Goal: Task Accomplishment & Management: Use online tool/utility

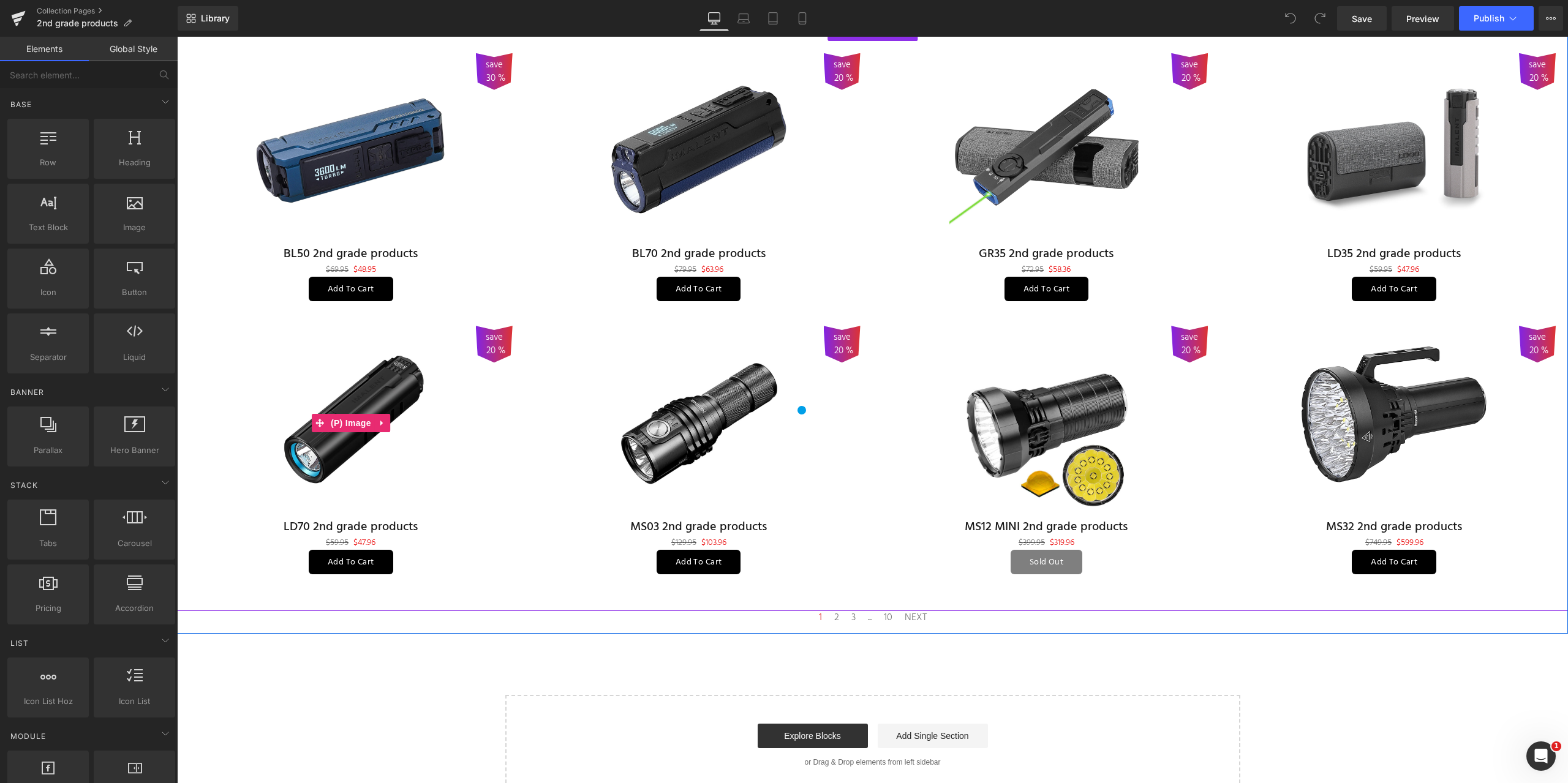
scroll to position [490, 0]
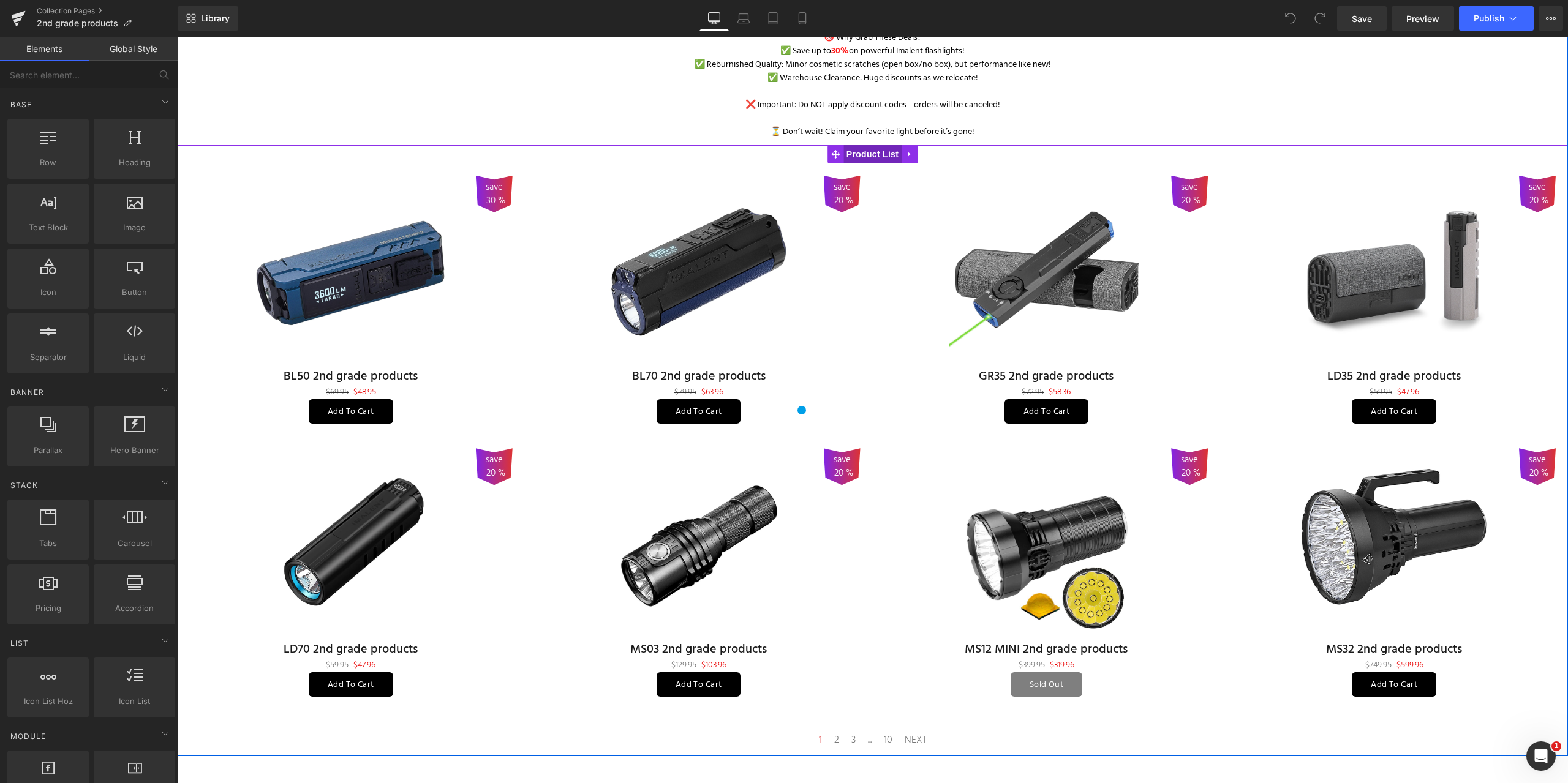
click at [871, 153] on span "Product List" at bounding box center [873, 154] width 58 height 18
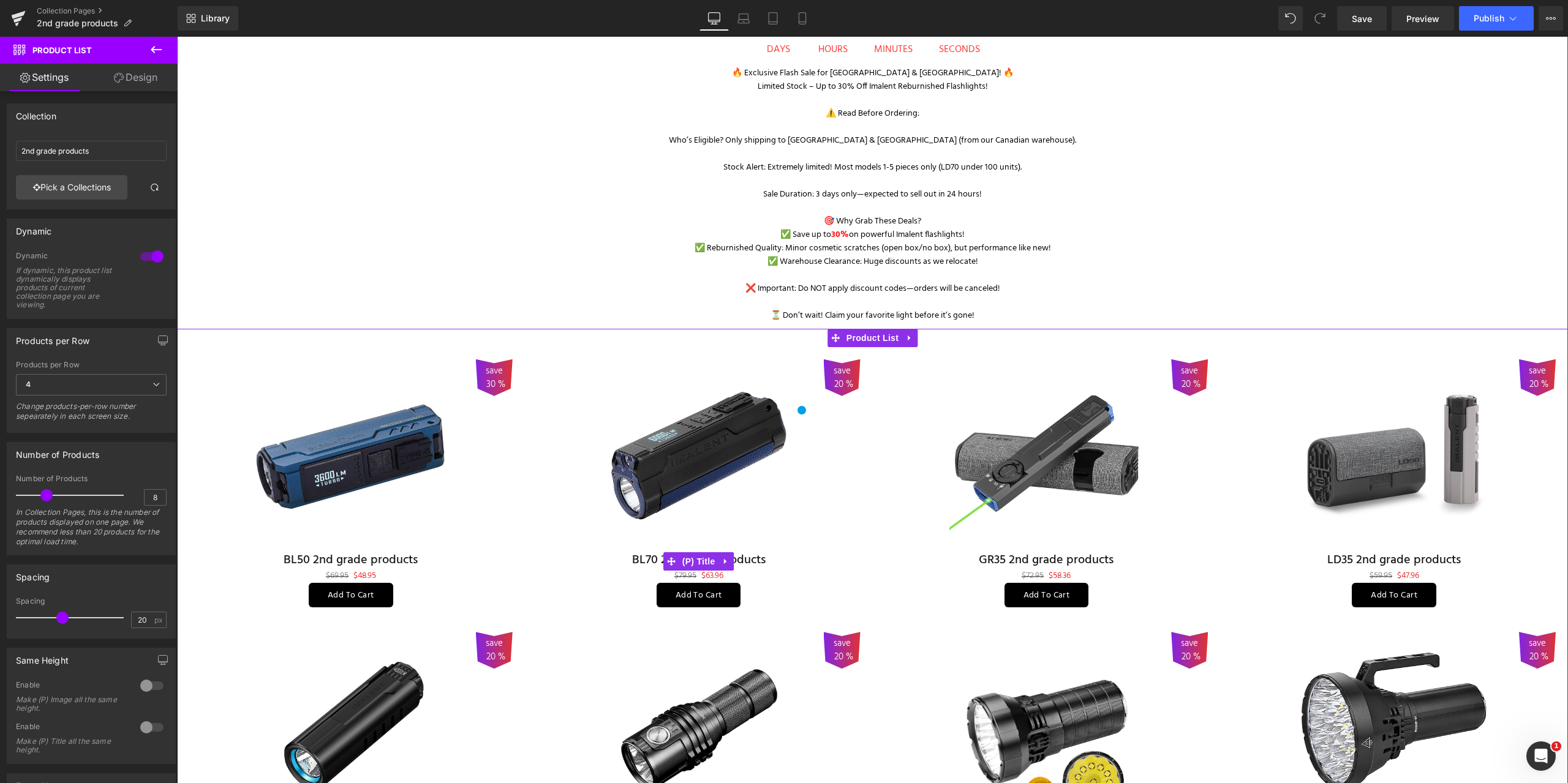
scroll to position [184, 0]
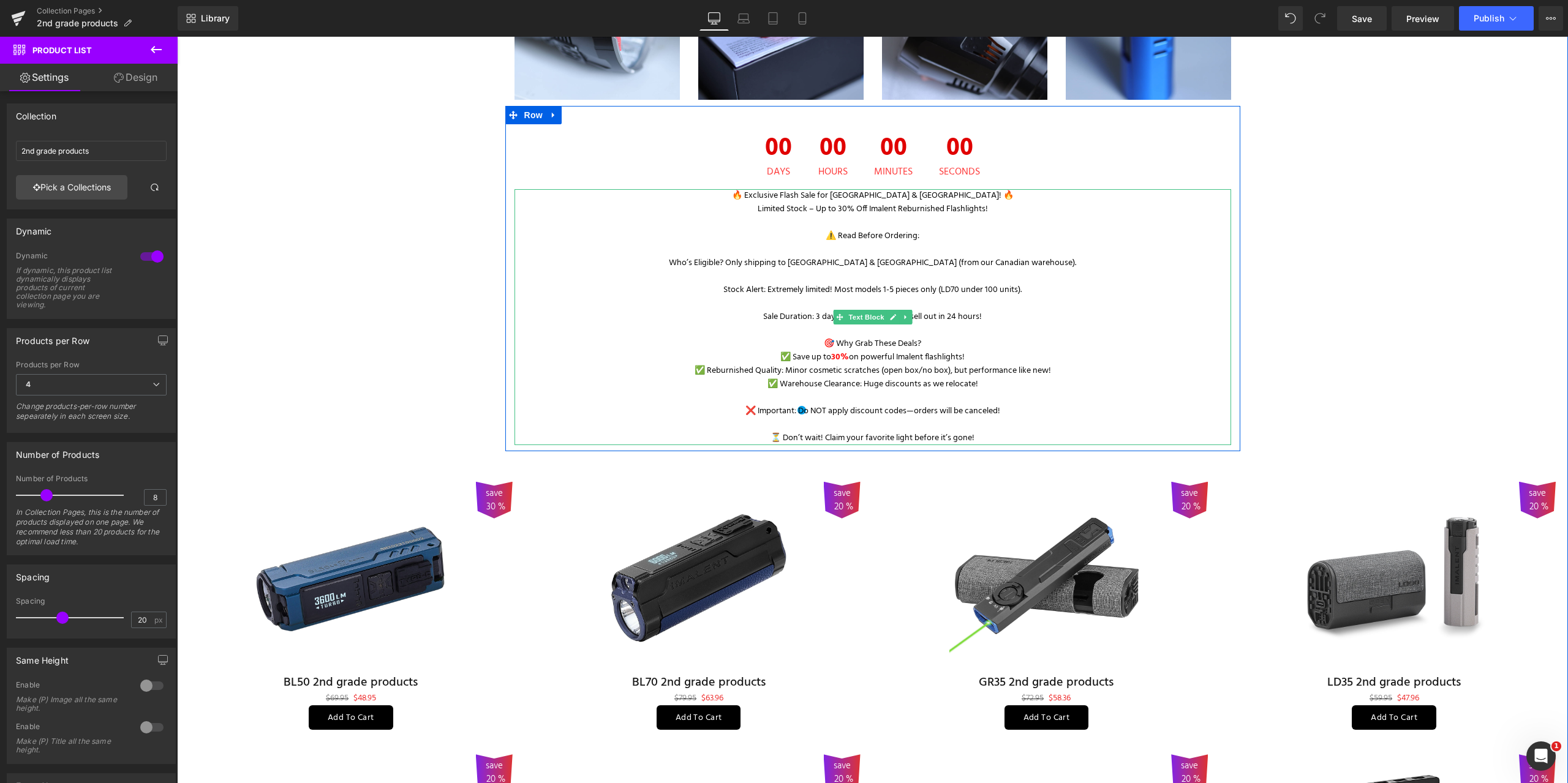
click at [832, 359] on span "30%" at bounding box center [840, 357] width 18 height 14
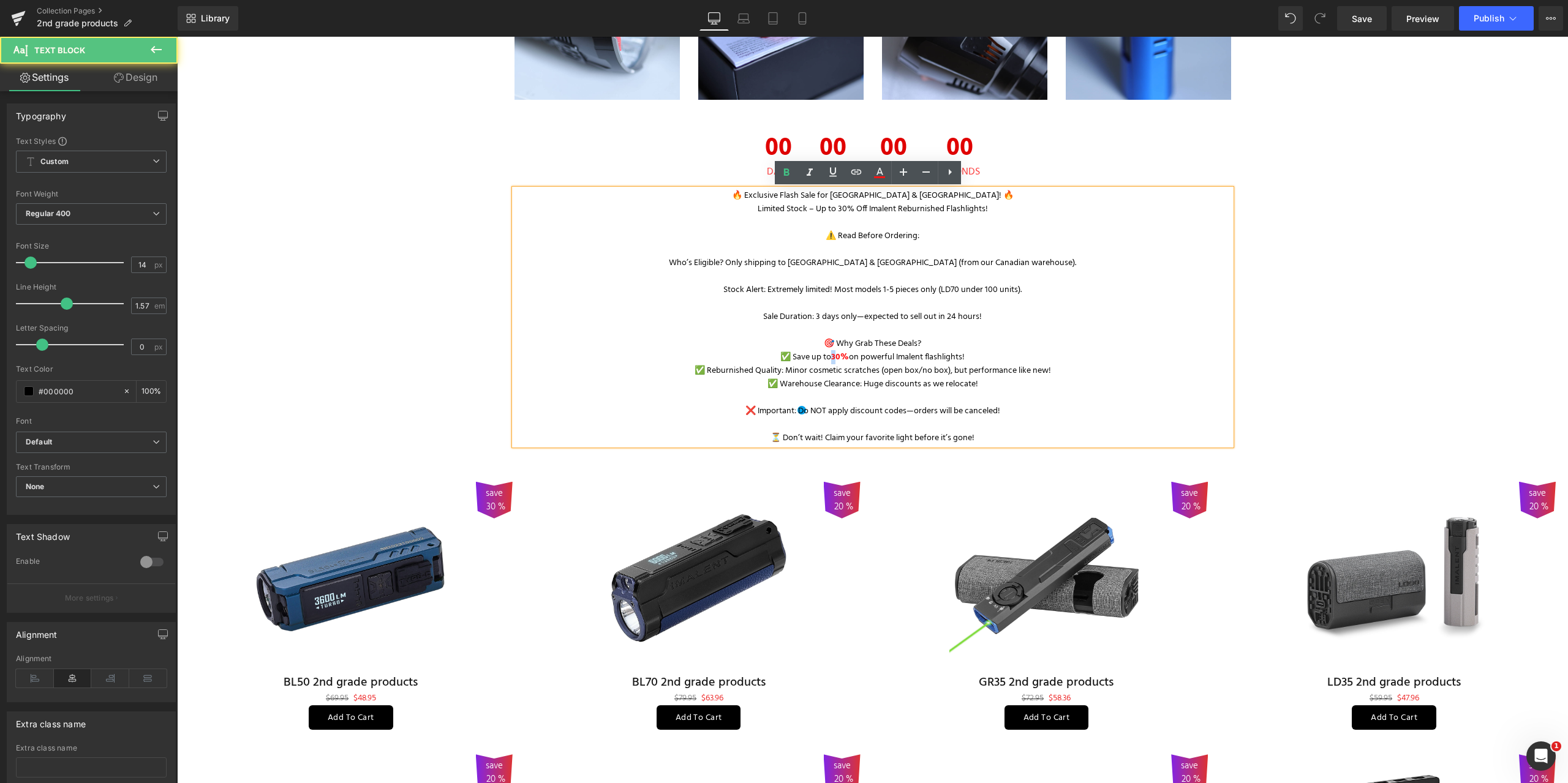
click at [831, 357] on span "30%" at bounding box center [840, 357] width 18 height 14
click at [932, 260] on p "Who’s Eligible? Only shipping to USA & Canada (from our Canadian warehouse)." at bounding box center [872, 263] width 716 height 14
click at [895, 261] on p "Who’s Eligible? Only shipping to USA & Canada (from our Canadian warehouse)." at bounding box center [872, 263] width 716 height 14
drag, startPoint x: 934, startPoint y: 289, endPoint x: 1017, endPoint y: 289, distance: 83.0
click at [1017, 289] on p "Stock Alert: Extremely limited! Most models 1-5 pieces only (LD70 under 100 uni…" at bounding box center [872, 291] width 716 height 14
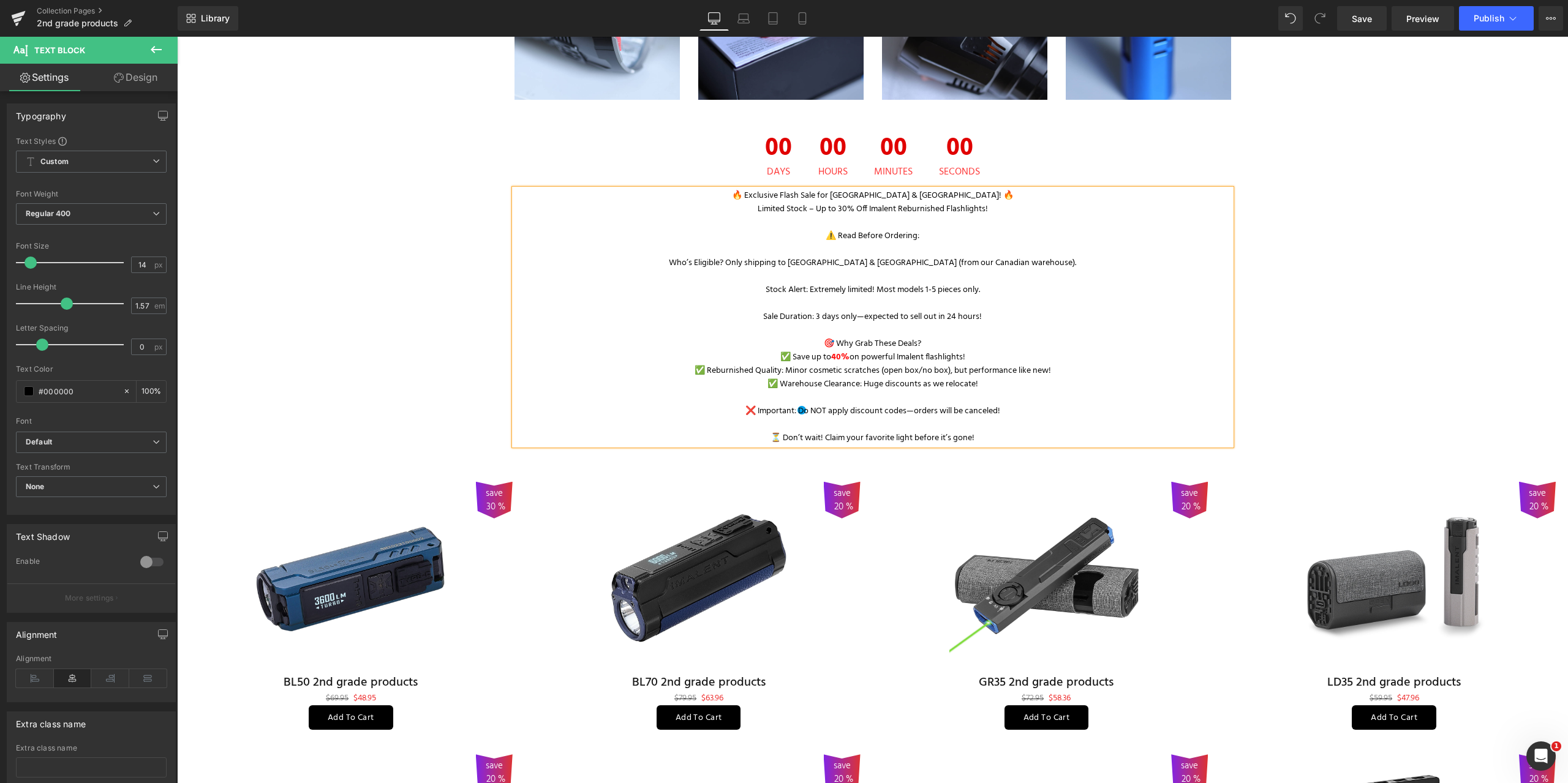
click at [895, 261] on p "Who’s Eligible? Only shipping to USA & Canada (from our Canadian warehouse)." at bounding box center [872, 263] width 716 height 14
drag, startPoint x: 893, startPoint y: 263, endPoint x: 1012, endPoint y: 261, distance: 119.0
click at [1012, 261] on p "Who’s Eligible? Only shipping to USA & Canada (from our Canadian warehouse)." at bounding box center [872, 263] width 716 height 14
click at [723, 147] on div "00 Days 00 Hours 00 Minutes 00 Seconds" at bounding box center [872, 157] width 716 height 65
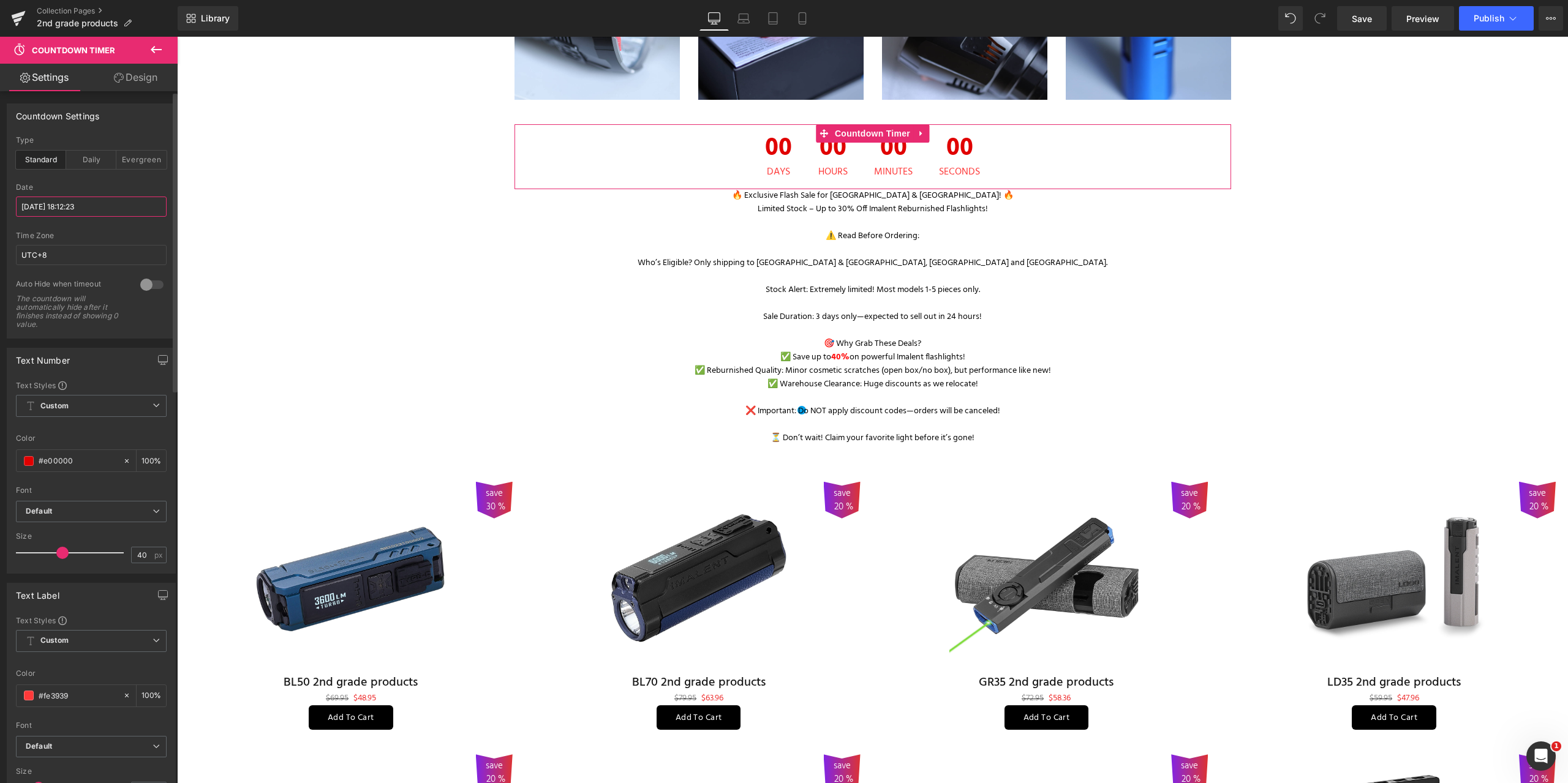
click at [72, 204] on input "2025/08/12 18:12:23" at bounding box center [91, 206] width 151 height 20
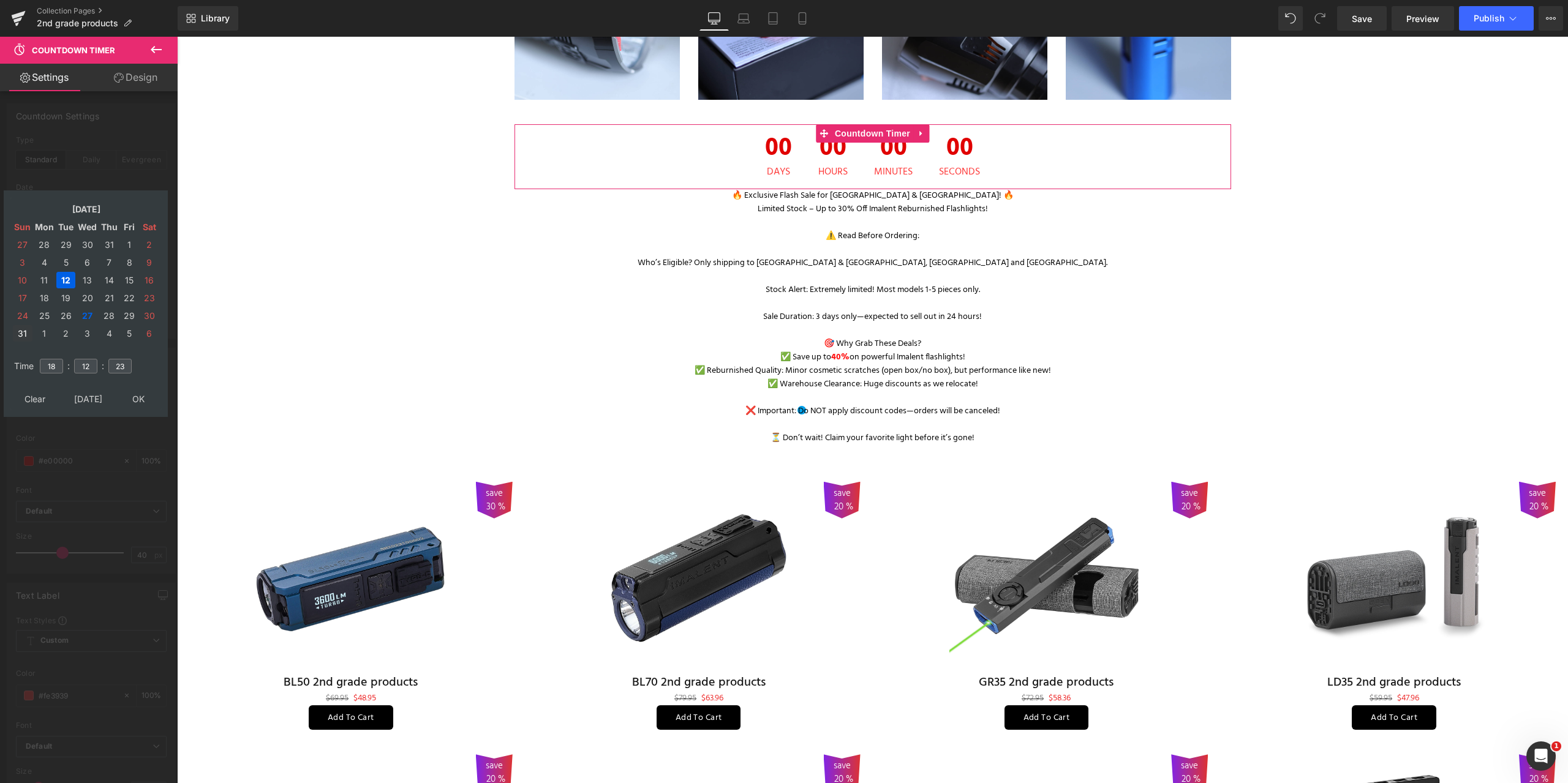
click at [22, 333] on td "31" at bounding box center [22, 333] width 20 height 16
click at [90, 368] on input "12" at bounding box center [86, 366] width 23 height 15
drag, startPoint x: 88, startPoint y: 367, endPoint x: 80, endPoint y: 368, distance: 8.1
click at [80, 368] on input "12" at bounding box center [86, 366] width 23 height 15
type input "23"
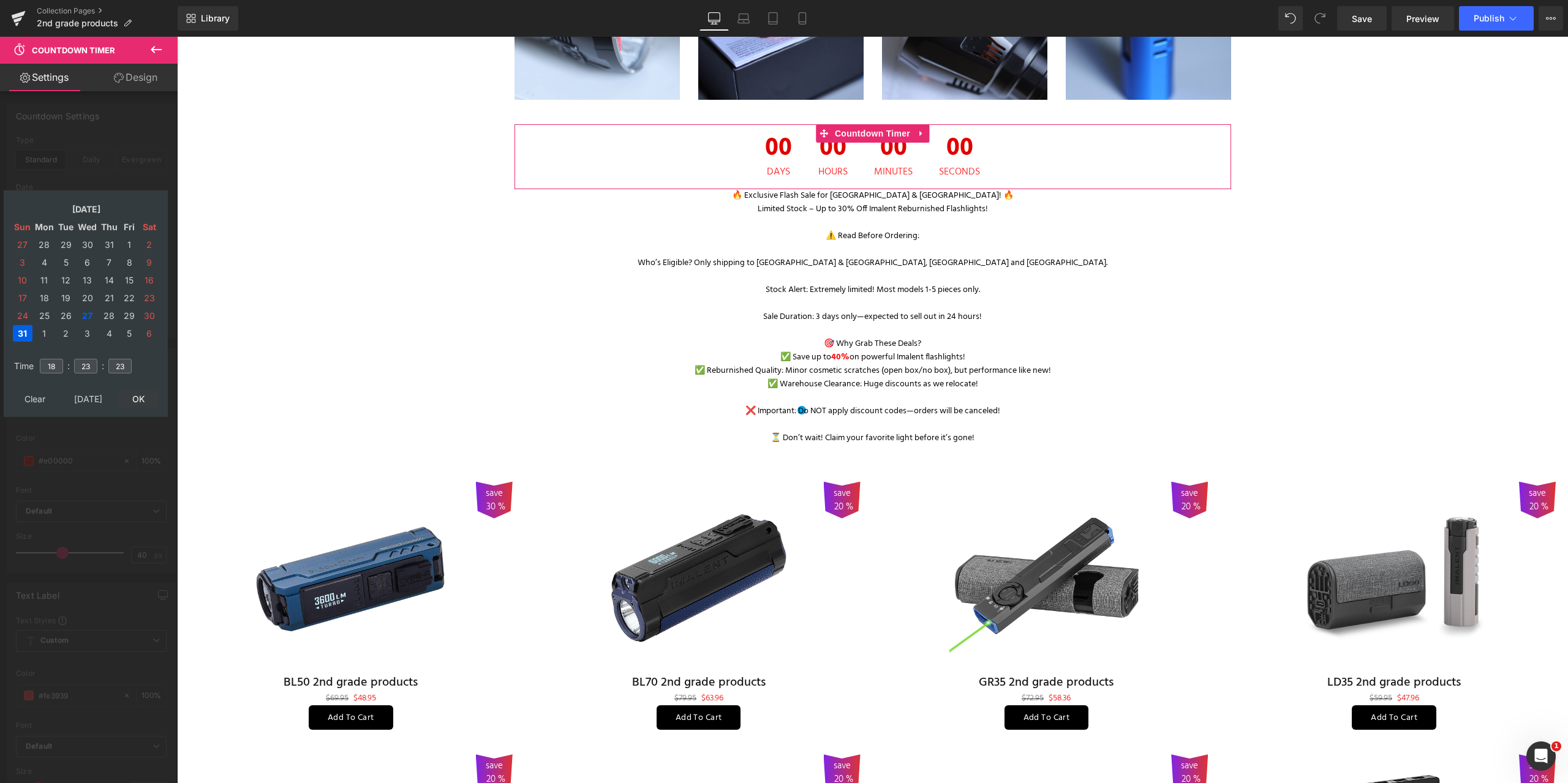
type input "2025/08/31 18:23:23"
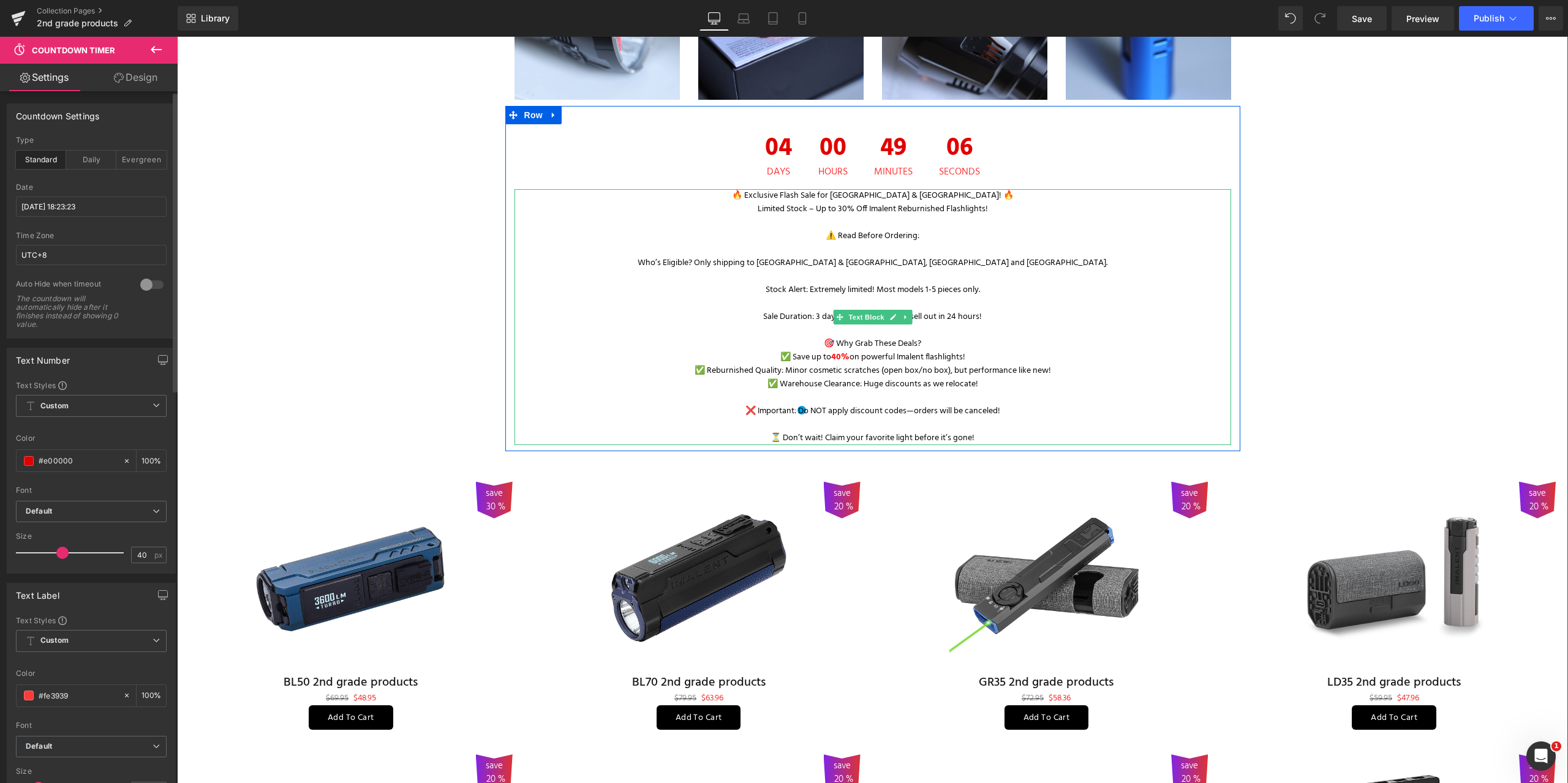
click at [899, 197] on p "🔥 Exclusive Flash Sale for [GEOGRAPHIC_DATA] & [GEOGRAPHIC_DATA]! 🔥" at bounding box center [872, 196] width 716 height 14
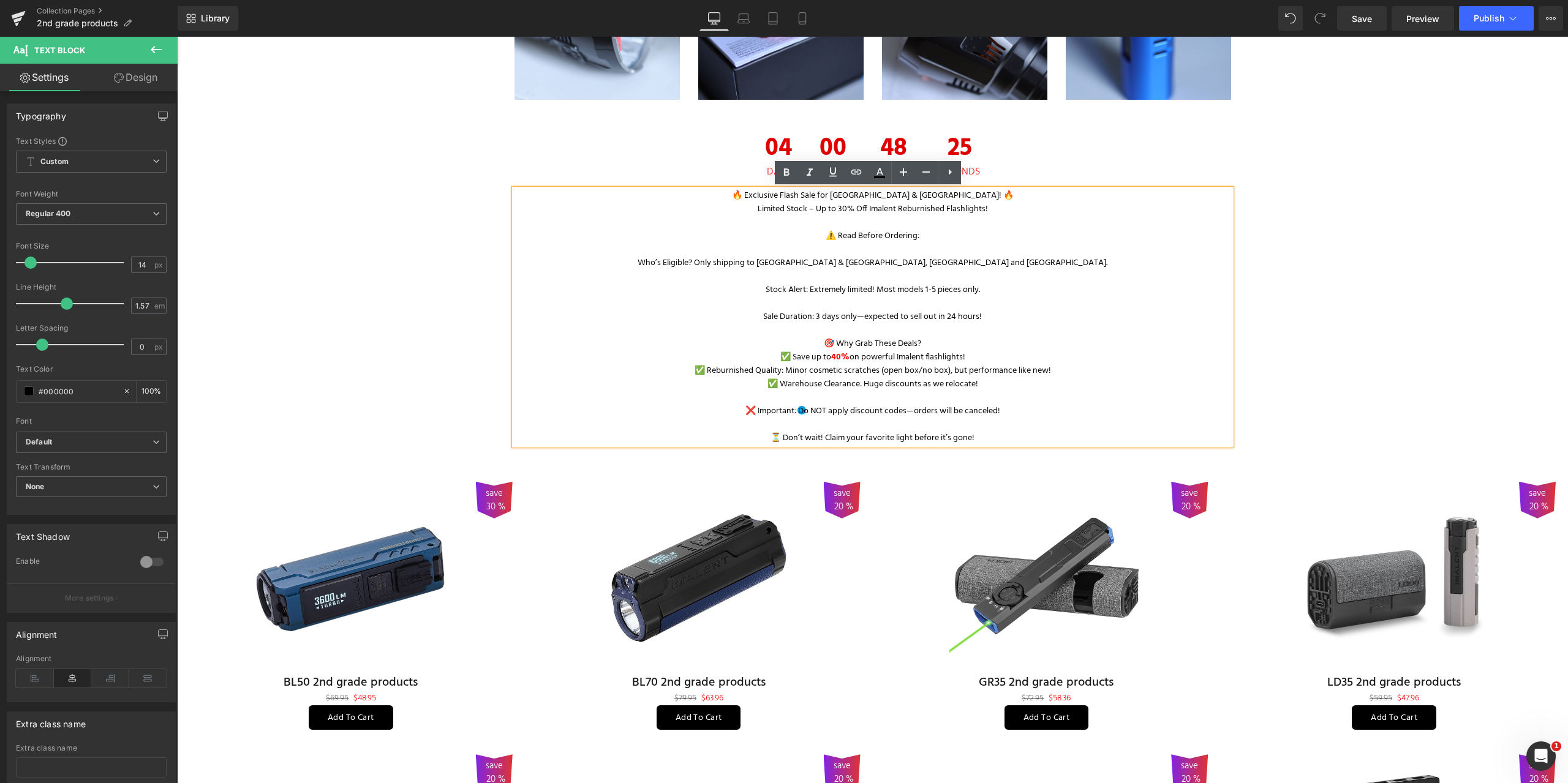
click at [935, 196] on p "🔥 Exclusive Flash Sale for [GEOGRAPHIC_DATA] & [GEOGRAPHIC_DATA]! 🔥" at bounding box center [872, 196] width 716 height 14
drag, startPoint x: 908, startPoint y: 196, endPoint x: 900, endPoint y: 196, distance: 8.0
click at [900, 196] on p "🔥 Exclusive Flash Sale for [GEOGRAPHIC_DATA] & [GEOGRAPHIC_DATA]! 🔥" at bounding box center [872, 196] width 716 height 14
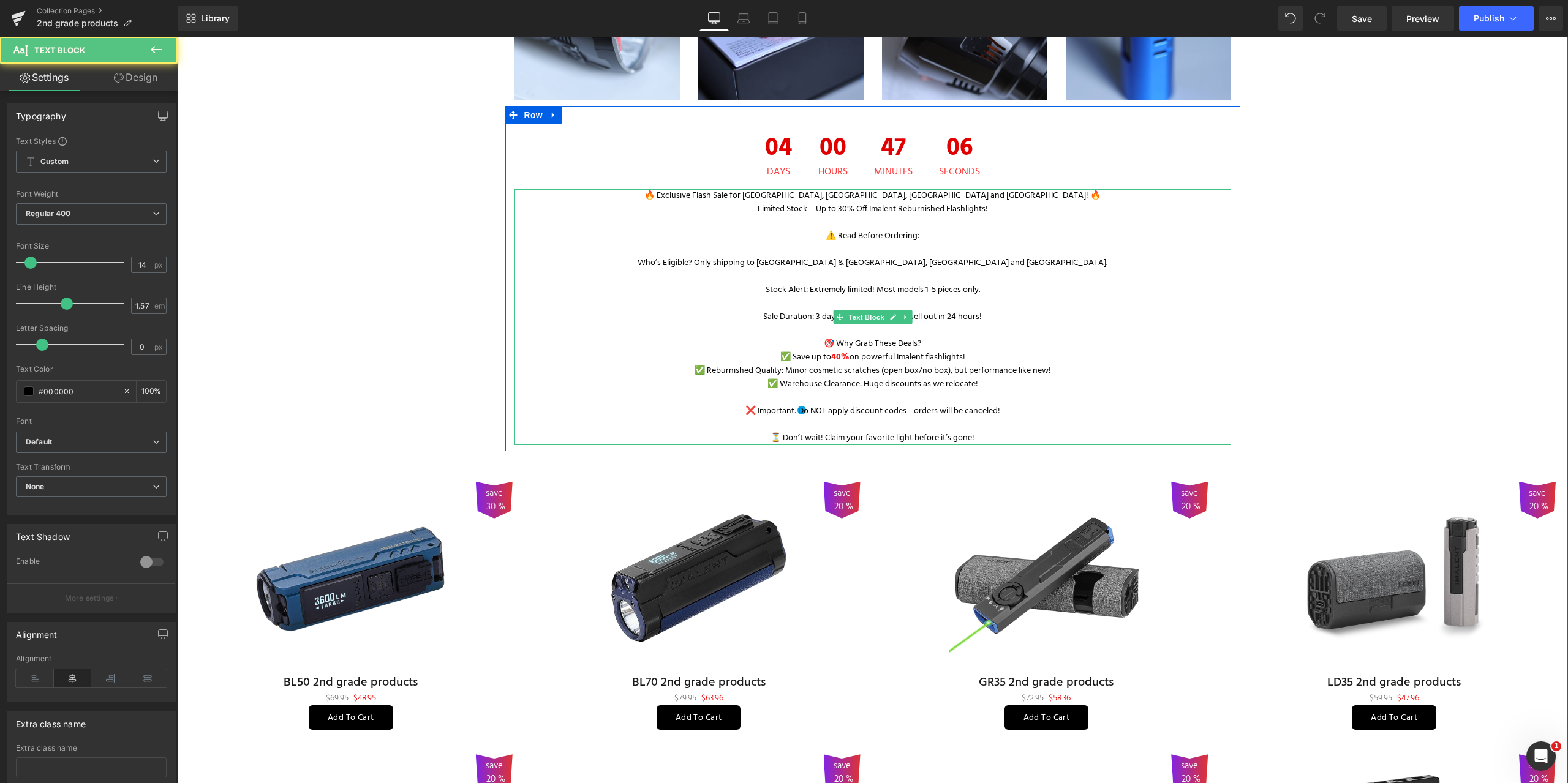
click at [841, 209] on p "Limited Stock – Up to 30% Off Imalent Reburnished Flashlights!" at bounding box center [872, 209] width 716 height 14
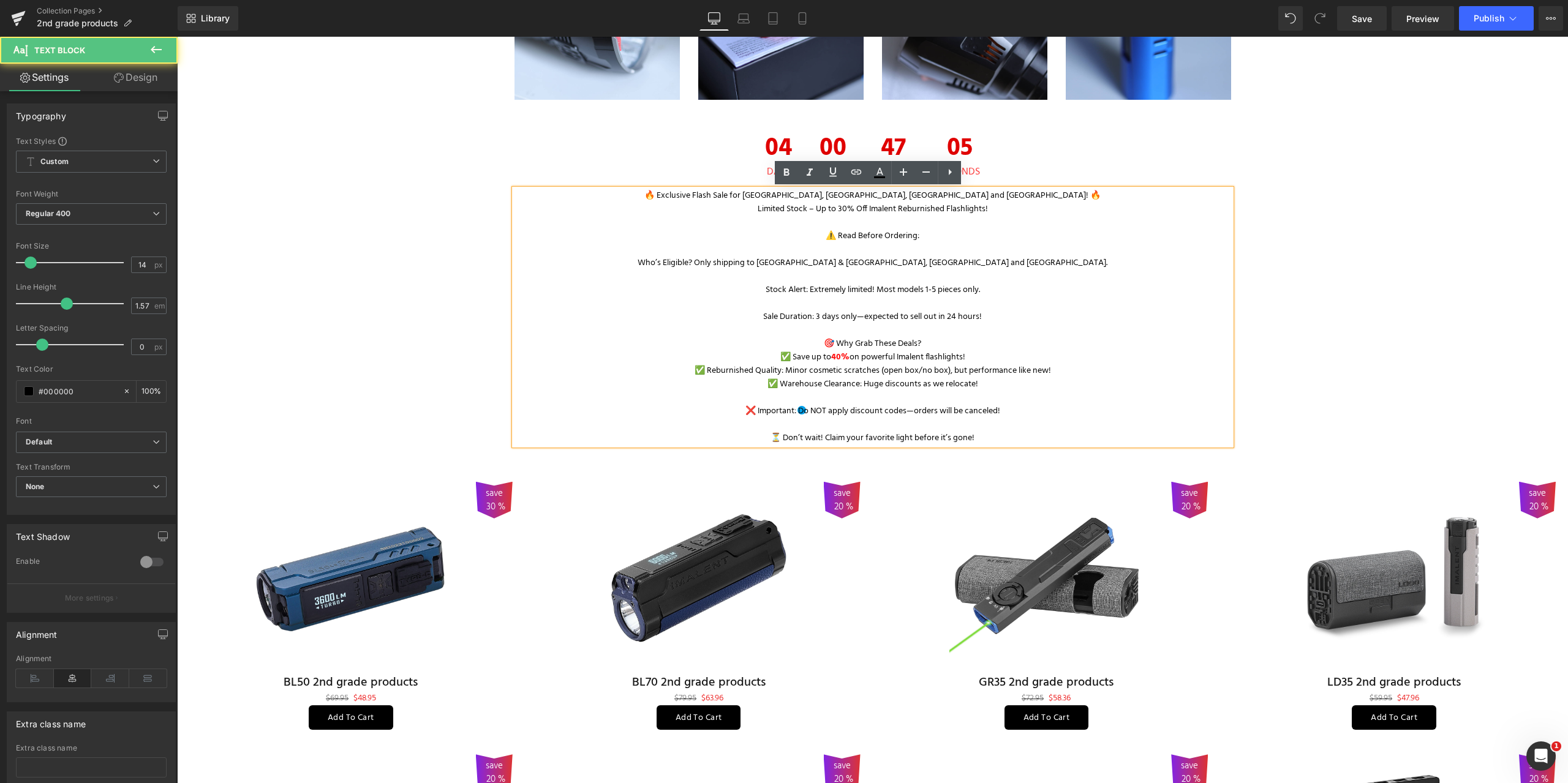
click at [839, 209] on p "Limited Stock – Up to 30% Off Imalent Reburnished Flashlights!" at bounding box center [872, 209] width 716 height 14
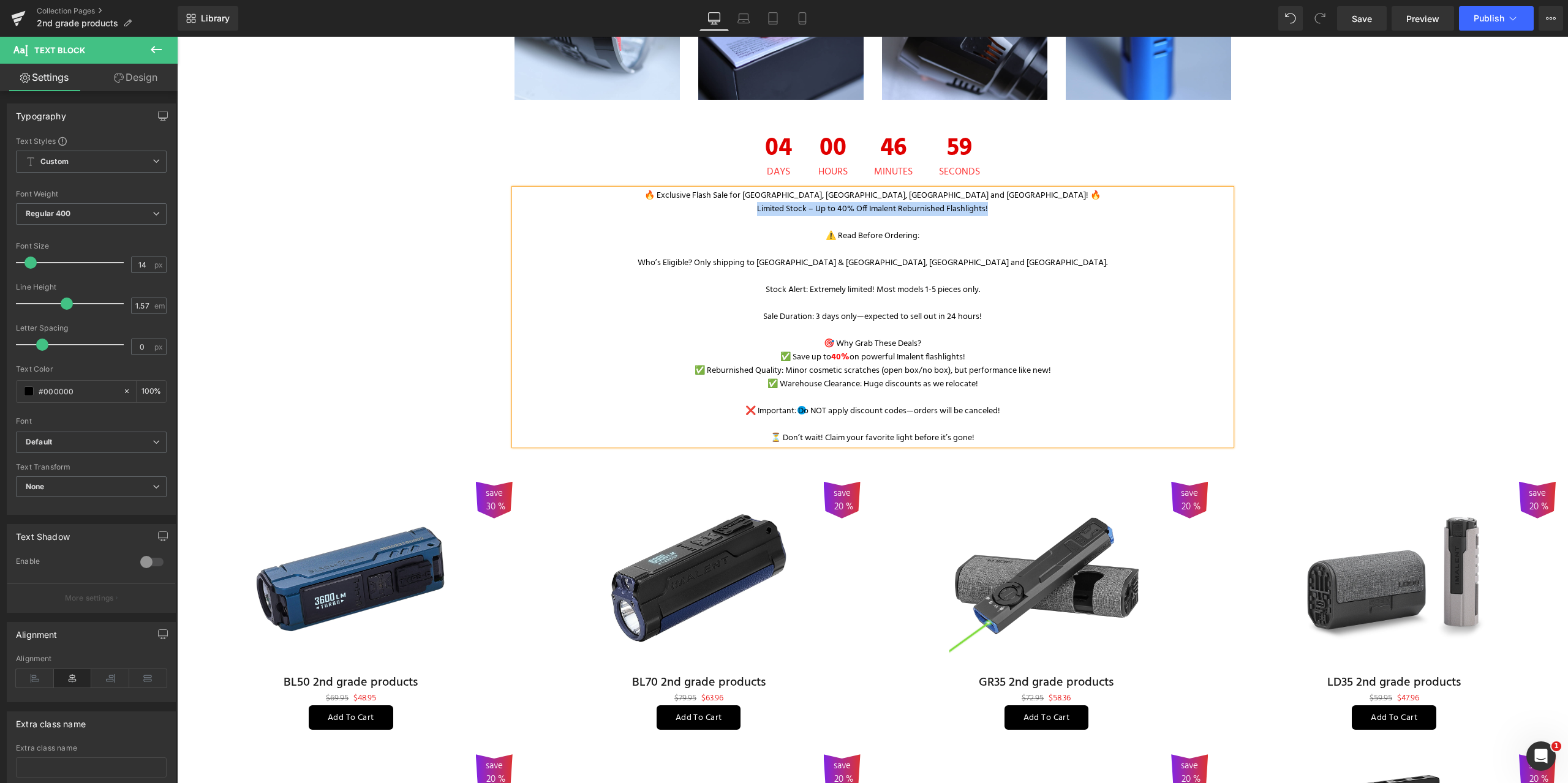
drag, startPoint x: 751, startPoint y: 208, endPoint x: 985, endPoint y: 214, distance: 234.1
click at [985, 214] on p "Limited Stock – Up to 40% Off Imalent Reburnished Flashlights!" at bounding box center [872, 209] width 716 height 14
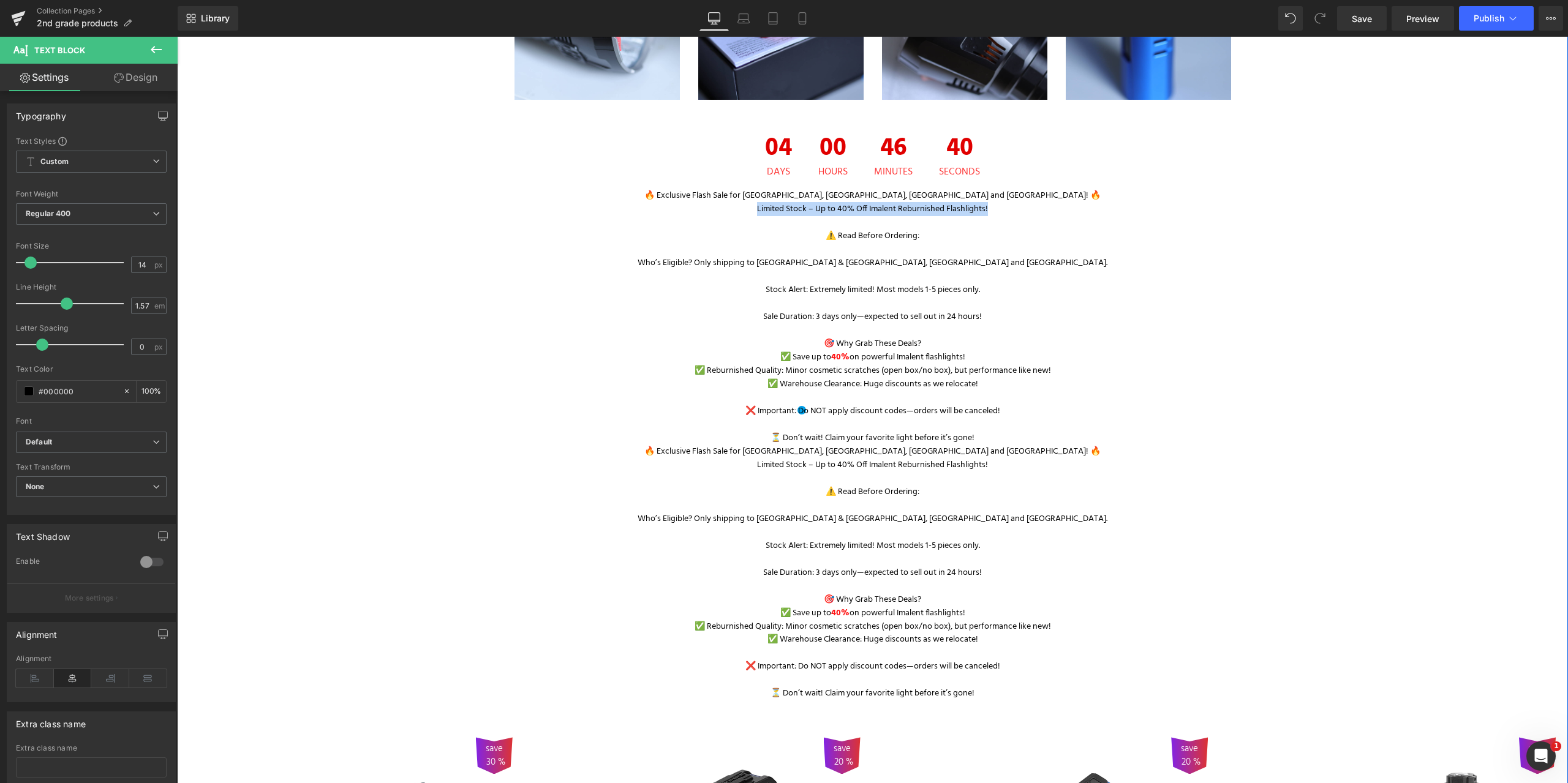
click at [1372, 290] on div "Filter 18650 18650 Battery bestselling BL50 camping Dual Light Sources EDC Flas…" at bounding box center [873, 598] width 1391 height 1427
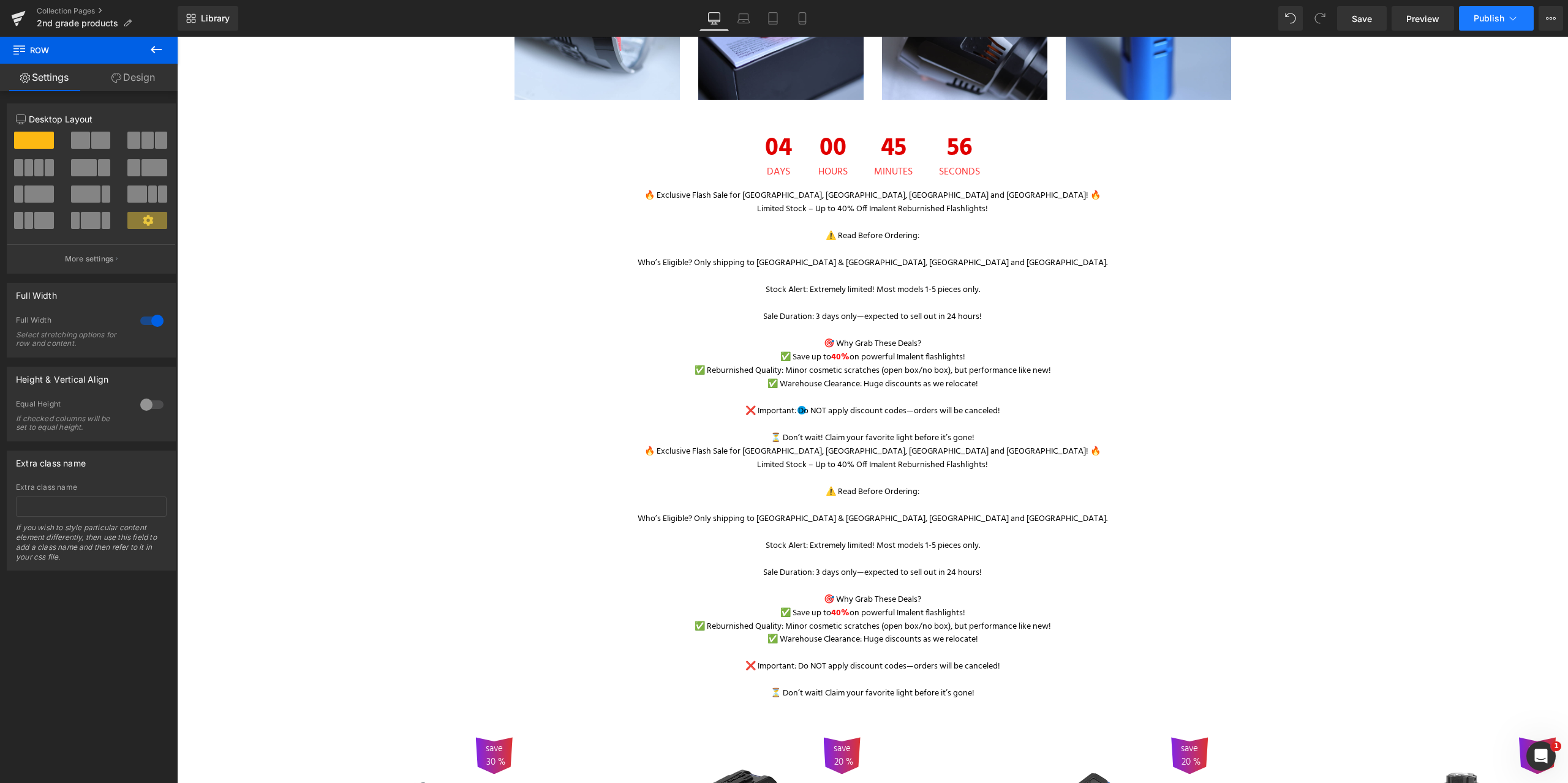
click at [1512, 20] on icon at bounding box center [1512, 18] width 12 height 12
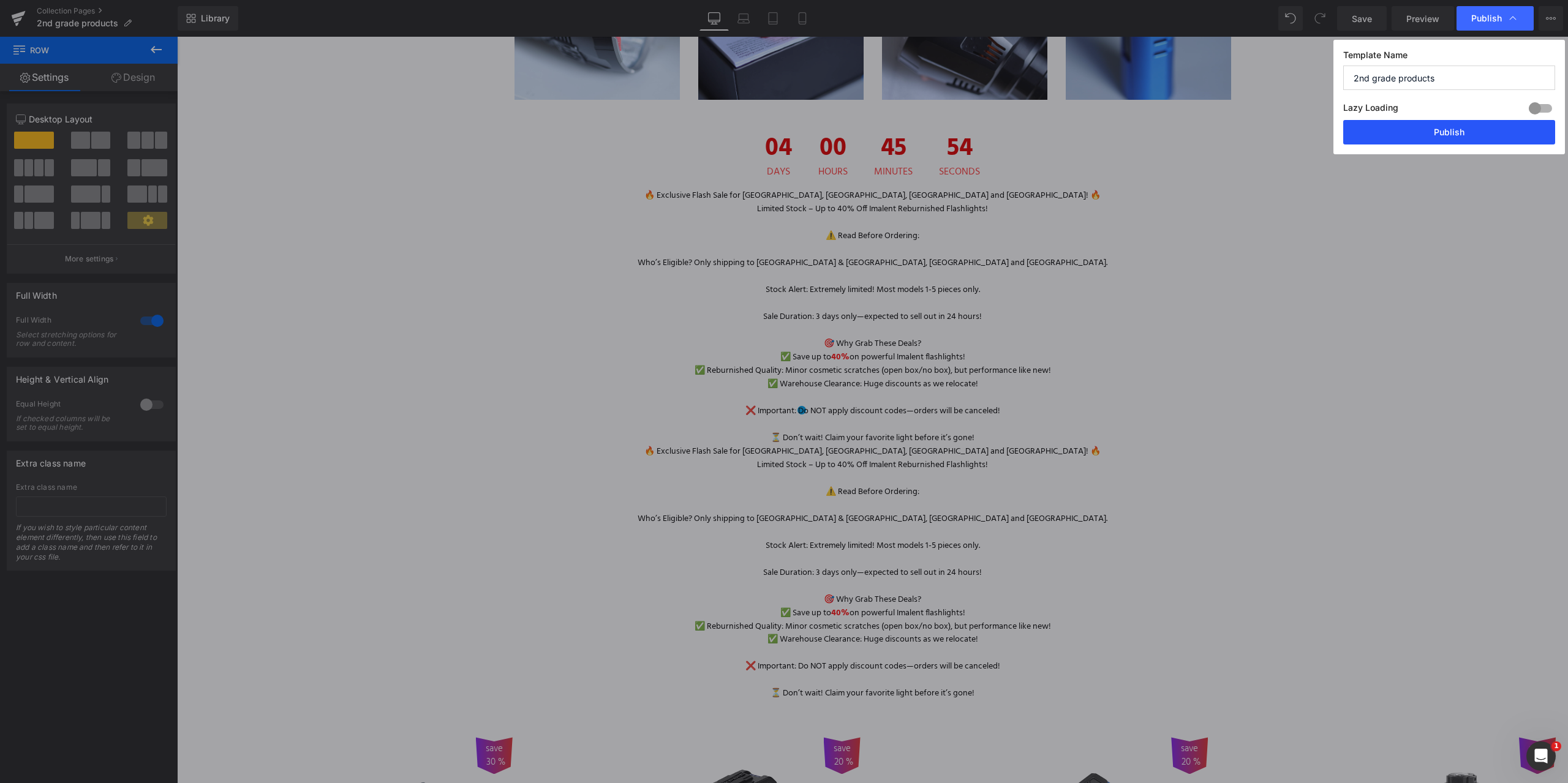
click at [1444, 132] on button "Publish" at bounding box center [1449, 132] width 212 height 24
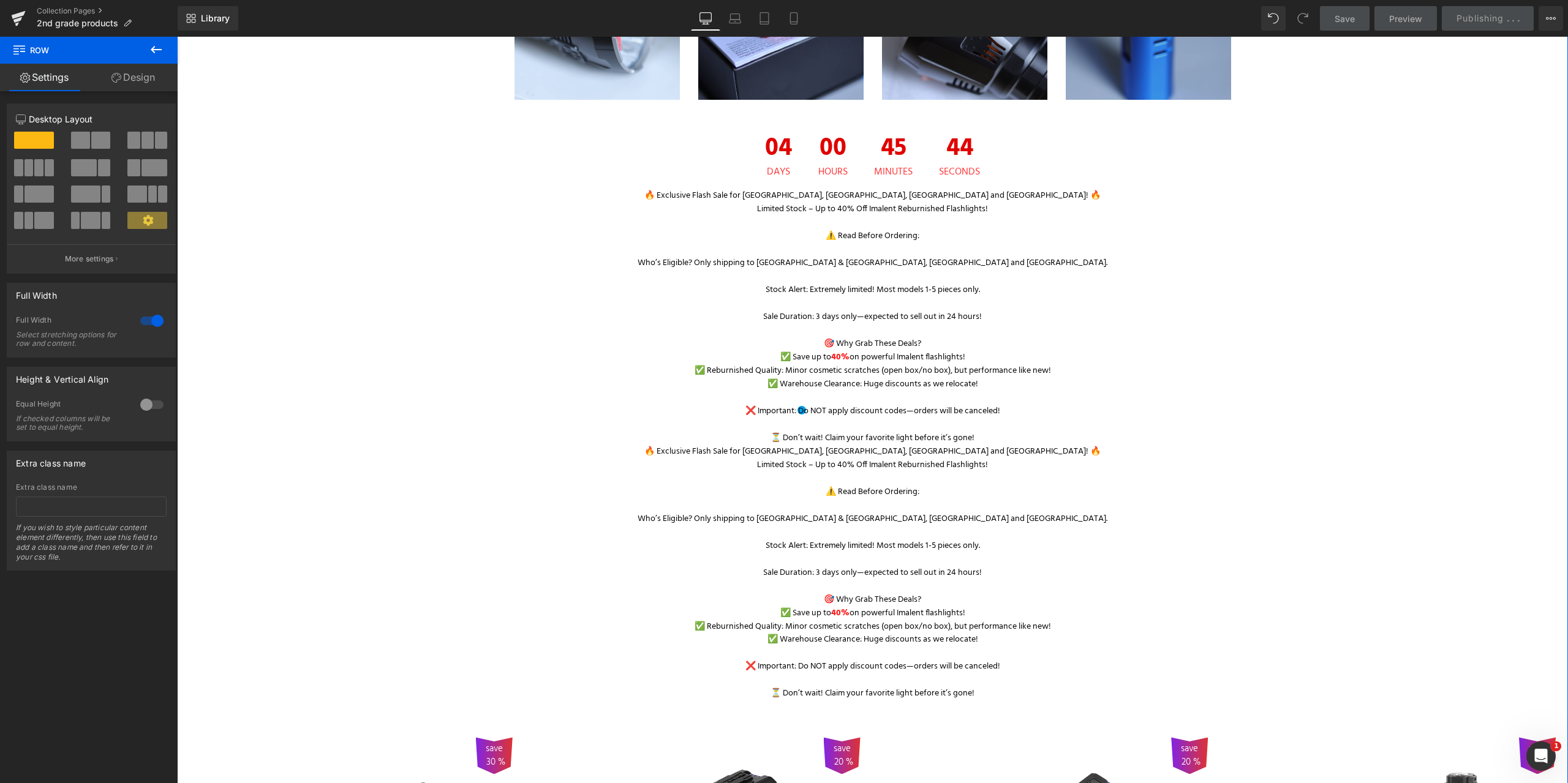
scroll to position [0, 0]
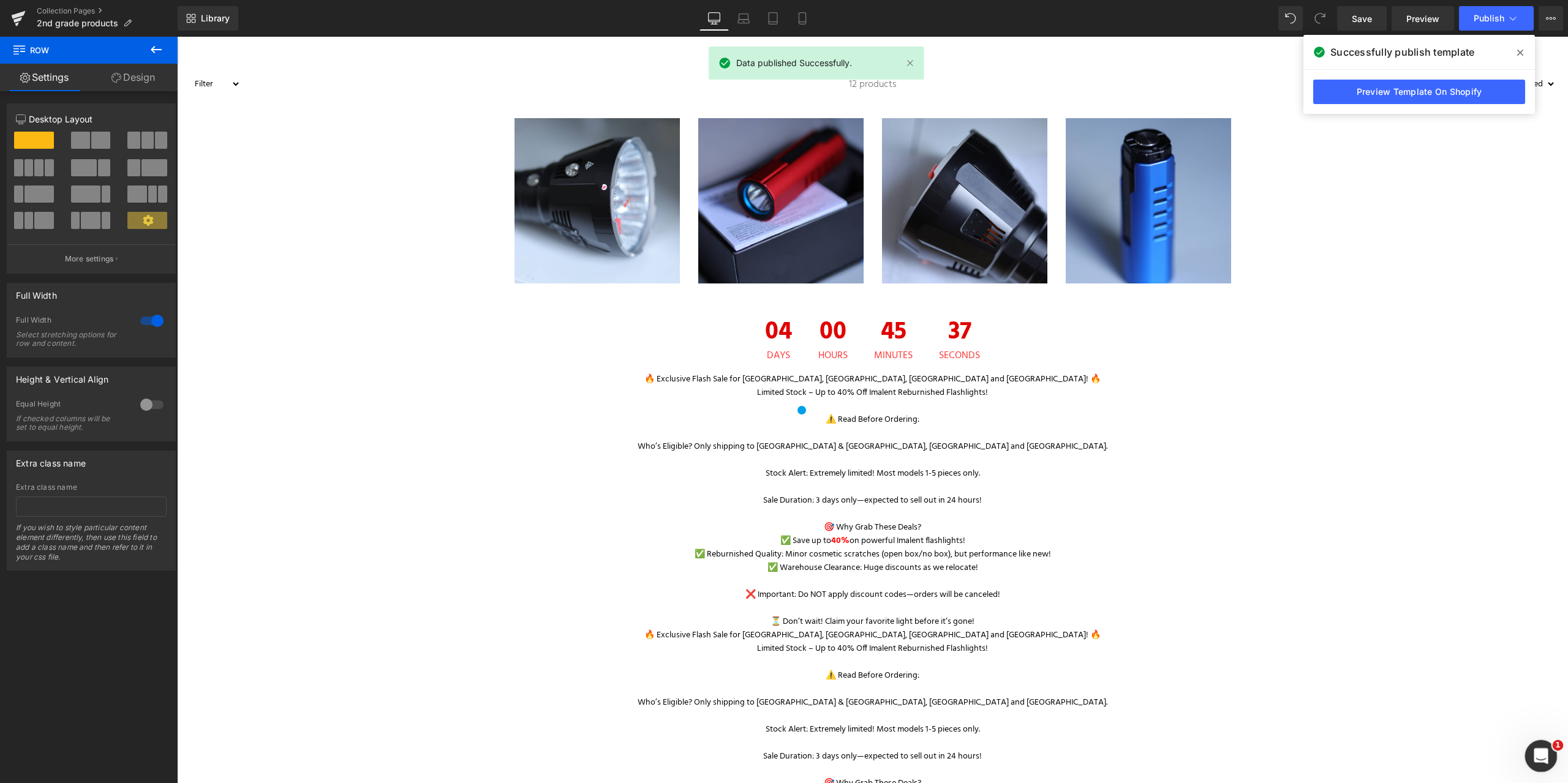
click at [1543, 757] on icon "打开 Intercom Messenger" at bounding box center [1539, 755] width 20 height 20
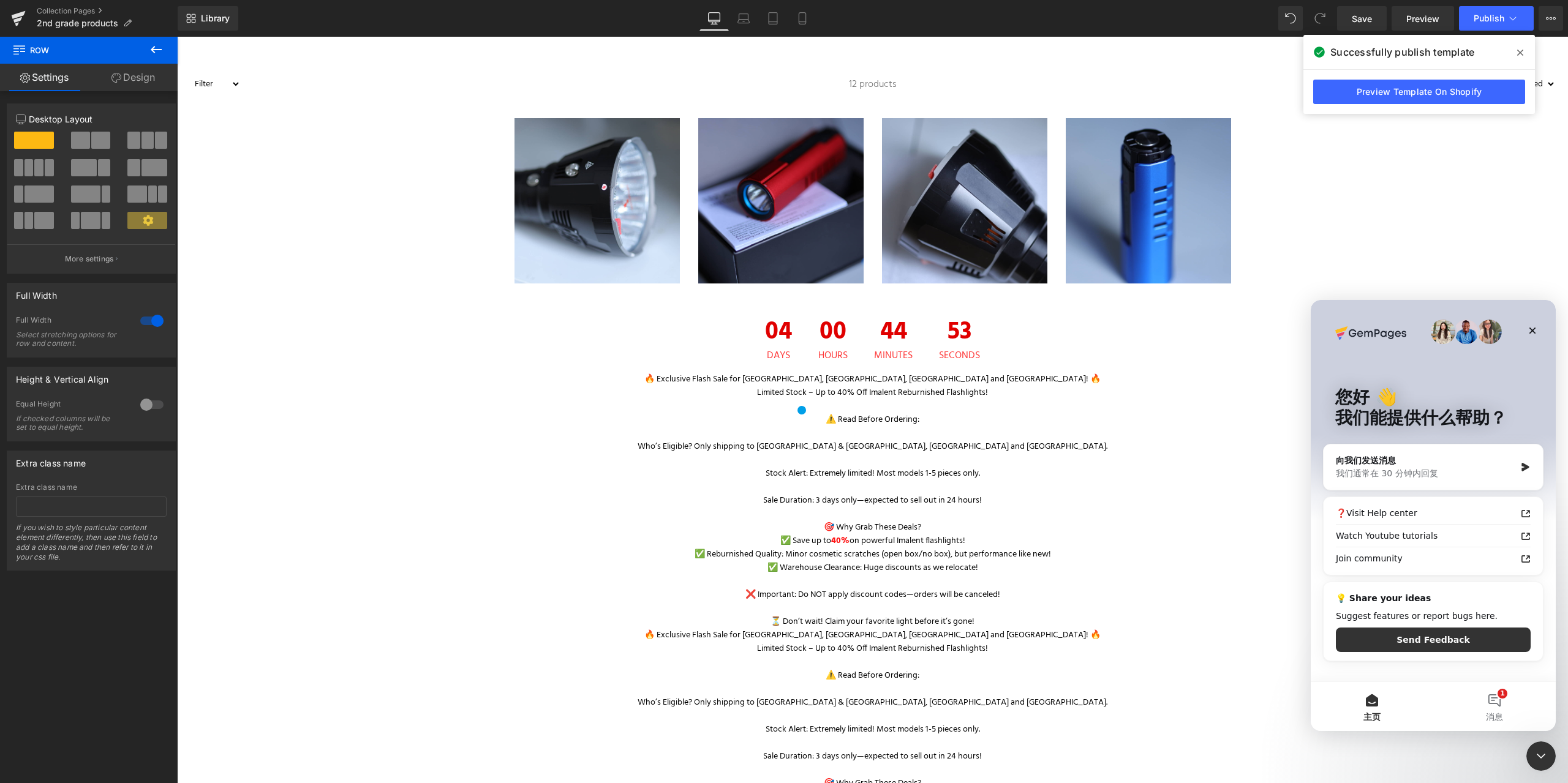
click at [72, 10] on div at bounding box center [784, 373] width 1568 height 746
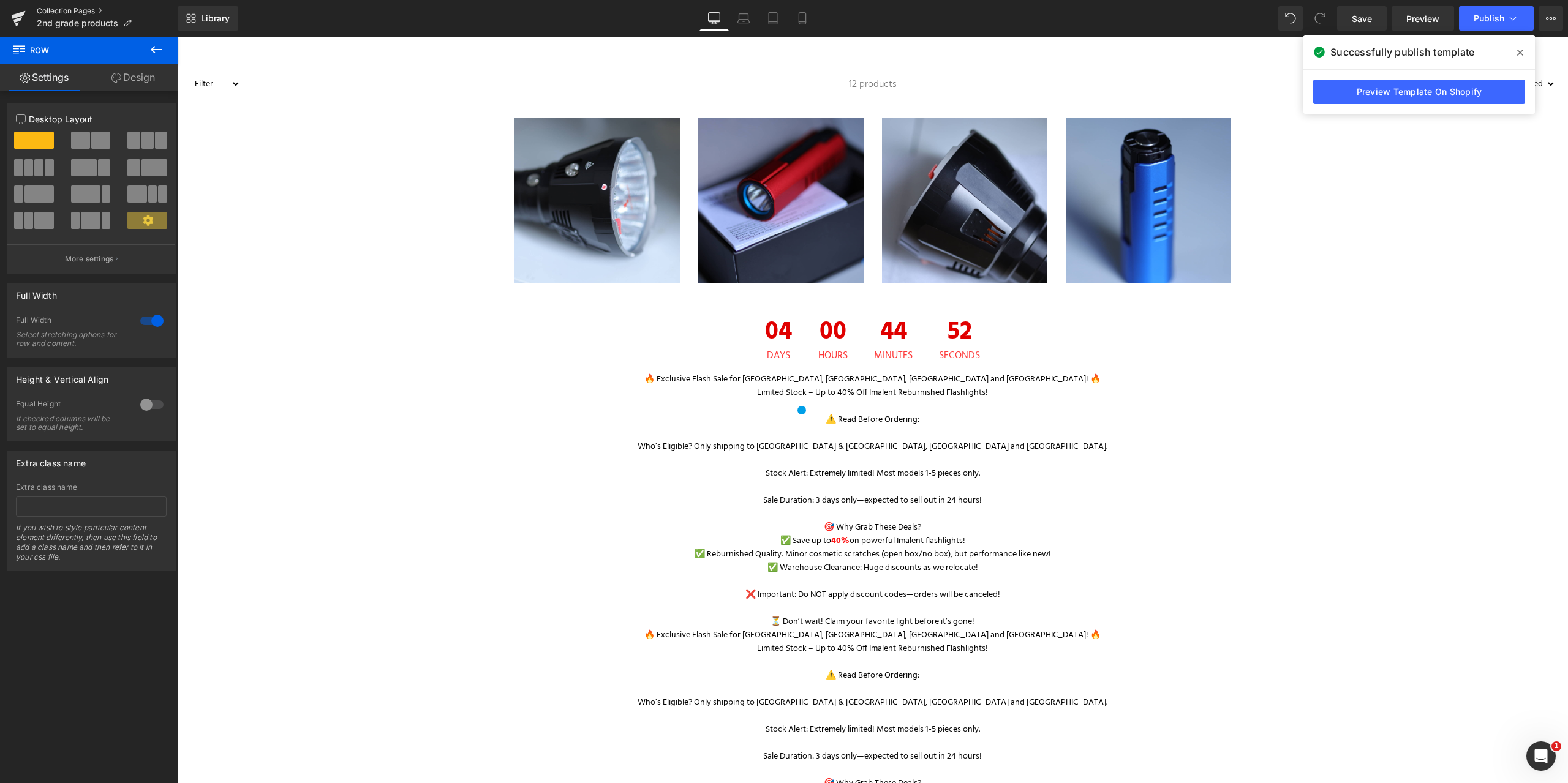
click at [72, 10] on link "Collection Pages" at bounding box center [107, 11] width 141 height 10
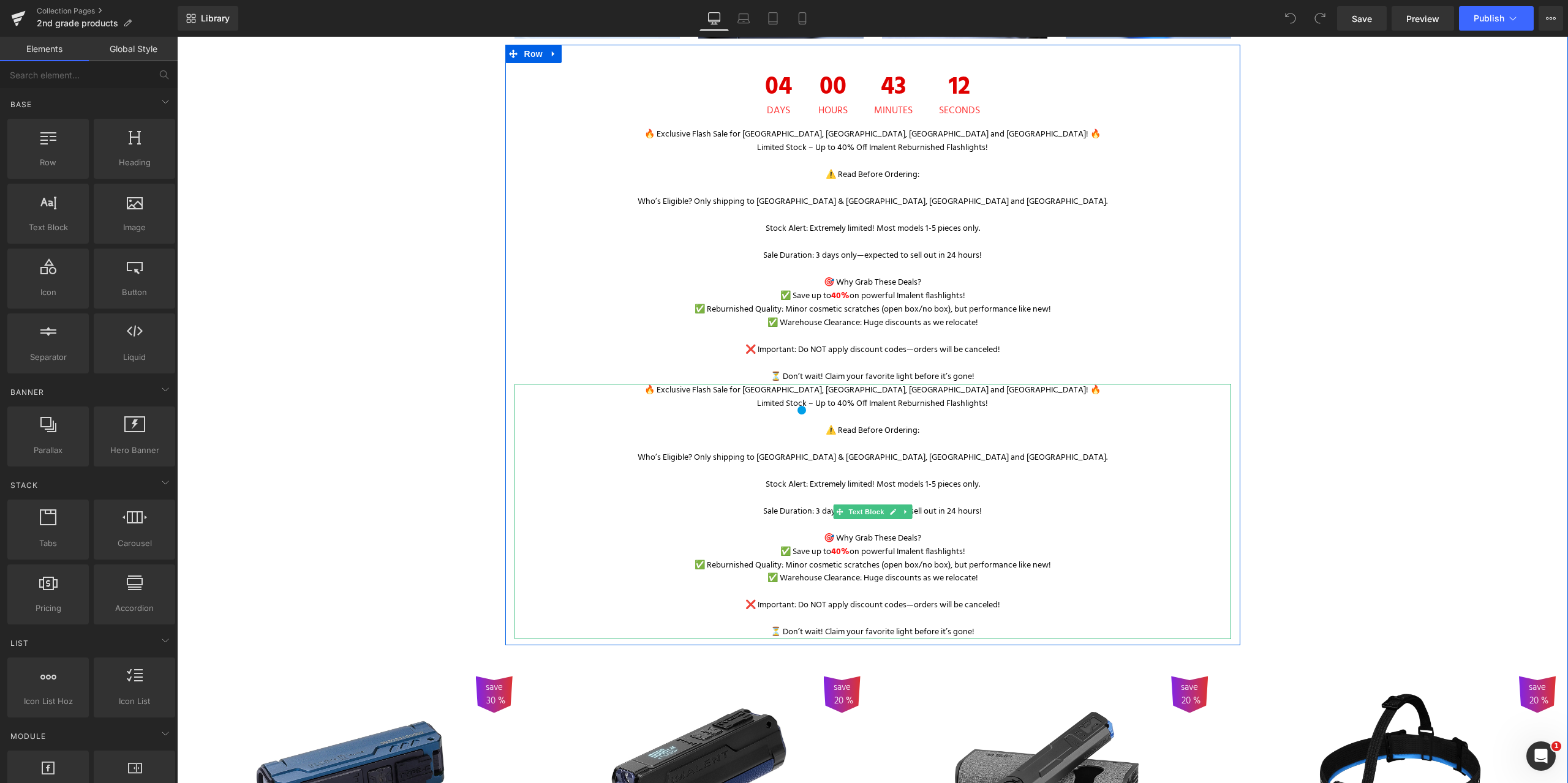
scroll to position [184, 0]
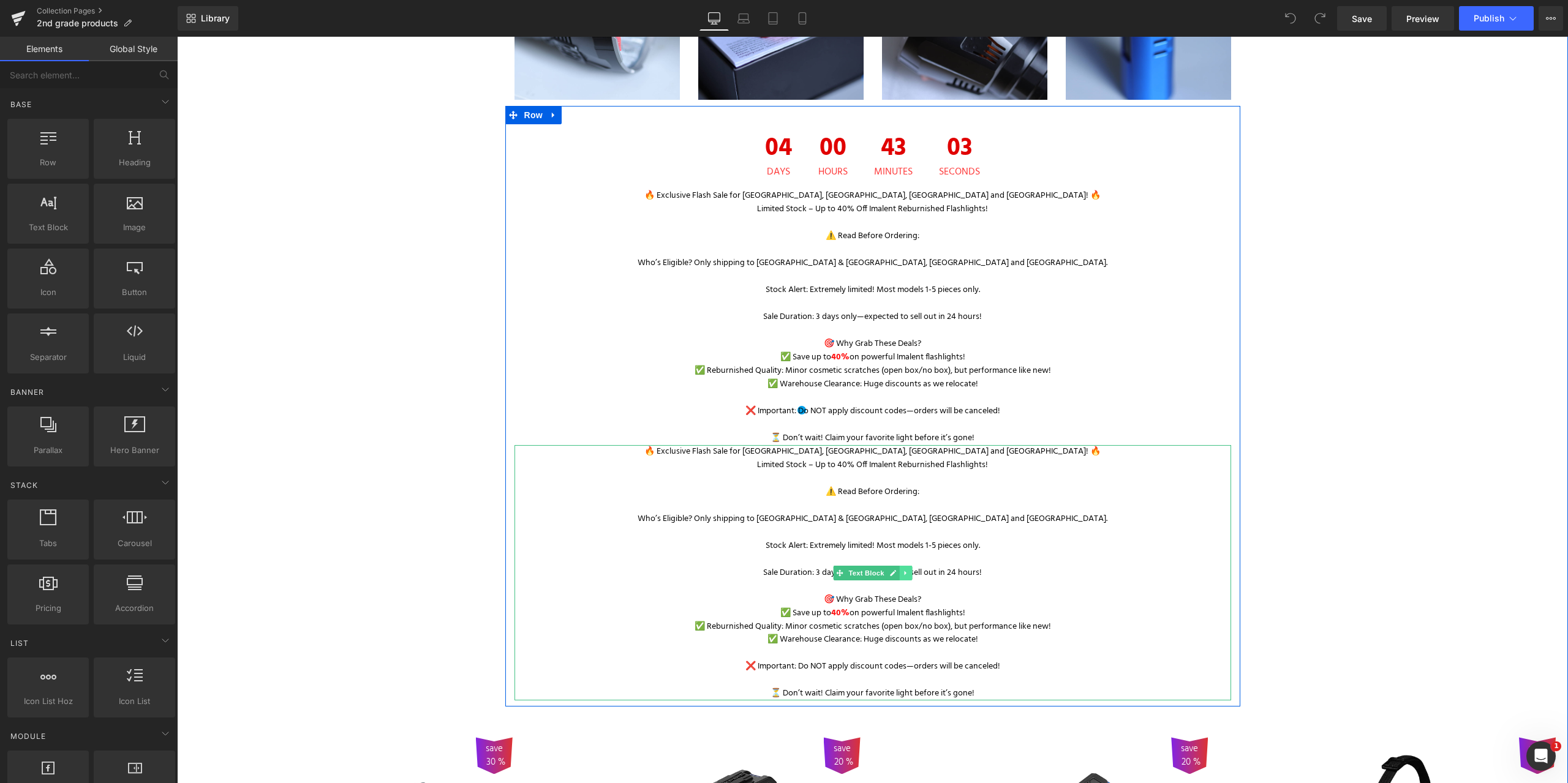
click at [902, 575] on icon at bounding box center [905, 573] width 7 height 7
click at [908, 572] on icon at bounding box center [911, 573] width 7 height 7
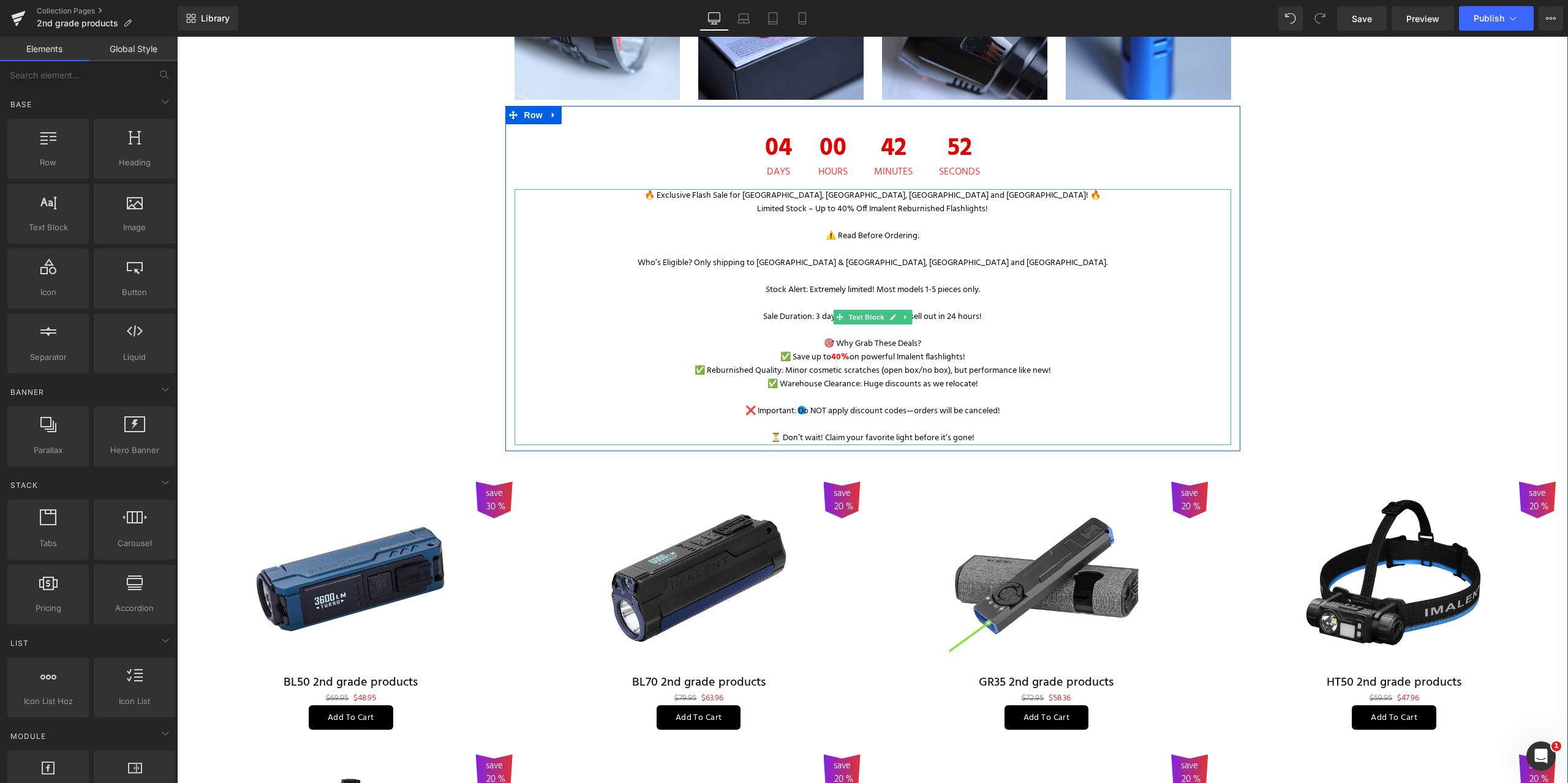
click at [869, 249] on p at bounding box center [872, 250] width 716 height 14
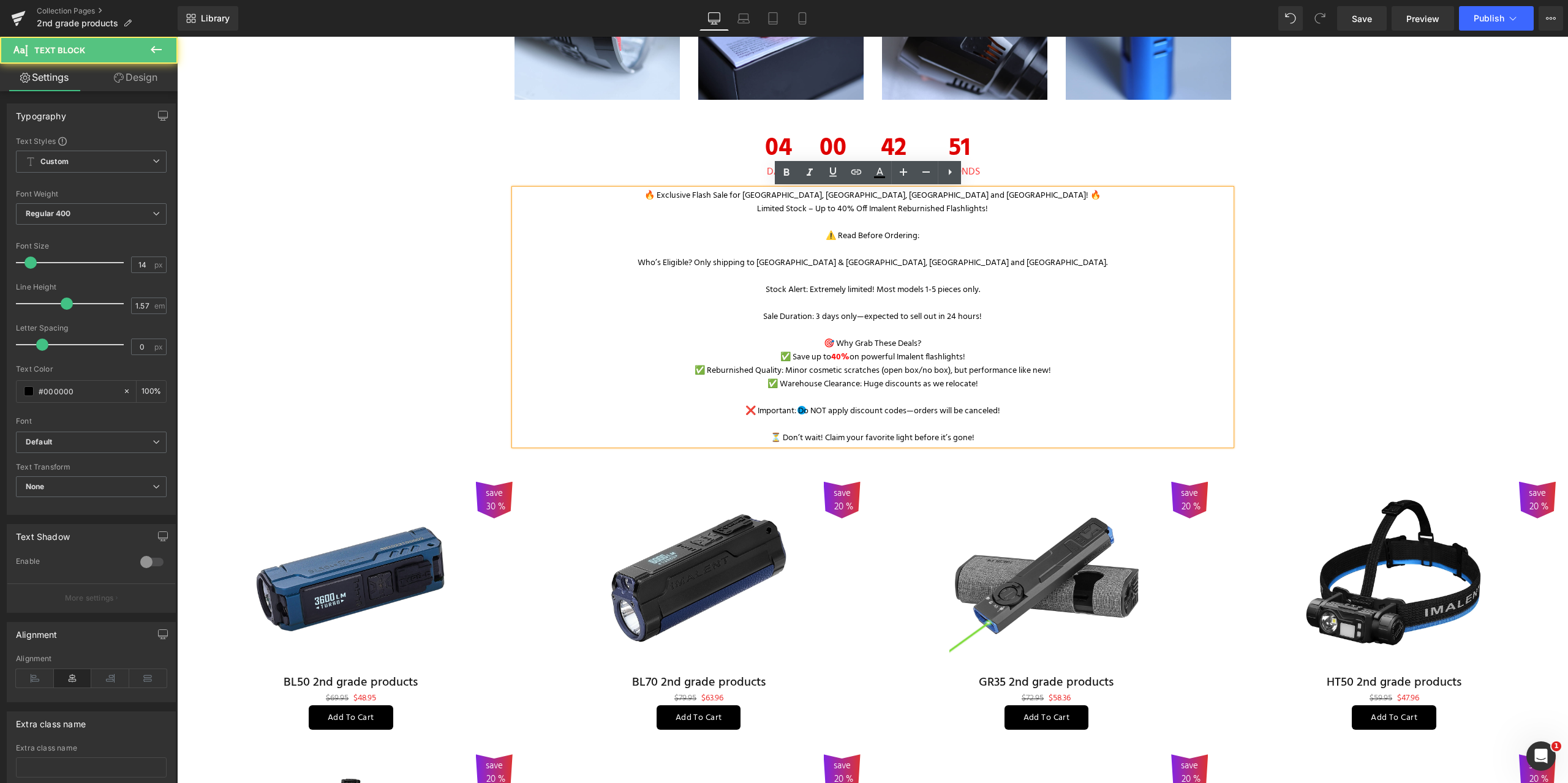
click at [867, 238] on p "⚠️ Read Before Ordering:" at bounding box center [872, 236] width 716 height 14
click at [851, 244] on p at bounding box center [872, 250] width 716 height 14
click at [926, 236] on p "⚠️ Read Before Ordering:" at bounding box center [872, 236] width 716 height 14
click at [841, 220] on p at bounding box center [872, 223] width 716 height 14
click at [871, 273] on p at bounding box center [872, 277] width 716 height 14
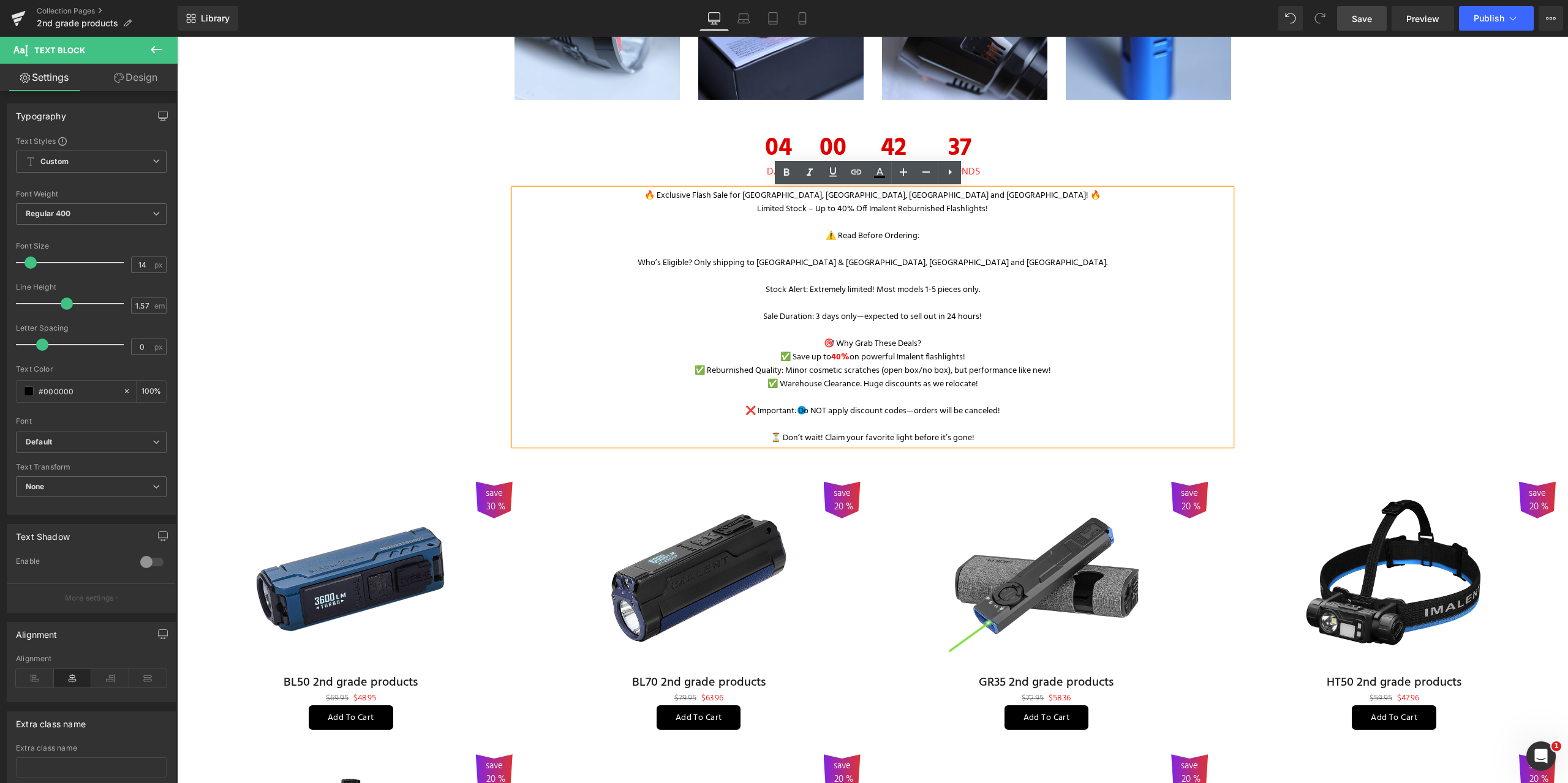
click at [1372, 16] on span "Save" at bounding box center [1362, 18] width 20 height 13
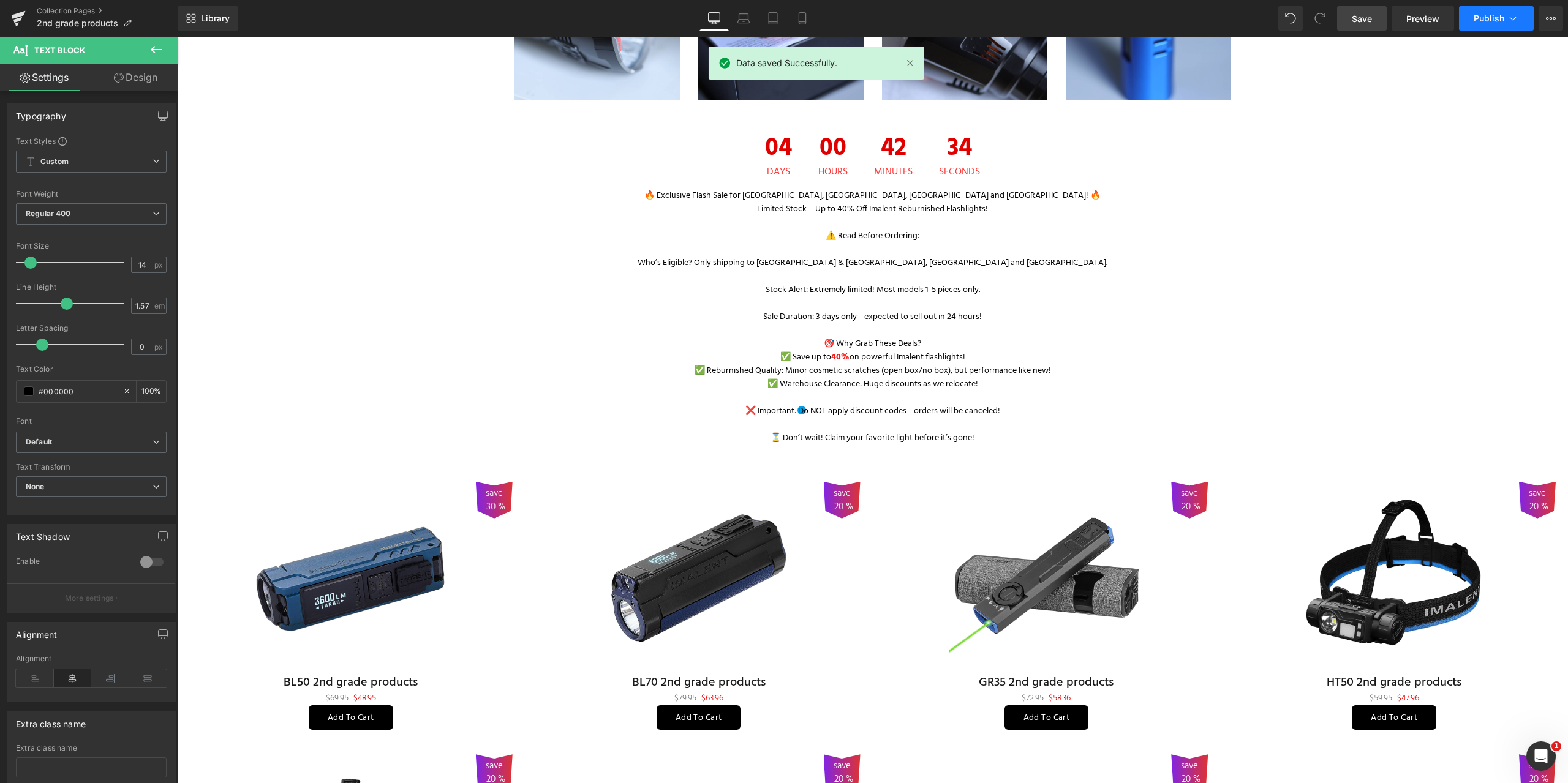
click at [1509, 20] on icon at bounding box center [1512, 18] width 12 height 12
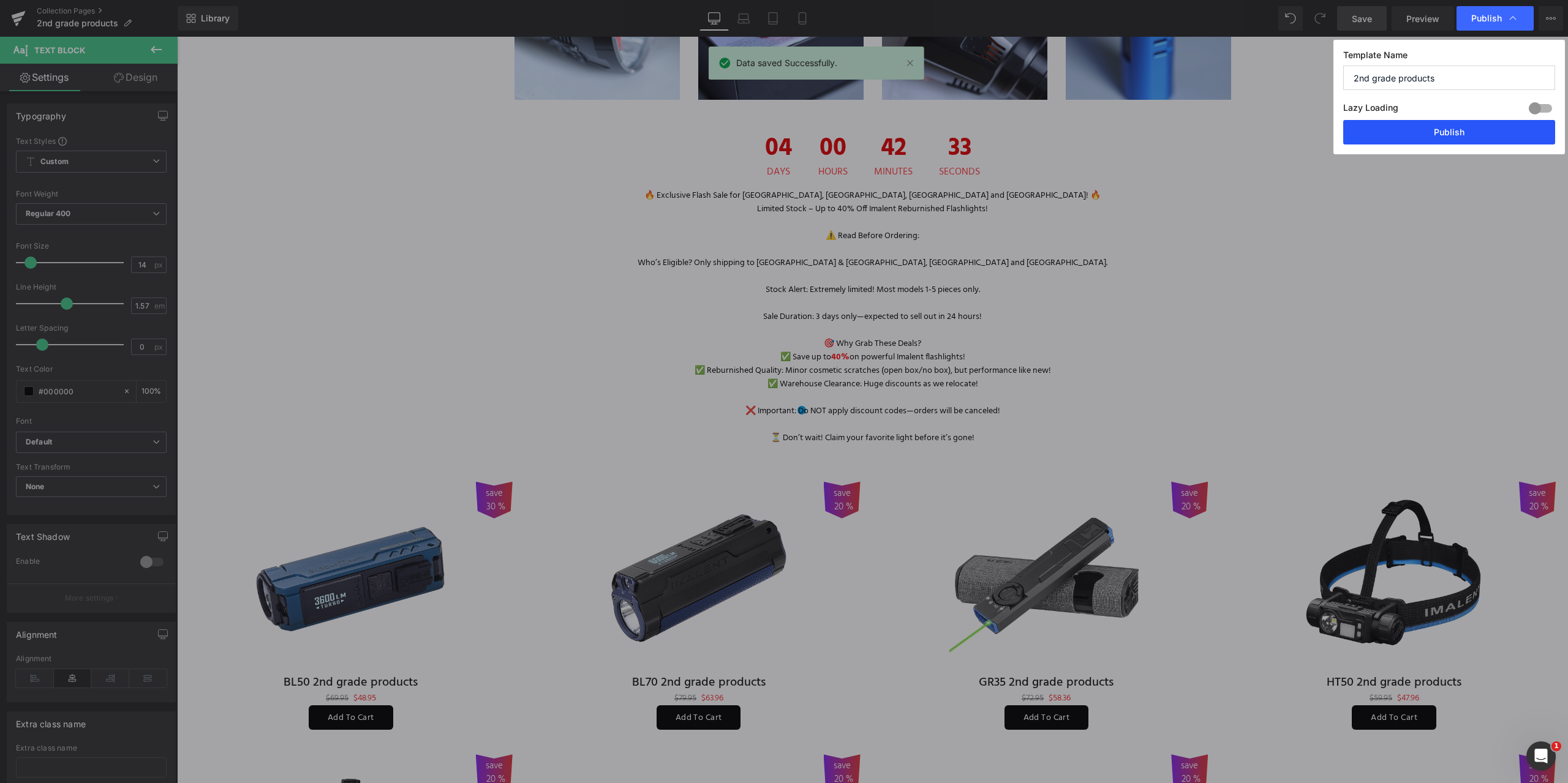
click at [1428, 130] on button "Publish" at bounding box center [1449, 132] width 212 height 24
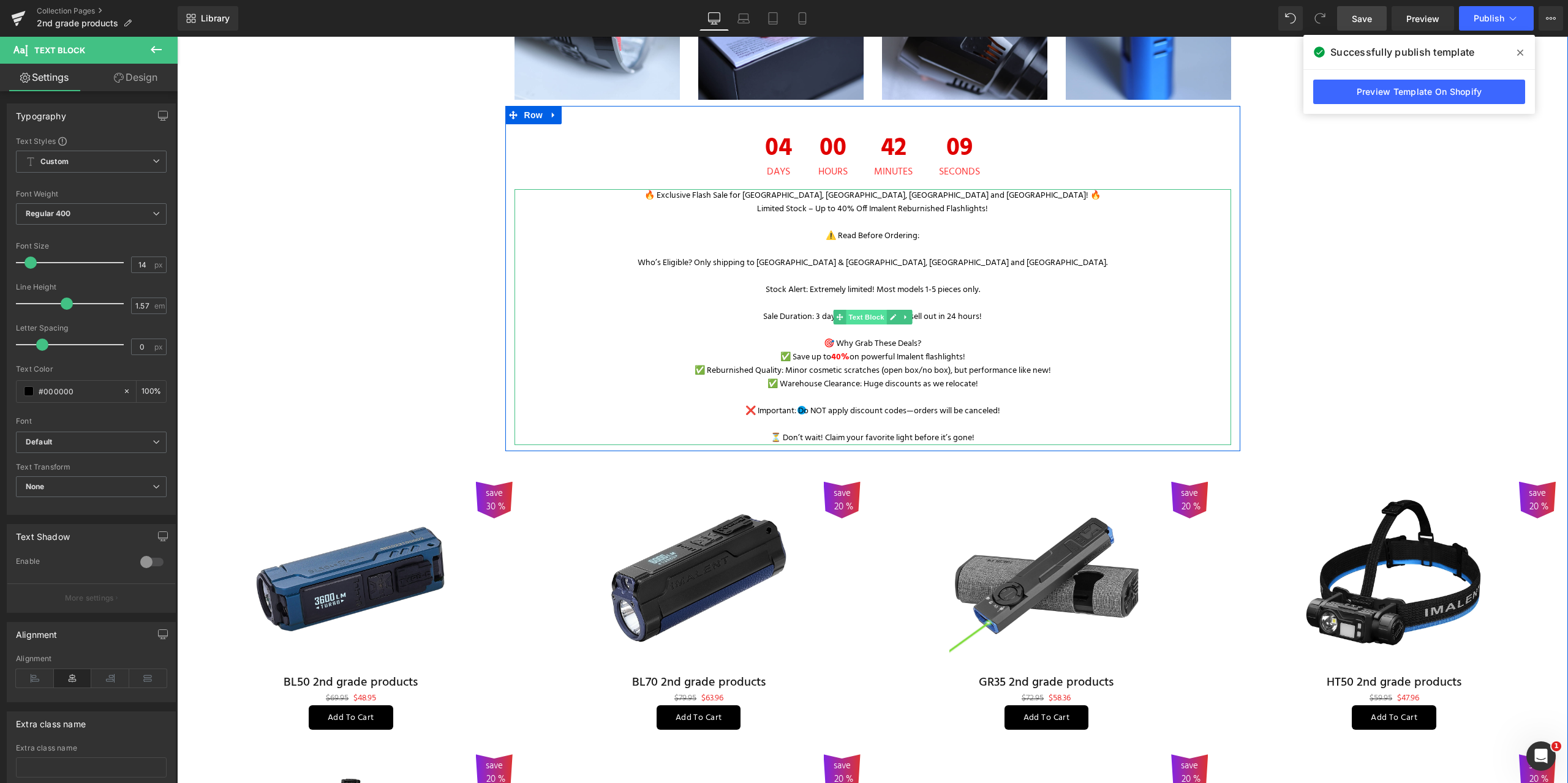
click at [852, 315] on span "Text Block" at bounding box center [866, 317] width 41 height 15
click at [801, 271] on p at bounding box center [872, 277] width 716 height 14
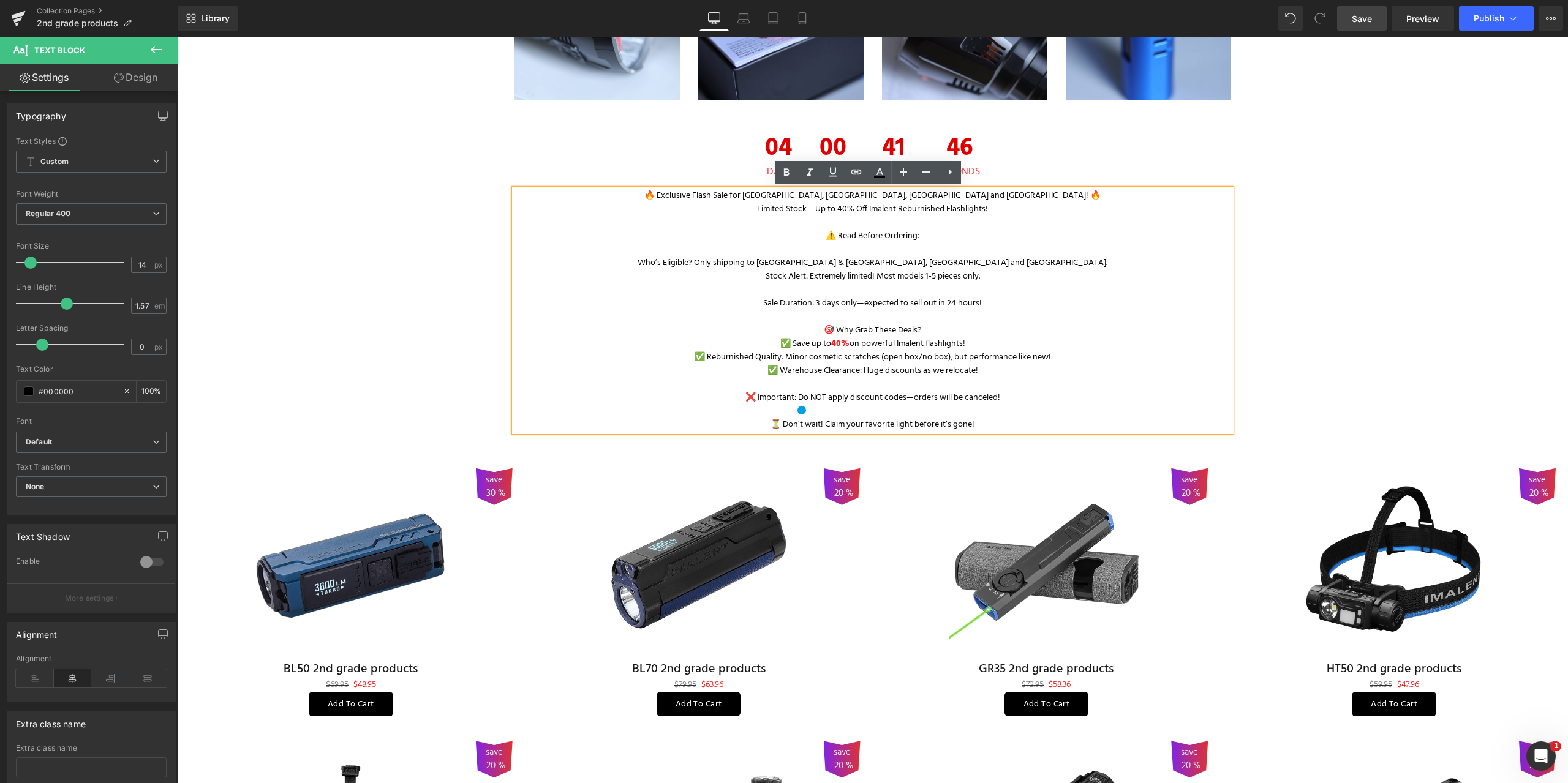
click at [877, 289] on p at bounding box center [872, 291] width 716 height 14
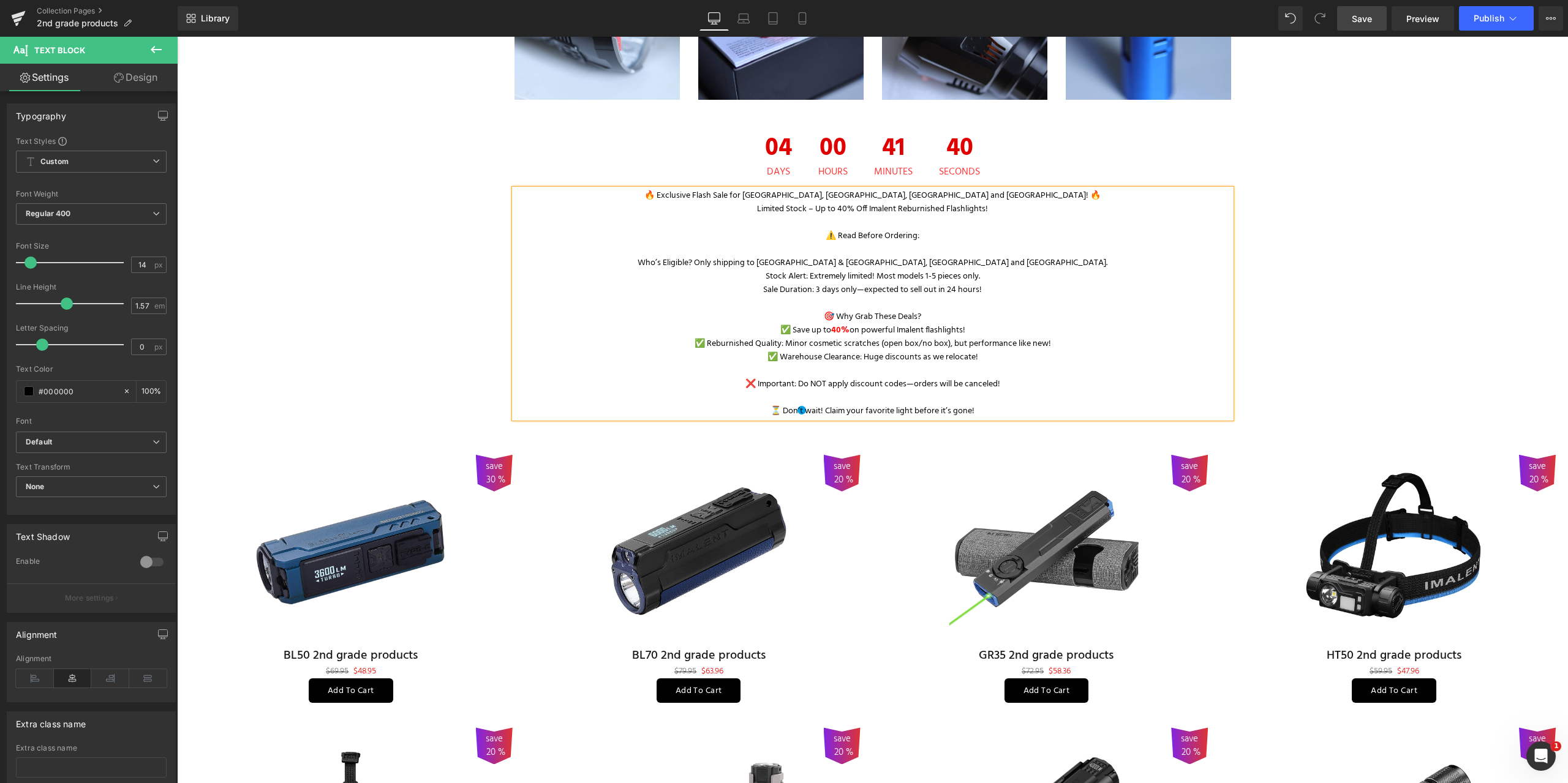
click at [756, 247] on p at bounding box center [872, 250] width 716 height 14
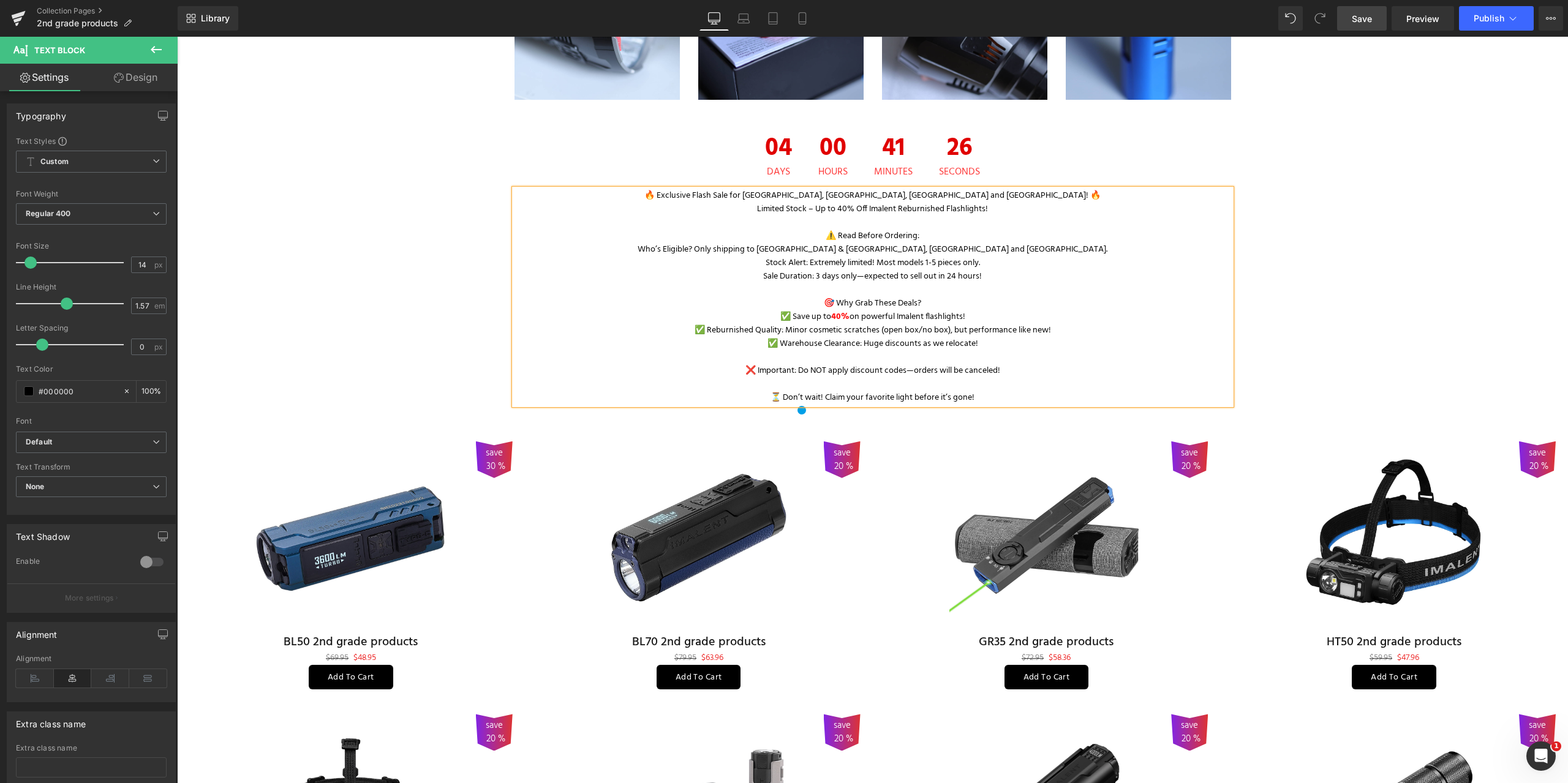
click at [794, 360] on p at bounding box center [872, 358] width 716 height 14
click at [869, 384] on p at bounding box center [872, 384] width 716 height 14
click at [1369, 21] on span "Save" at bounding box center [1362, 18] width 20 height 13
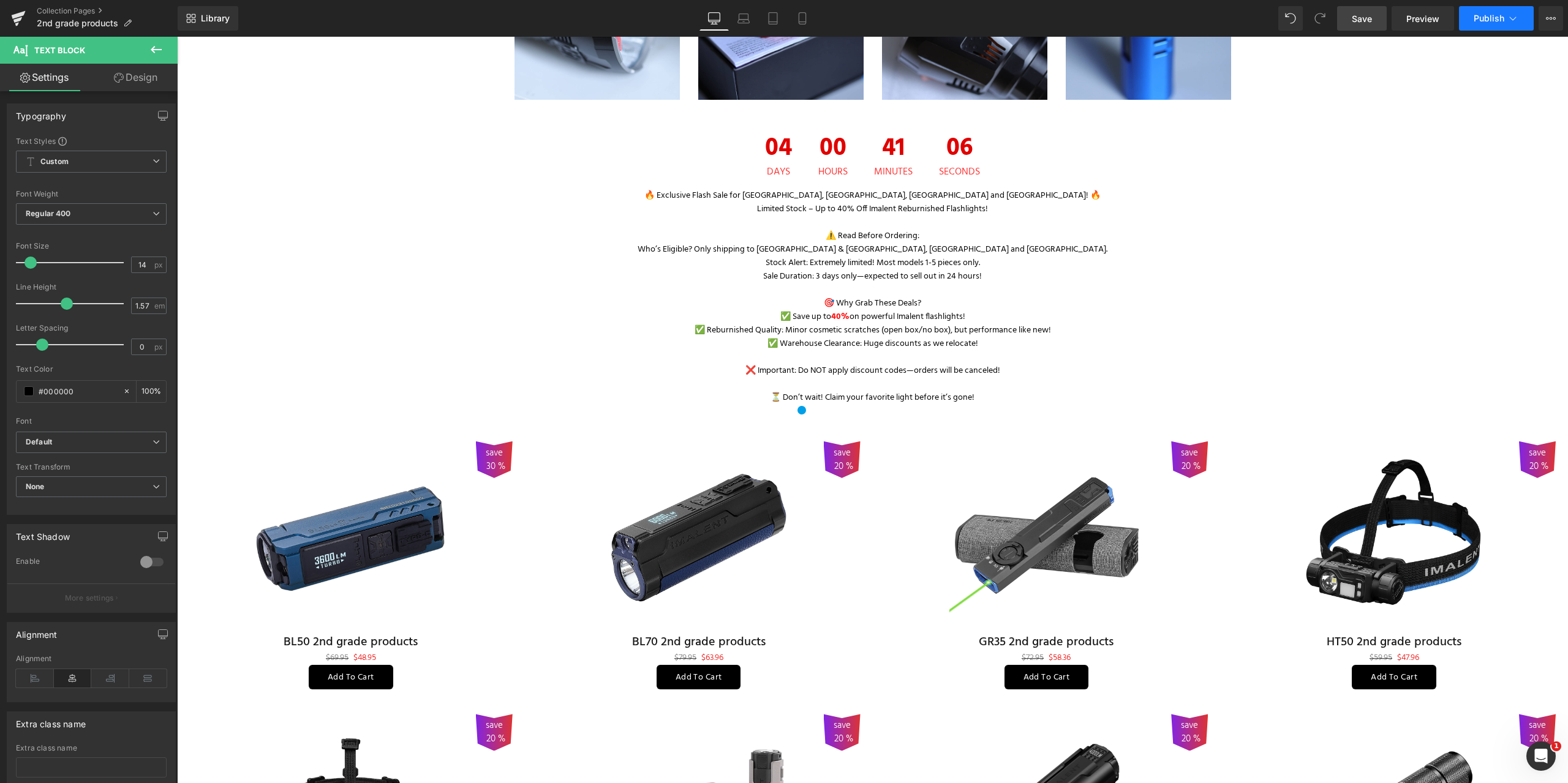
click at [1502, 16] on span "Publish" at bounding box center [1489, 18] width 31 height 10
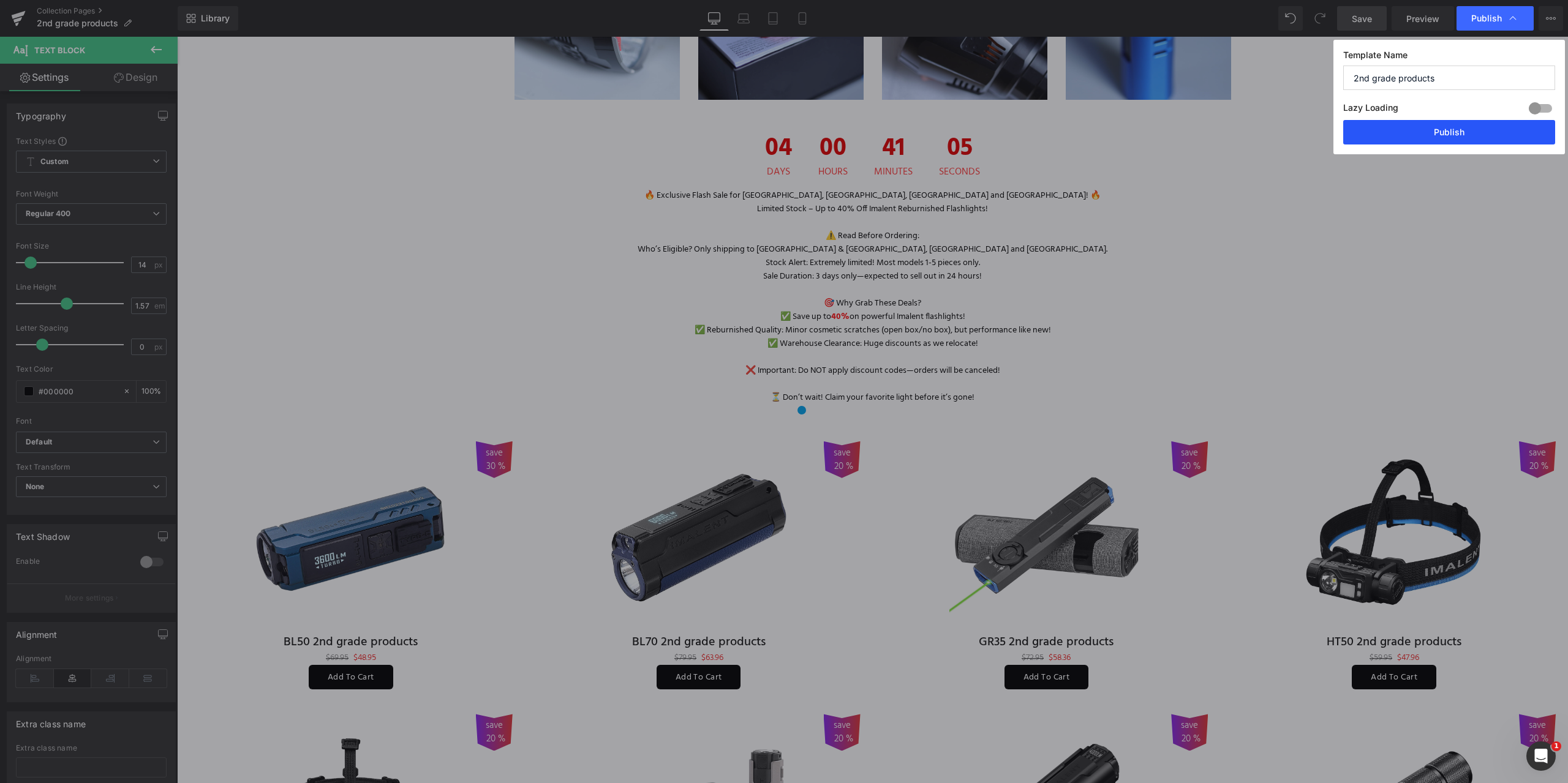
click at [1455, 131] on button "Publish" at bounding box center [1449, 132] width 212 height 24
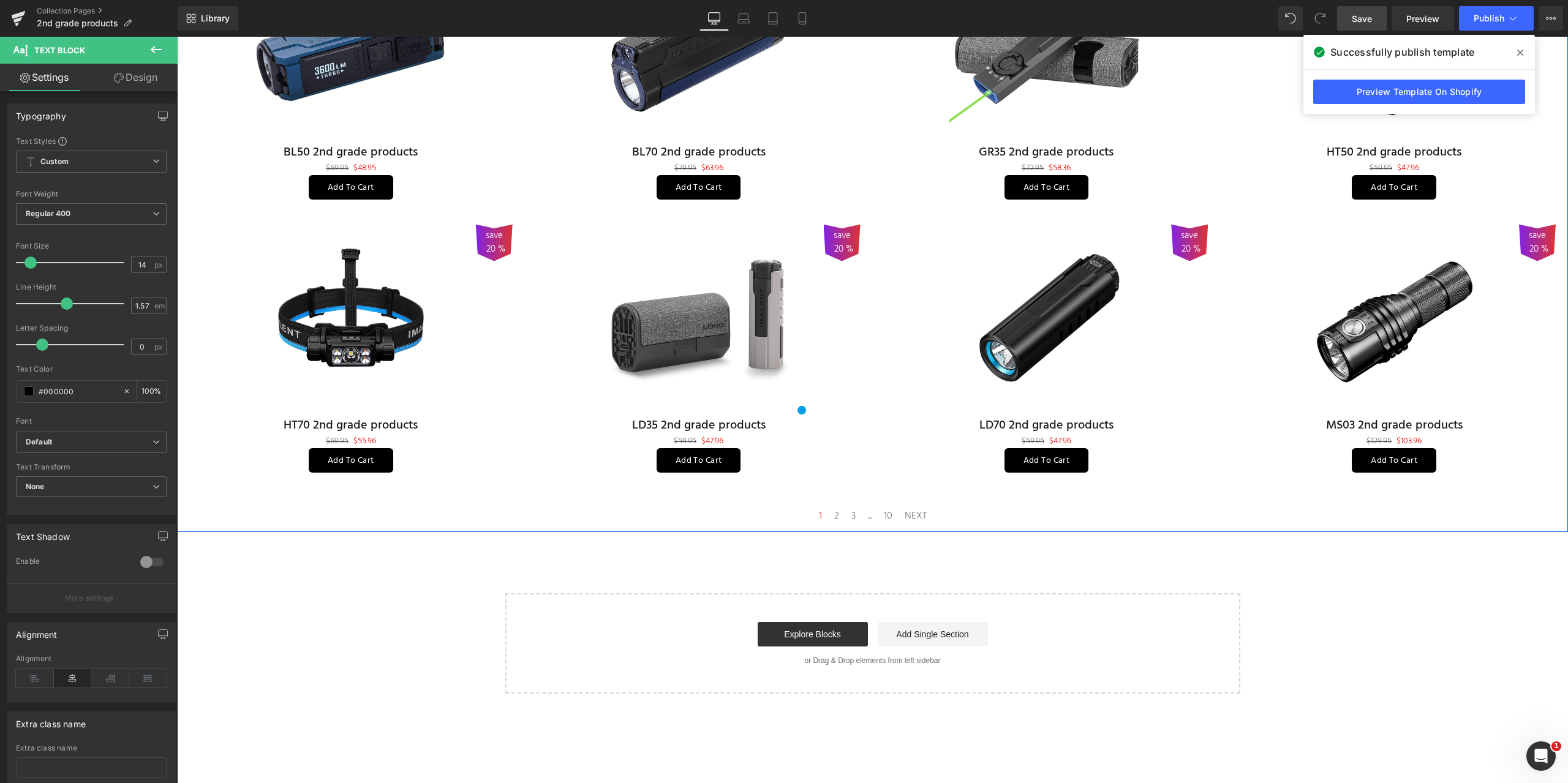
scroll to position [490, 0]
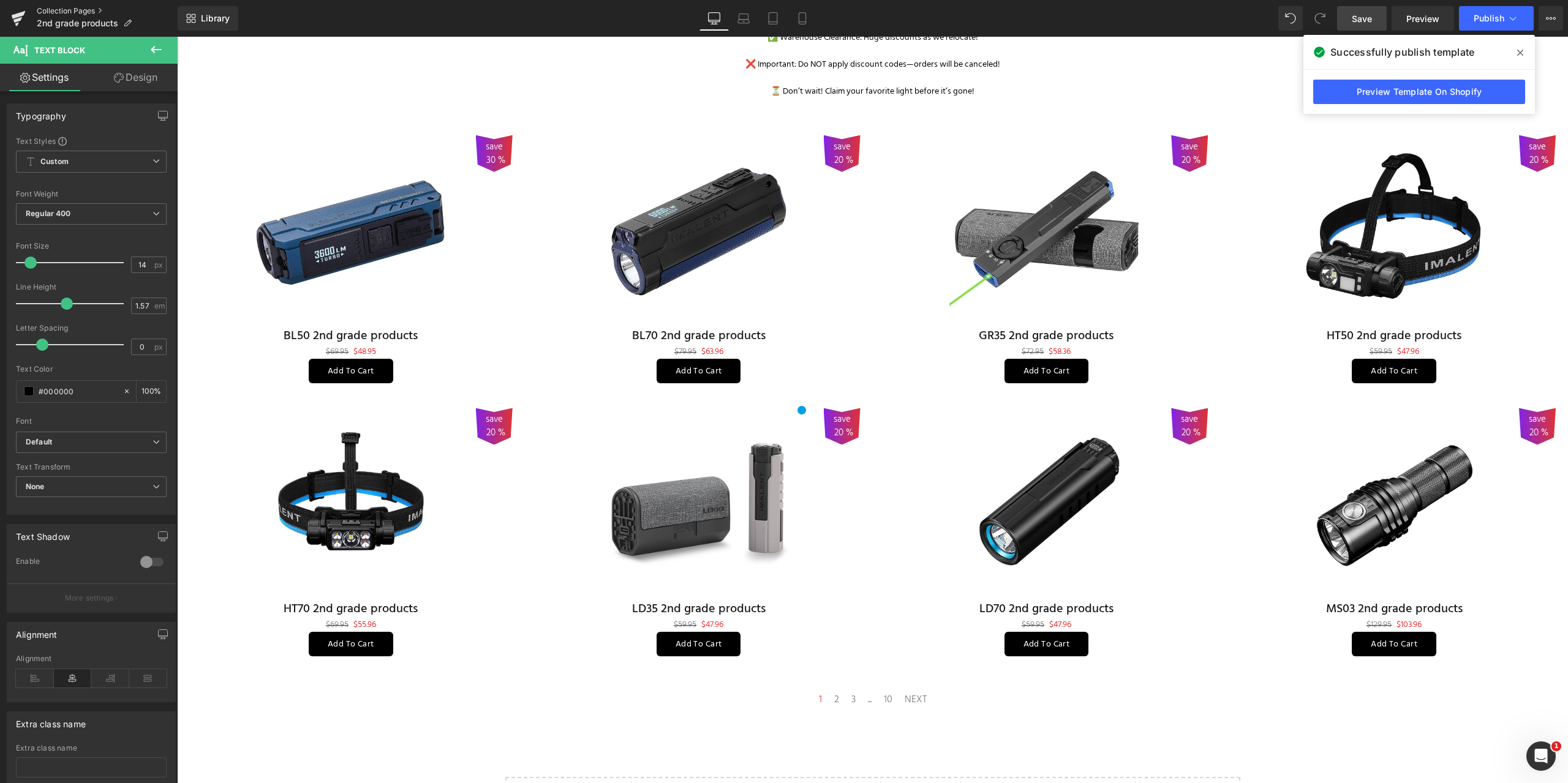
click at [62, 7] on link "Collection Pages" at bounding box center [107, 11] width 141 height 10
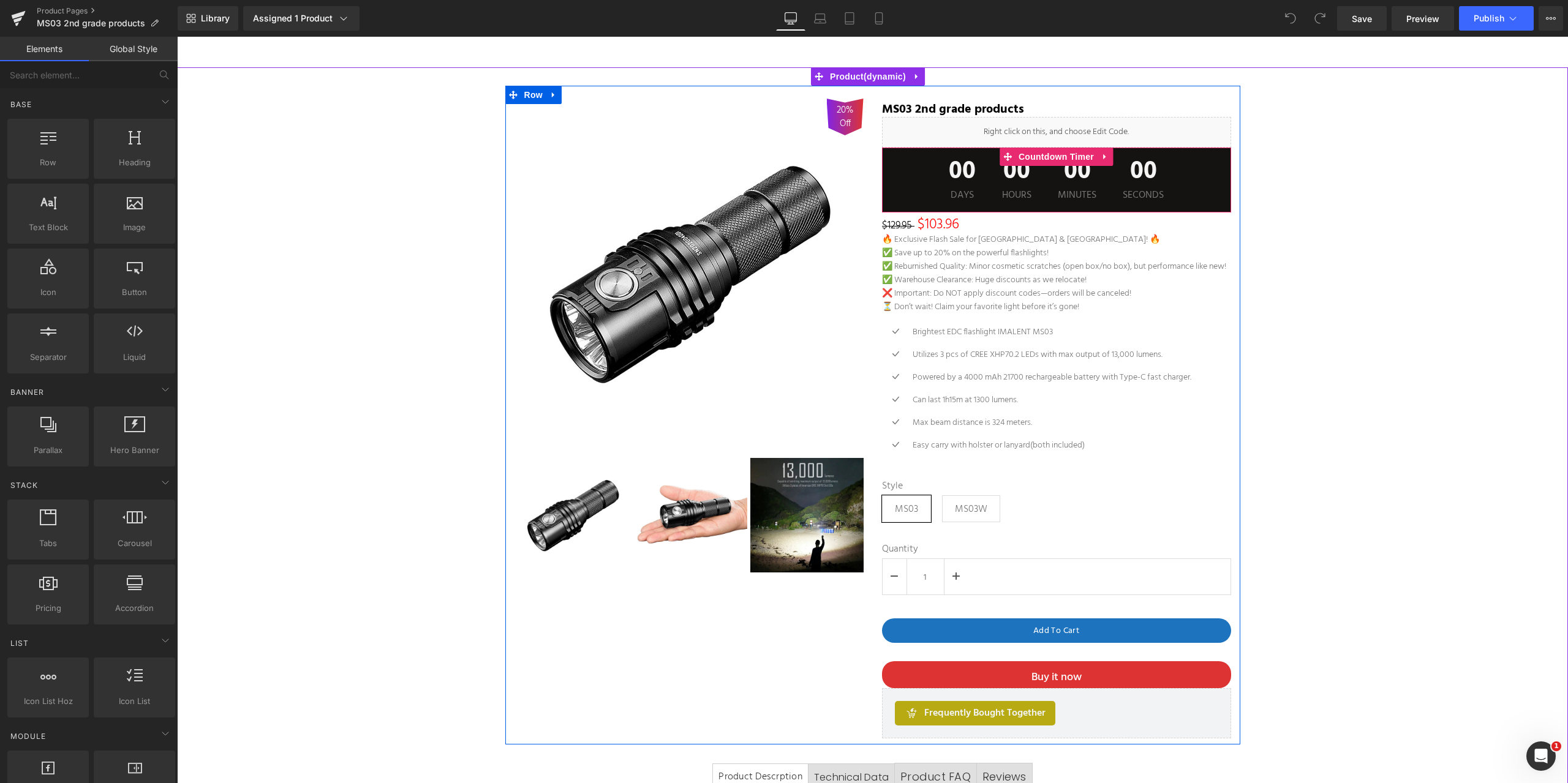
click at [921, 184] on div "00 Days 00 Hours 00 Minutes 00 Seconds" at bounding box center [1057, 180] width 349 height 65
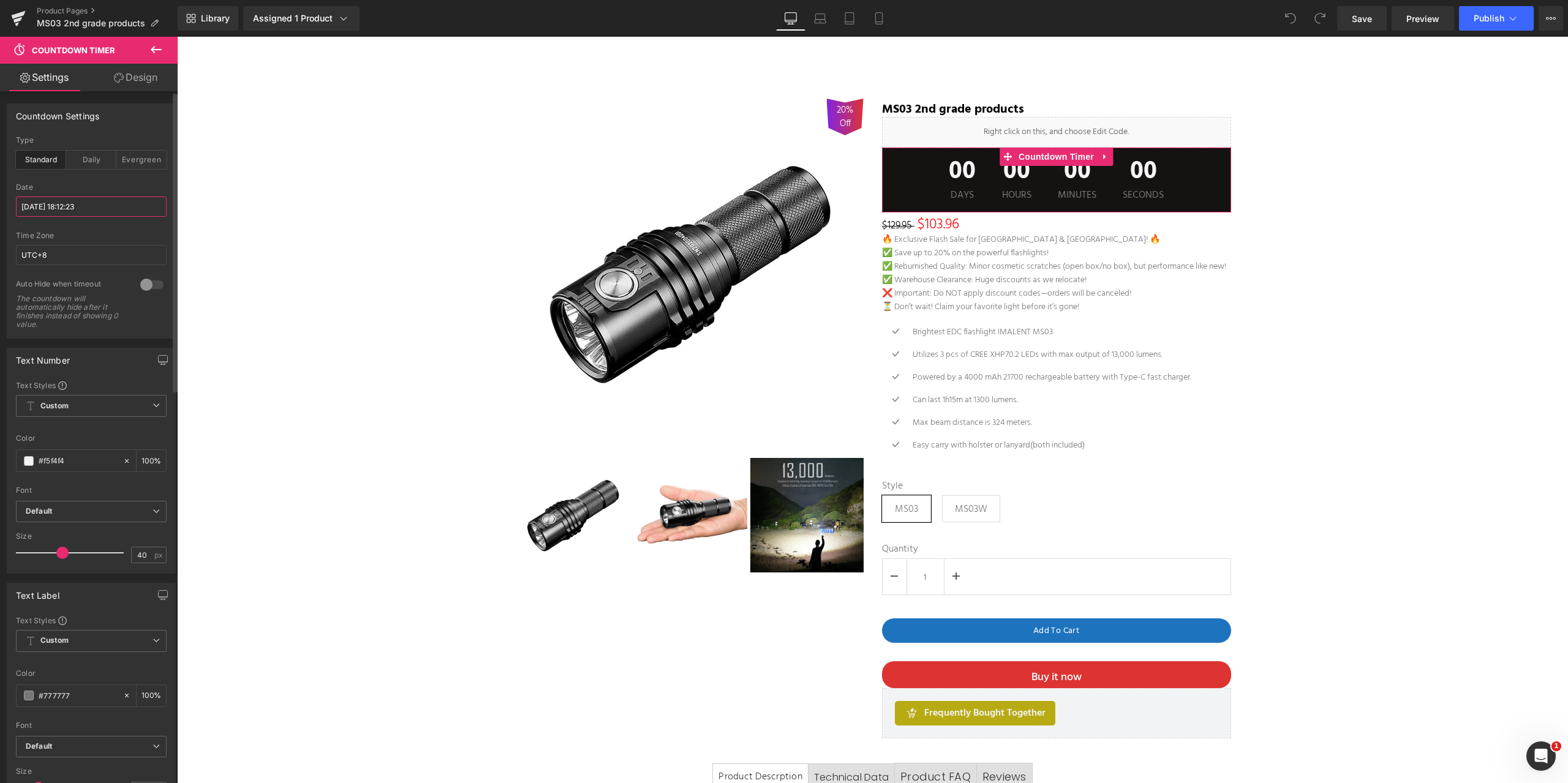
click at [53, 209] on input "2025/08/12 18:12:23" at bounding box center [91, 206] width 151 height 20
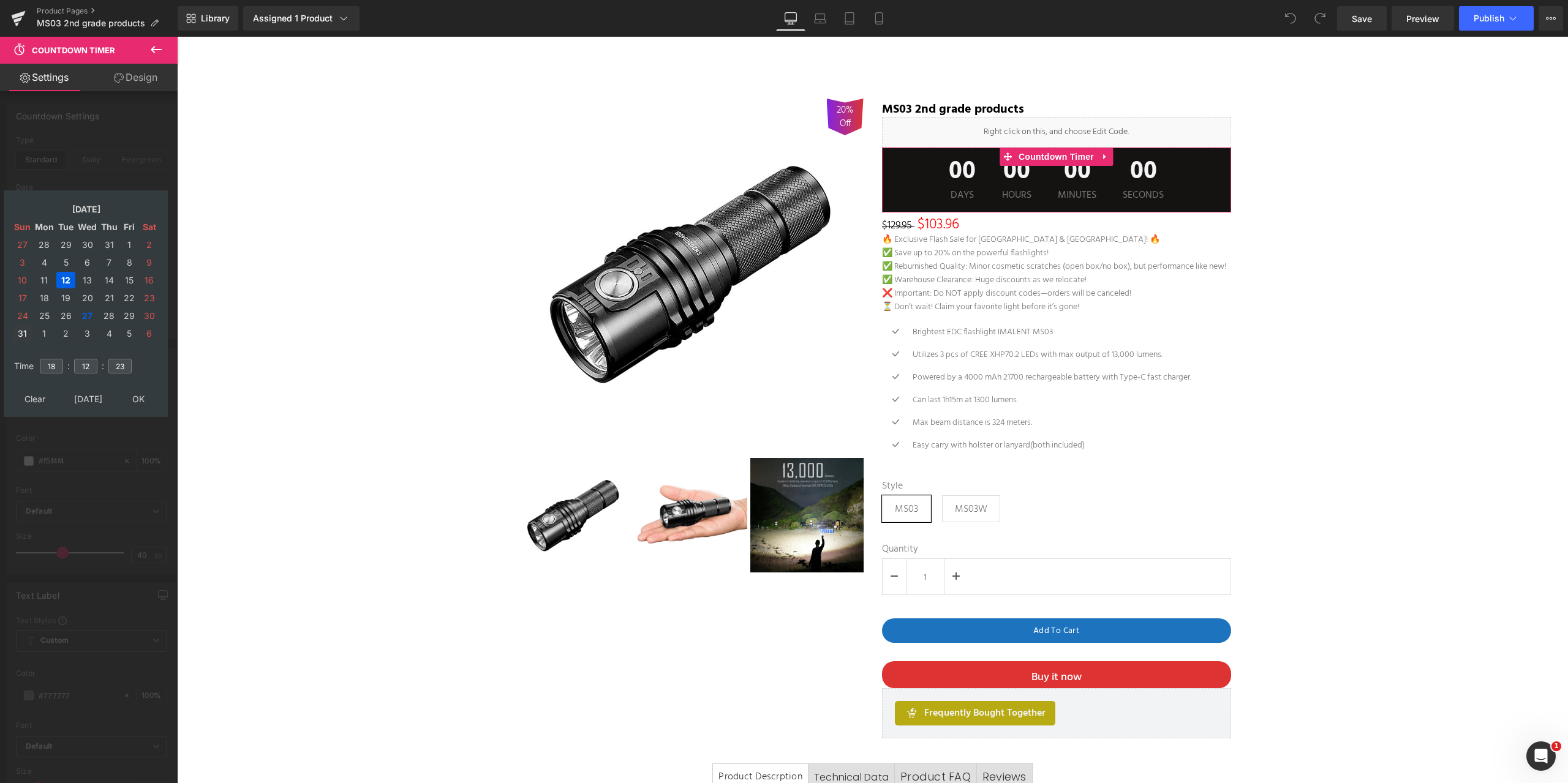
click at [24, 333] on td "31" at bounding box center [22, 333] width 20 height 16
click at [89, 367] on input "12" at bounding box center [86, 366] width 23 height 15
drag, startPoint x: 89, startPoint y: 367, endPoint x: 80, endPoint y: 367, distance: 9.0
click at [80, 367] on input "12" at bounding box center [86, 366] width 23 height 15
type input "23"
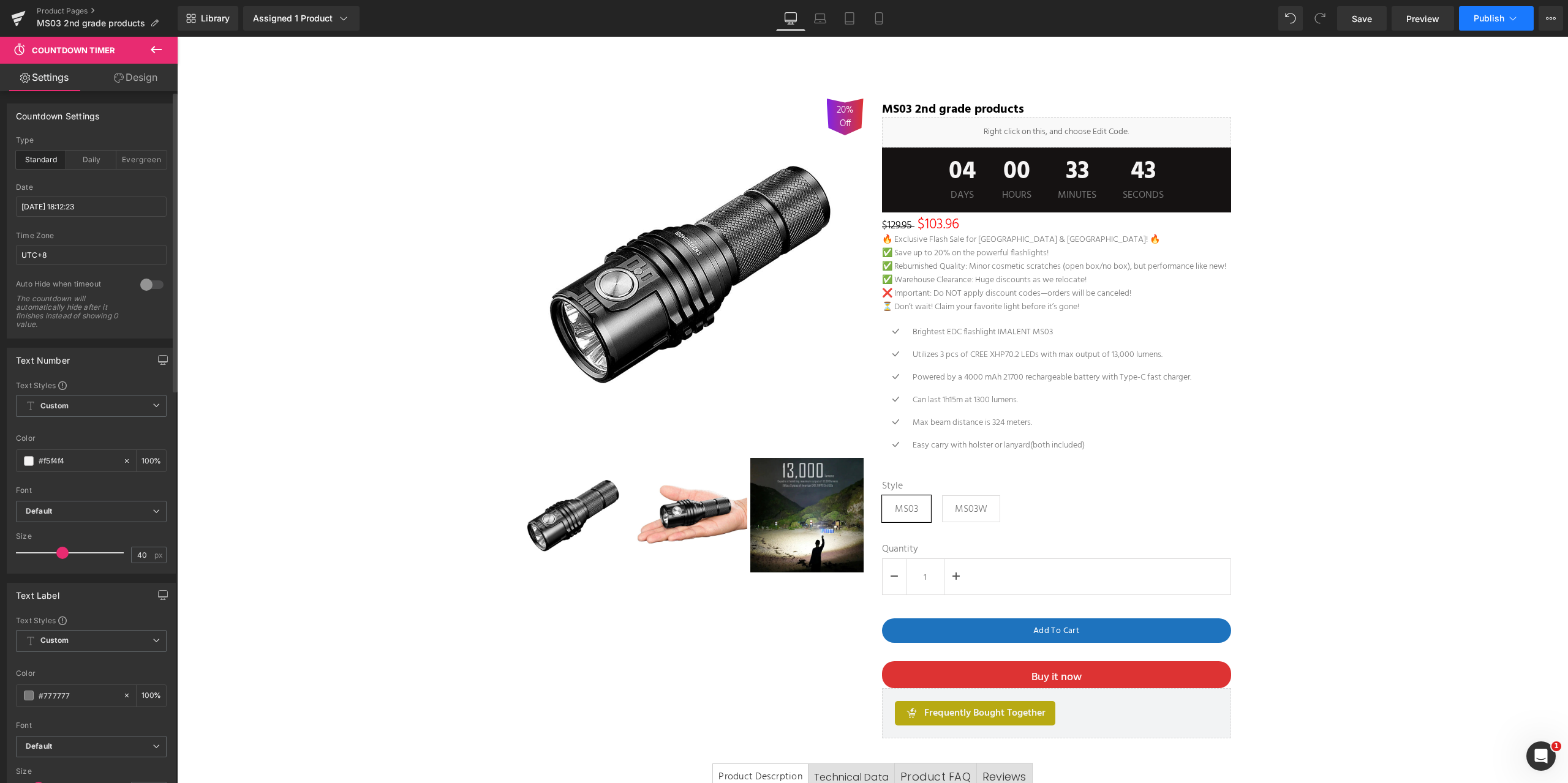
click at [1487, 14] on span "Publish" at bounding box center [1489, 18] width 31 height 10
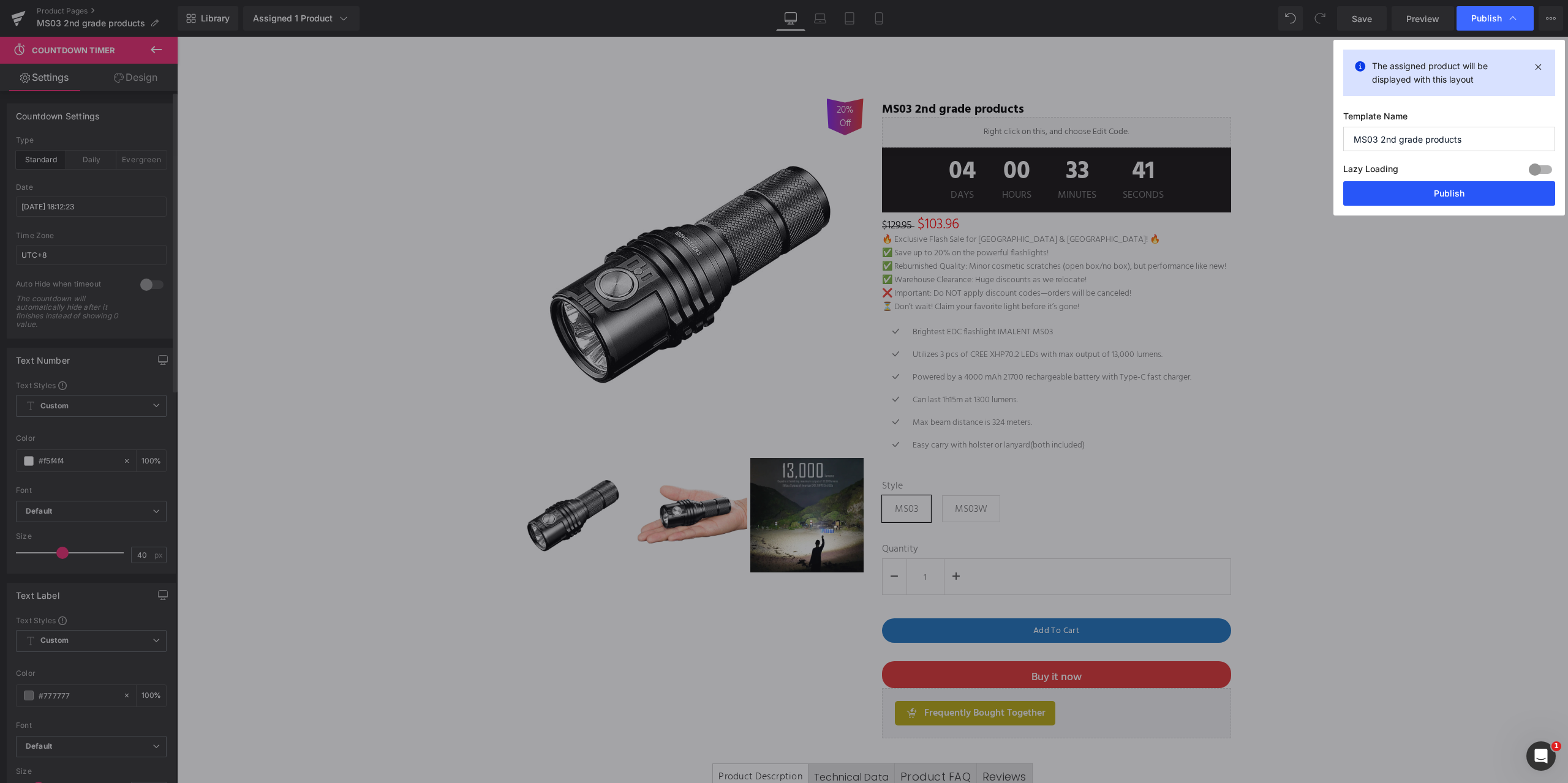
drag, startPoint x: 1453, startPoint y: 185, endPoint x: 1281, endPoint y: 145, distance: 176.6
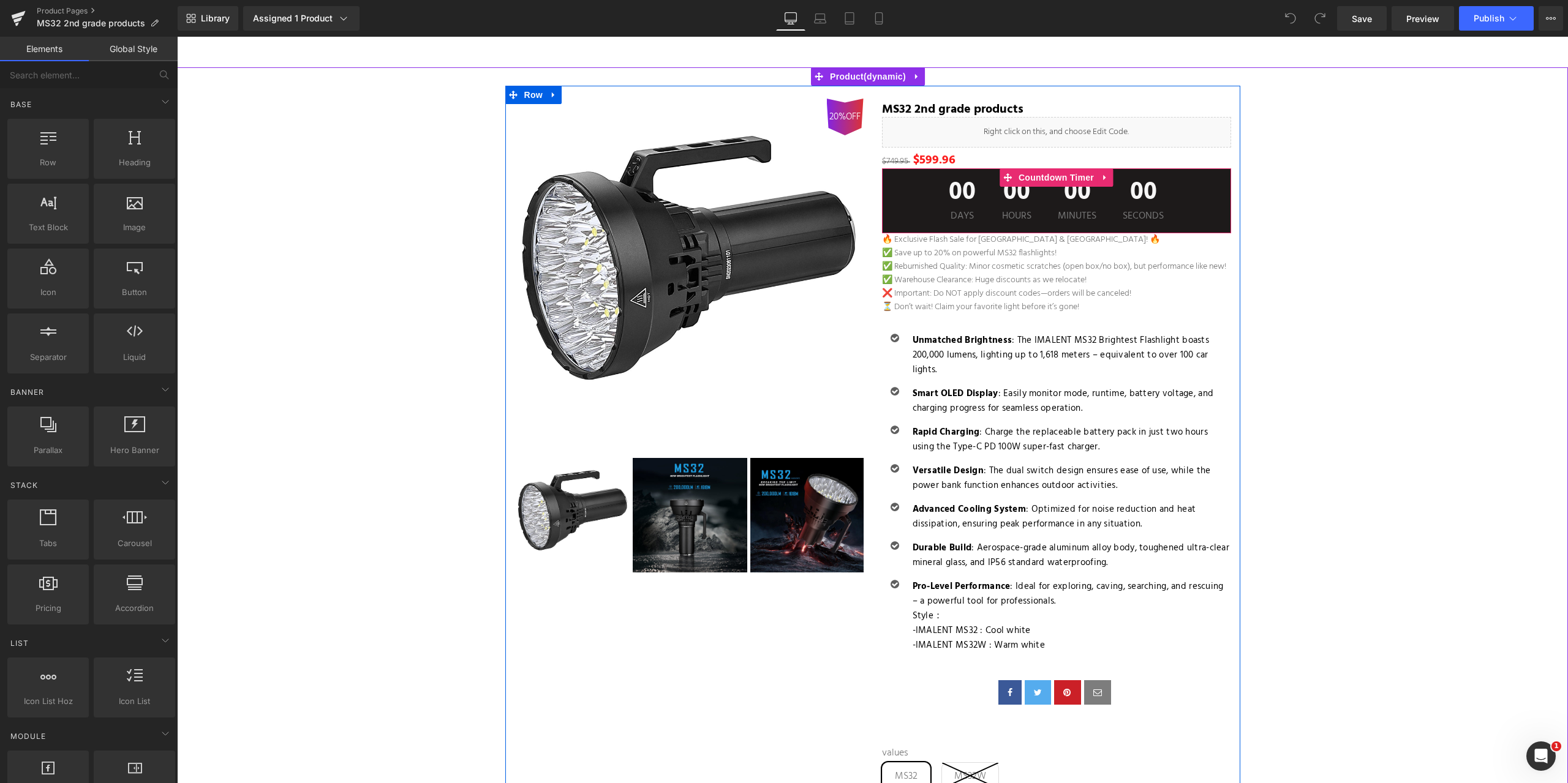
click at [911, 188] on div "00 Days 00 Hours 00 Minutes 00 Seconds" at bounding box center [1057, 201] width 349 height 65
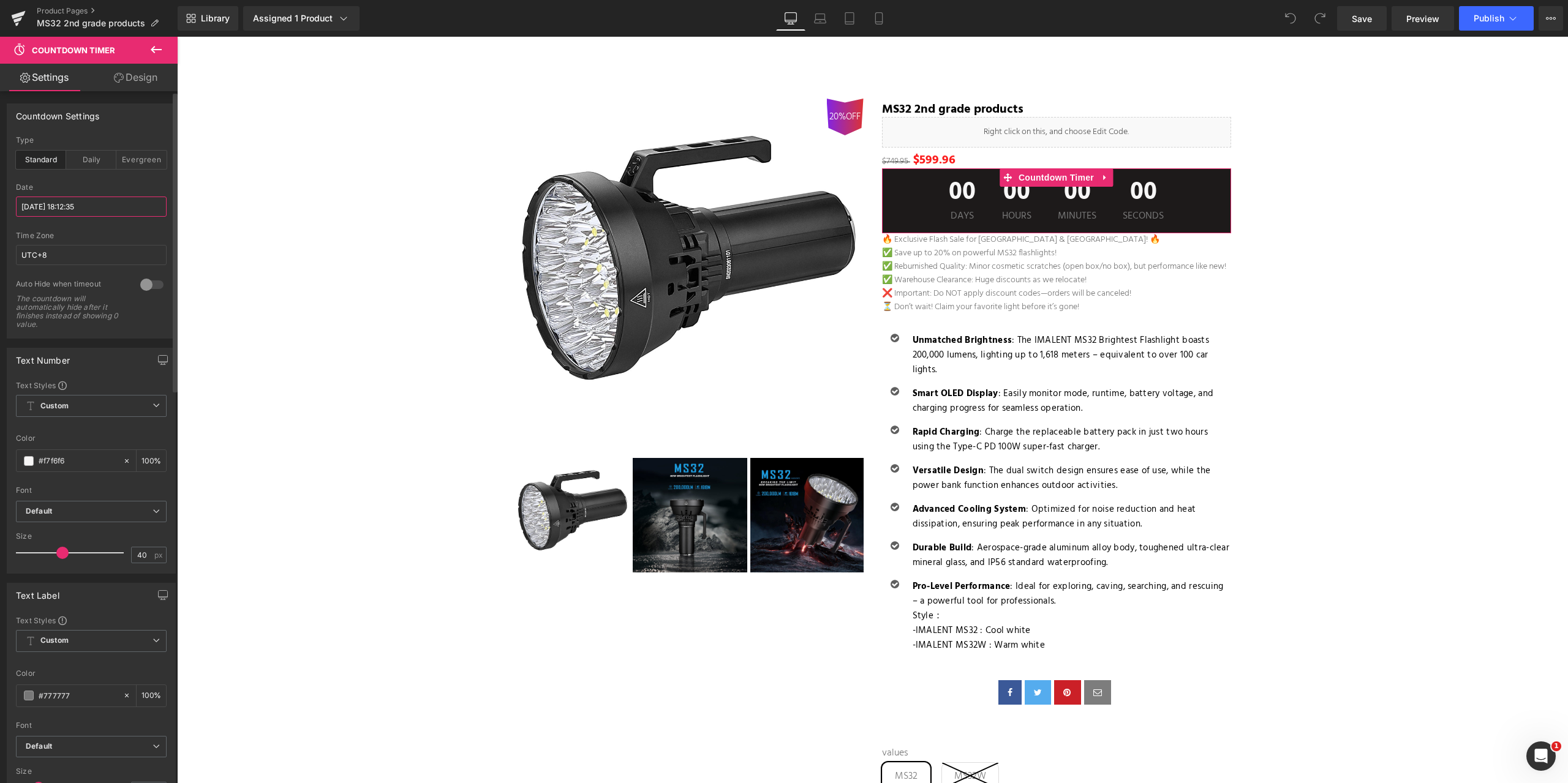
click at [56, 211] on input "[DATE] 18:12:35" at bounding box center [91, 206] width 151 height 20
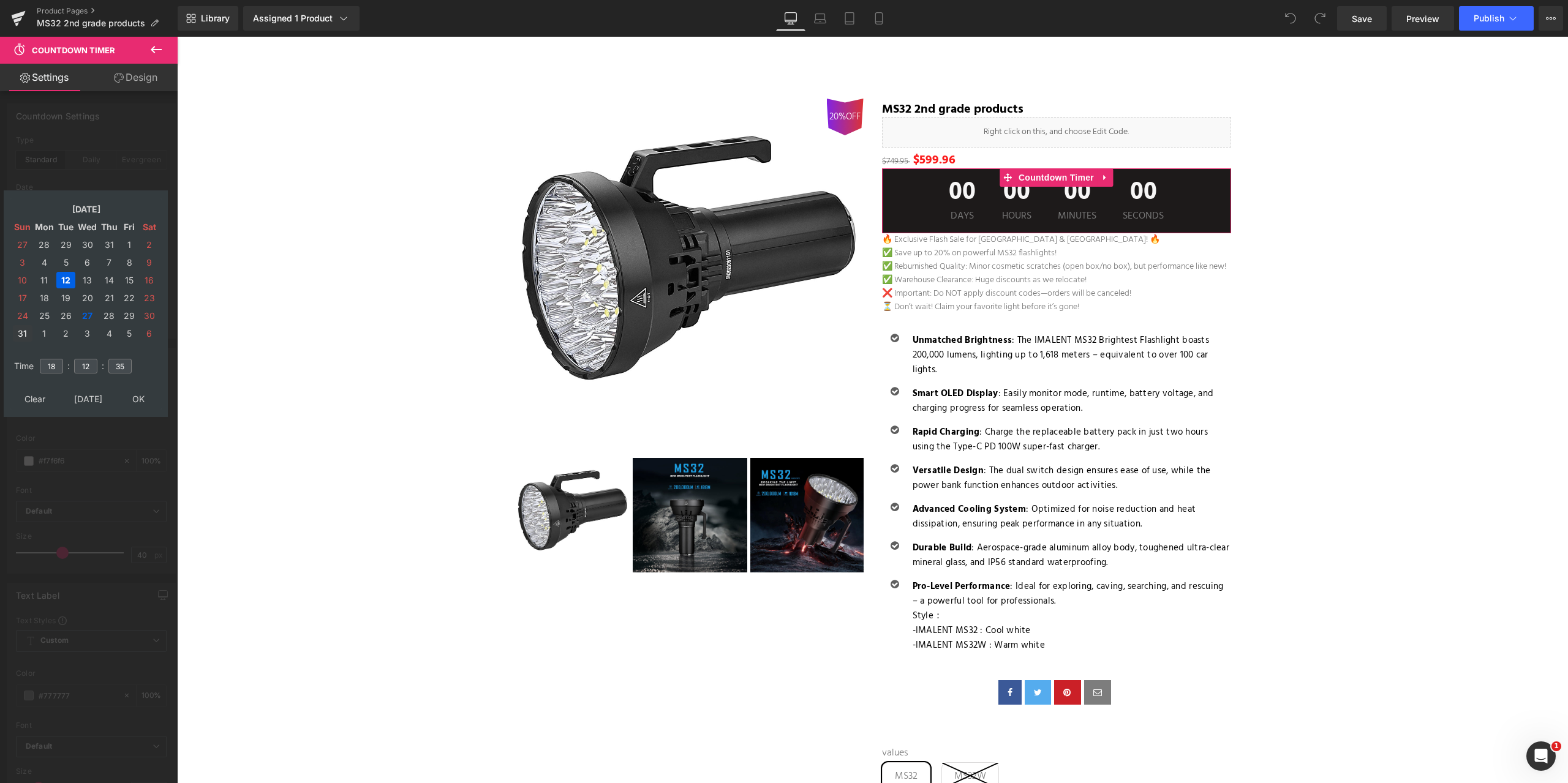
click at [21, 334] on td "31" at bounding box center [22, 333] width 20 height 16
click at [94, 368] on input "12" at bounding box center [86, 366] width 23 height 15
click at [78, 367] on input "12" at bounding box center [86, 366] width 23 height 15
type input "23"
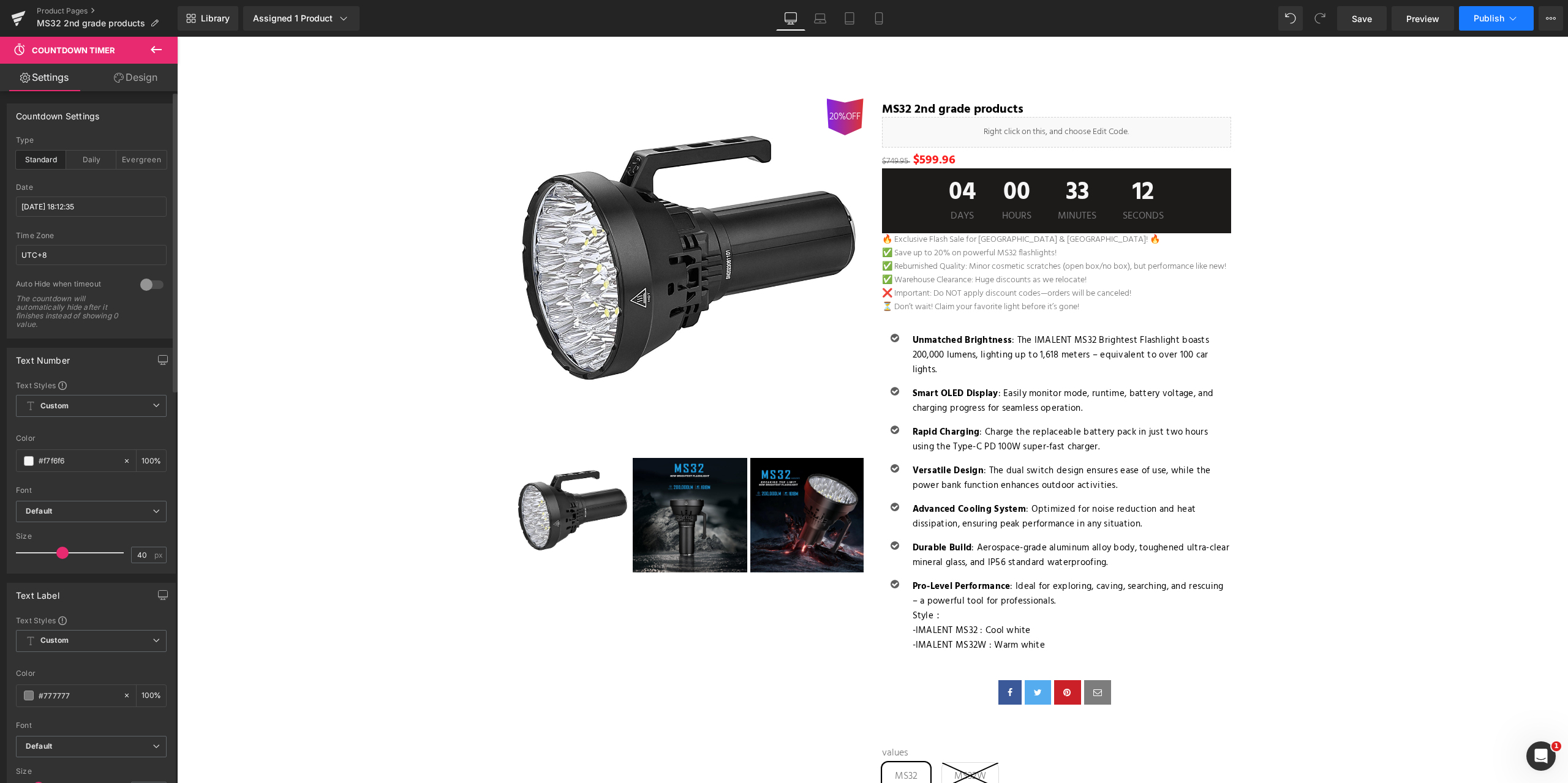
click at [1484, 10] on button "Publish" at bounding box center [1496, 18] width 75 height 24
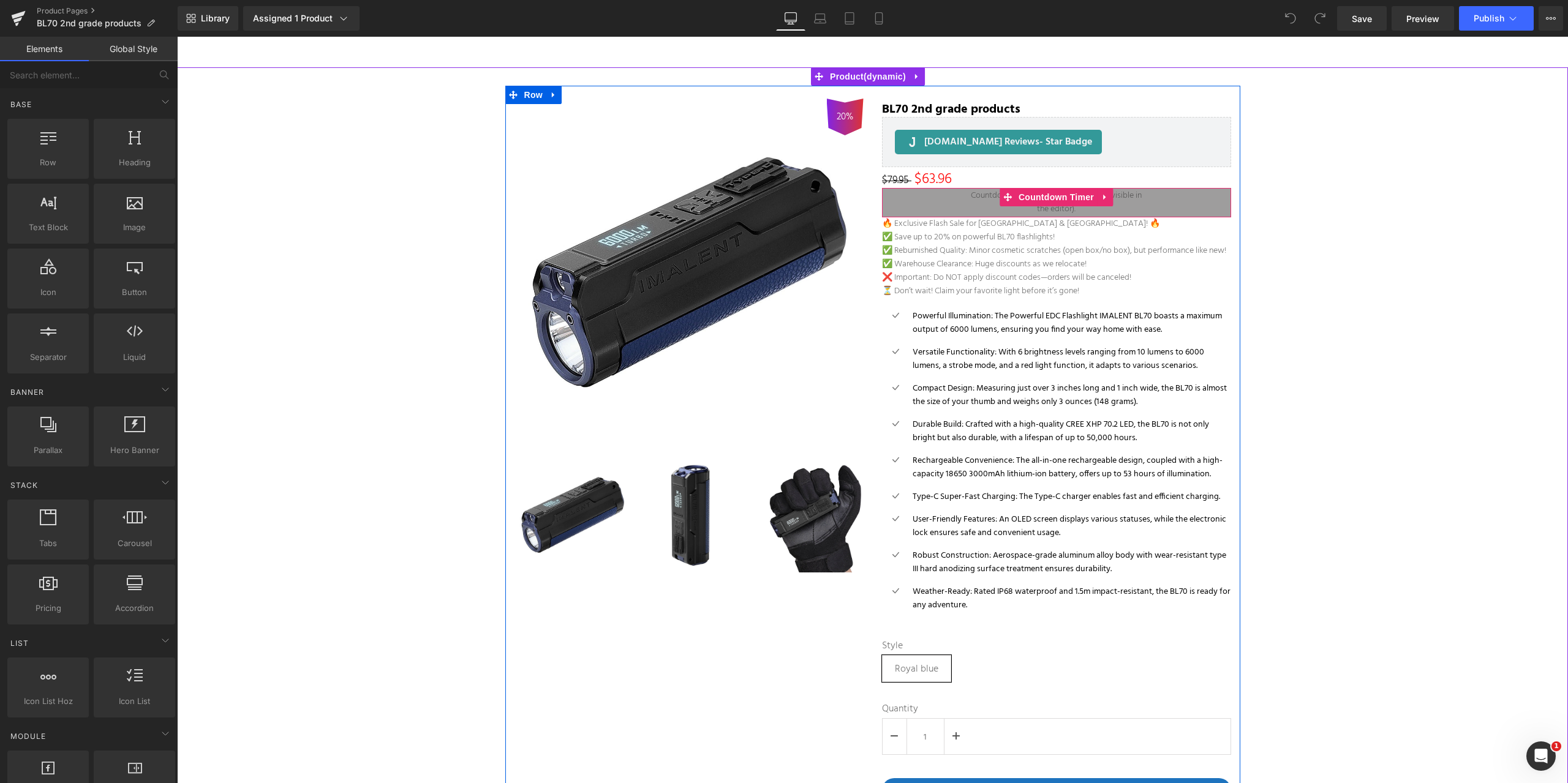
click at [972, 200] on div "00 Days 00 Hours 00 Minutes 00 Seconds" at bounding box center [1057, 202] width 349 height 29
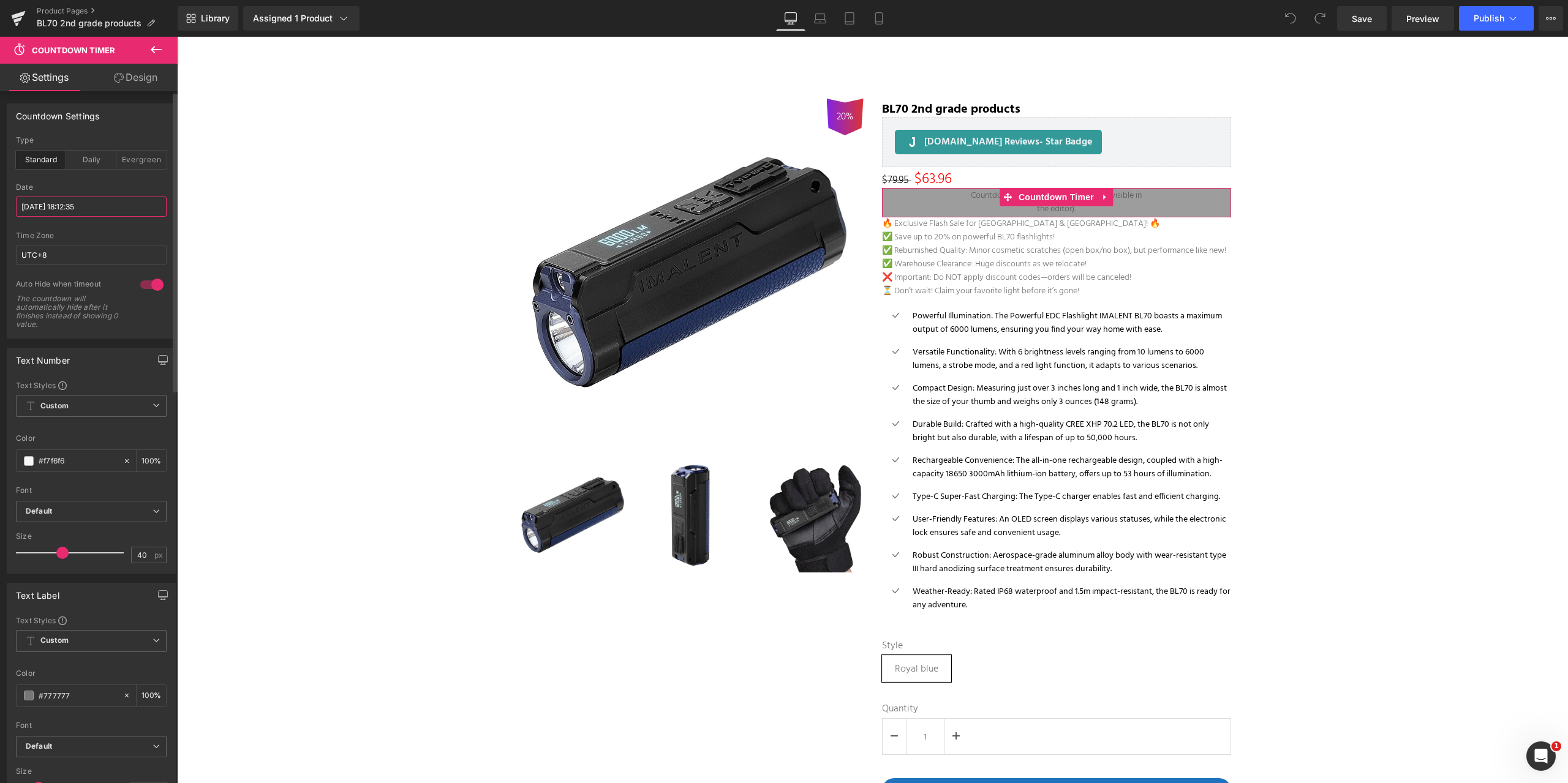
click at [48, 200] on input "[DATE] 18:12:35" at bounding box center [91, 206] width 151 height 20
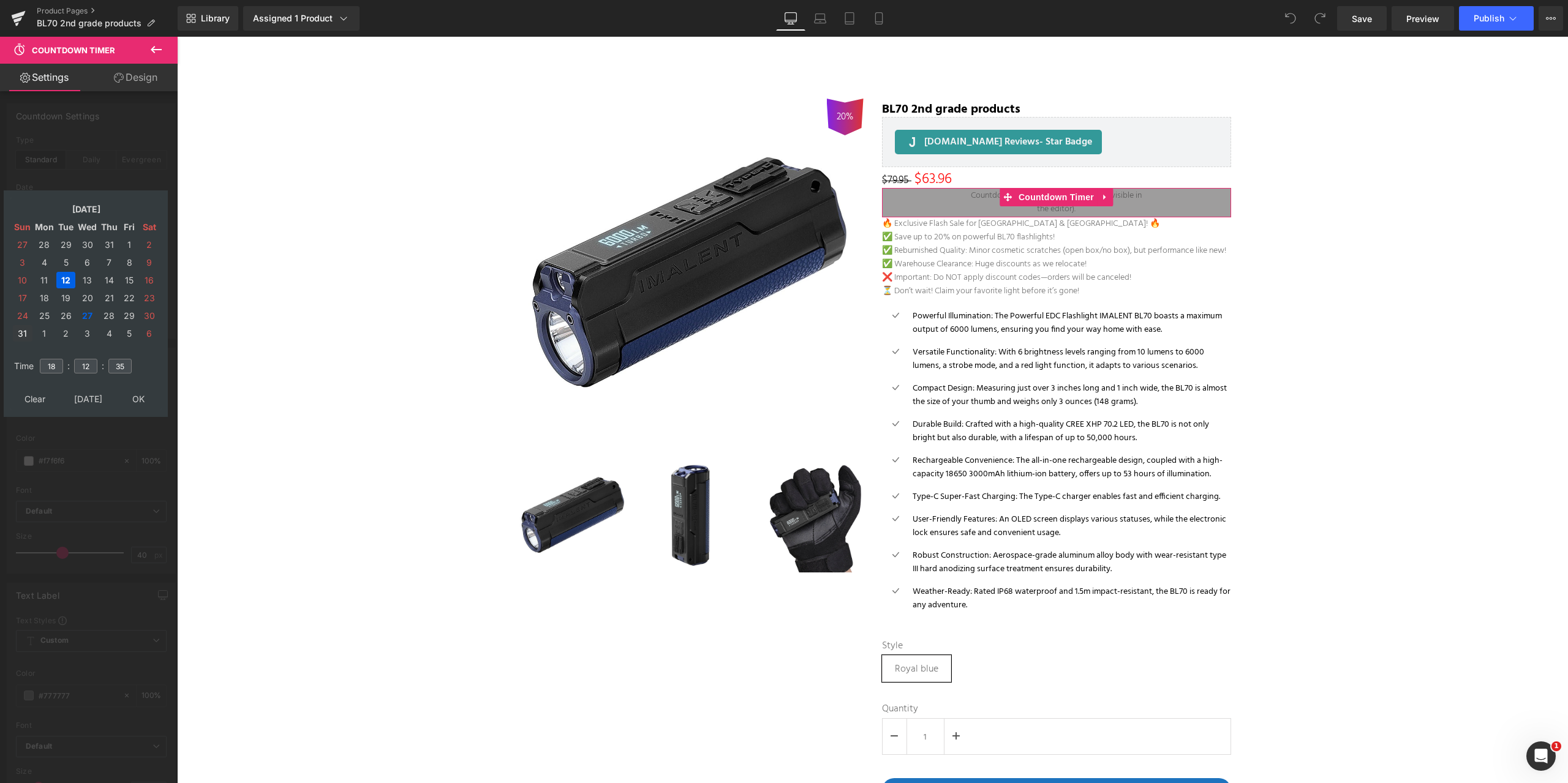
click at [25, 333] on td "31" at bounding box center [22, 333] width 20 height 16
click at [85, 367] on input "12" at bounding box center [86, 366] width 23 height 15
drag, startPoint x: 94, startPoint y: 367, endPoint x: 75, endPoint y: 365, distance: 19.1
click at [75, 365] on input "12" at bounding box center [86, 366] width 23 height 15
type input "23"
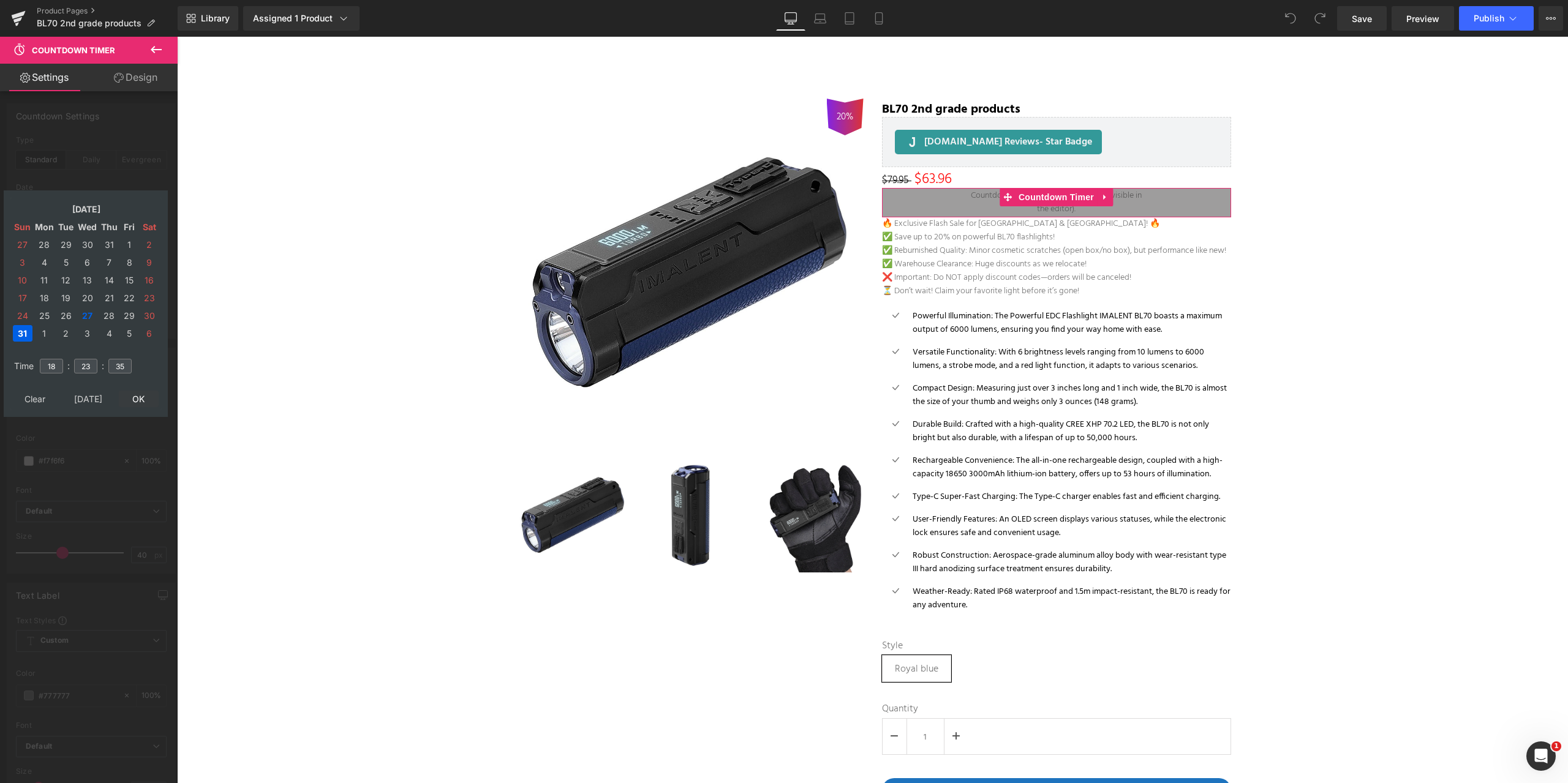
type input "2025/08/31 18:23:35"
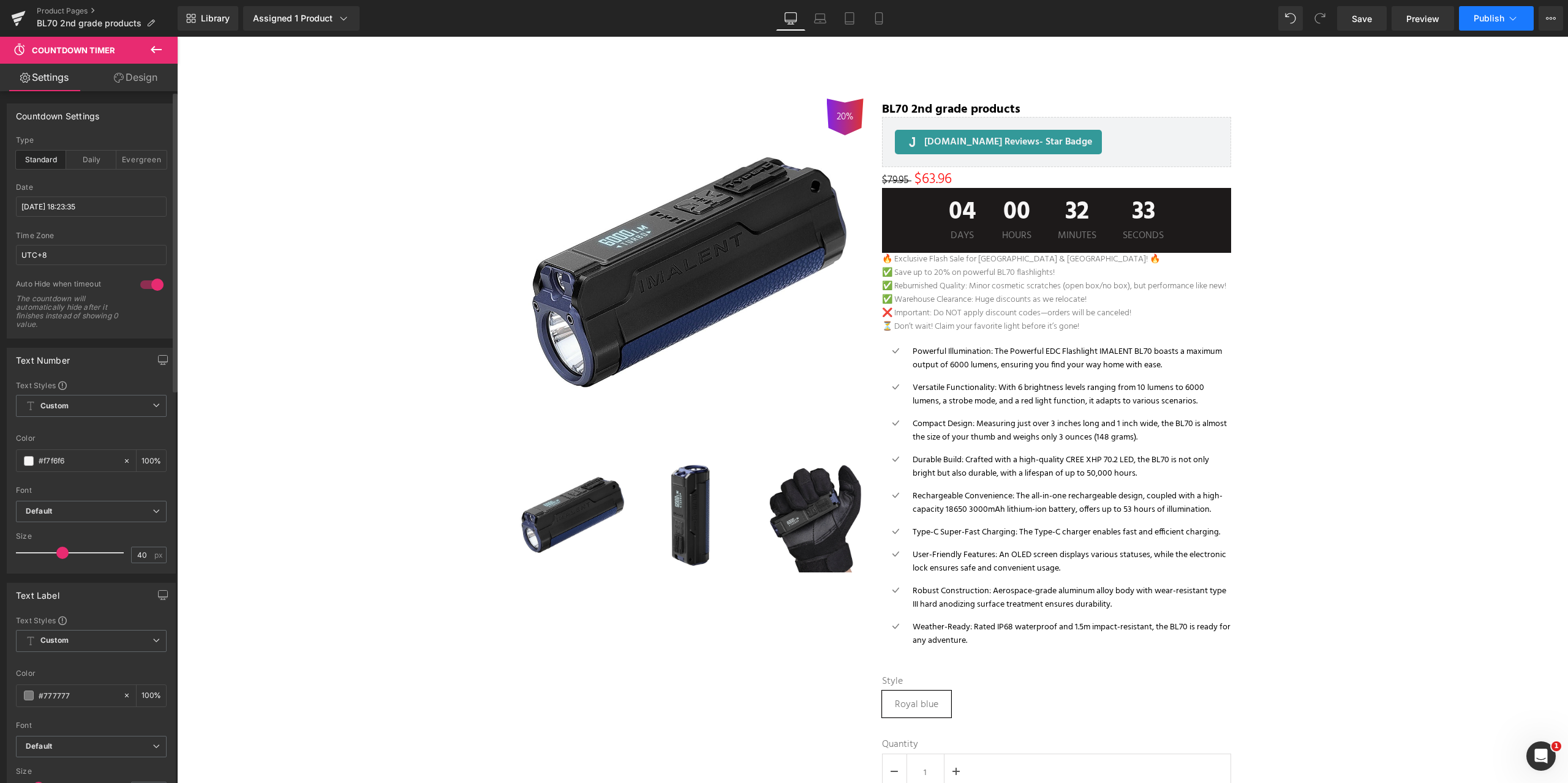
click at [1493, 18] on span "Publish" at bounding box center [1489, 18] width 31 height 10
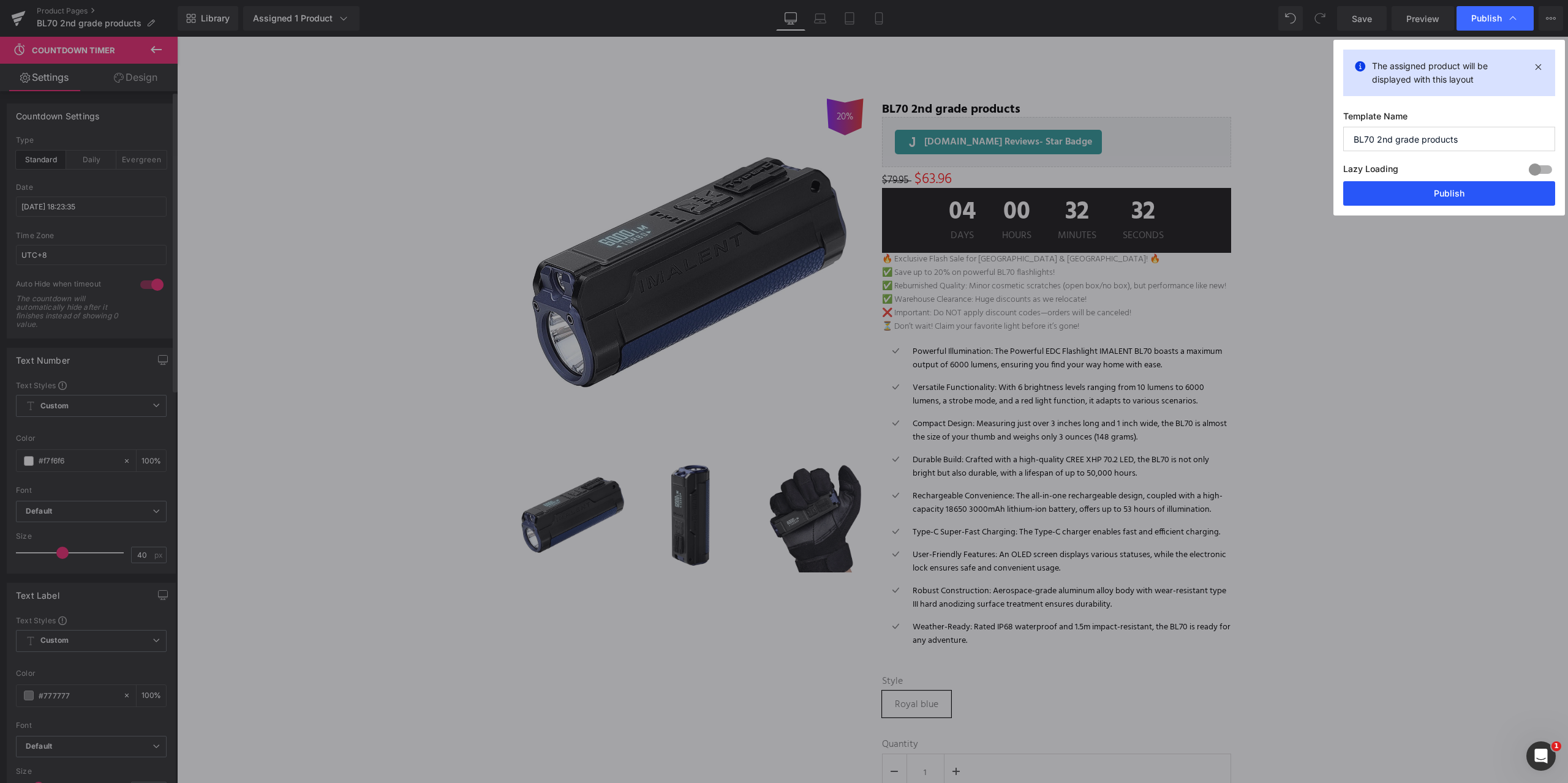
click at [0, 0] on button "Publish" at bounding box center [0, 0] width 0 height 0
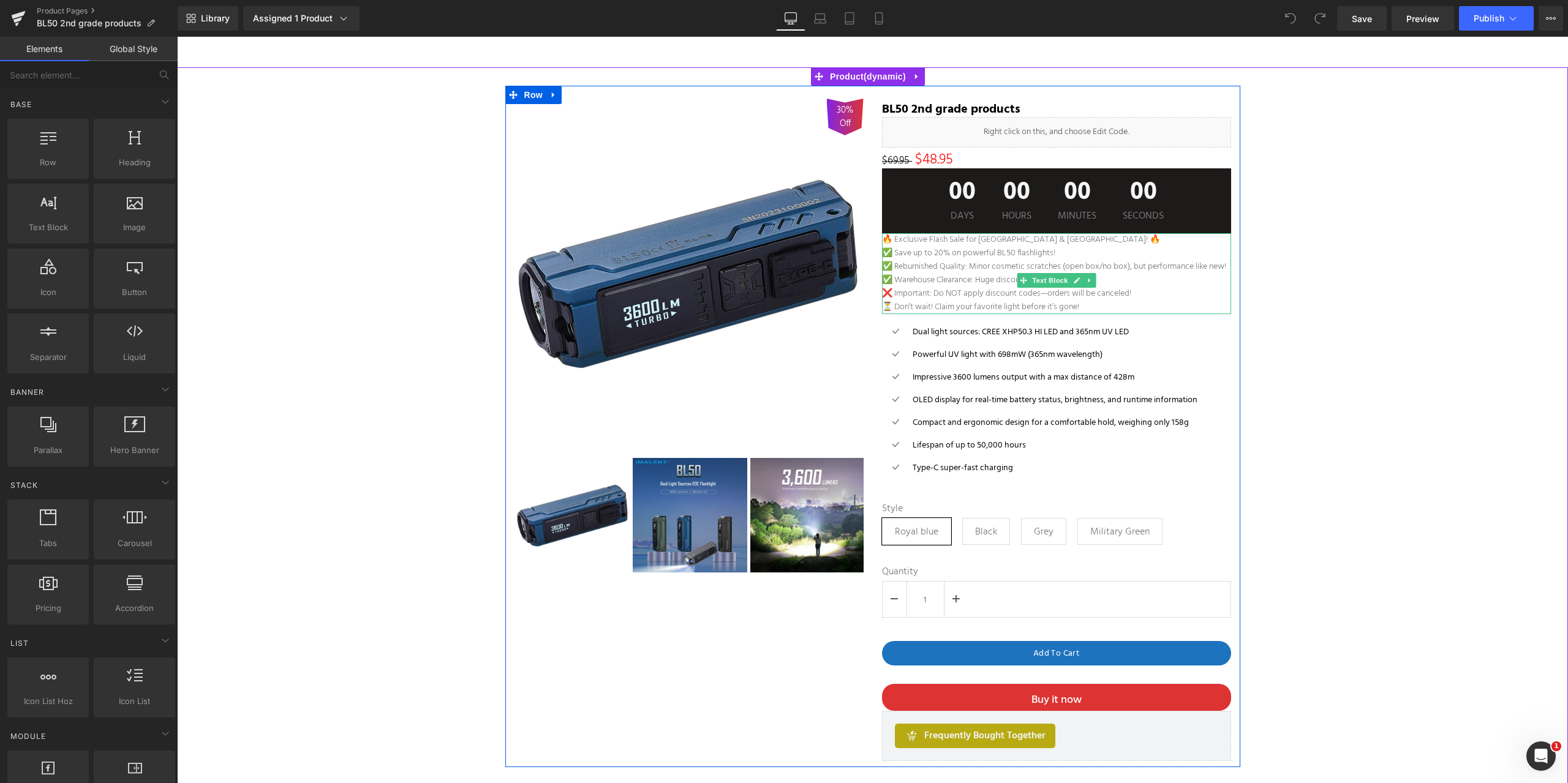
click at [931, 255] on p "✅ Save up to 20% on powerful BL50 flashlights!" at bounding box center [1057, 253] width 349 height 14
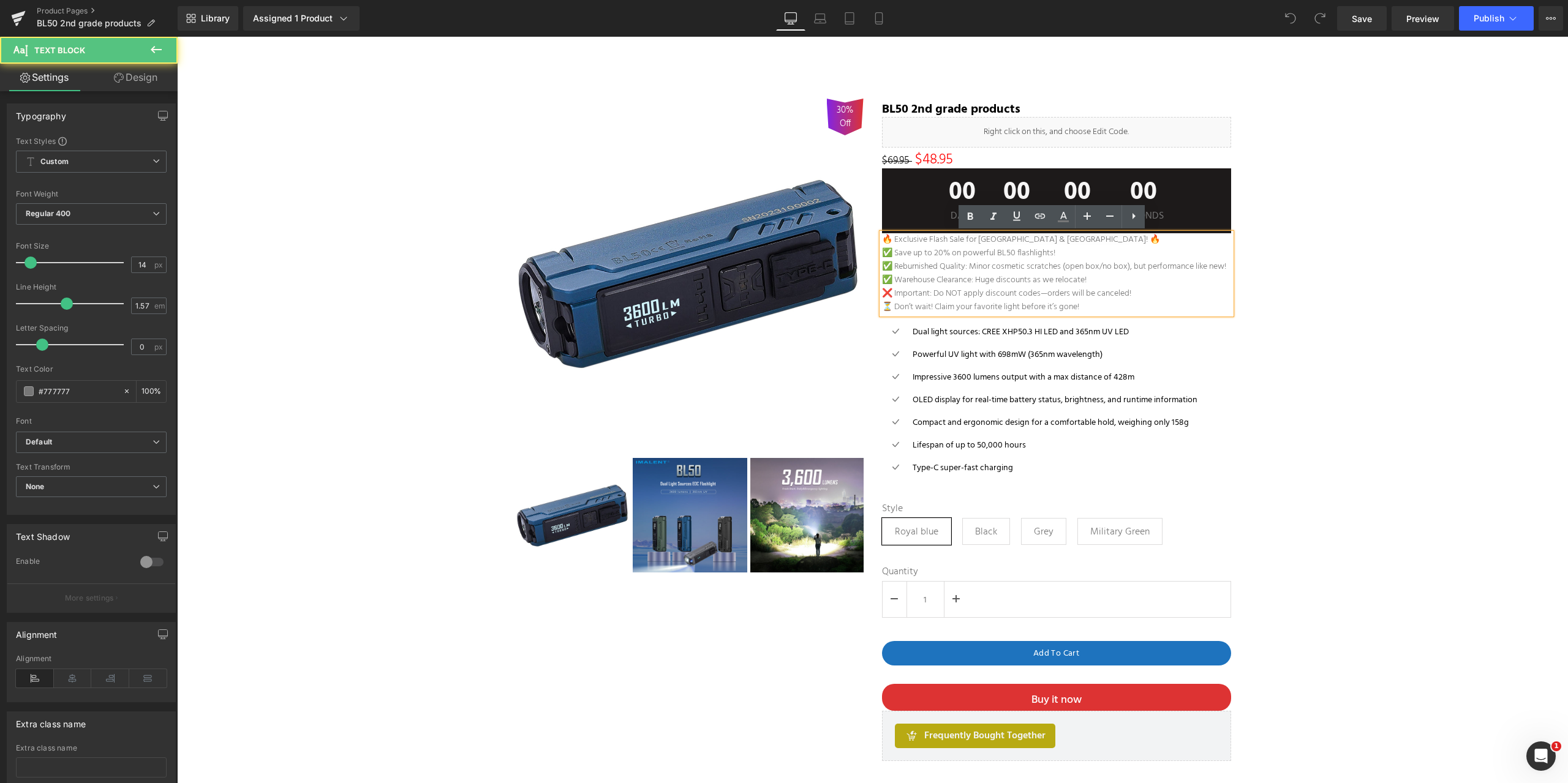
click at [935, 255] on p "✅ Save up to 20% on powerful BL50 flashlights!" at bounding box center [1057, 253] width 349 height 14
click at [933, 254] on p "✅ Save up to 20% on powerful BL50 flashlights!" at bounding box center [1057, 253] width 349 height 14
drag, startPoint x: 1329, startPoint y: 272, endPoint x: 1301, endPoint y: 274, distance: 28.1
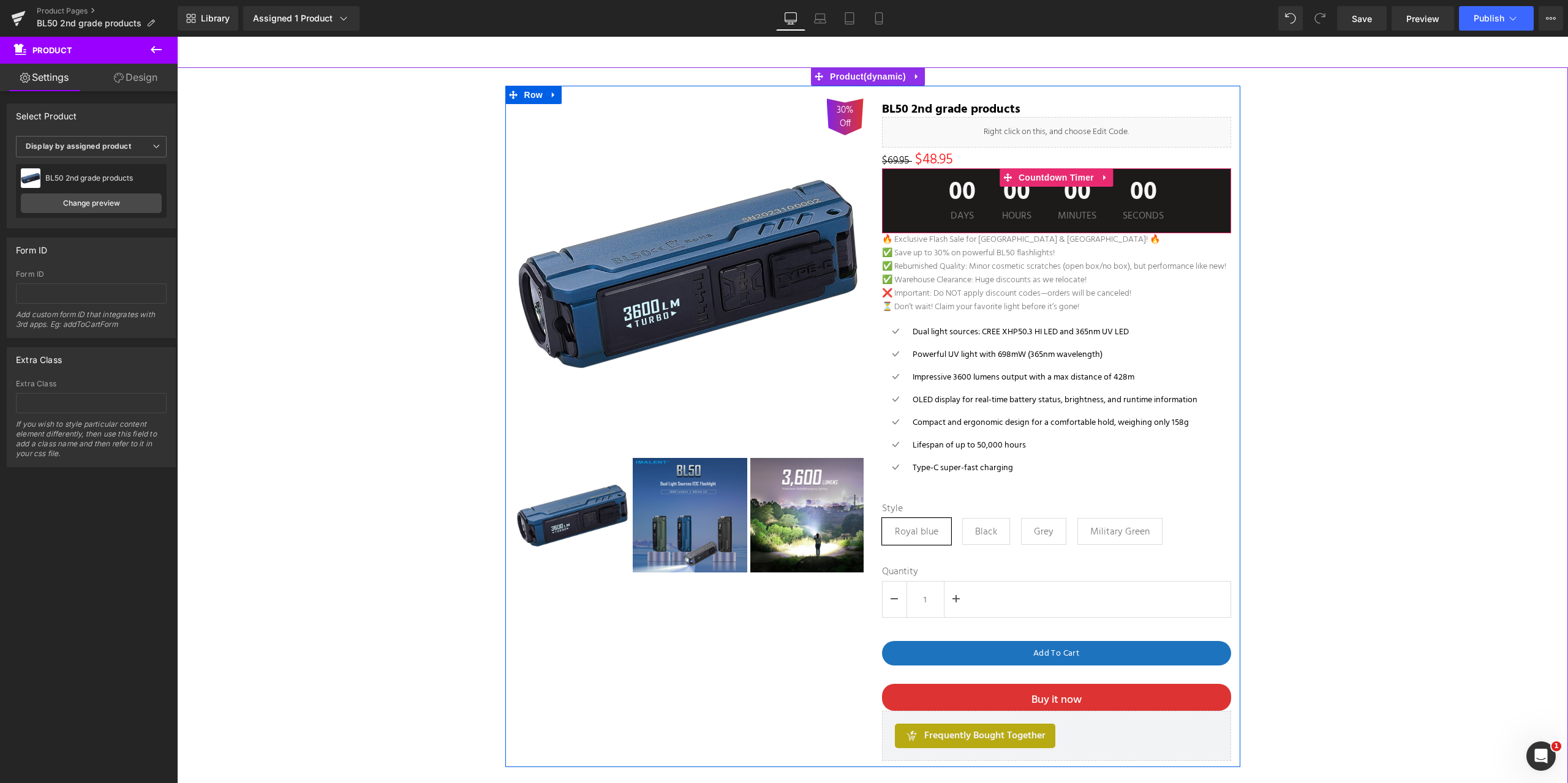
click at [971, 206] on div "00 Days" at bounding box center [962, 201] width 52 height 65
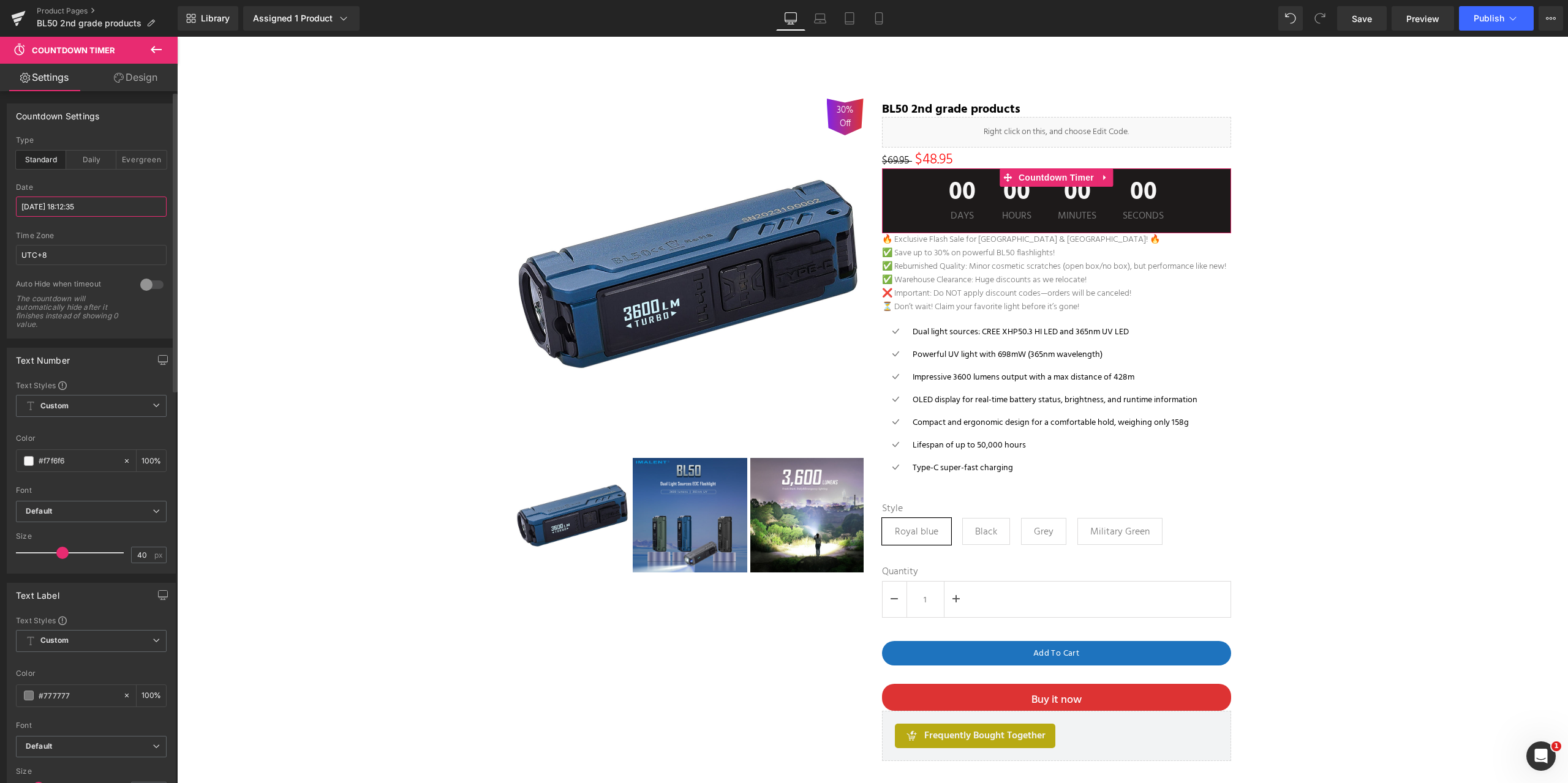
click at [45, 207] on input "2025/08/12 18:12:35" at bounding box center [91, 206] width 151 height 20
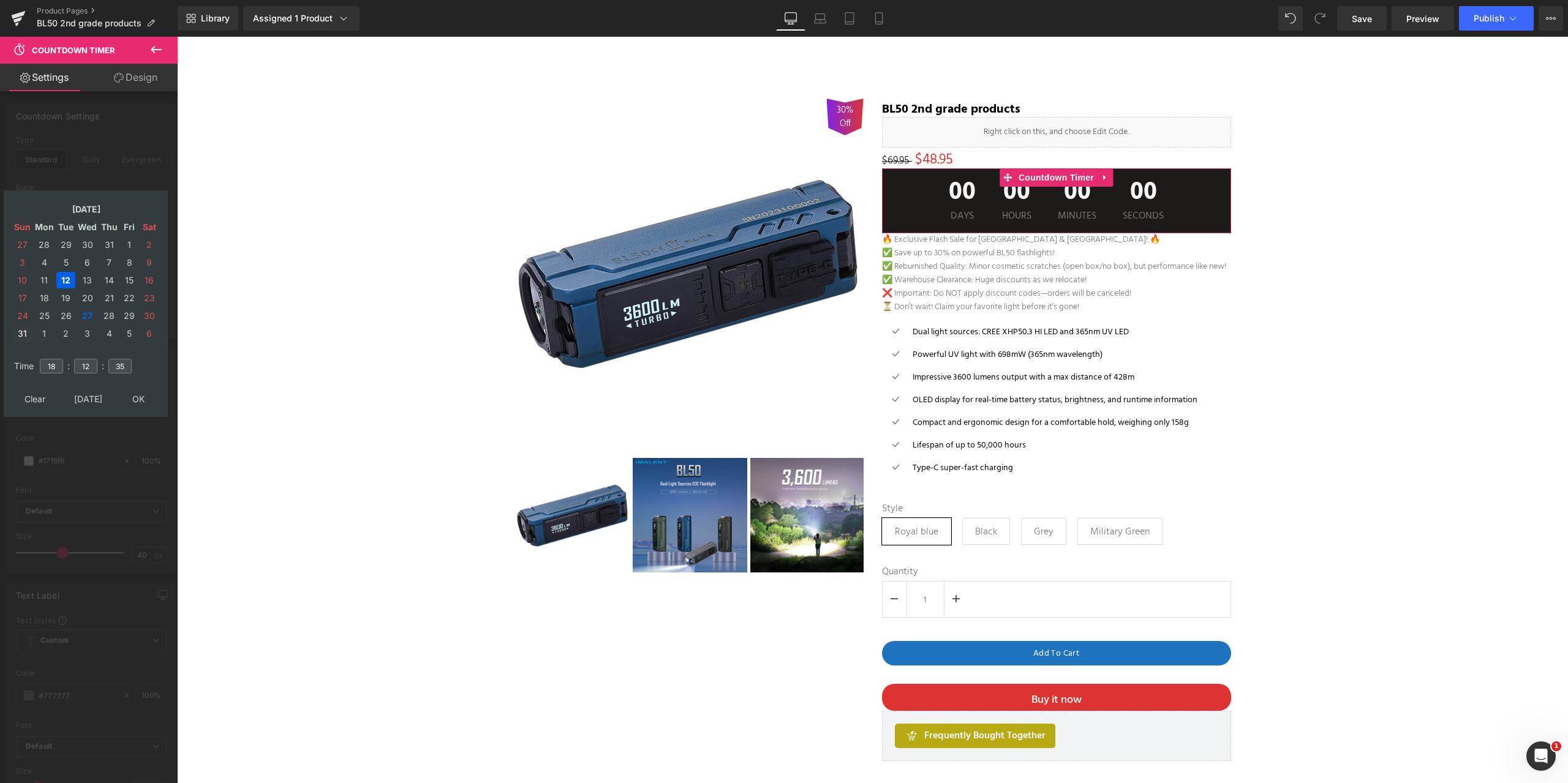
click at [24, 332] on td "31" at bounding box center [22, 333] width 20 height 16
click at [91, 366] on input "12" at bounding box center [86, 366] width 23 height 15
drag, startPoint x: 91, startPoint y: 366, endPoint x: 66, endPoint y: 365, distance: 25.0
click at [66, 365] on tr "Time 18 : 12 : 35" at bounding box center [86, 359] width 149 height 14
type input "23"
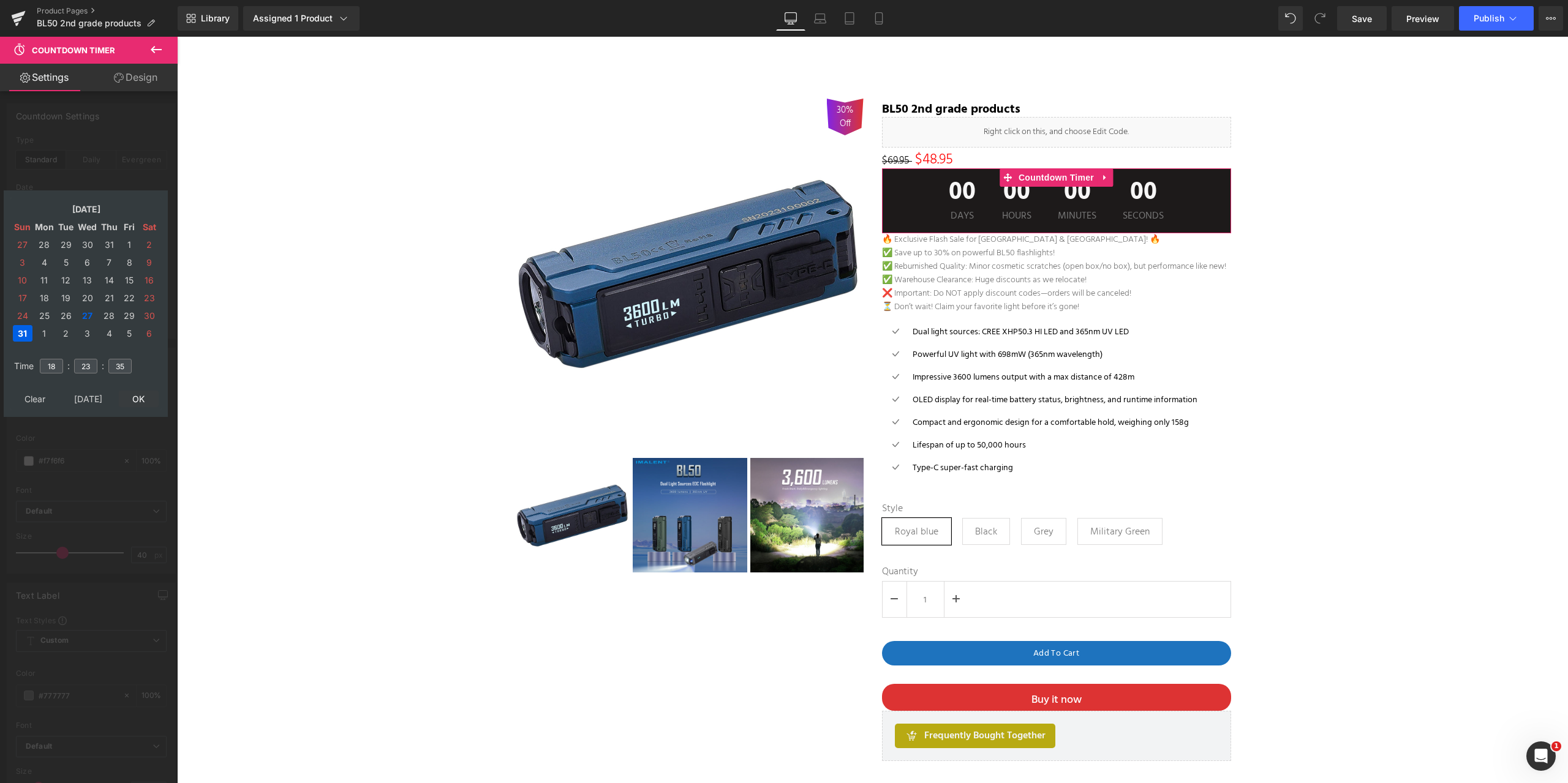
type input "[DATE] 18:23:35"
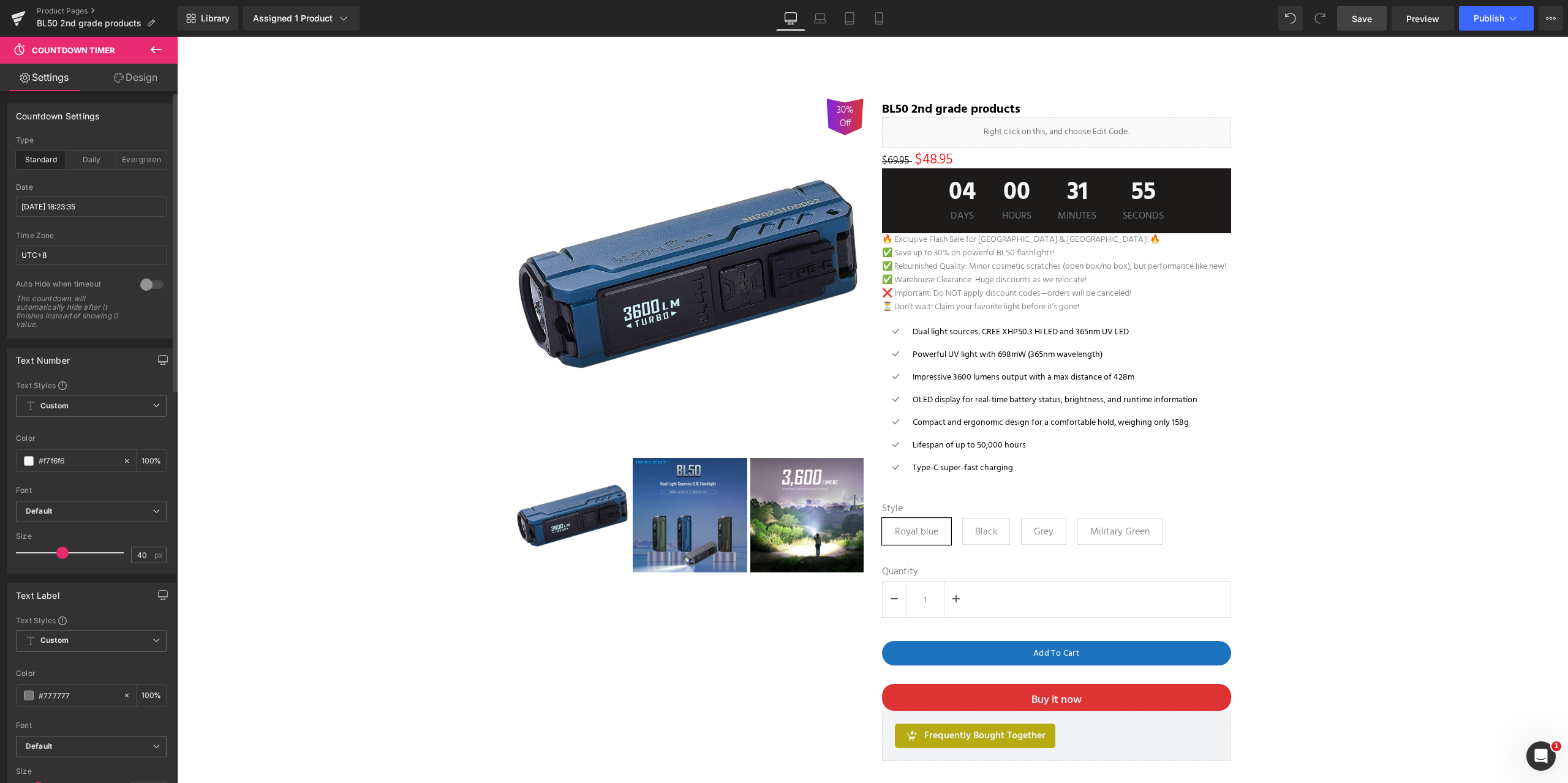
click at [1366, 17] on span "Save" at bounding box center [1362, 18] width 20 height 13
click at [1498, 18] on span "Publish" at bounding box center [1489, 18] width 31 height 10
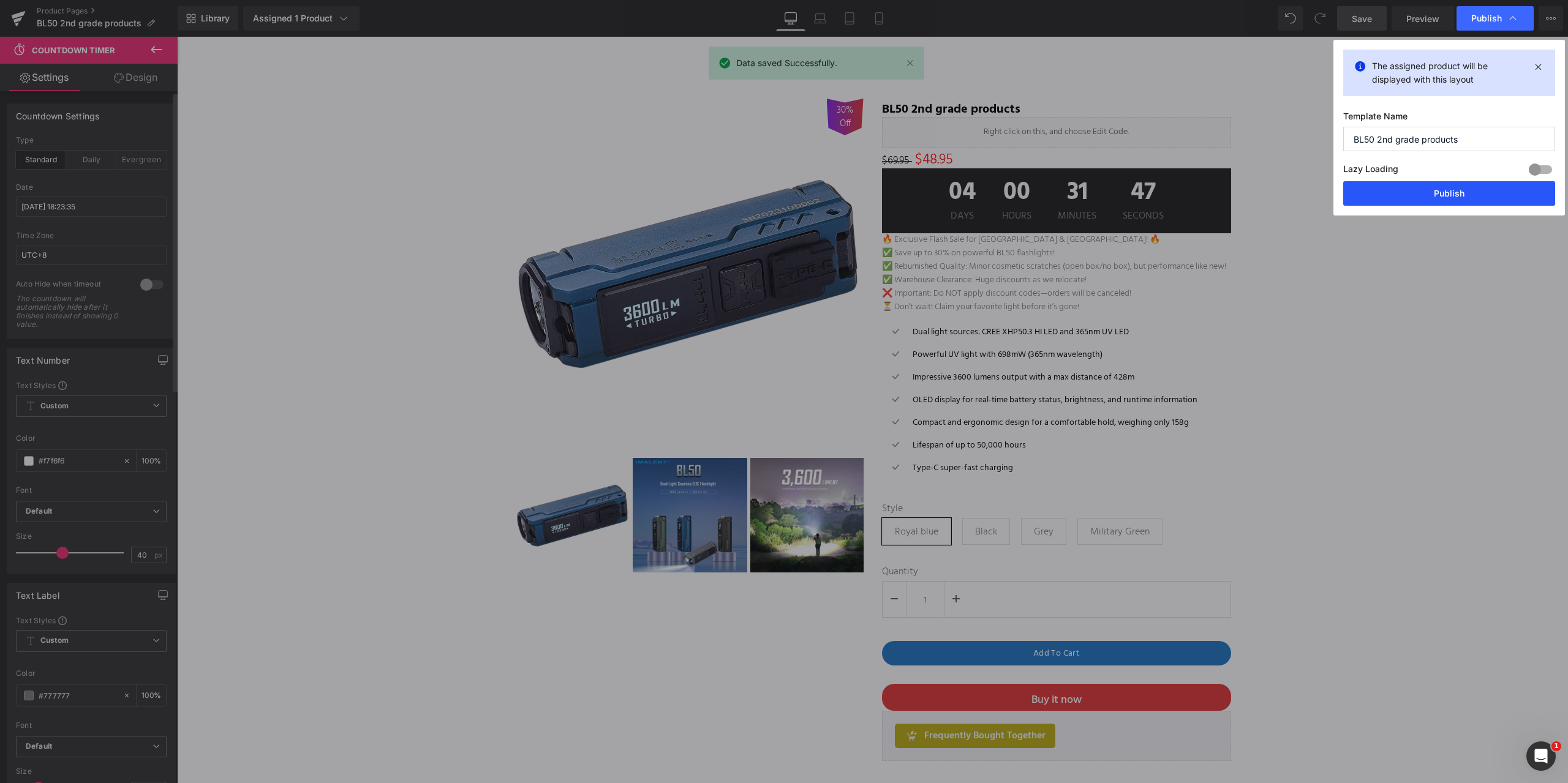
drag, startPoint x: 1441, startPoint y: 196, endPoint x: 1259, endPoint y: 151, distance: 187.5
click at [0, 0] on button "Publish" at bounding box center [0, 0] width 0 height 0
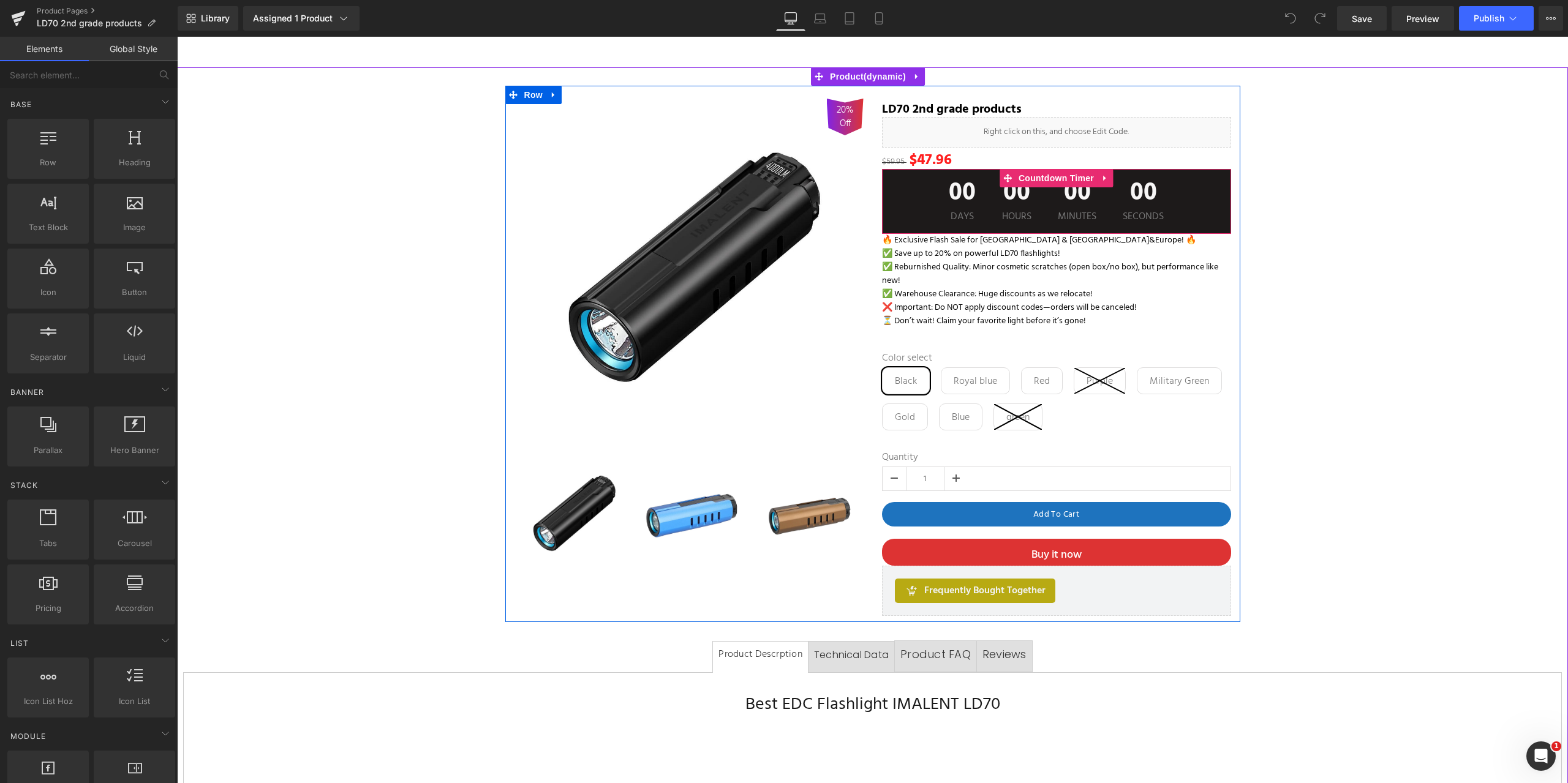
click at [917, 199] on div "00 Days 00 Hours 00 Minutes 00 Seconds" at bounding box center [1057, 202] width 349 height 65
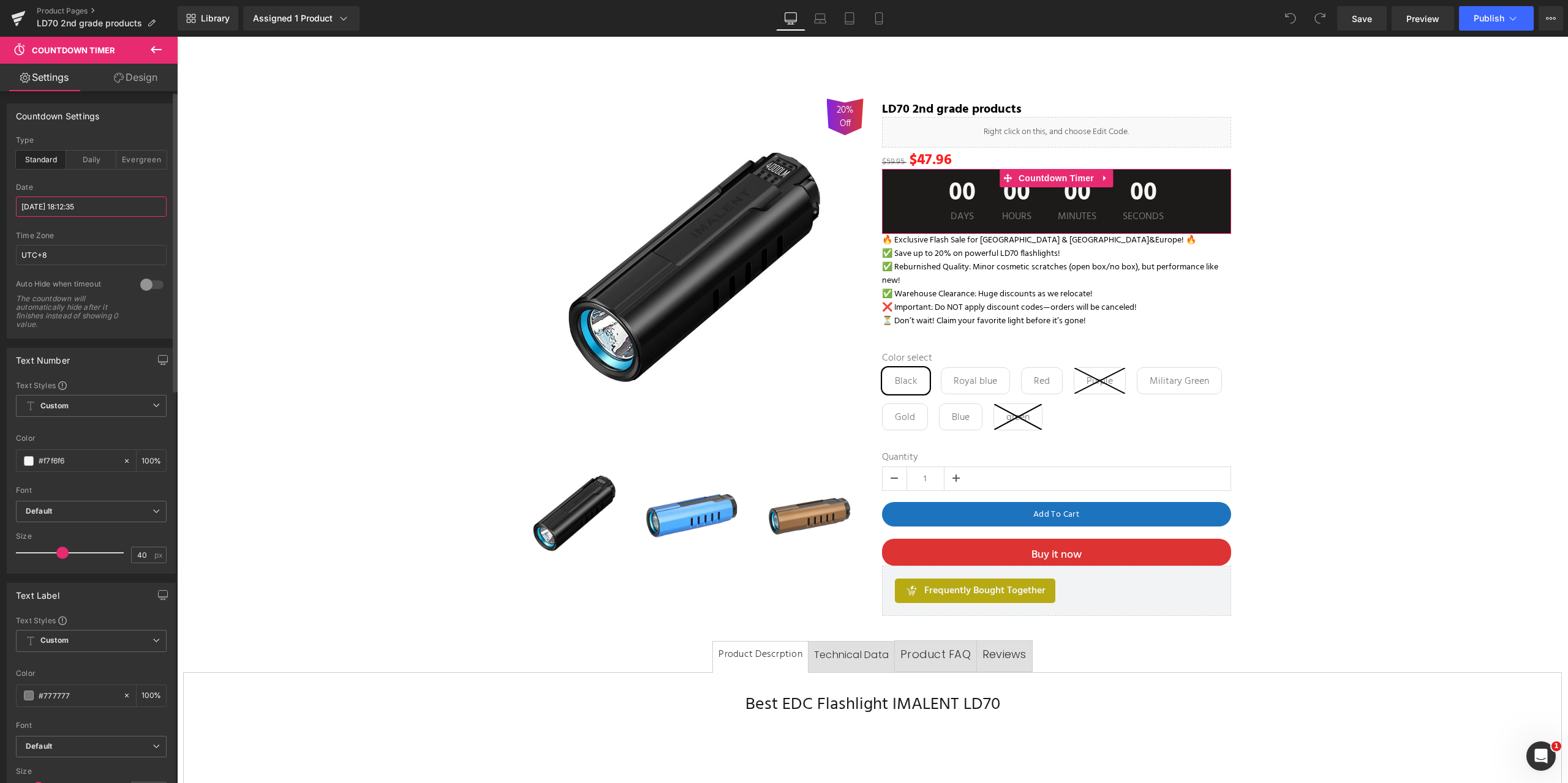
click at [56, 206] on input "2025/08/12 18:12:35" at bounding box center [91, 206] width 151 height 20
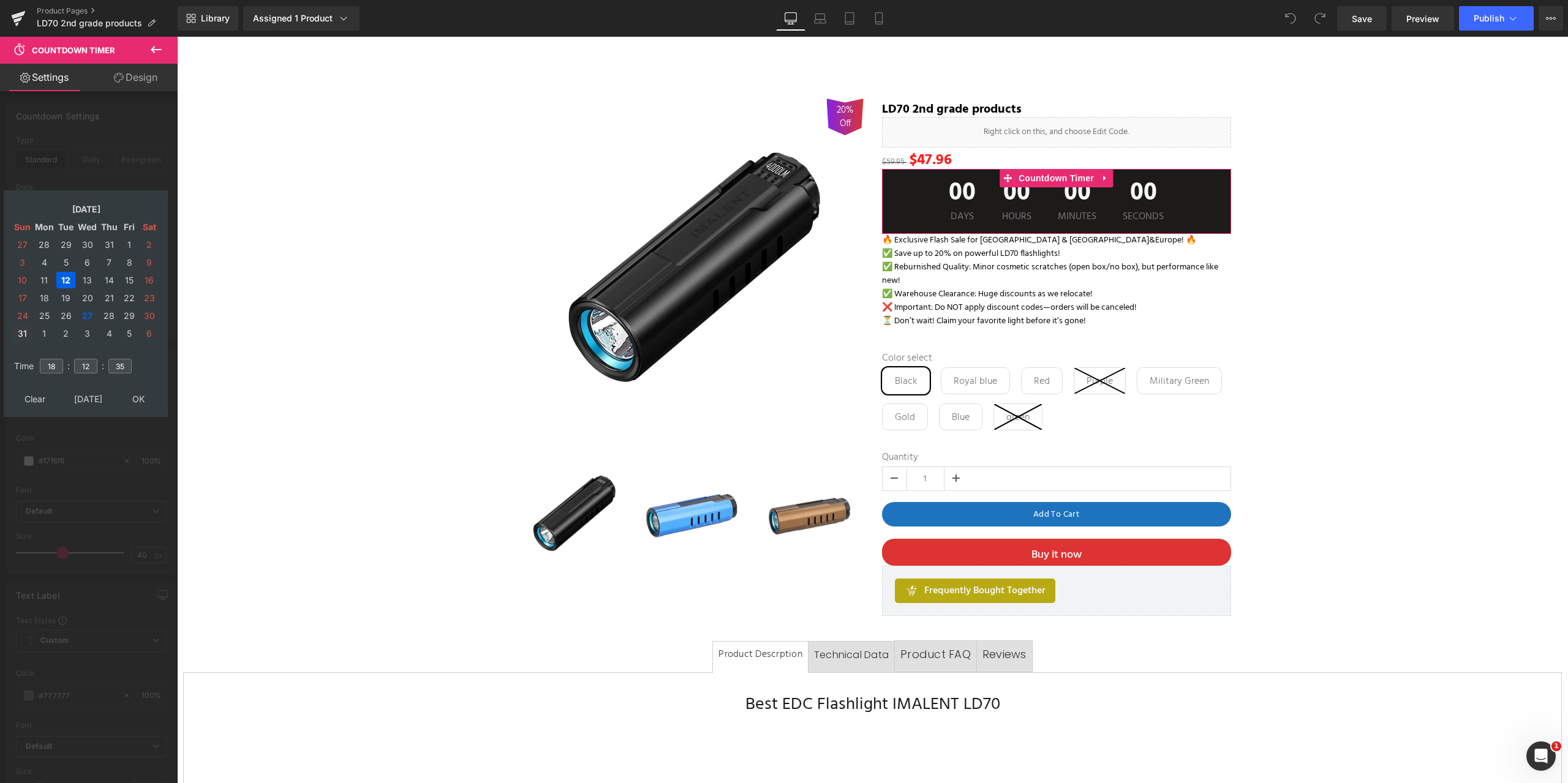
click at [25, 333] on td "31" at bounding box center [22, 333] width 20 height 16
click at [92, 367] on input "12" at bounding box center [86, 366] width 23 height 15
drag, startPoint x: 92, startPoint y: 367, endPoint x: 72, endPoint y: 367, distance: 20.0
click at [72, 367] on table "Time 18 : 12 : 35" at bounding box center [86, 366] width 152 height 43
type input "23"
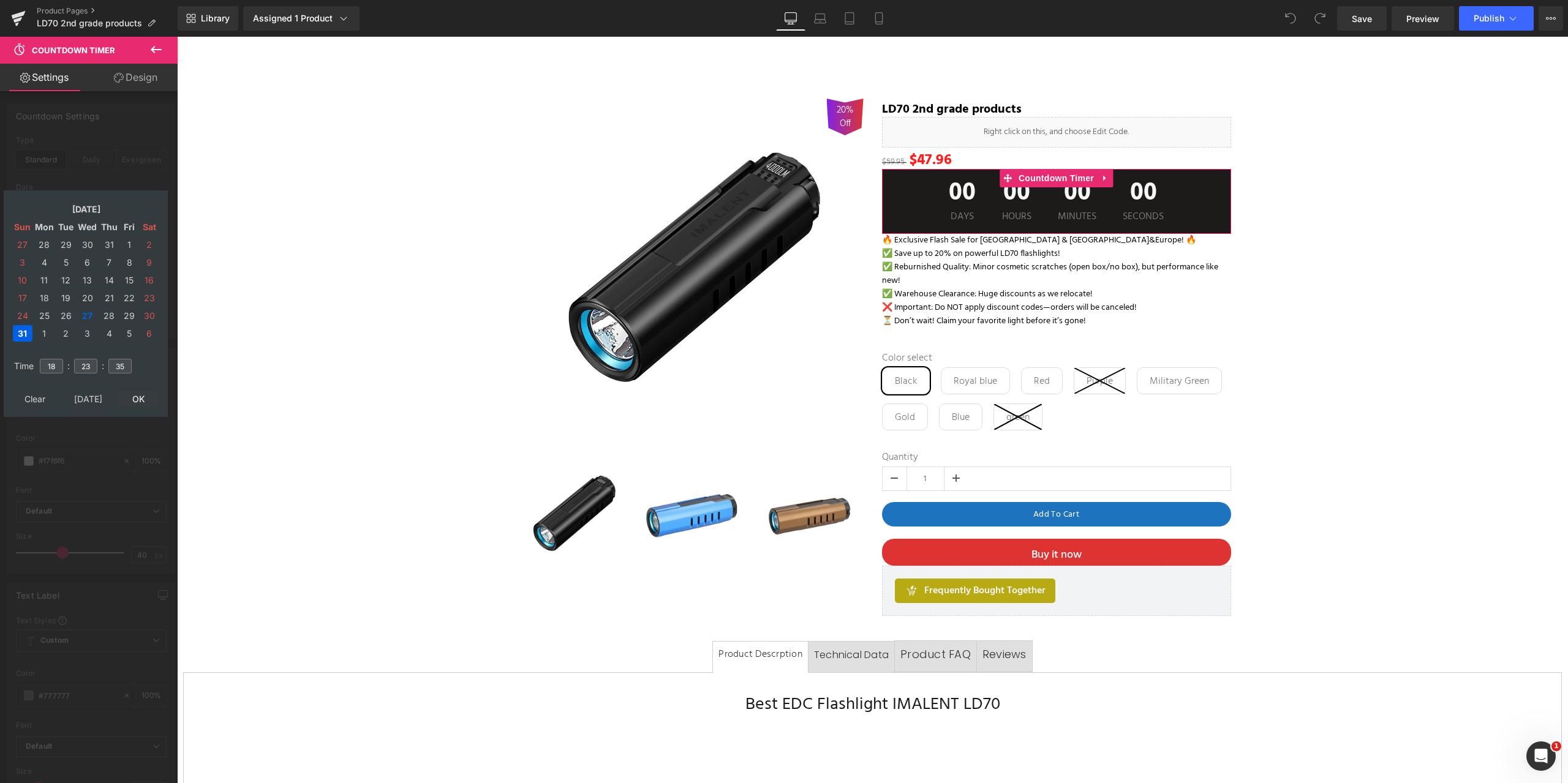
type input "2025/08/31 18:23:35"
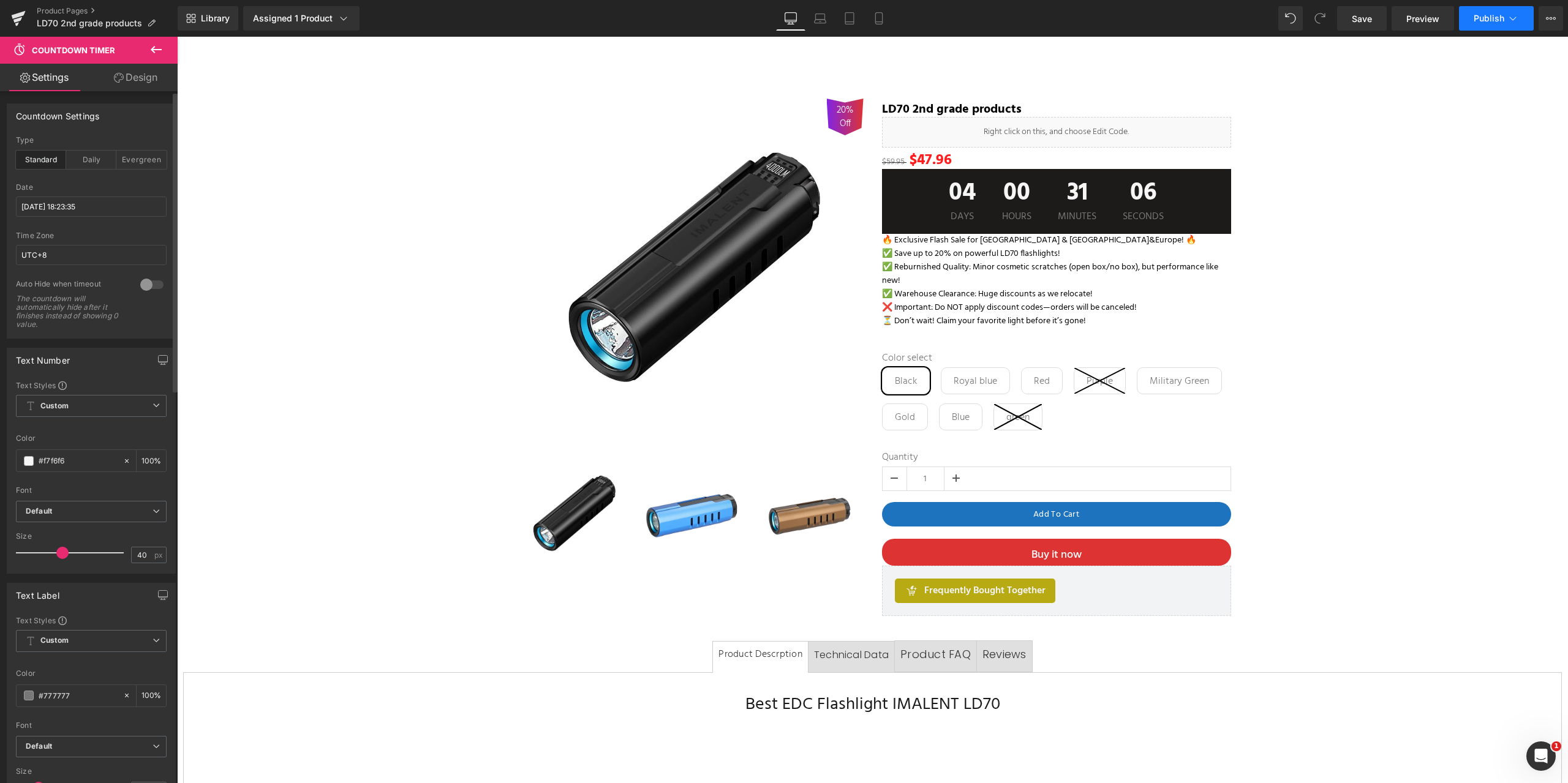
click at [1496, 16] on span "Publish" at bounding box center [1489, 18] width 31 height 10
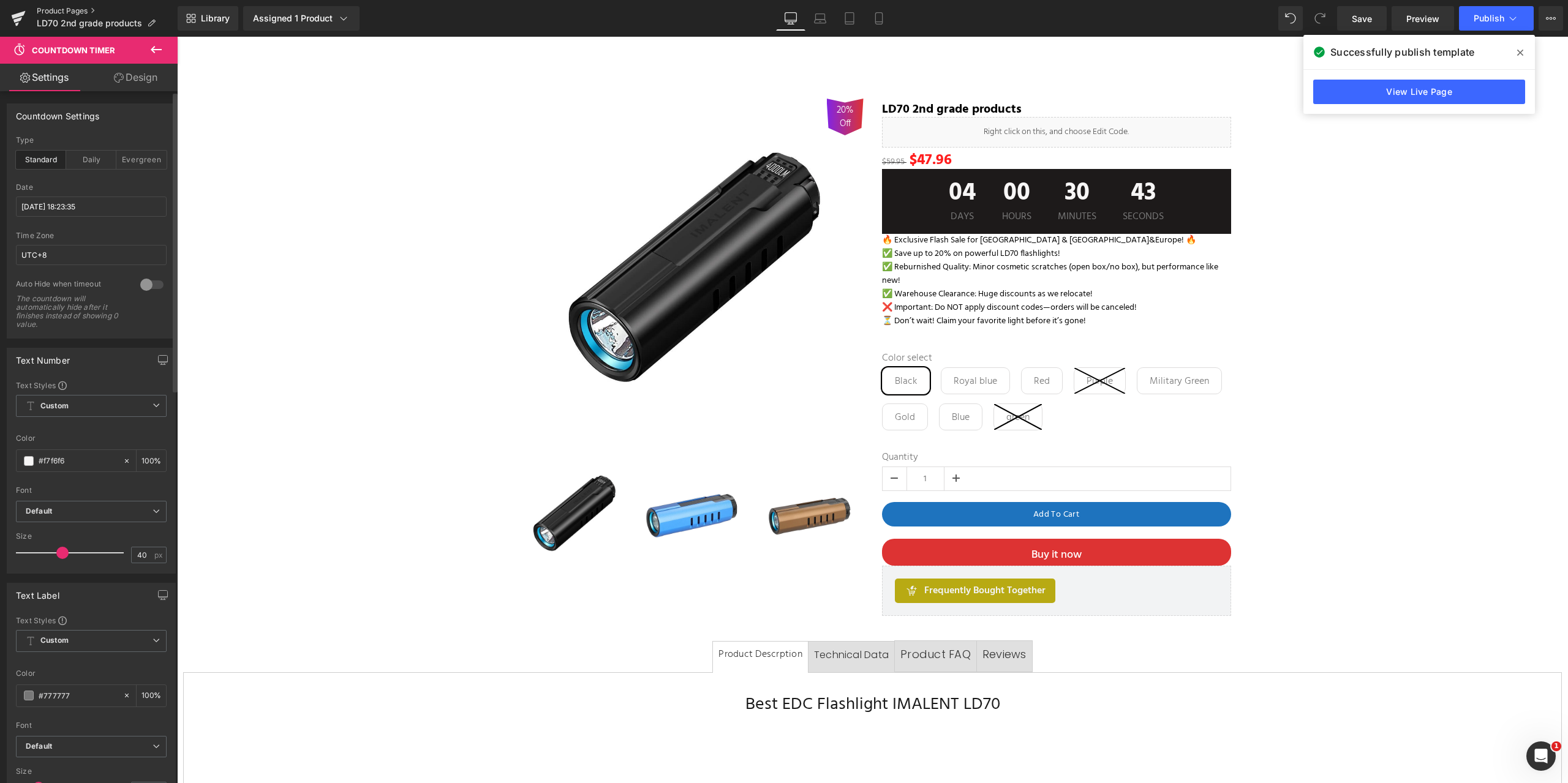
click at [72, 9] on link "Product Pages" at bounding box center [107, 11] width 141 height 10
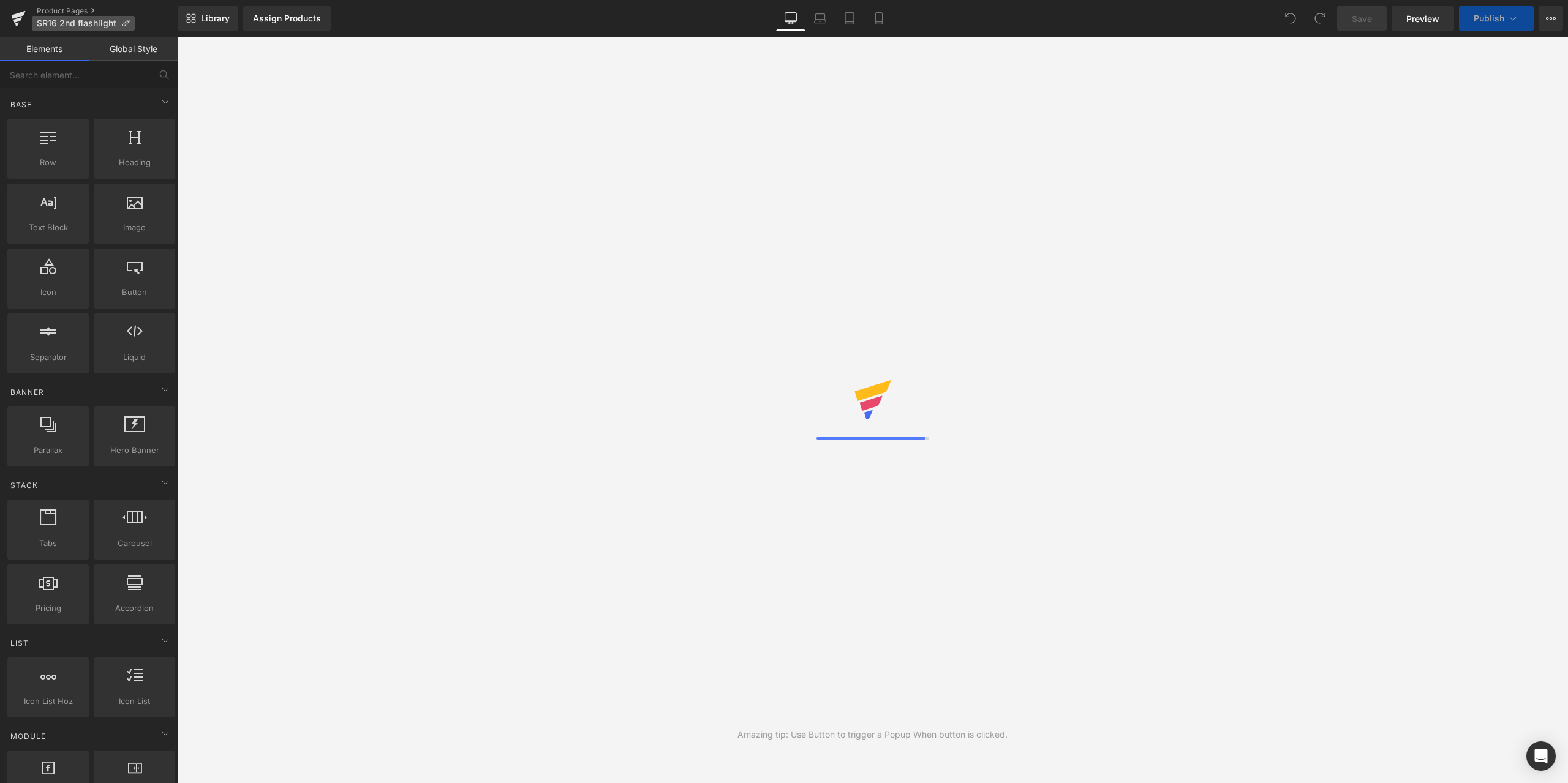
click at [122, 22] on icon at bounding box center [126, 23] width 9 height 9
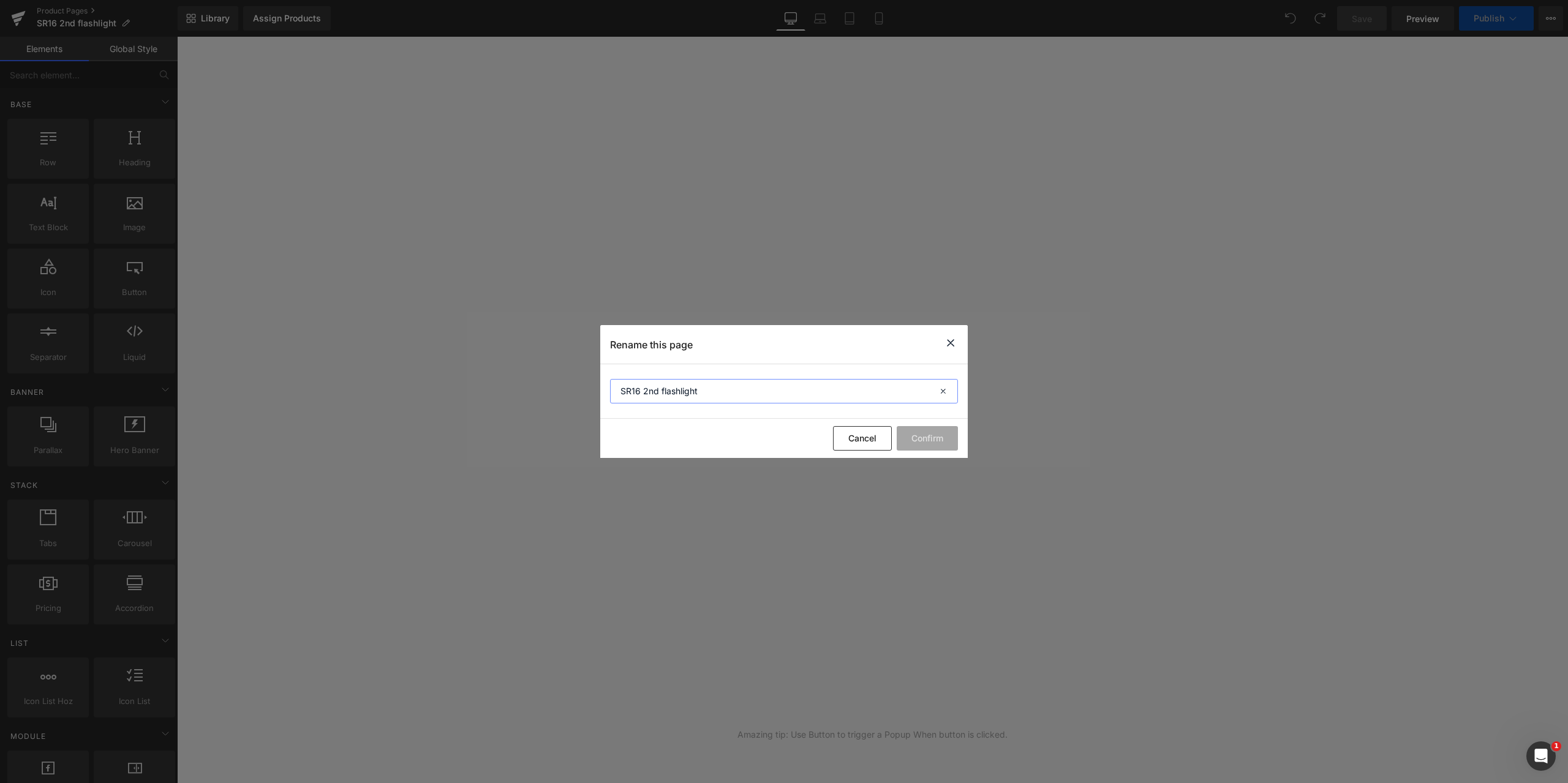
drag, startPoint x: 723, startPoint y: 391, endPoint x: 659, endPoint y: 390, distance: 64.0
click at [0, 0] on input "SR16 2nd flashlight" at bounding box center [0, 0] width 0 height 0
paste input "2nd grade products"
click at [0, 0] on input "SR16 2nd 2nd grade products" at bounding box center [0, 0] width 0 height 0
type input "SR16 2nd grade products"
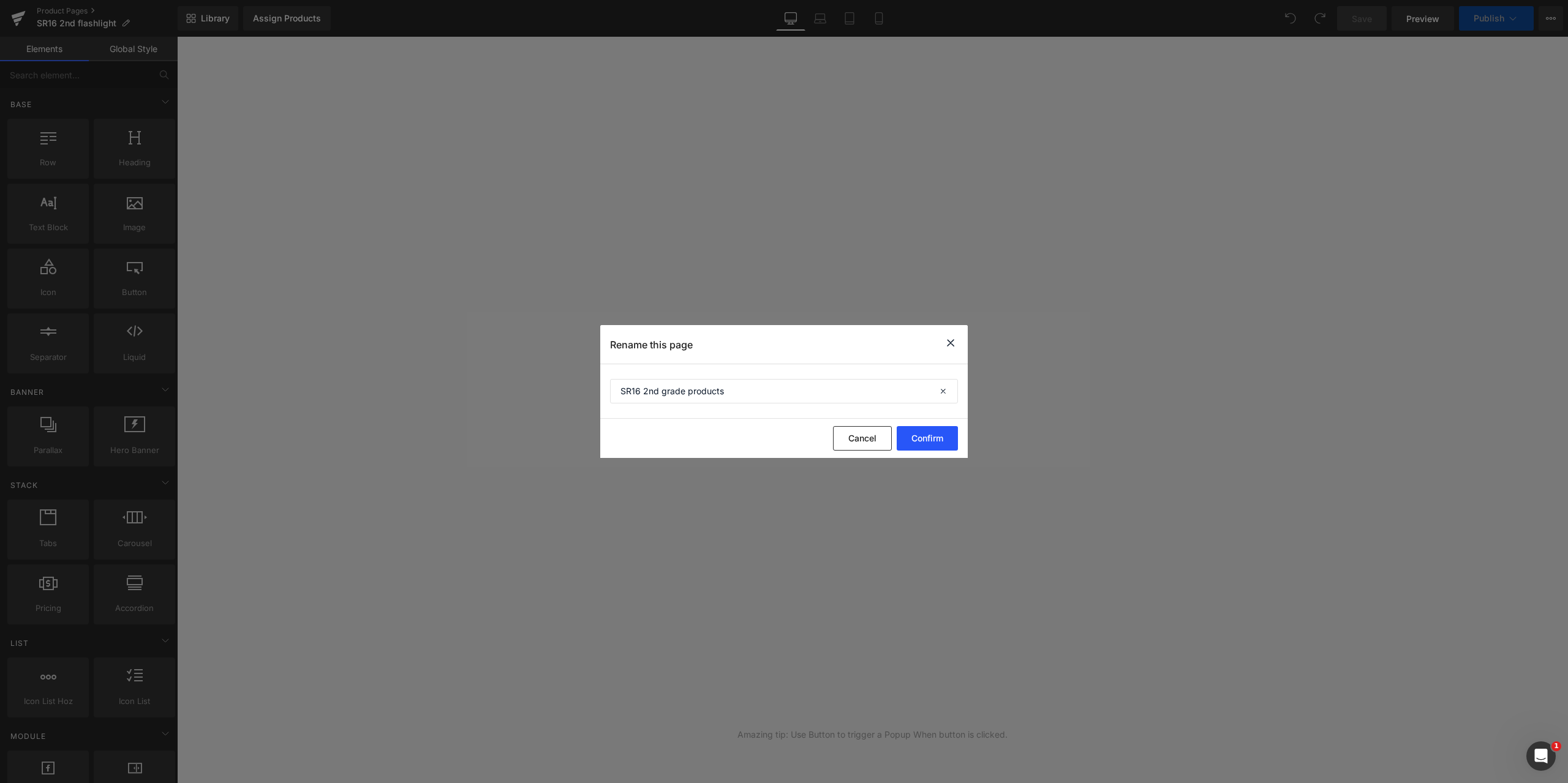
click at [0, 0] on button "Confirm" at bounding box center [0, 0] width 0 height 0
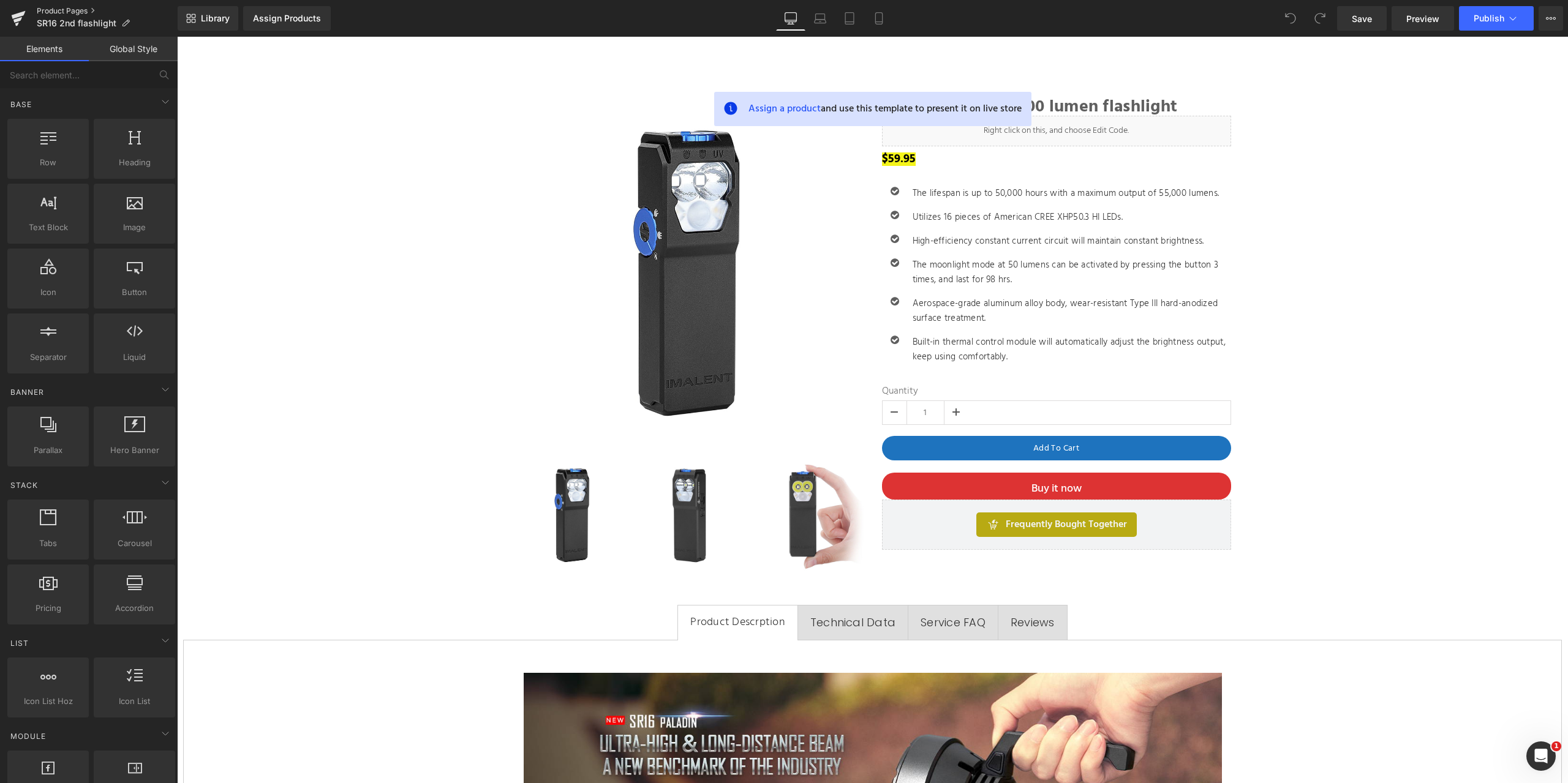
click at [64, 10] on link "Product Pages" at bounding box center [107, 11] width 141 height 10
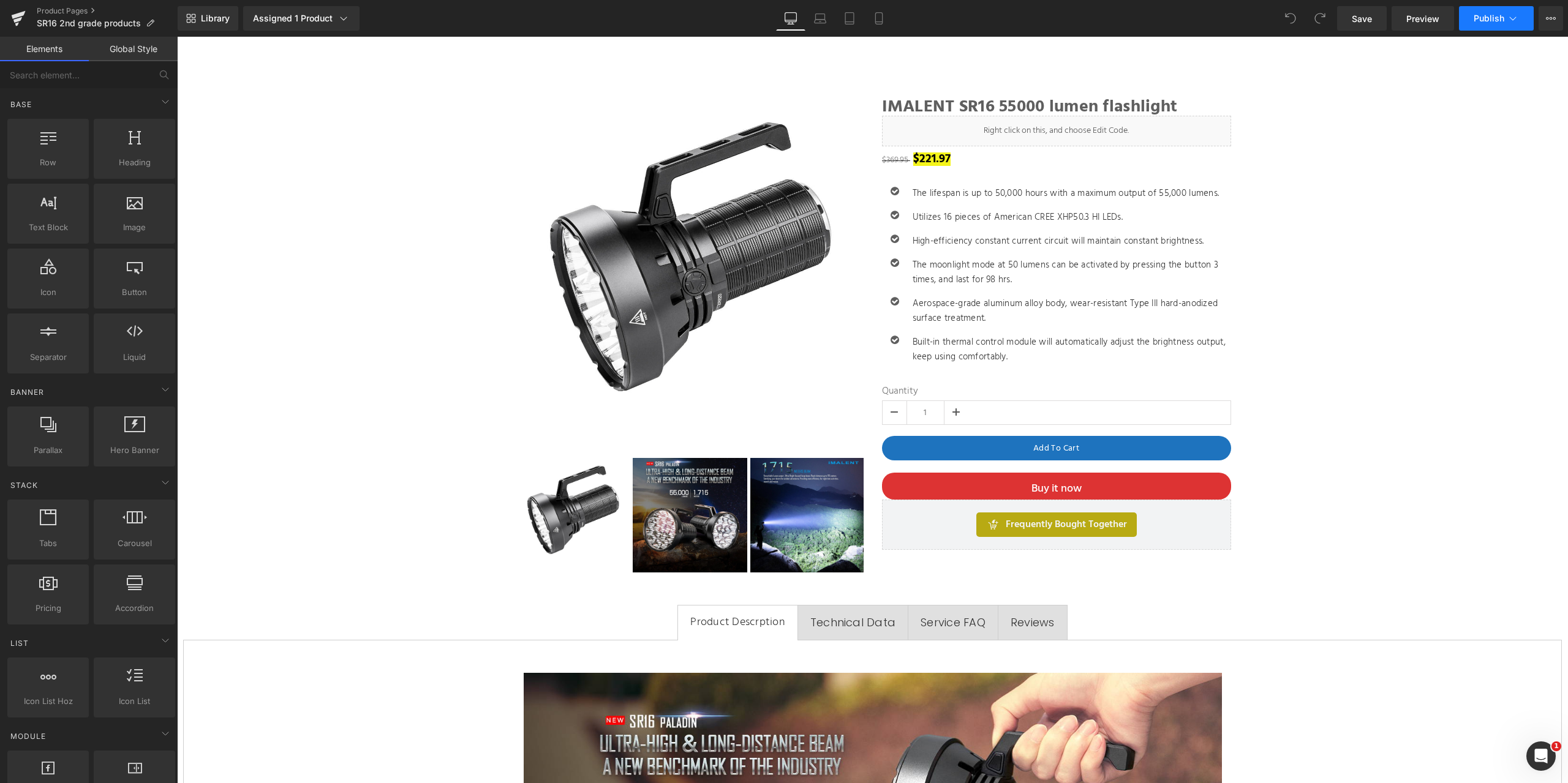
click at [1512, 16] on icon at bounding box center [1512, 18] width 12 height 12
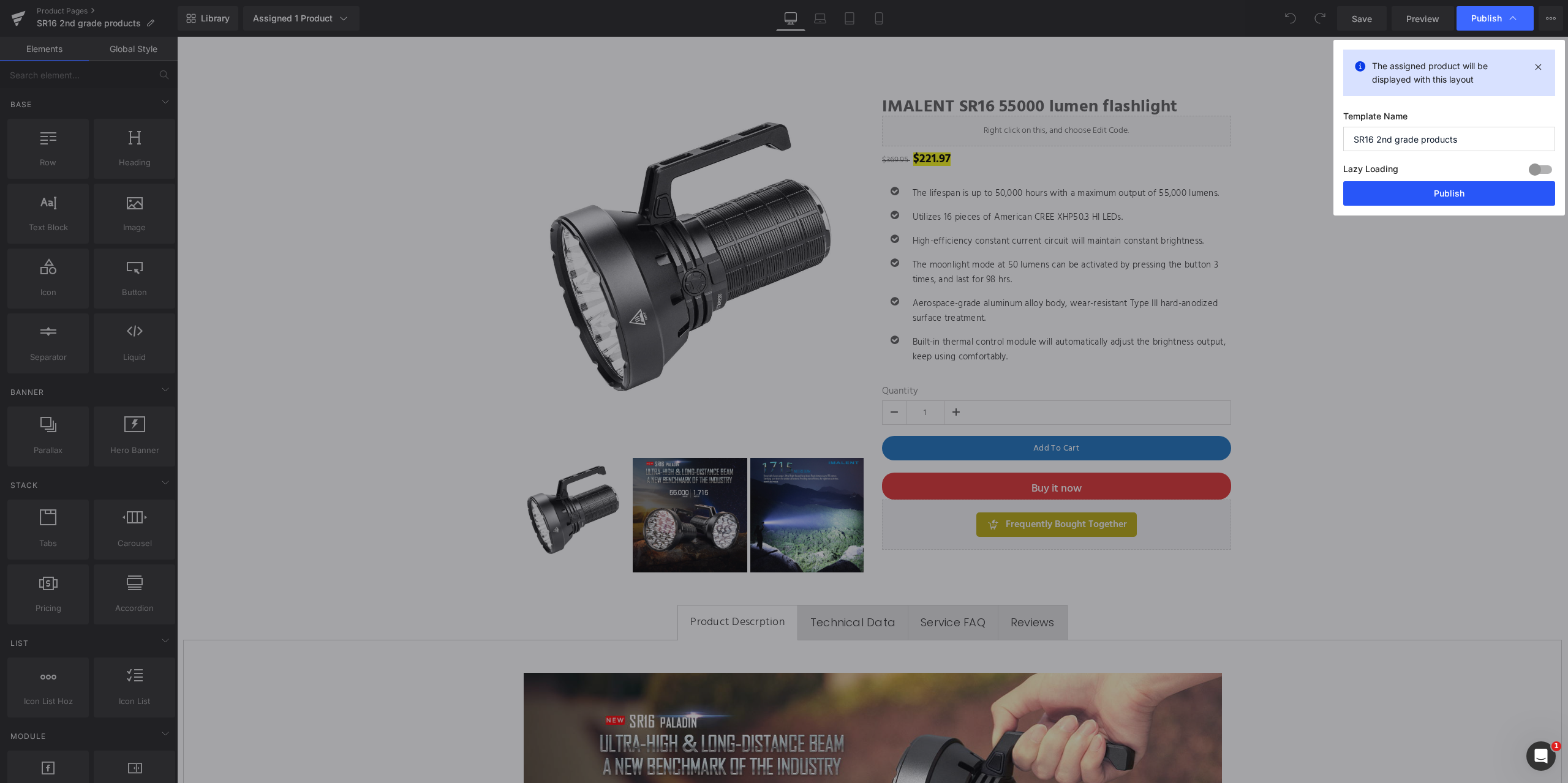
click at [1462, 194] on button "Publish" at bounding box center [1449, 194] width 212 height 24
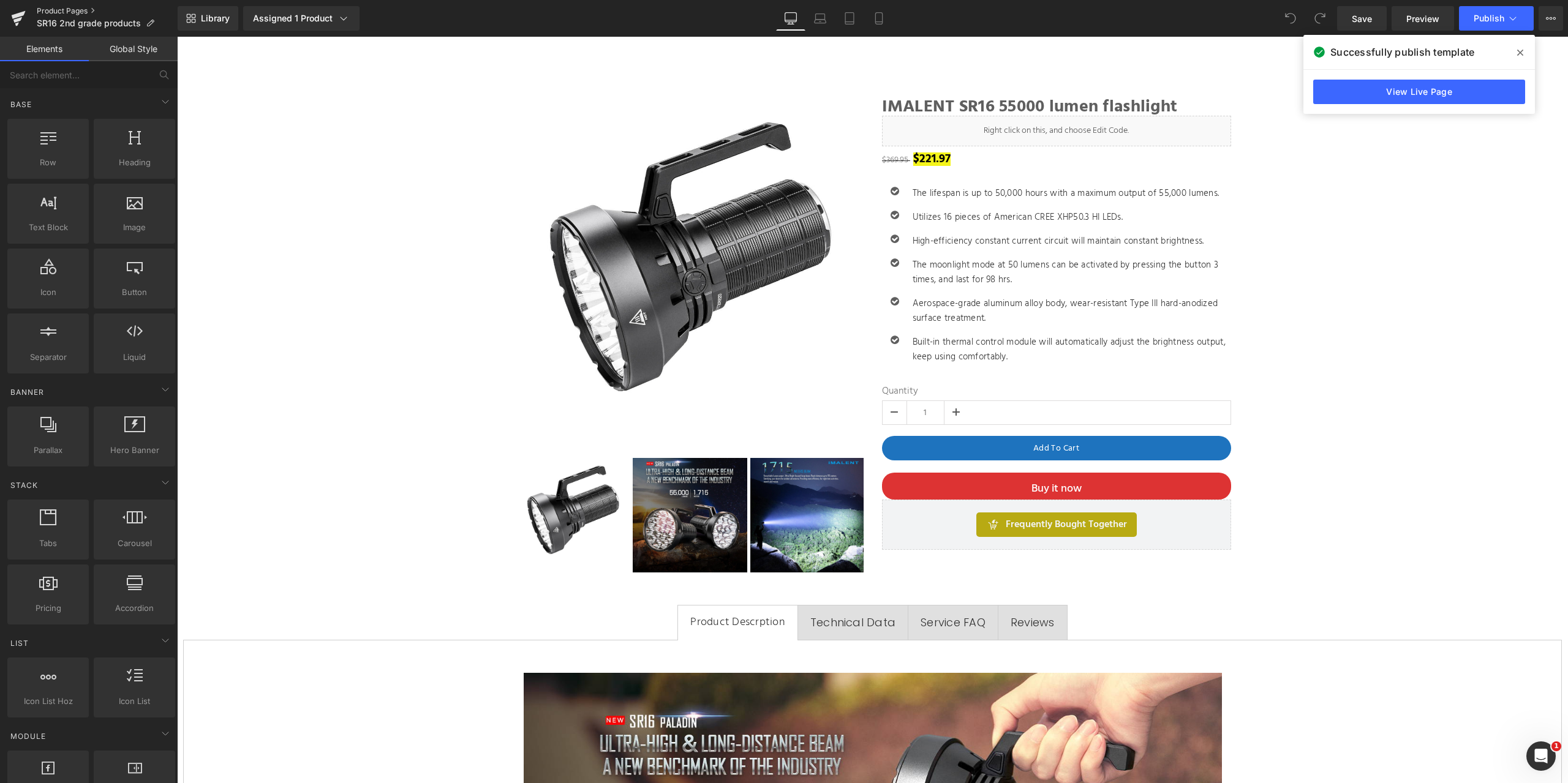
click at [61, 10] on link "Product Pages" at bounding box center [107, 11] width 141 height 10
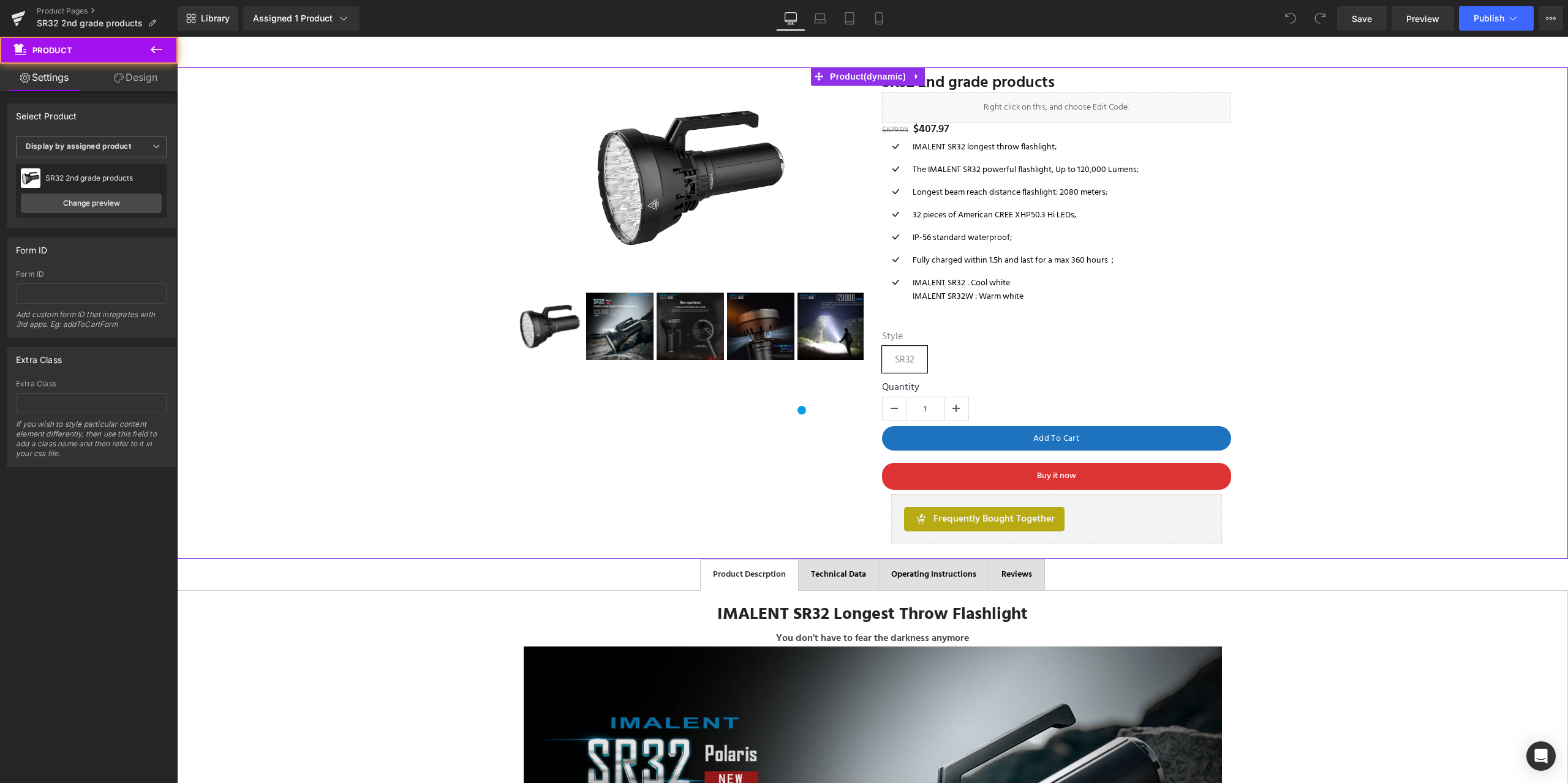
click at [1466, 259] on div "40%OFF (P) Image" at bounding box center [873, 314] width 1379 height 486
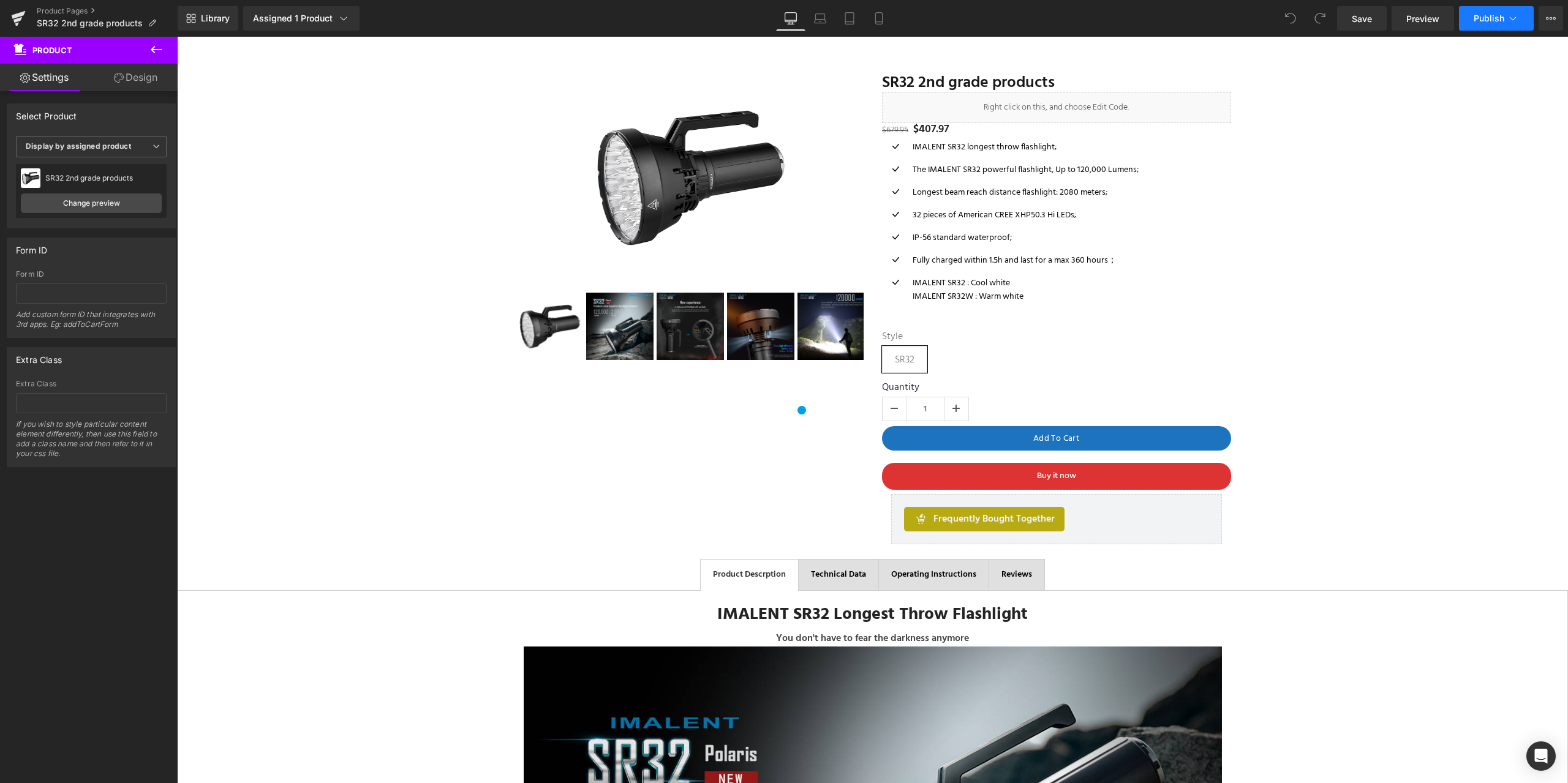
click at [1485, 18] on span "Publish" at bounding box center [1489, 18] width 31 height 10
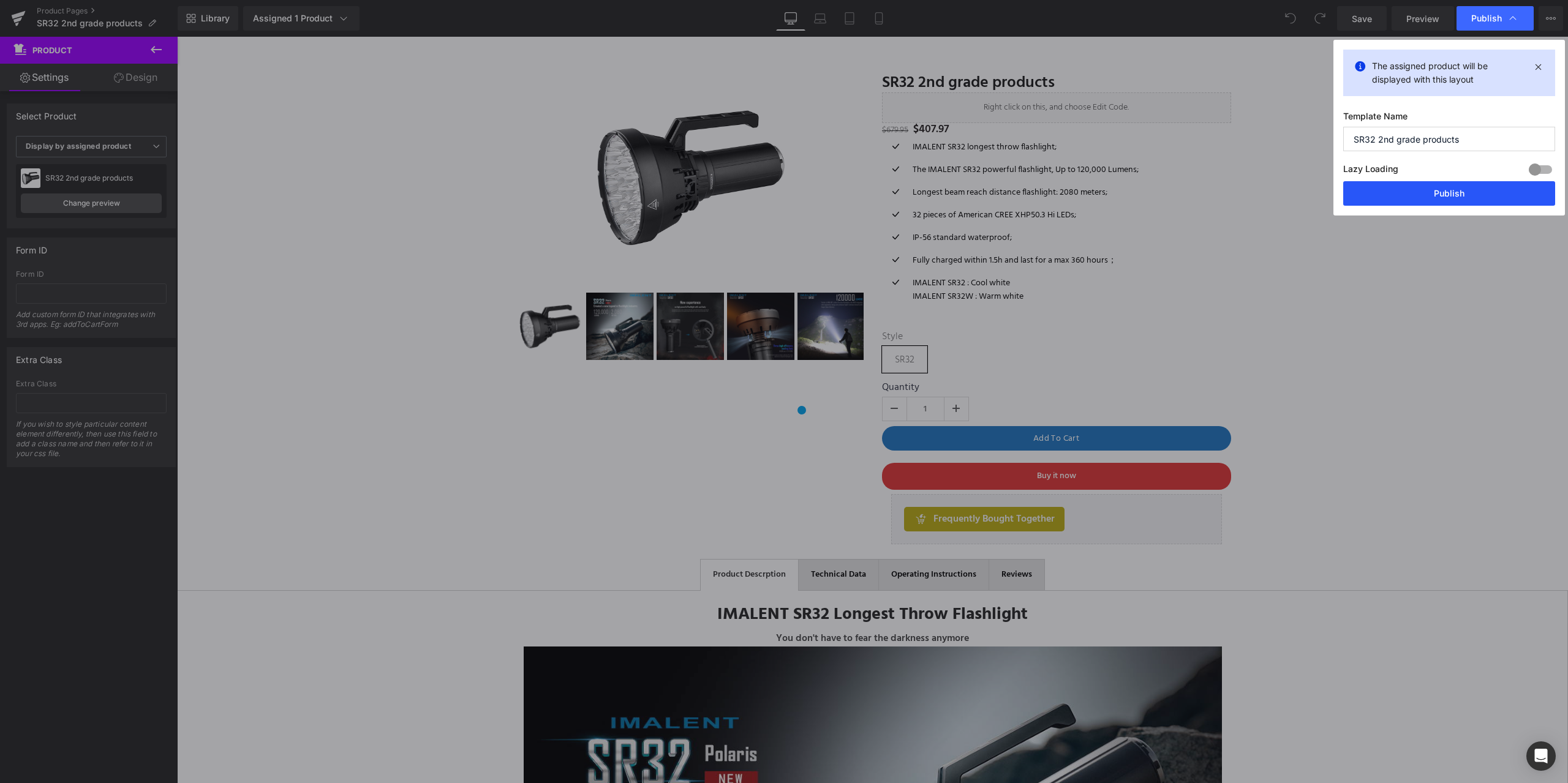
click at [1419, 189] on button "Publish" at bounding box center [1449, 194] width 212 height 24
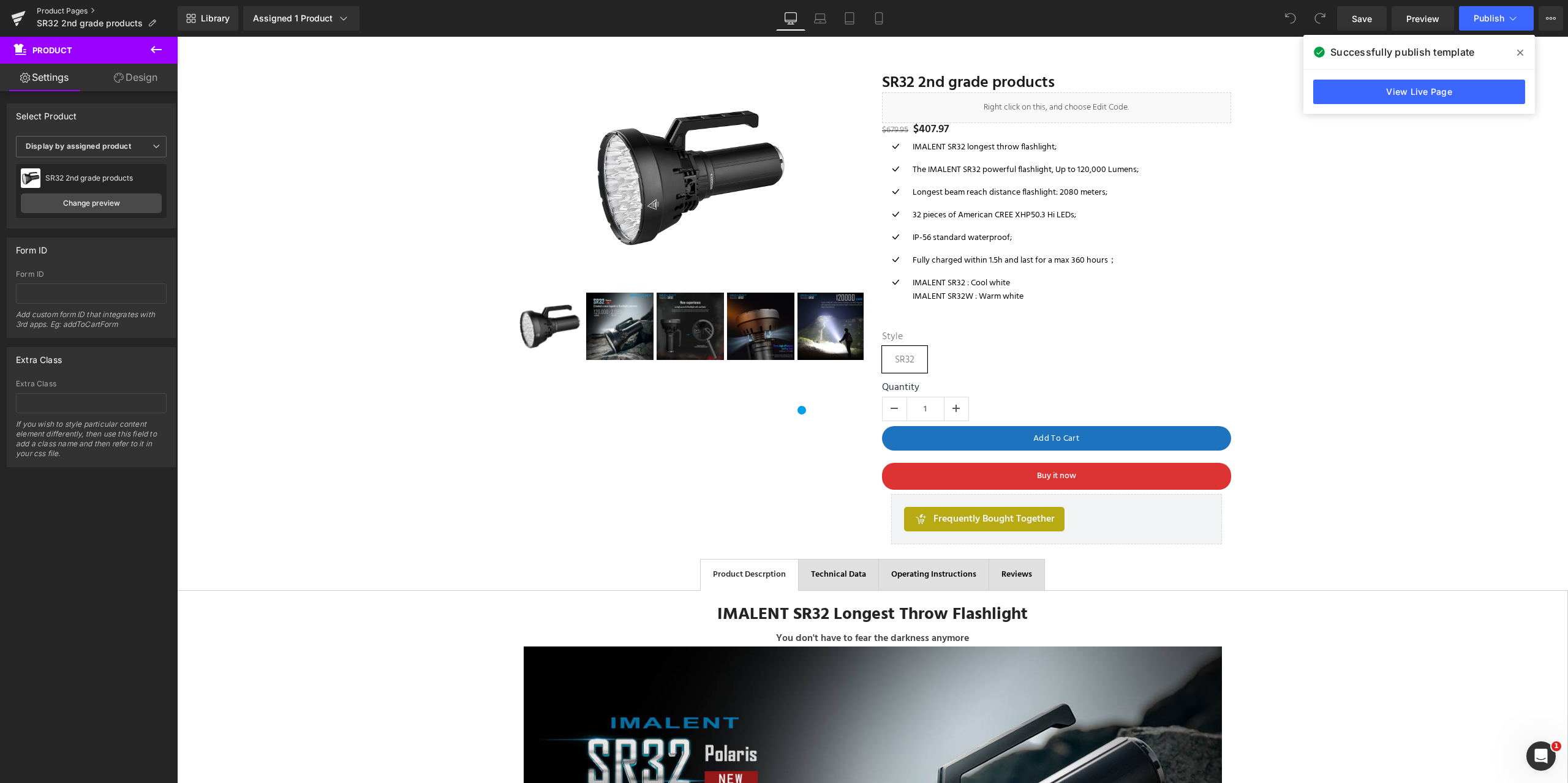
click at [77, 9] on link "Product Pages" at bounding box center [107, 11] width 141 height 10
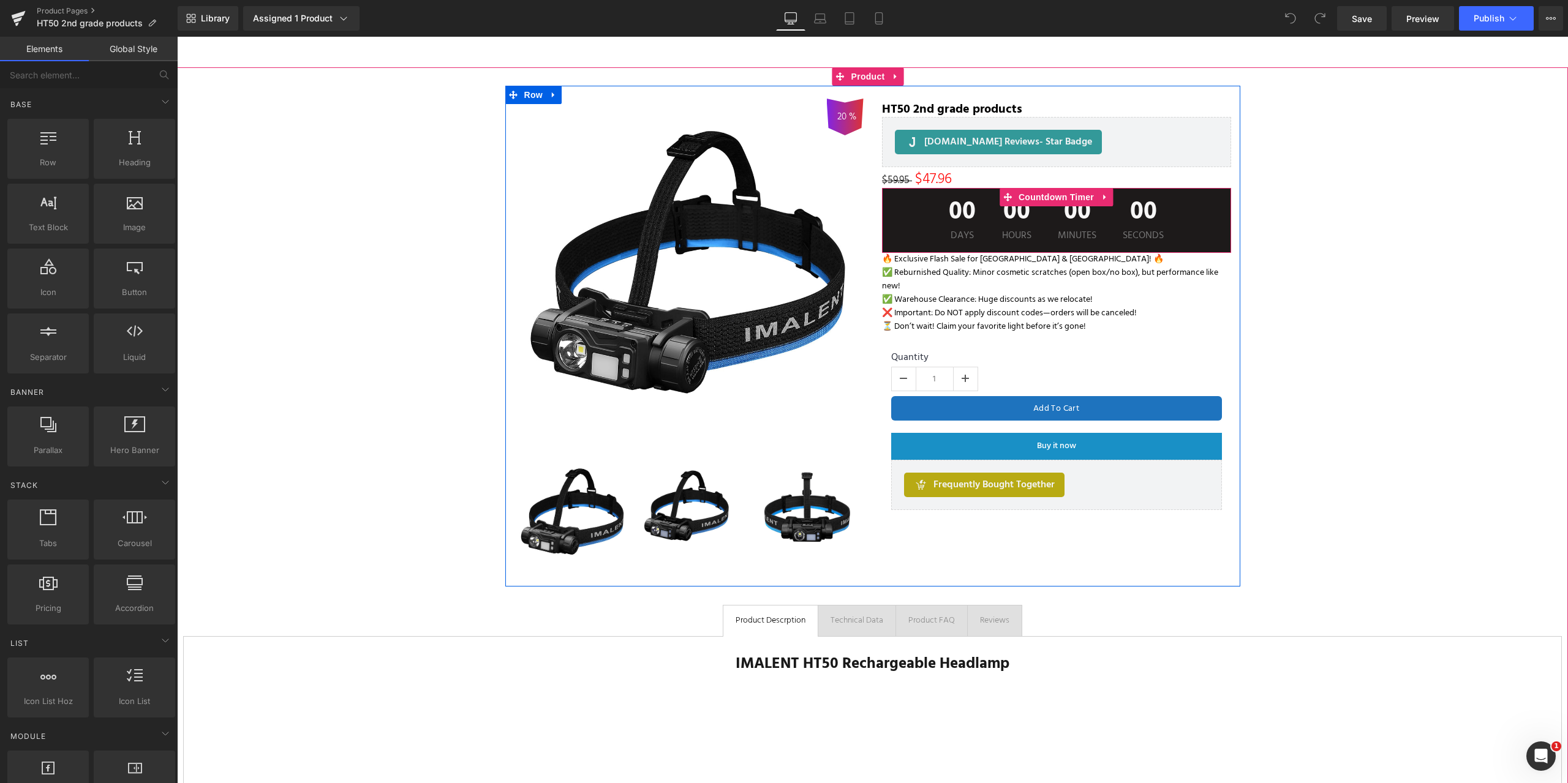
click at [896, 227] on div "00 Days 00 Hours 00 Minutes 00 Seconds" at bounding box center [1057, 221] width 349 height 65
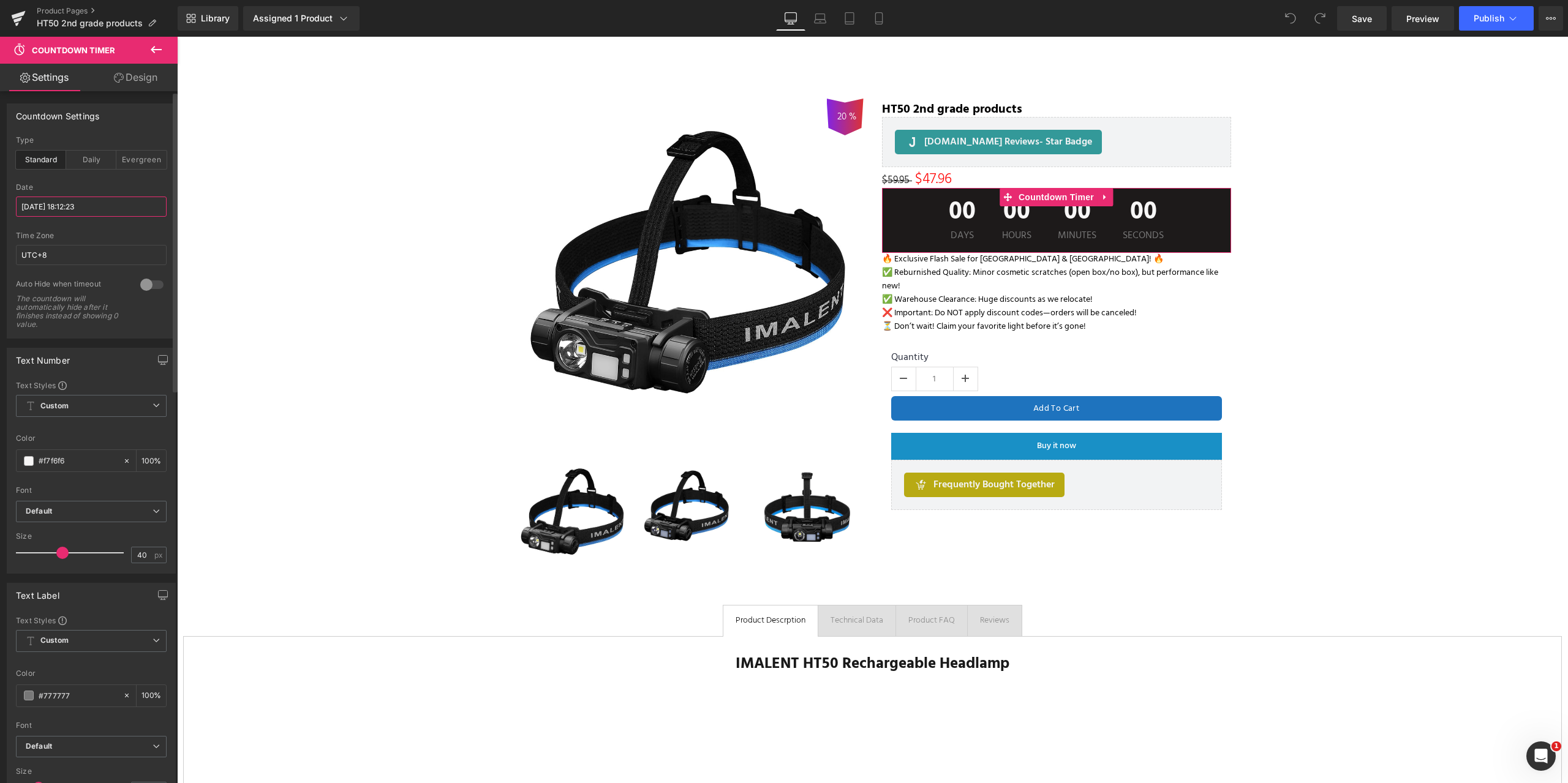
click at [59, 208] on input "2025/08/12 18:12:23" at bounding box center [91, 206] width 151 height 20
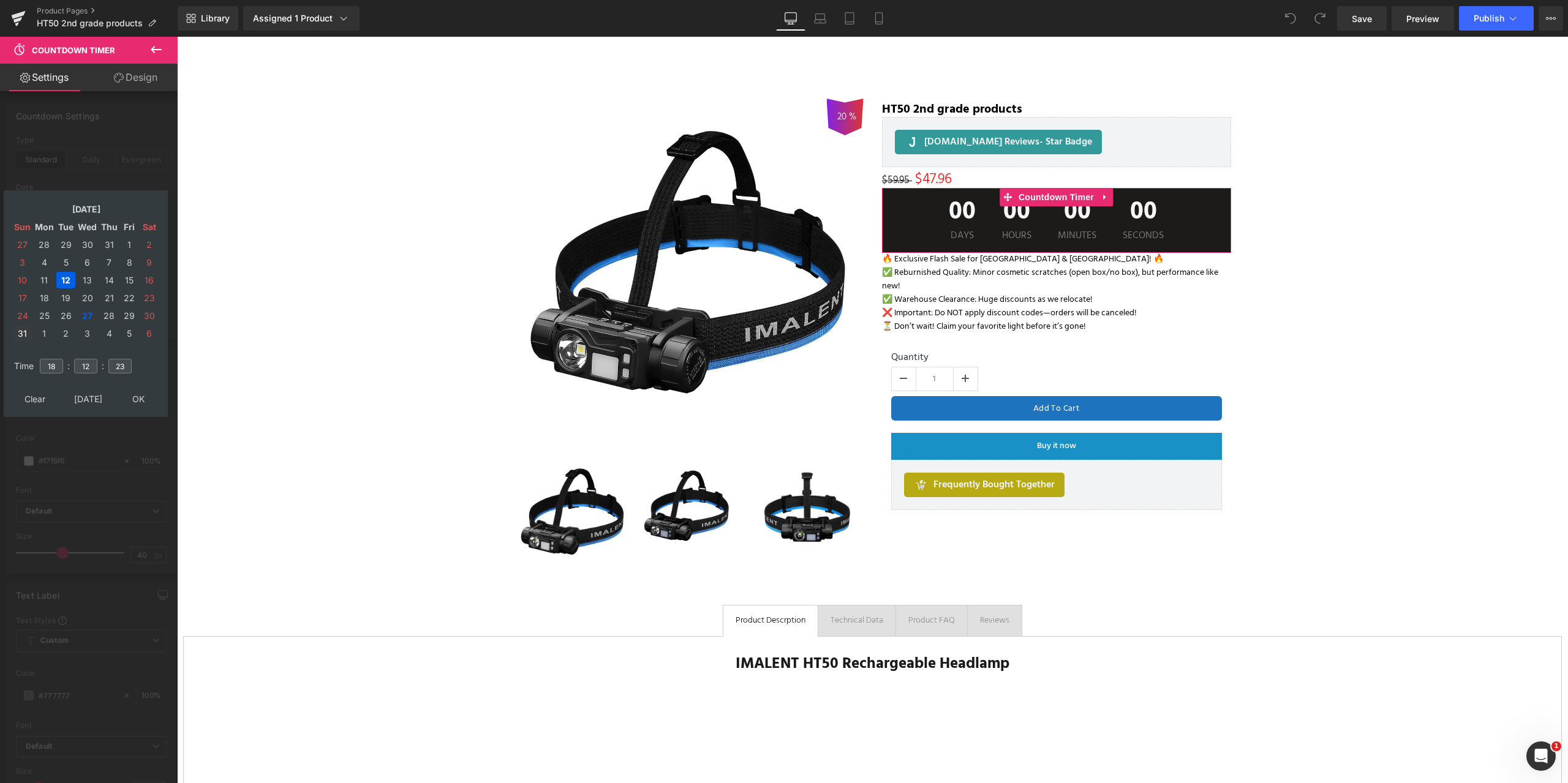
click at [24, 332] on td "31" at bounding box center [22, 333] width 20 height 16
click at [92, 371] on input "12" at bounding box center [86, 366] width 23 height 15
drag, startPoint x: 92, startPoint y: 371, endPoint x: 67, endPoint y: 368, distance: 25.2
click at [67, 365] on tr "Time 18 : 12 : 23" at bounding box center [86, 359] width 149 height 14
type input "23"
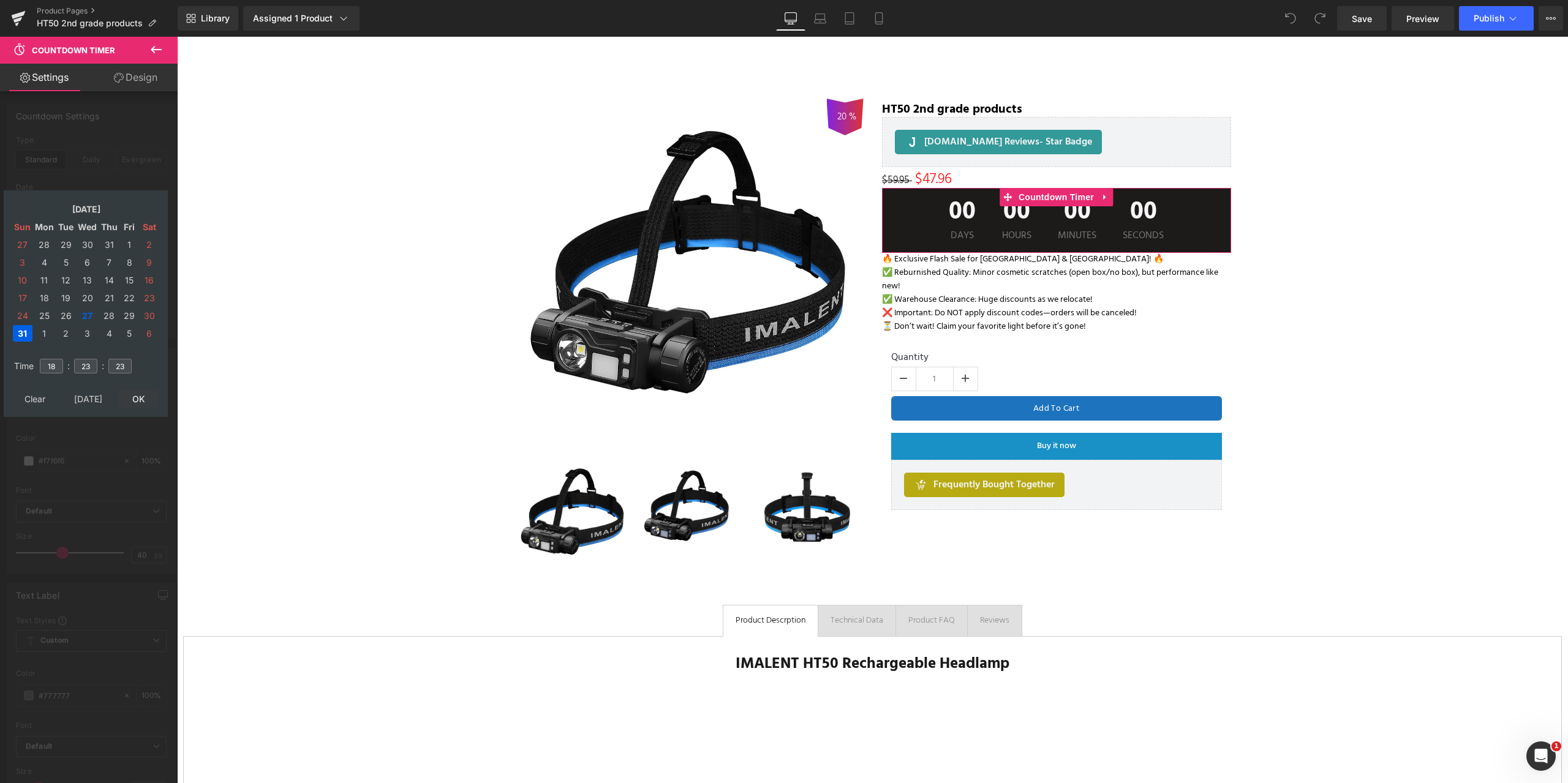
type input "2025/08/31 18:23:23"
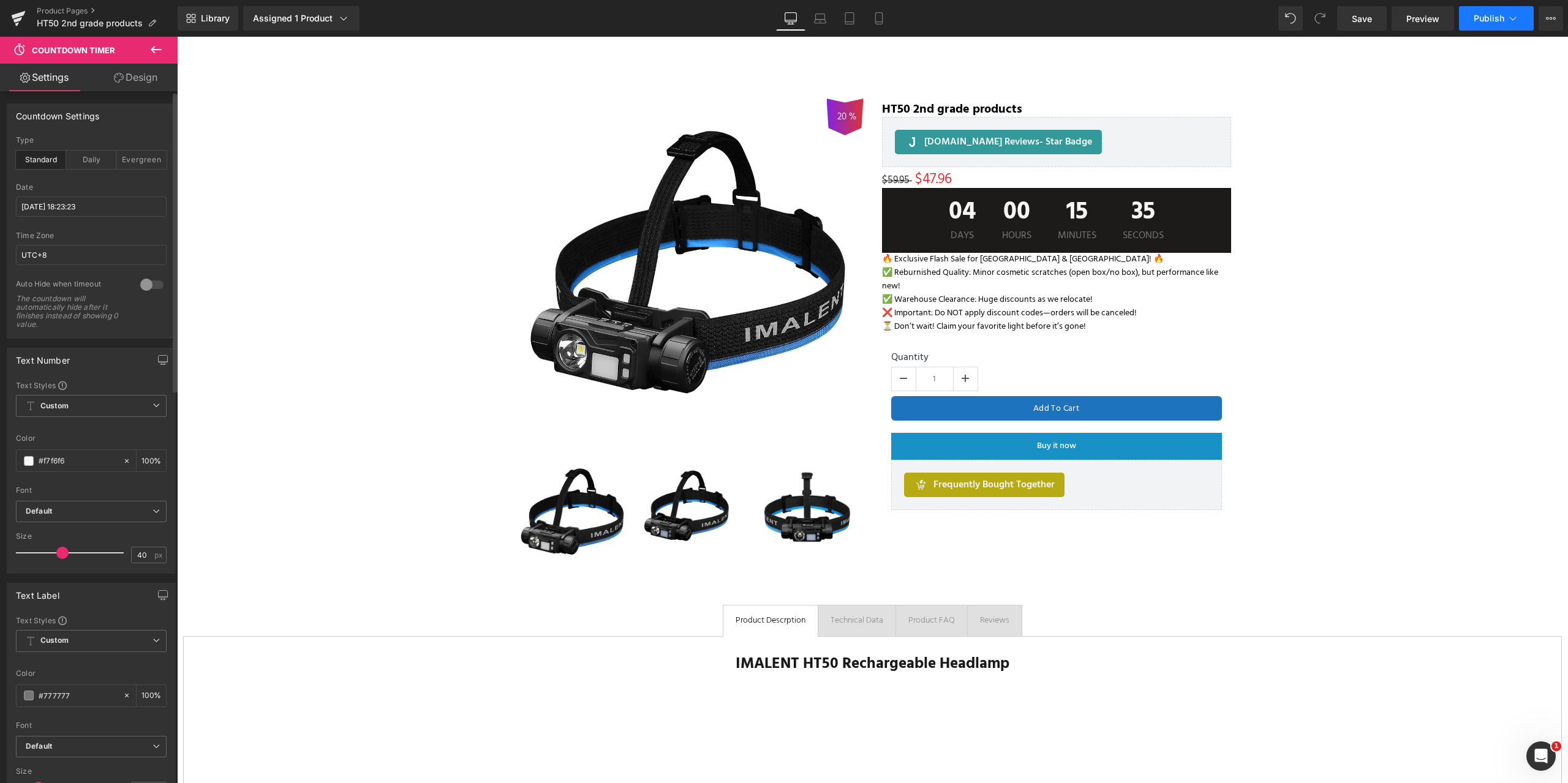
click at [1490, 14] on span "Publish" at bounding box center [1489, 18] width 31 height 10
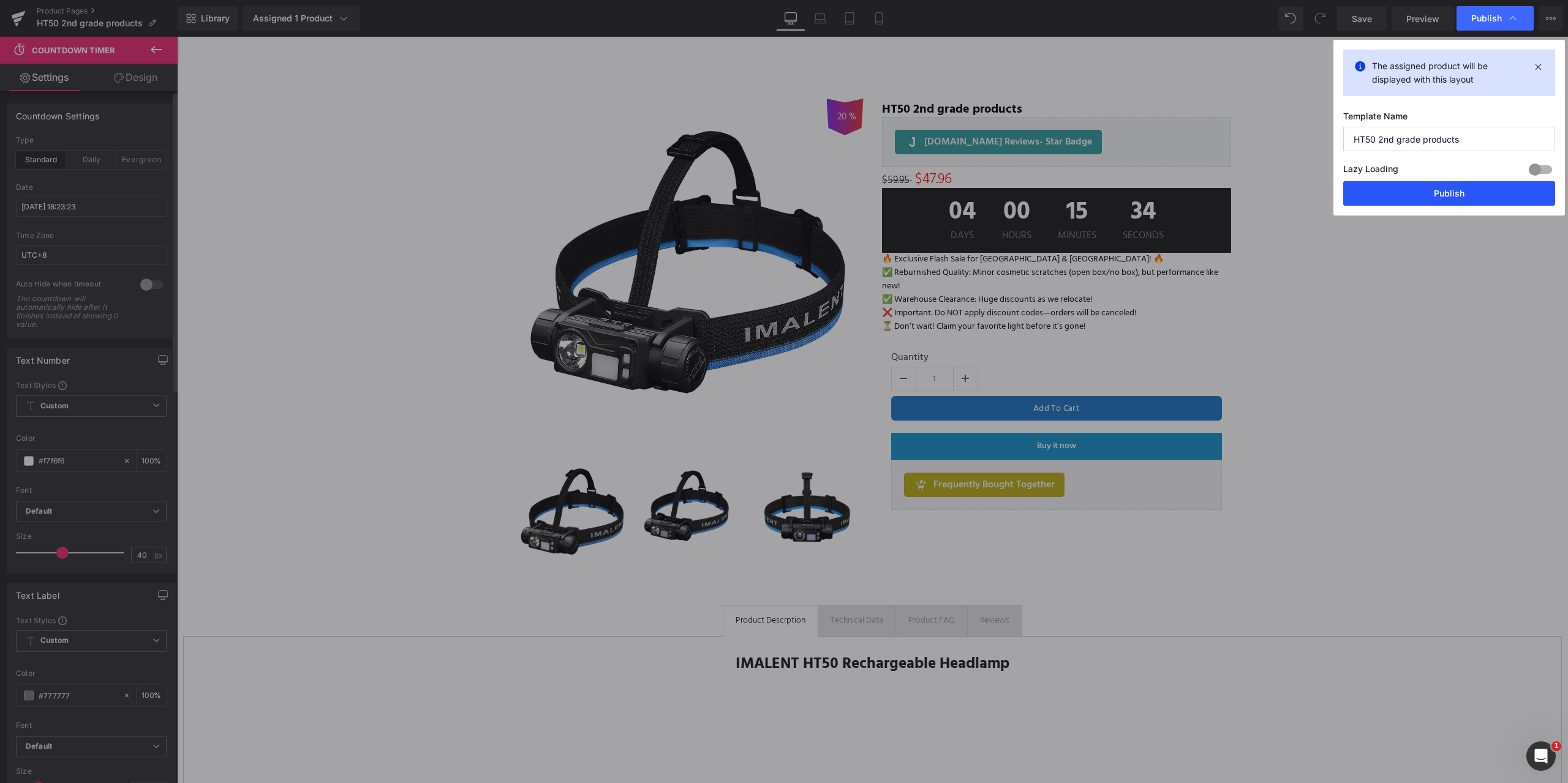
click at [1440, 190] on button "Publish" at bounding box center [1449, 194] width 212 height 24
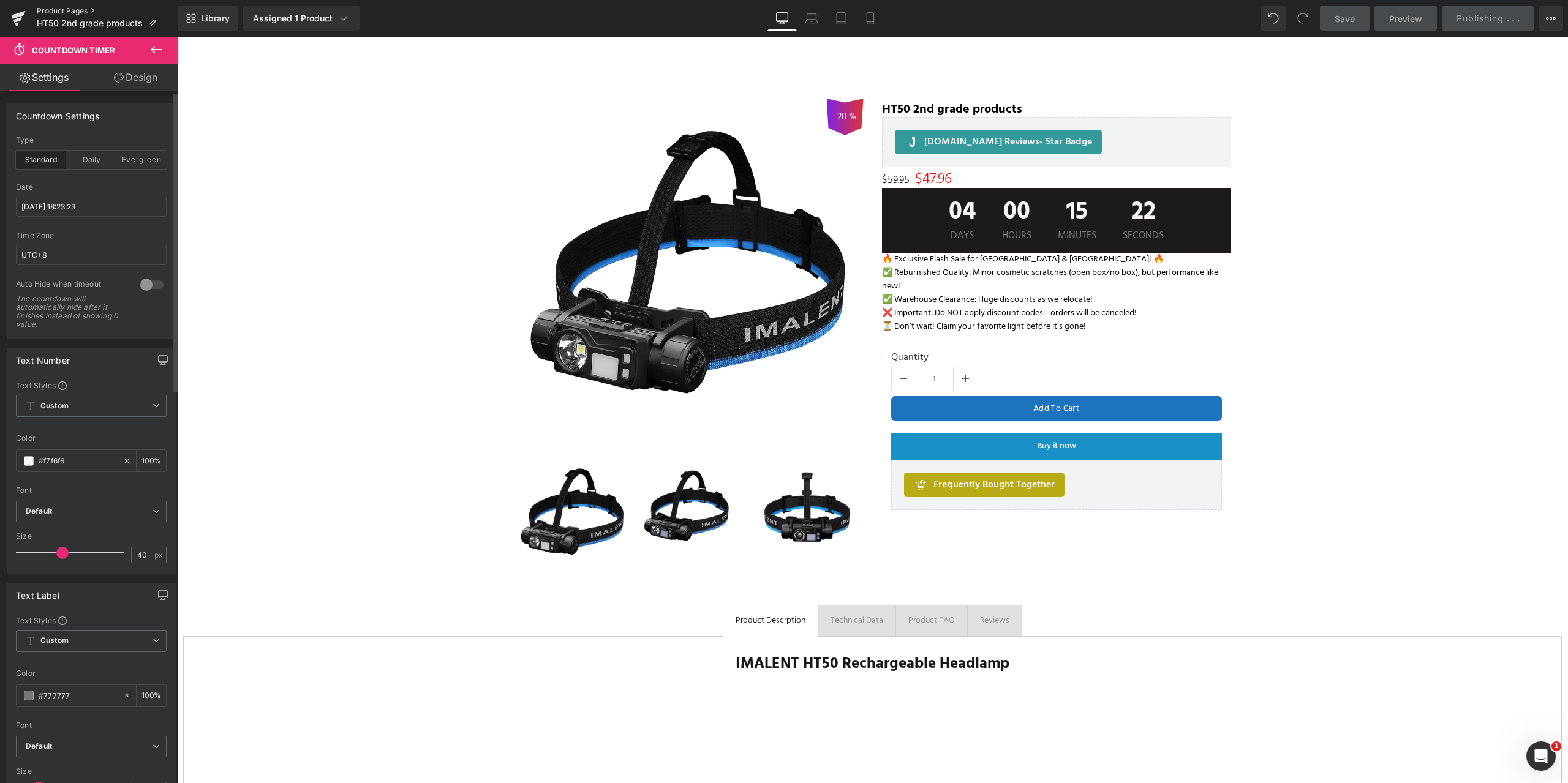
drag, startPoint x: 77, startPoint y: 7, endPoint x: 713, endPoint y: 7, distance: 636.0
click at [77, 7] on link "Product Pages" at bounding box center [107, 11] width 141 height 10
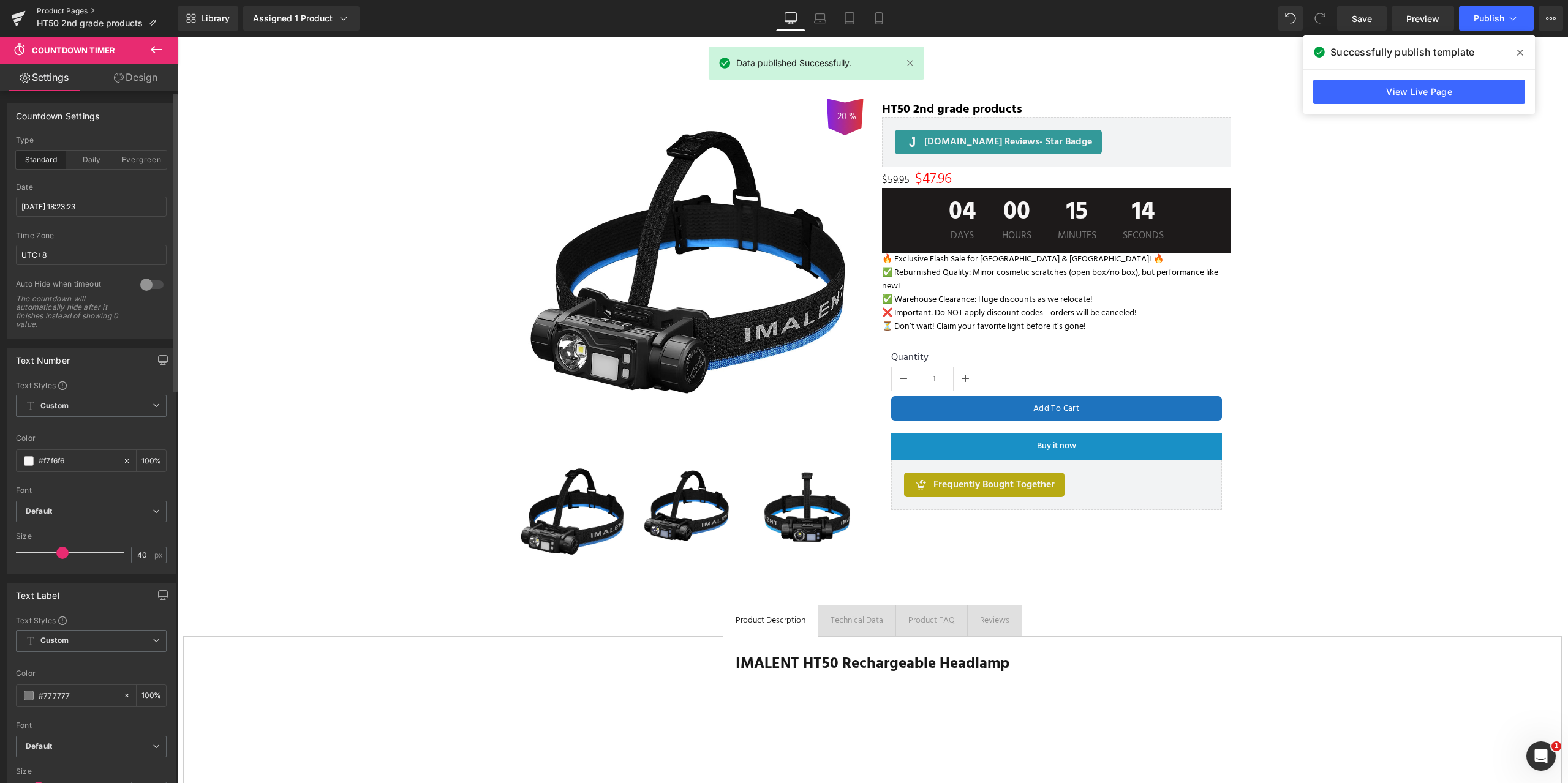
click at [75, 10] on link "Product Pages" at bounding box center [107, 11] width 141 height 10
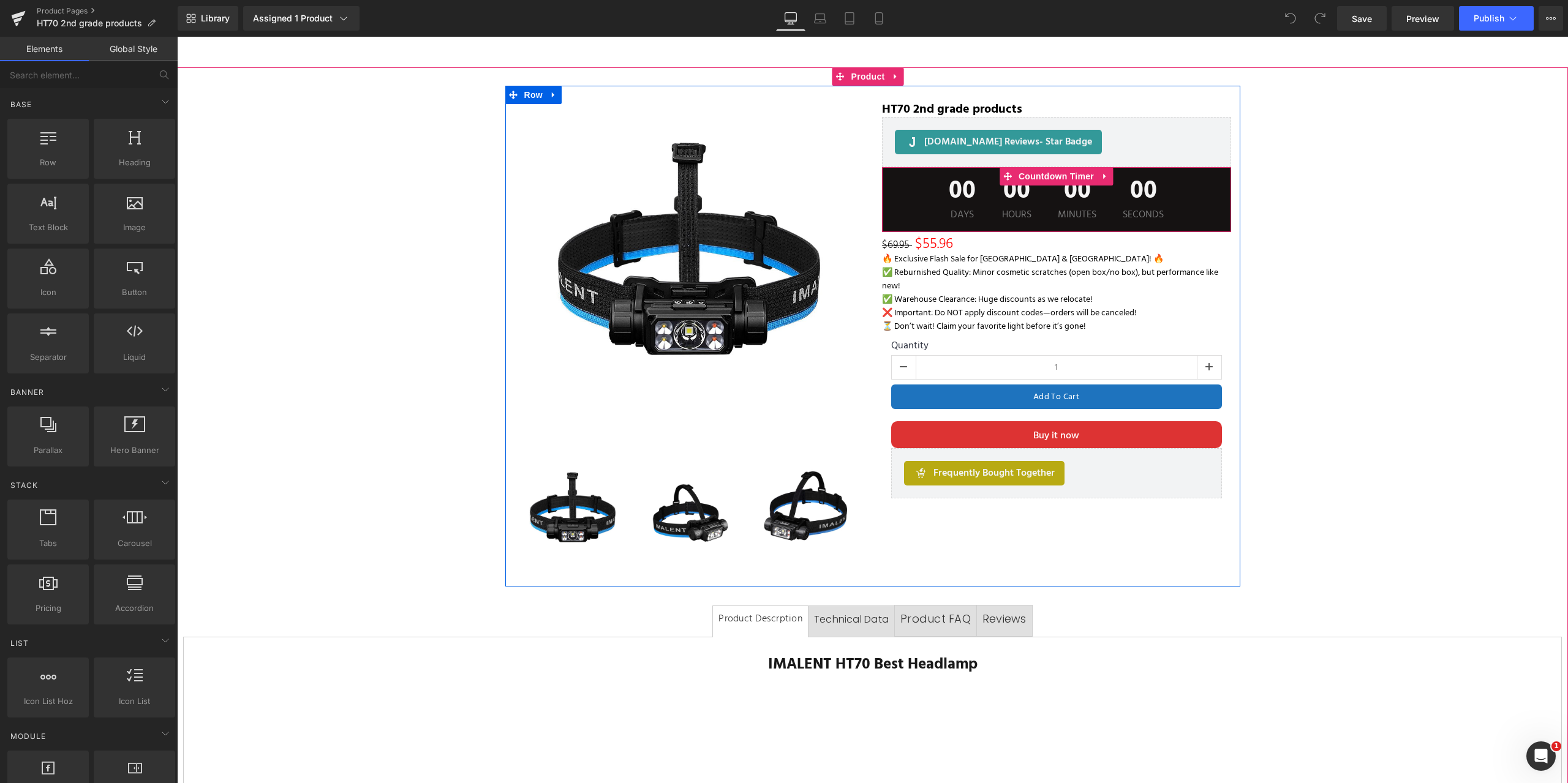
click at [907, 189] on div "00 Days 00 Hours 00 Minutes 00 Seconds" at bounding box center [1057, 200] width 349 height 65
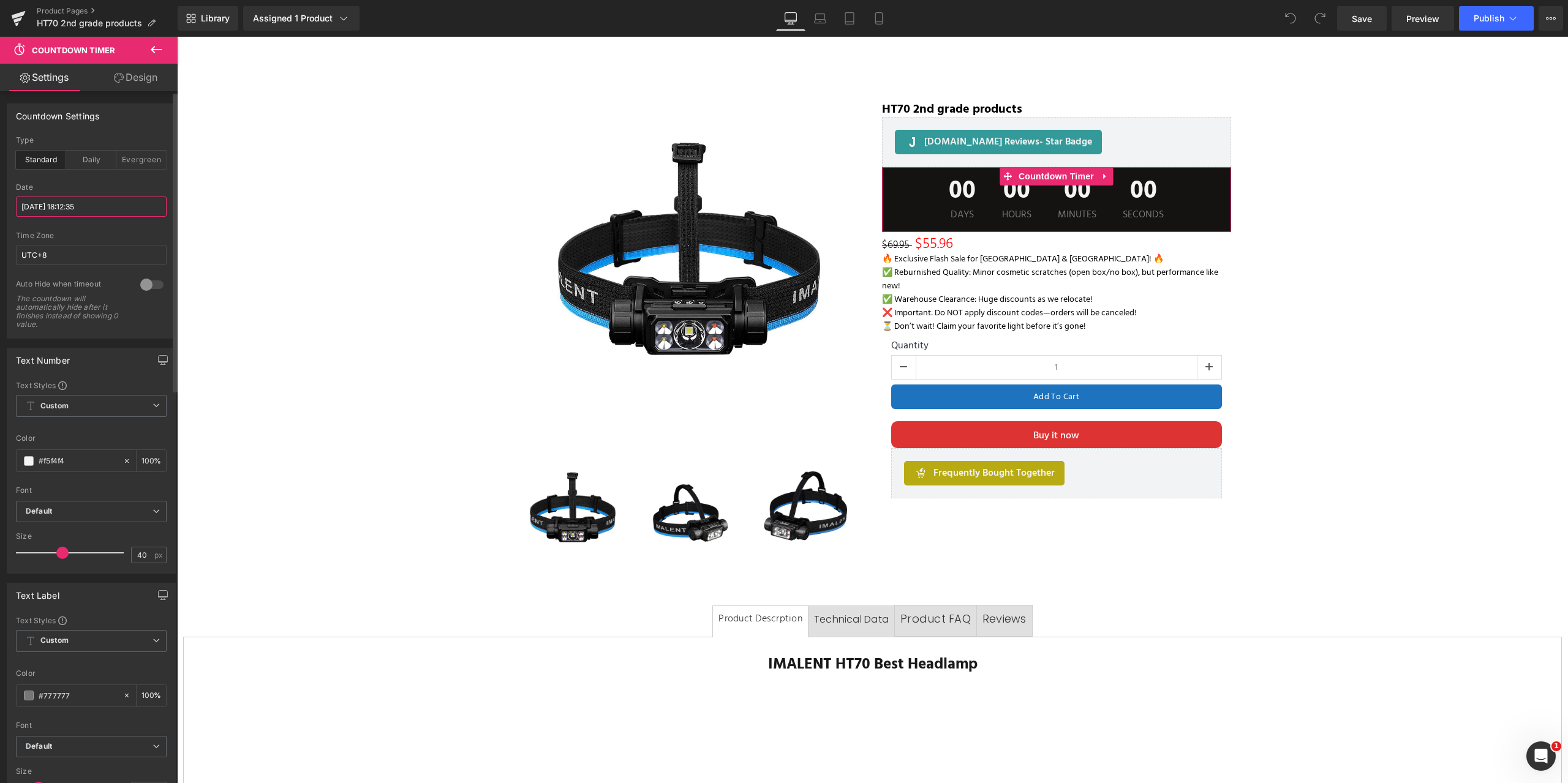
click at [80, 207] on input "[DATE] 18:12:35" at bounding box center [91, 206] width 151 height 20
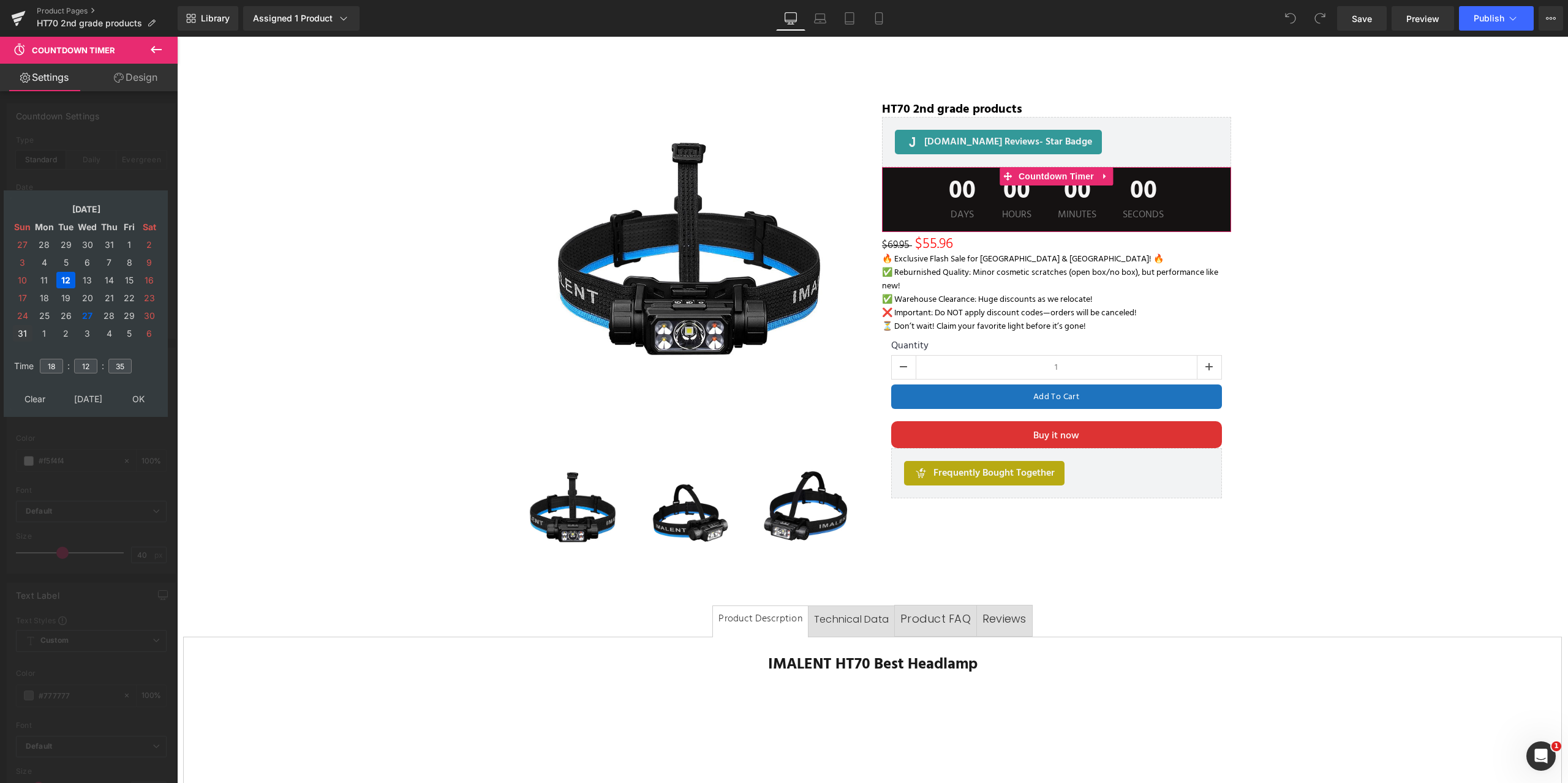
click at [23, 334] on td "31" at bounding box center [22, 333] width 20 height 16
drag, startPoint x: 90, startPoint y: 365, endPoint x: 65, endPoint y: 365, distance: 25.0
click at [65, 365] on tr "Time 18 : 12 : 35" at bounding box center [86, 359] width 149 height 14
type input "23"
type input "2025/08/31 18:23:35"
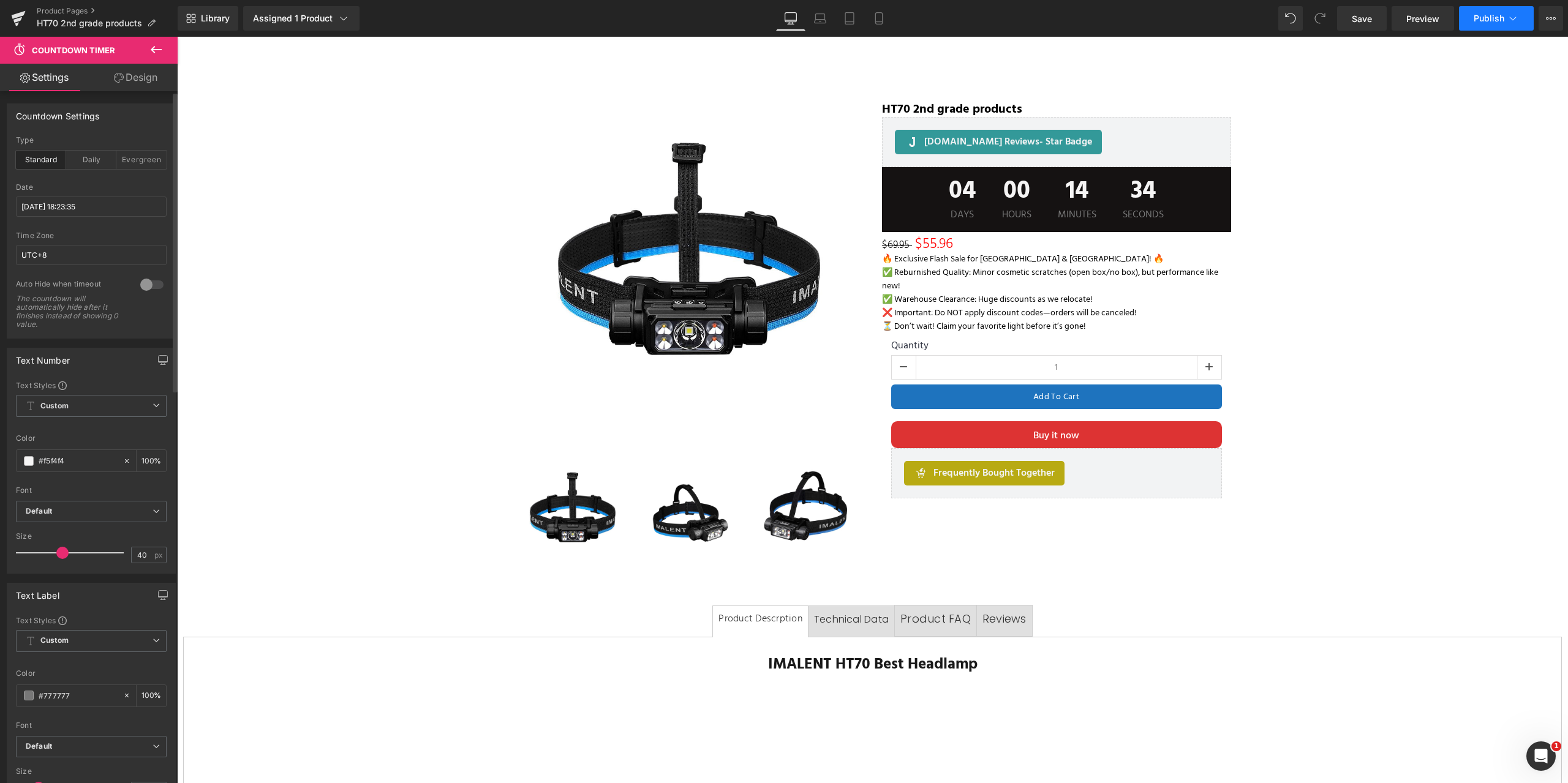
click at [1484, 15] on span "Publish" at bounding box center [1489, 18] width 31 height 10
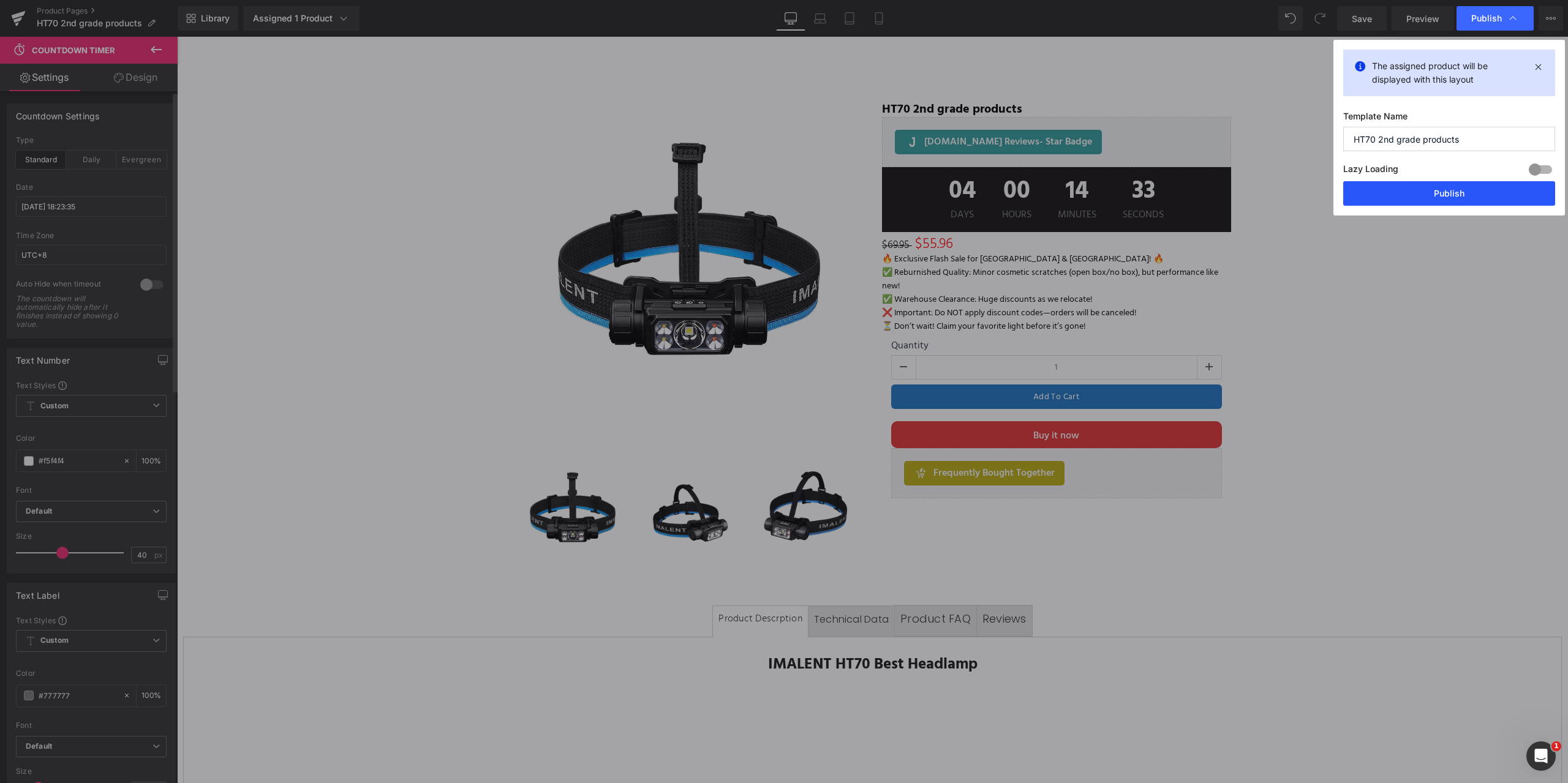
click at [0, 0] on button "Publish" at bounding box center [0, 0] width 0 height 0
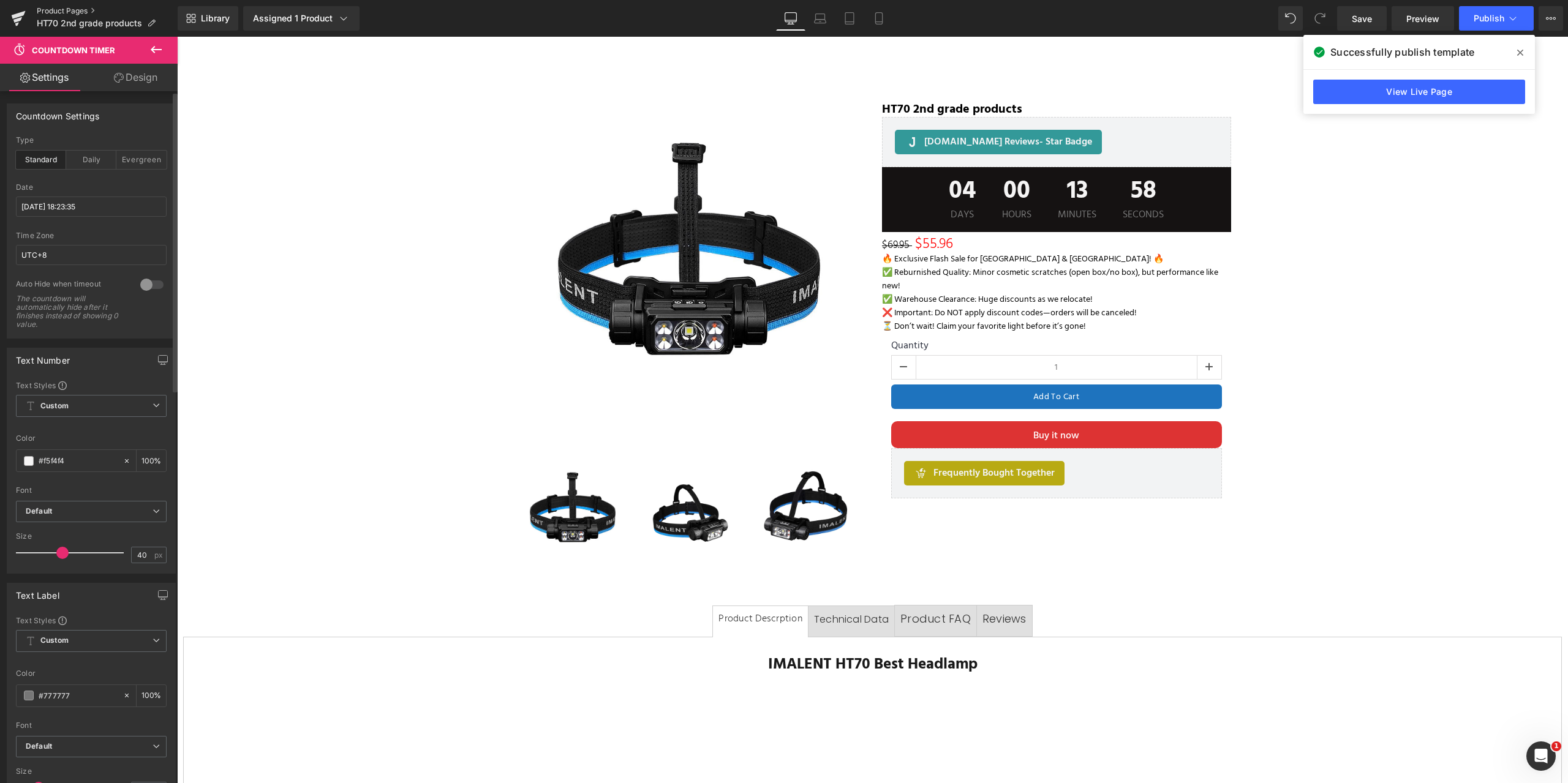
click at [66, 7] on link "Product Pages" at bounding box center [107, 11] width 141 height 10
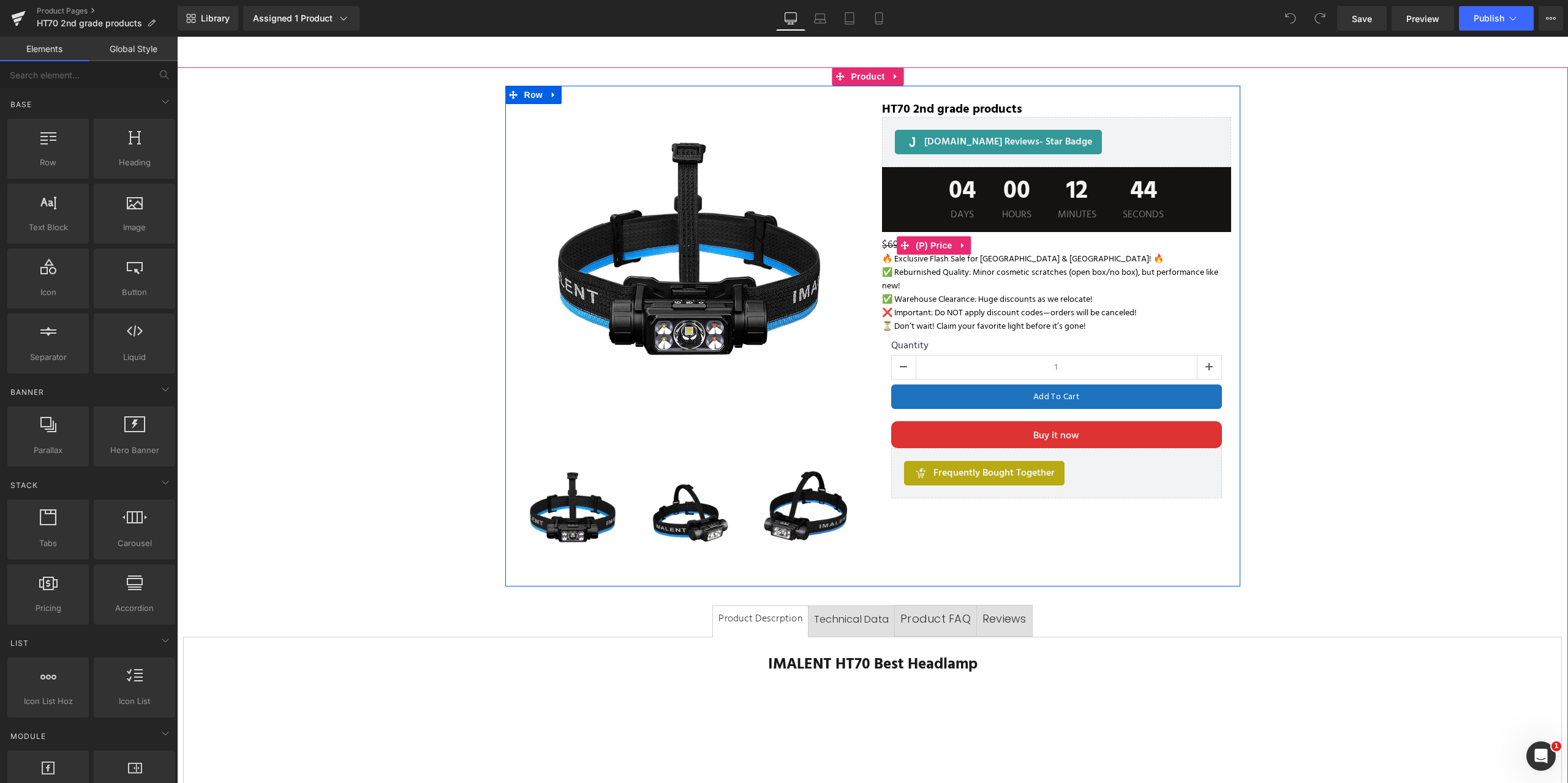
click at [884, 242] on span "$69.95" at bounding box center [896, 245] width 28 height 16
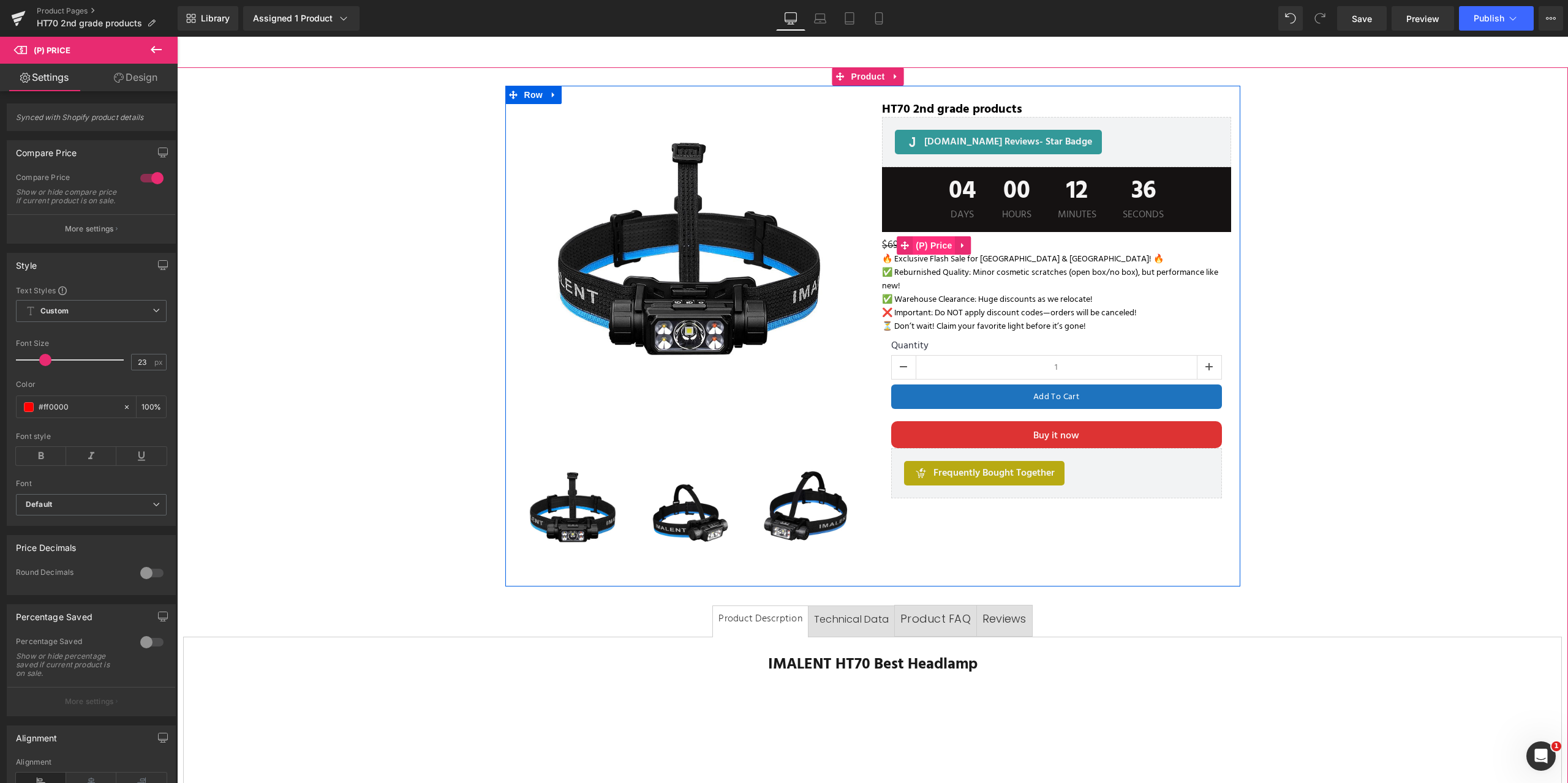
click at [913, 241] on span "(P) Price" at bounding box center [934, 245] width 43 height 18
click at [107, 234] on p "More settings" at bounding box center [90, 229] width 49 height 11
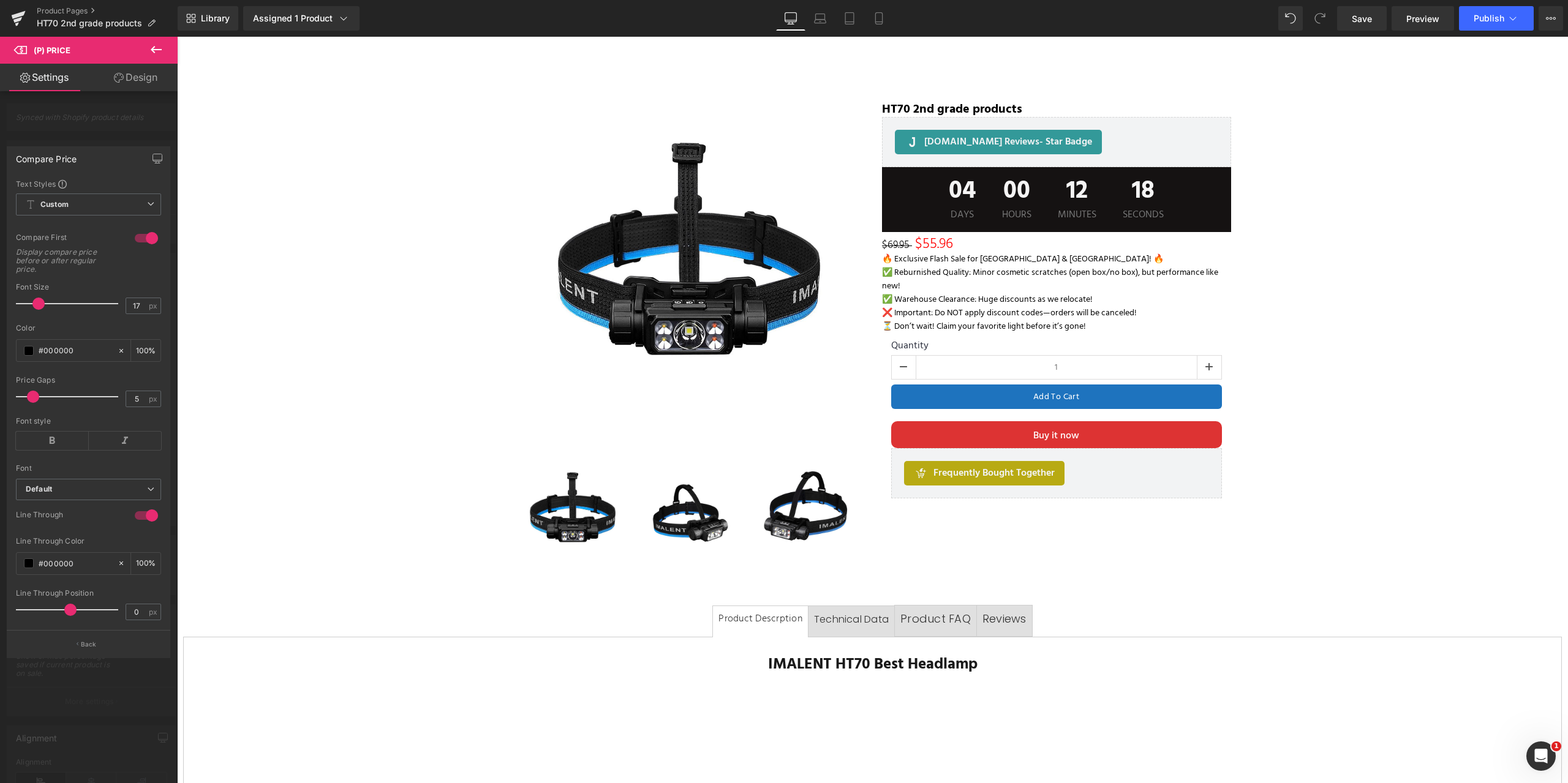
click at [53, 78] on link "Settings" at bounding box center [44, 77] width 89 height 28
click at [154, 51] on icon at bounding box center [156, 50] width 15 height 15
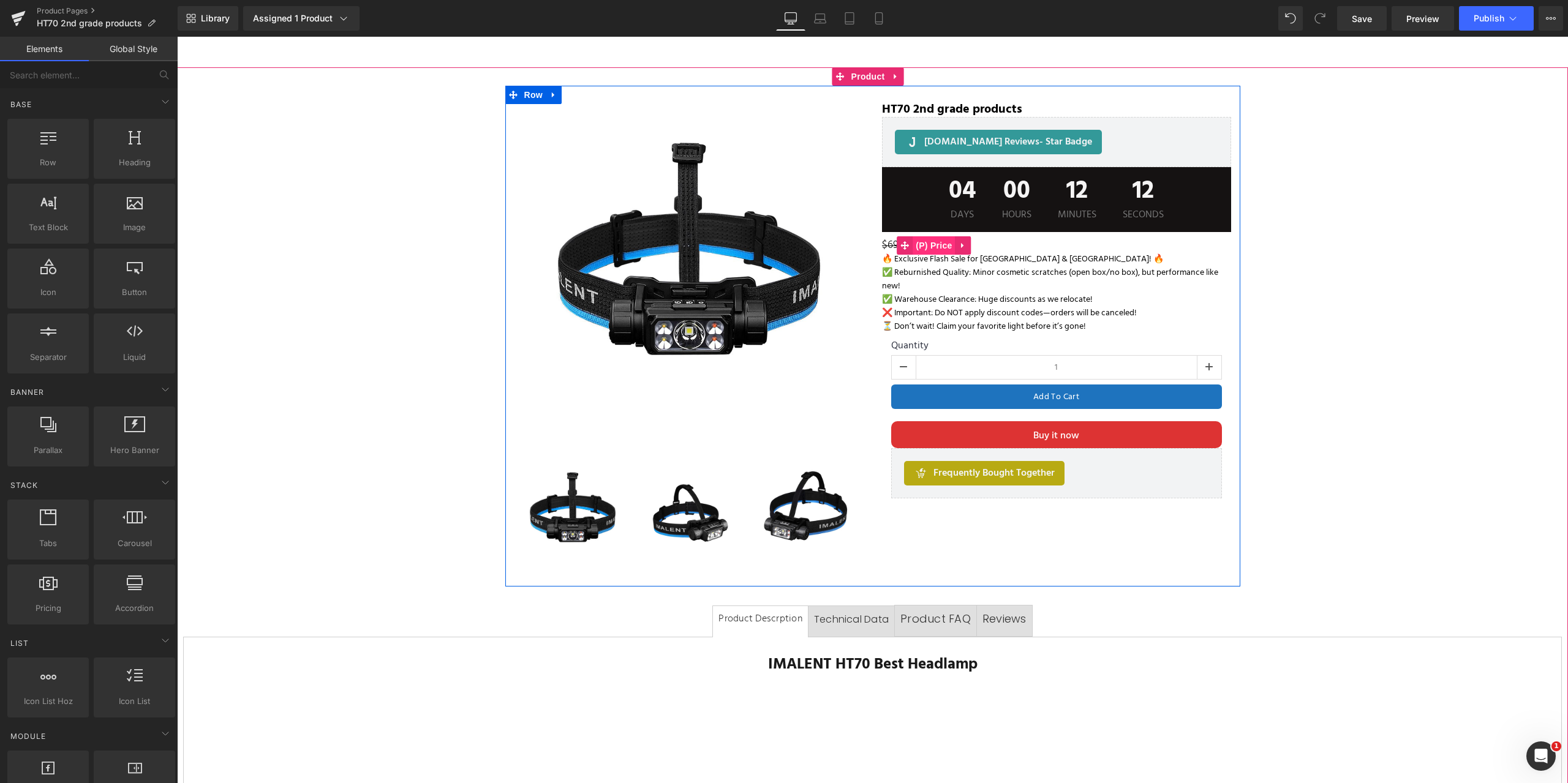
click at [926, 246] on span "(P) Price" at bounding box center [934, 245] width 43 height 18
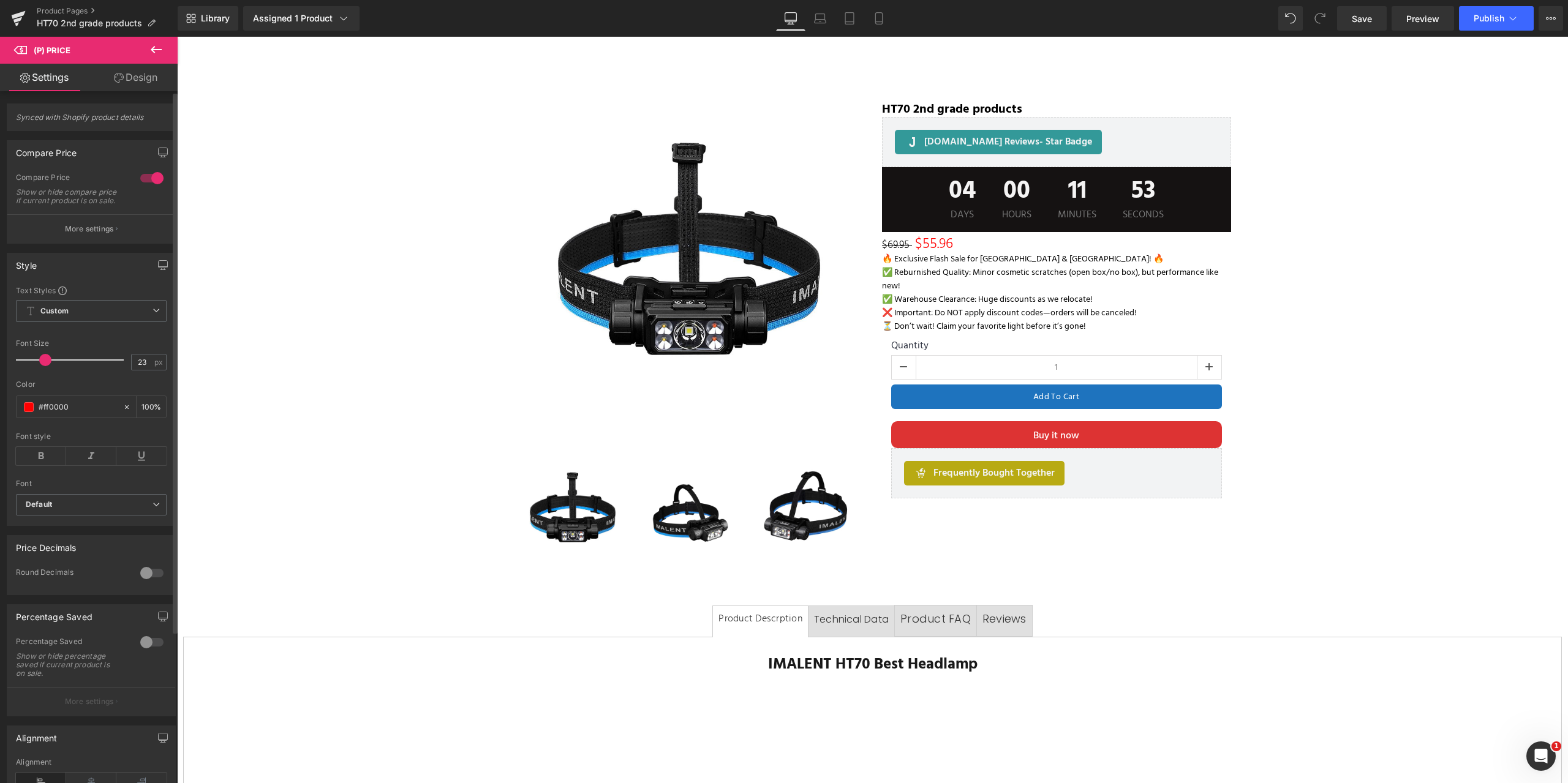
drag, startPoint x: 84, startPoint y: 554, endPoint x: 29, endPoint y: 556, distance: 55.0
click at [29, 556] on div "Price Decimals" at bounding box center [91, 547] width 168 height 23
drag, startPoint x: 16, startPoint y: 583, endPoint x: 75, endPoint y: 582, distance: 59.0
click at [75, 581] on div "Round Decimals" at bounding box center [71, 574] width 112 height 13
click at [95, 234] on p "More settings" at bounding box center [90, 229] width 49 height 11
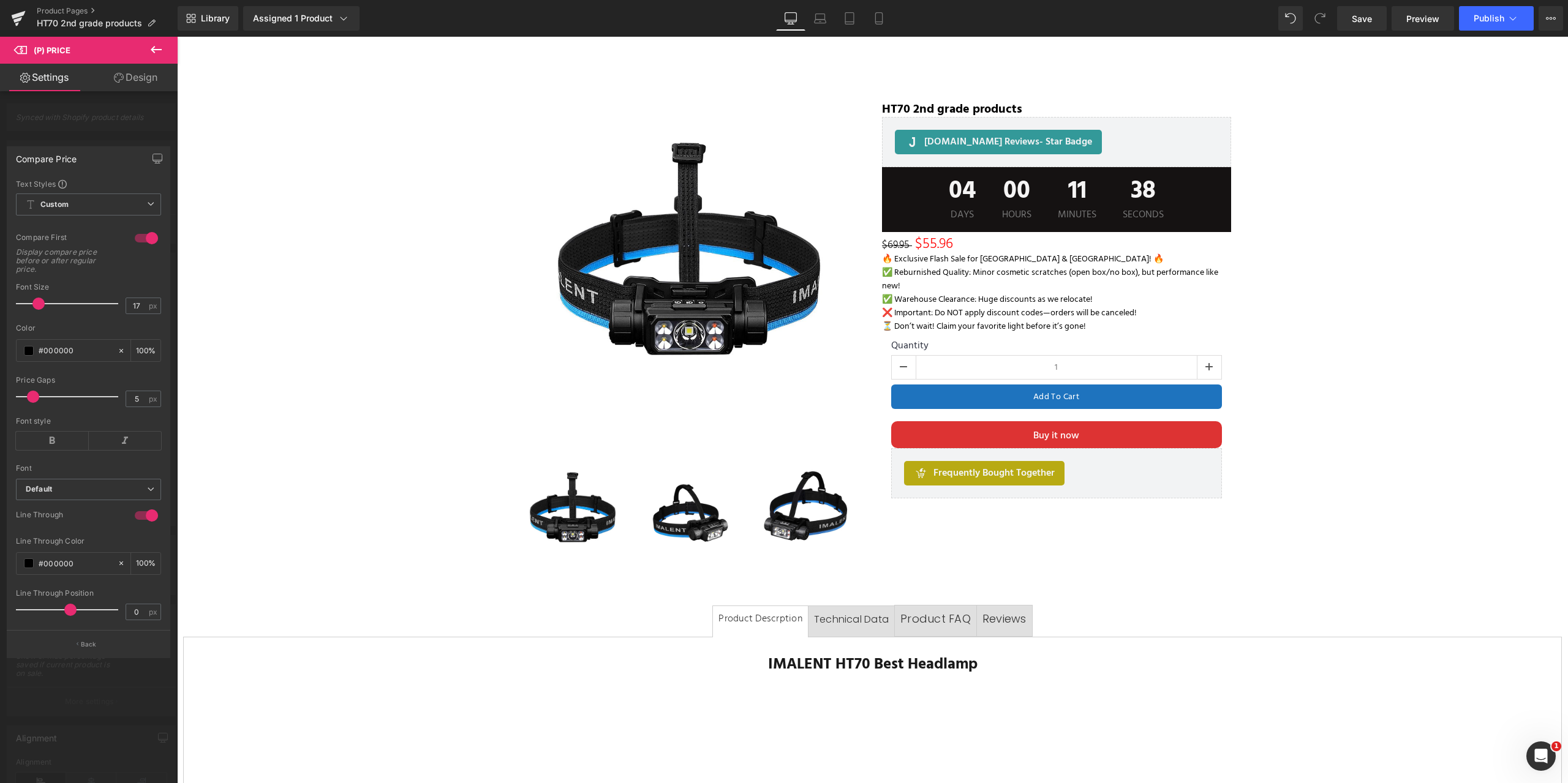
click at [141, 83] on link "Design" at bounding box center [135, 77] width 89 height 28
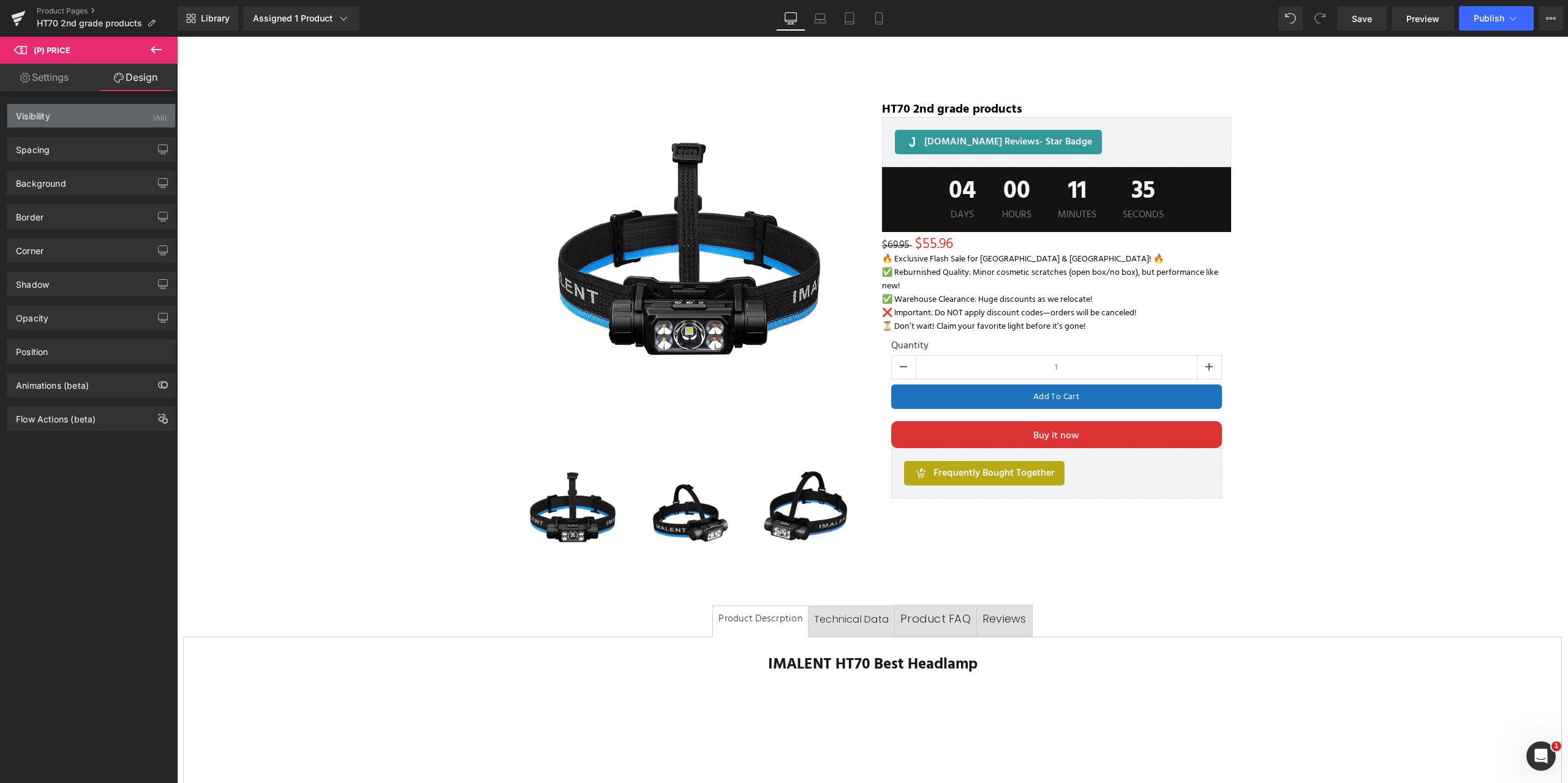
click at [93, 116] on div "Visibility (All)" at bounding box center [91, 115] width 168 height 23
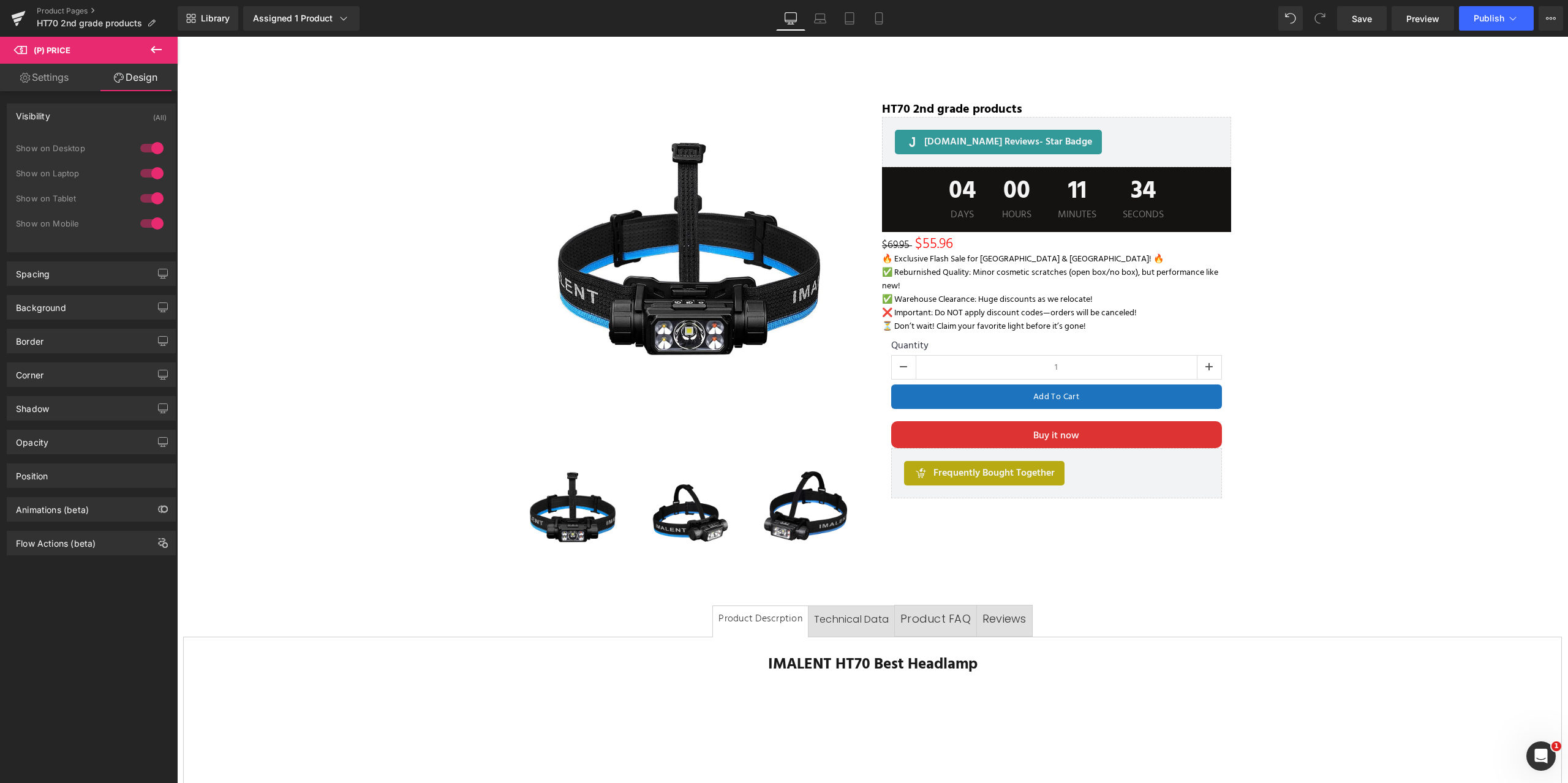
click at [93, 116] on div "Visibility (All)" at bounding box center [91, 115] width 168 height 23
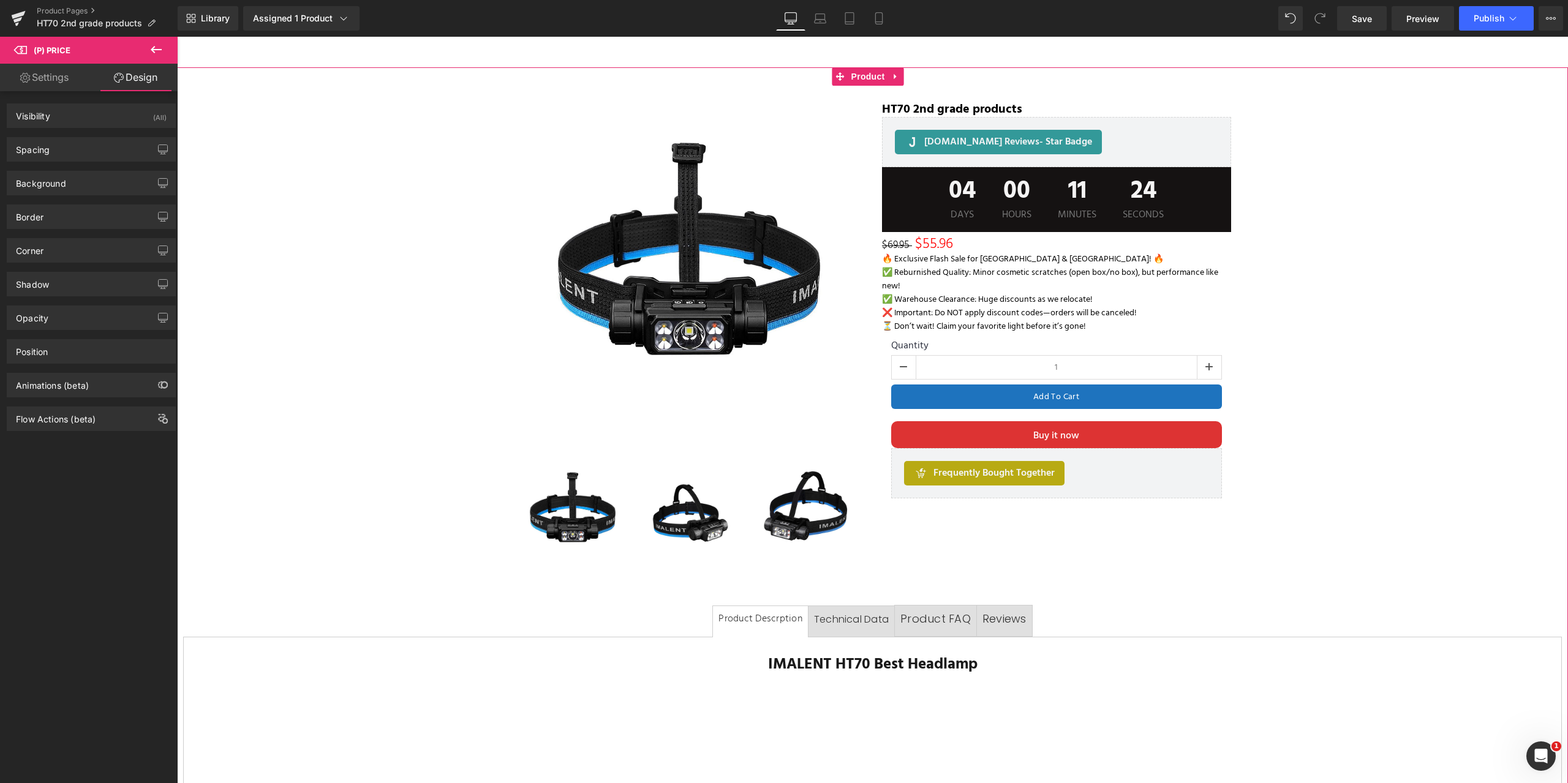
drag, startPoint x: 1381, startPoint y: 352, endPoint x: 1353, endPoint y: 349, distance: 28.2
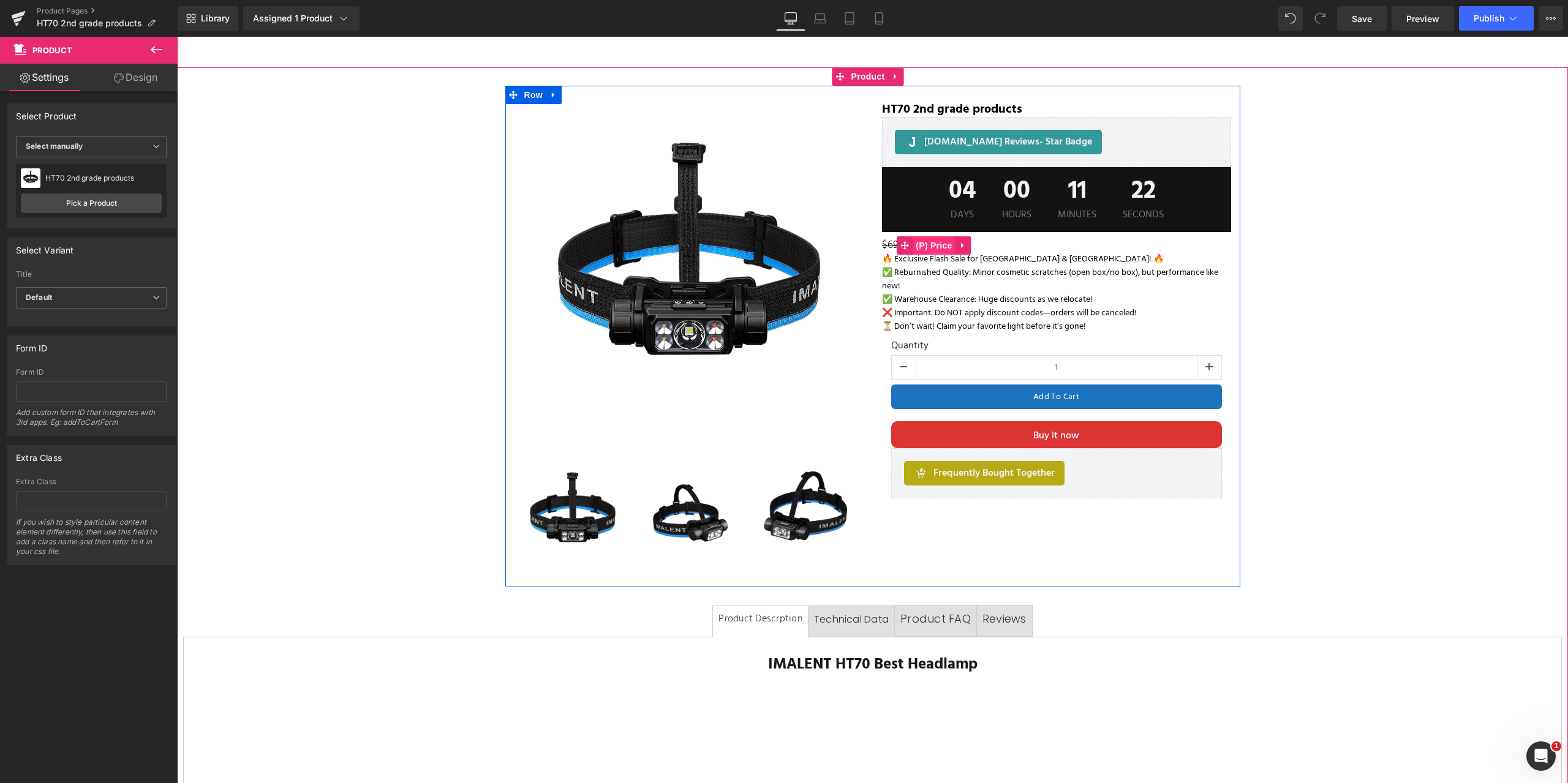
click at [938, 240] on span "(P) Price" at bounding box center [934, 245] width 43 height 18
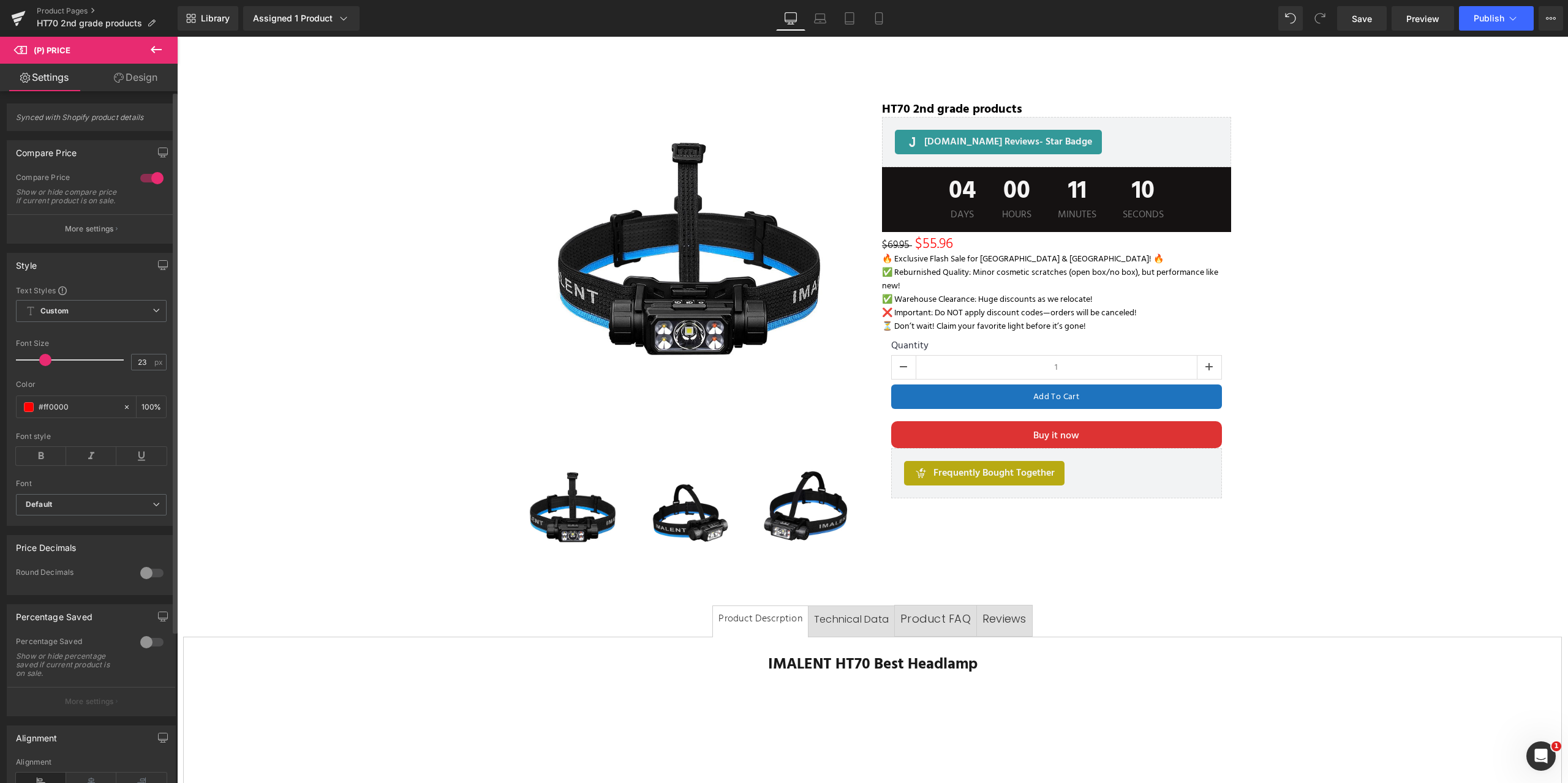
click at [155, 649] on div at bounding box center [151, 642] width 29 height 20
click at [86, 708] on p "More settings" at bounding box center [90, 702] width 49 height 11
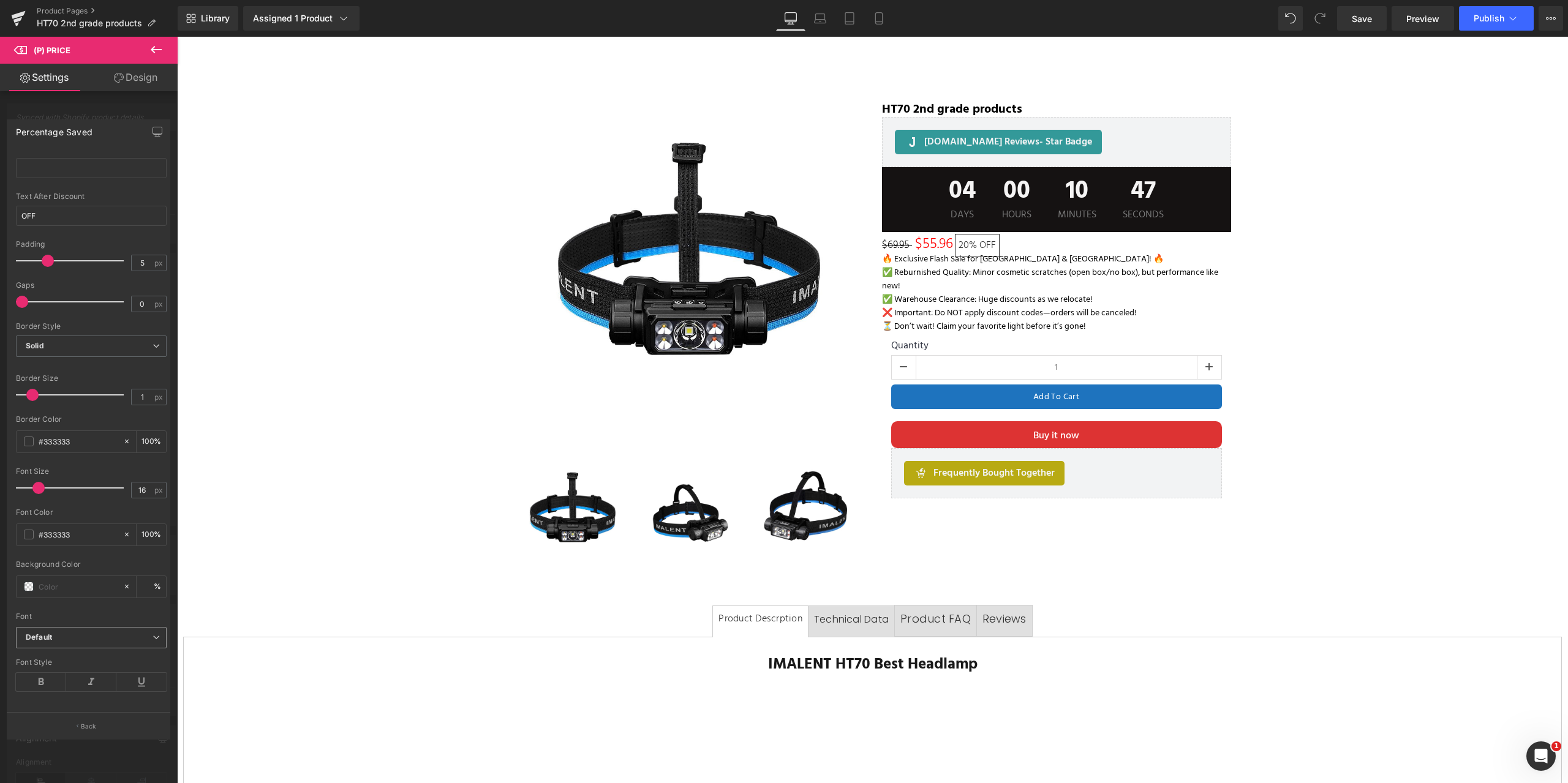
scroll to position [75, 0]
click at [29, 525] on span at bounding box center [29, 530] width 10 height 10
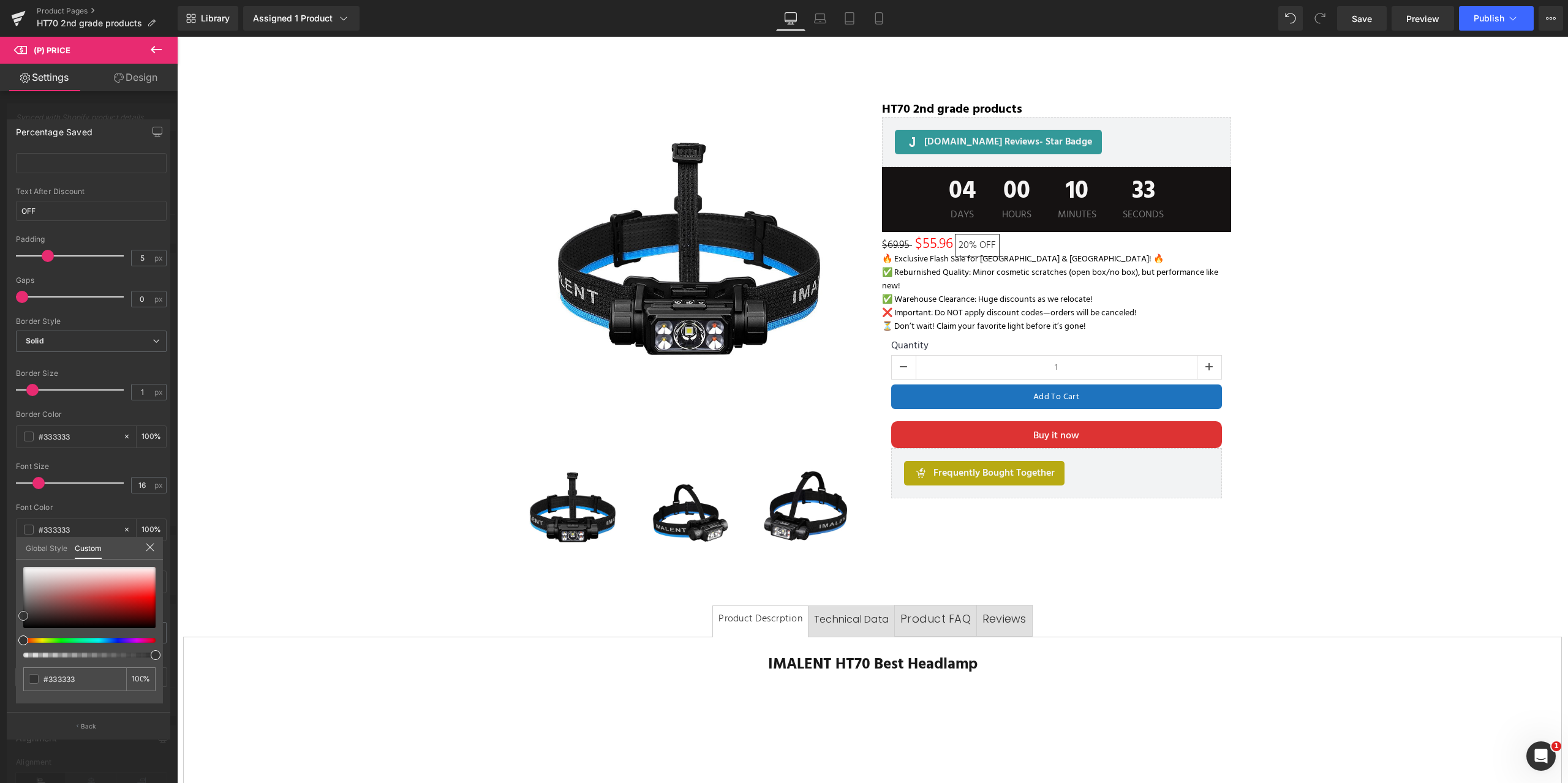
type input "#e43939"
click at [124, 594] on div at bounding box center [89, 598] width 132 height 61
type input "#be1717"
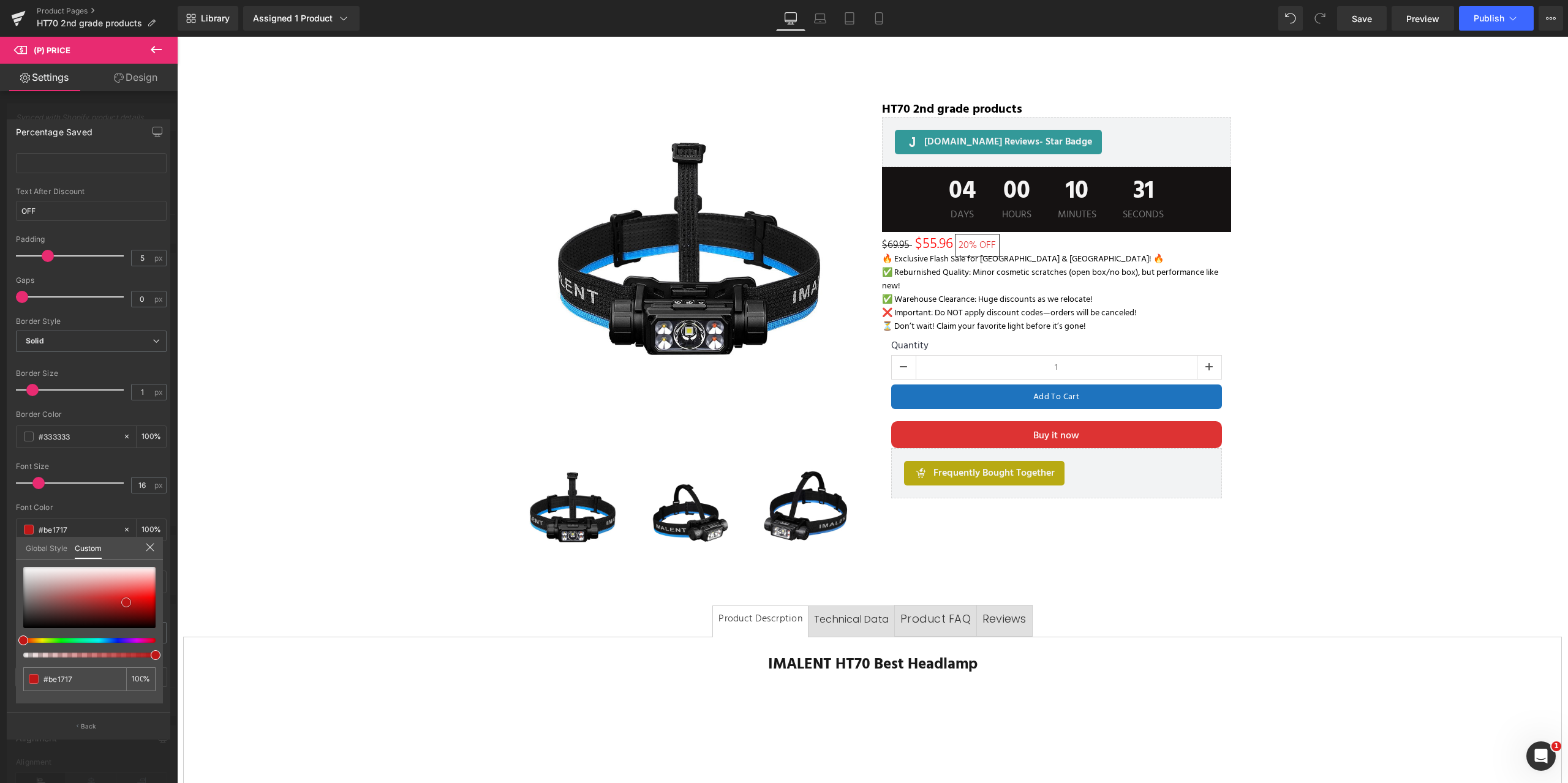
click at [126, 602] on div at bounding box center [89, 598] width 132 height 61
type input "#ef5151"
click at [134, 589] on div at bounding box center [89, 598] width 132 height 61
click at [137, 587] on span at bounding box center [134, 589] width 10 height 10
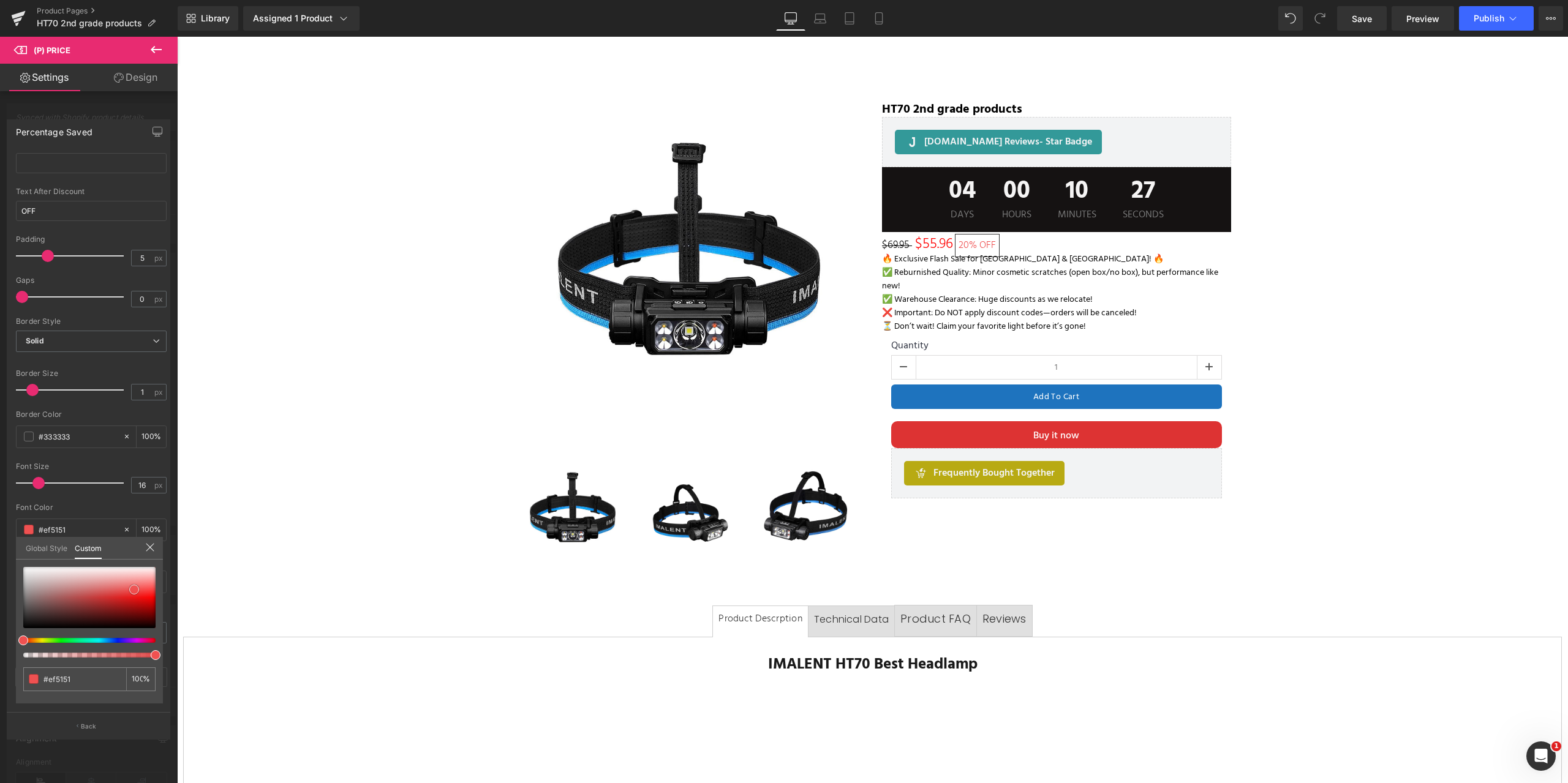
type input "#f02828"
click at [140, 595] on div at bounding box center [89, 598] width 132 height 61
type input "#c32c2c"
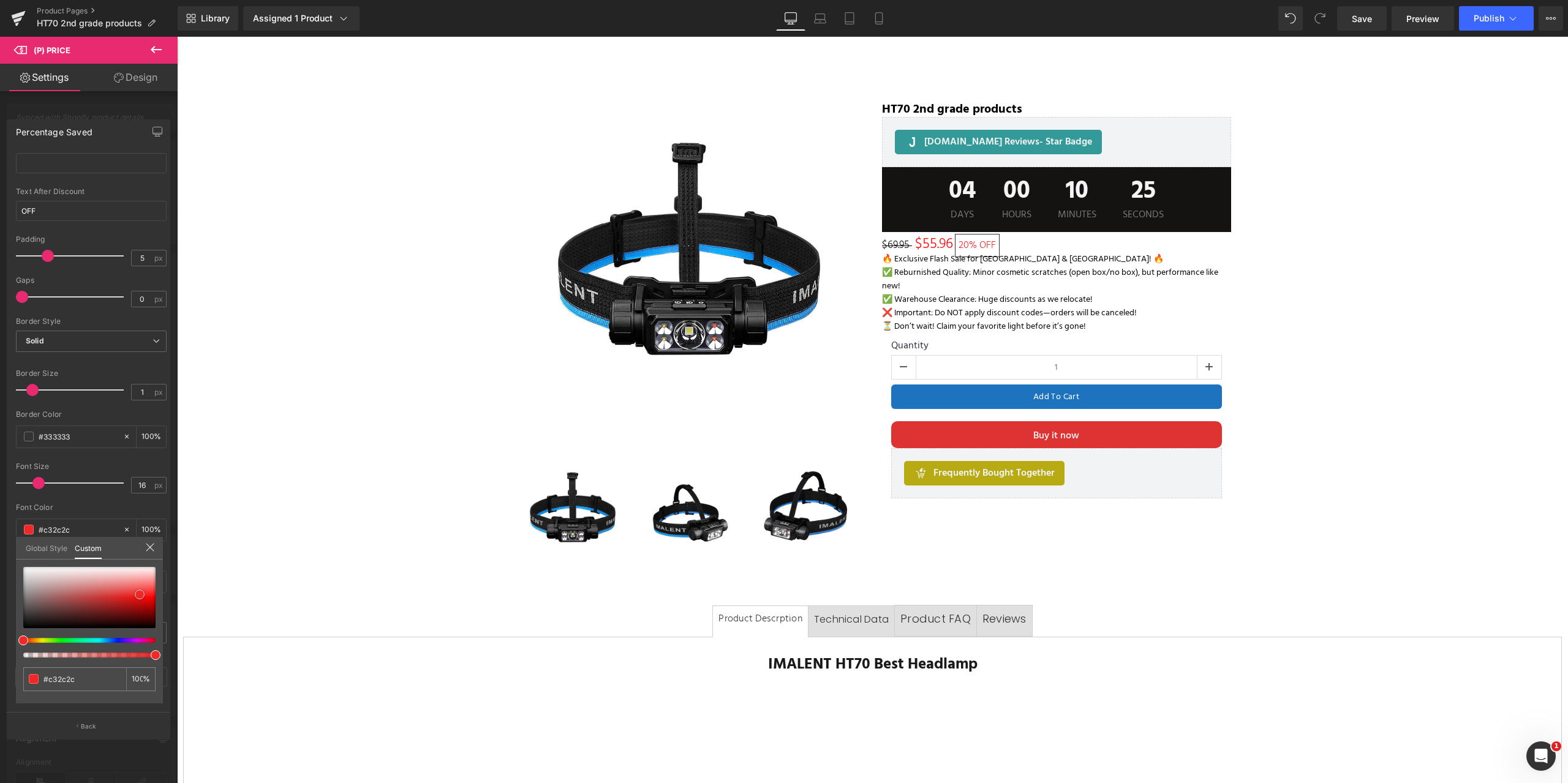
click at [107, 600] on div at bounding box center [89, 598] width 132 height 61
type input "#dc5555"
click at [110, 591] on div at bounding box center [89, 598] width 132 height 61
type input "#e44848"
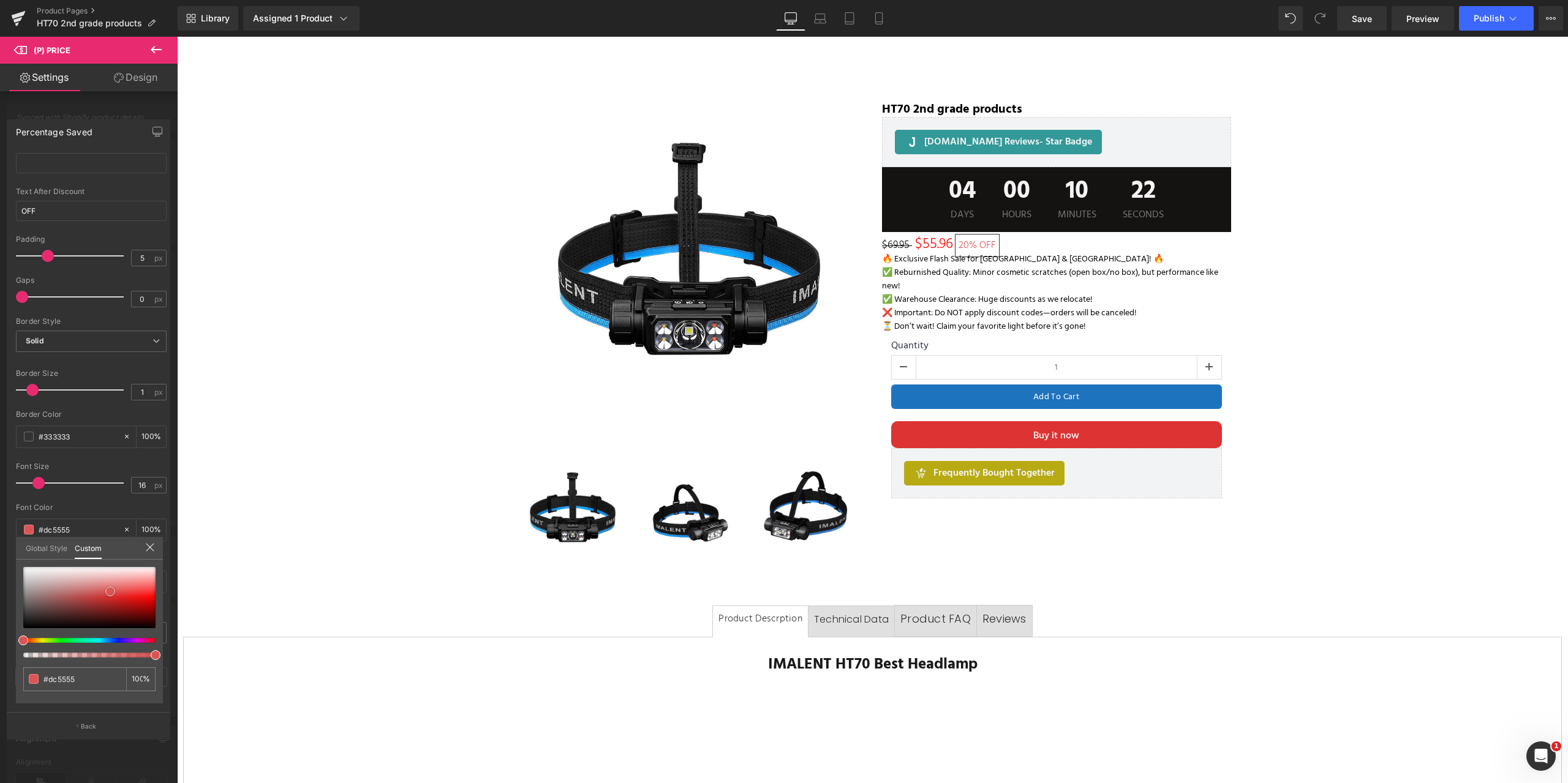
type input "#e44848"
click at [122, 592] on div at bounding box center [89, 598] width 132 height 61
type input "#ef6565"
click at [132, 587] on div at bounding box center [89, 598] width 132 height 61
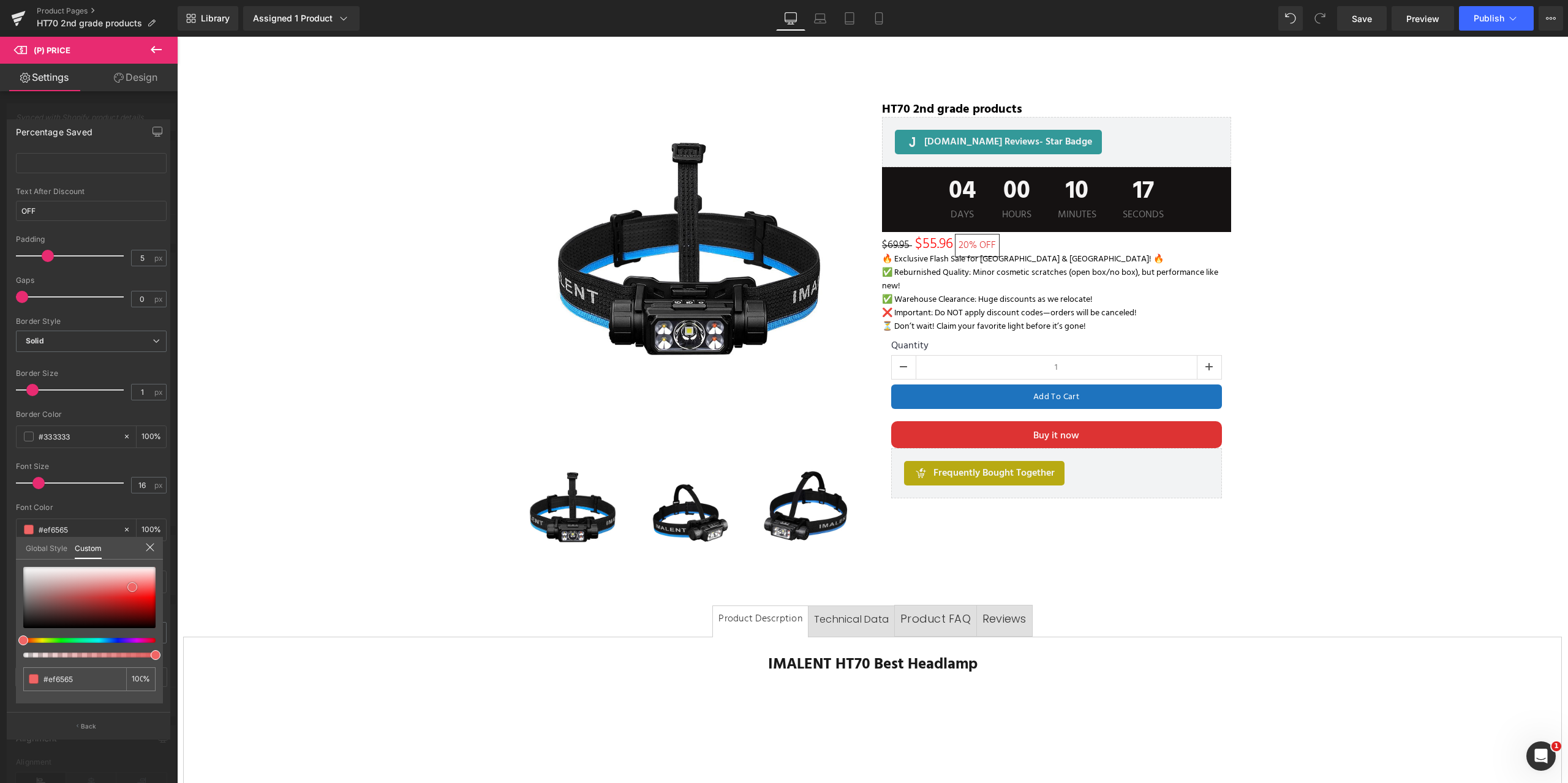
type input "#e23636"
click at [124, 595] on div at bounding box center [89, 598] width 132 height 61
type input "#db2d2d"
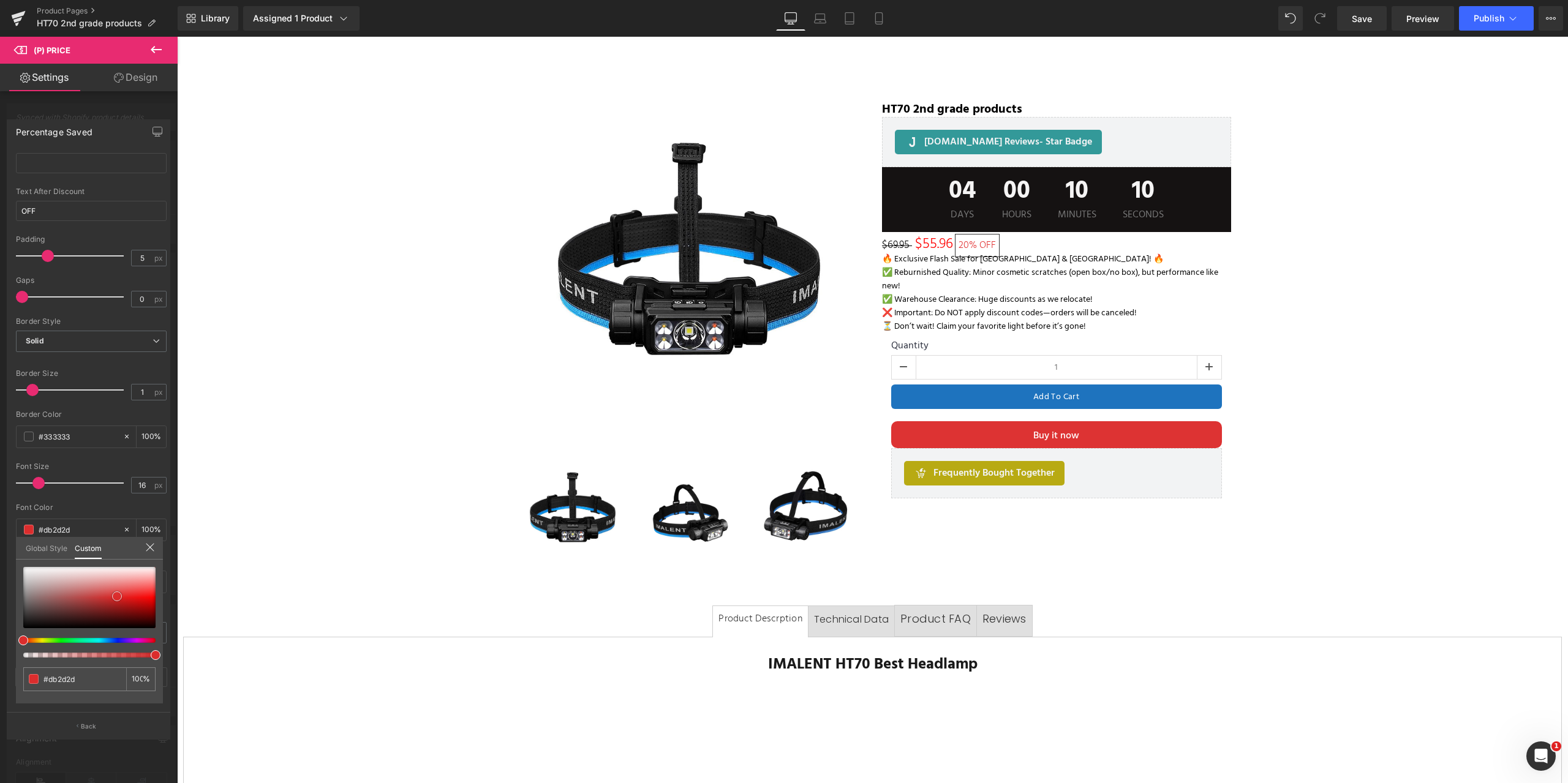
click at [117, 596] on div at bounding box center [89, 598] width 132 height 61
type input "#d61e1e"
click at [122, 599] on div at bounding box center [89, 598] width 132 height 61
type input "#dd1717"
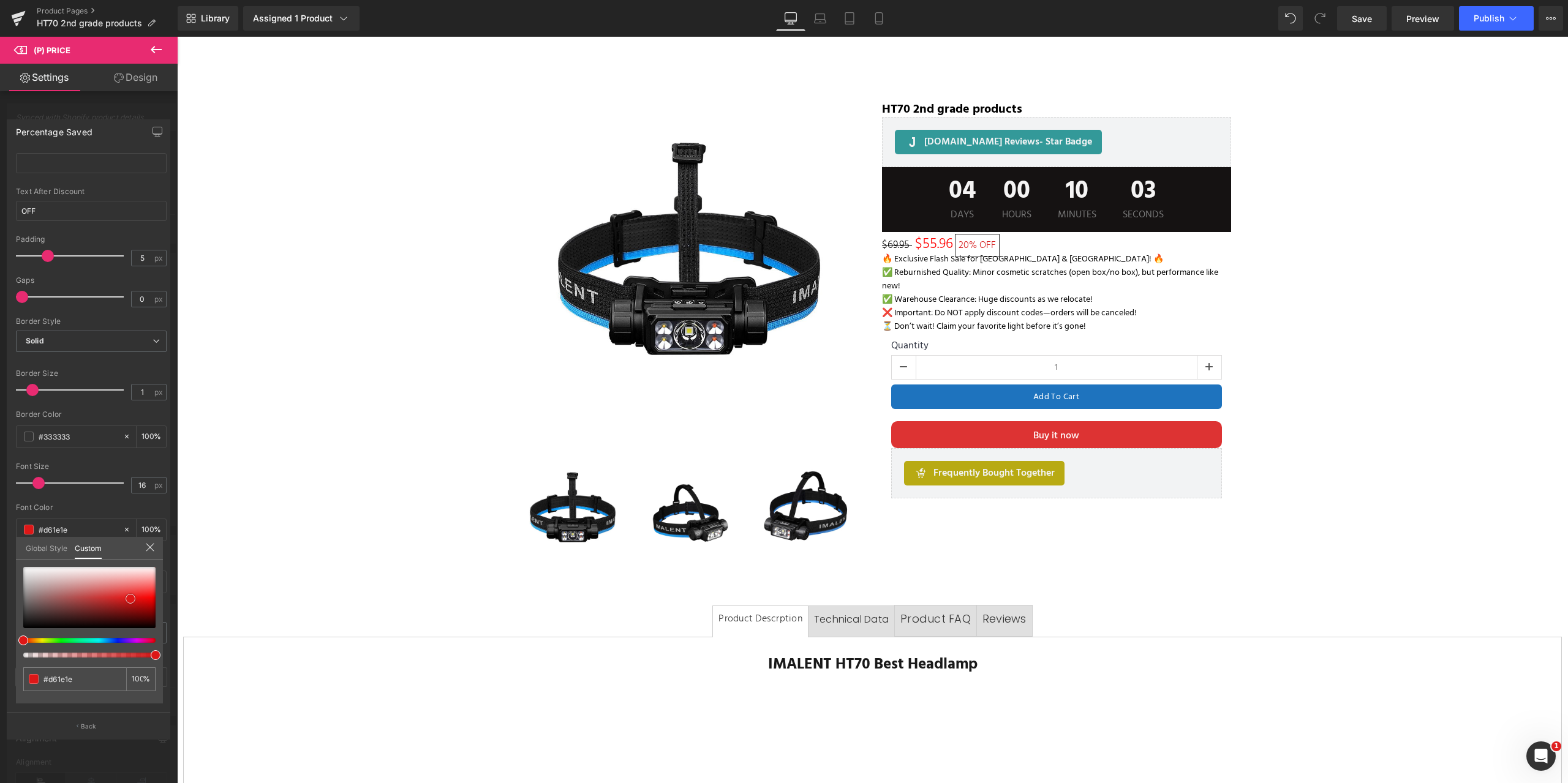
type input "#dd1717"
click at [130, 599] on div at bounding box center [89, 598] width 132 height 61
click at [143, 599] on div at bounding box center [89, 598] width 132 height 61
type input "#e90b0b"
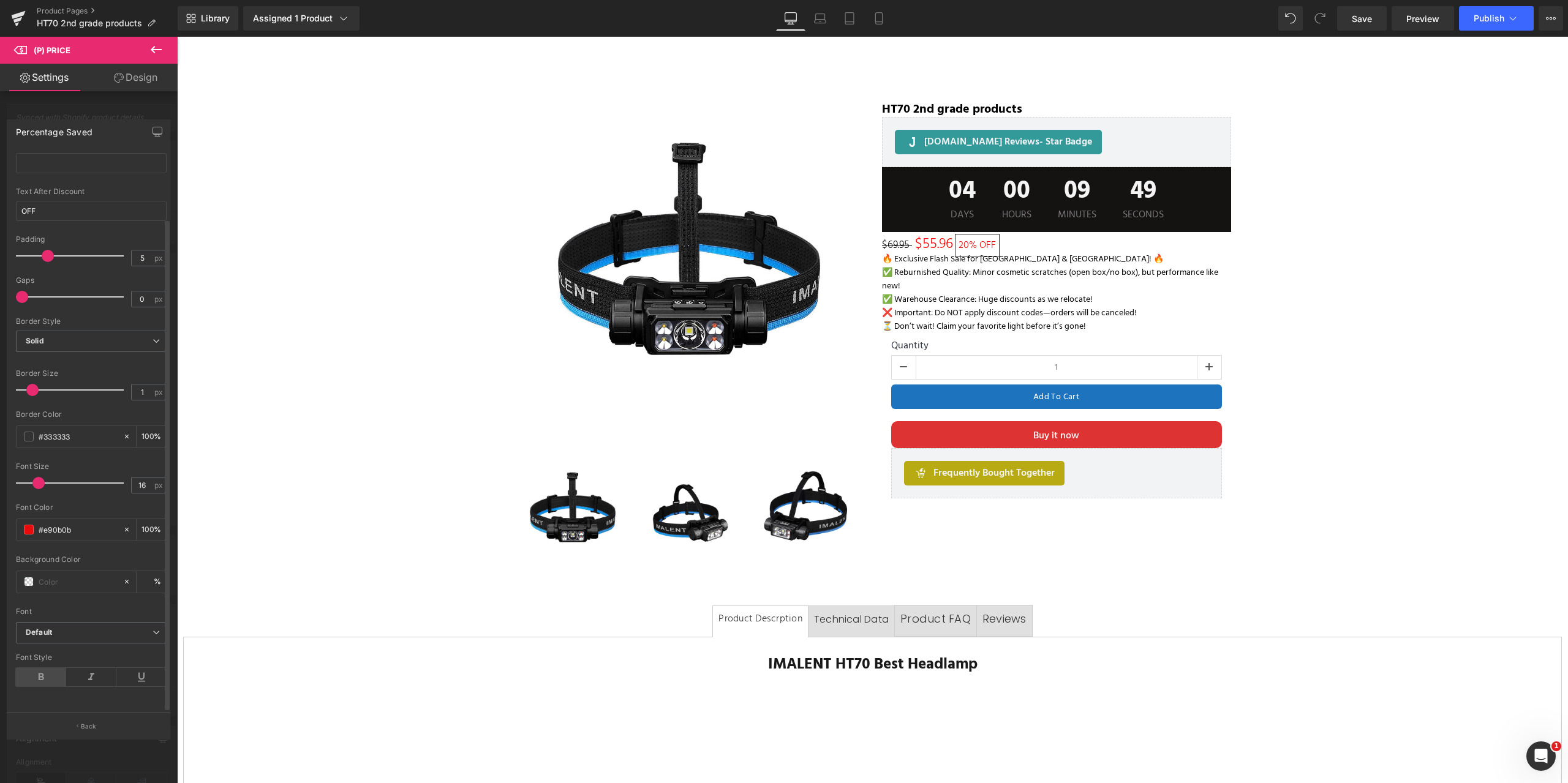
click at [39, 668] on icon at bounding box center [41, 677] width 50 height 18
click at [1496, 20] on span "Publish" at bounding box center [1489, 18] width 31 height 10
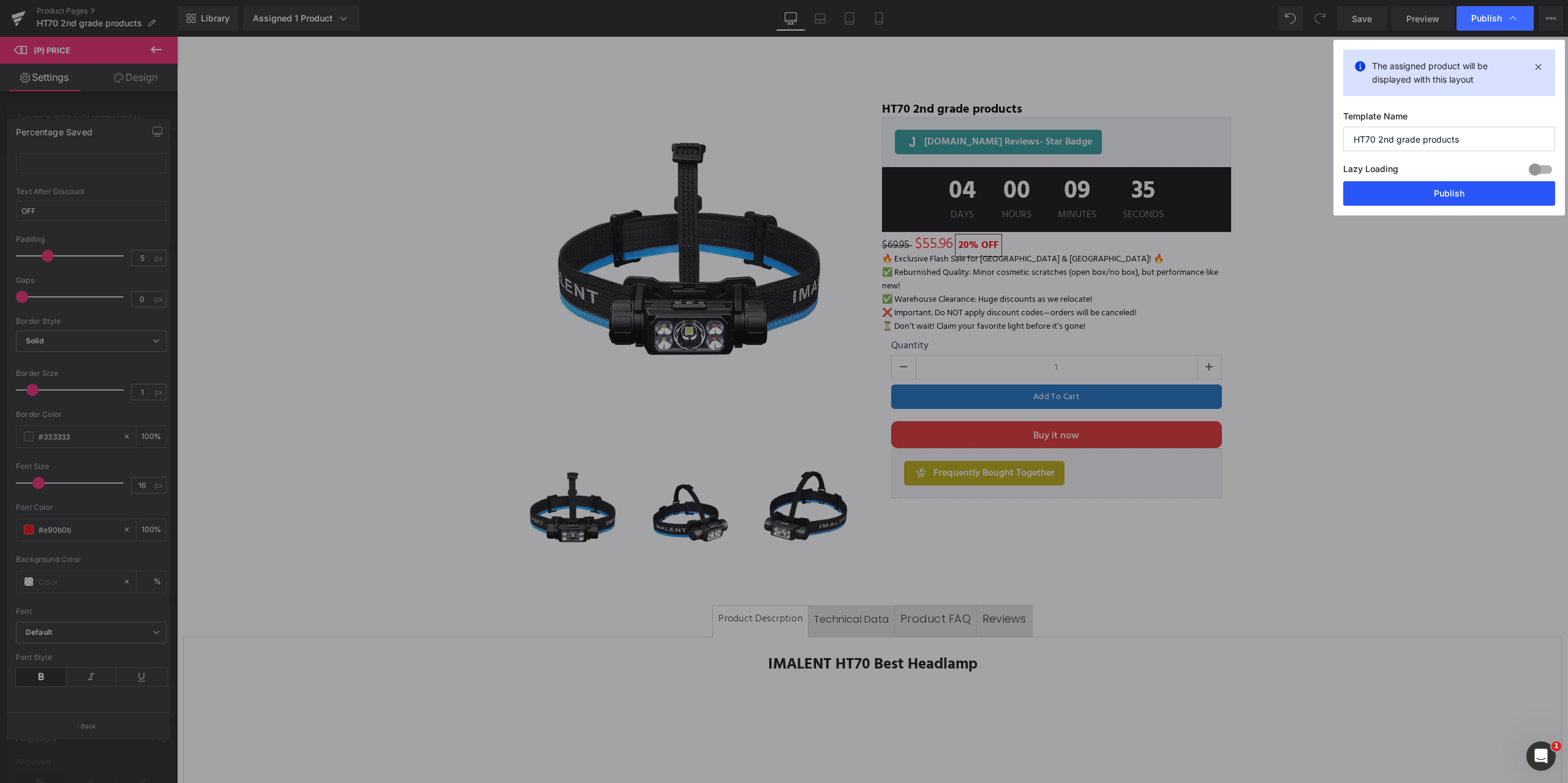
drag, startPoint x: 1435, startPoint y: 194, endPoint x: 1256, endPoint y: 153, distance: 183.6
click at [1435, 194] on button "Publish" at bounding box center [1449, 194] width 212 height 24
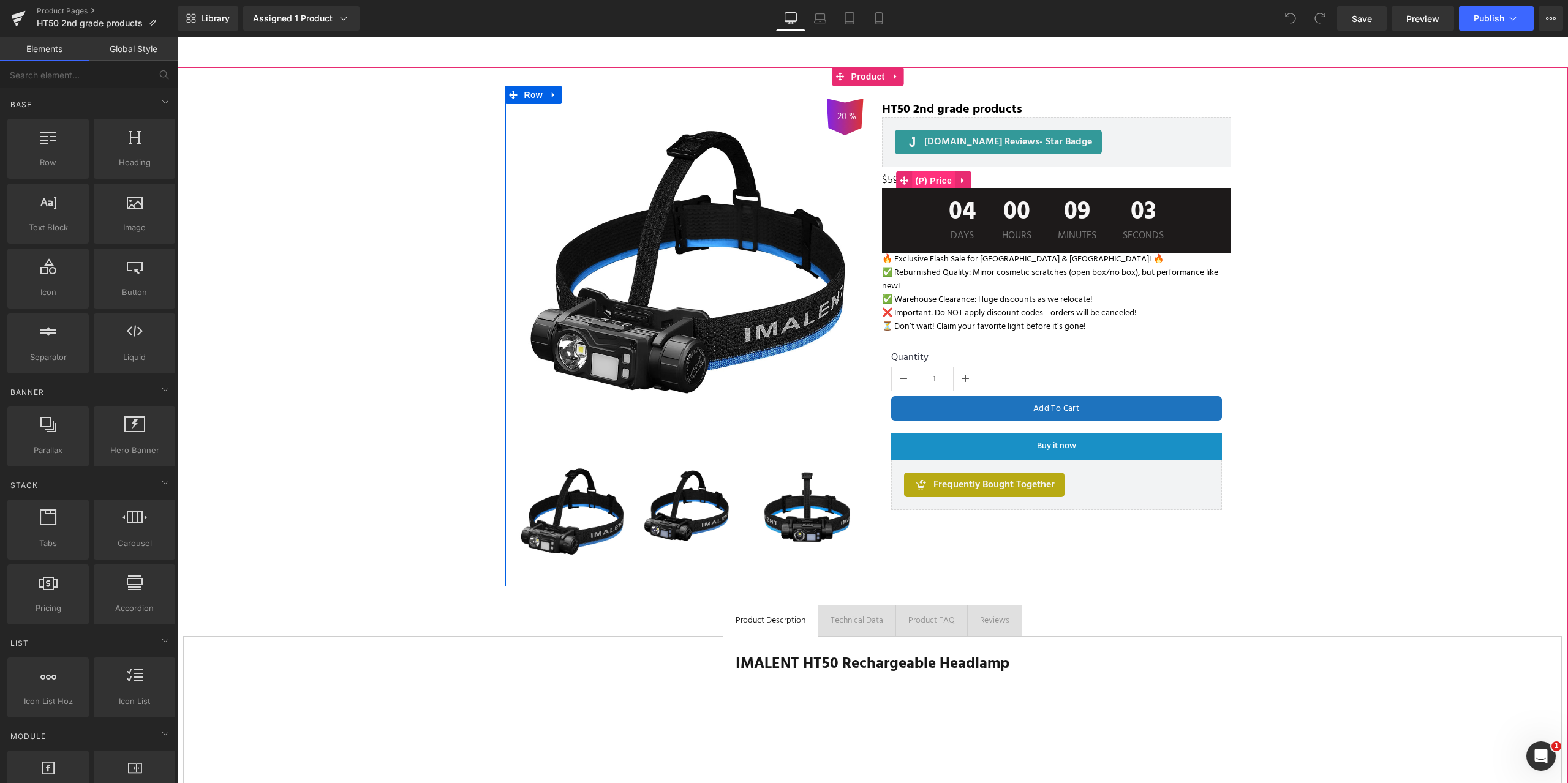
click at [924, 177] on span "(P) Price" at bounding box center [933, 180] width 43 height 18
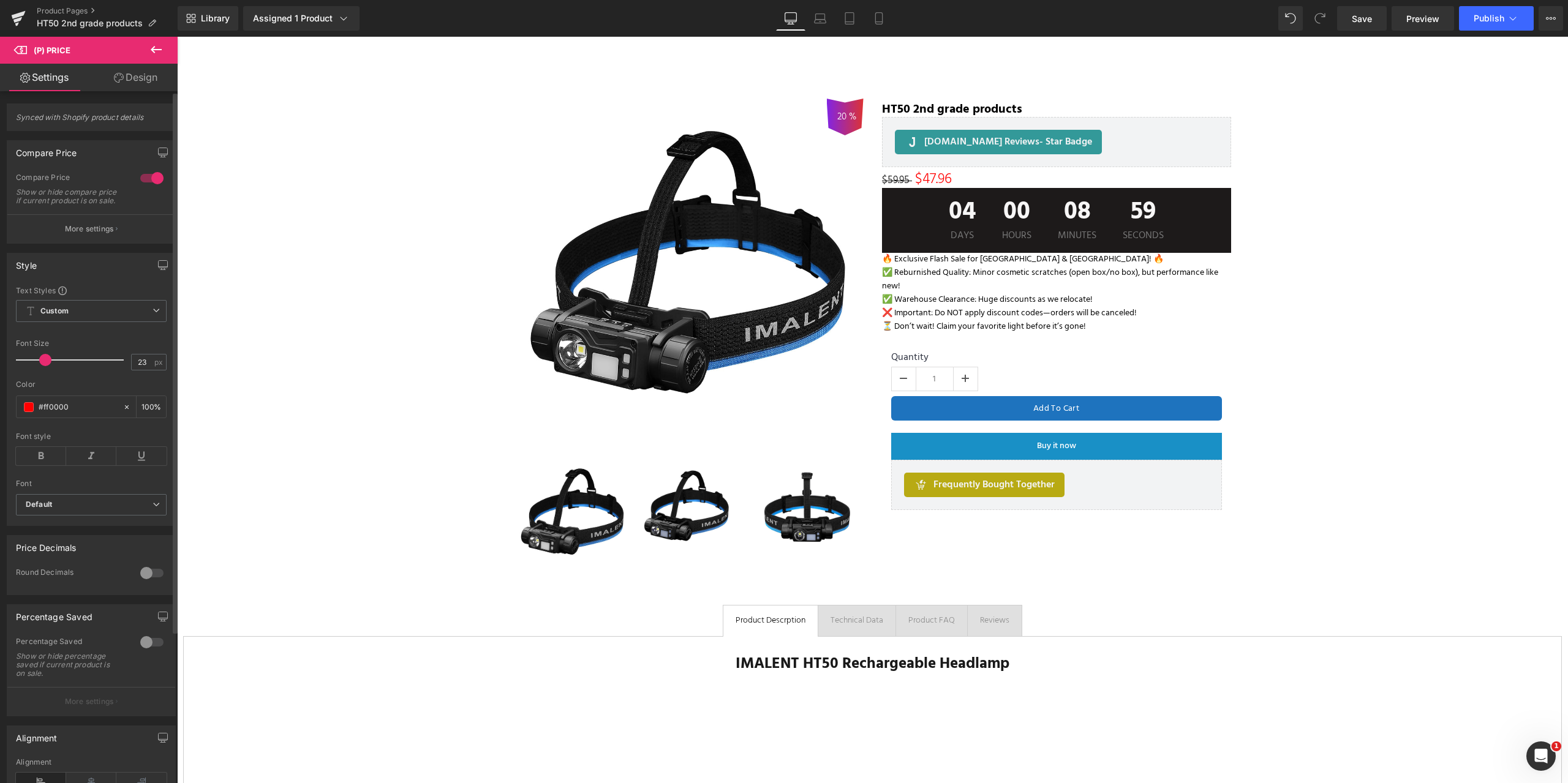
click at [154, 647] on div at bounding box center [151, 642] width 29 height 20
click at [153, 582] on div at bounding box center [151, 573] width 29 height 20
click at [141, 580] on div at bounding box center [151, 573] width 29 height 20
click at [140, 579] on div at bounding box center [151, 573] width 29 height 20
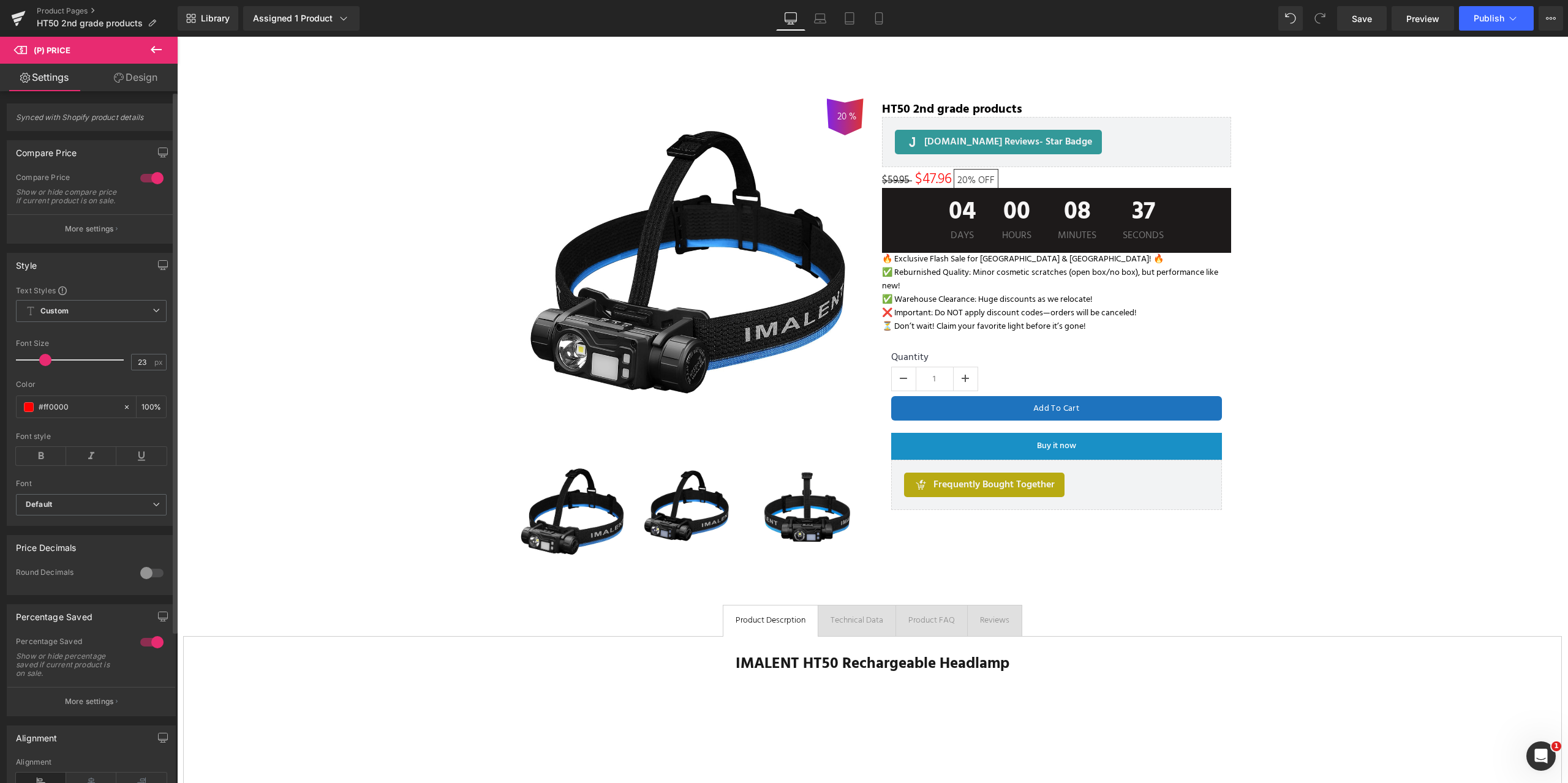
click at [151, 580] on div at bounding box center [151, 573] width 29 height 20
click at [141, 581] on div at bounding box center [151, 573] width 29 height 20
click at [139, 581] on div at bounding box center [151, 573] width 29 height 20
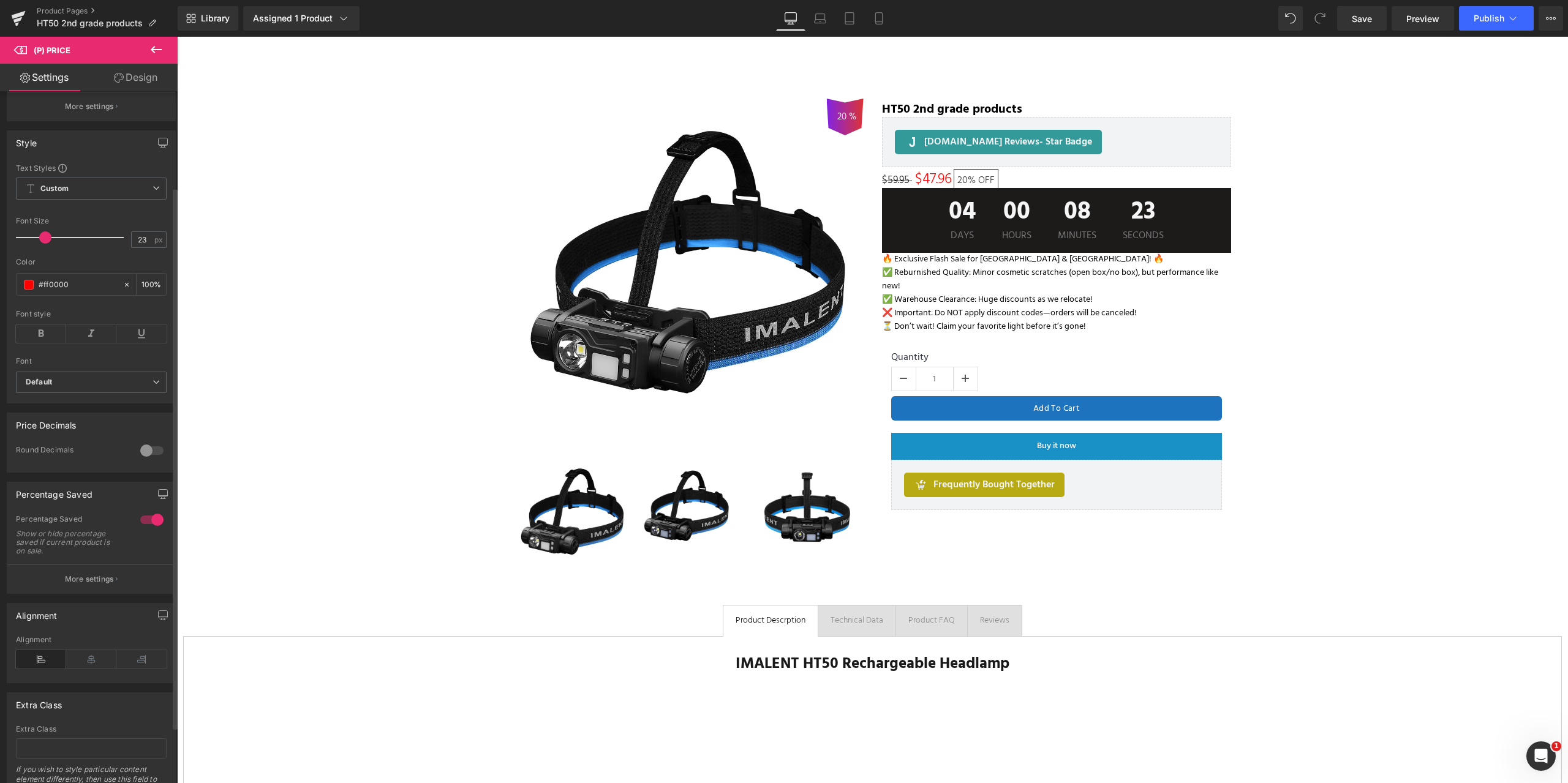
scroll to position [195, 0]
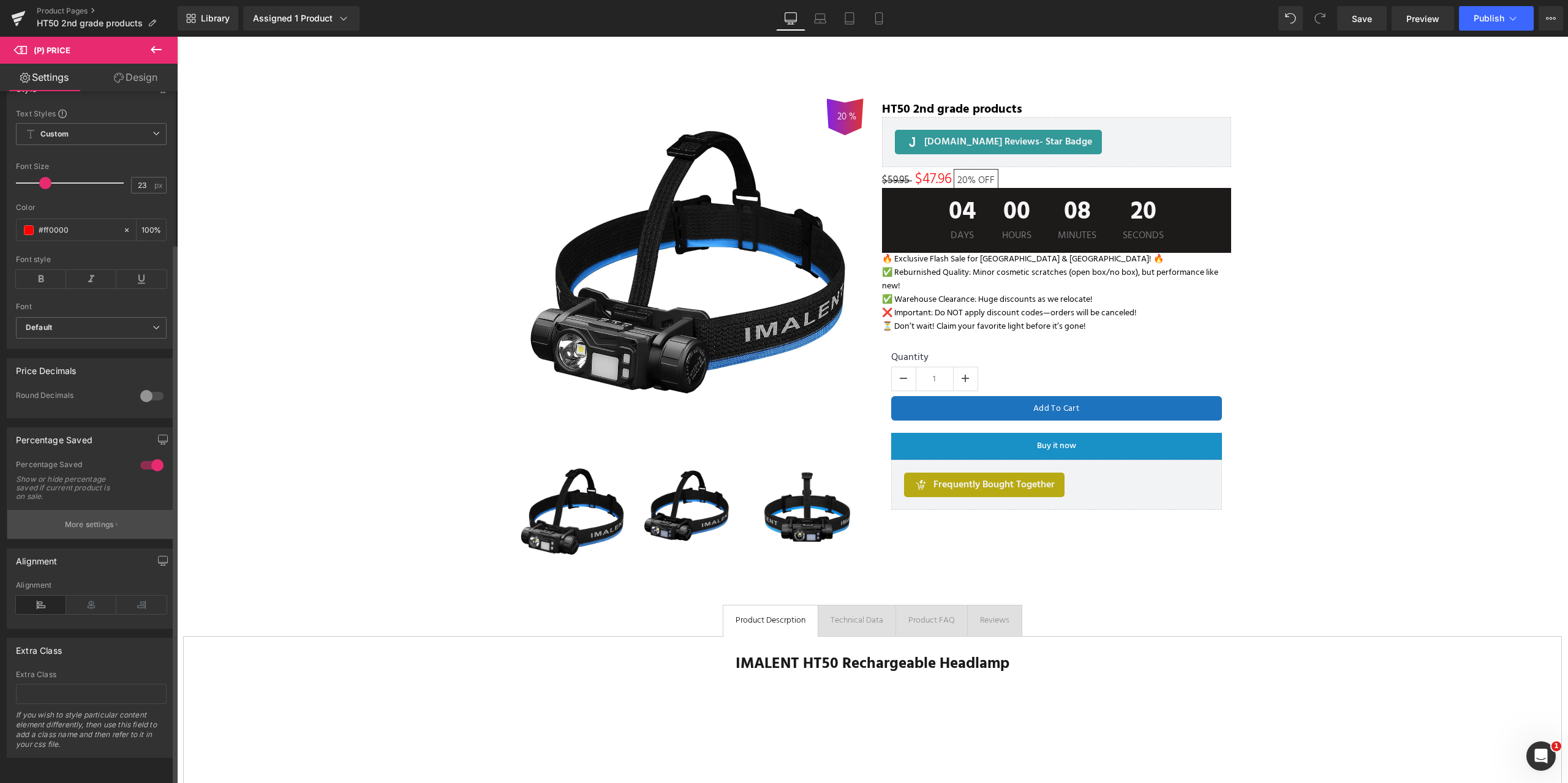
click at [110, 520] on p "More settings" at bounding box center [90, 525] width 49 height 11
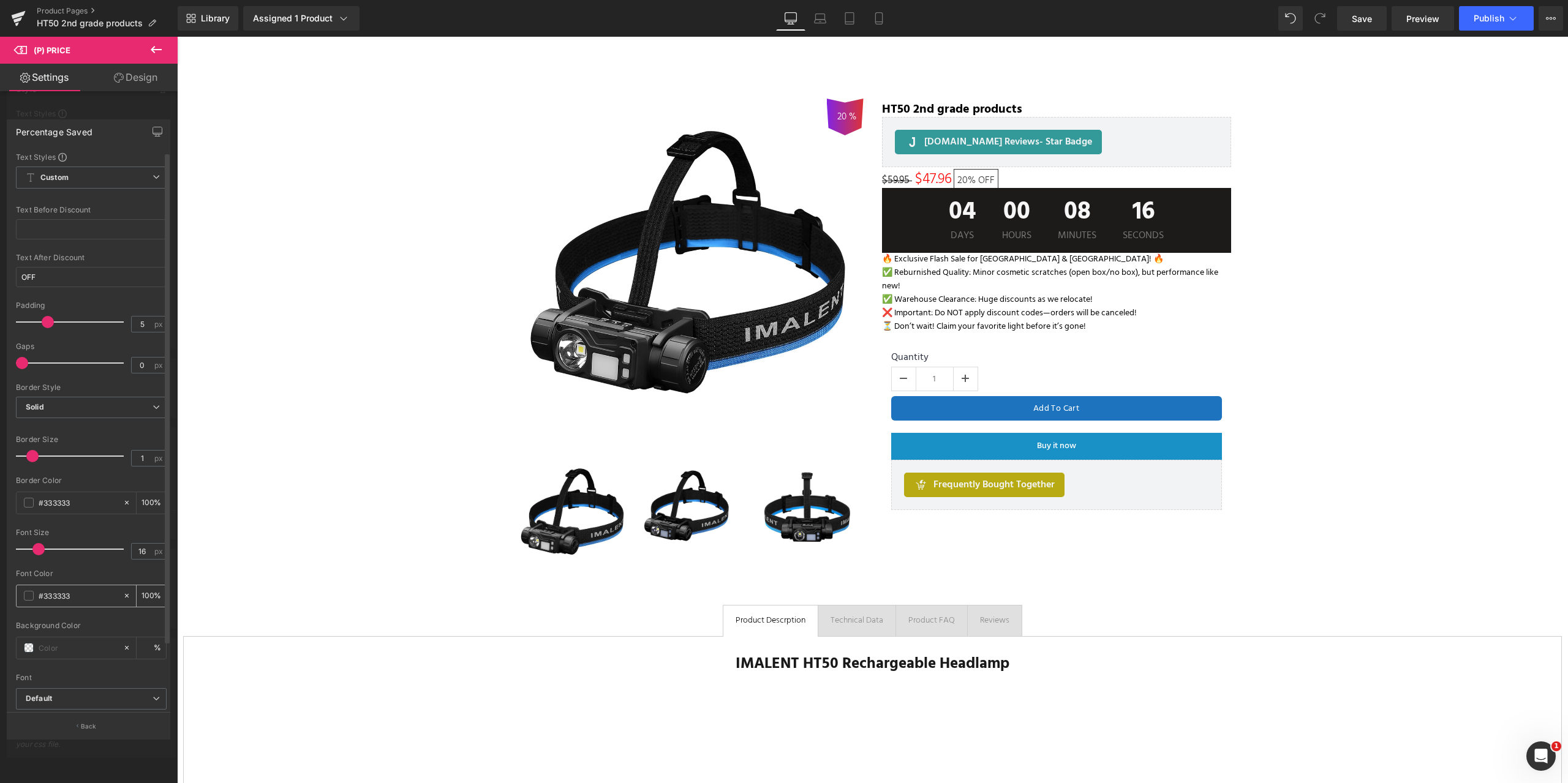
click at [28, 596] on span at bounding box center [29, 596] width 10 height 10
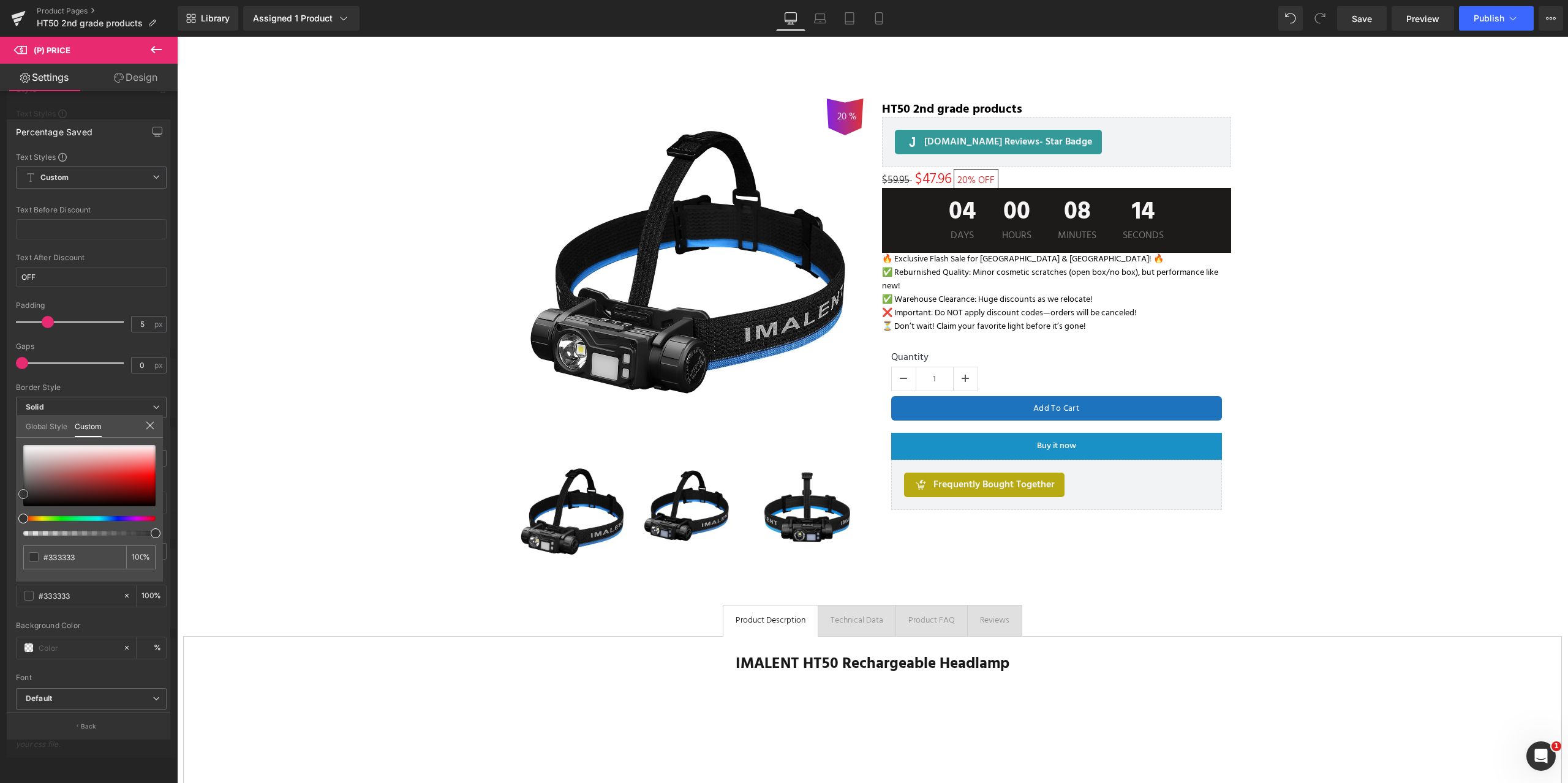
type input "#d51515"
click at [130, 478] on div at bounding box center [89, 476] width 132 height 61
type input "#ee1010"
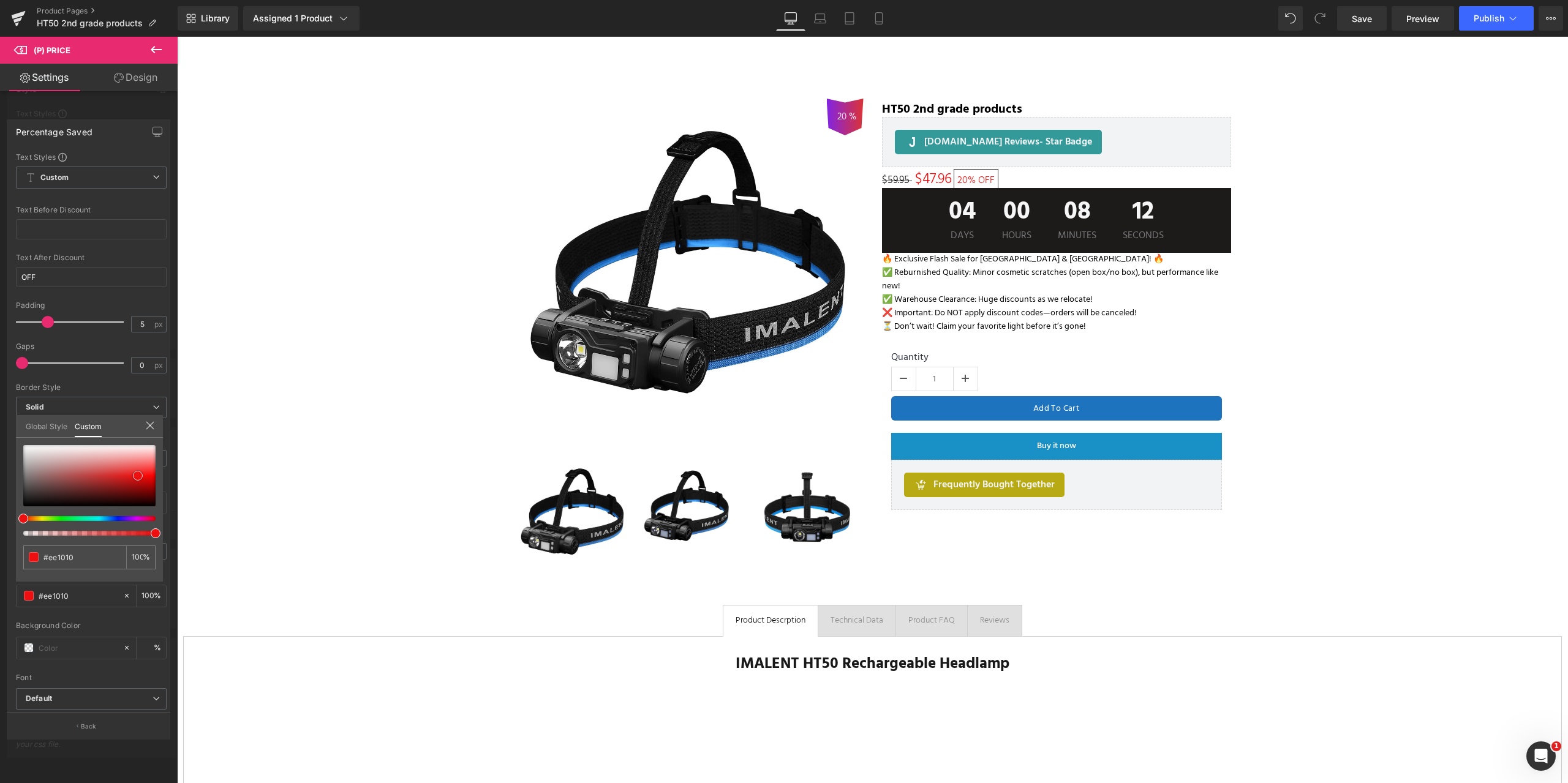
click at [138, 476] on div at bounding box center [89, 476] width 132 height 61
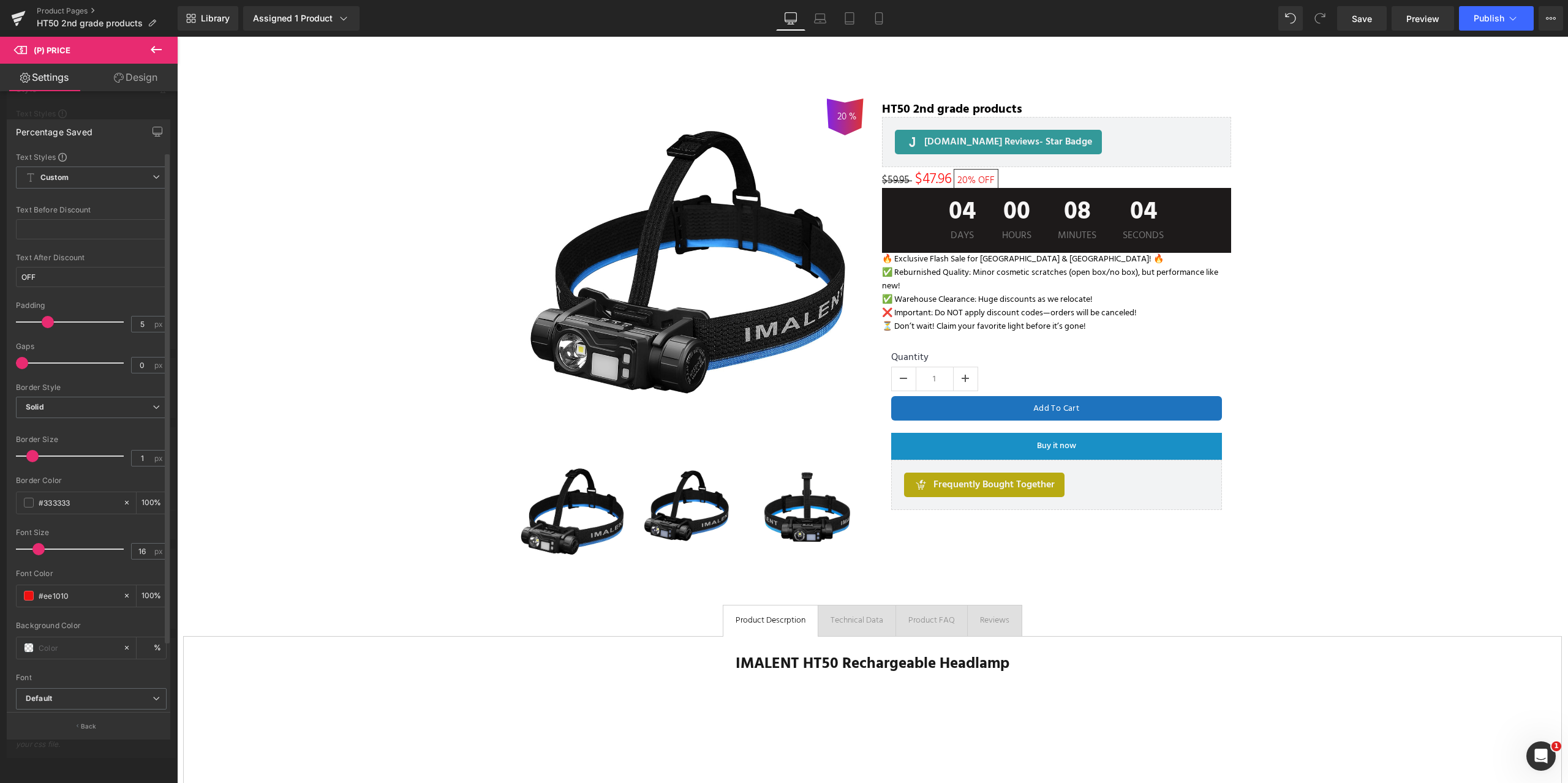
scroll to position [75, 0]
click at [38, 669] on icon at bounding box center [41, 677] width 50 height 18
click at [76, 523] on input "#ee1010" at bounding box center [77, 530] width 78 height 14
drag, startPoint x: 76, startPoint y: 520, endPoint x: 39, endPoint y: 520, distance: 37.0
click at [39, 523] on input "#ee1010" at bounding box center [77, 530] width 78 height 14
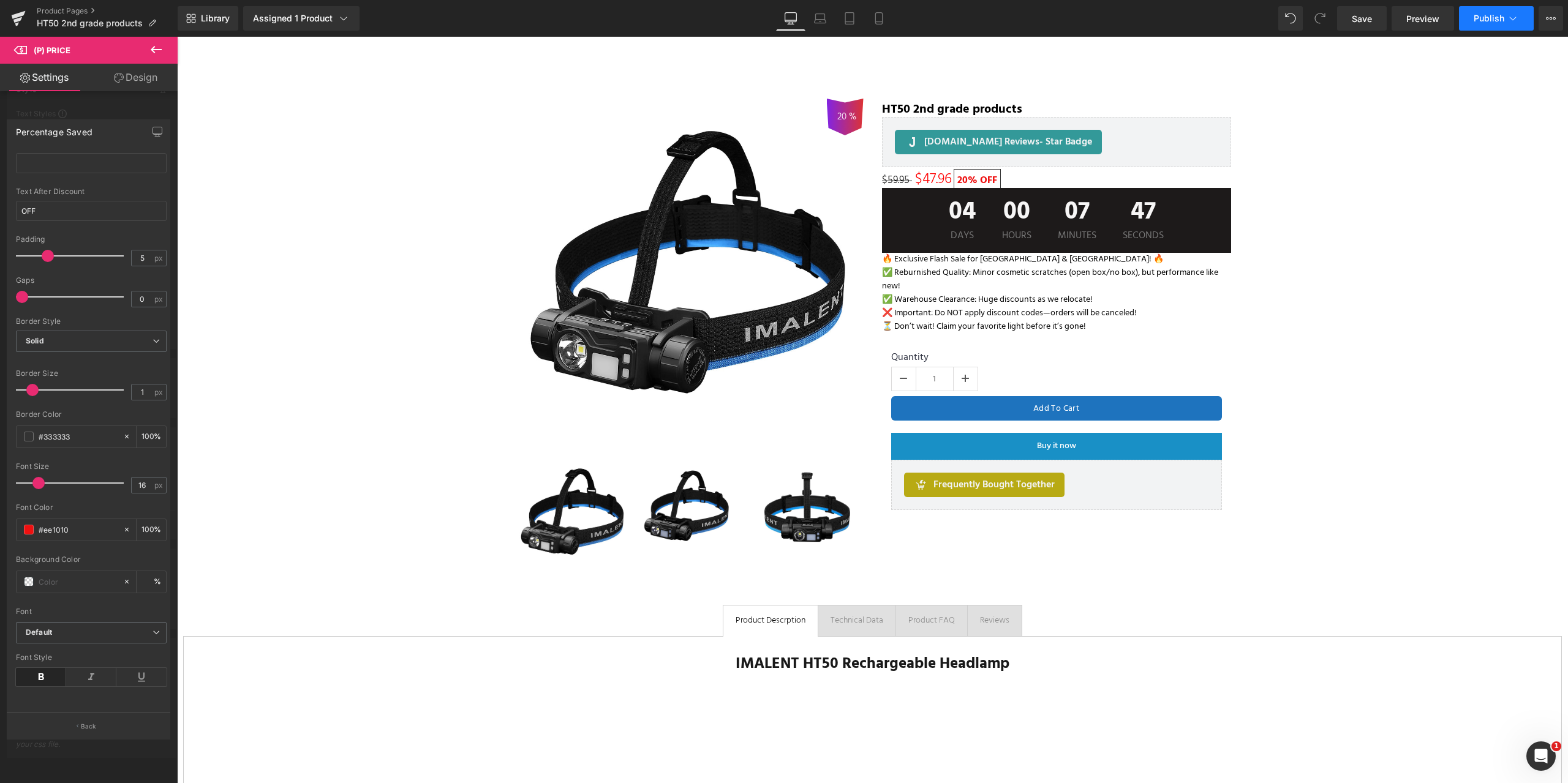
click at [1491, 18] on span "Publish" at bounding box center [1489, 18] width 31 height 10
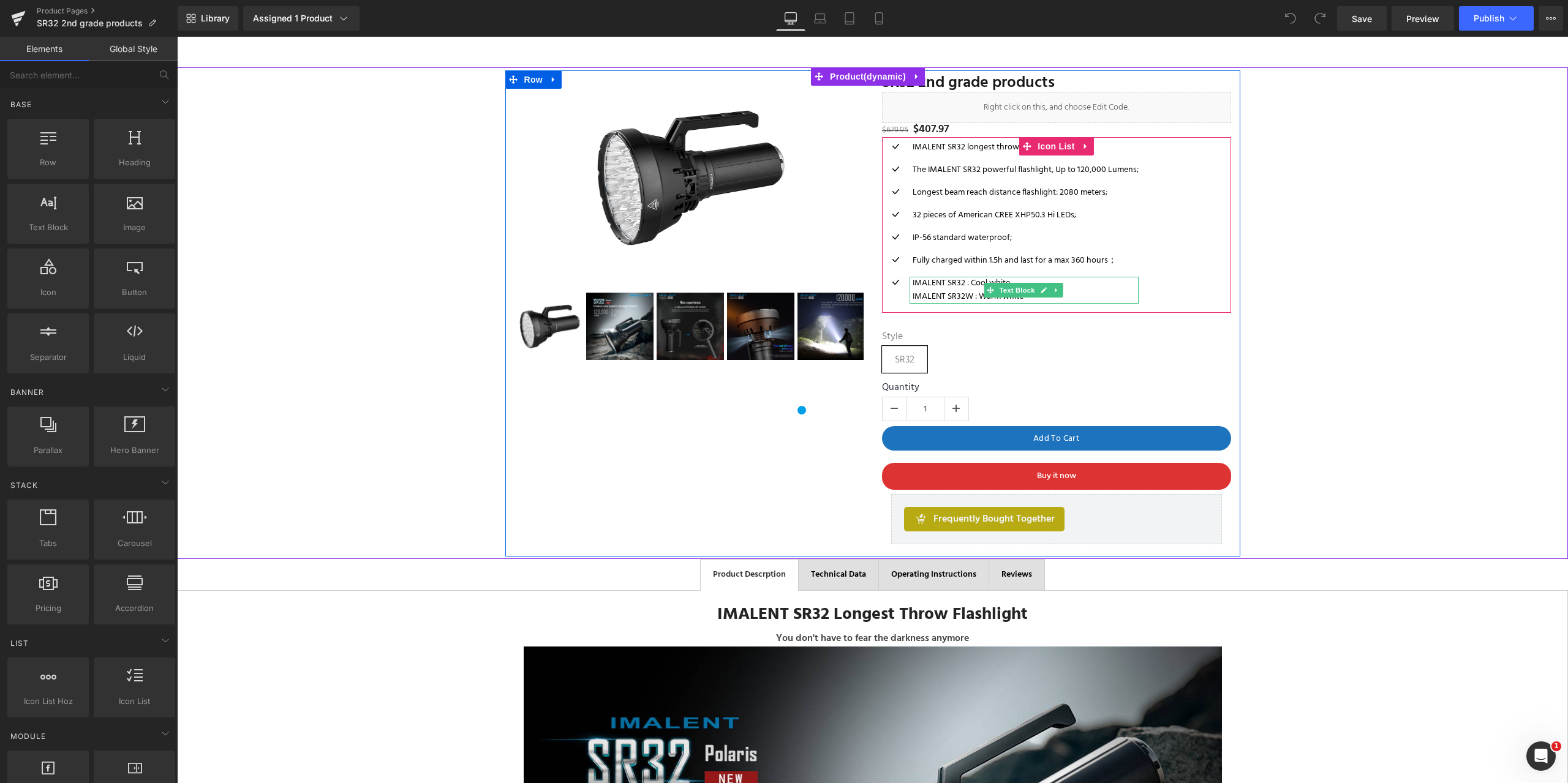
click at [922, 297] on p "IMALENT SR32W : Warm white" at bounding box center [1025, 297] width 226 height 14
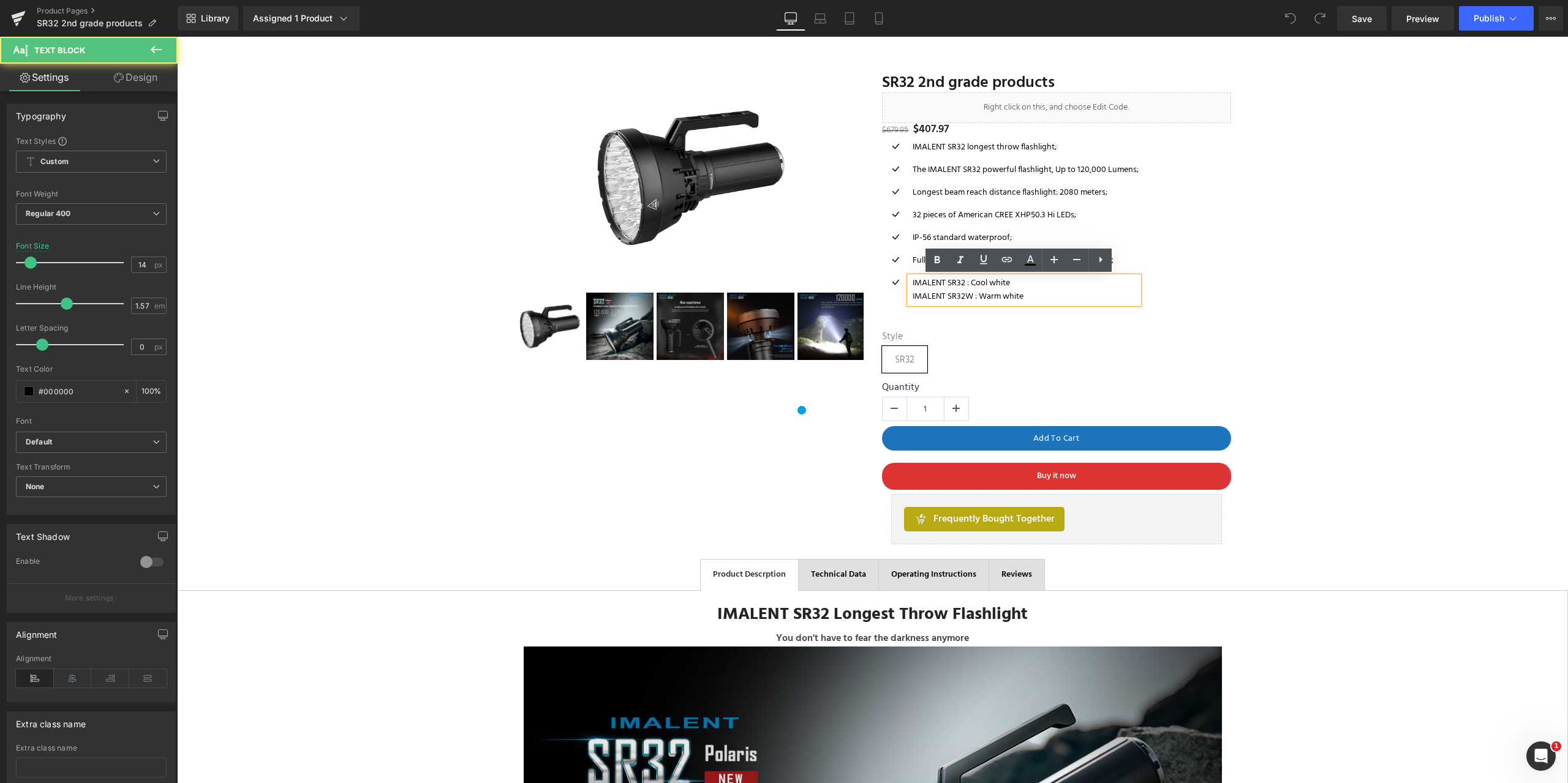
click at [1026, 297] on p "IMALENT SR32W : Warm white" at bounding box center [1025, 297] width 226 height 14
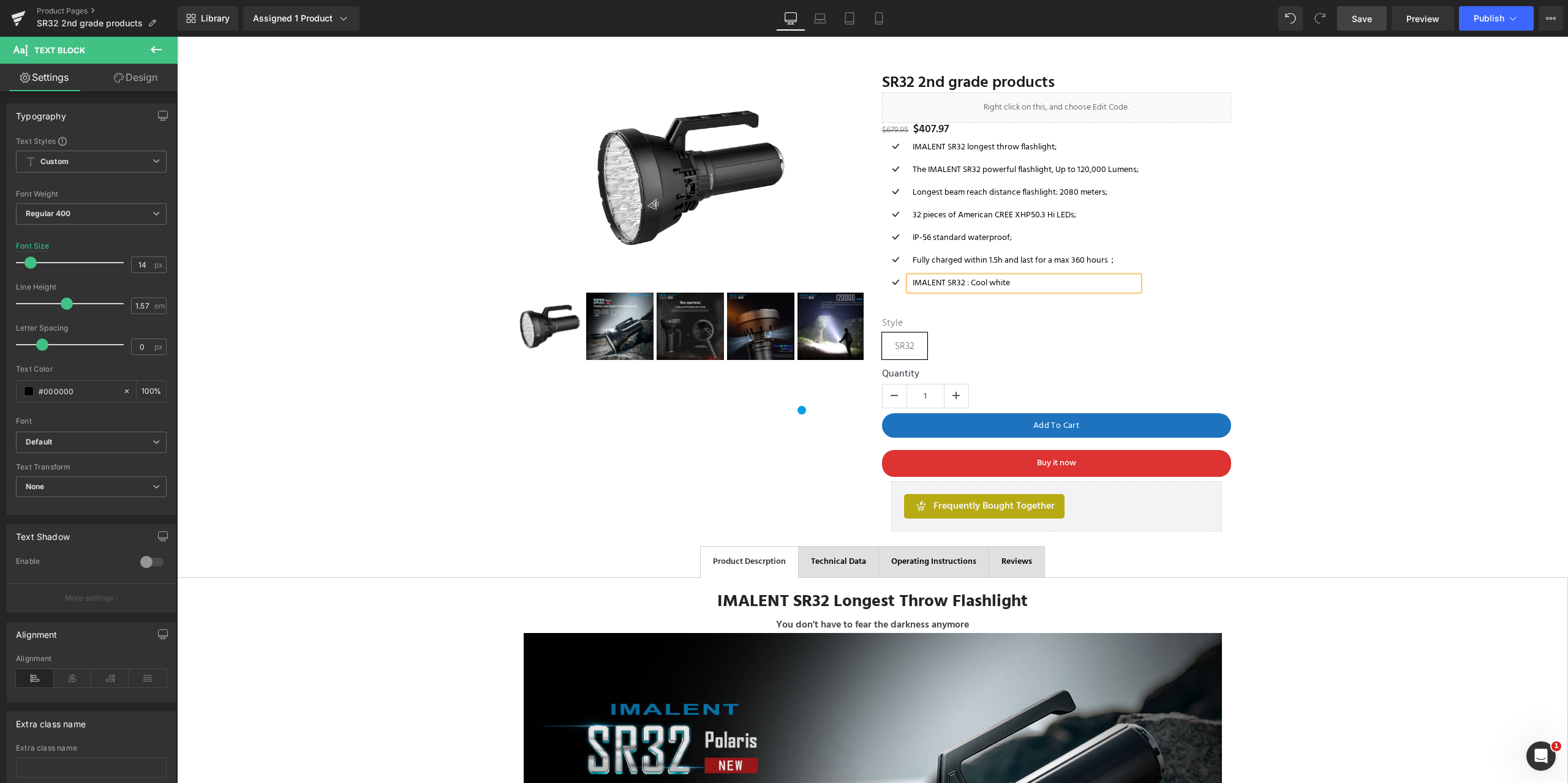
click at [1359, 12] on span "Save" at bounding box center [1362, 18] width 20 height 13
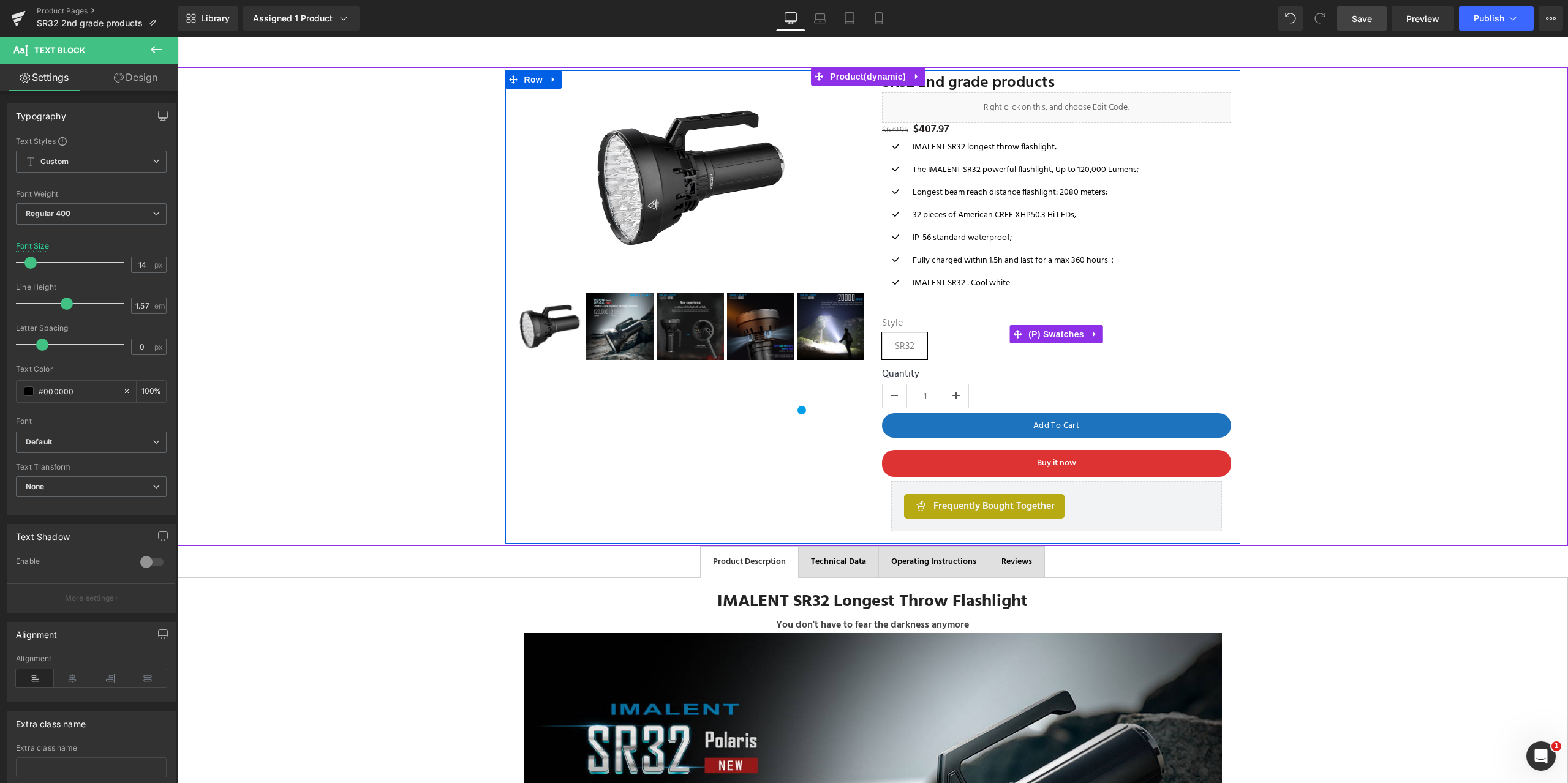
click at [1123, 334] on div "Style SR32" at bounding box center [1057, 343] width 349 height 51
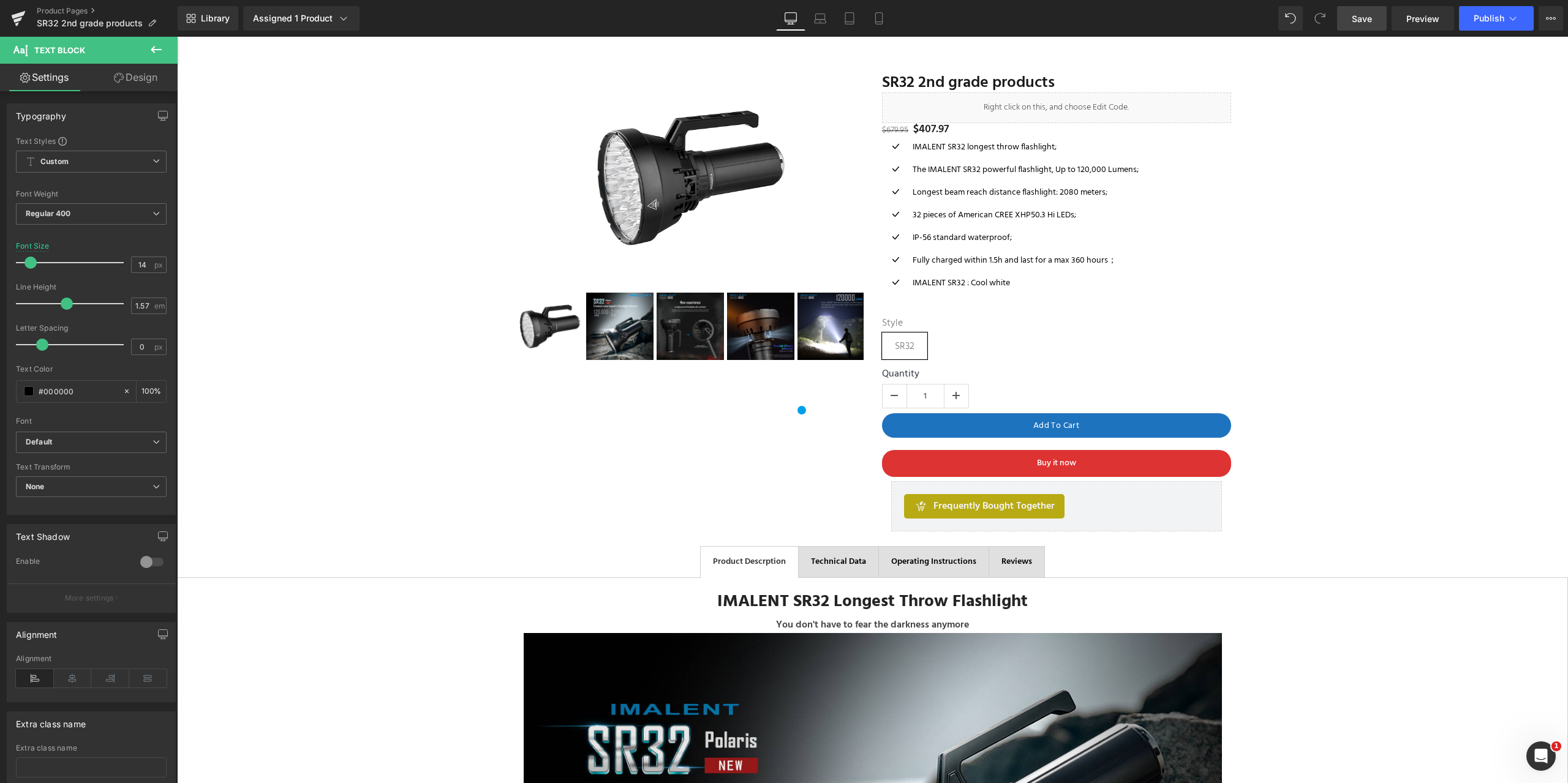
click at [158, 47] on icon at bounding box center [156, 50] width 15 height 15
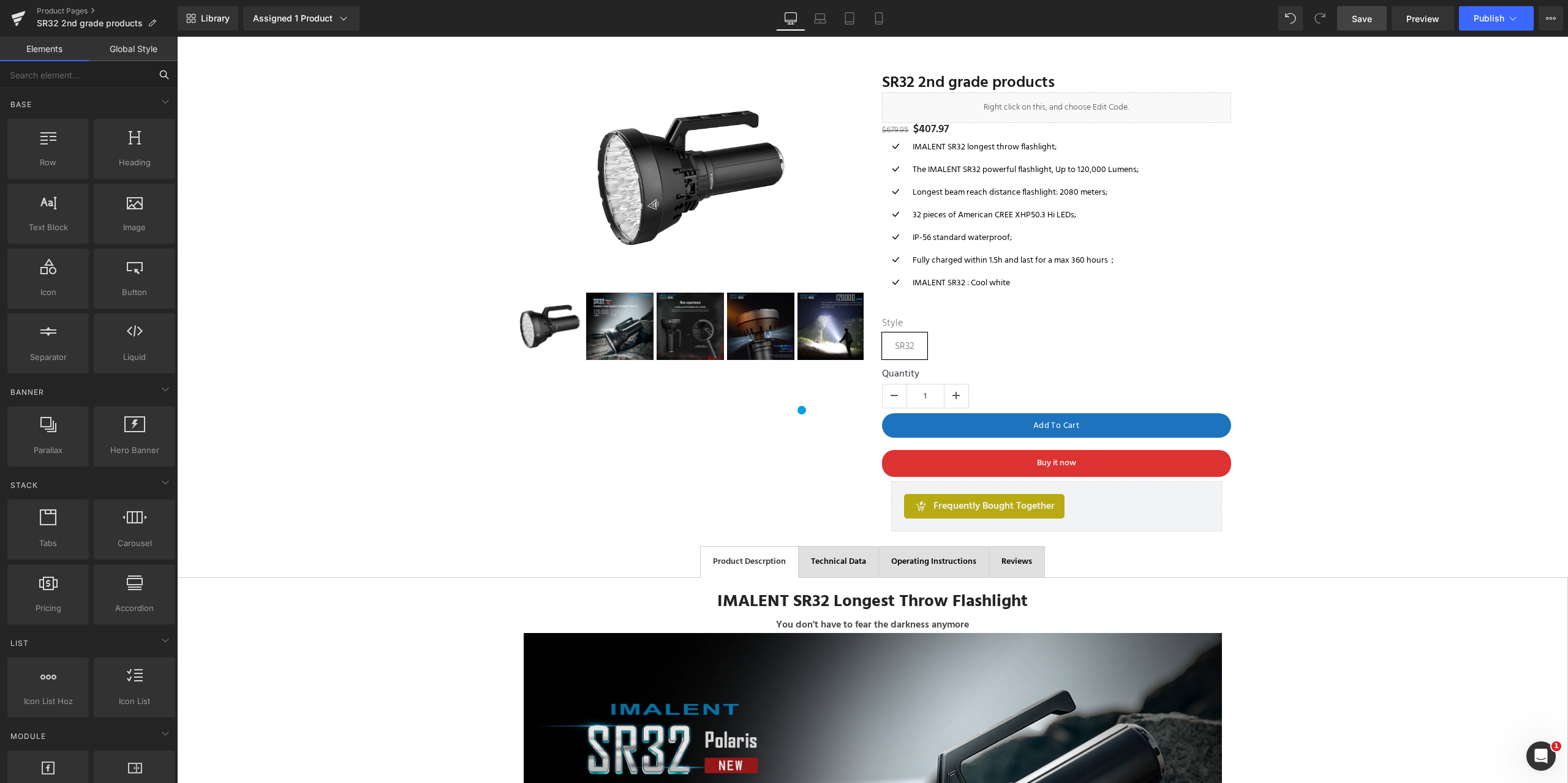
click at [83, 72] on input "text" at bounding box center [75, 75] width 151 height 27
type input "te"
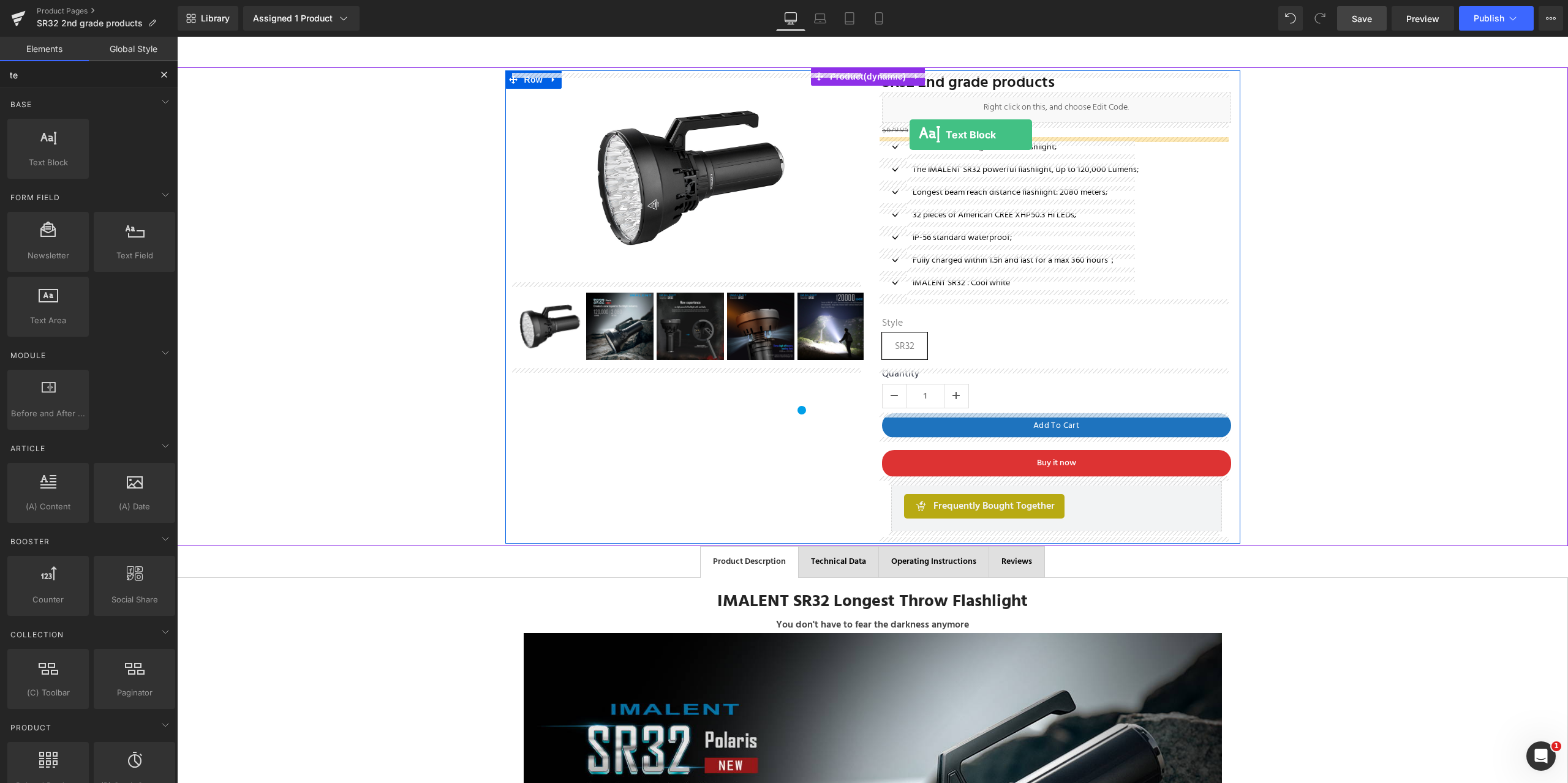
drag, startPoint x: 219, startPoint y: 196, endPoint x: 909, endPoint y: 134, distance: 692.8
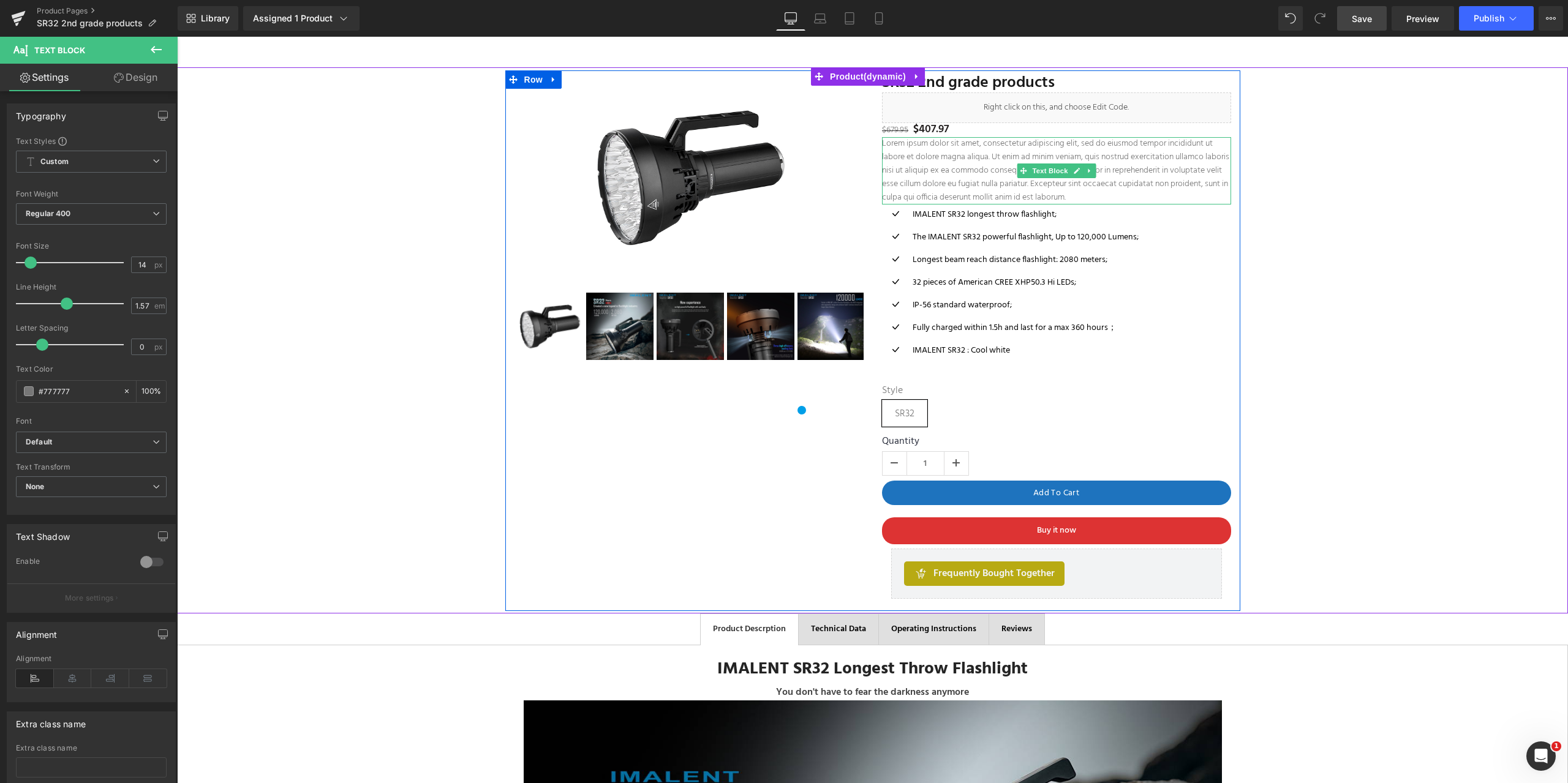
click at [1130, 196] on p "Lorem ipsum dolor sit amet, consectetur adipiscing elit, sed do eiusmod tempor …" at bounding box center [1057, 170] width 349 height 67
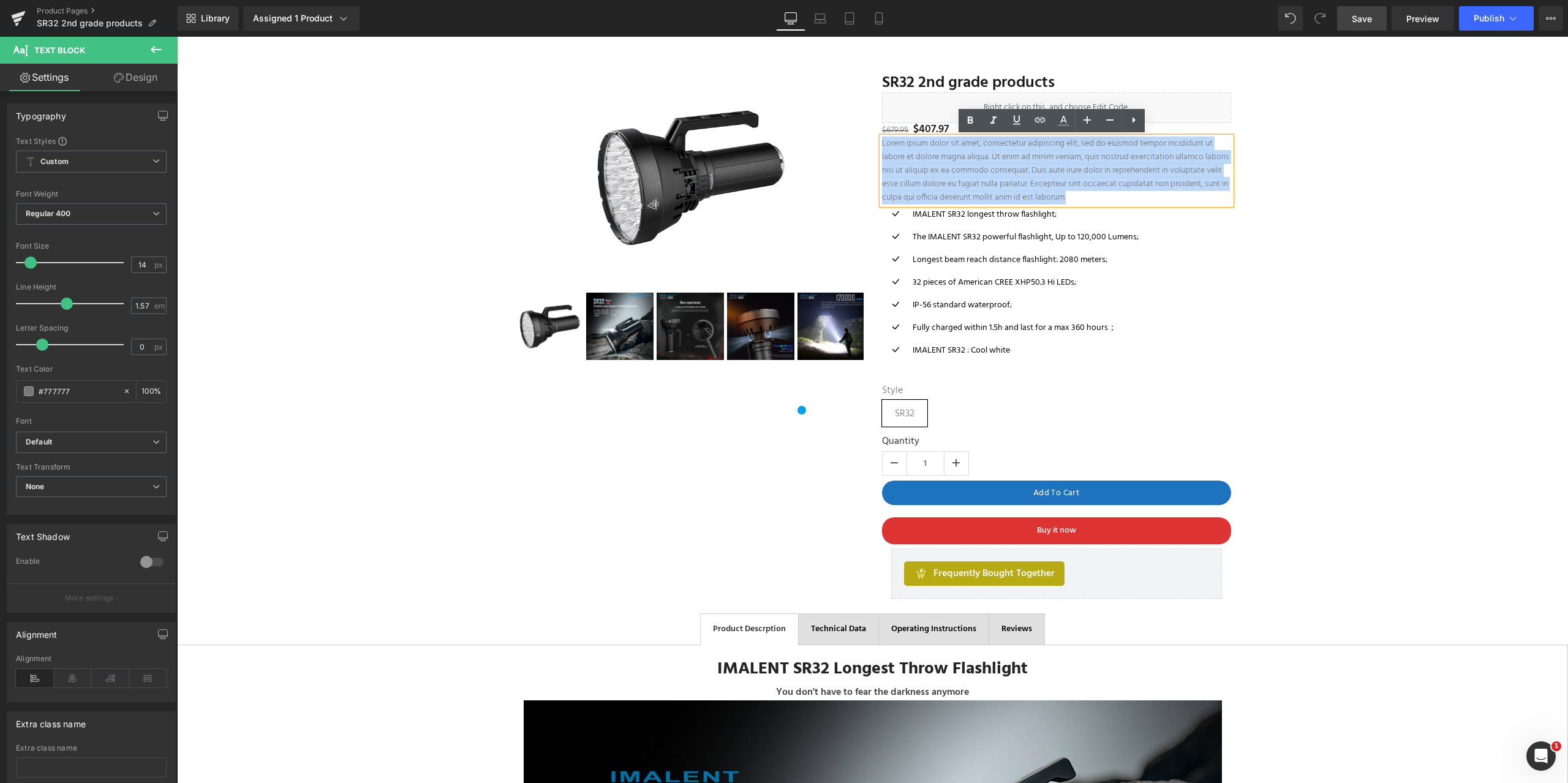
drag, startPoint x: 1142, startPoint y: 196, endPoint x: 870, endPoint y: 143, distance: 277.1
click at [873, 143] on div "SR32 2nd grade products (P) Title Liquid $679.95 $407.97 (P) Price Lorem ipsum …" at bounding box center [1056, 339] width 367 height 532
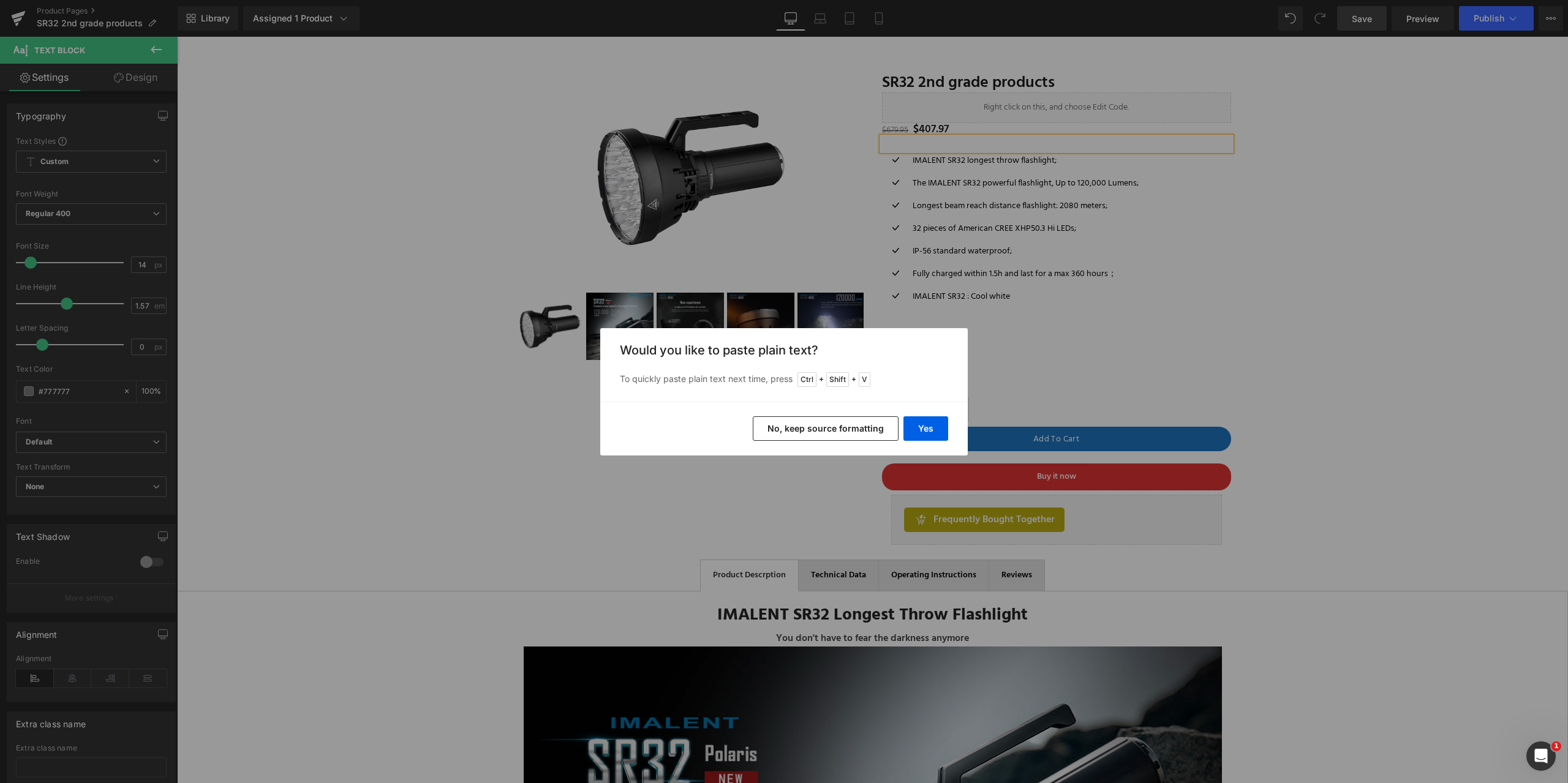
click at [843, 425] on button "No, keep source formatting" at bounding box center [825, 429] width 146 height 24
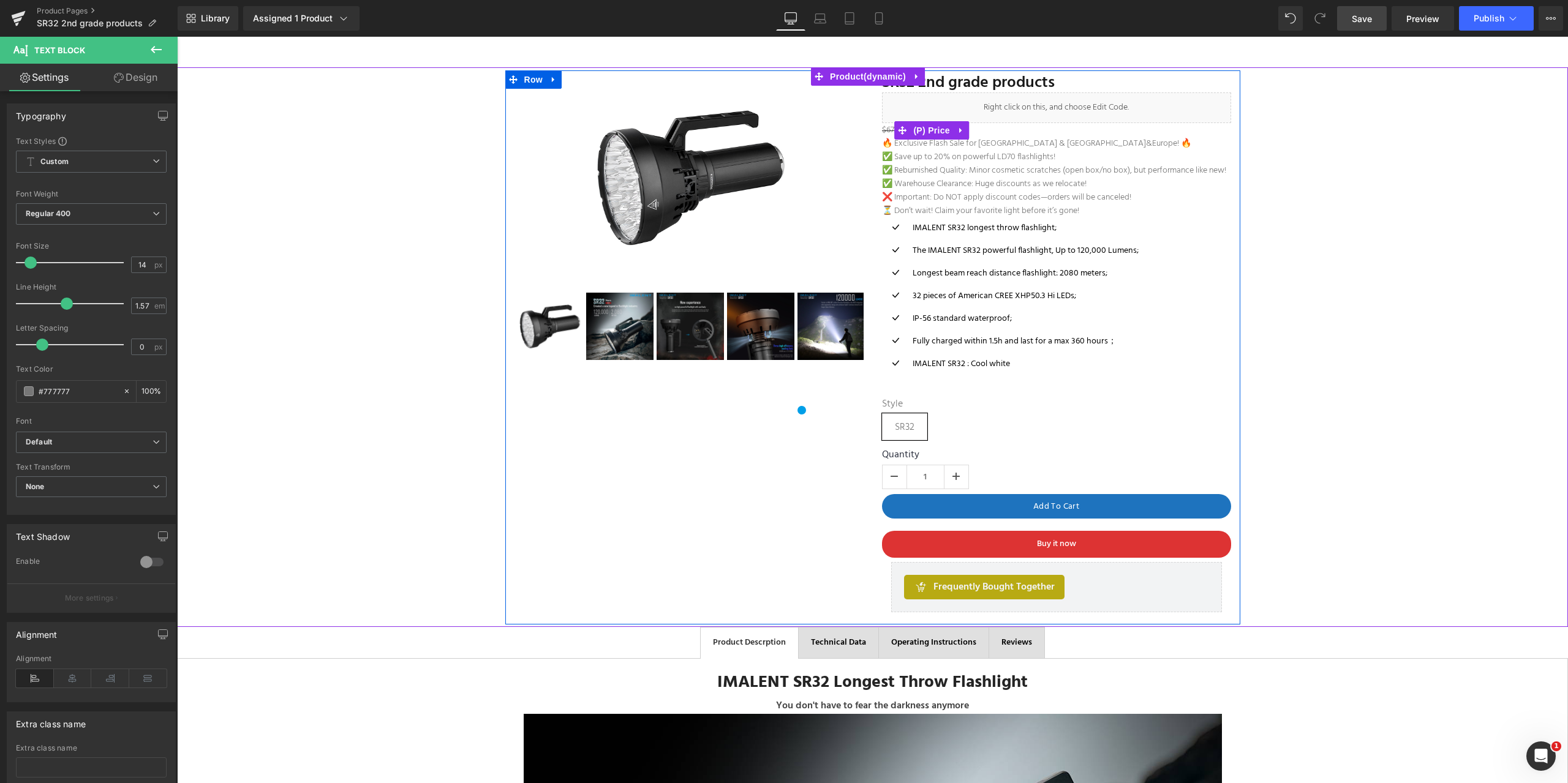
click at [883, 126] on span "$679.95" at bounding box center [895, 130] width 26 height 14
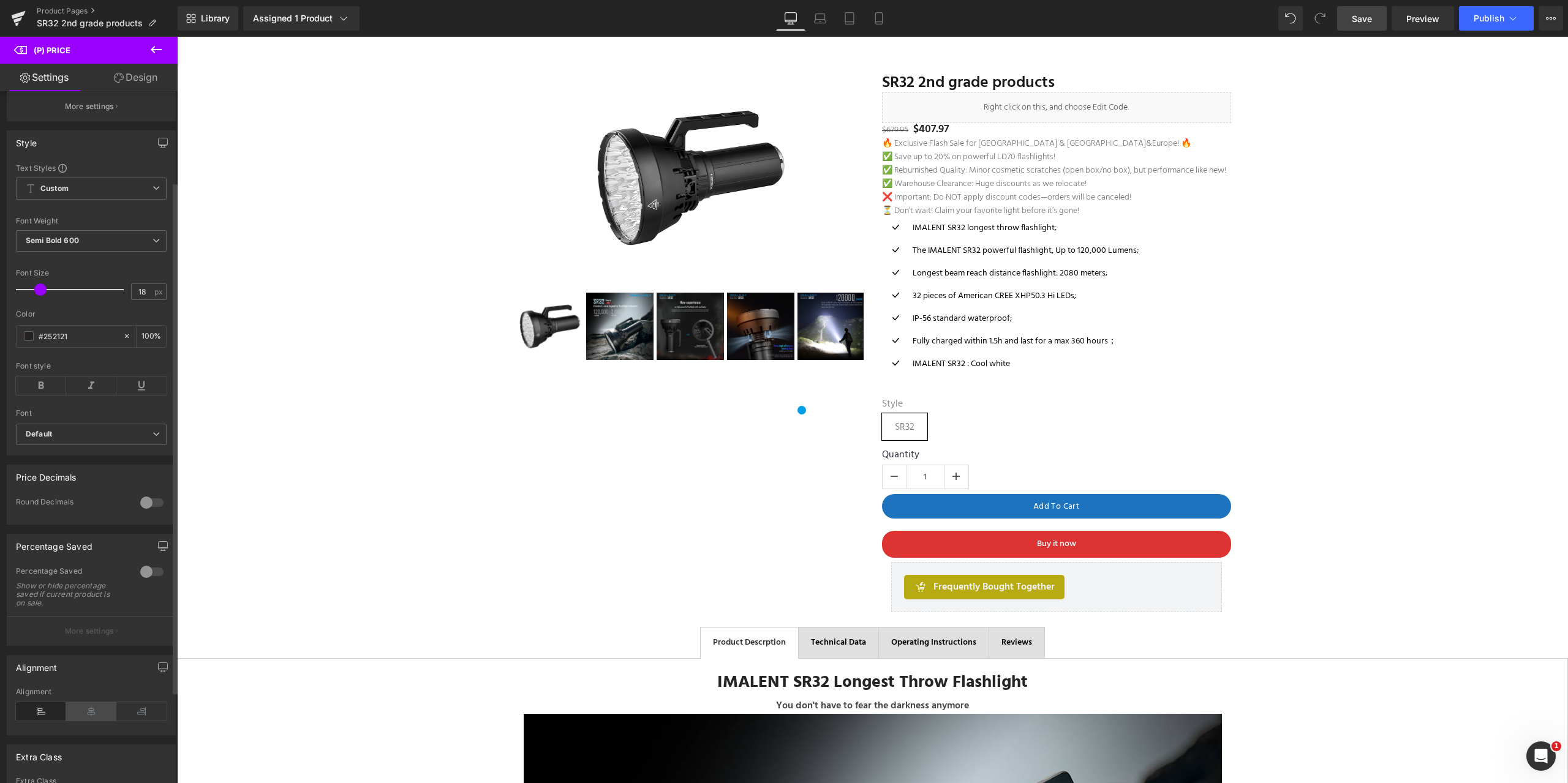
scroll to position [184, 0]
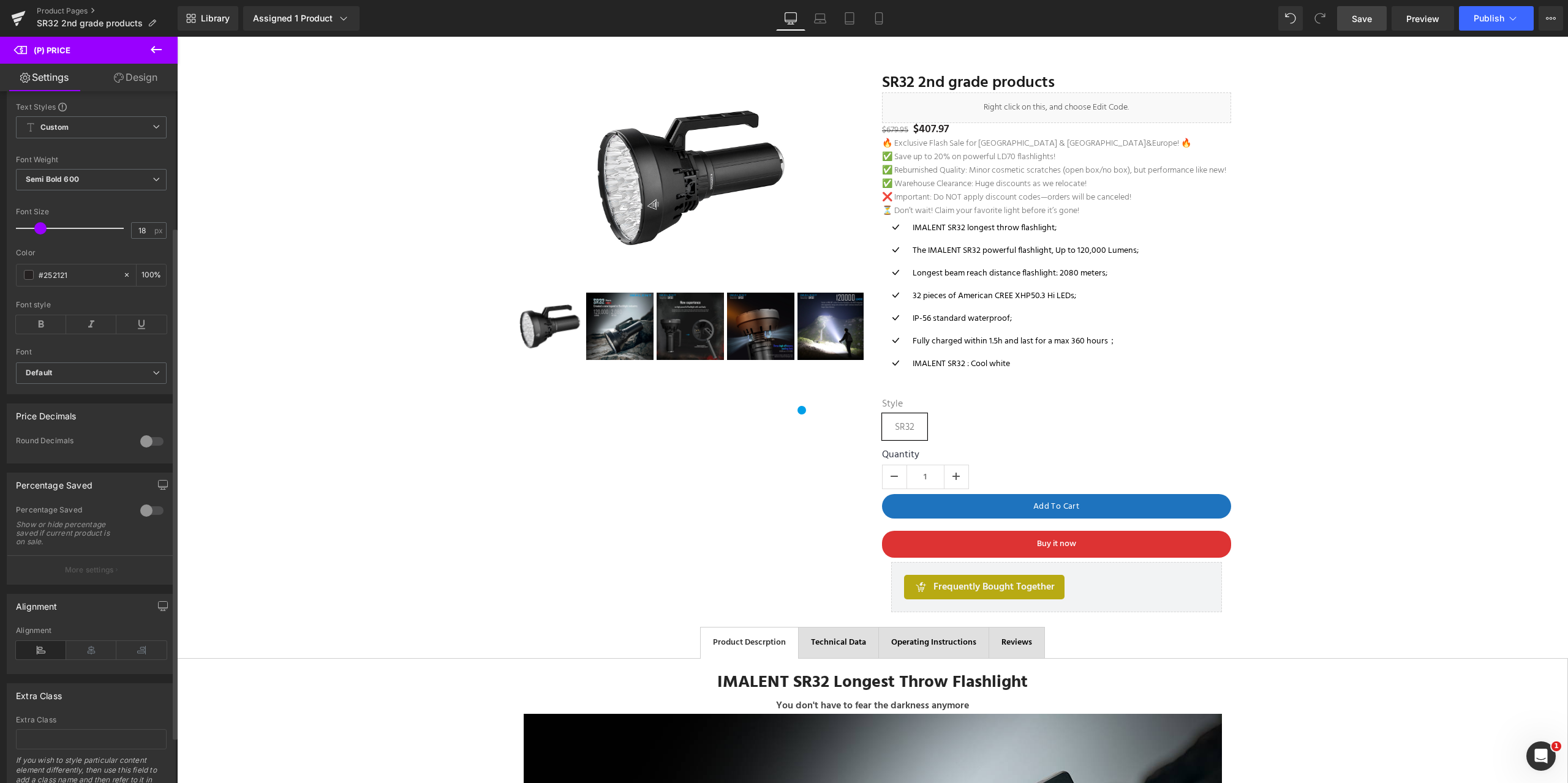
click at [153, 516] on div at bounding box center [151, 511] width 29 height 20
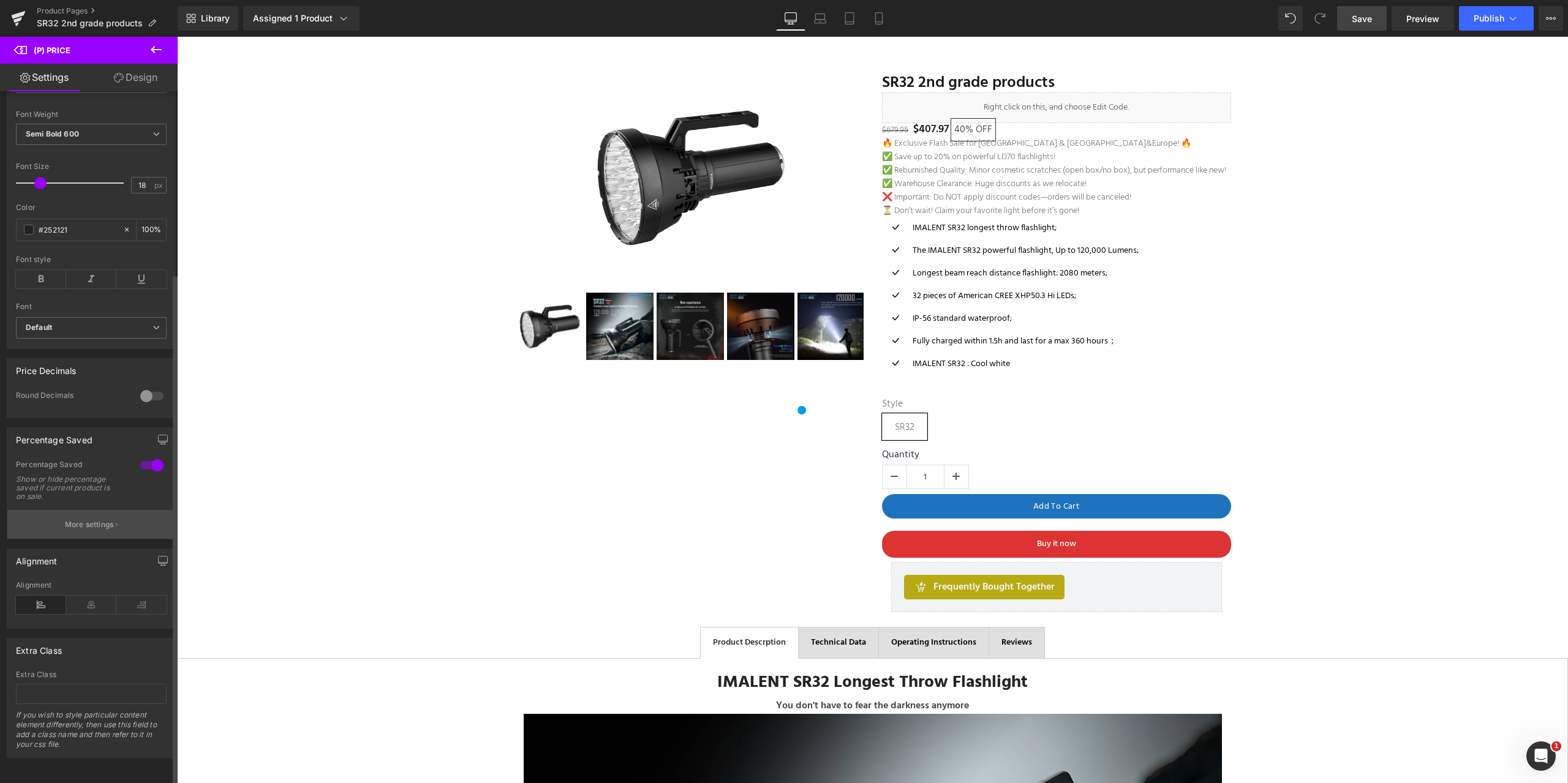
click at [107, 520] on p "More settings" at bounding box center [90, 525] width 49 height 11
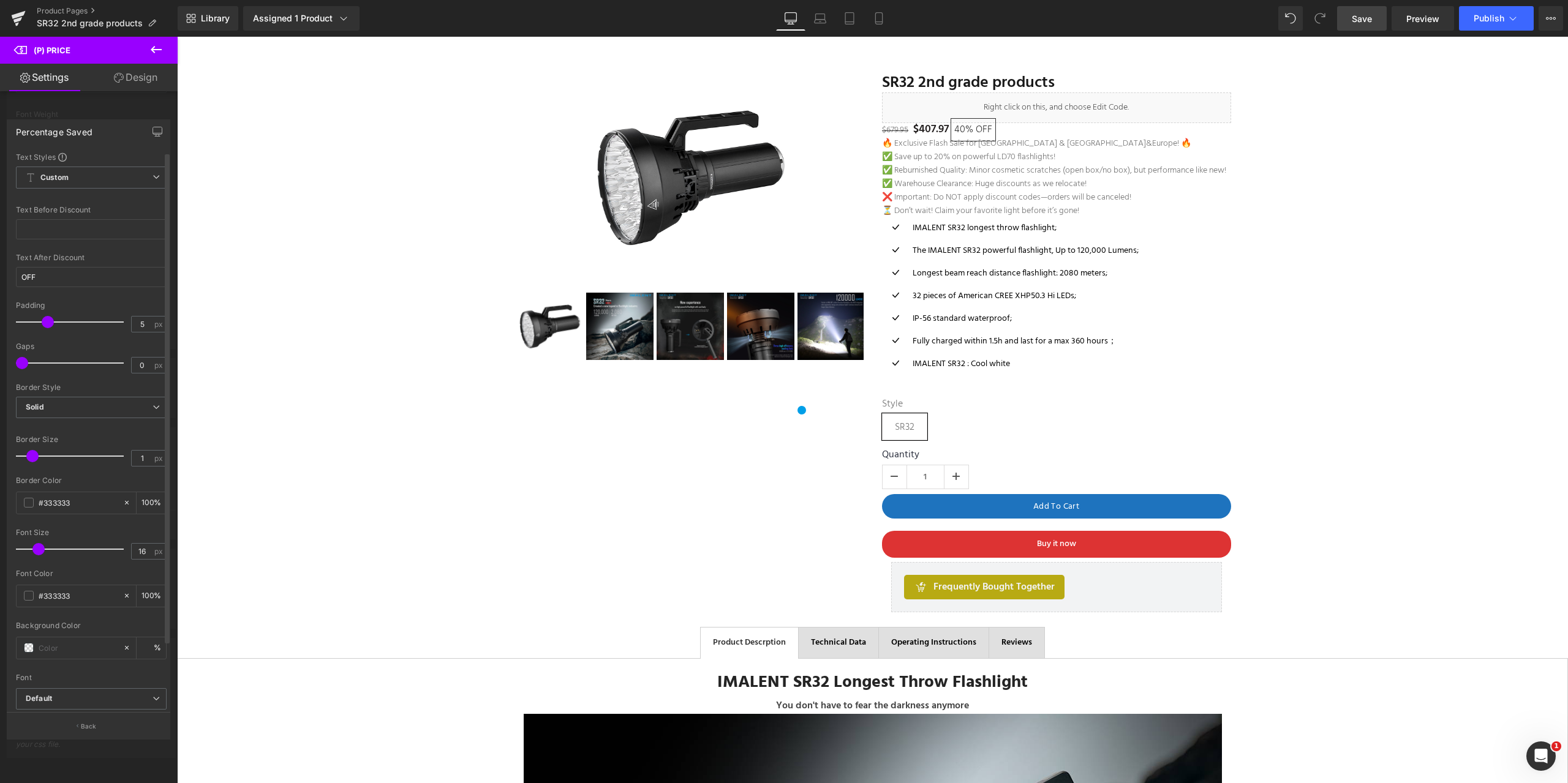
scroll to position [75, 0]
click at [29, 525] on span at bounding box center [29, 530] width 10 height 10
click at [42, 668] on icon at bounding box center [41, 677] width 50 height 18
drag, startPoint x: 1366, startPoint y: 24, endPoint x: 378, endPoint y: 90, distance: 990.2
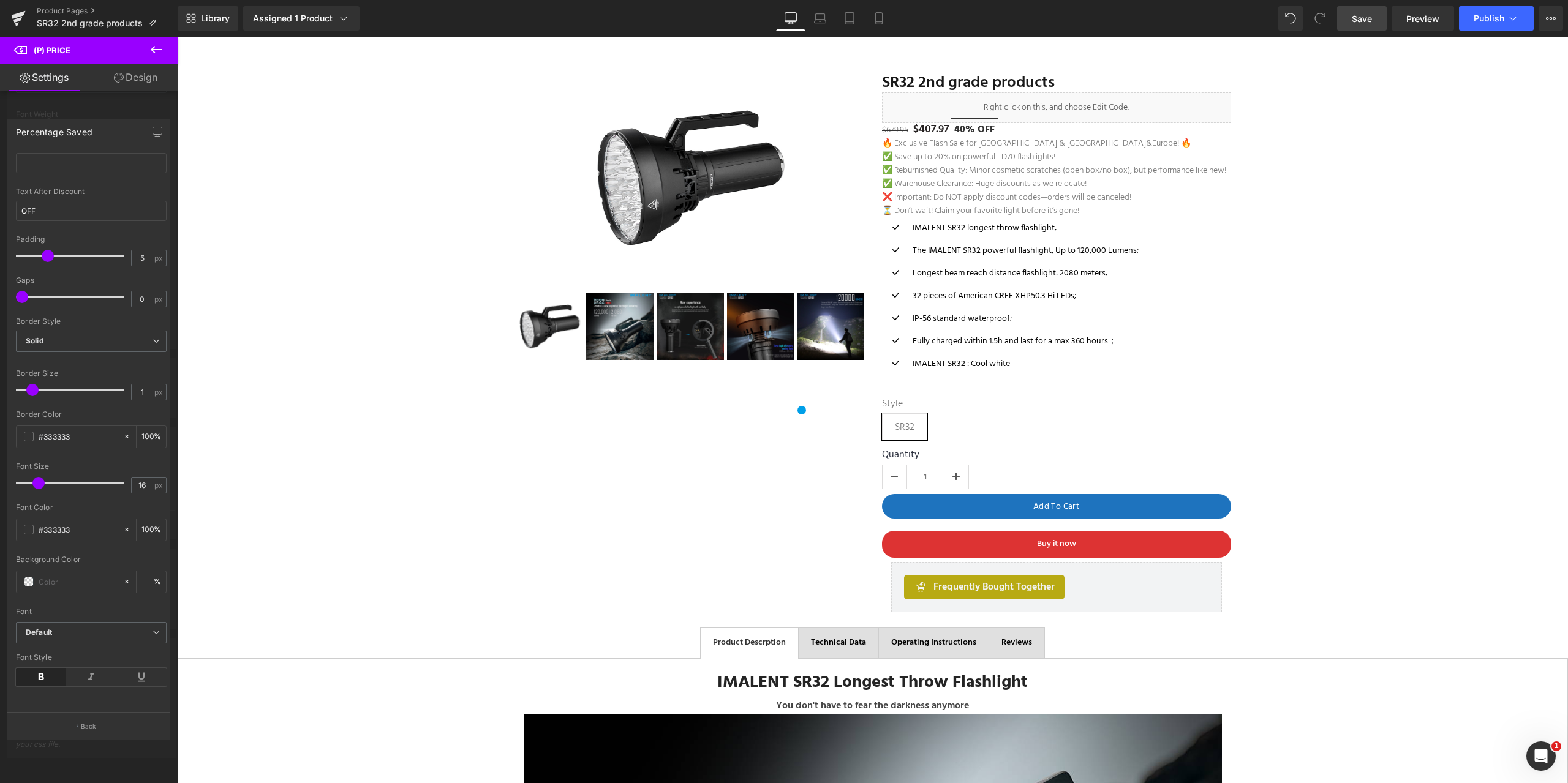
click at [1366, 24] on span "Save" at bounding box center [1362, 18] width 20 height 13
click at [47, 523] on input "#333333" at bounding box center [77, 530] width 78 height 14
click at [30, 525] on span at bounding box center [29, 530] width 10 height 10
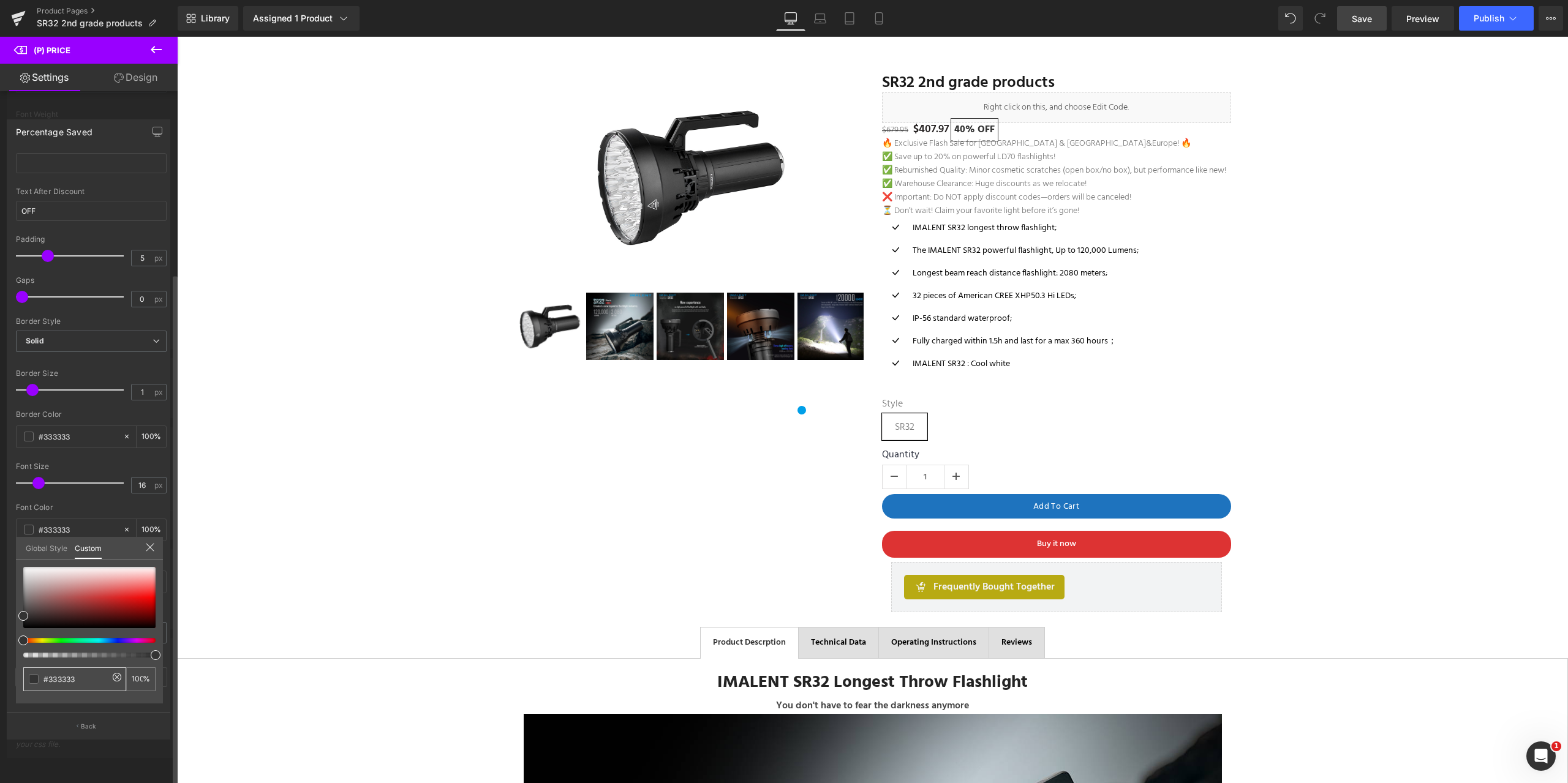
drag, startPoint x: 83, startPoint y: 680, endPoint x: 6, endPoint y: 668, distance: 77.9
click at [6, 668] on div "Percentage Saved Text Styles Custom Custom Setup Global Style Custom Setup Glob…" at bounding box center [89, 424] width 178 height 628
paste input "ee1010"
type input "#ee1010"
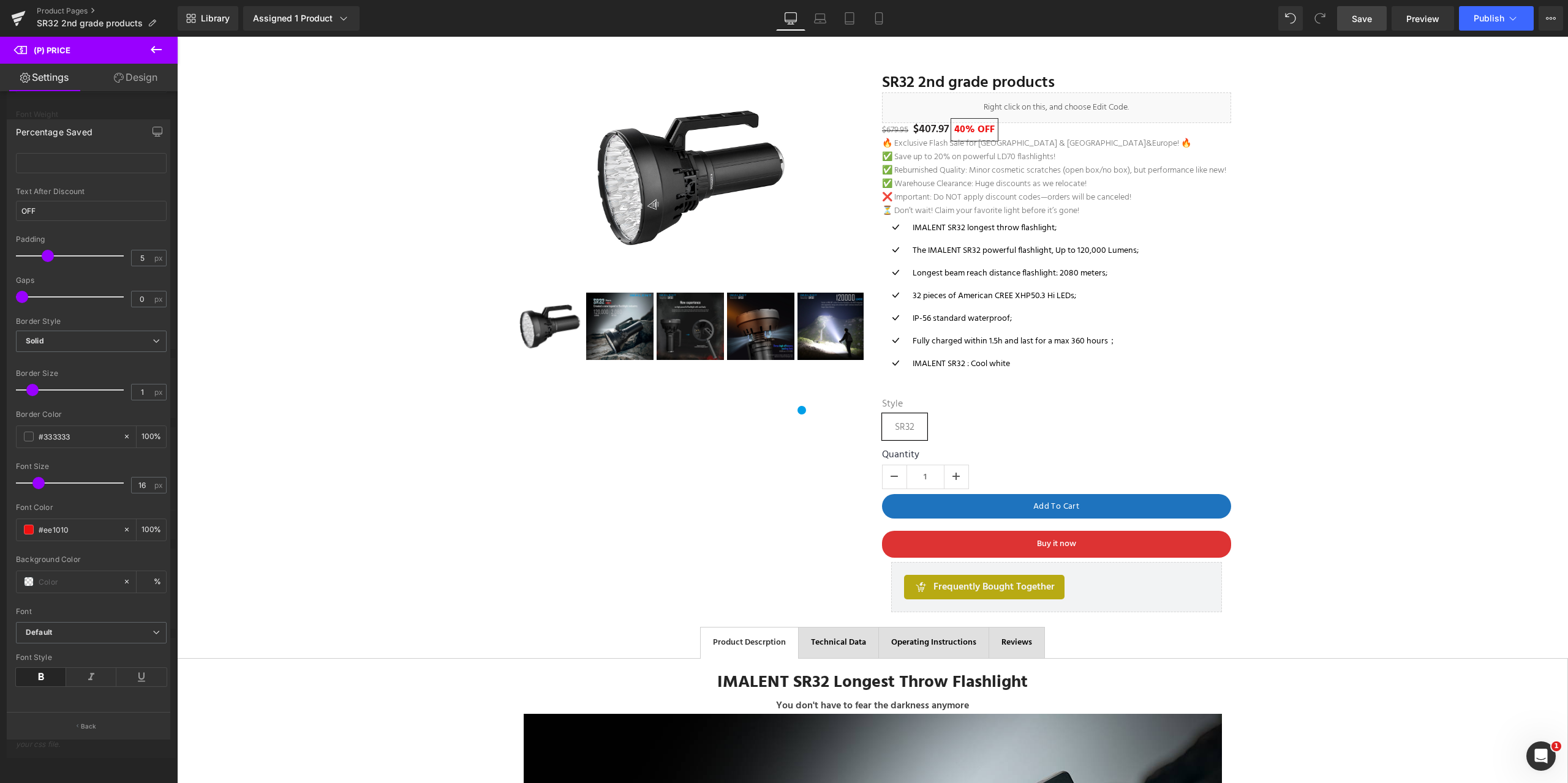
click at [1353, 16] on span "Save" at bounding box center [1362, 18] width 20 height 13
click at [152, 51] on icon at bounding box center [156, 50] width 11 height 7
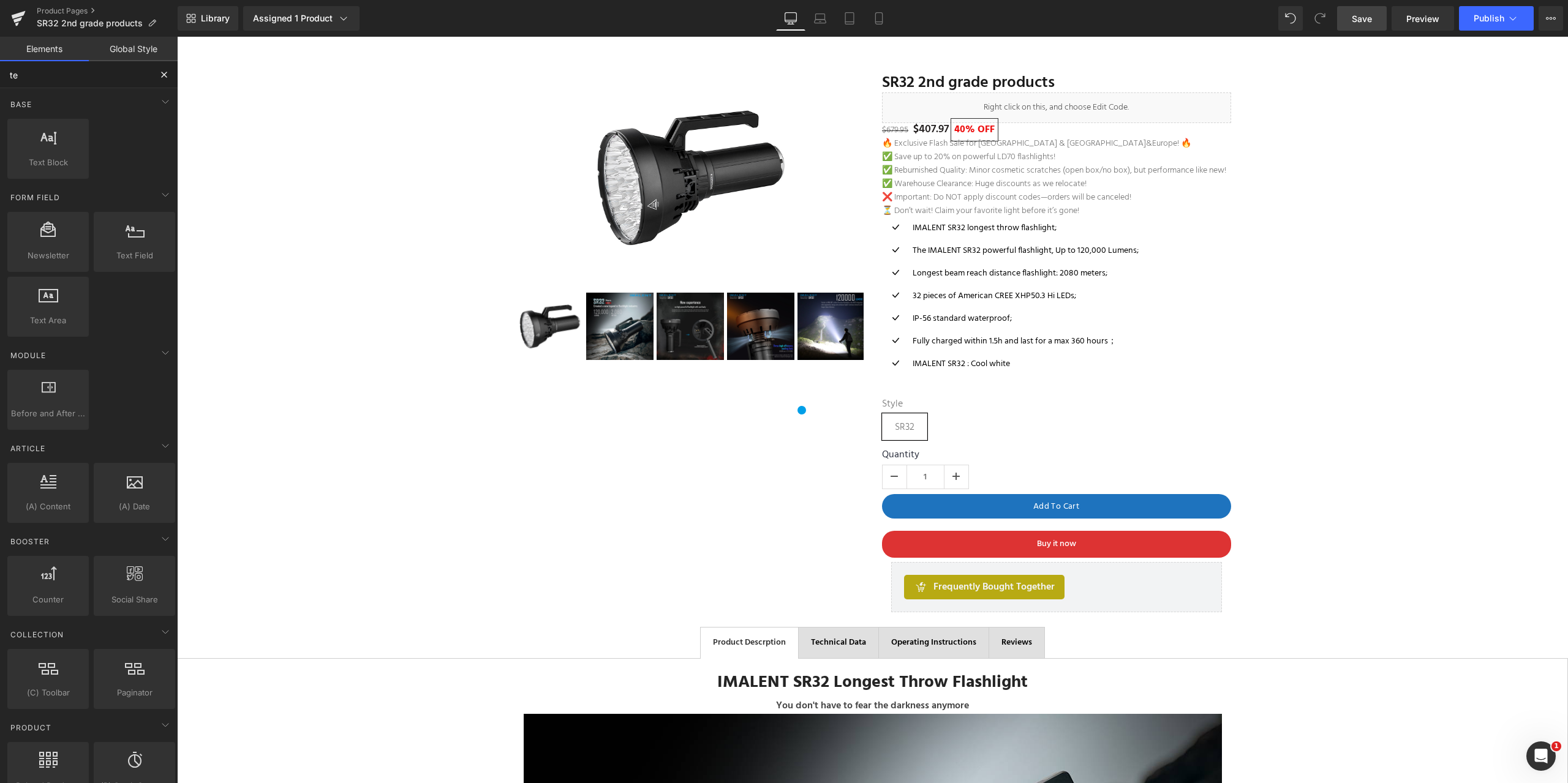
click at [53, 77] on input "te" at bounding box center [75, 75] width 151 height 27
click at [0, 77] on input "te" at bounding box center [75, 75] width 151 height 27
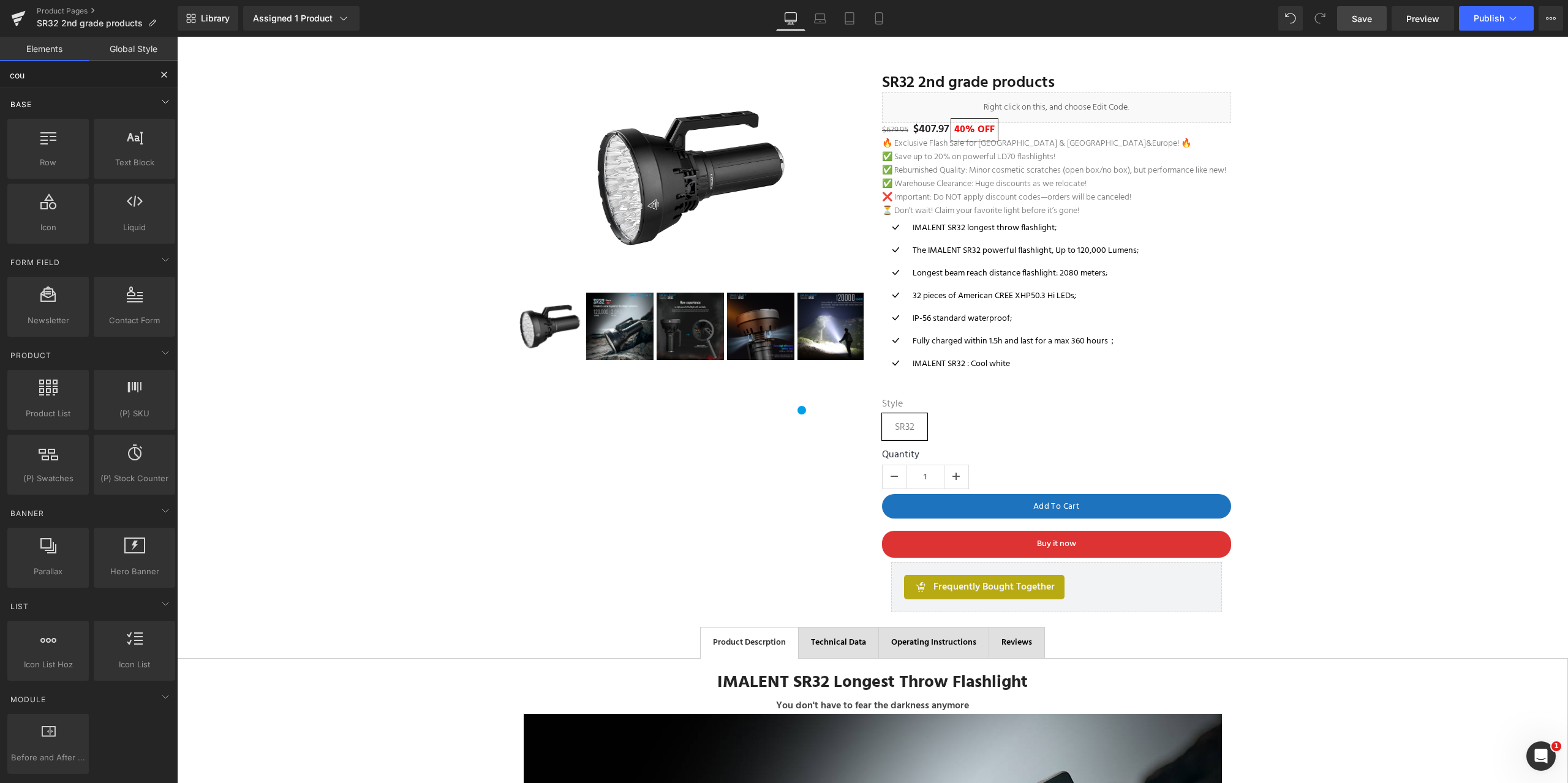
type input "coun"
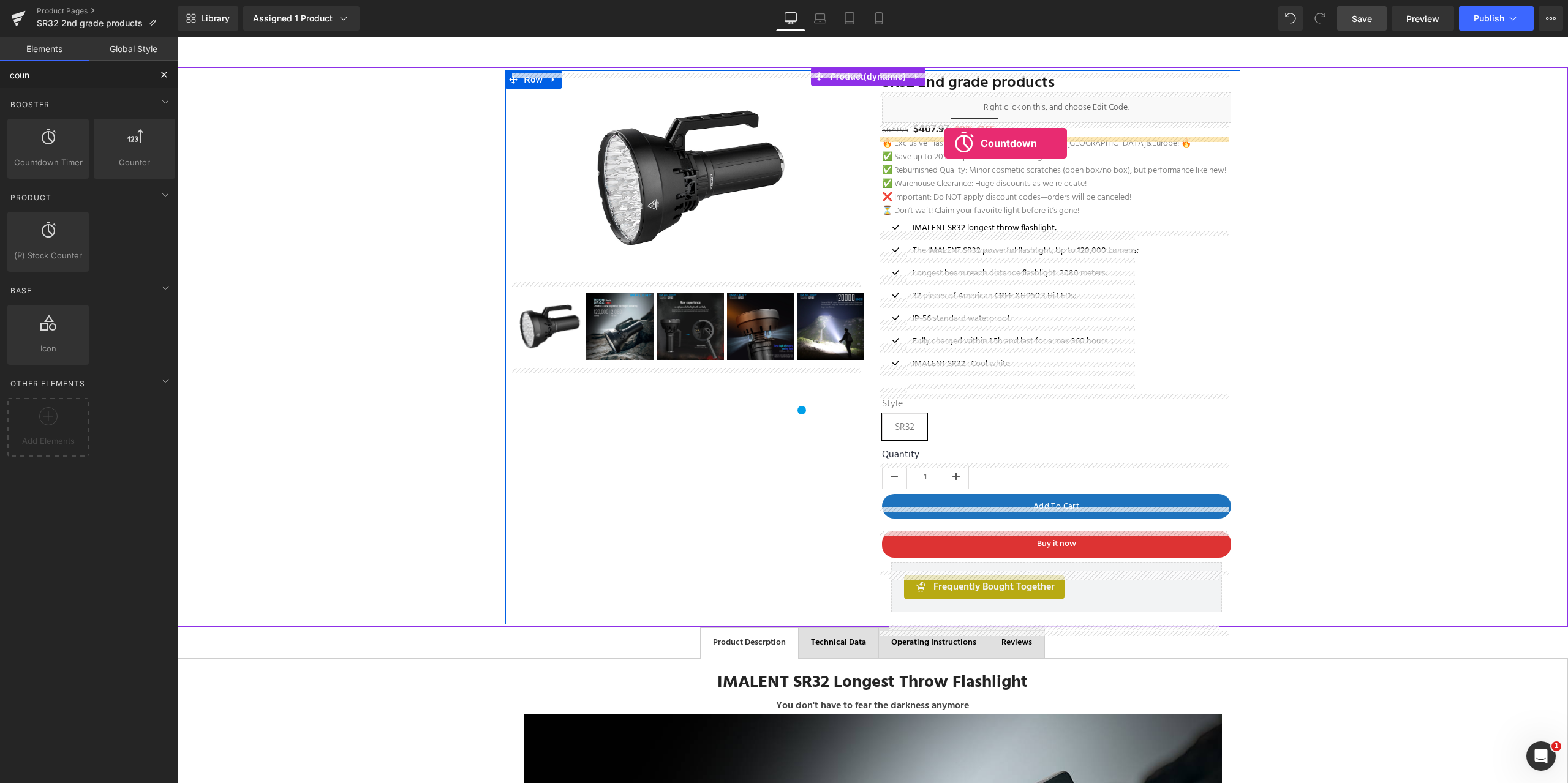
drag, startPoint x: 219, startPoint y: 180, endPoint x: 945, endPoint y: 143, distance: 726.9
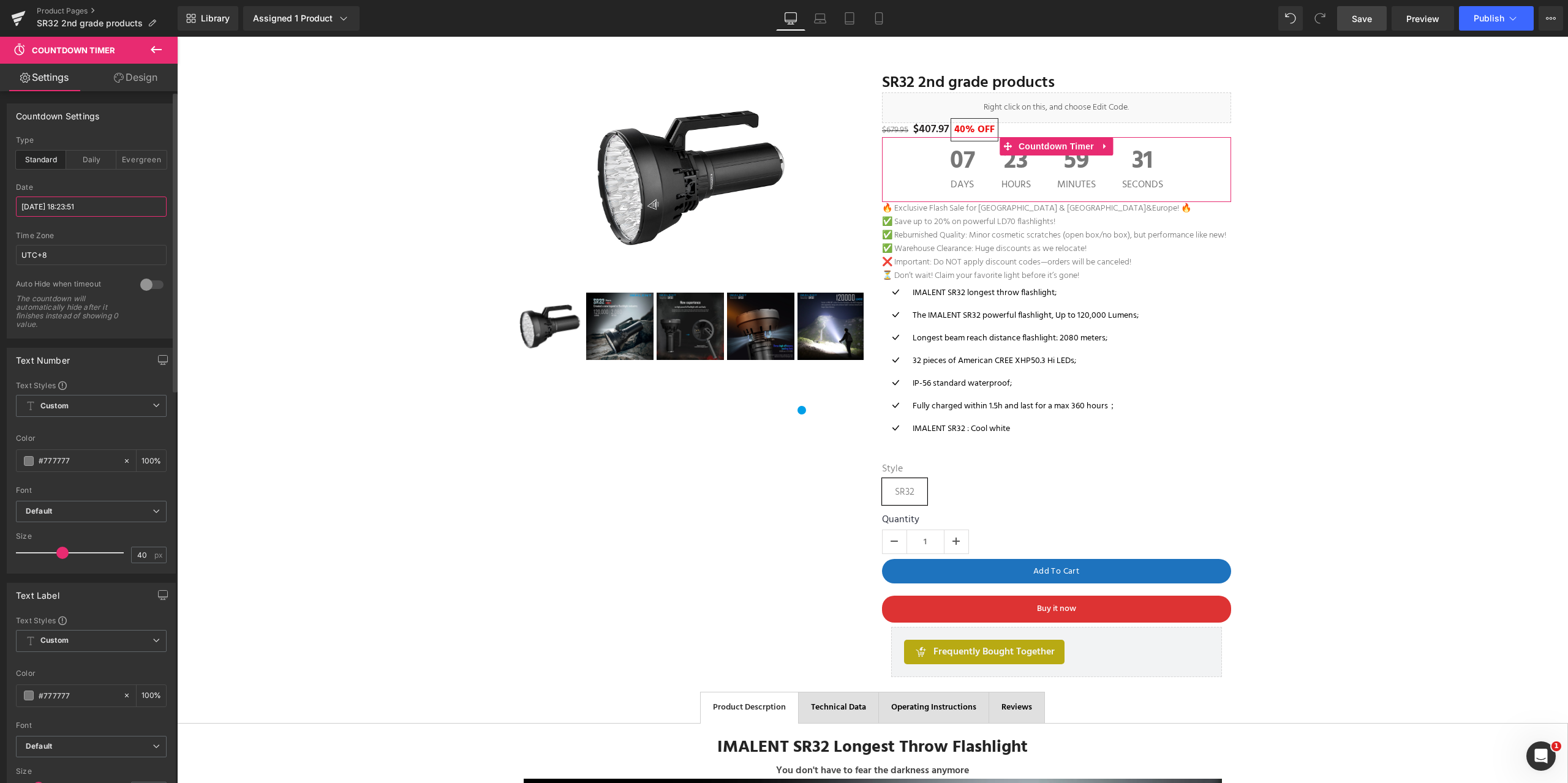
click at [65, 203] on input "2025/9/4 18:23:51" at bounding box center [91, 206] width 151 height 20
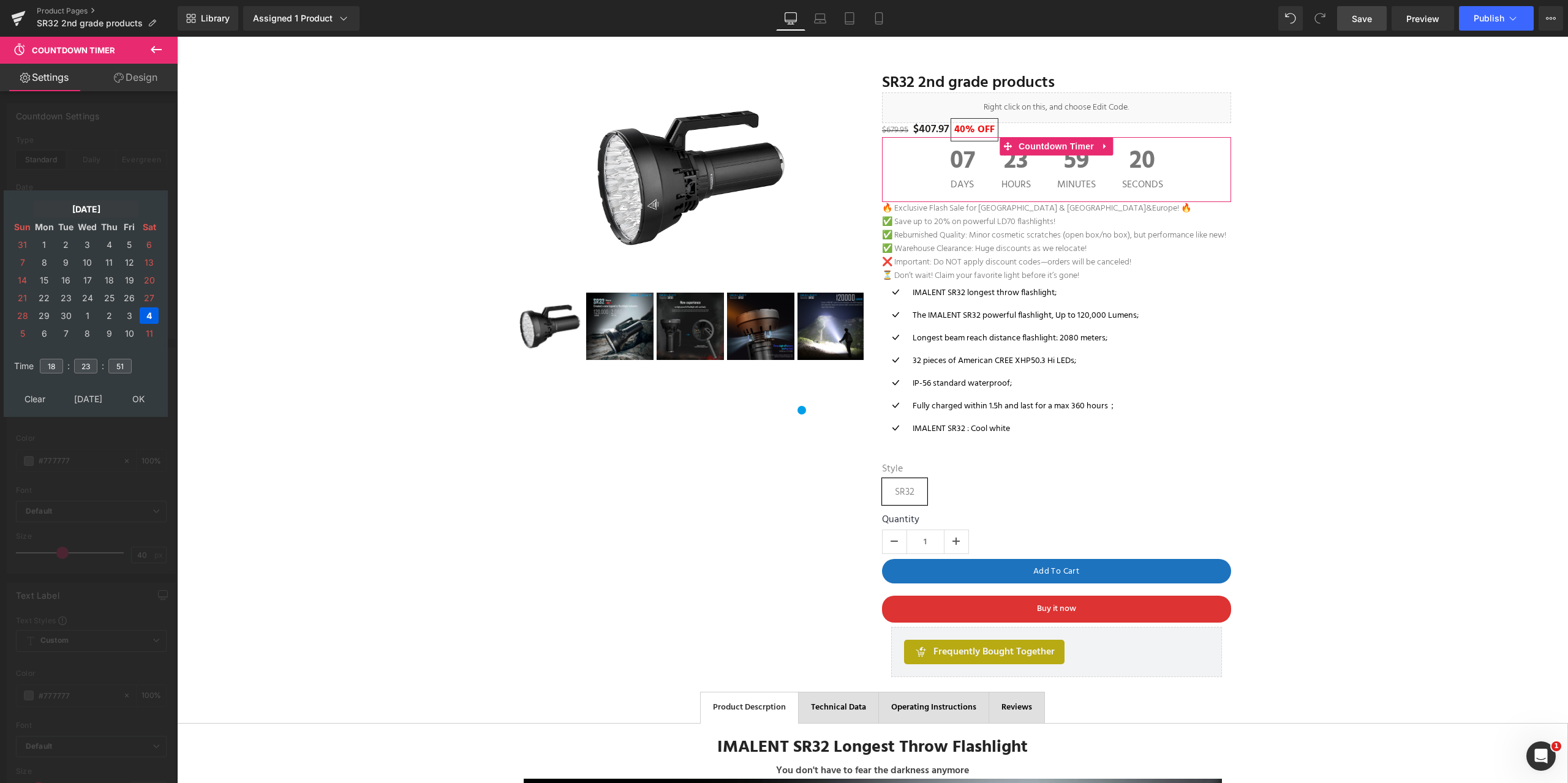
click at [72, 208] on td "Sep, 2025" at bounding box center [86, 209] width 105 height 16
click at [71, 312] on td "Aug" at bounding box center [67, 311] width 35 height 31
click at [86, 402] on td "OK" at bounding box center [86, 399] width 146 height 16
click at [24, 331] on td "31" at bounding box center [22, 333] width 20 height 16
click at [116, 369] on input "51" at bounding box center [120, 366] width 23 height 15
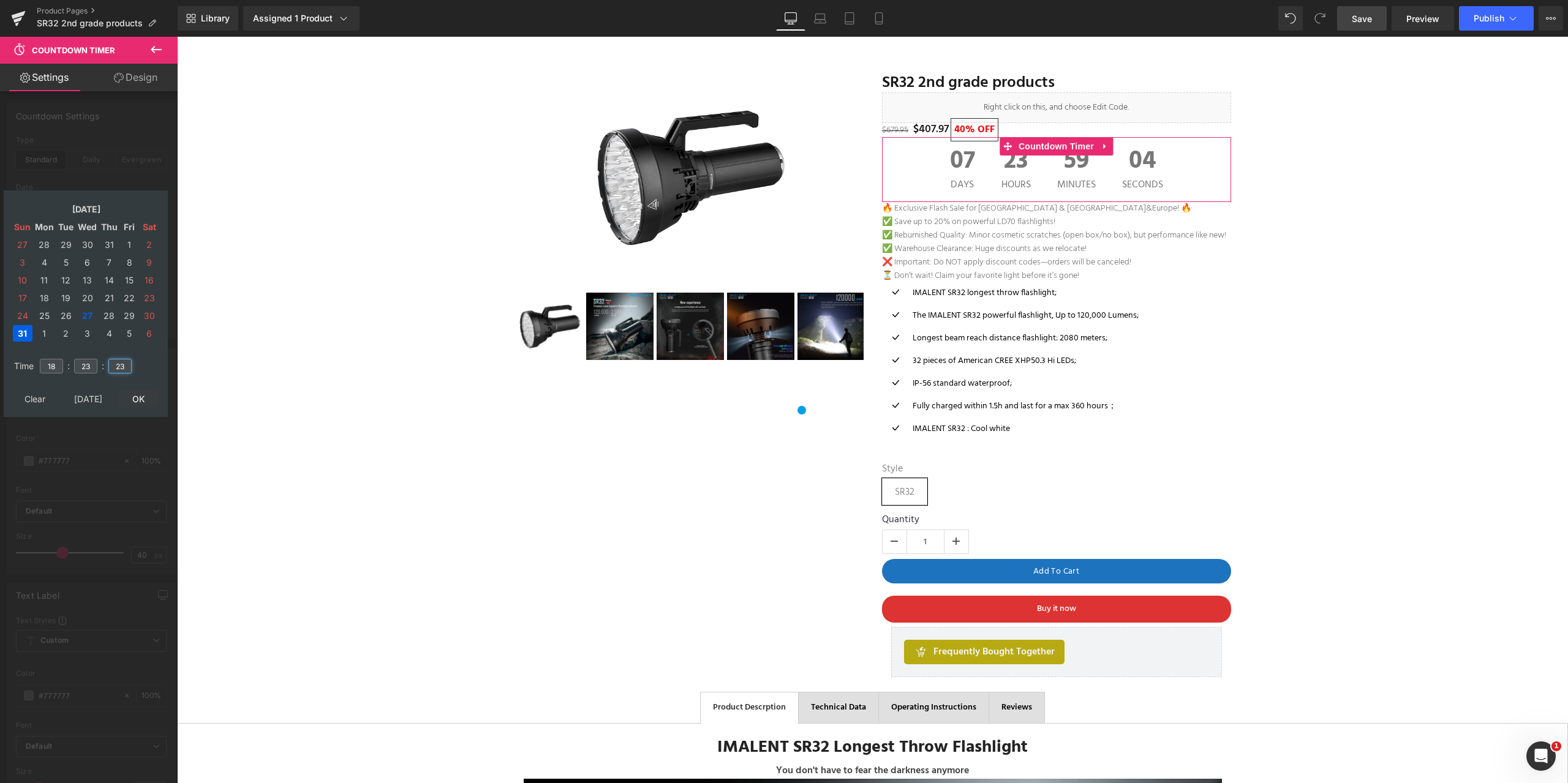
type input "23"
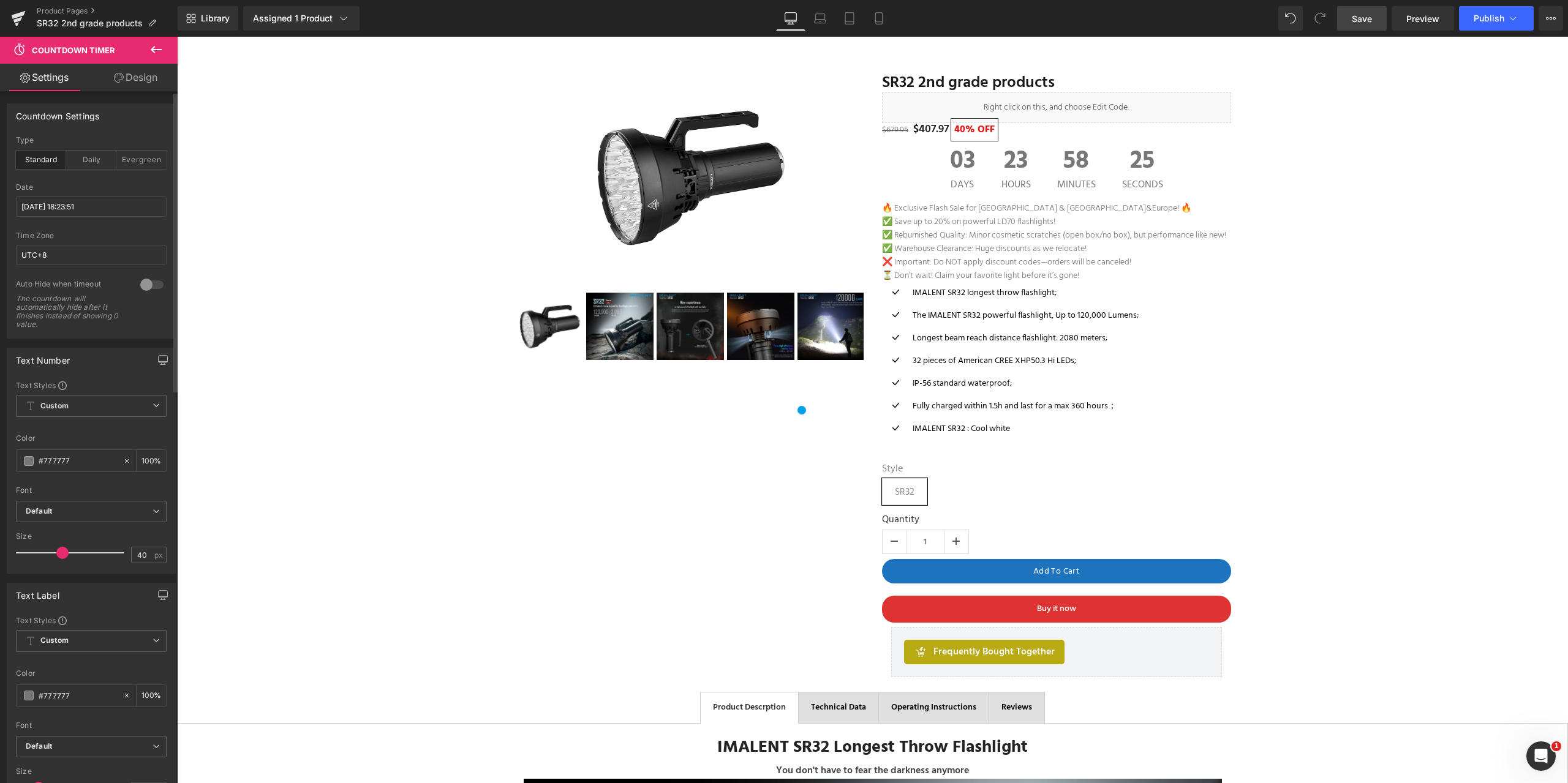
click at [1367, 17] on span "Save" at bounding box center [1362, 18] width 20 height 13
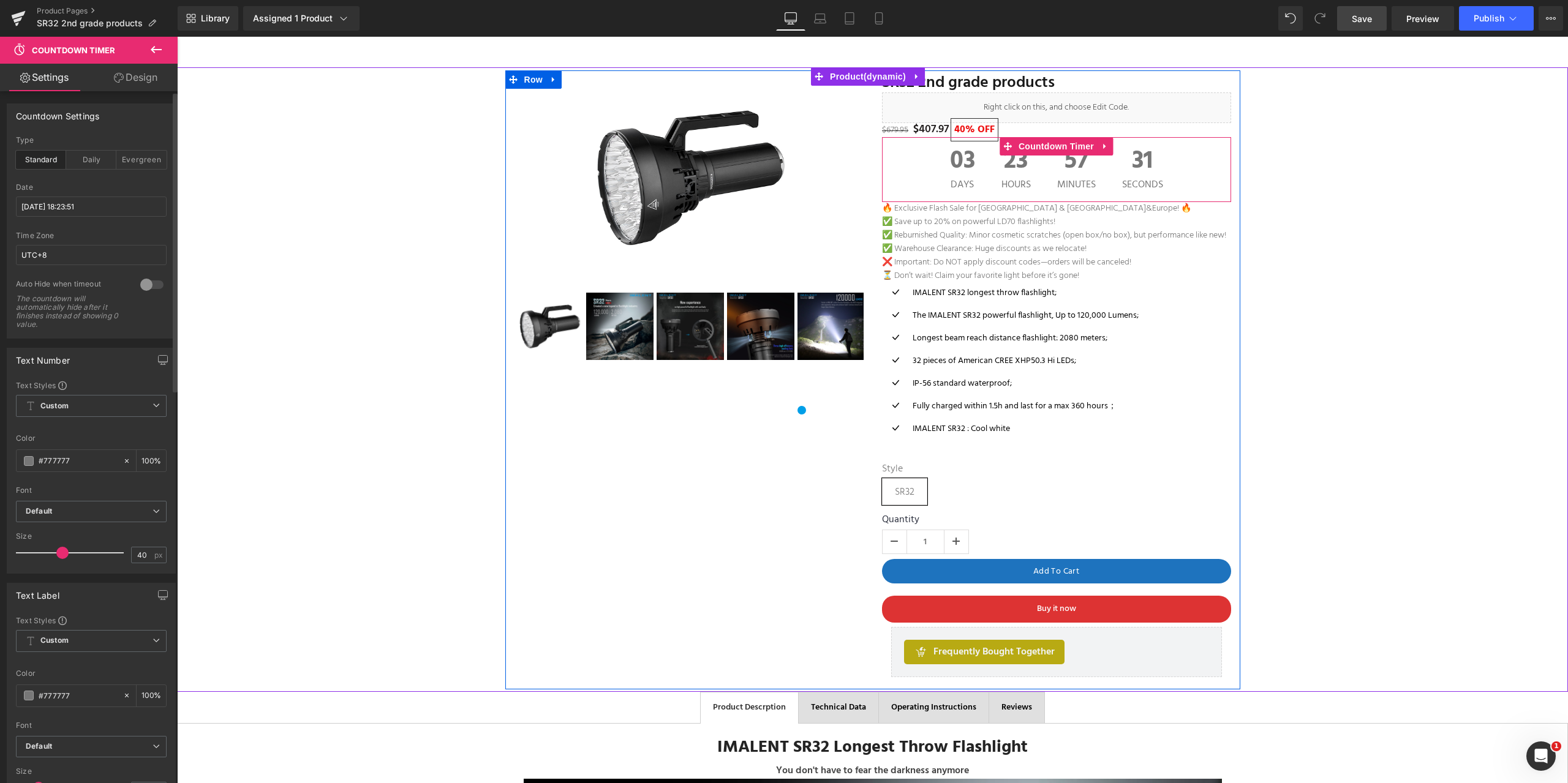
click at [921, 168] on div "03 Days 23 Hours 57 Minutes 31 Seconds" at bounding box center [1057, 170] width 349 height 65
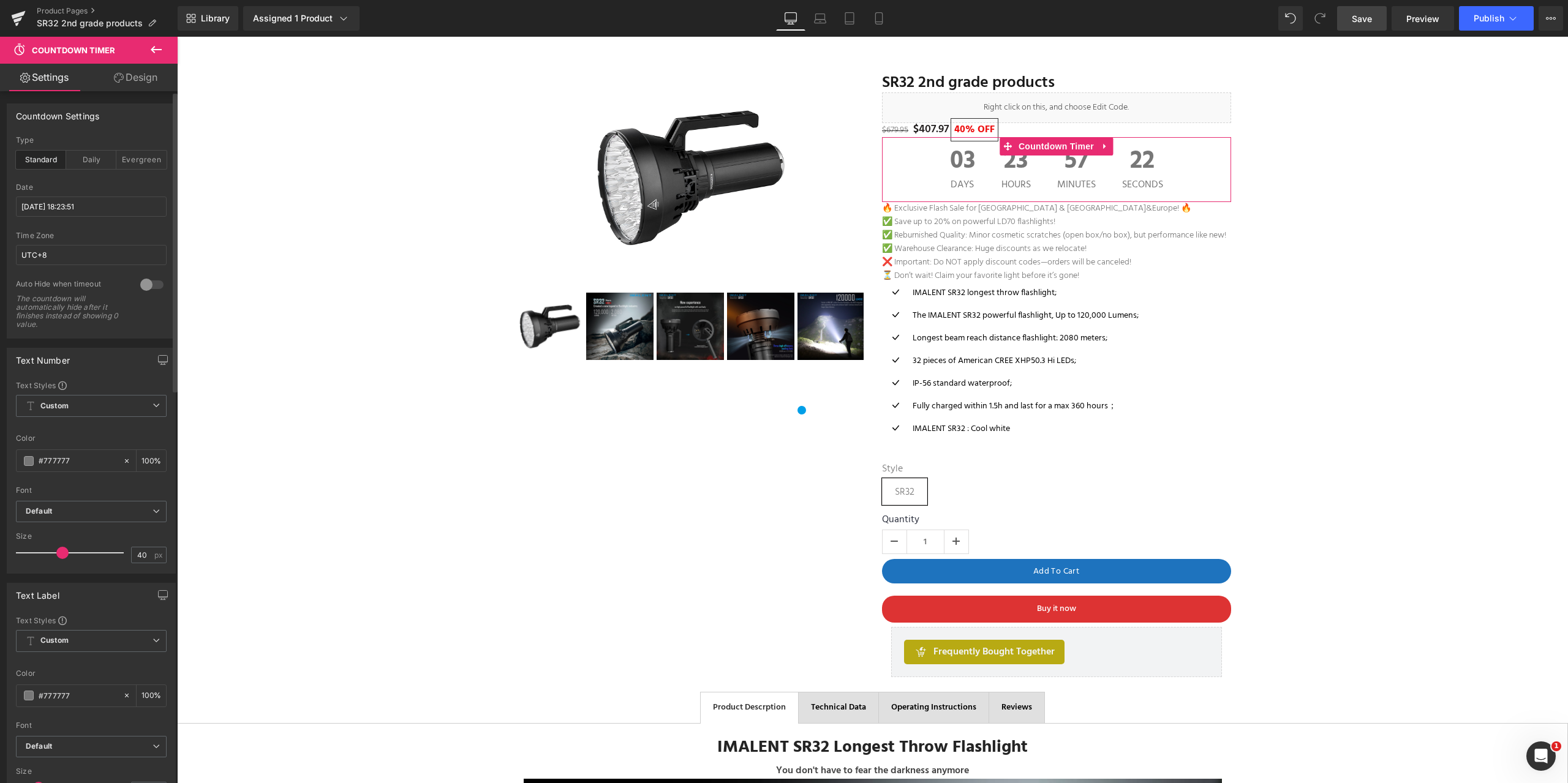
drag, startPoint x: 79, startPoint y: 462, endPoint x: 0, endPoint y: 451, distance: 79.8
click at [0, 451] on div "Text Number Text Styles Custom Custom Setup Global Style Custom Setup Global St…" at bounding box center [92, 456] width 183 height 235
paste input "f7f6f6"
type input "#f7f6f6"
drag, startPoint x: 137, startPoint y: 78, endPoint x: 133, endPoint y: 90, distance: 12.6
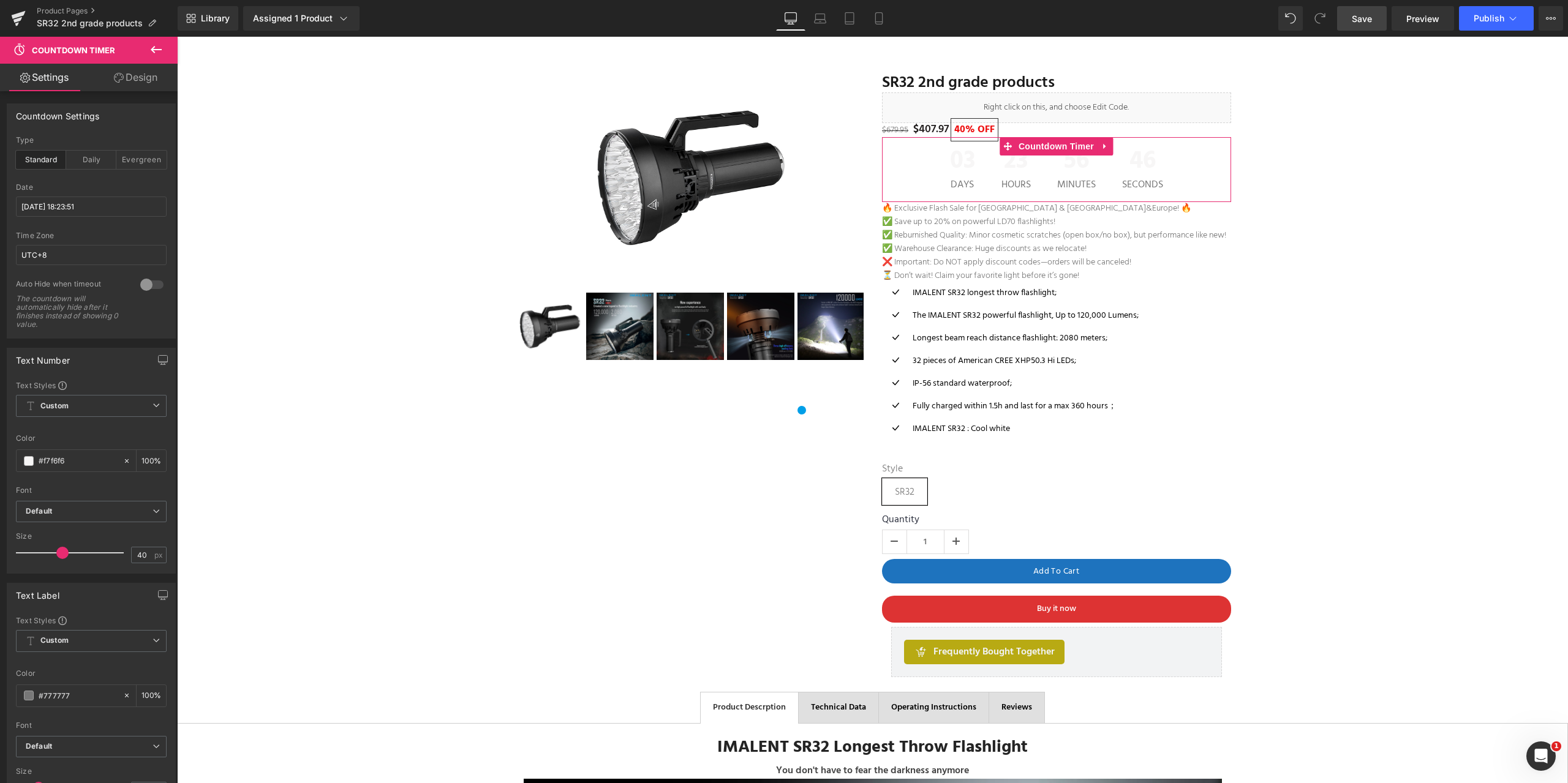
click at [137, 78] on link "Design" at bounding box center [135, 77] width 89 height 28
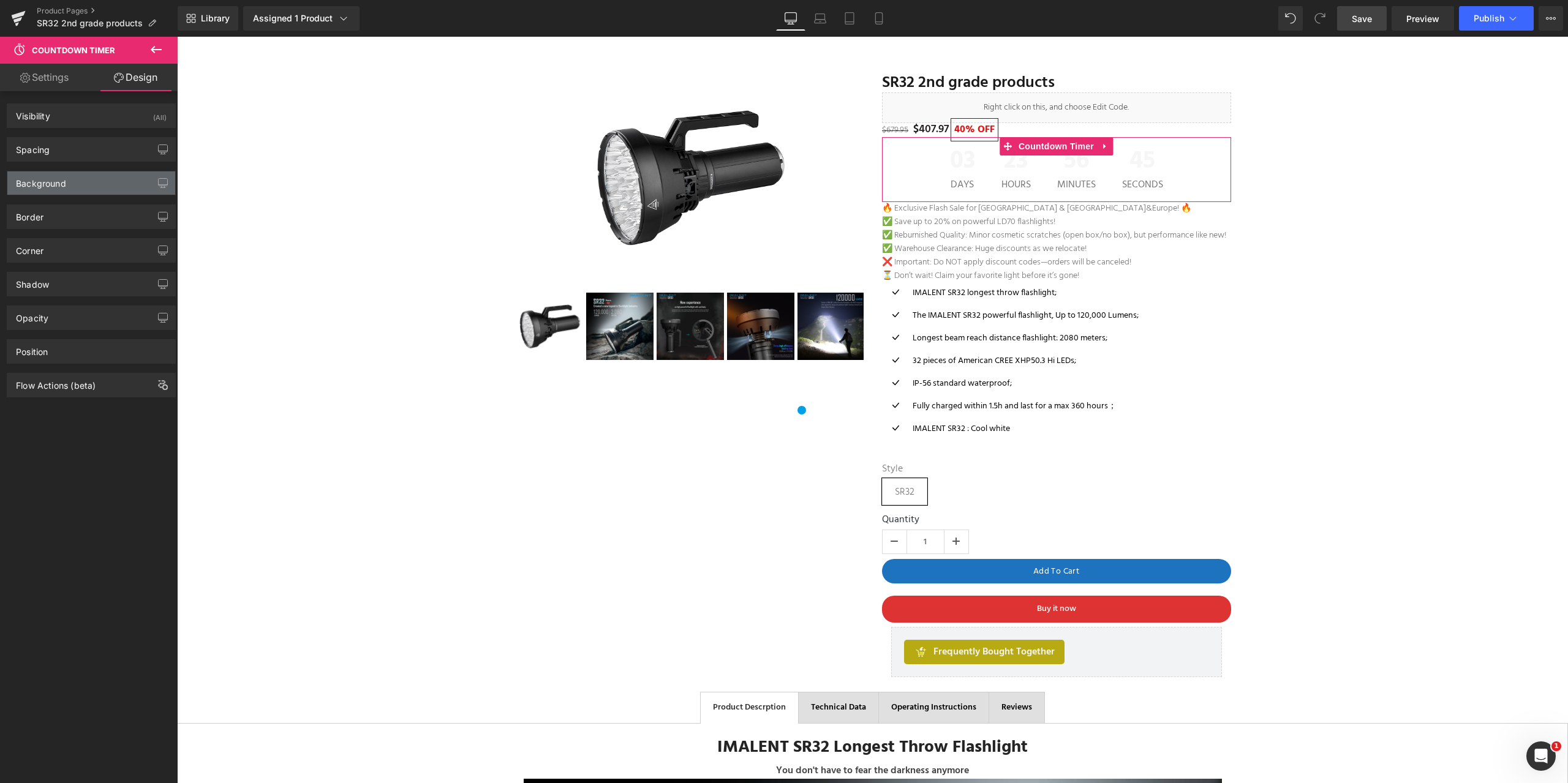
click at [64, 183] on div "Background" at bounding box center [41, 179] width 50 height 17
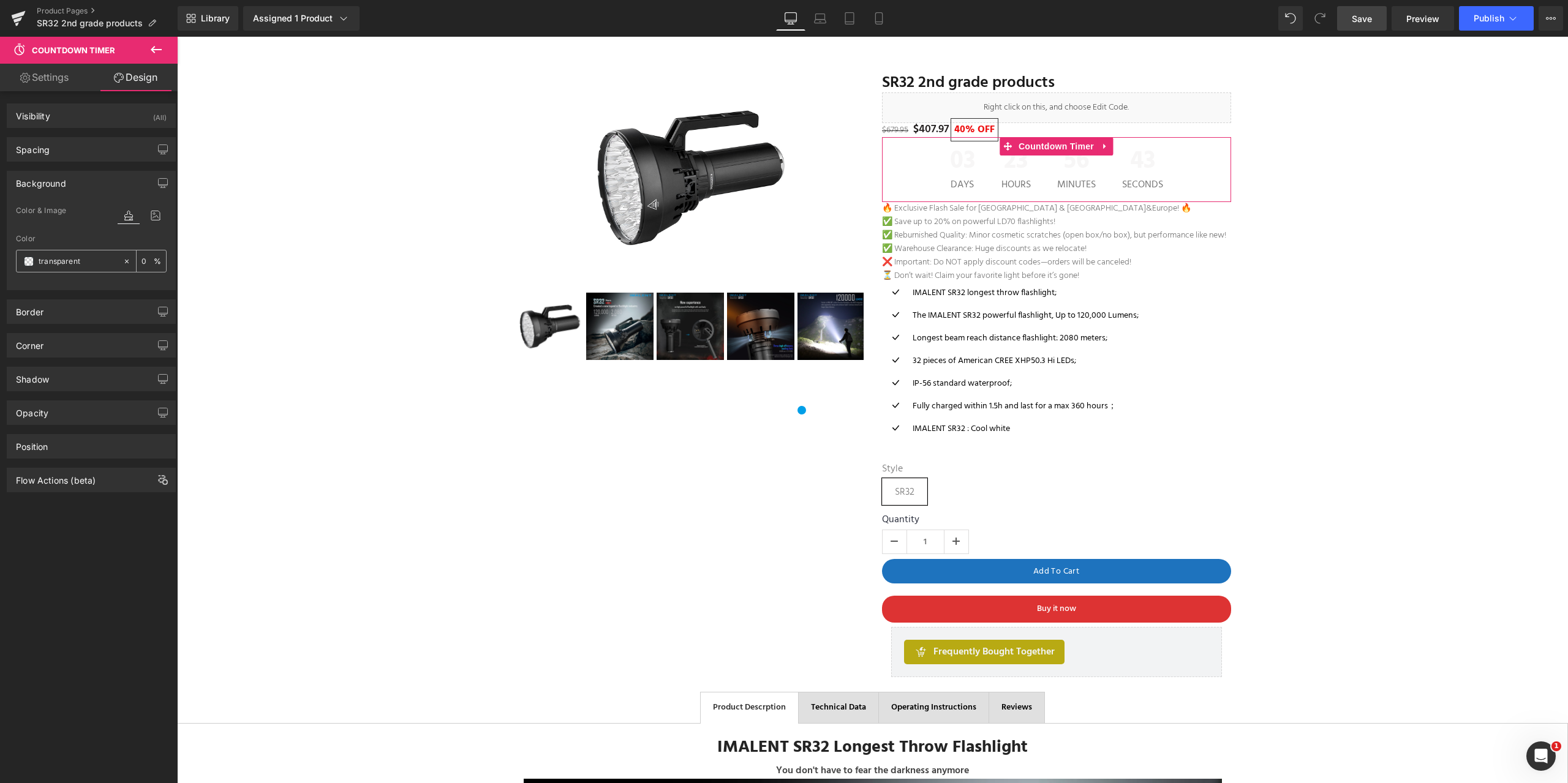
click at [79, 261] on input "text" at bounding box center [77, 261] width 78 height 14
paste input "#1d1a1a"
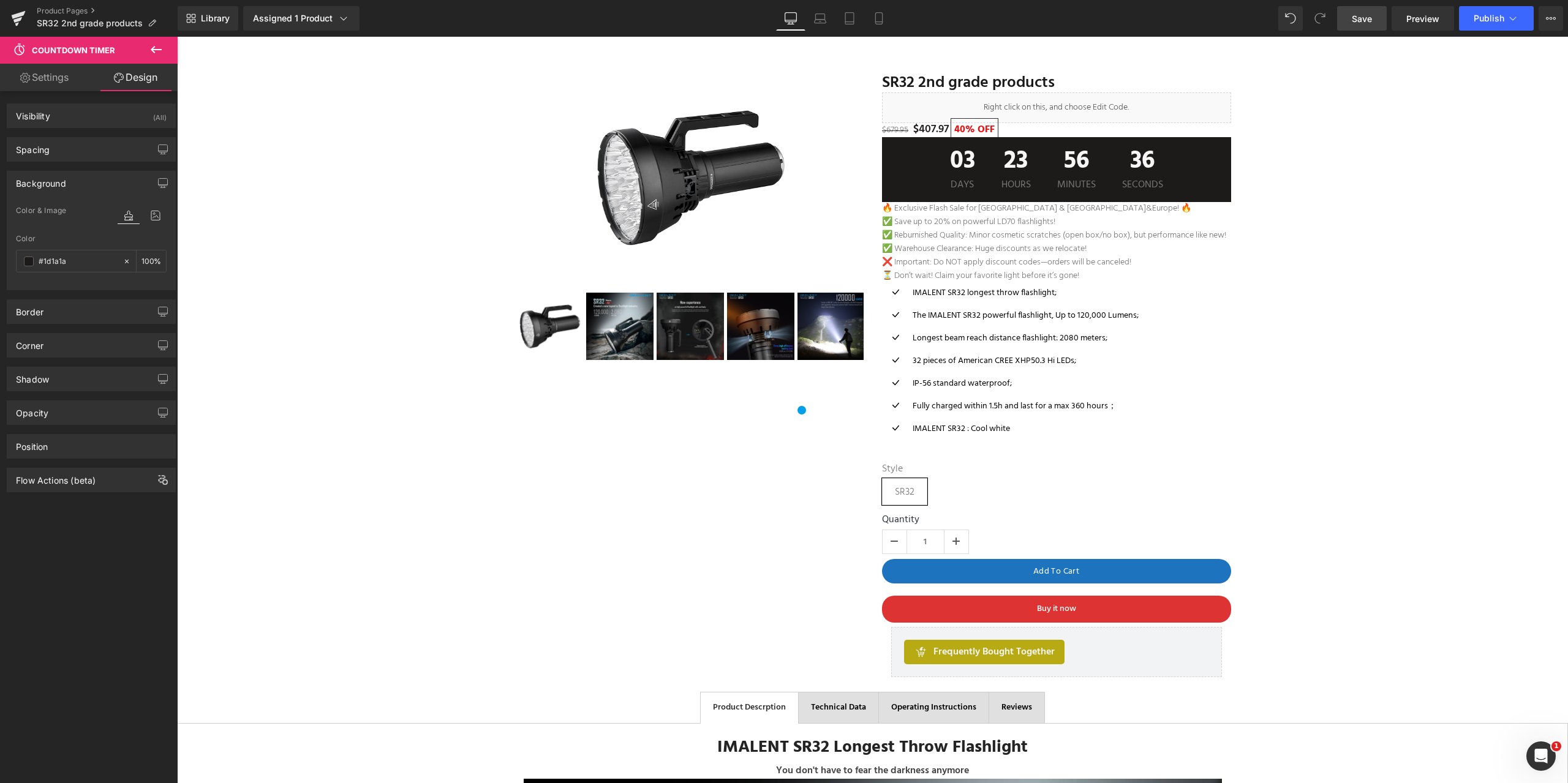
type input "#1d1a1a"
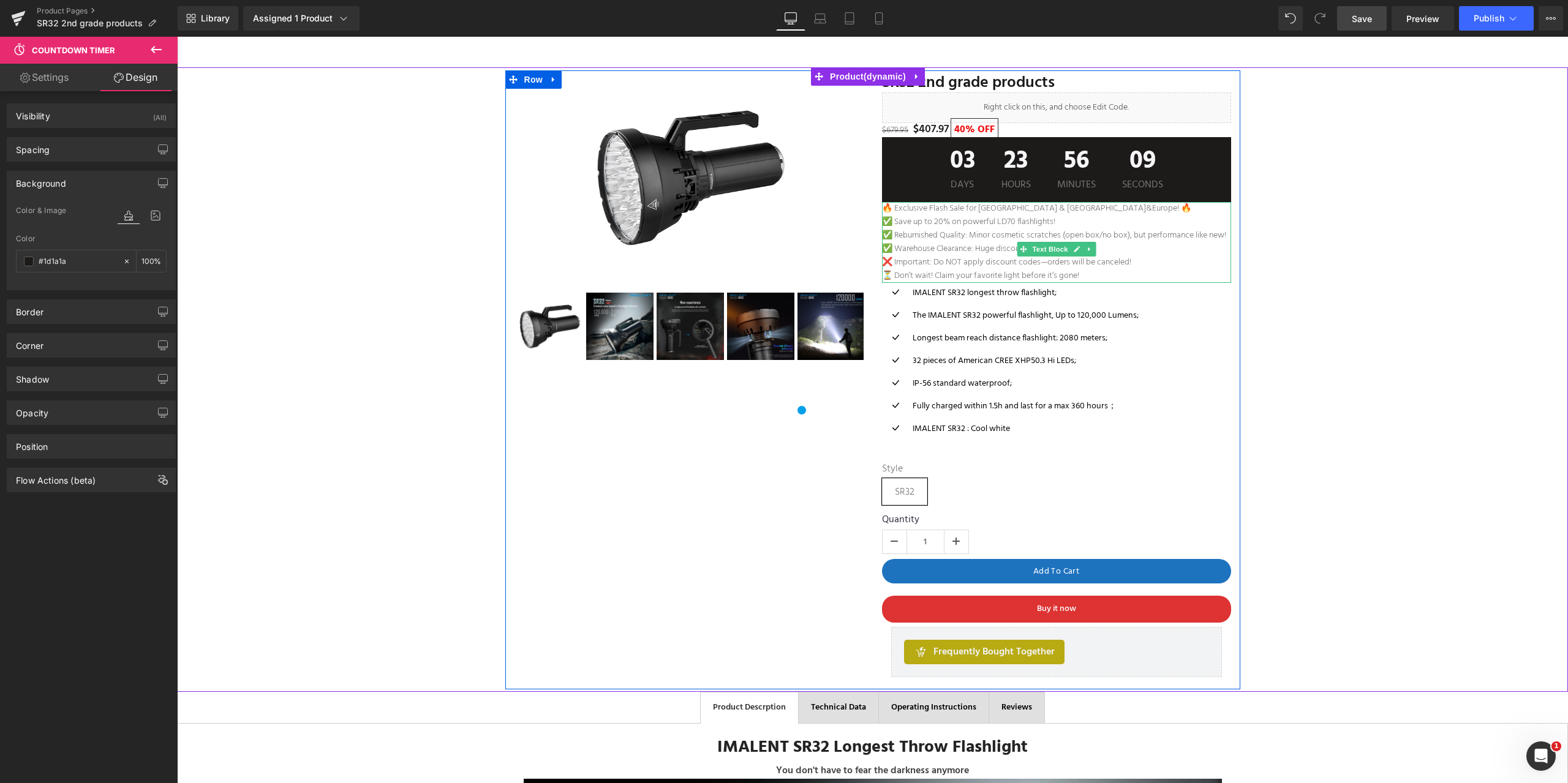
click at [933, 221] on p "✅ Save up to 20% on powerful LD70 flashlights!" at bounding box center [1057, 222] width 349 height 14
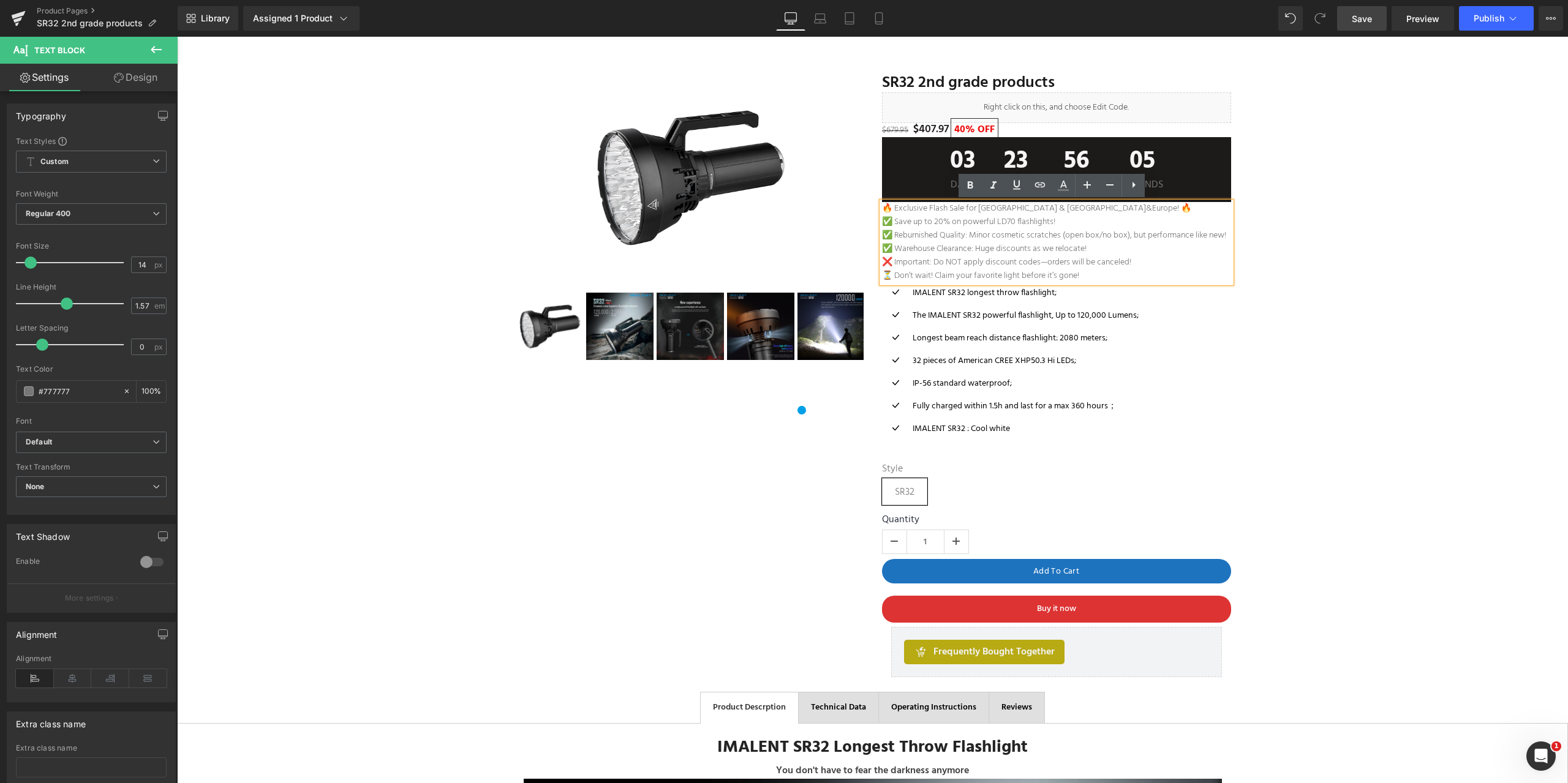
click at [937, 221] on p "✅ Save up to 20% on powerful LD70 flashlights!" at bounding box center [1057, 222] width 349 height 14
click at [1368, 16] on span "Save" at bounding box center [1362, 18] width 20 height 13
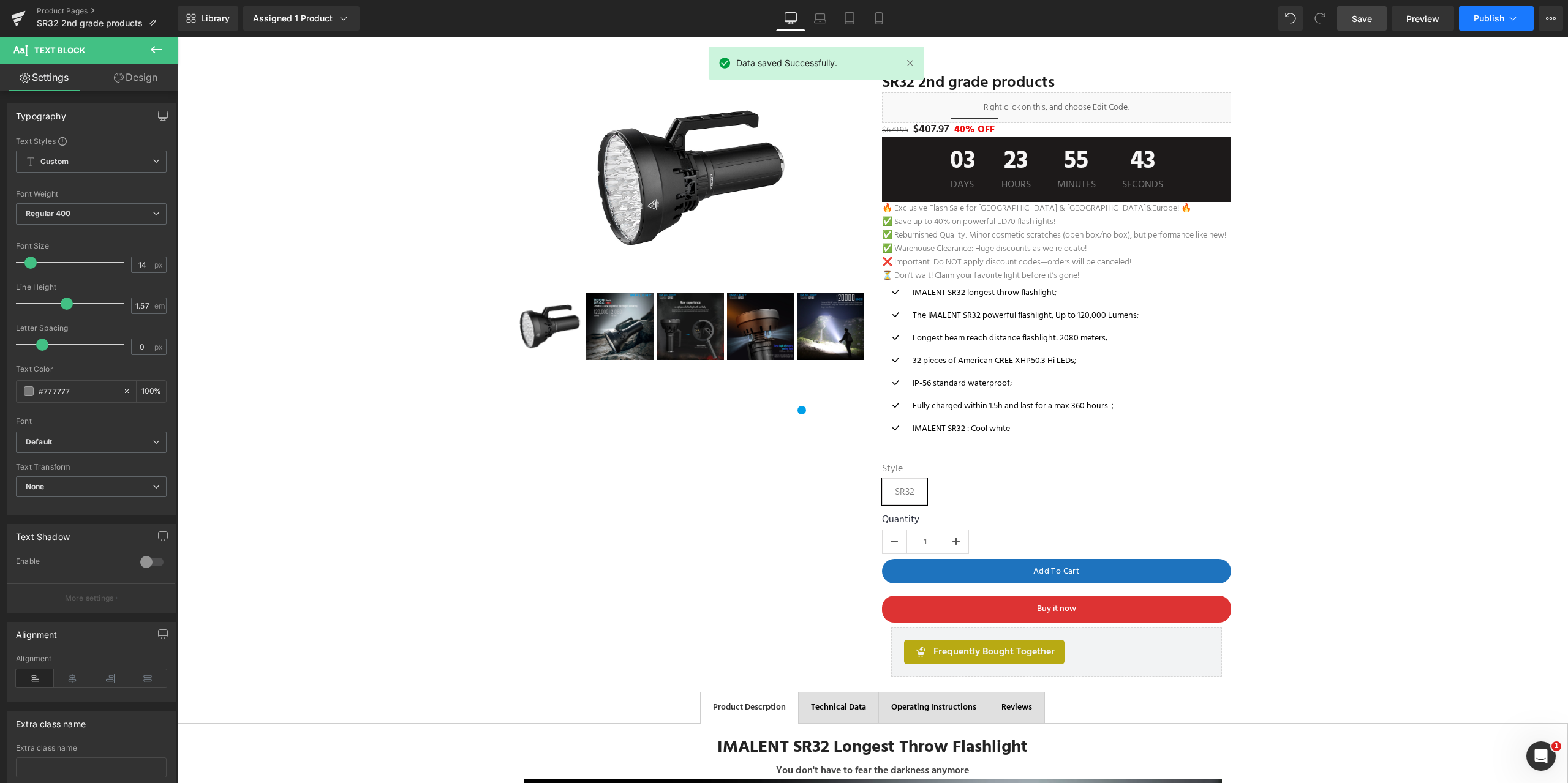
click at [1489, 16] on span "Publish" at bounding box center [1489, 18] width 31 height 10
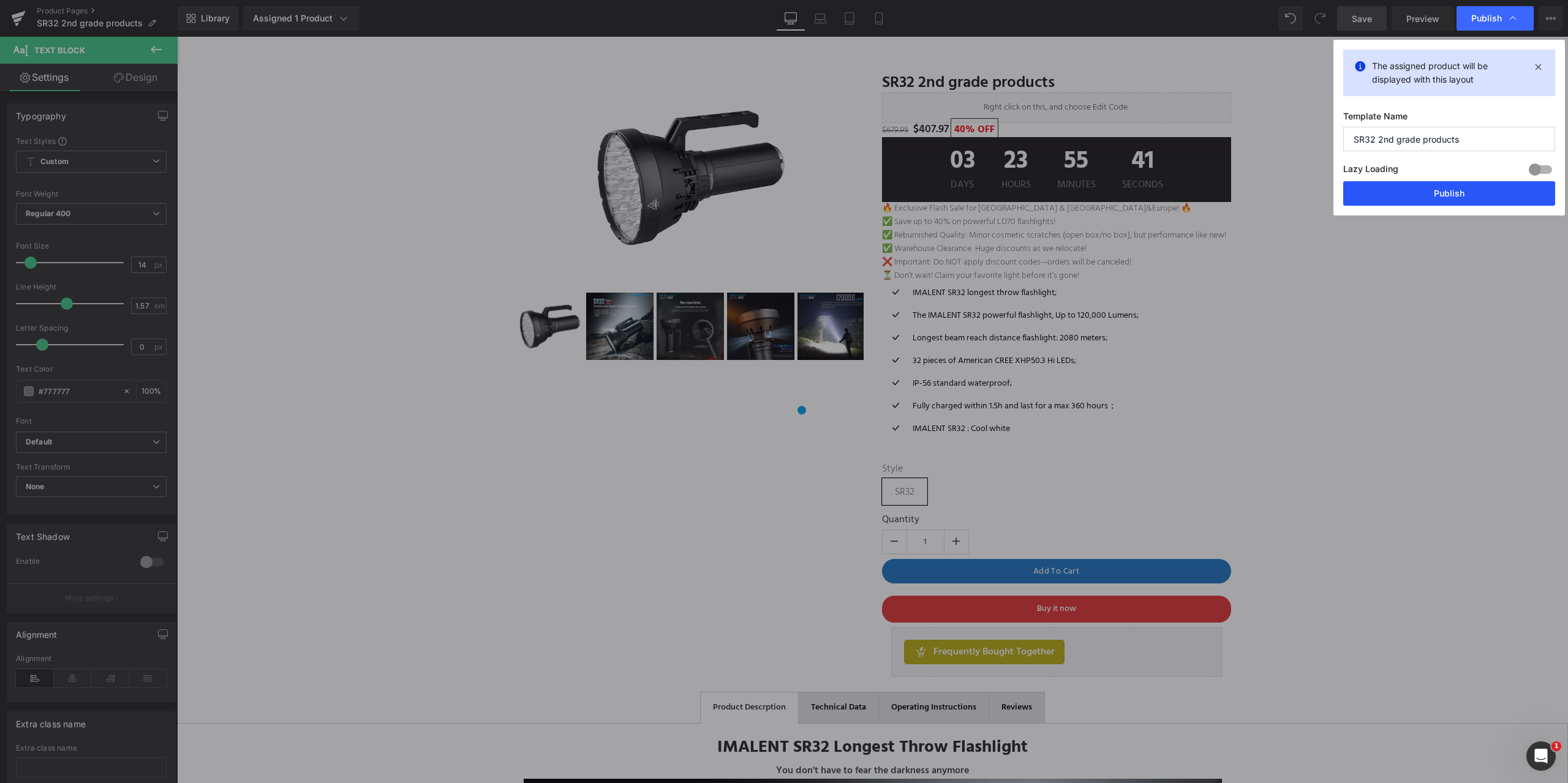
drag, startPoint x: 1436, startPoint y: 193, endPoint x: 1260, endPoint y: 155, distance: 180.1
click at [1436, 193] on button "Publish" at bounding box center [1449, 194] width 212 height 24
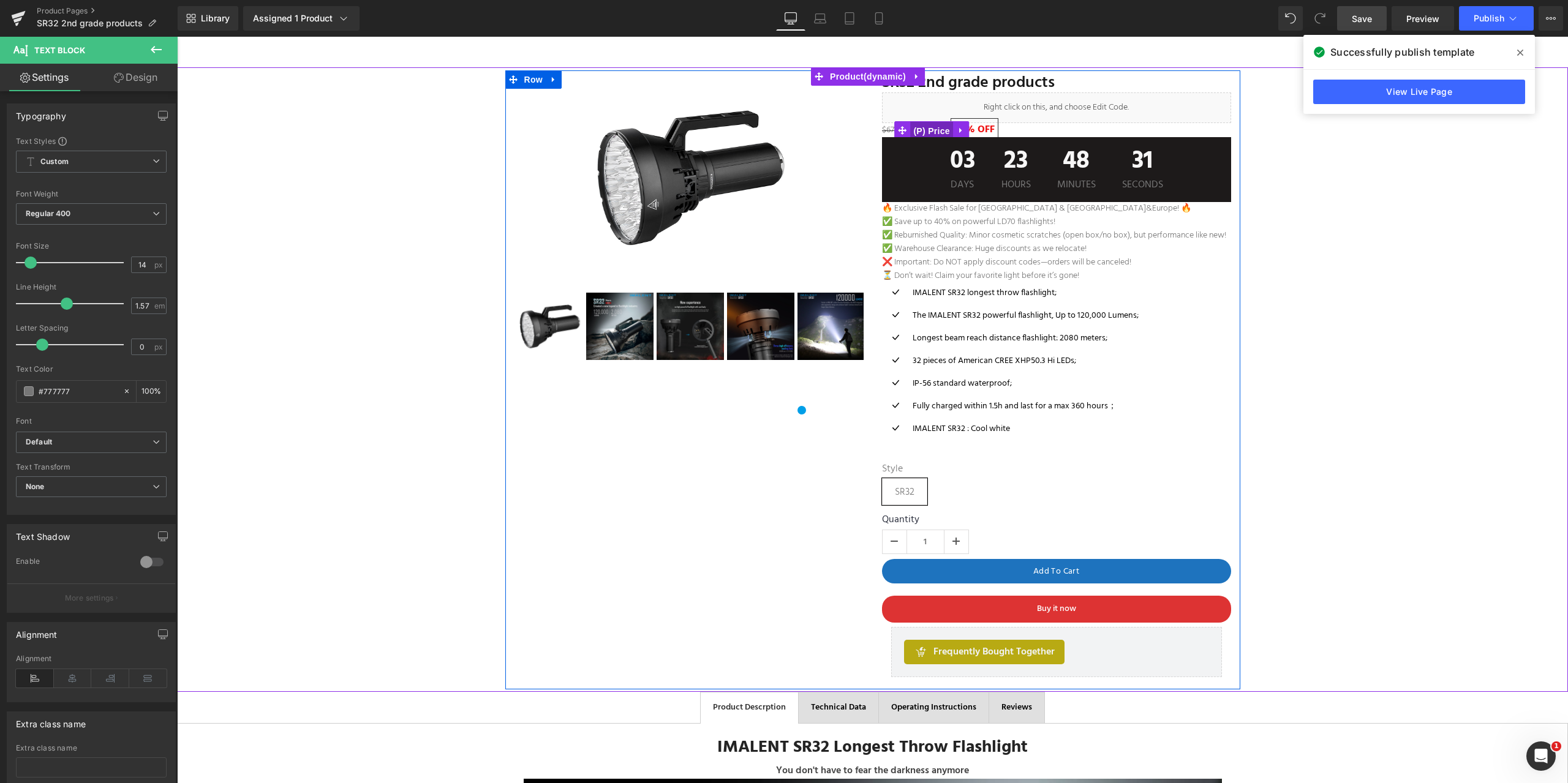
click at [928, 128] on span "(P) Price" at bounding box center [931, 130] width 43 height 18
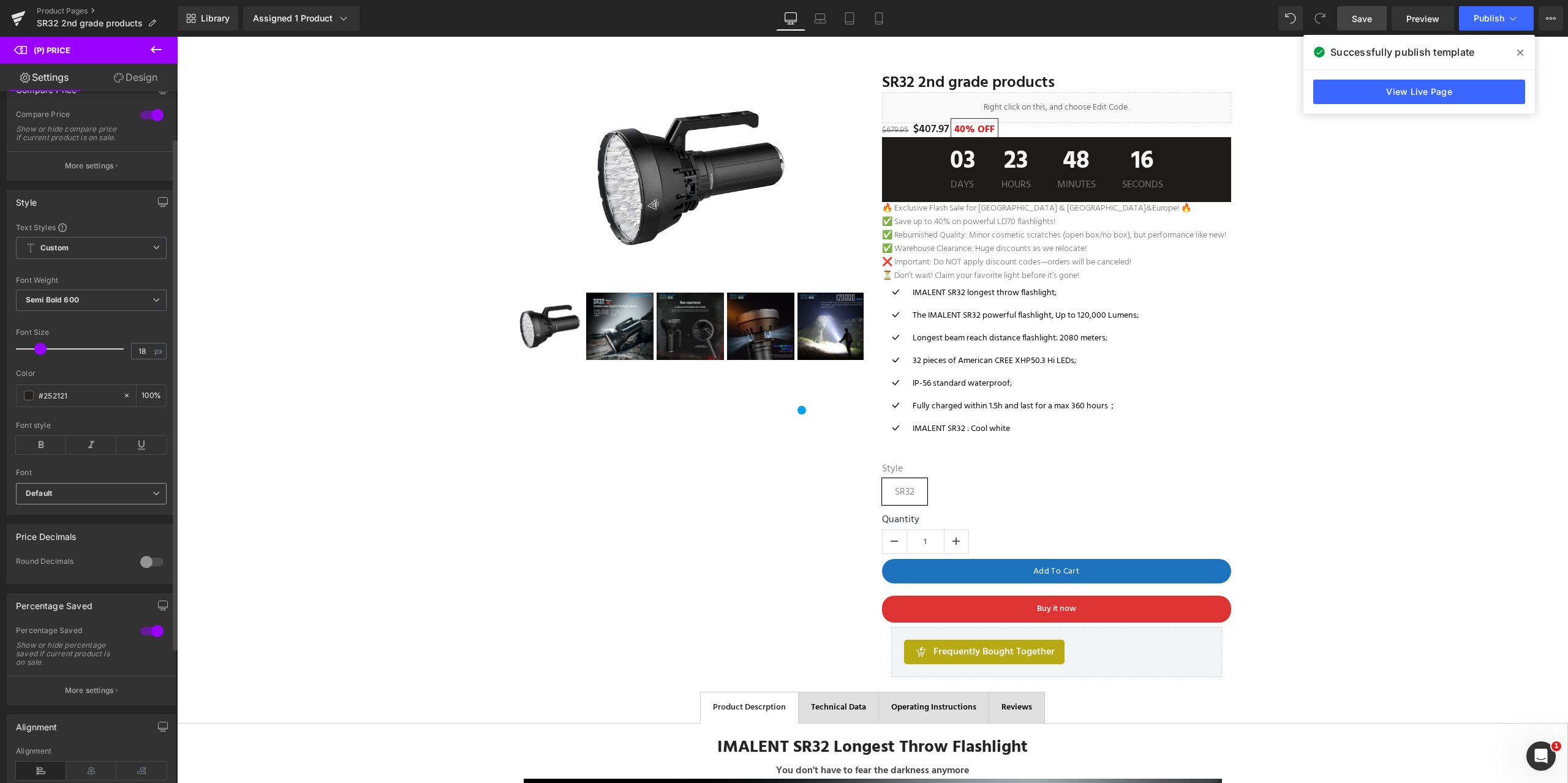
scroll to position [0, 0]
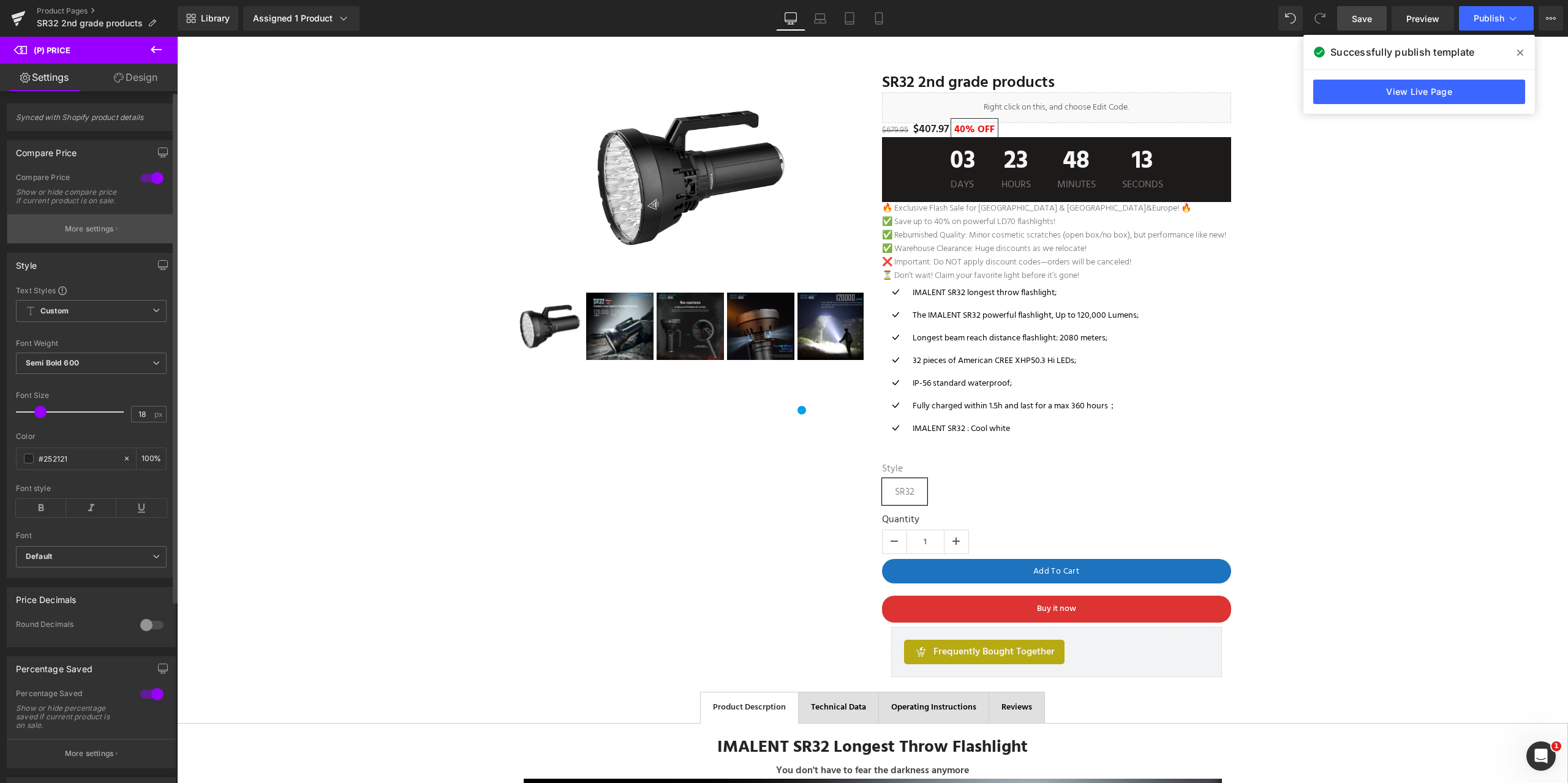
click at [101, 234] on p "More settings" at bounding box center [90, 229] width 49 height 11
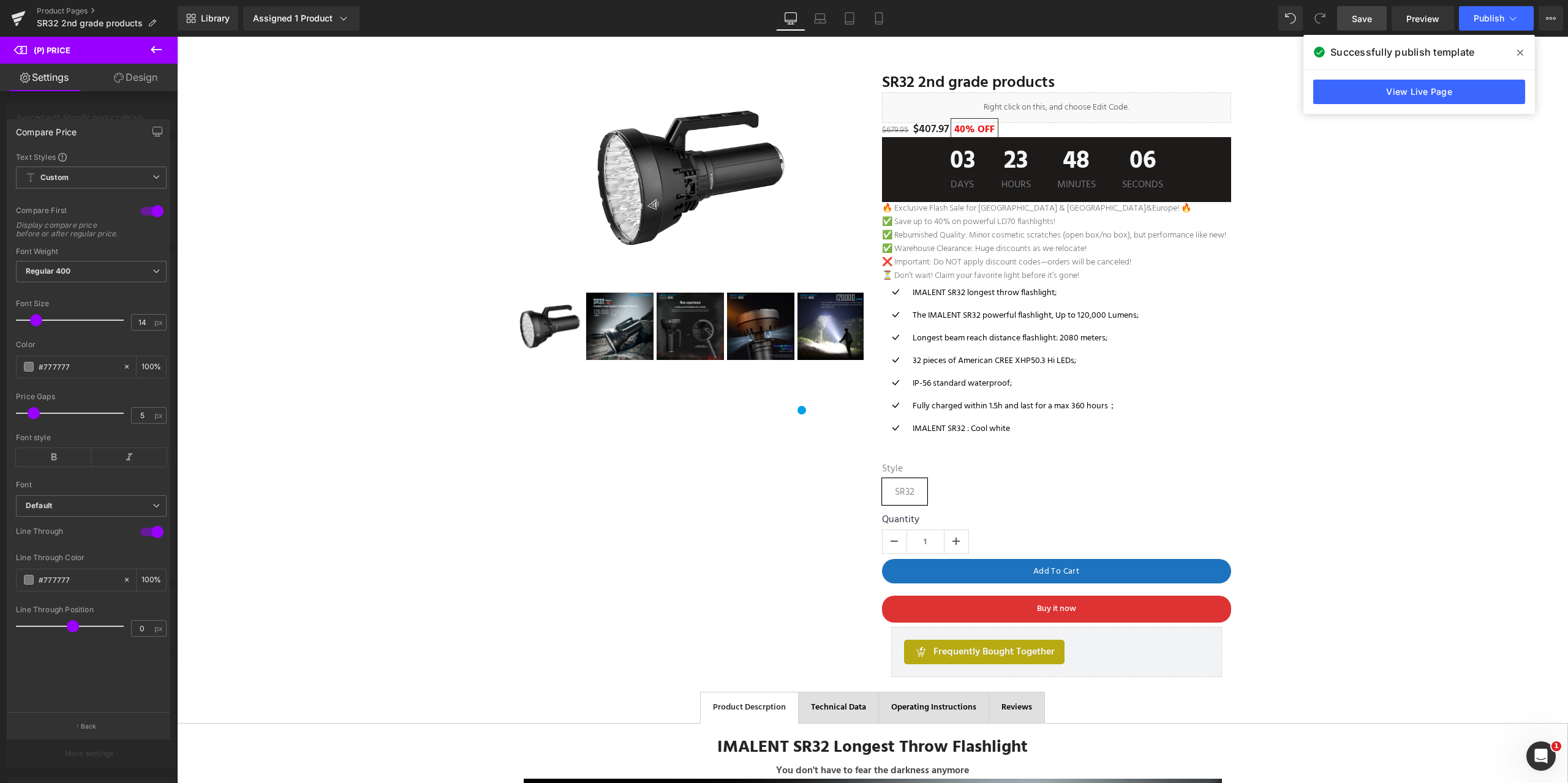
click at [151, 149] on div "Compare Price Text Styles Custom Custom Setup Global Style Custom Setup Global …" at bounding box center [88, 416] width 164 height 594
click at [116, 101] on div at bounding box center [89, 413] width 178 height 752
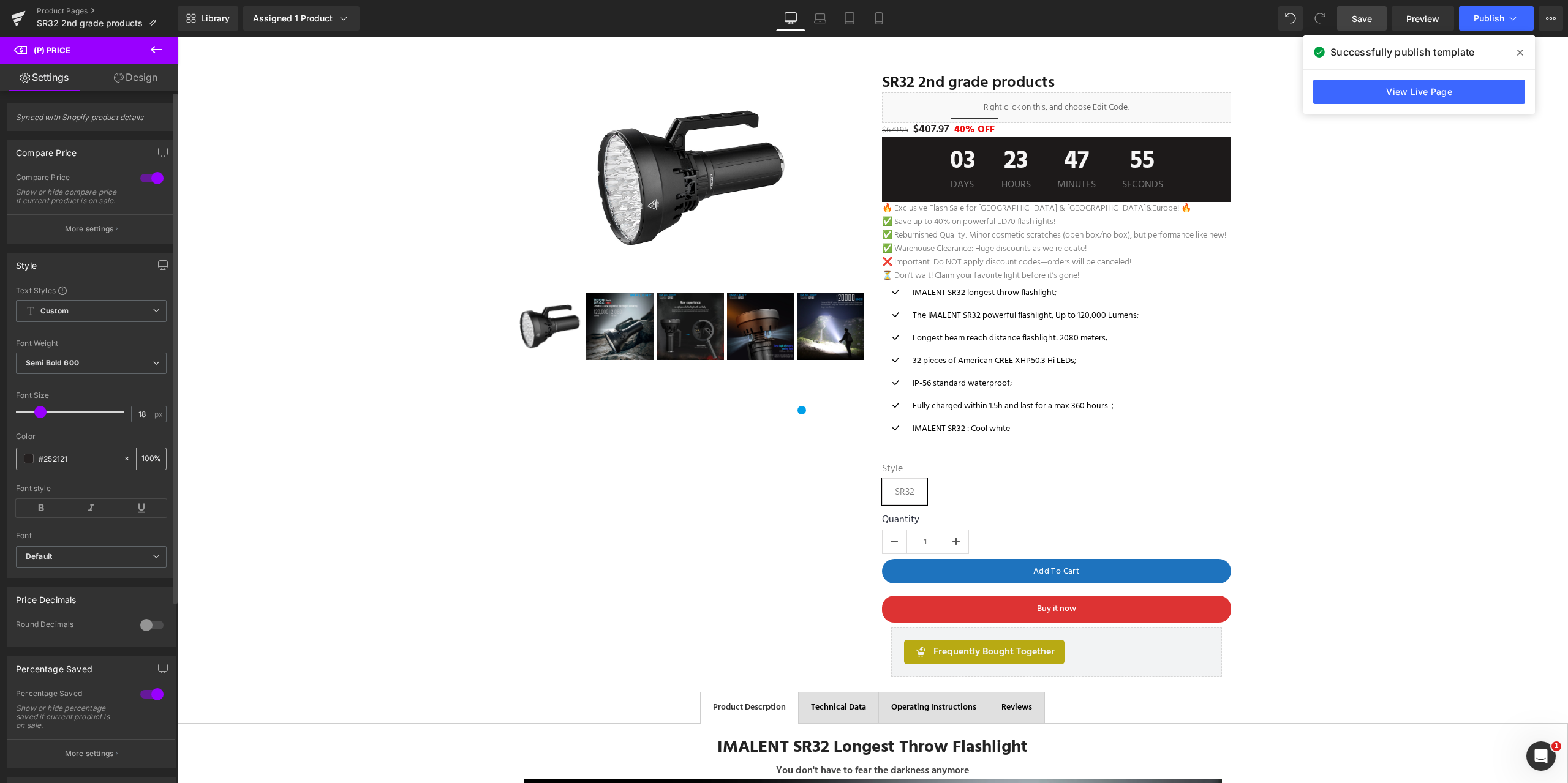
click at [29, 464] on span at bounding box center [29, 458] width 10 height 10
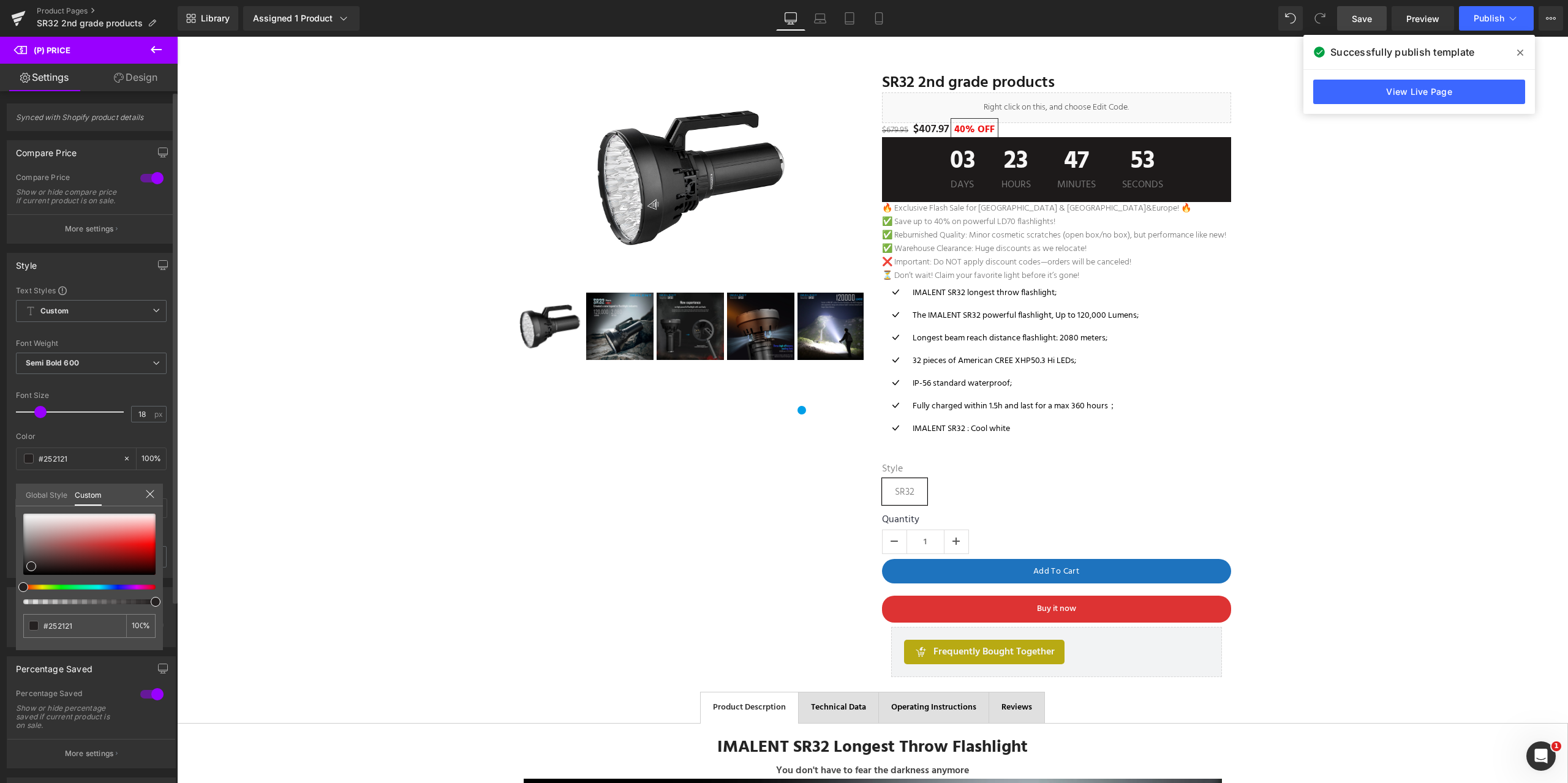
click at [151, 492] on icon at bounding box center [150, 494] width 10 height 10
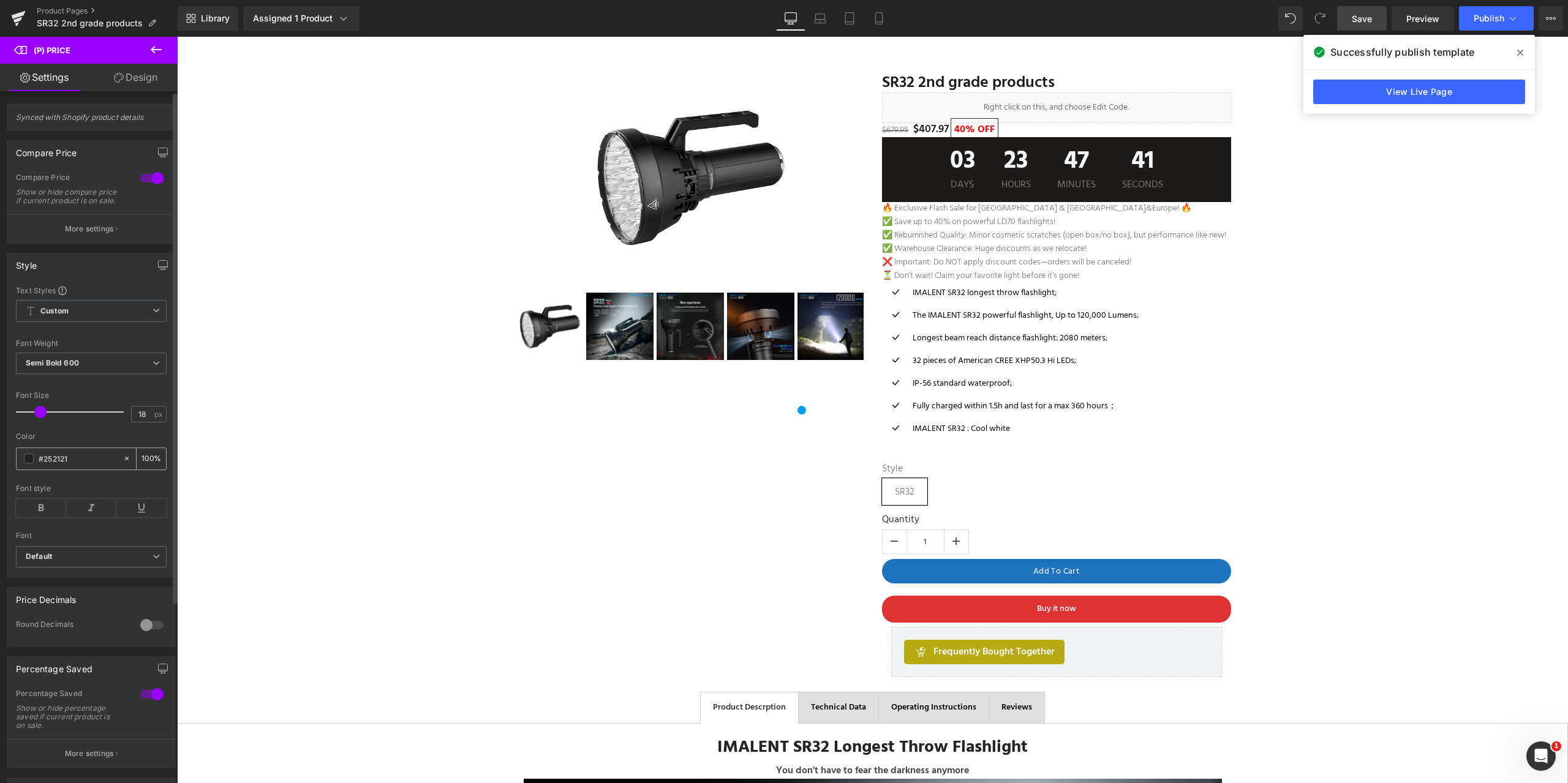
click at [27, 464] on span at bounding box center [29, 458] width 10 height 10
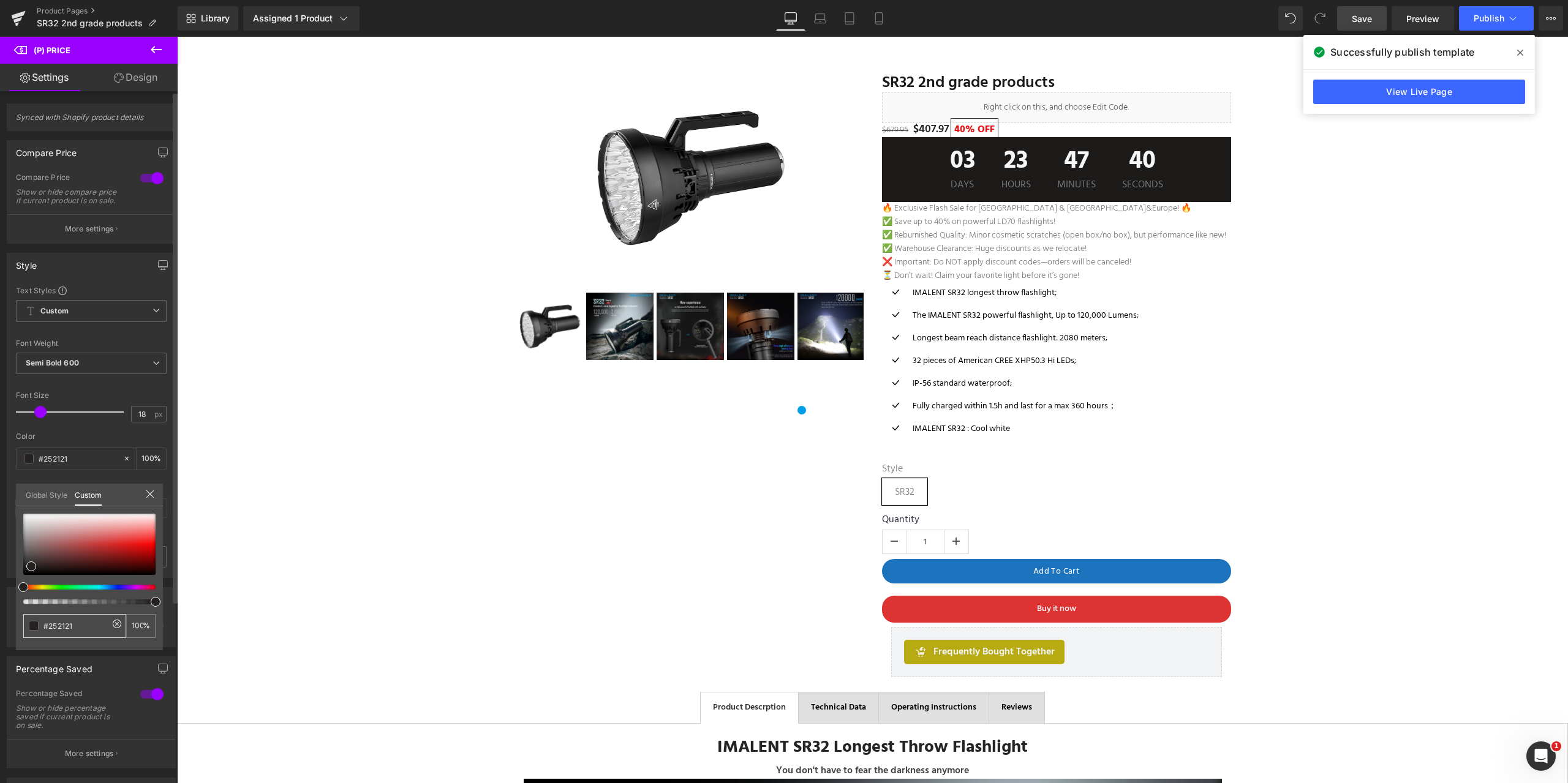
drag, startPoint x: 84, startPoint y: 630, endPoint x: 28, endPoint y: 630, distance: 56.0
click at [28, 630] on div "#252121" at bounding box center [74, 625] width 103 height 24
paste input "ee1010"
type input "#ee1010"
click at [1357, 16] on span "Save" at bounding box center [1362, 18] width 20 height 13
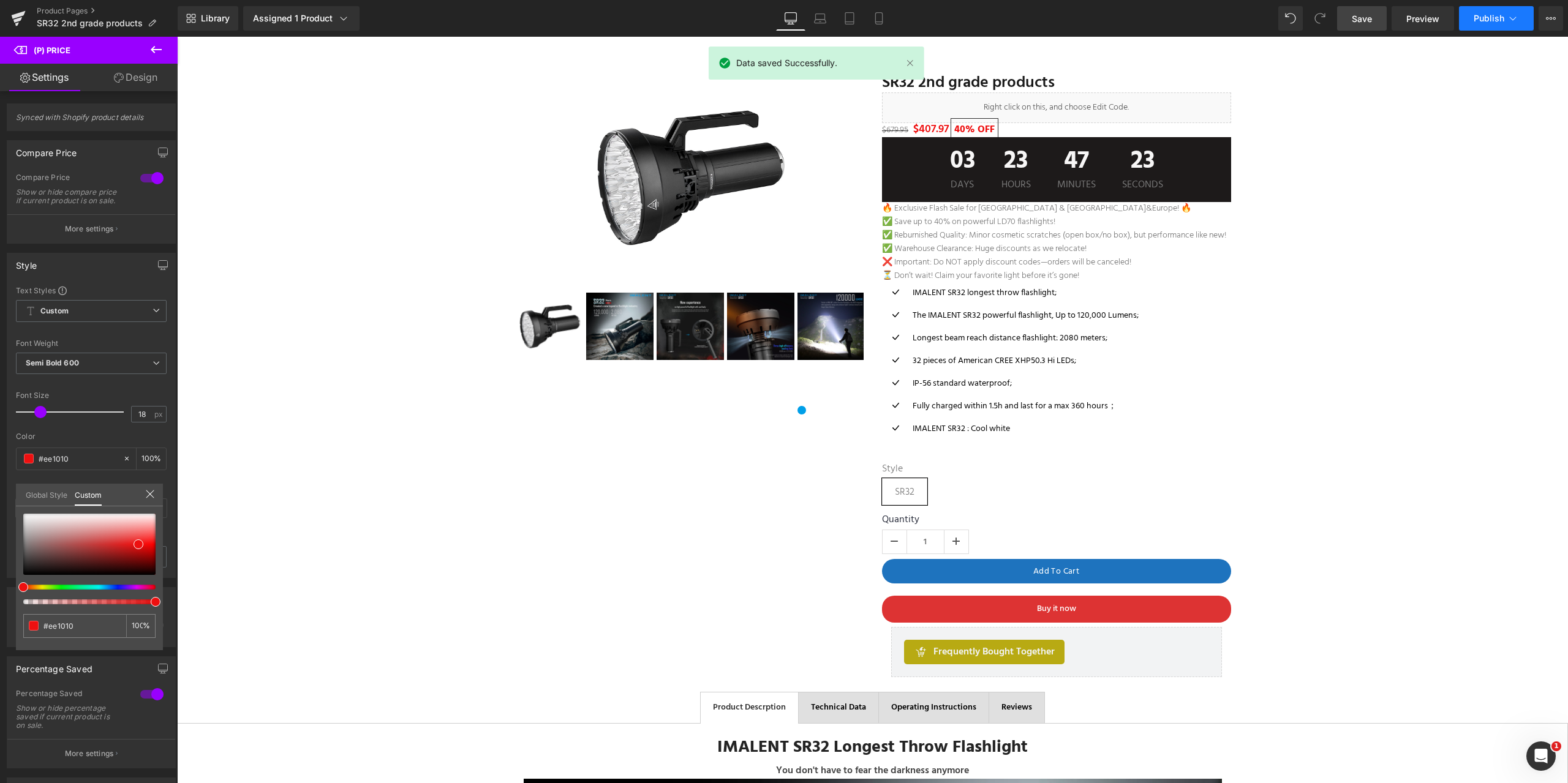
click at [1485, 15] on span "Publish" at bounding box center [1489, 18] width 31 height 10
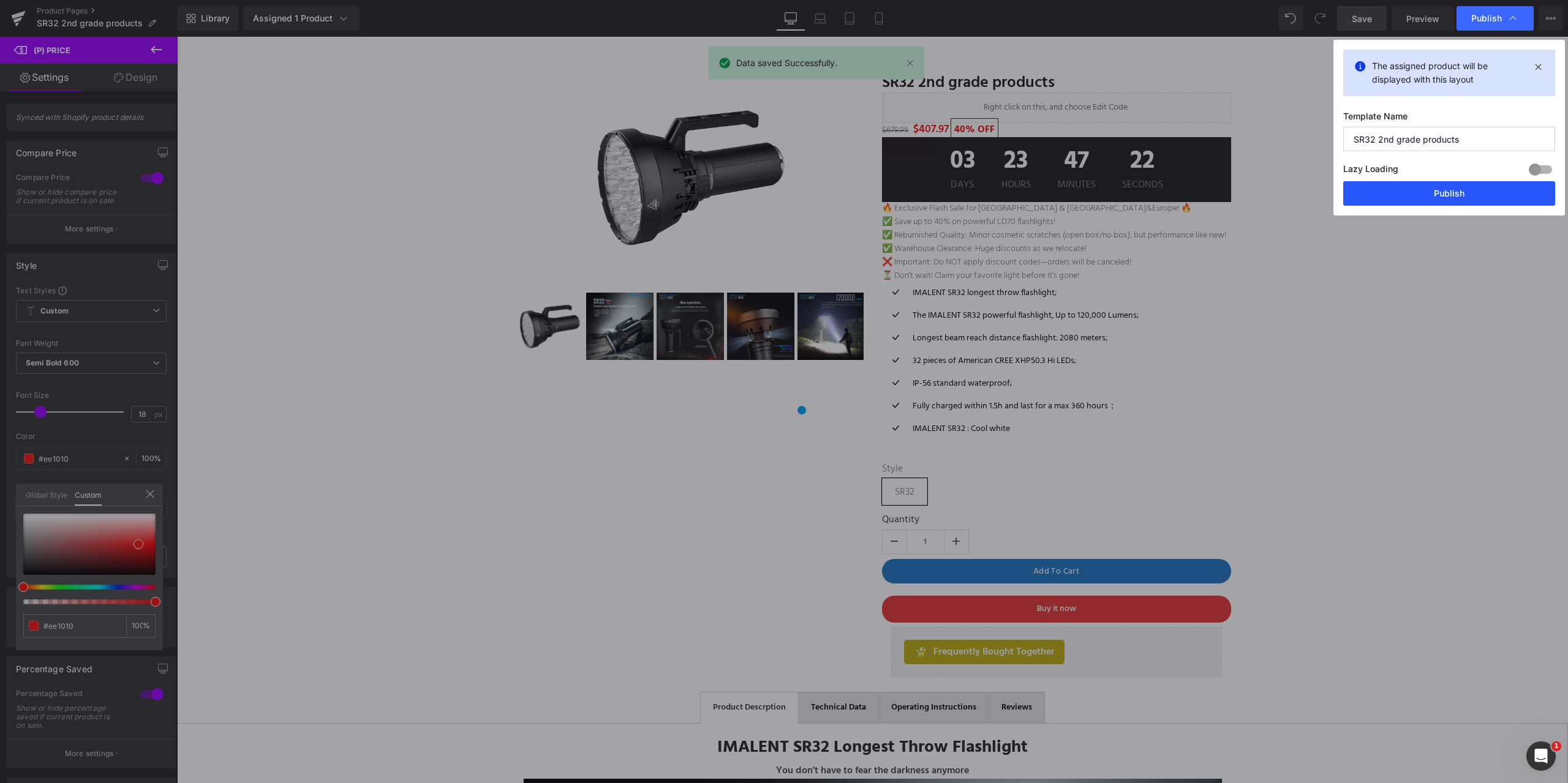
click at [1457, 187] on button "Publish" at bounding box center [1449, 194] width 212 height 24
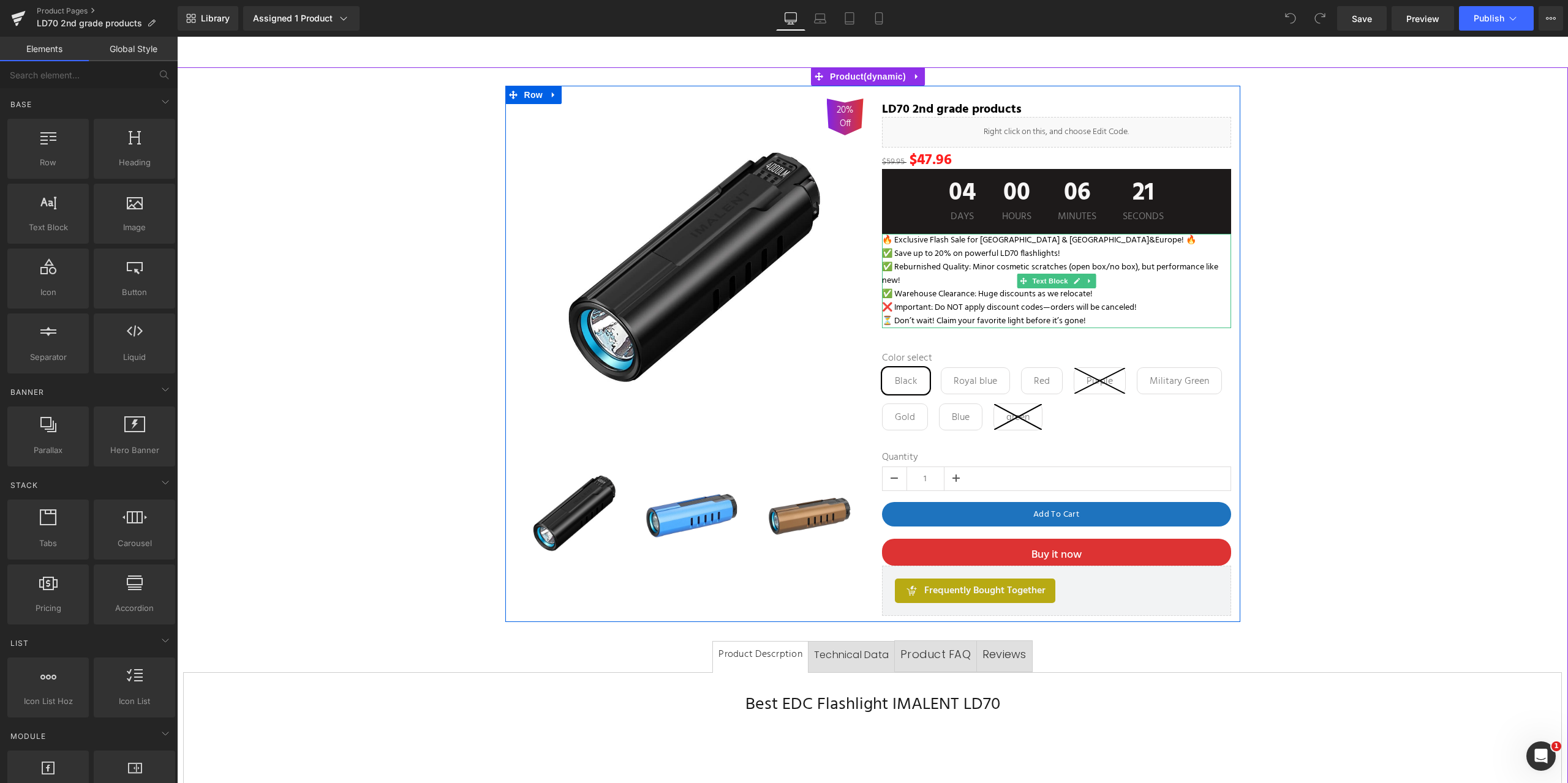
click at [912, 247] on p "✅ Save up to 20% on powerful LD70 flashlights!" at bounding box center [1057, 254] width 349 height 14
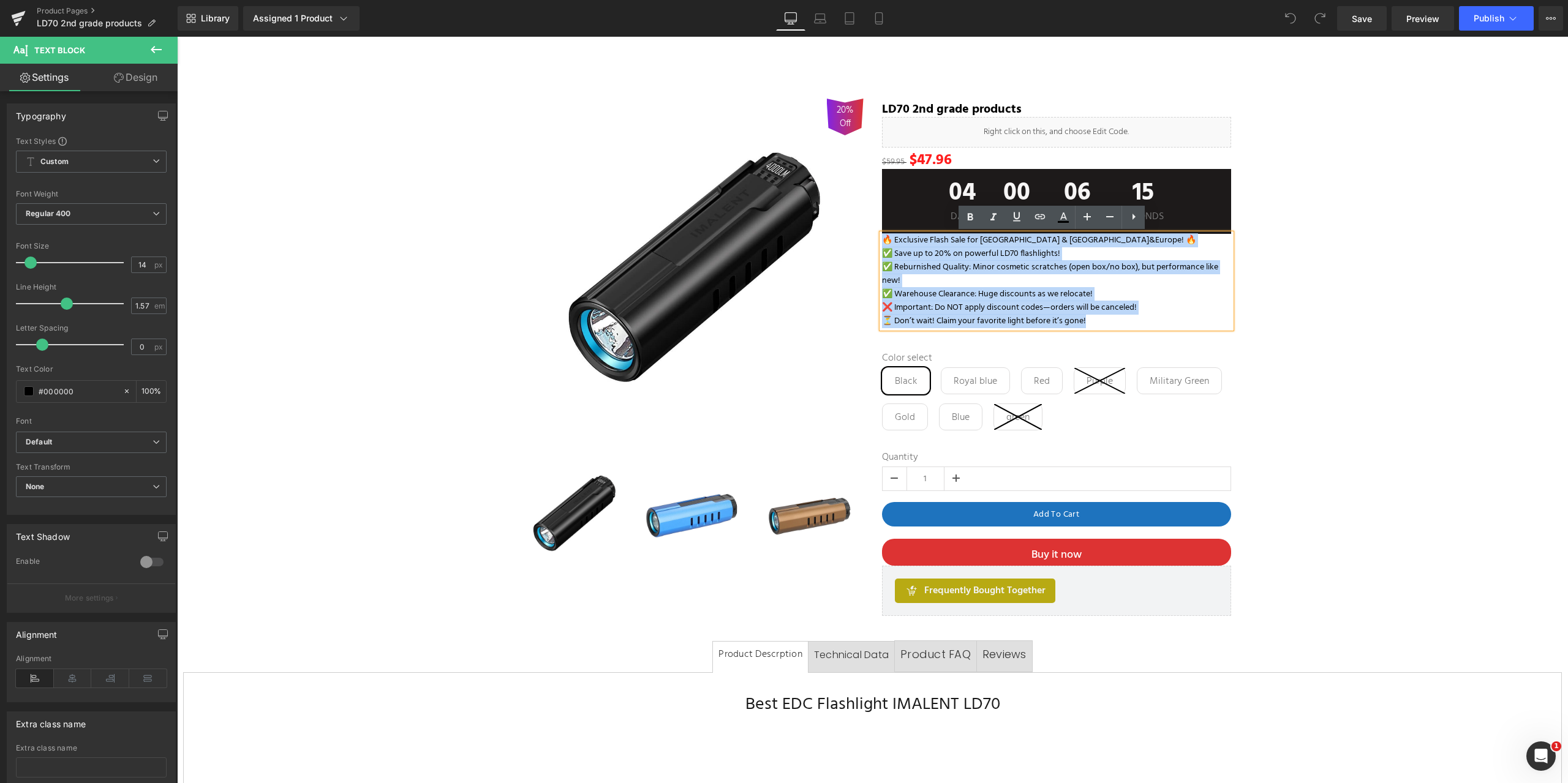
drag, startPoint x: 1100, startPoint y: 323, endPoint x: 877, endPoint y: 240, distance: 237.9
click at [882, 240] on div "🔥 Exclusive Flash Sale for [GEOGRAPHIC_DATA] & [GEOGRAPHIC_DATA] & [GEOGRAPHIC_…" at bounding box center [1057, 280] width 349 height 94
copy div "🔥 Exclusive Flash Sale for [GEOGRAPHIC_DATA] & [GEOGRAPHIC_DATA] & [GEOGRAPHIC_…"
click at [894, 191] on div "04 Days 00 Hours 01 Minutes 37 Seconds" at bounding box center [1057, 202] width 349 height 65
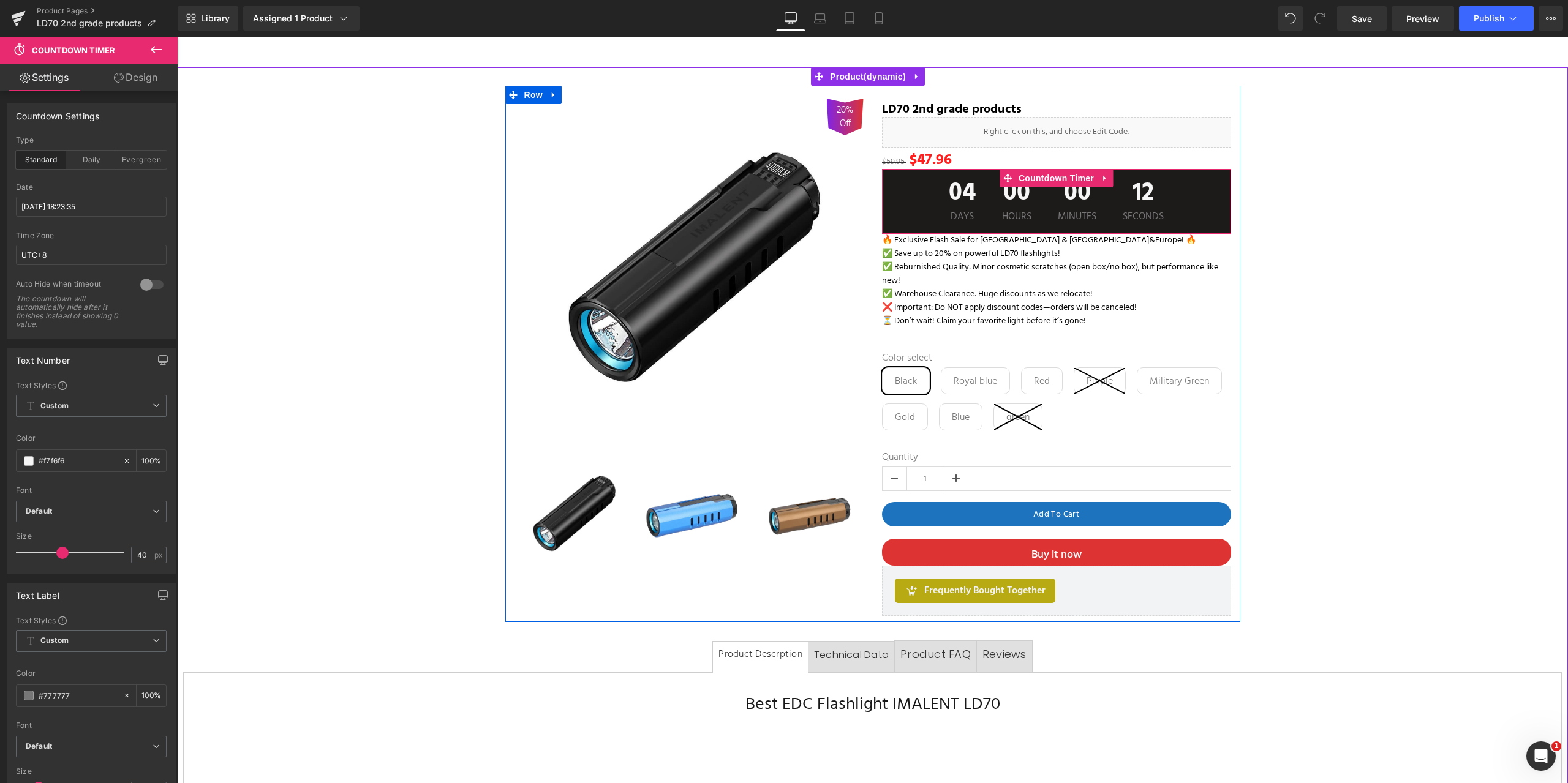
click at [894, 196] on div "04 Days 00 Hours 00 Minutes 12 Seconds" at bounding box center [1057, 202] width 349 height 65
click at [884, 209] on div "03 Days 23 Hours 57 Minutes 54 Seconds" at bounding box center [1057, 202] width 349 height 65
drag, startPoint x: 77, startPoint y: 462, endPoint x: 12, endPoint y: 457, distance: 65.2
click at [12, 457] on div "Text Styles Custom Custom Setup Global Style Custom Setup Global Style rgba(247…" at bounding box center [91, 477] width 168 height 193
click at [139, 78] on link "Design" at bounding box center [135, 77] width 89 height 28
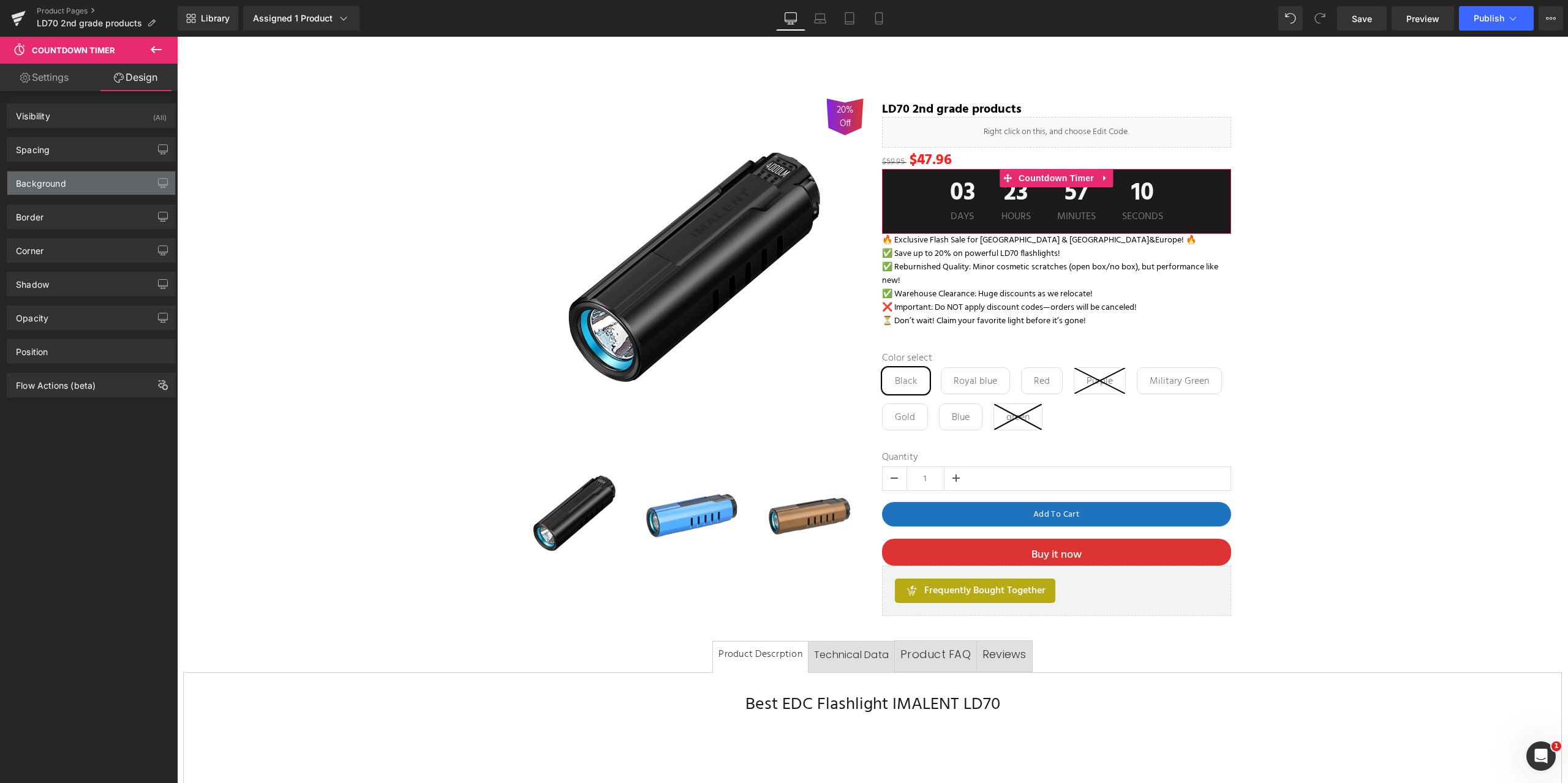
click at [84, 185] on div "Background" at bounding box center [91, 183] width 168 height 23
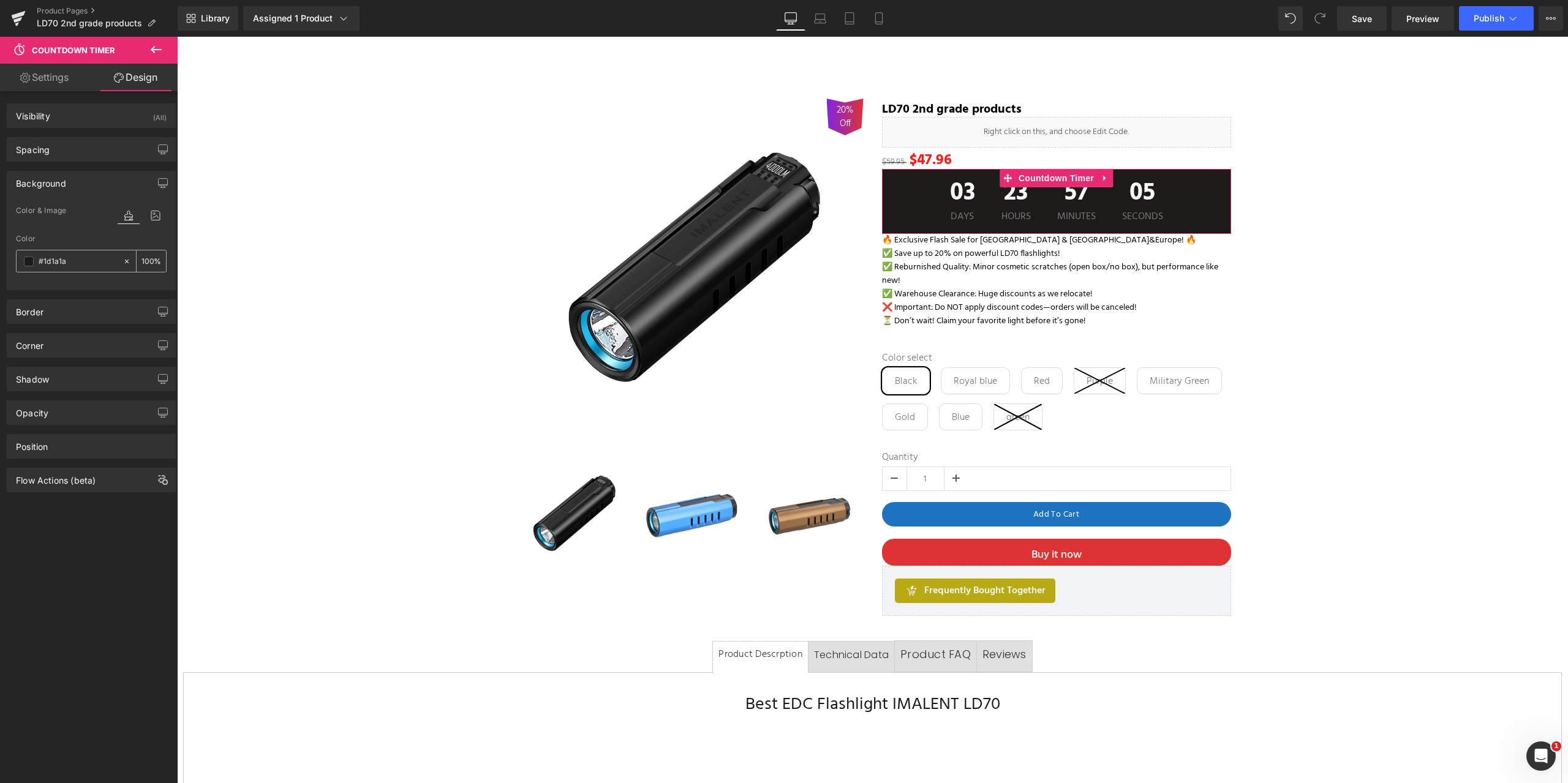
click at [75, 263] on input "#1d1a1a" at bounding box center [77, 261] width 78 height 14
drag, startPoint x: 76, startPoint y: 263, endPoint x: 37, endPoint y: 259, distance: 39.2
click at [37, 259] on div "#1d1a1a" at bounding box center [69, 261] width 106 height 22
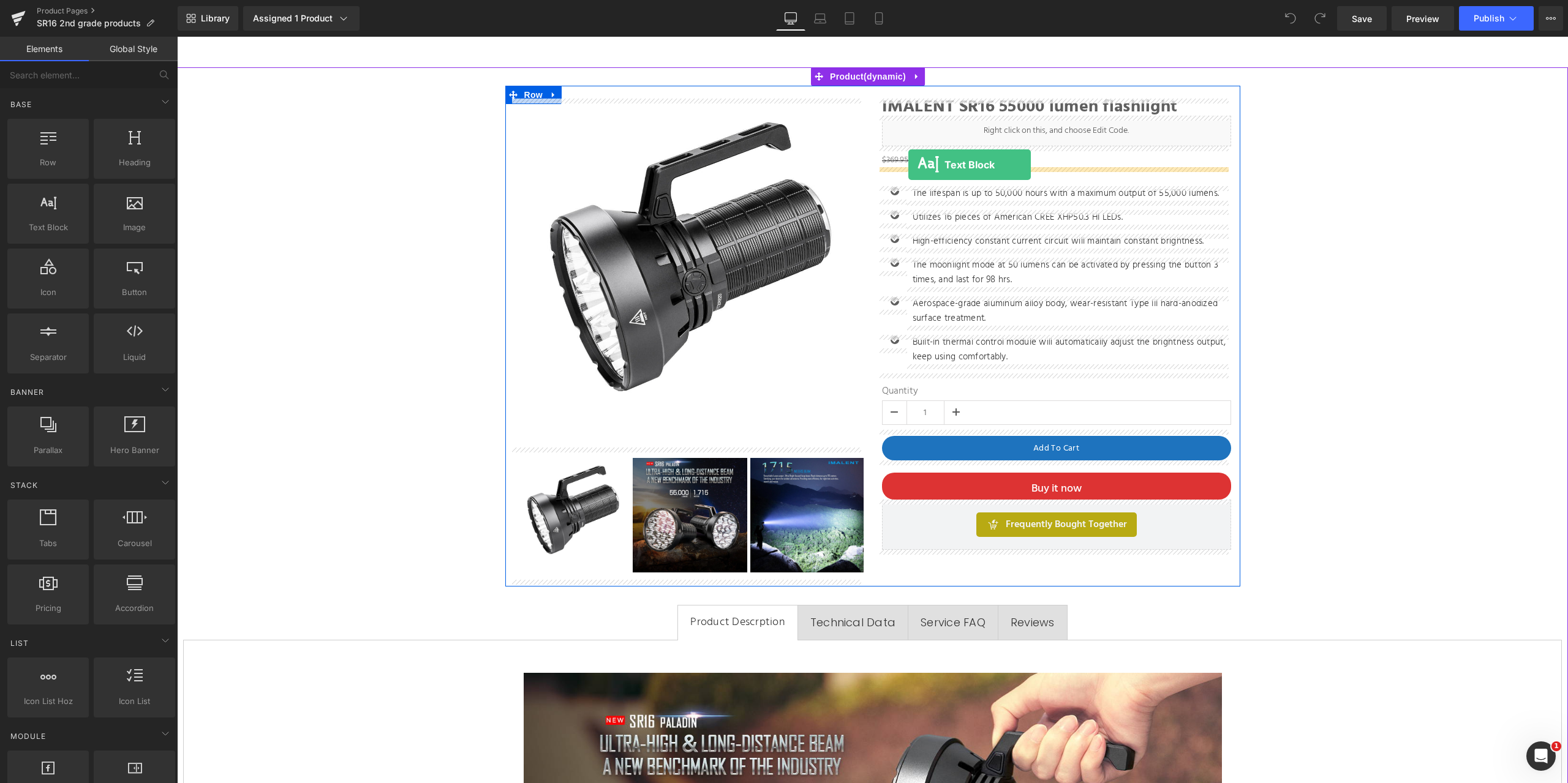
drag, startPoint x: 222, startPoint y: 253, endPoint x: 908, endPoint y: 165, distance: 691.6
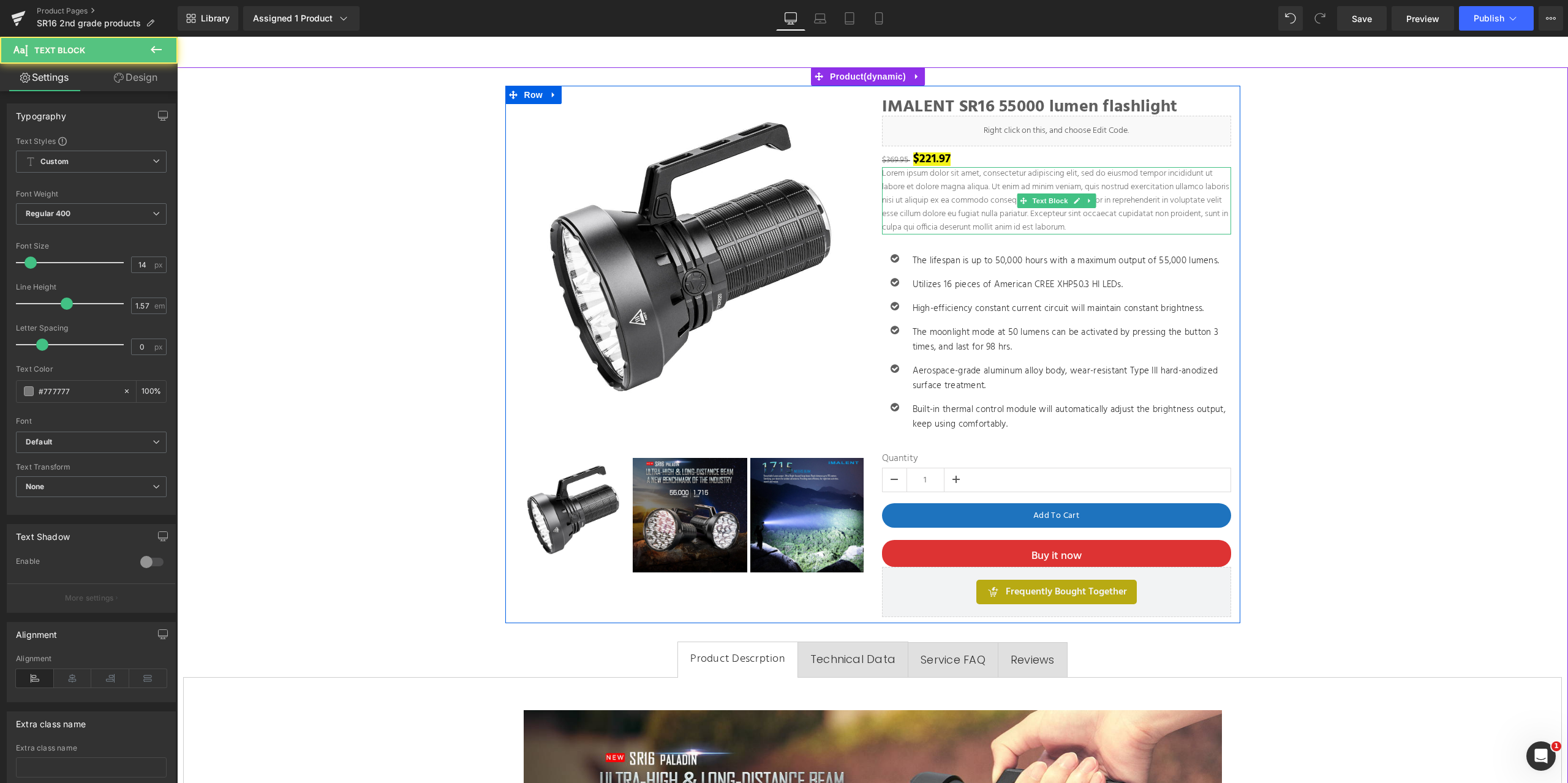
click at [945, 198] on p "Lorem ipsum dolor sit amet, consectetur adipiscing elit, sed do eiusmod tempor …" at bounding box center [1057, 200] width 349 height 67
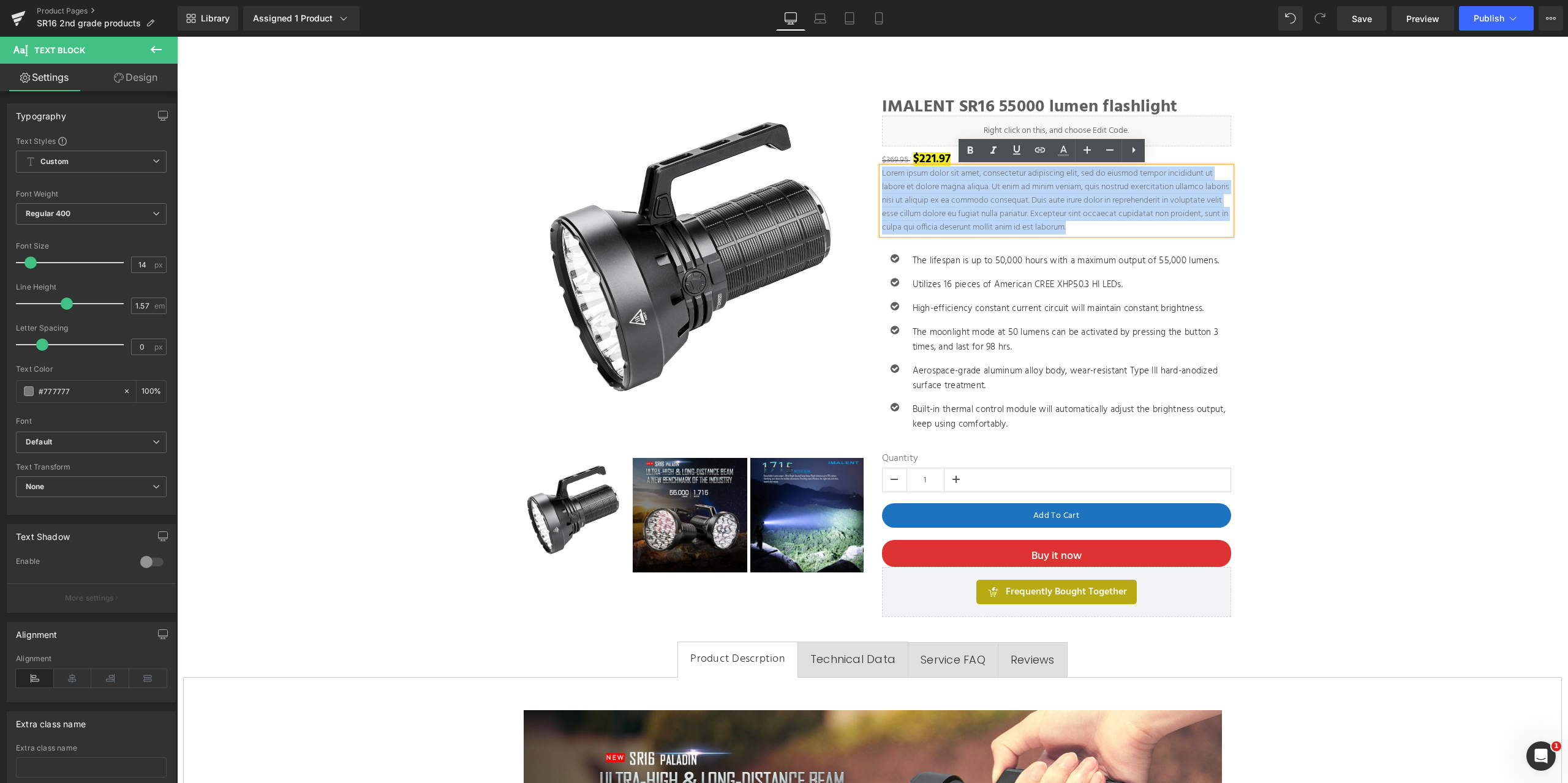
drag, startPoint x: 1156, startPoint y: 232, endPoint x: 873, endPoint y: 170, distance: 289.7
click at [873, 170] on div "IMALENT SR16 55000 lumen flashlight Heading Liquid $369.95 $221.97 (P) Price Lo…" at bounding box center [1056, 358] width 367 height 519
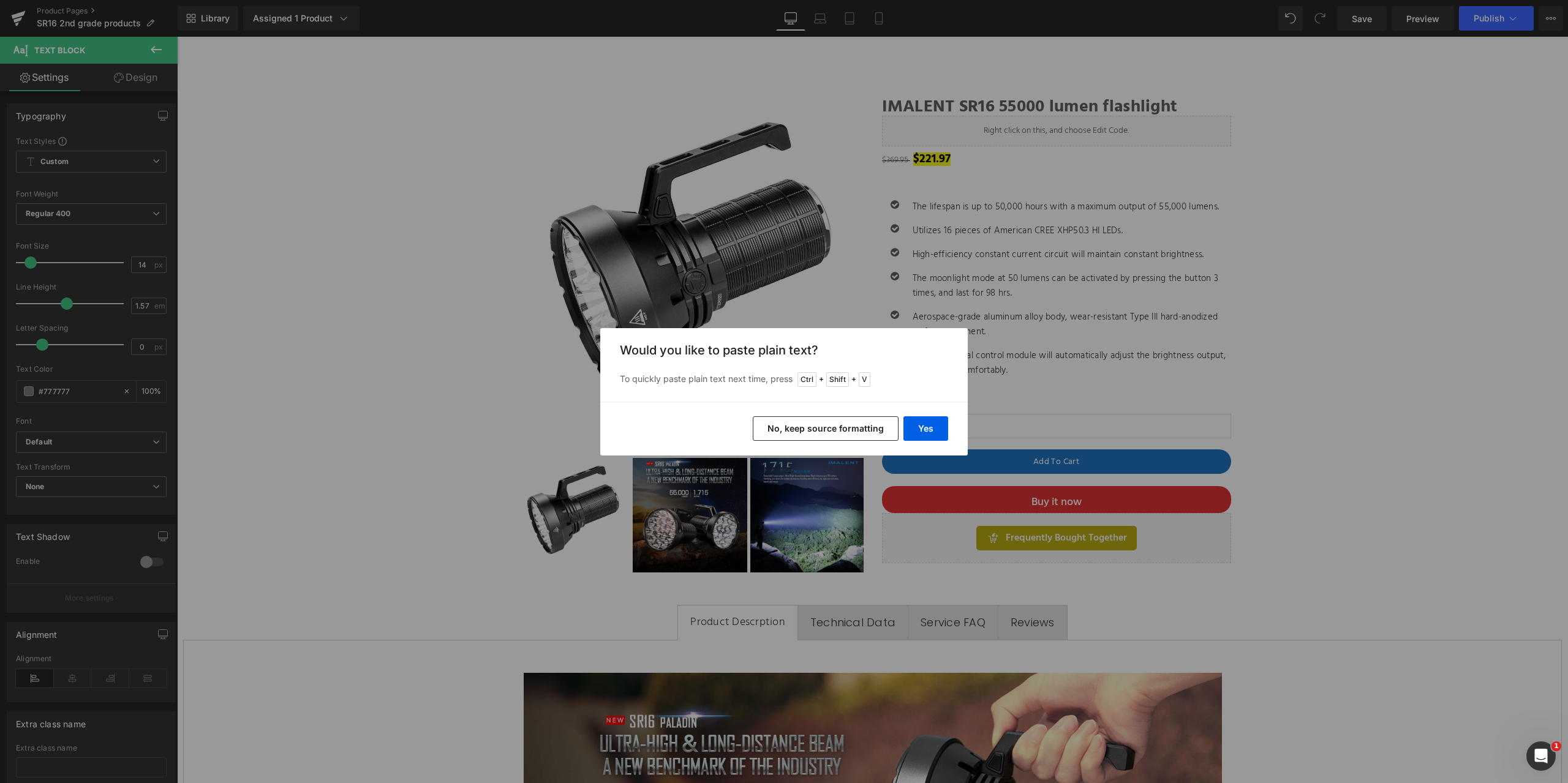
click at [0, 0] on button "No, keep source formatting" at bounding box center [0, 0] width 0 height 0
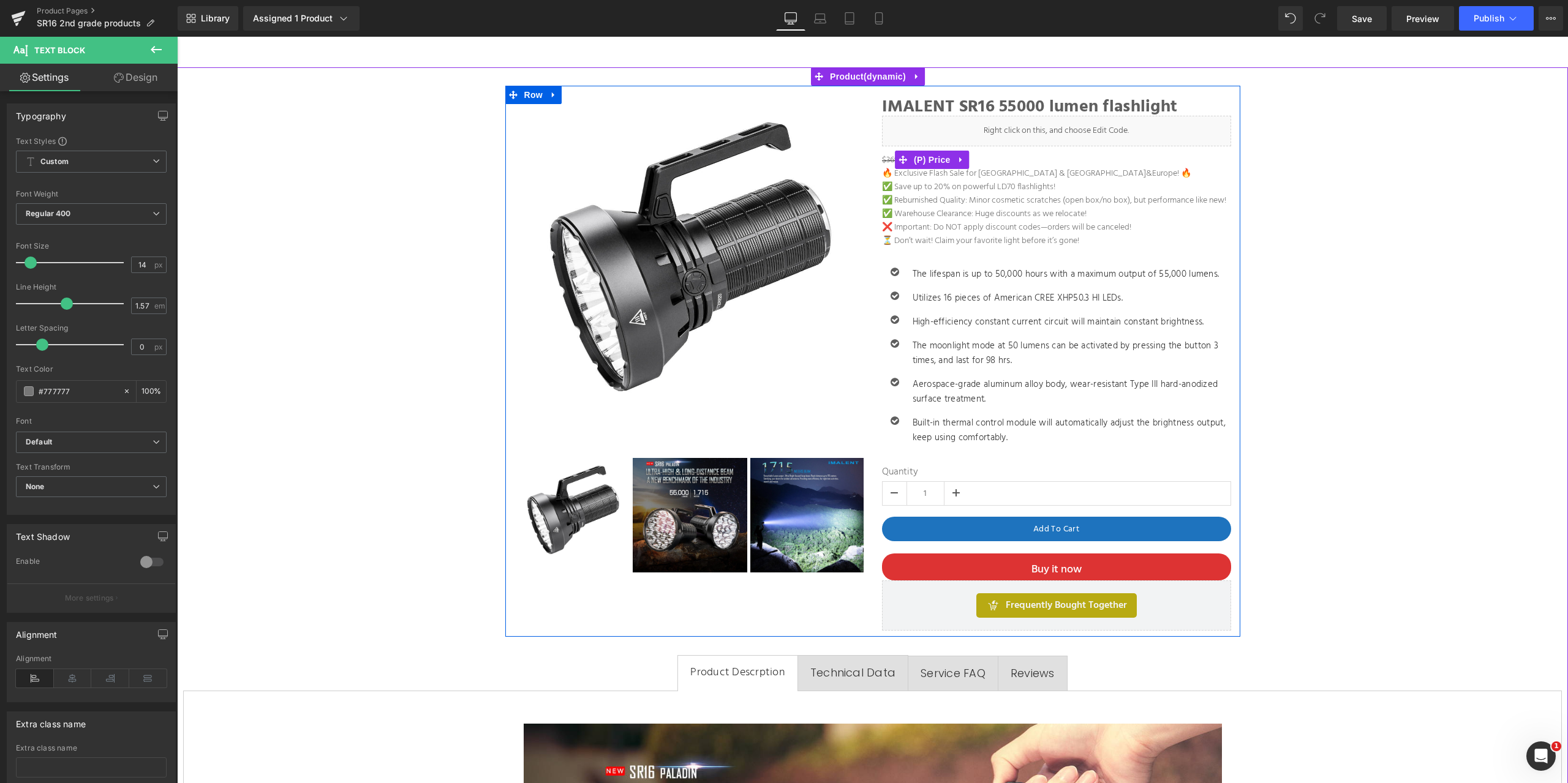
click at [883, 155] on span "$369.95" at bounding box center [895, 160] width 26 height 14
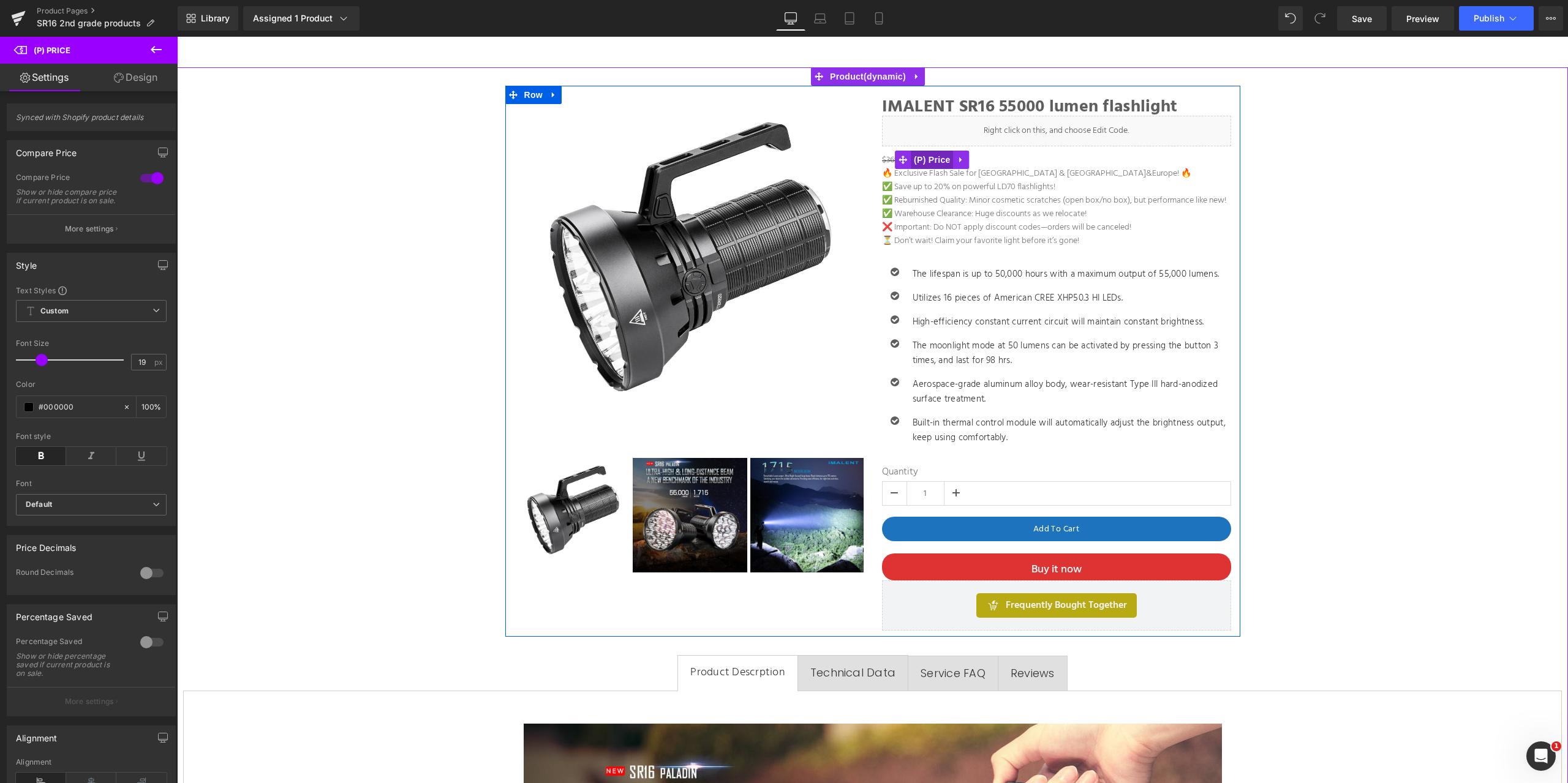
click at [924, 161] on span "(P) Price" at bounding box center [932, 160] width 43 height 18
click at [155, 649] on div at bounding box center [151, 642] width 29 height 20
click at [1362, 18] on span "Save" at bounding box center [1362, 18] width 20 height 13
click at [939, 157] on span "(P) Price" at bounding box center [932, 160] width 43 height 18
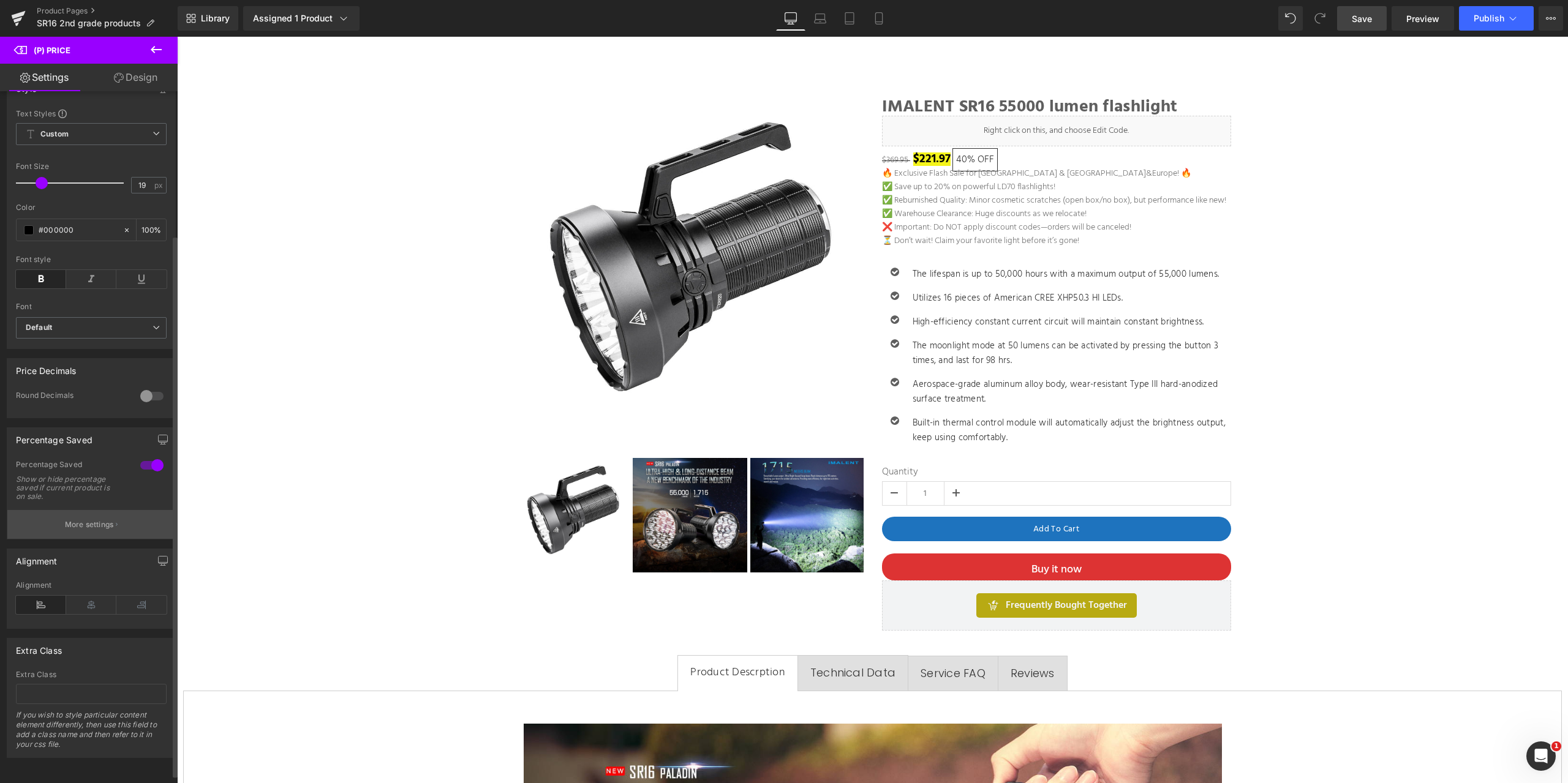
click at [90, 522] on p "More settings" at bounding box center [90, 525] width 49 height 11
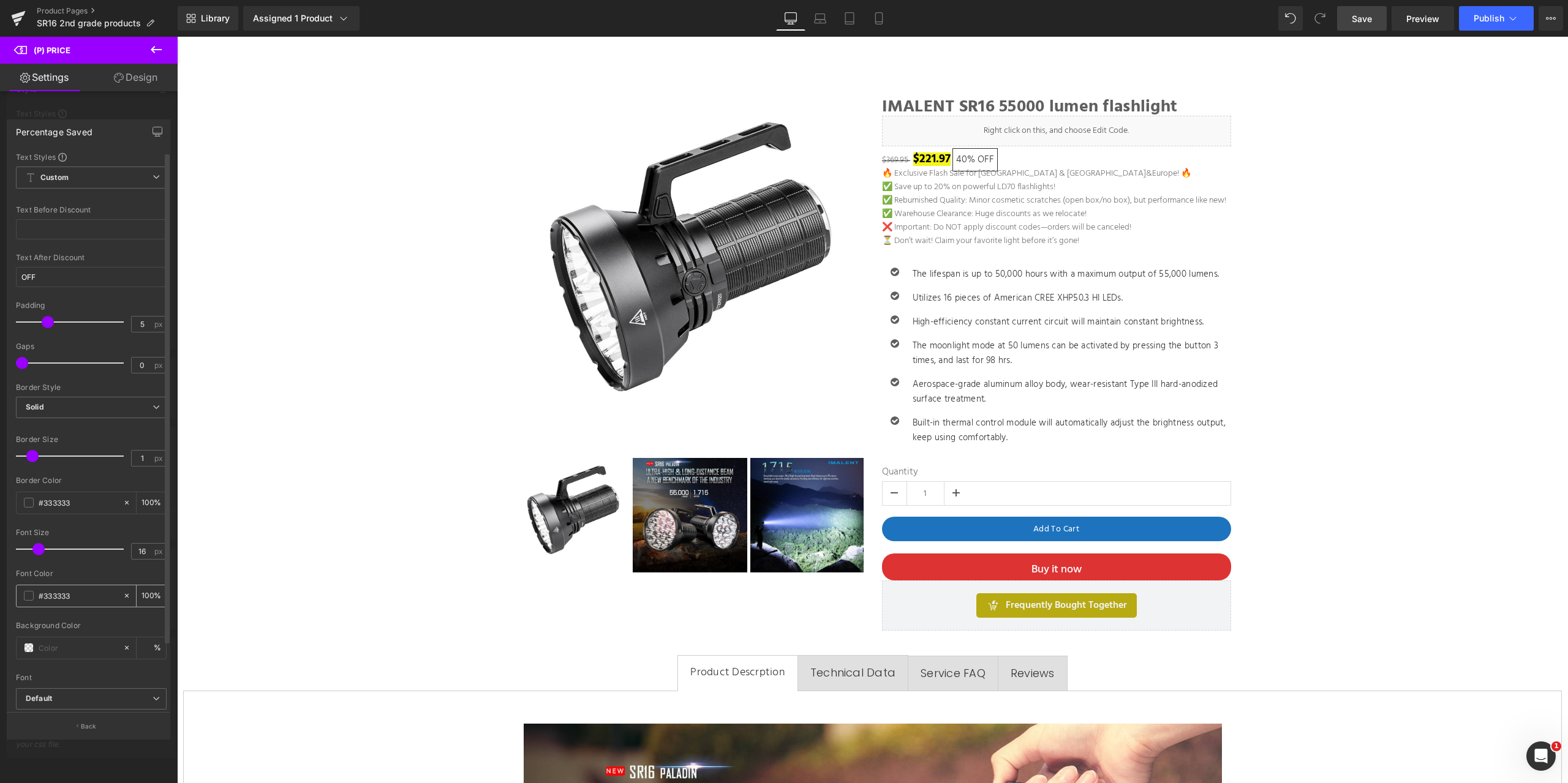
click at [28, 596] on span at bounding box center [29, 596] width 10 height 10
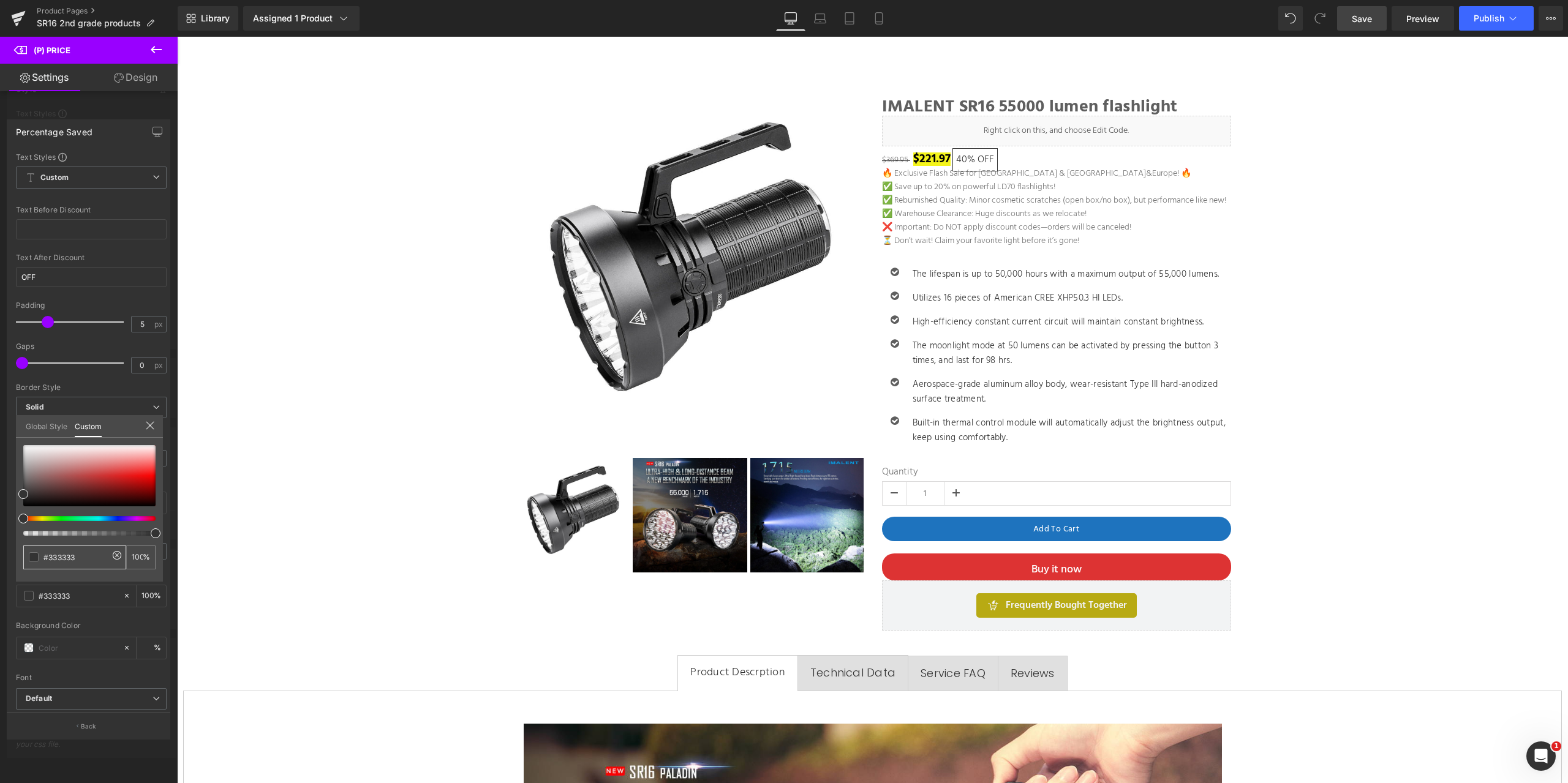
drag, startPoint x: 84, startPoint y: 559, endPoint x: 0, endPoint y: 551, distance: 84.4
click at [0, 551] on div "Percentage Saved Text Styles Custom Custom Setup Global Style Custom Setup Glob…" at bounding box center [89, 424] width 178 height 628
paste input "ee1010"
type input "#ee1010"
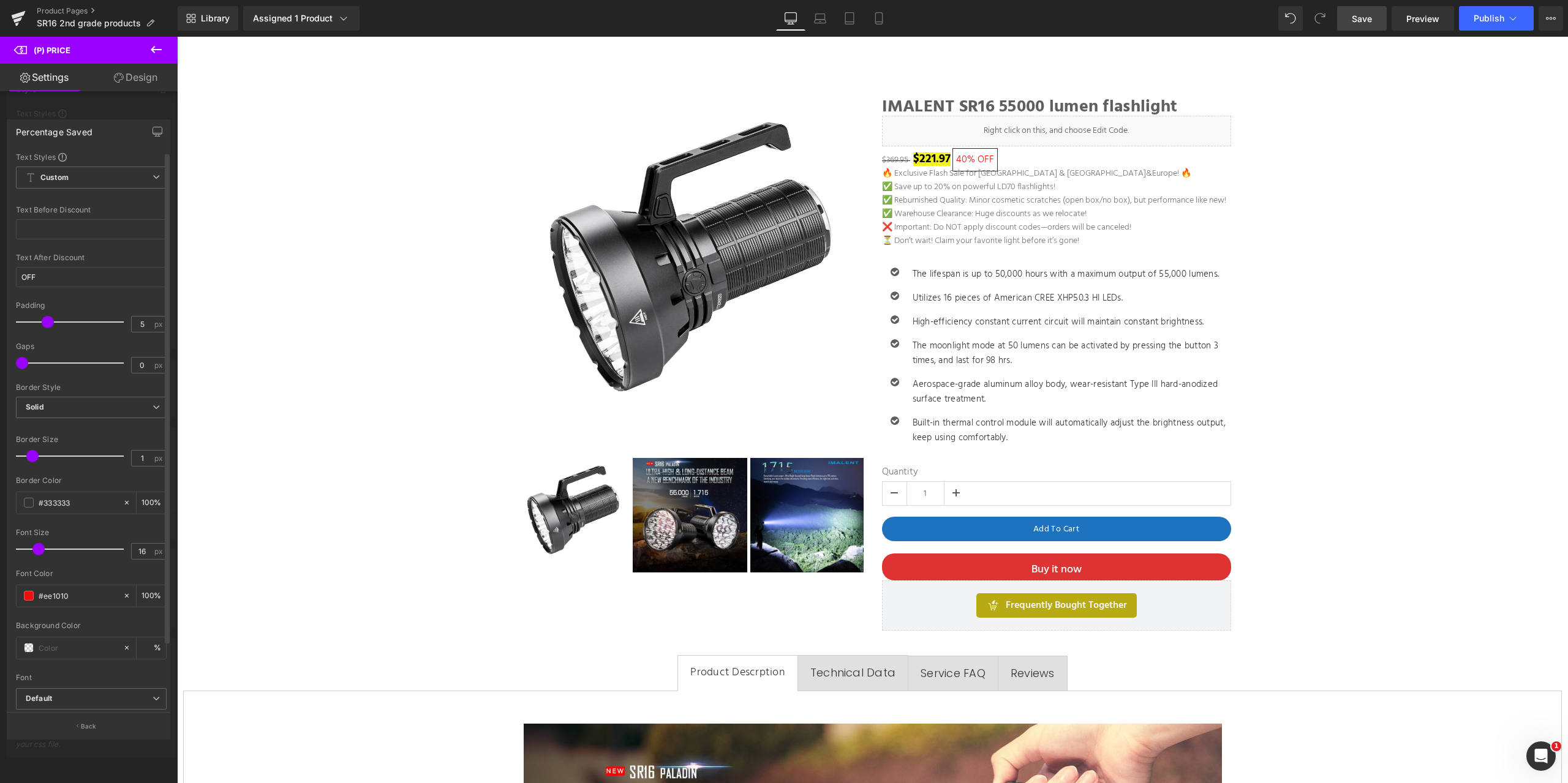
scroll to position [75, 0]
click at [38, 668] on icon at bounding box center [41, 677] width 50 height 18
click at [1370, 20] on span "Save" at bounding box center [1362, 18] width 20 height 13
click at [148, 45] on button at bounding box center [156, 50] width 43 height 27
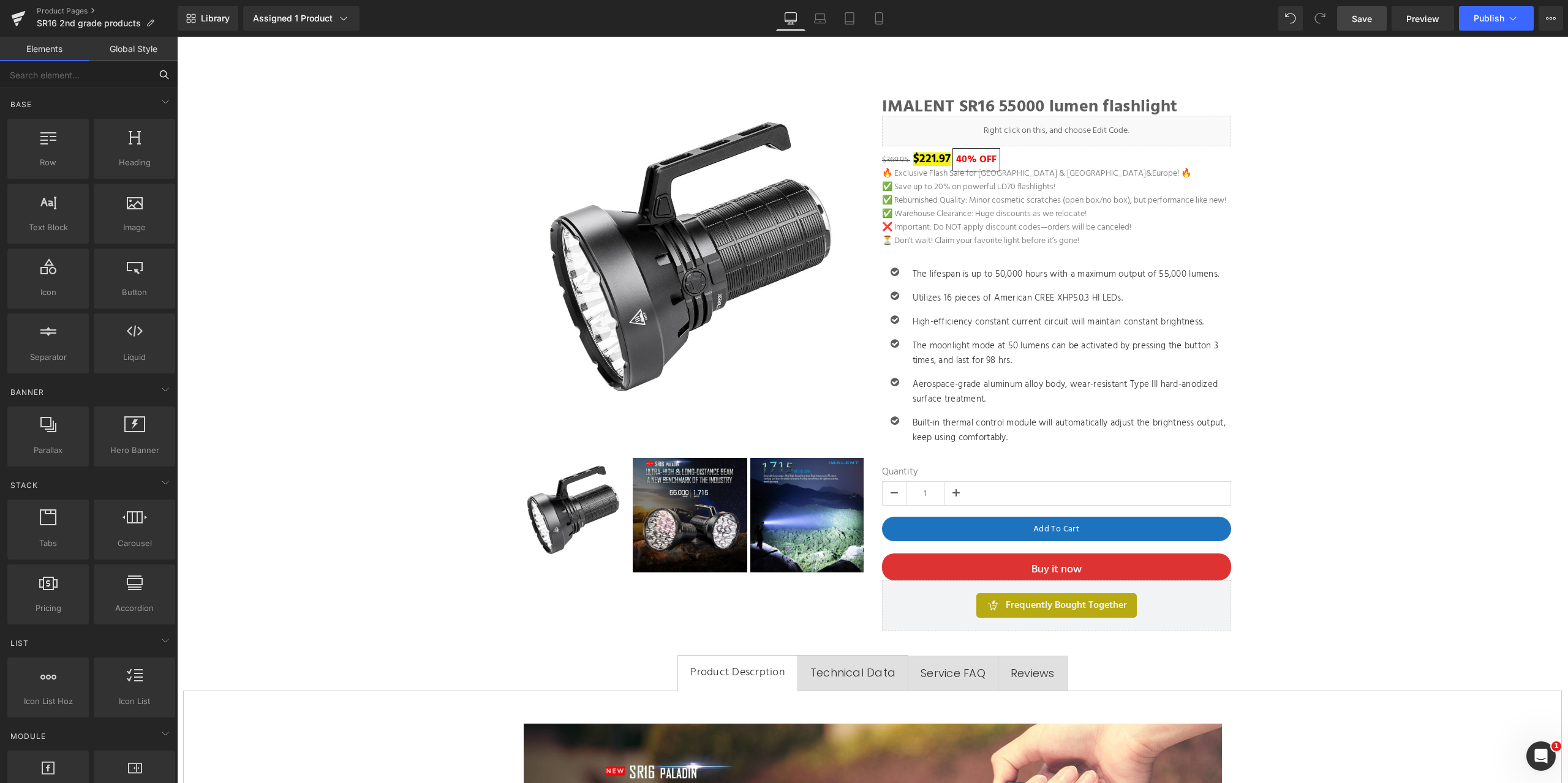
click at [50, 78] on input "text" at bounding box center [75, 75] width 151 height 27
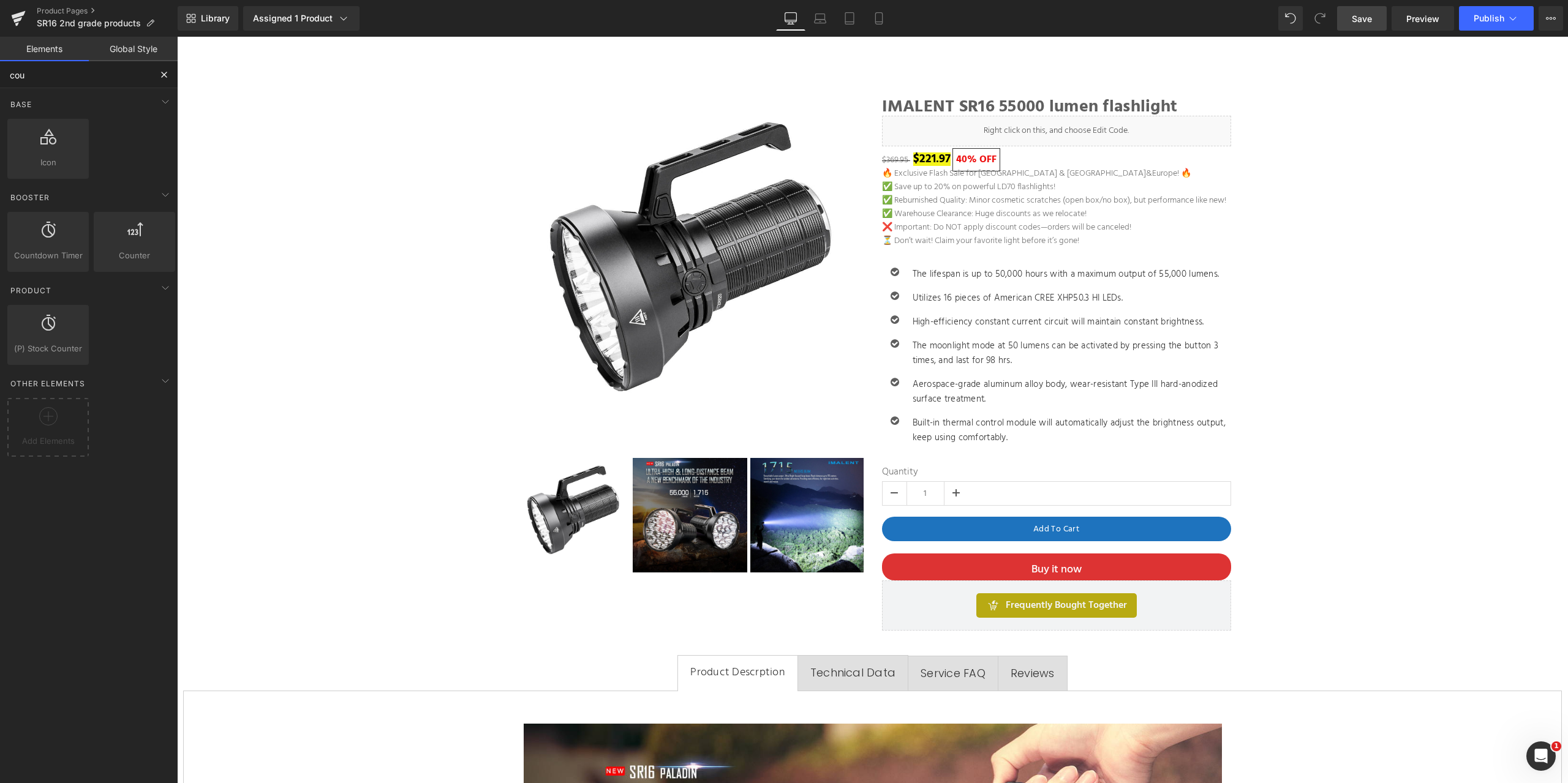
type input "coun"
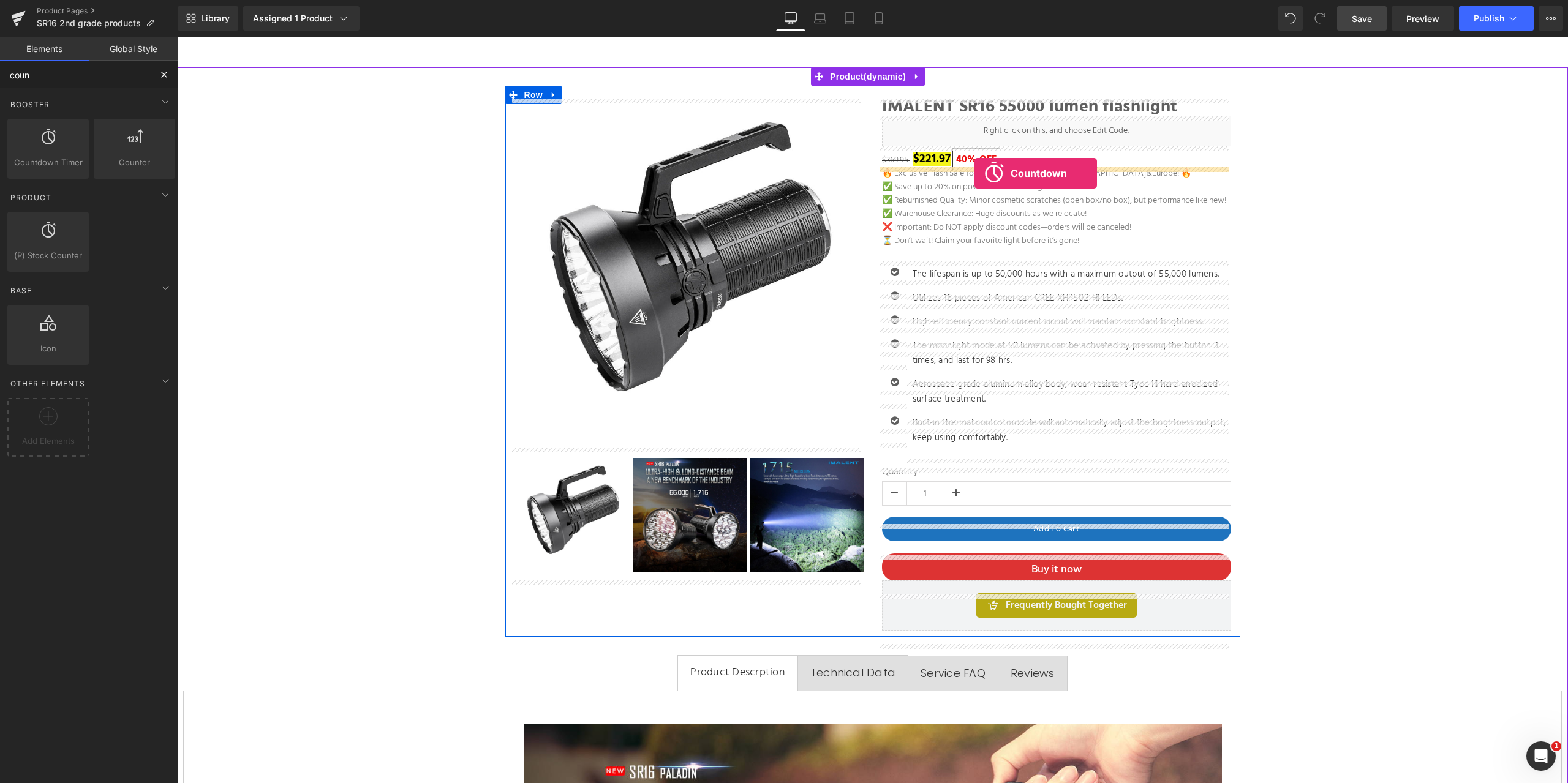
drag, startPoint x: 218, startPoint y: 185, endPoint x: 974, endPoint y: 173, distance: 756.1
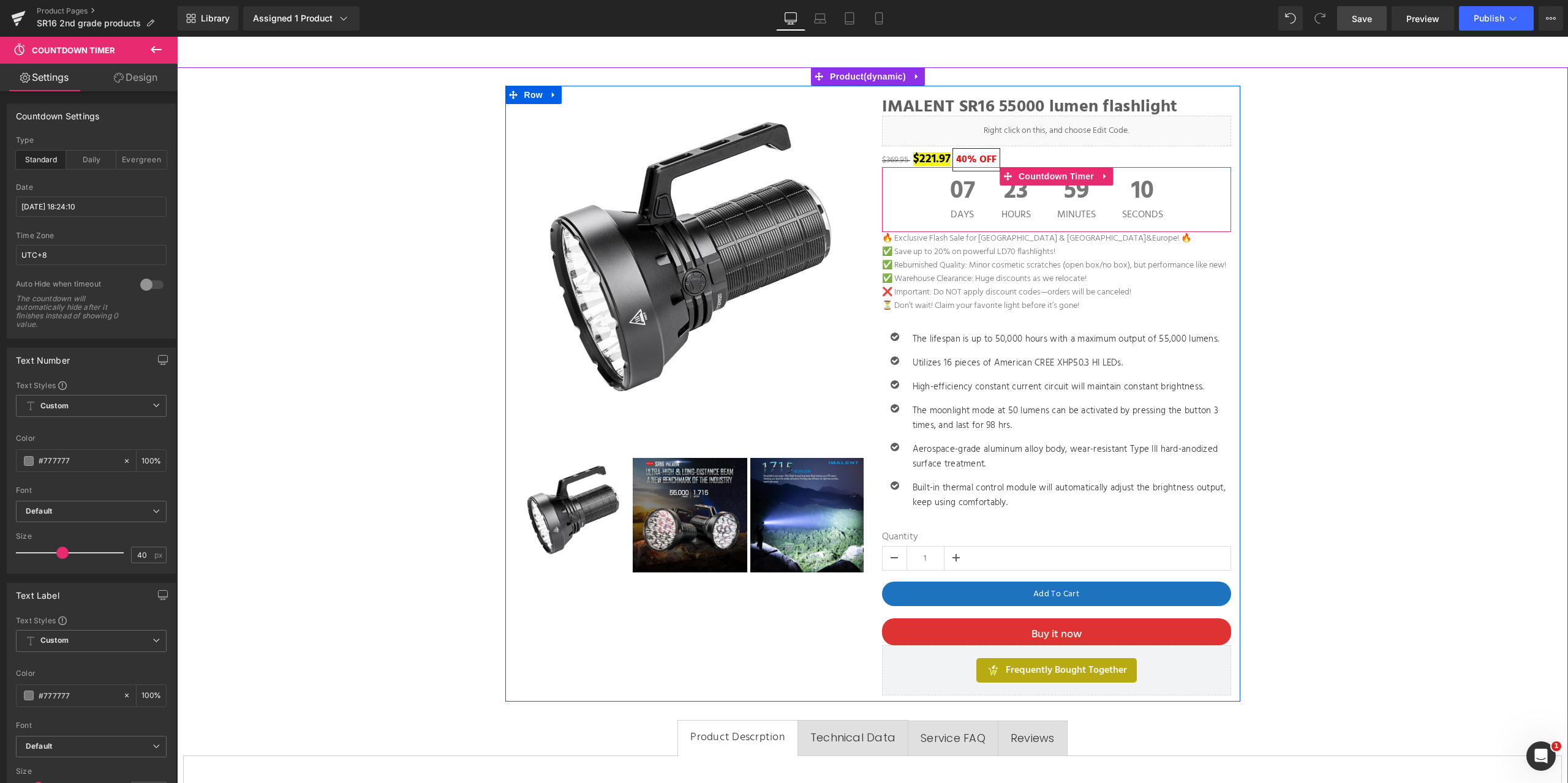
click at [989, 203] on div "23 Hours" at bounding box center [1015, 200] width 54 height 65
click at [44, 206] on input "2025/9/4 18:24:10" at bounding box center [91, 206] width 151 height 20
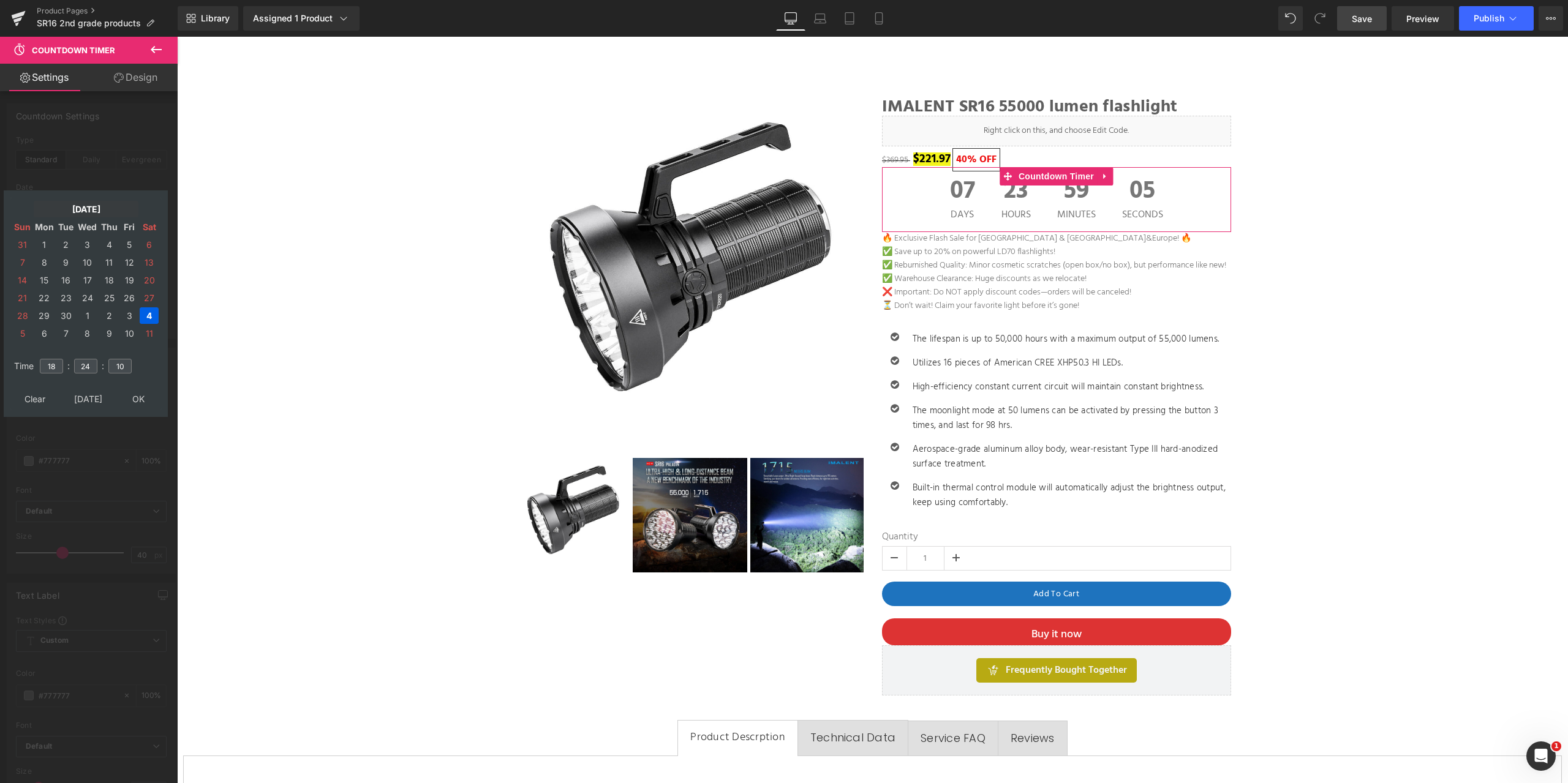
click at [72, 208] on td "Sep, 2025" at bounding box center [86, 209] width 105 height 16
click at [65, 308] on td "Aug" at bounding box center [67, 311] width 35 height 31
click at [88, 395] on td "OK" at bounding box center [86, 399] width 146 height 16
click at [92, 369] on input "24" at bounding box center [86, 366] width 23 height 15
click at [88, 368] on input "24" at bounding box center [86, 366] width 23 height 15
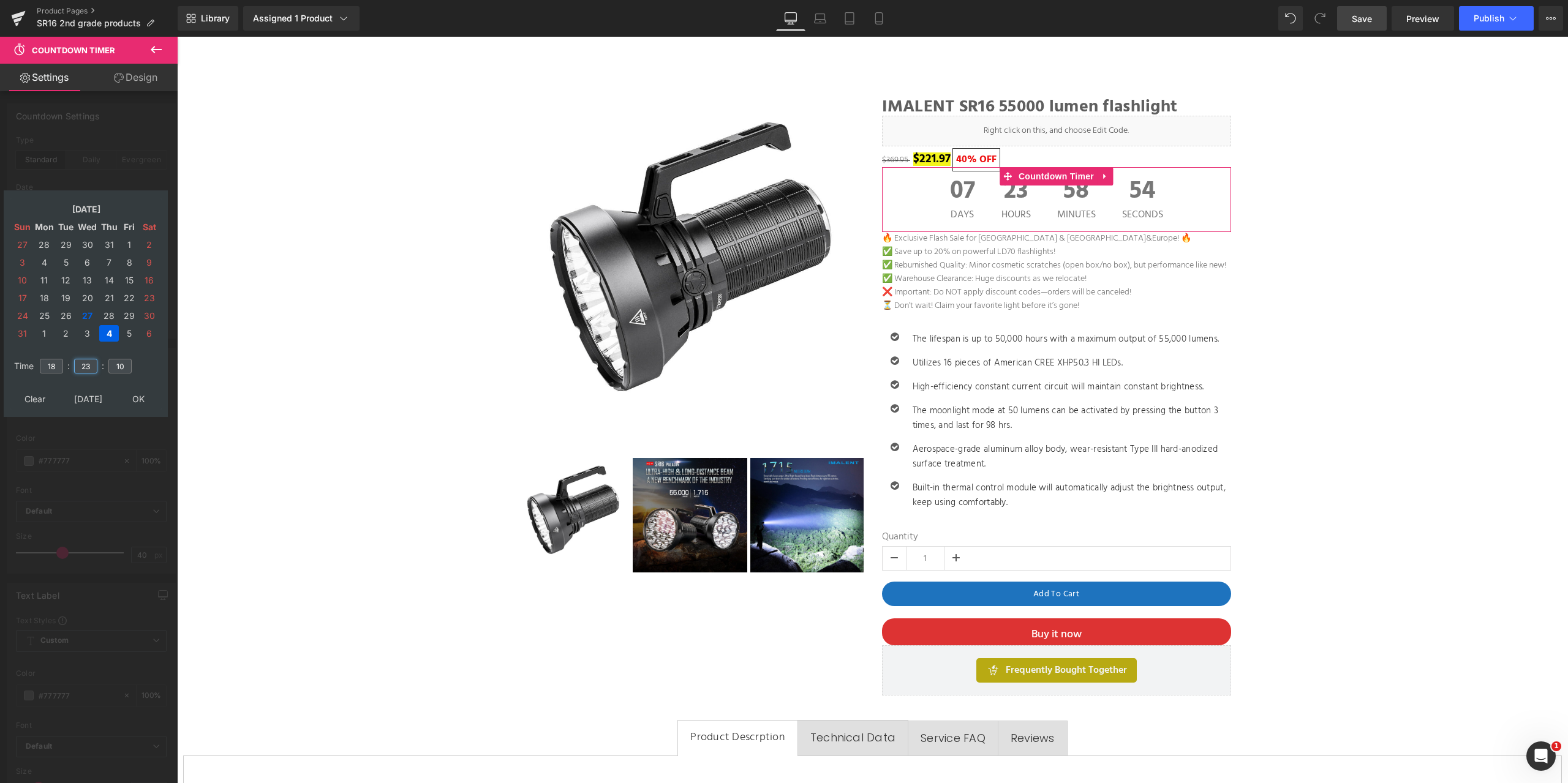
type input "23"
drag, startPoint x: 128, startPoint y: 366, endPoint x: 110, endPoint y: 367, distance: 18.0
click at [110, 367] on input "10" at bounding box center [120, 366] width 23 height 15
type input "23"
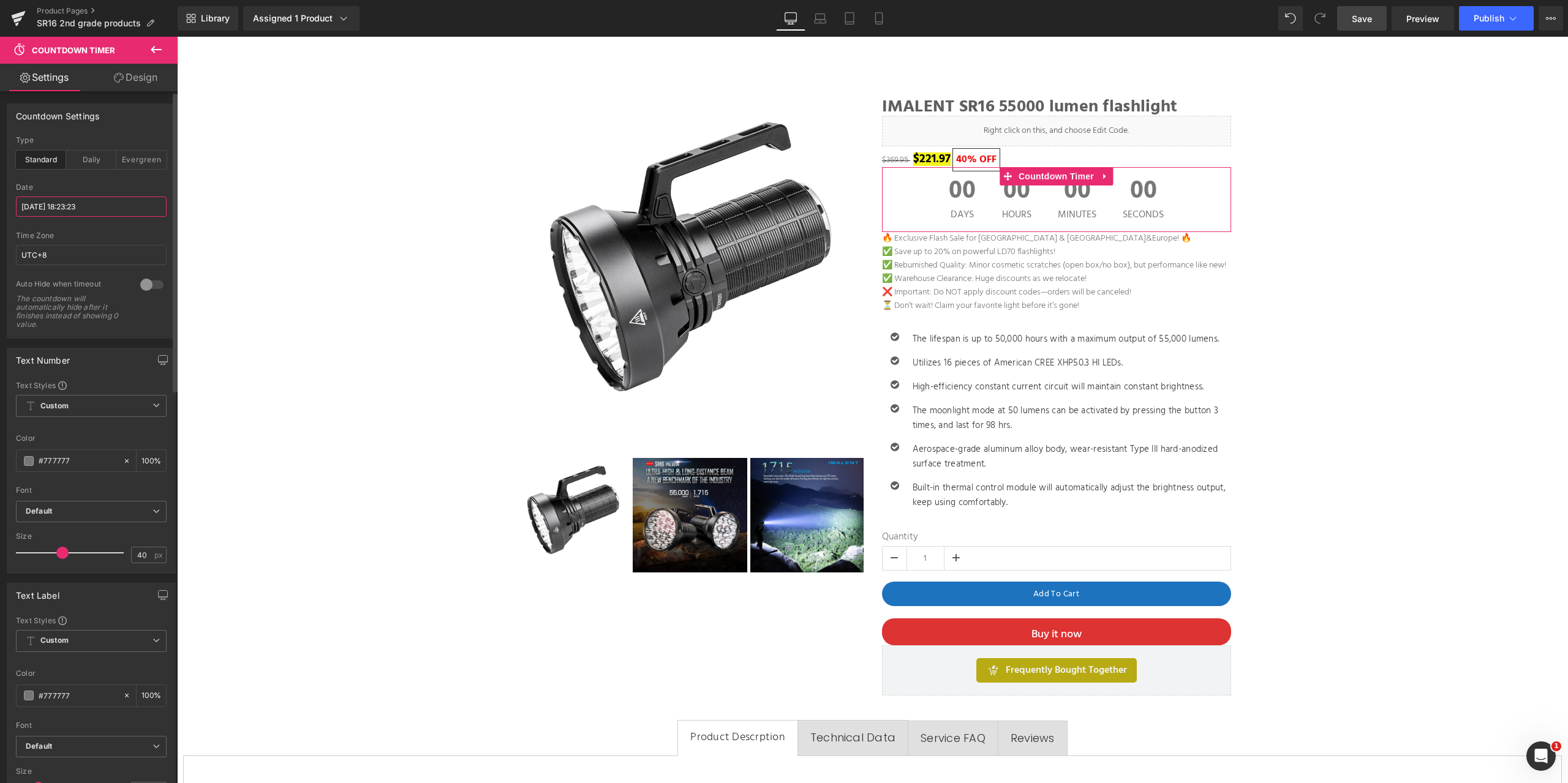
click at [67, 207] on input "2025/08/04 18:23:23" at bounding box center [91, 206] width 151 height 20
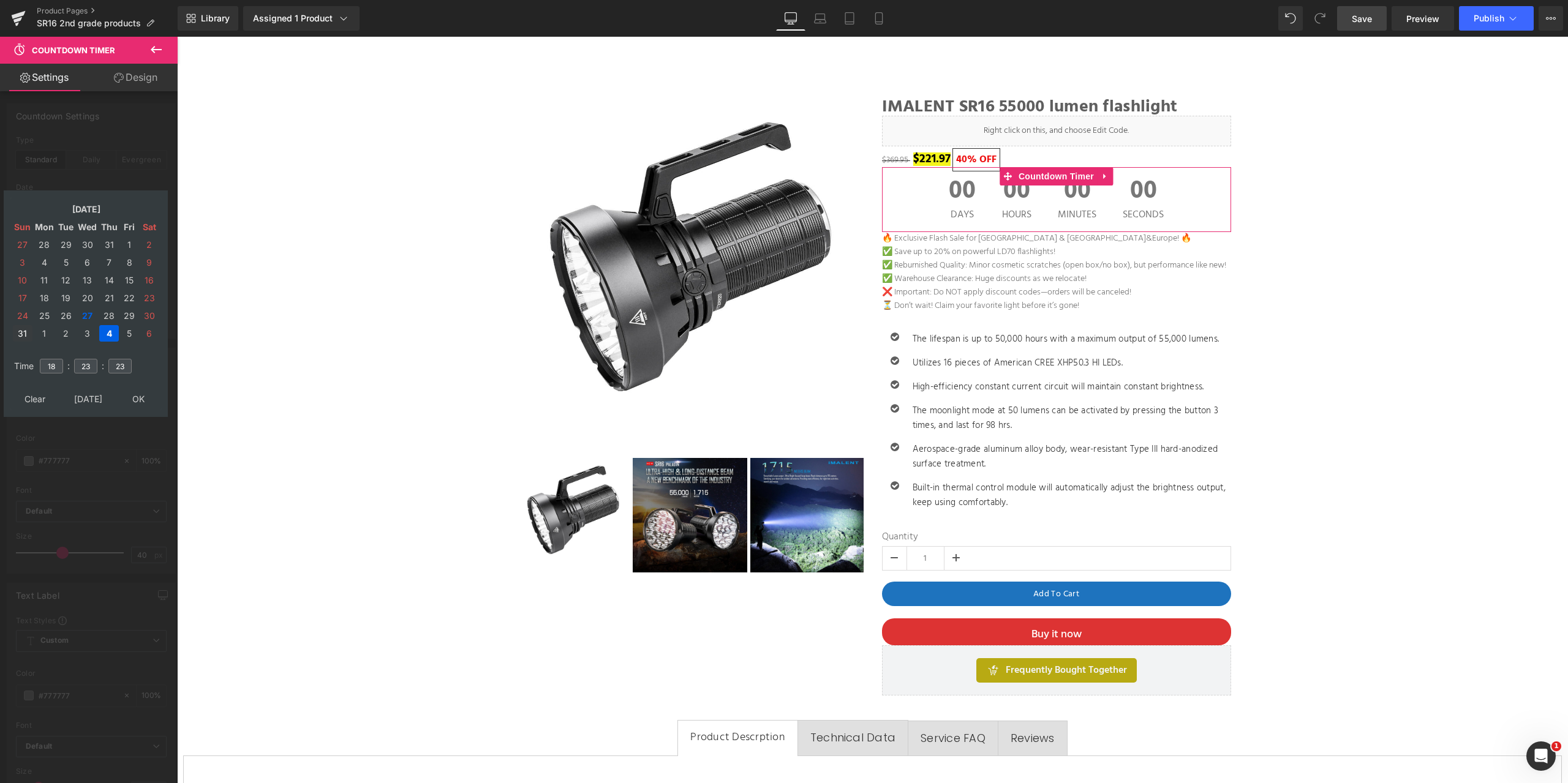
click at [24, 333] on td "31" at bounding box center [22, 333] width 20 height 16
type input "2025/08/31 18:23:23"
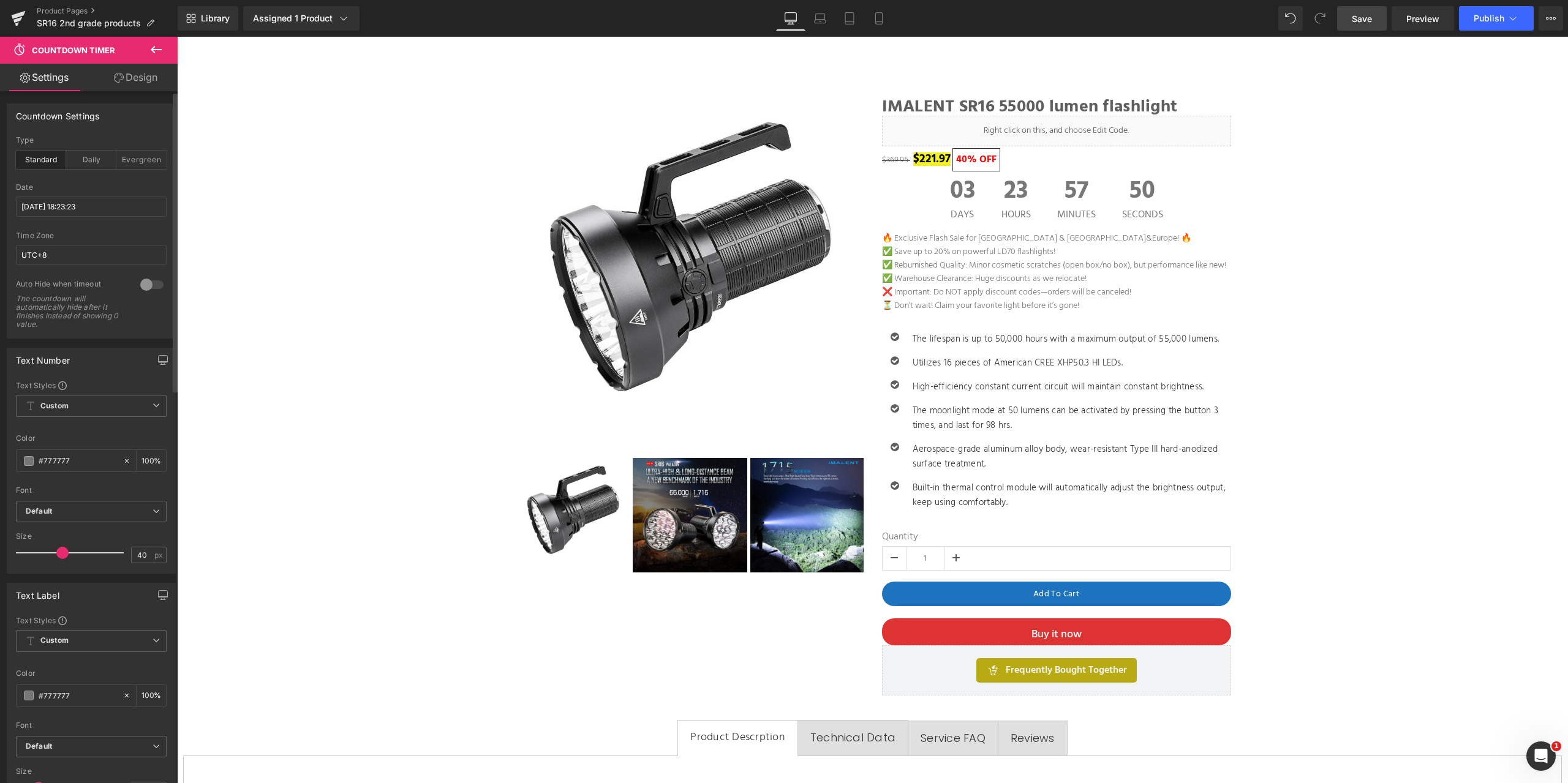
click at [1362, 22] on span "Save" at bounding box center [1362, 18] width 20 height 13
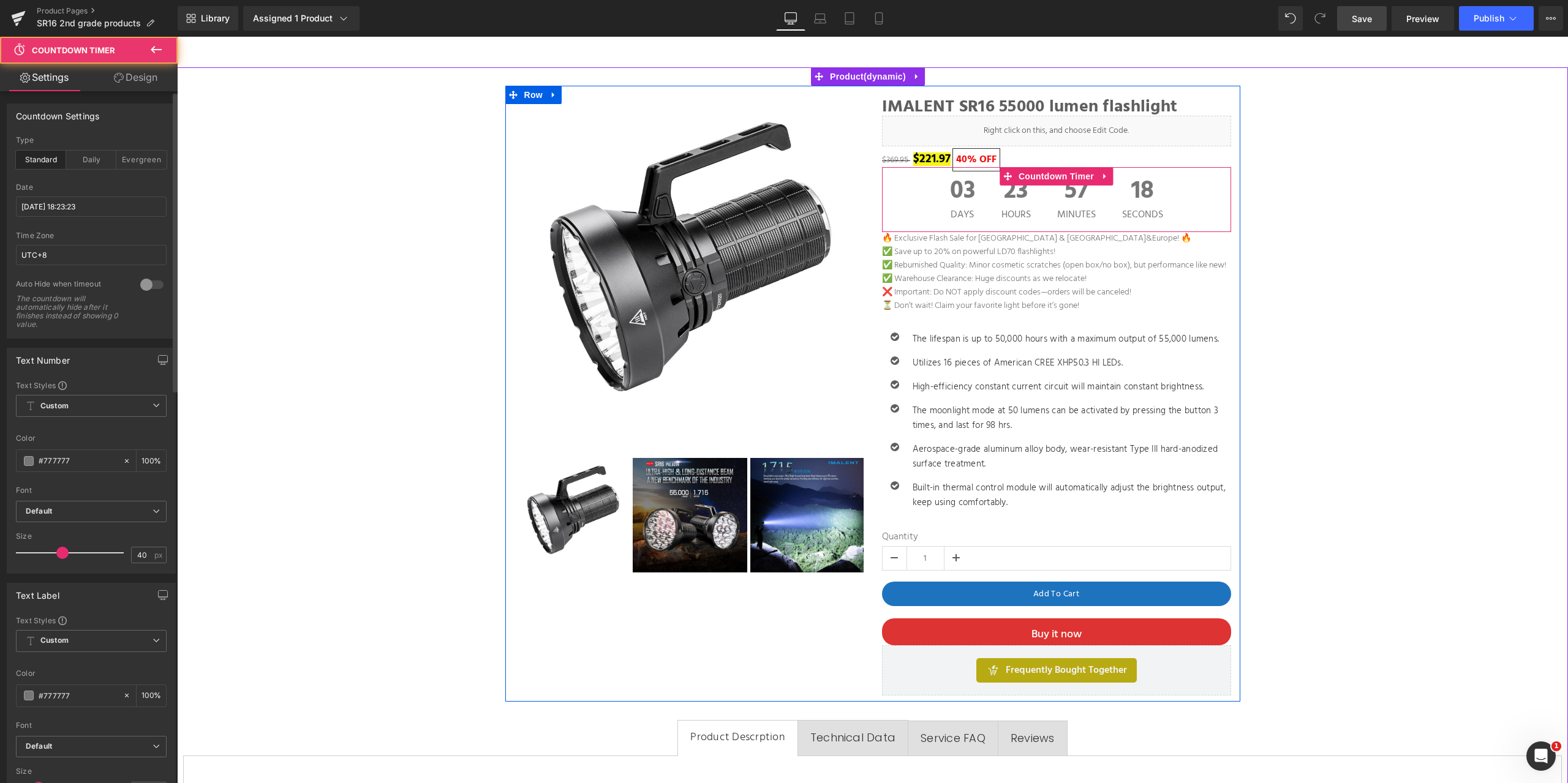
click at [929, 206] on div "03 Days 23 Hours 57 Minutes 18 Seconds" at bounding box center [1057, 200] width 349 height 65
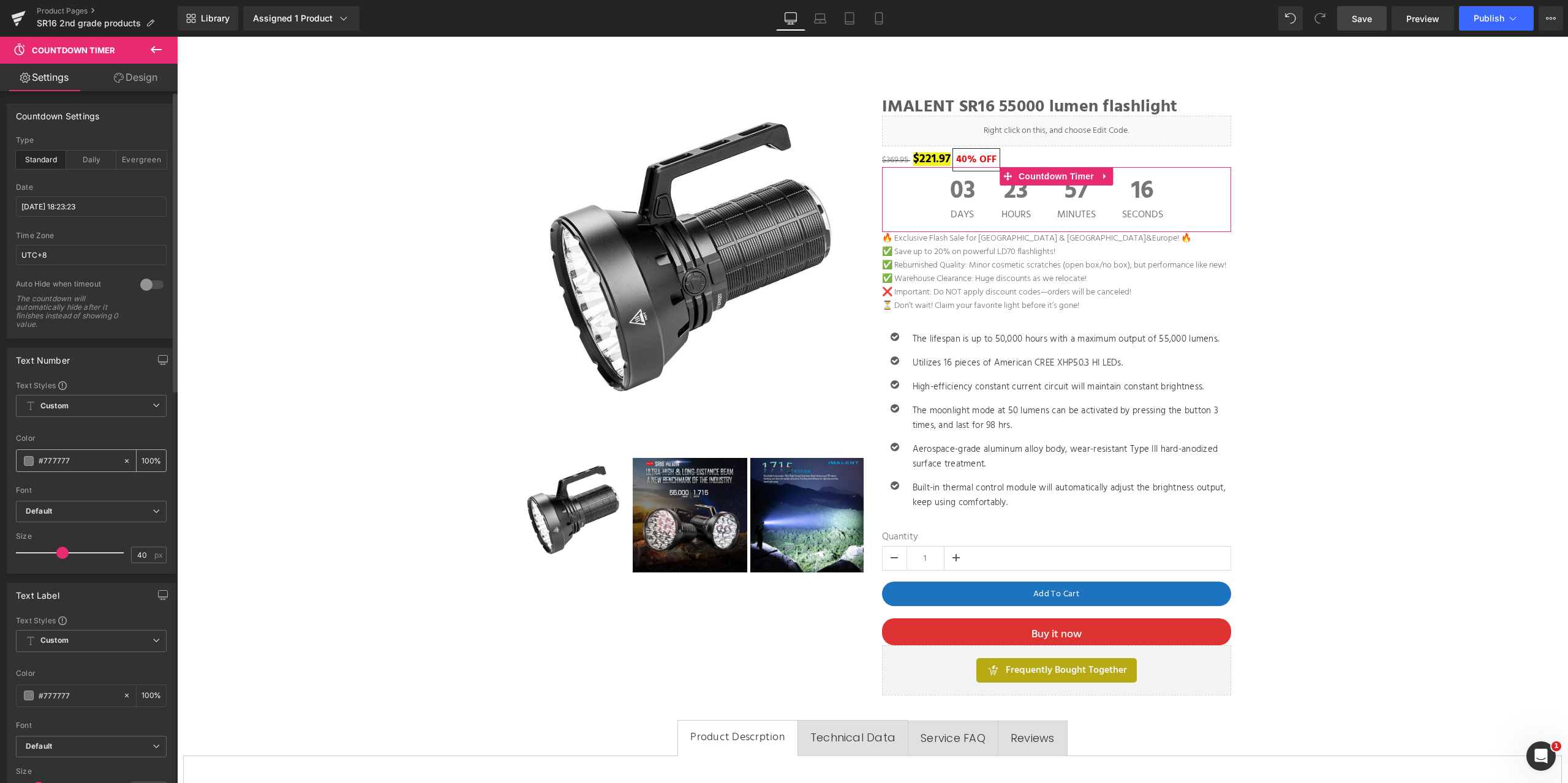
click at [92, 460] on input "#777777" at bounding box center [77, 461] width 78 height 14
drag, startPoint x: 84, startPoint y: 464, endPoint x: 34, endPoint y: 464, distance: 50.0
click at [34, 464] on div "#777777" at bounding box center [69, 461] width 106 height 22
paste input "f7f6f6"
type input "#f7f6f6"
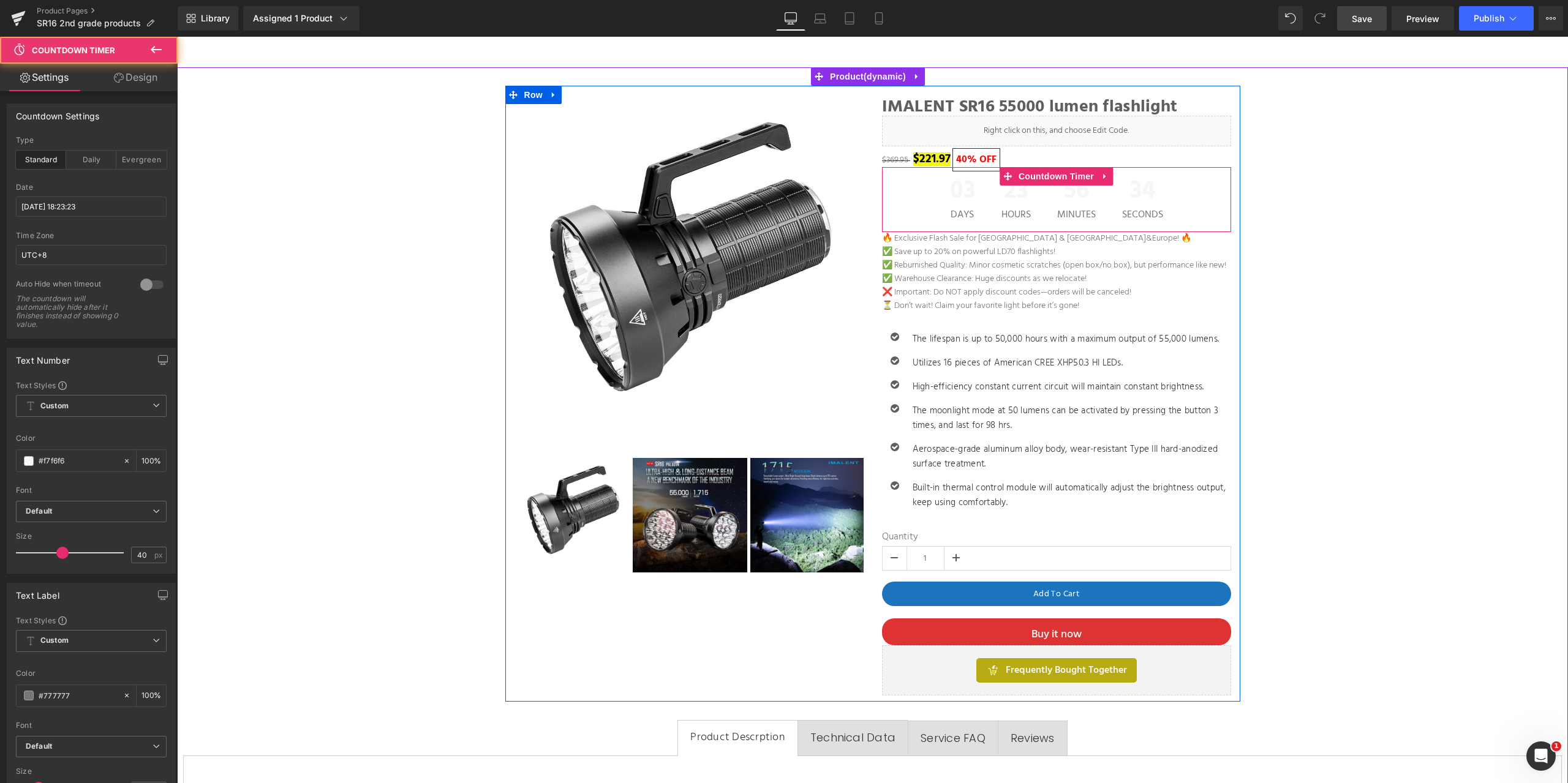
click at [917, 197] on div "03 Days 23 Hours 56 Minutes 34 Seconds" at bounding box center [1057, 200] width 349 height 65
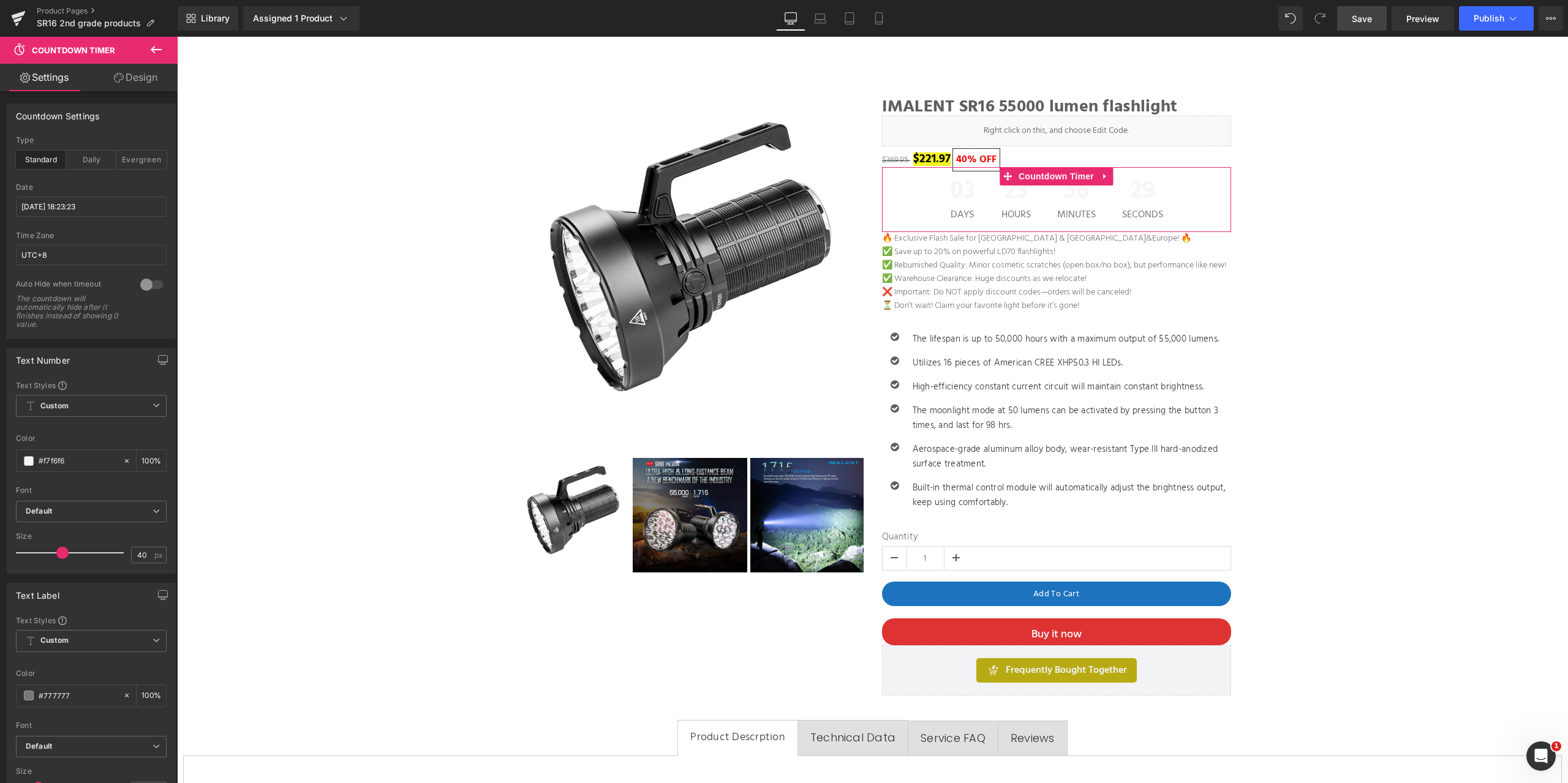
click at [130, 79] on link "Design" at bounding box center [135, 77] width 89 height 28
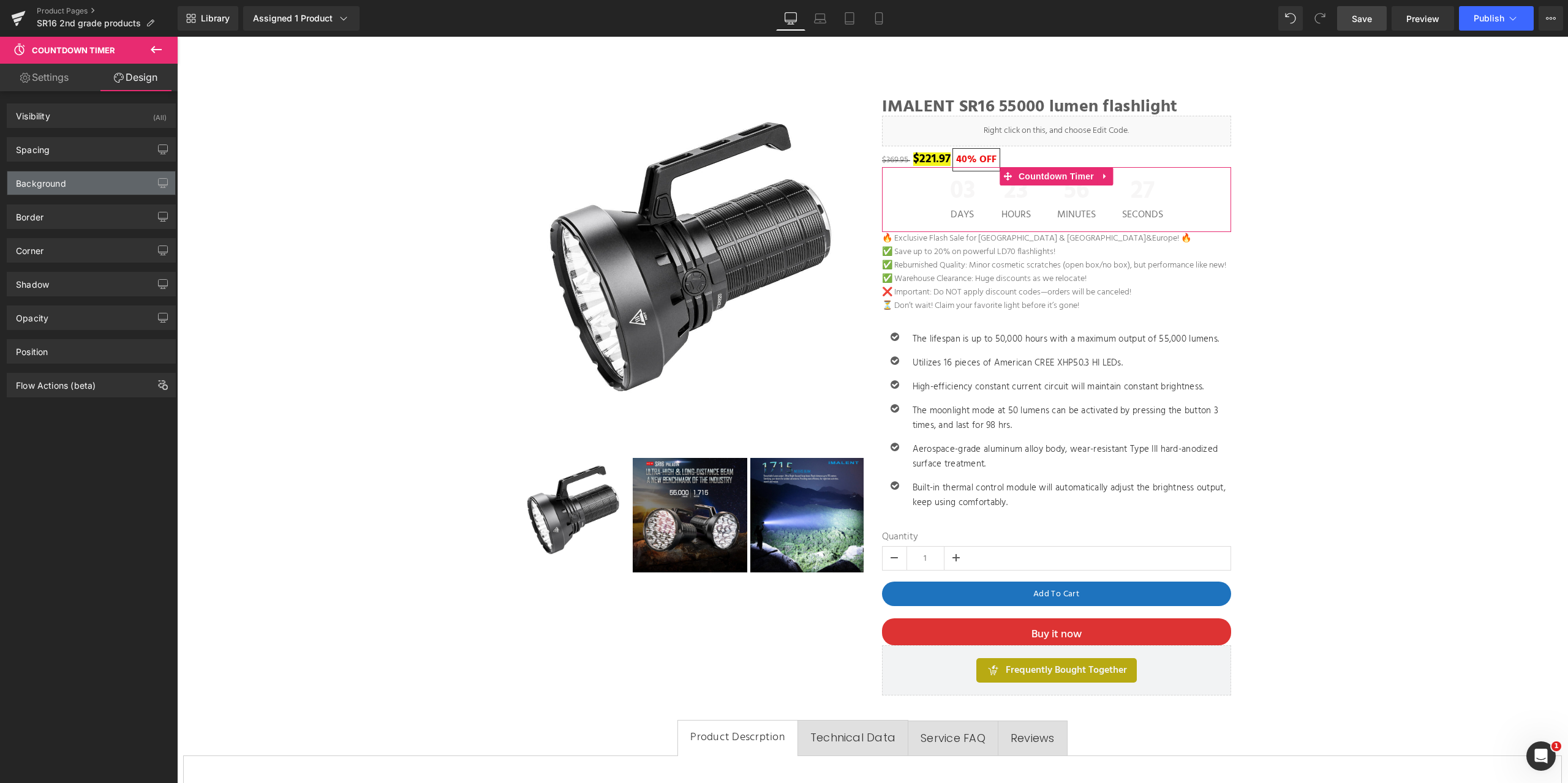
click at [64, 184] on div "Background" at bounding box center [41, 179] width 50 height 17
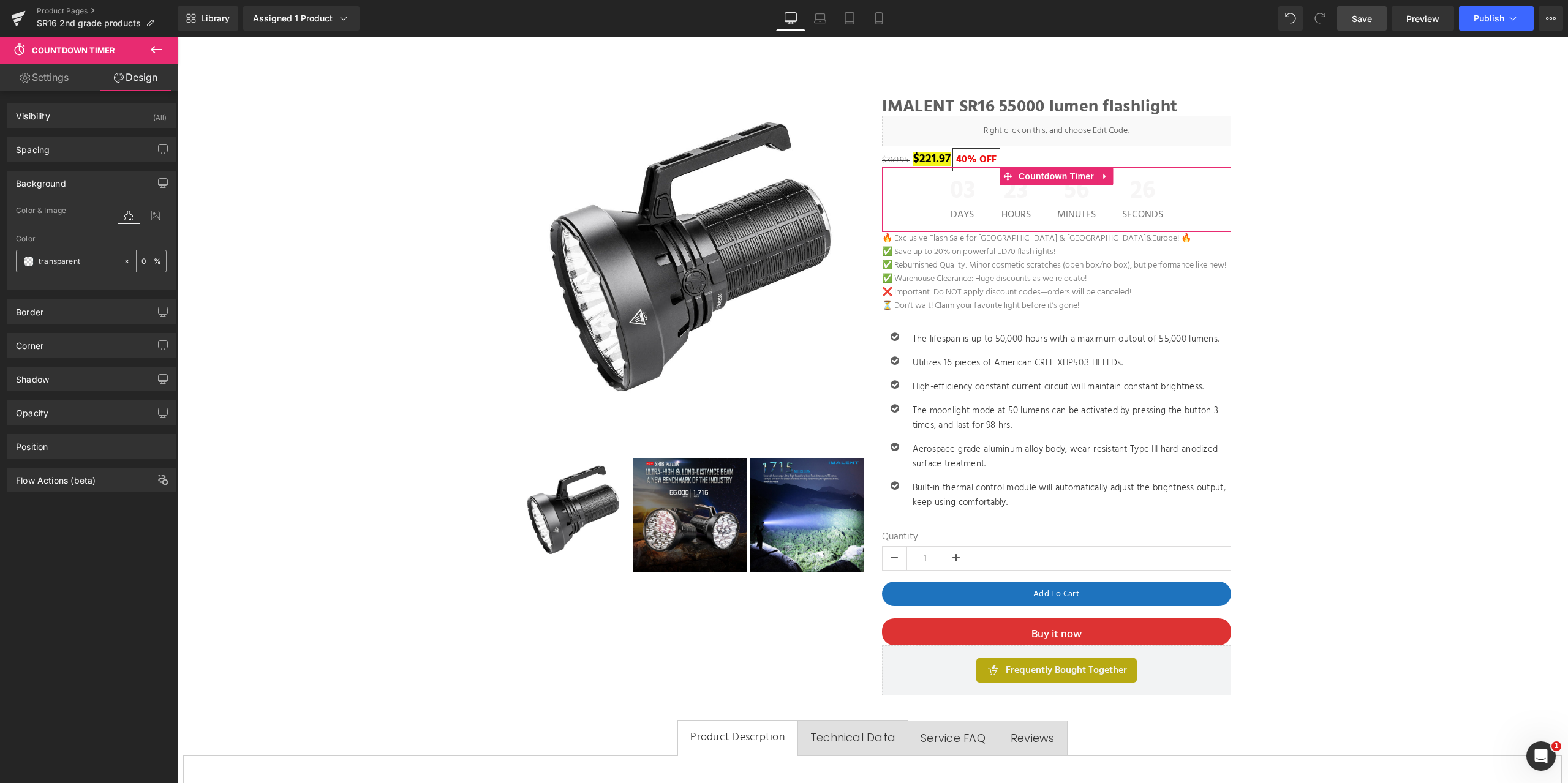
click at [83, 261] on input "transparent" at bounding box center [77, 261] width 78 height 14
paste input "#1d1a1a"
type input "#1d1a1a"
type input "100"
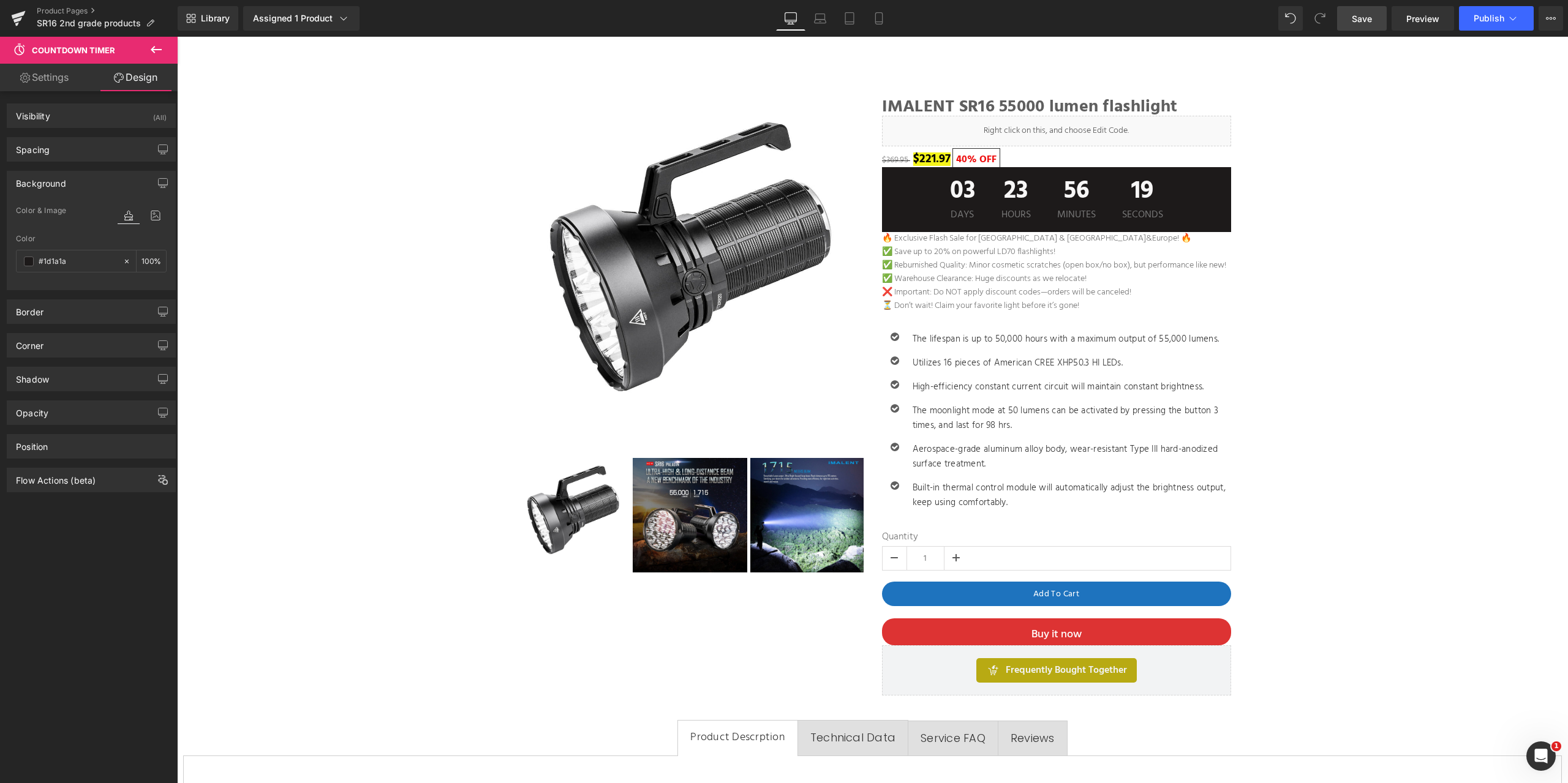
type input "#1d1a1a"
click at [1366, 18] on span "Save" at bounding box center [1362, 18] width 20 height 13
drag, startPoint x: 1363, startPoint y: 20, endPoint x: 1174, endPoint y: 105, distance: 207.2
click at [1363, 20] on span "Save" at bounding box center [1362, 18] width 20 height 13
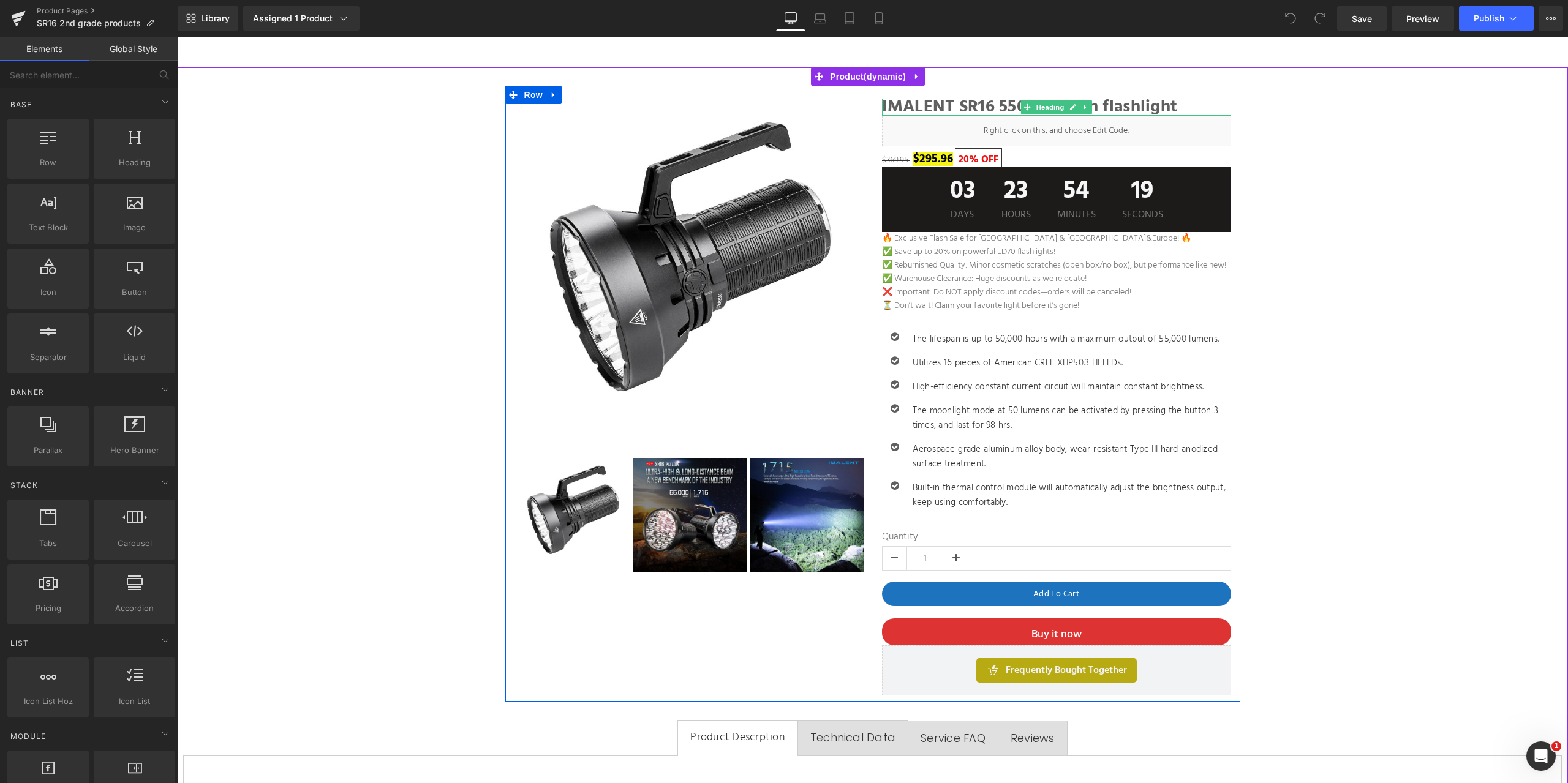
click at [937, 105] on h1 "IMALENT SR16 55000 lumen flashlight" at bounding box center [1057, 107] width 349 height 17
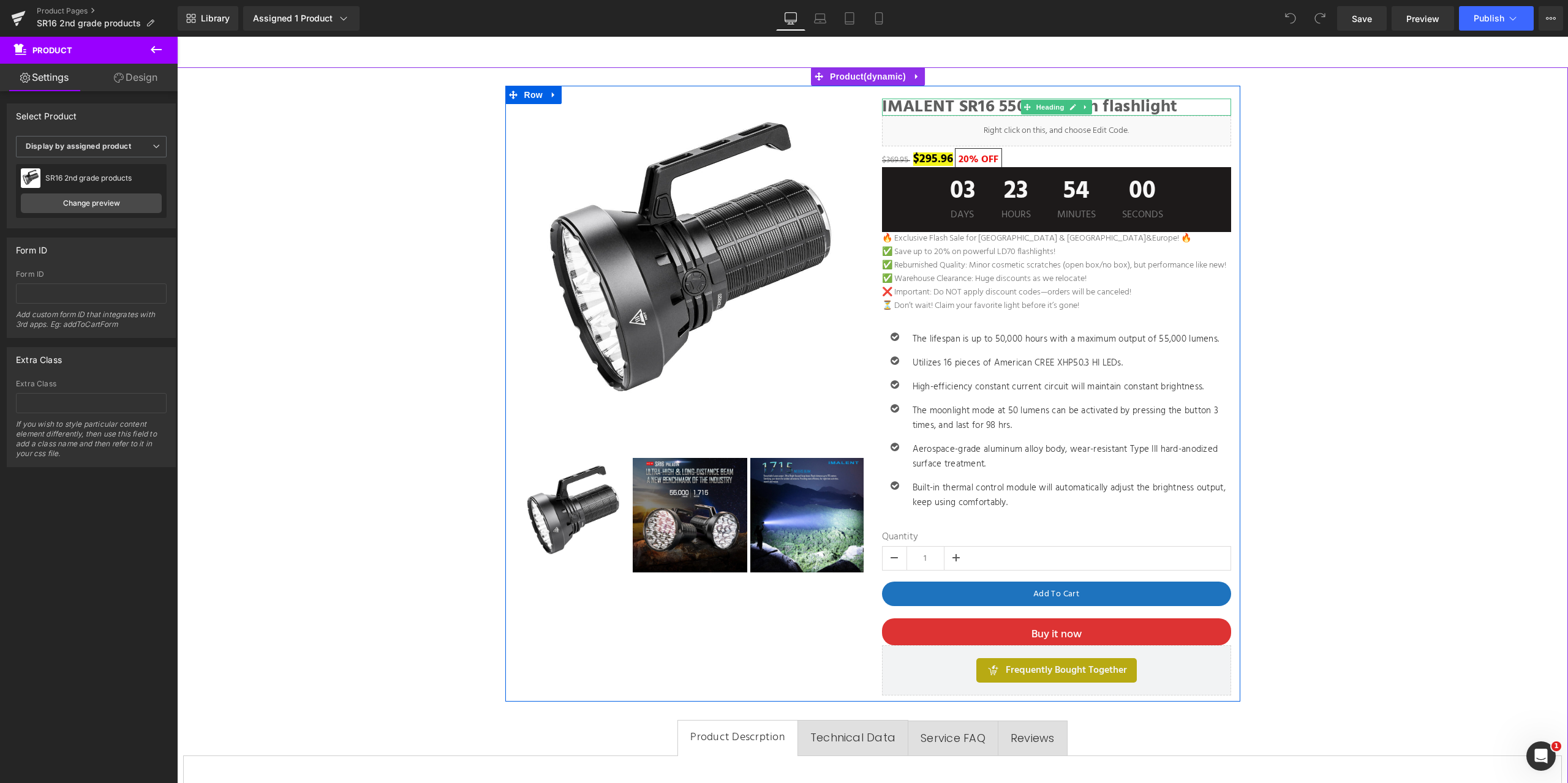
click at [976, 107] on h1 "IMALENT SR16 55000 lumen flashlight" at bounding box center [1057, 107] width 349 height 17
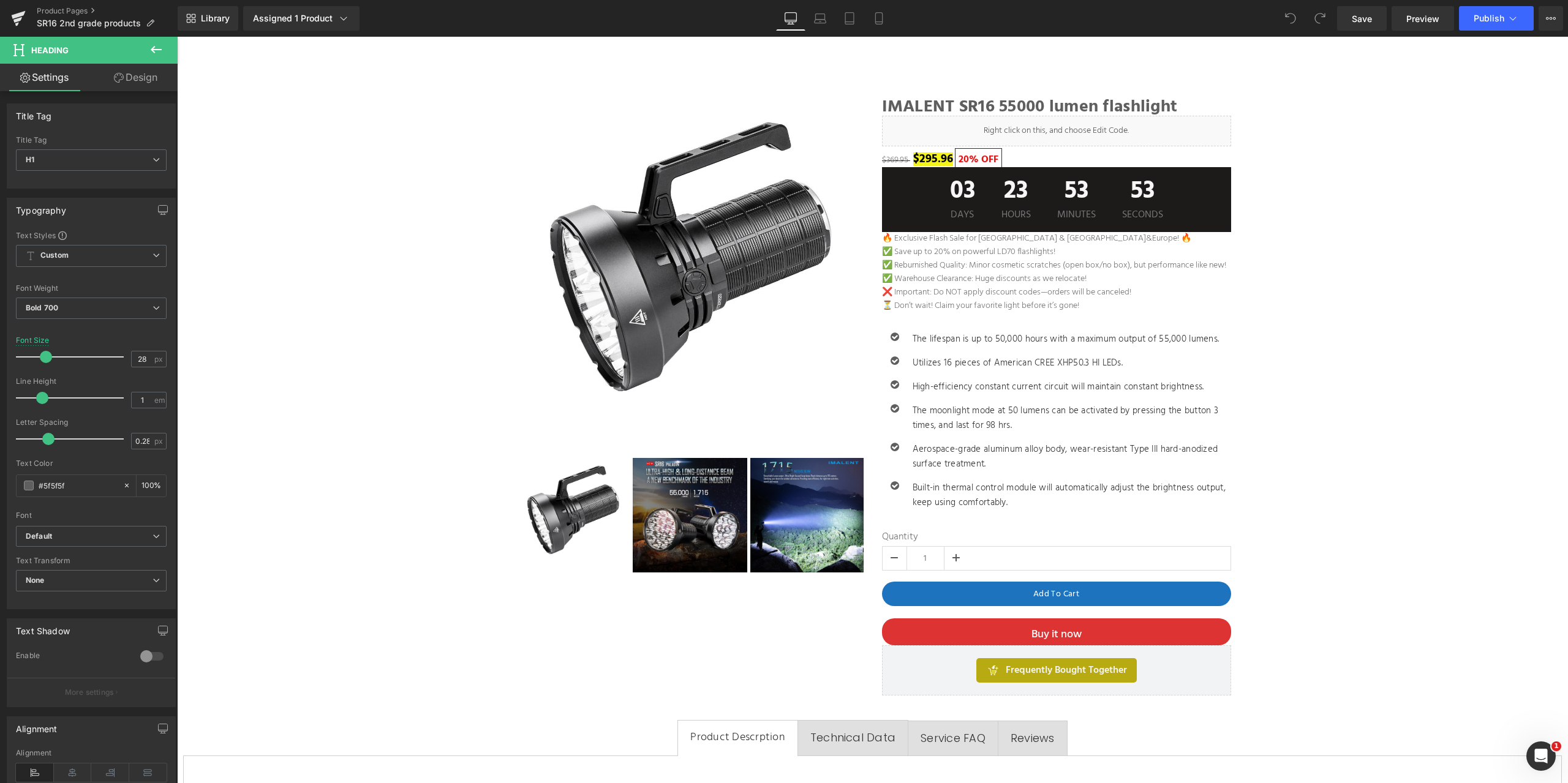
click at [154, 47] on icon at bounding box center [156, 50] width 11 height 7
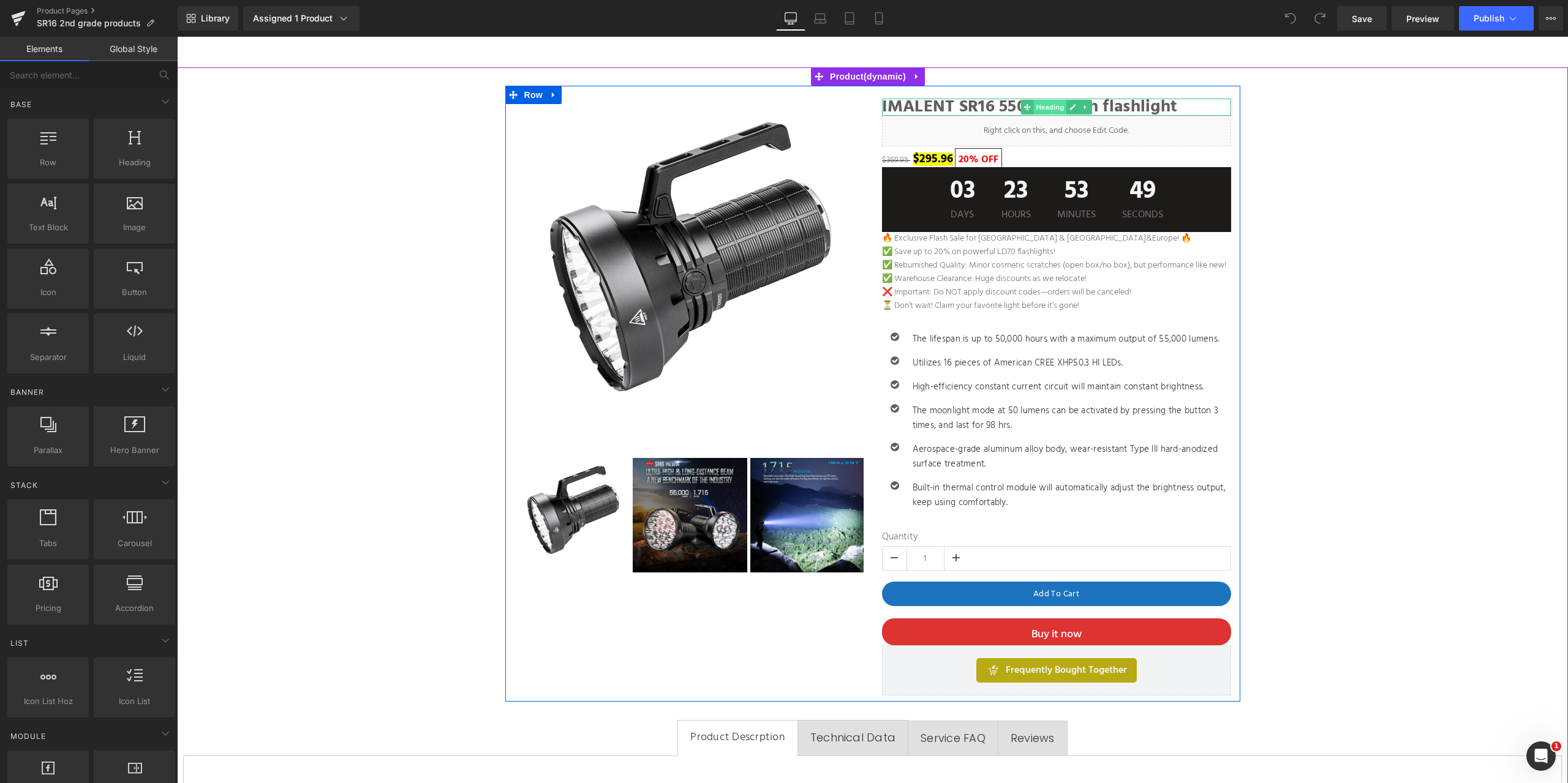
click at [1044, 106] on span "Heading" at bounding box center [1049, 107] width 33 height 15
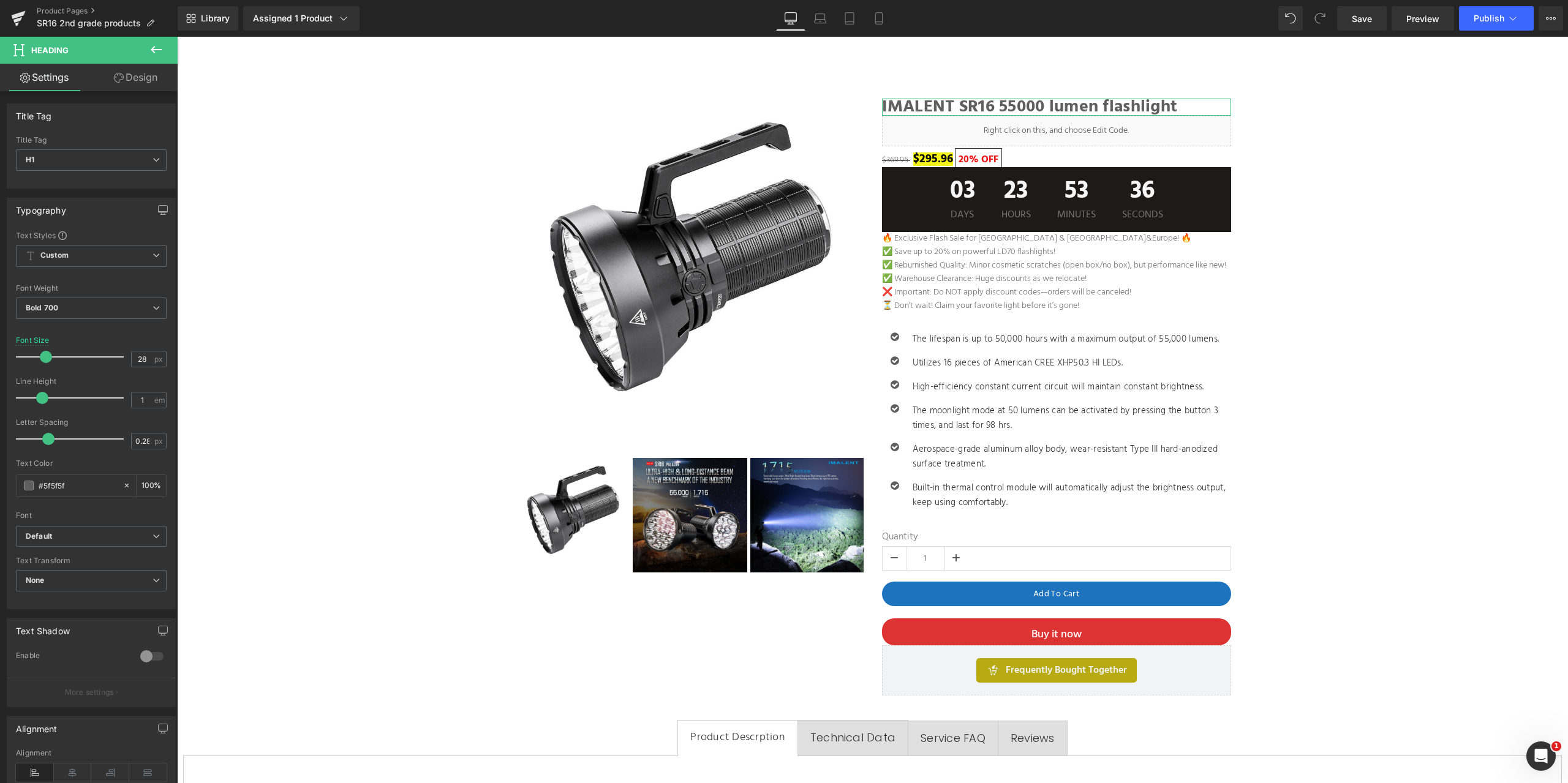
click at [136, 77] on link "Design" at bounding box center [135, 77] width 89 height 28
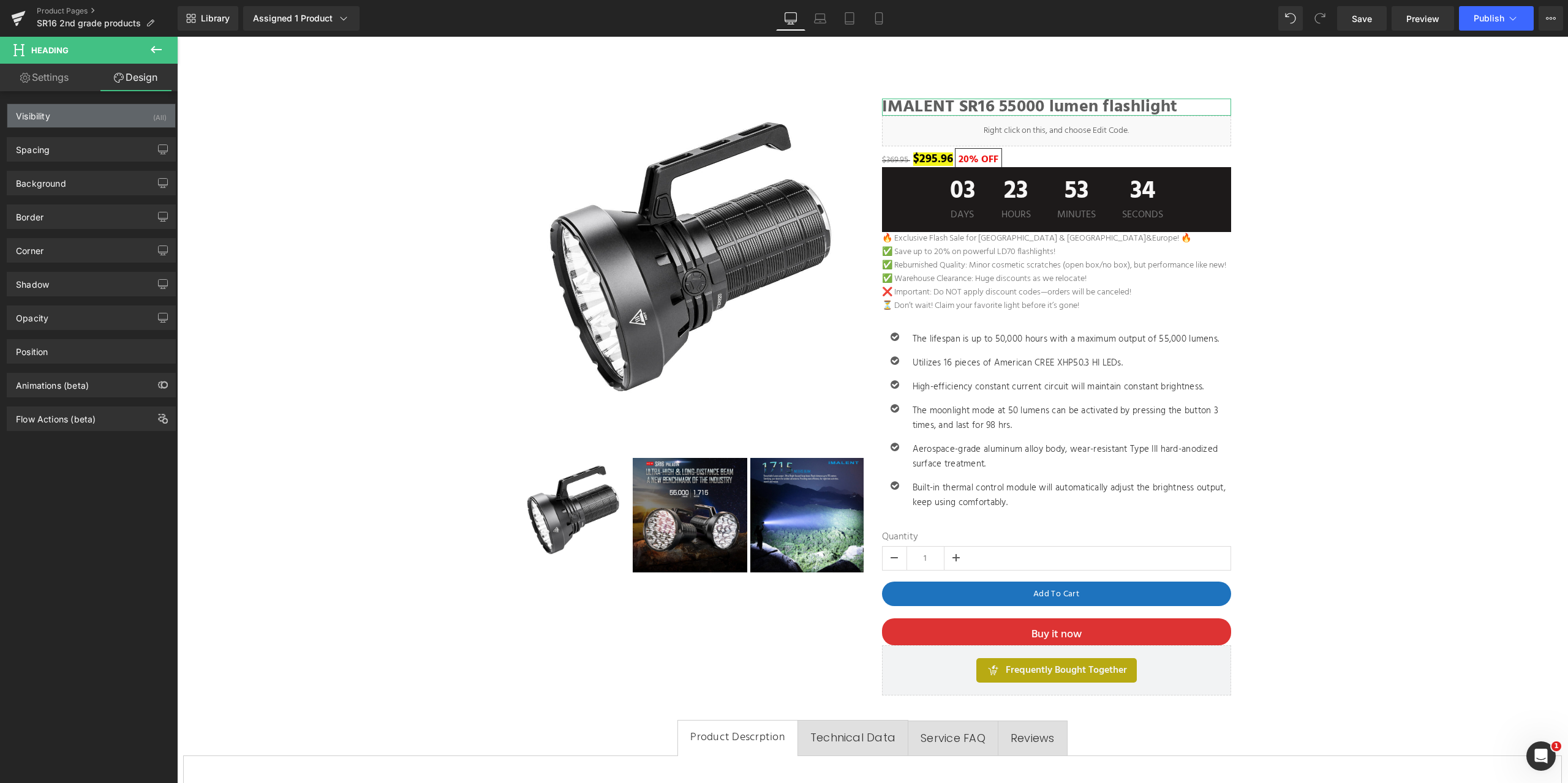
click at [85, 117] on div "Visibility (All)" at bounding box center [91, 115] width 168 height 23
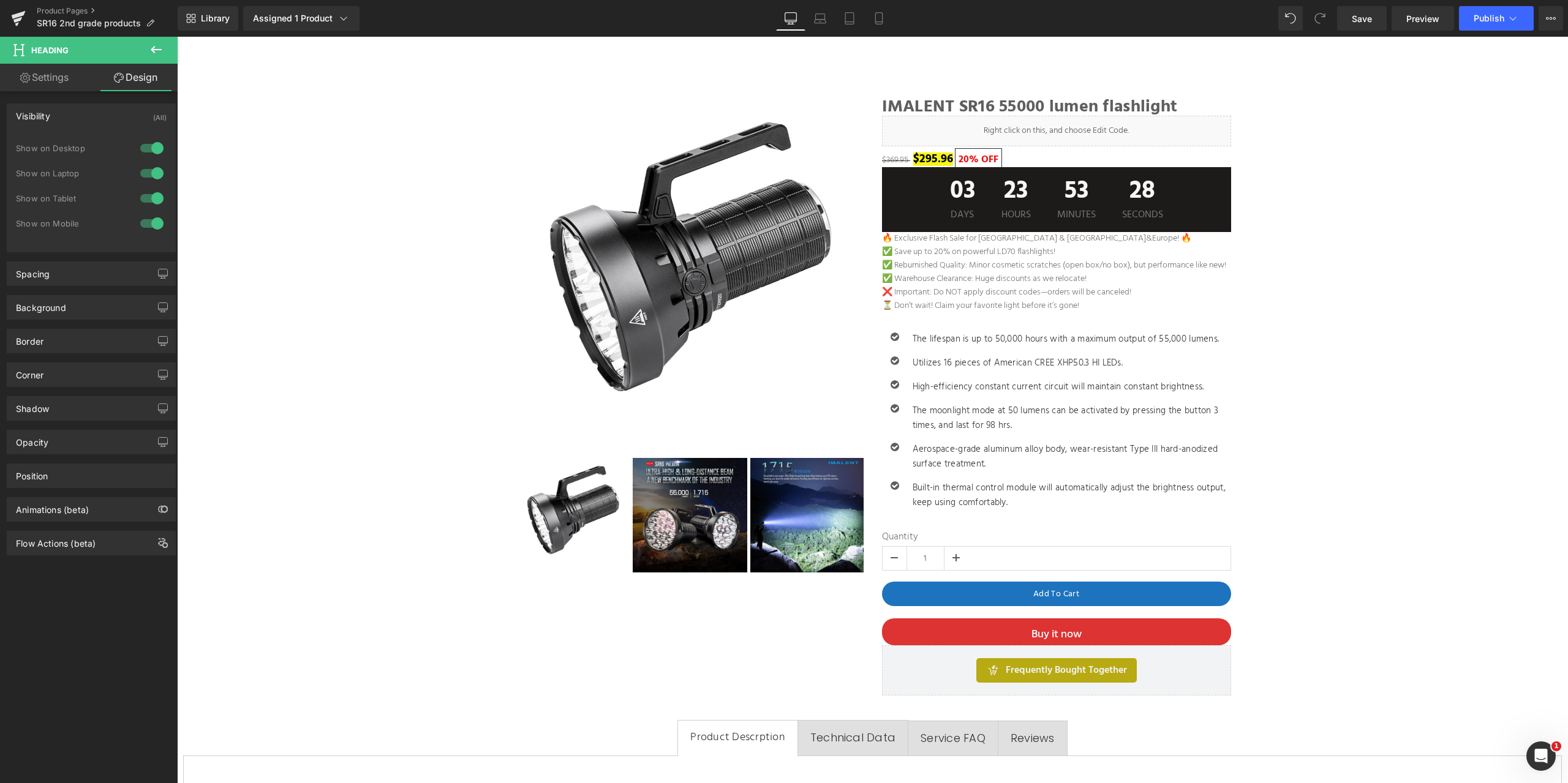
click at [149, 44] on icon at bounding box center [156, 50] width 15 height 15
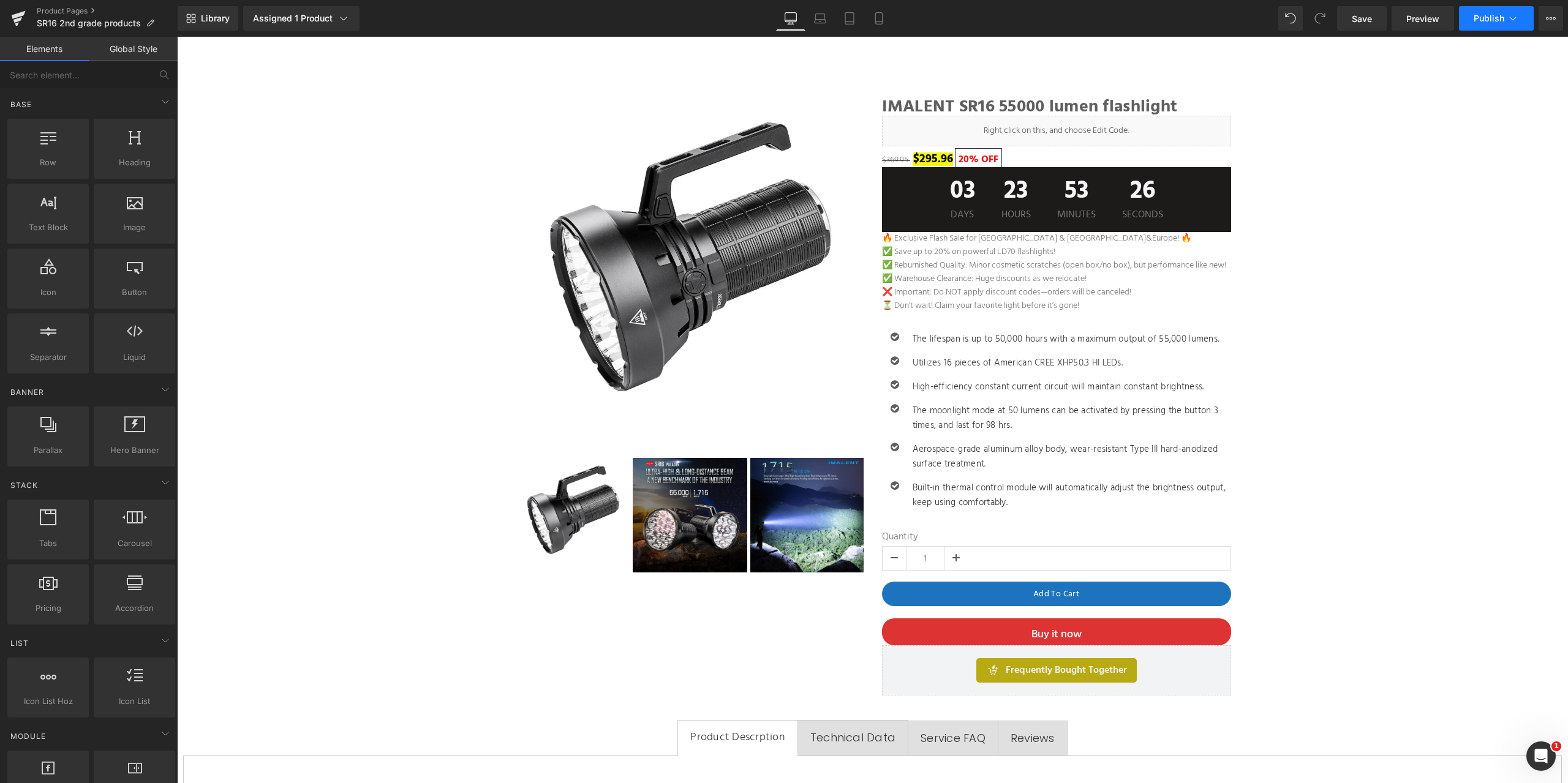
click at [1520, 14] on button "Publish" at bounding box center [1496, 18] width 75 height 24
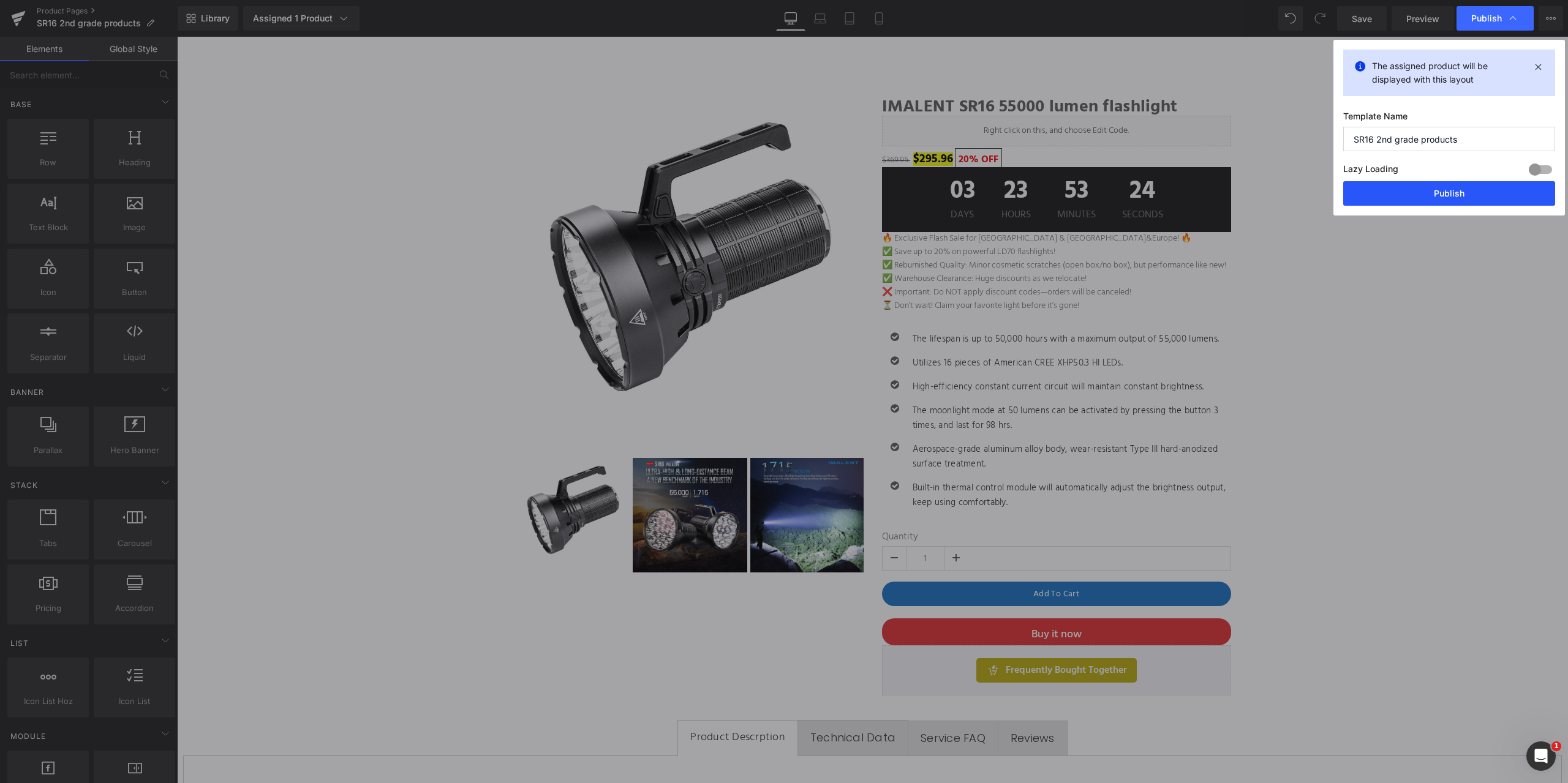
drag, startPoint x: 1465, startPoint y: 194, endPoint x: 1288, endPoint y: 157, distance: 180.8
click at [1465, 194] on button "Publish" at bounding box center [1449, 194] width 212 height 24
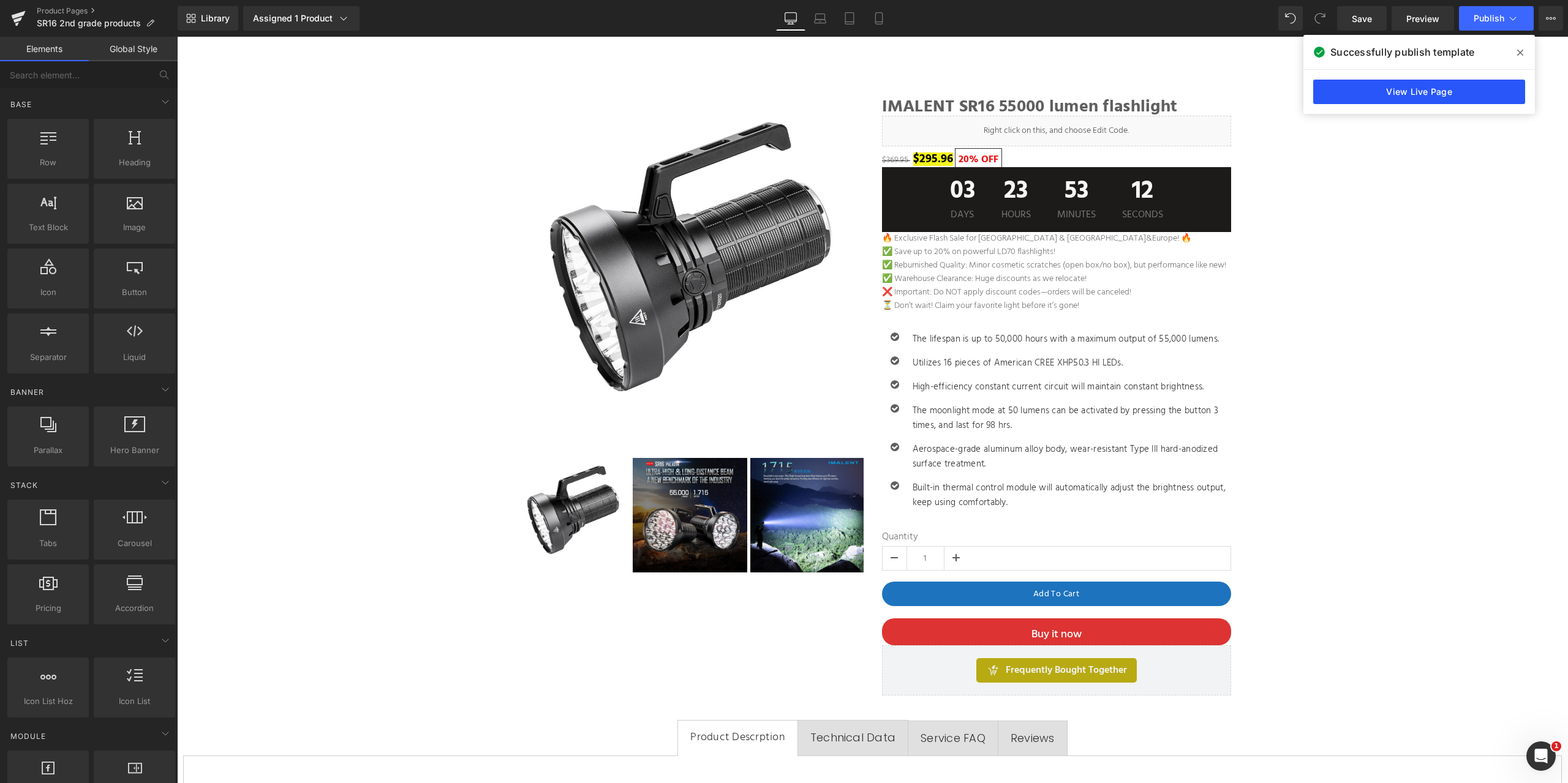
click at [1455, 93] on link "View Live Page" at bounding box center [1419, 92] width 212 height 24
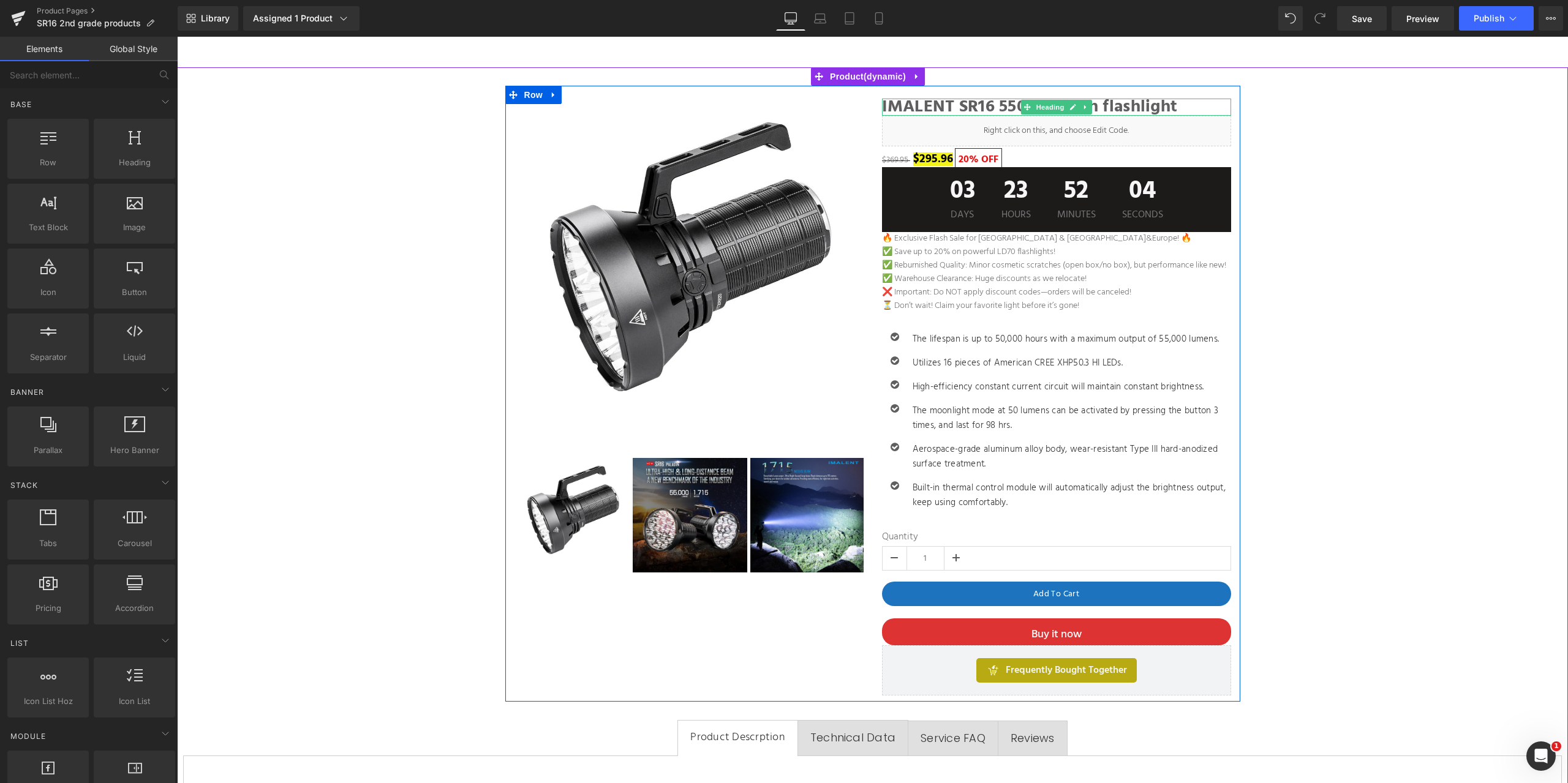
click at [973, 109] on h1 "IMALENT SR16 55000 lumen flashlight" at bounding box center [1057, 107] width 349 height 17
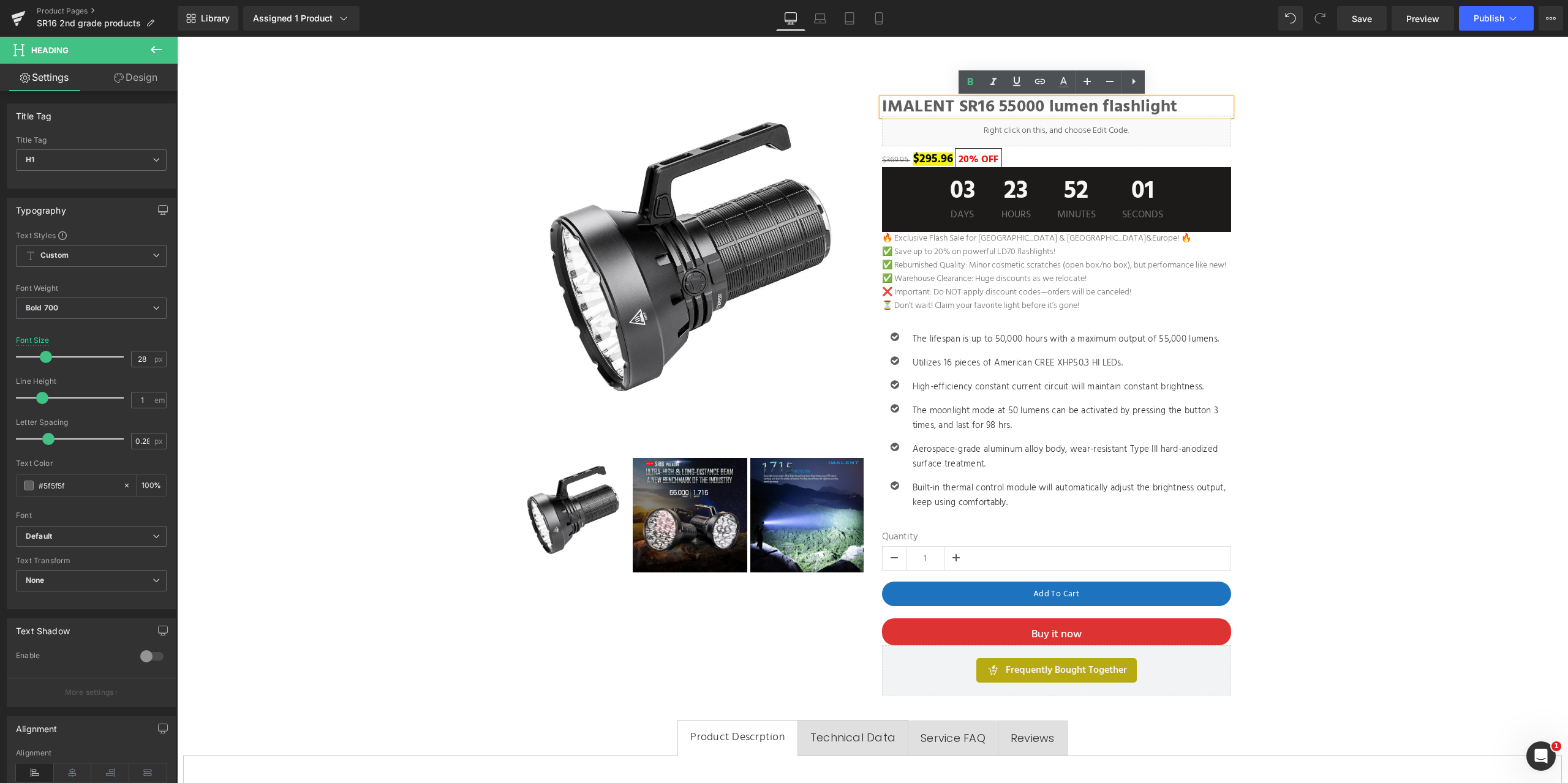
click at [957, 107] on h1 "IMALENT SR16 55000 lumen flashlight" at bounding box center [1057, 107] width 349 height 17
drag, startPoint x: 957, startPoint y: 107, endPoint x: 1195, endPoint y: 122, distance: 238.5
click at [1195, 122] on div "IMALENT SR16 55000 lumen flashlight Heading Liquid $369.95 $295.96 20% OFF (P) …" at bounding box center [1056, 397] width 367 height 597
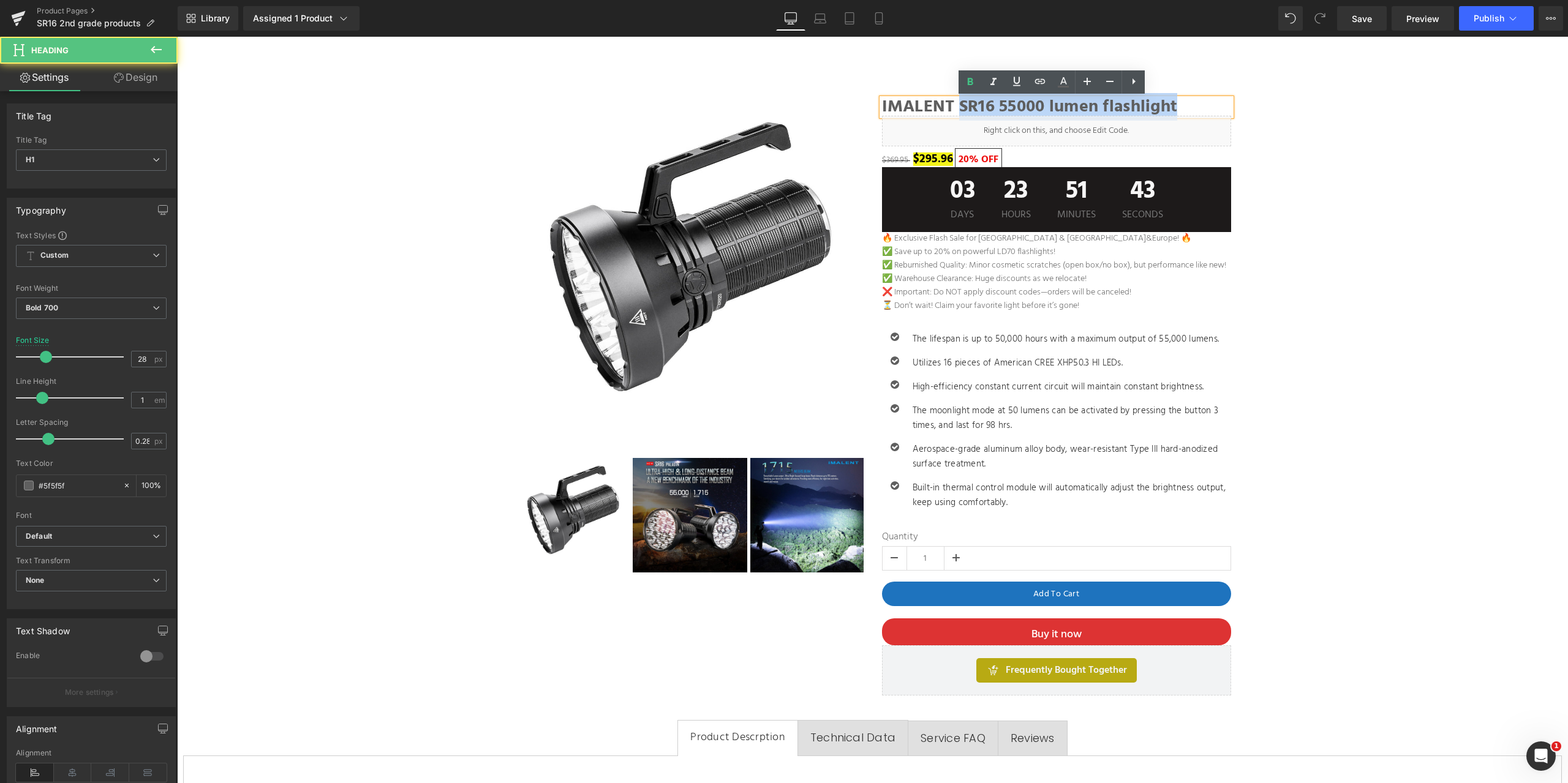
click at [968, 103] on h1 "IMALENT SR16 55000 lumen flashlight" at bounding box center [1057, 107] width 349 height 17
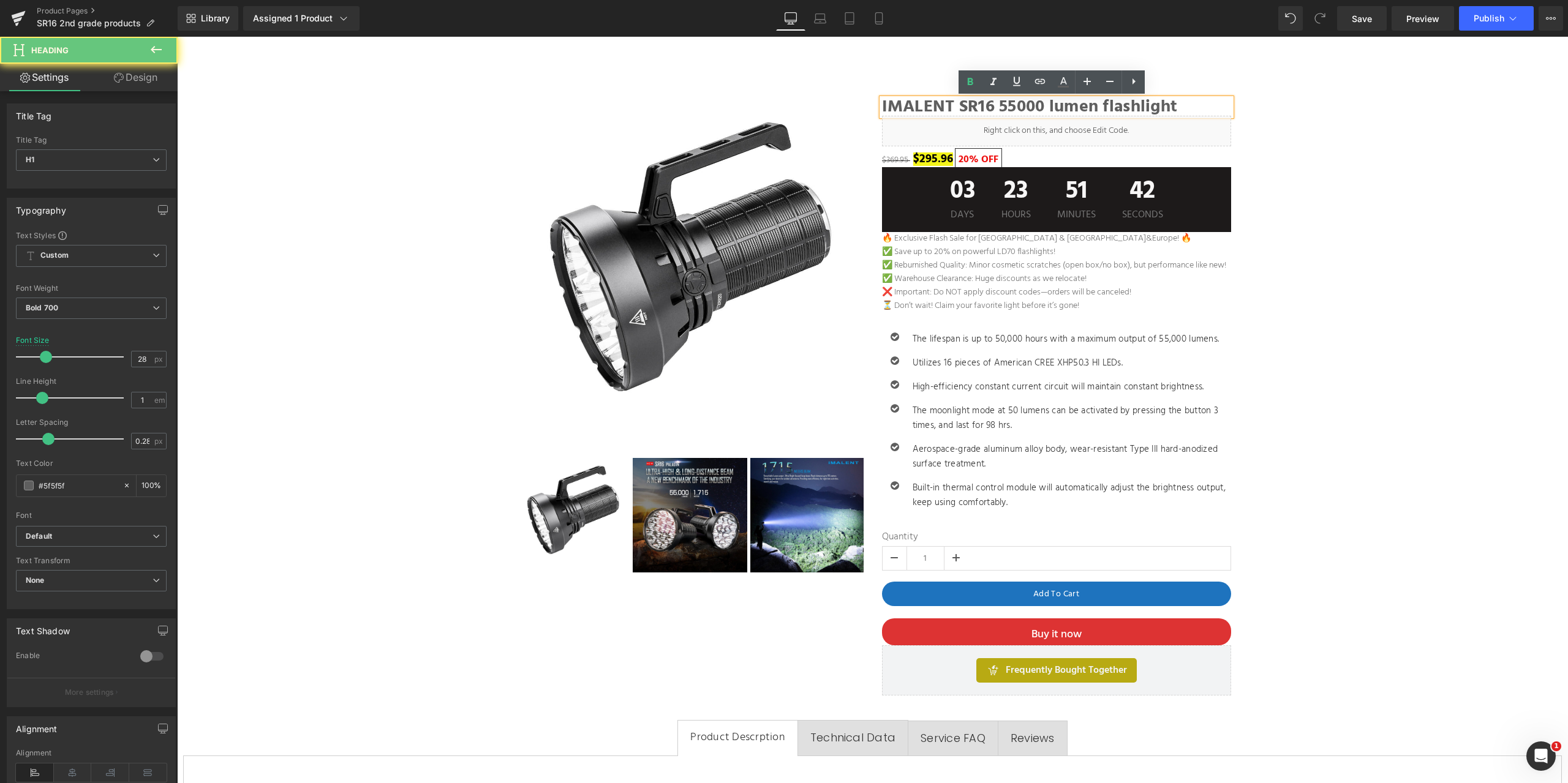
click at [956, 103] on h1 "IMALENT SR16 55000 lumen flashlight" at bounding box center [1057, 107] width 349 height 17
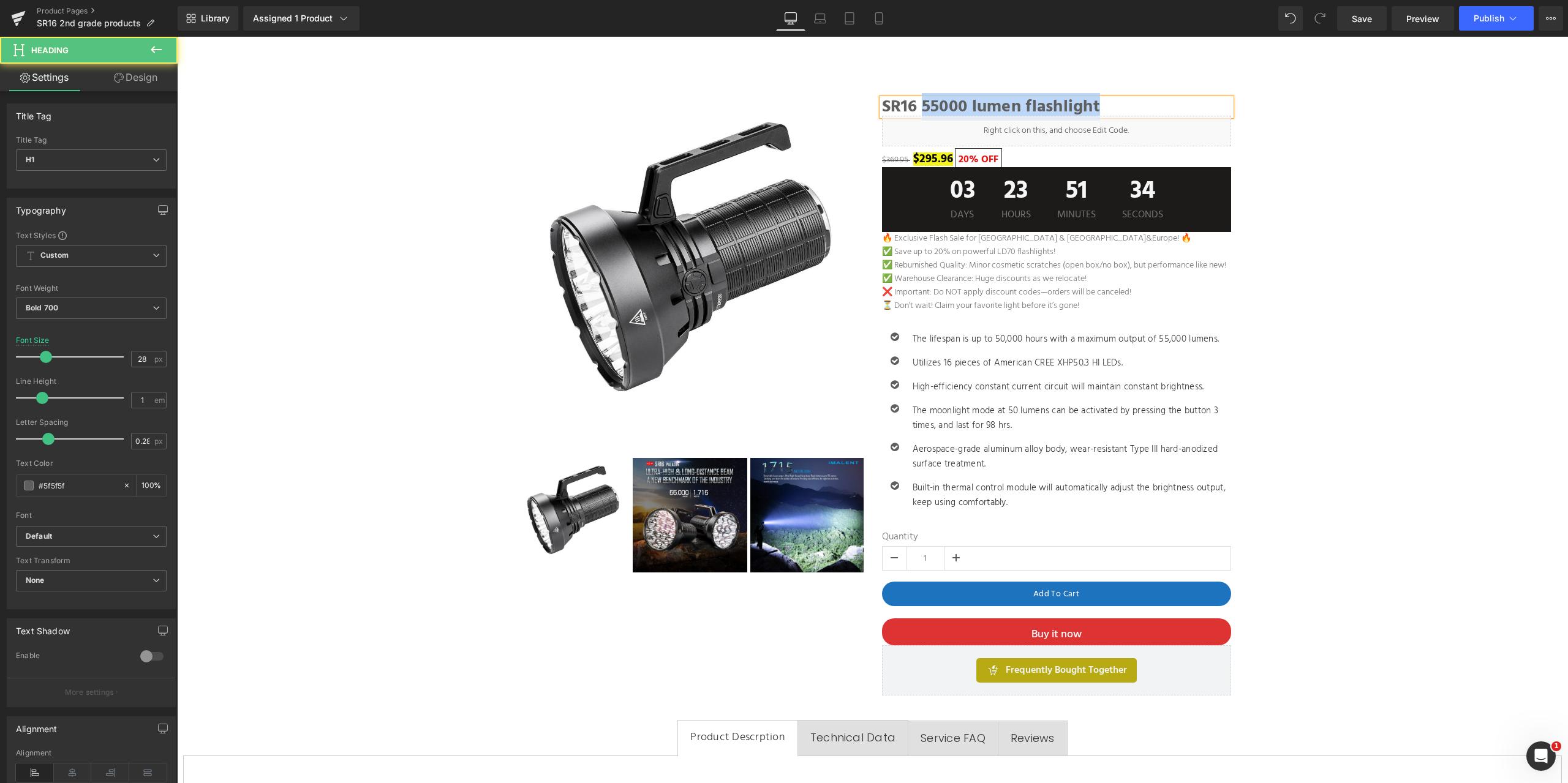
drag, startPoint x: 918, startPoint y: 102, endPoint x: 1131, endPoint y: 107, distance: 213.1
click at [1131, 107] on h1 "SR16 55000 lumen flashlight" at bounding box center [1057, 107] width 349 height 17
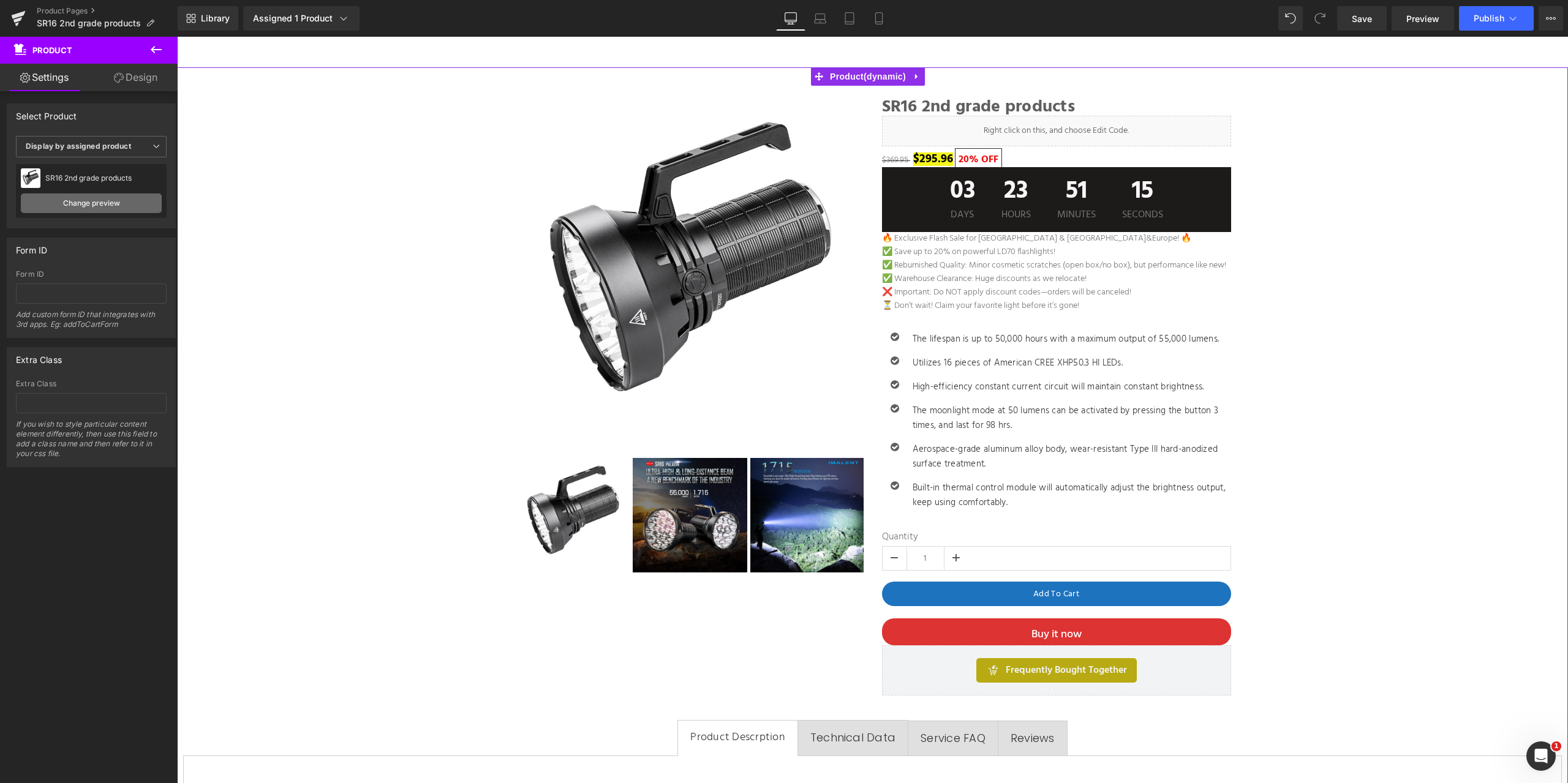
click at [86, 202] on link "Change preview" at bounding box center [91, 203] width 141 height 20
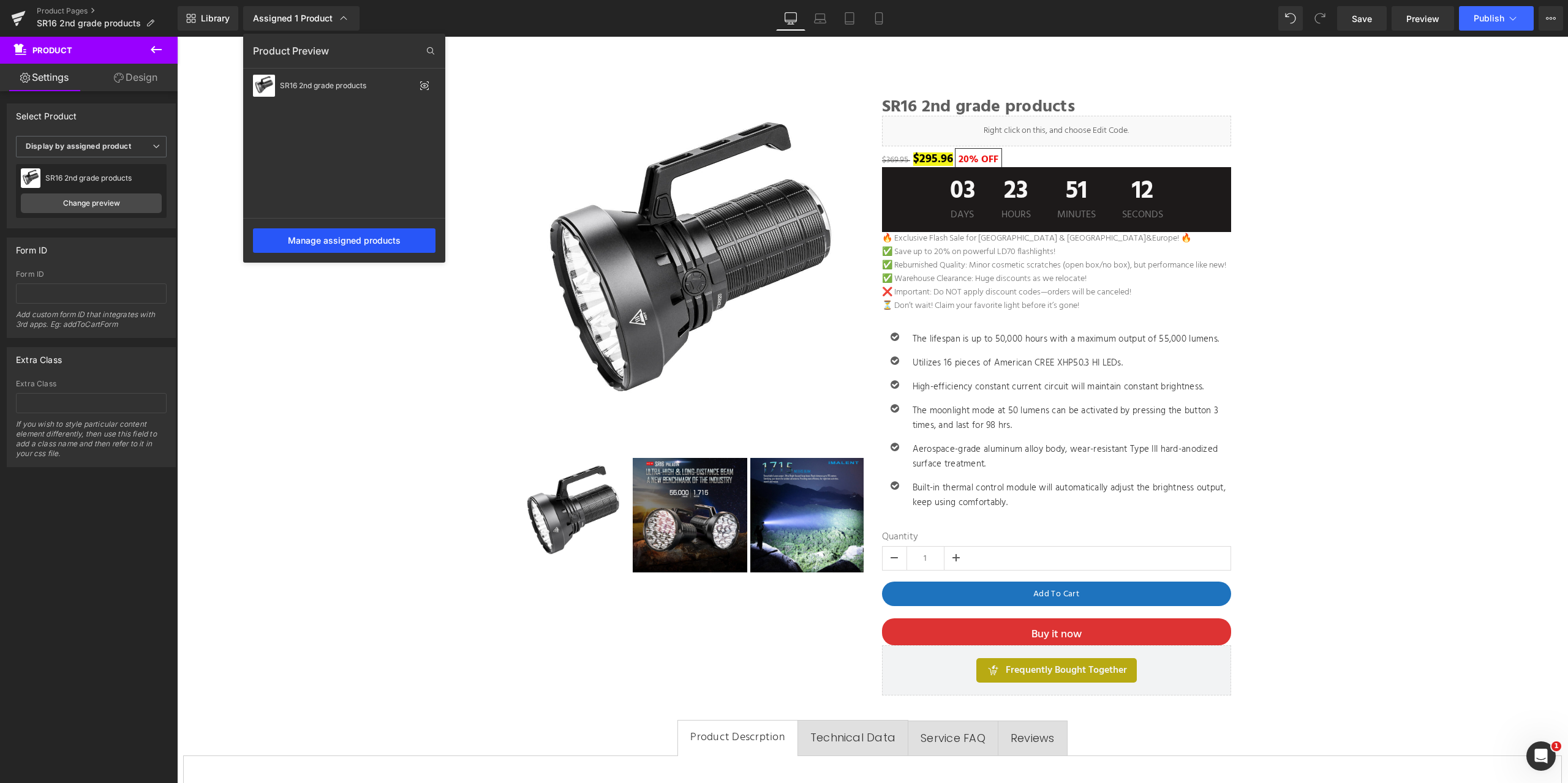
click at [327, 236] on div "Manage assigned products" at bounding box center [344, 240] width 183 height 24
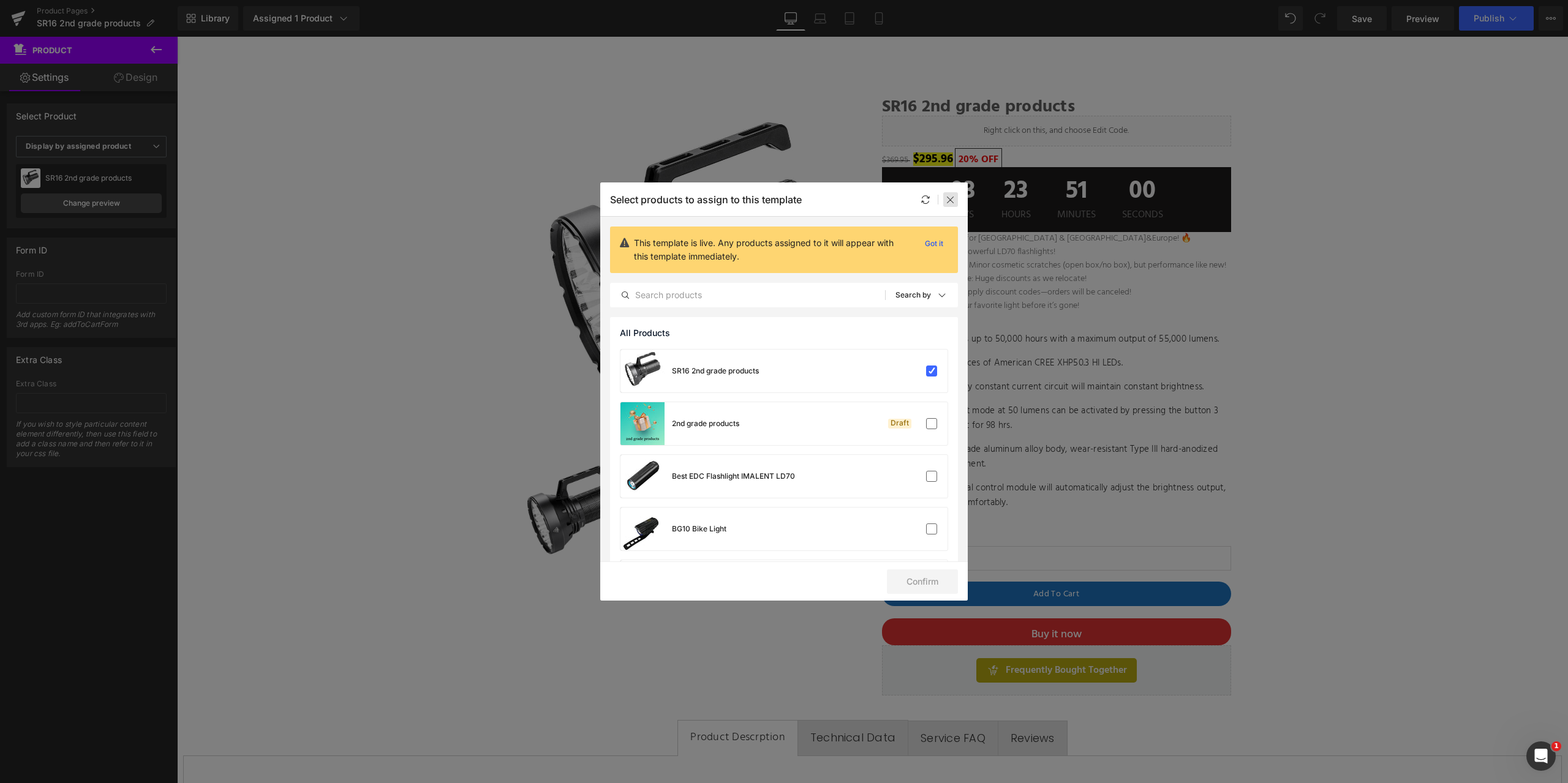
click at [952, 197] on icon at bounding box center [950, 200] width 10 height 10
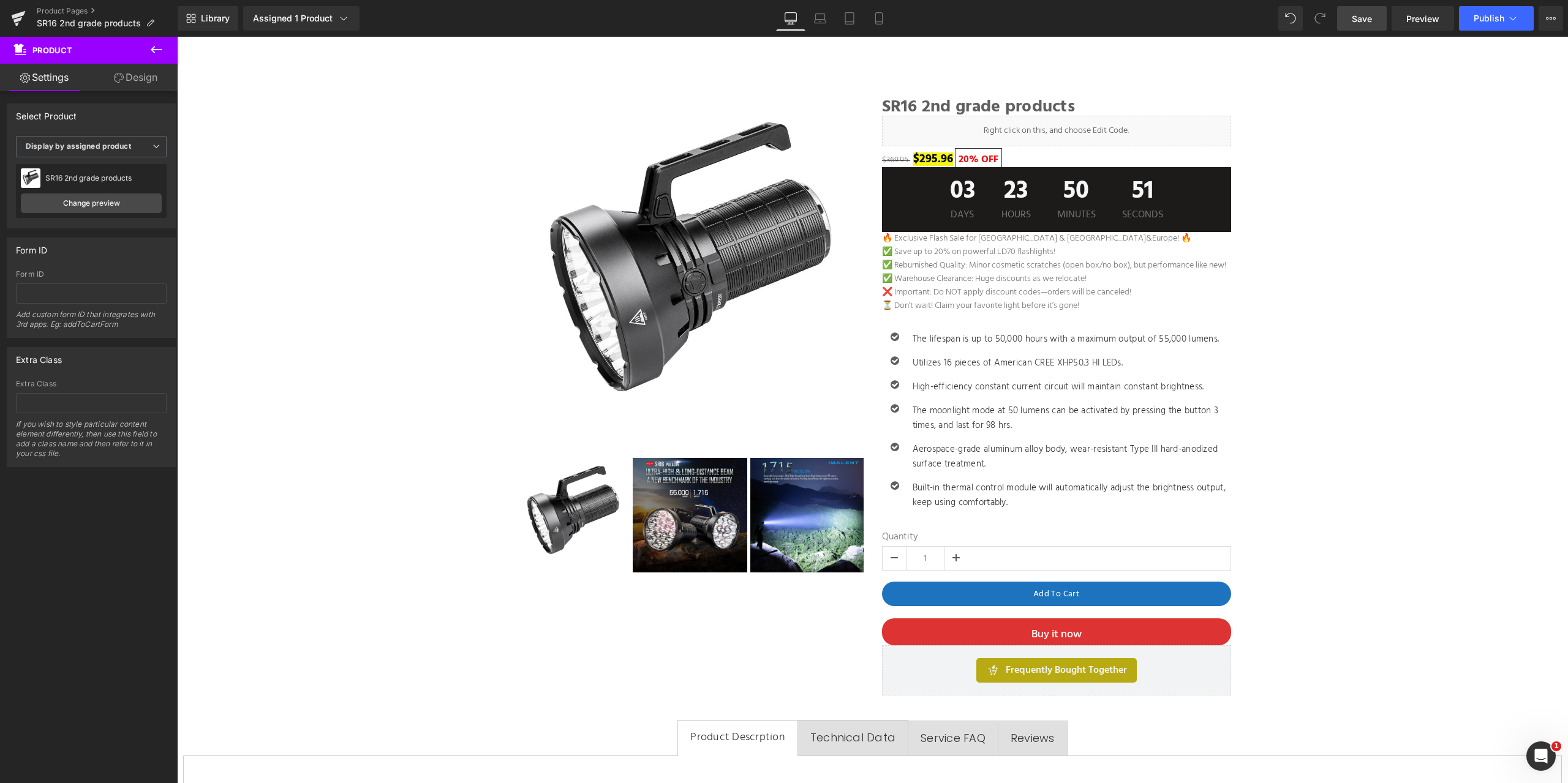
click at [1356, 18] on span "Save" at bounding box center [1362, 18] width 20 height 13
click at [1487, 20] on span "Publish" at bounding box center [1489, 18] width 31 height 10
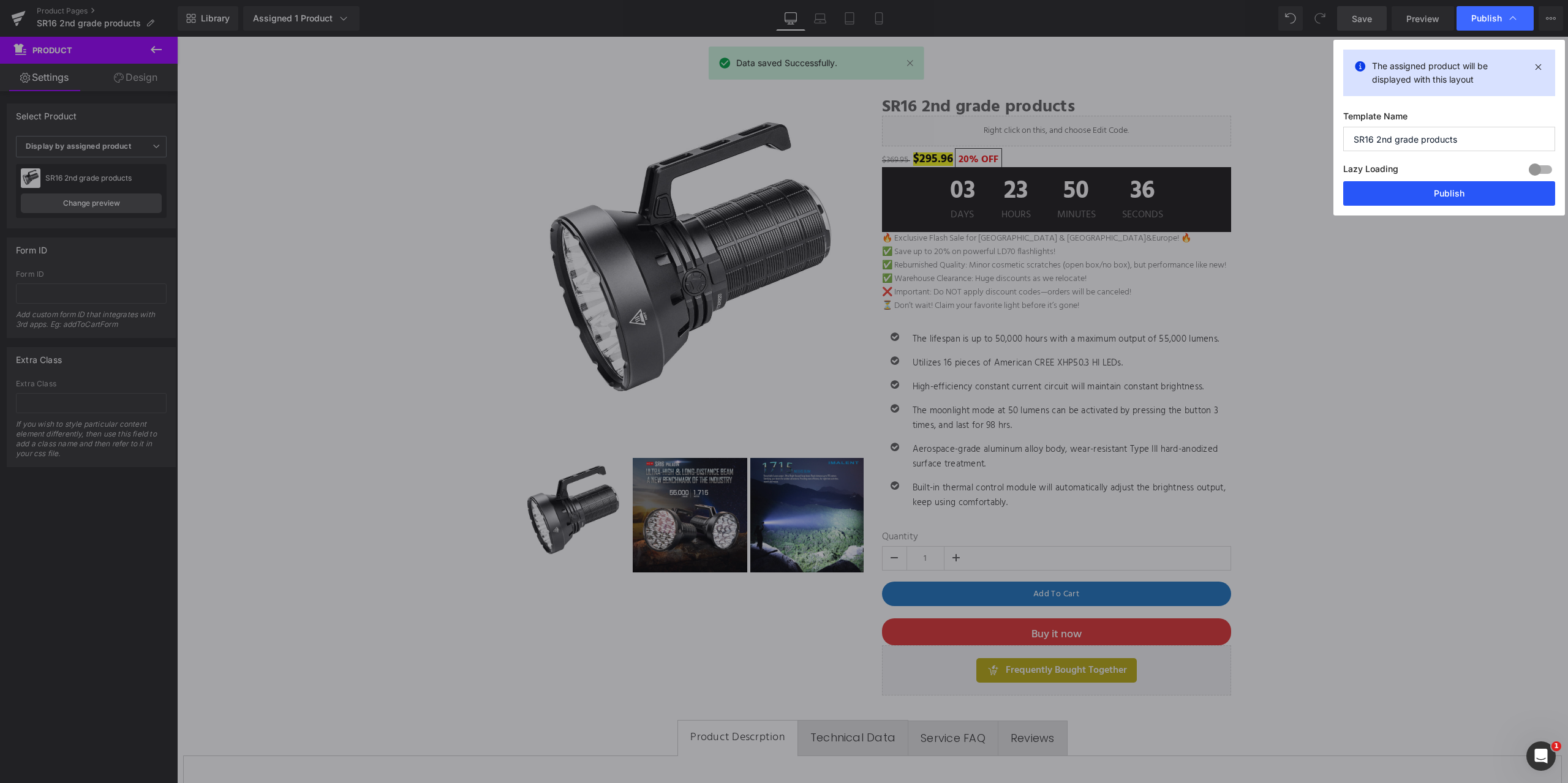
click at [1442, 193] on button "Publish" at bounding box center [1449, 194] width 212 height 24
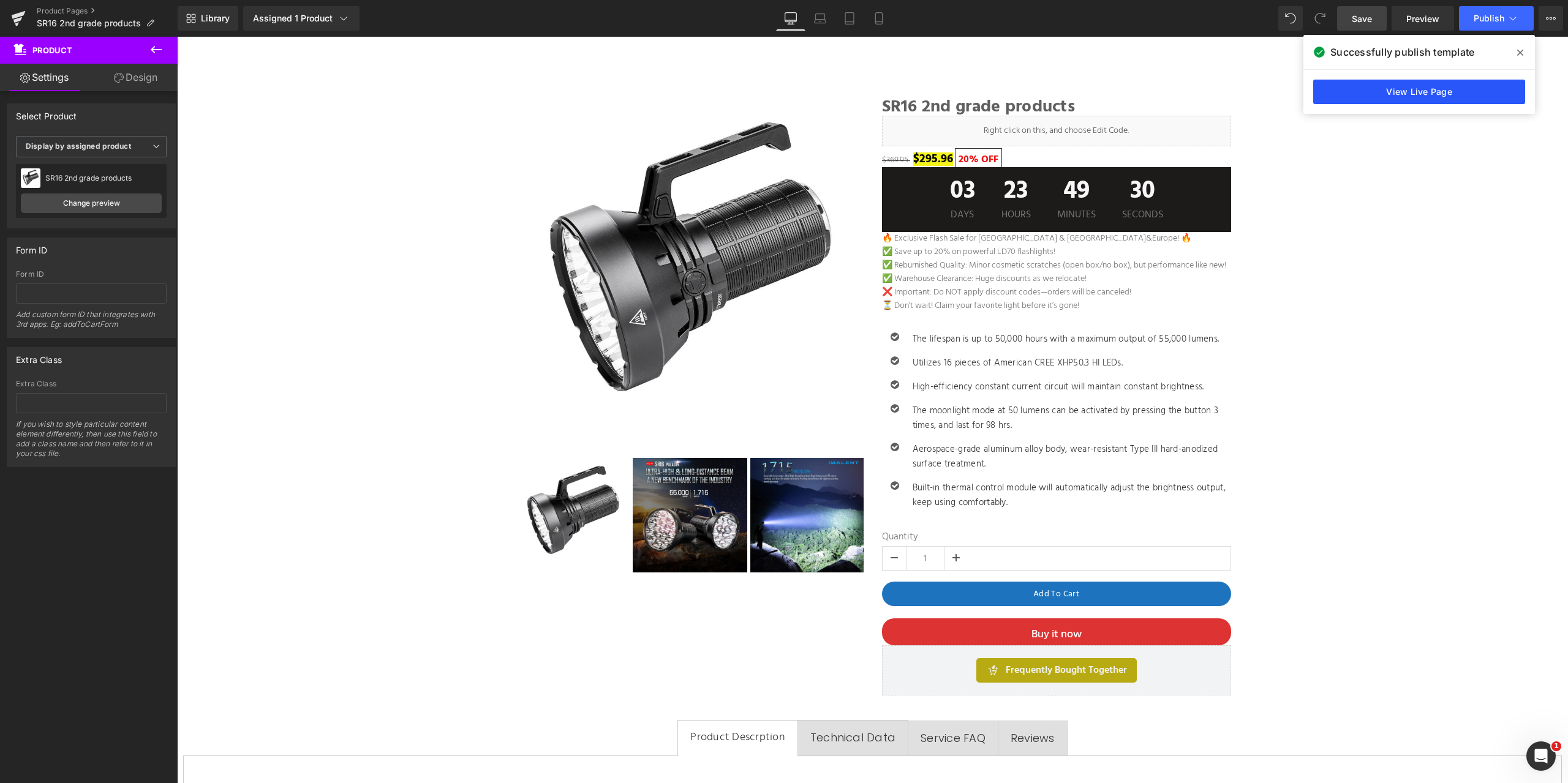
click at [1437, 88] on link "View Live Page" at bounding box center [1419, 92] width 212 height 24
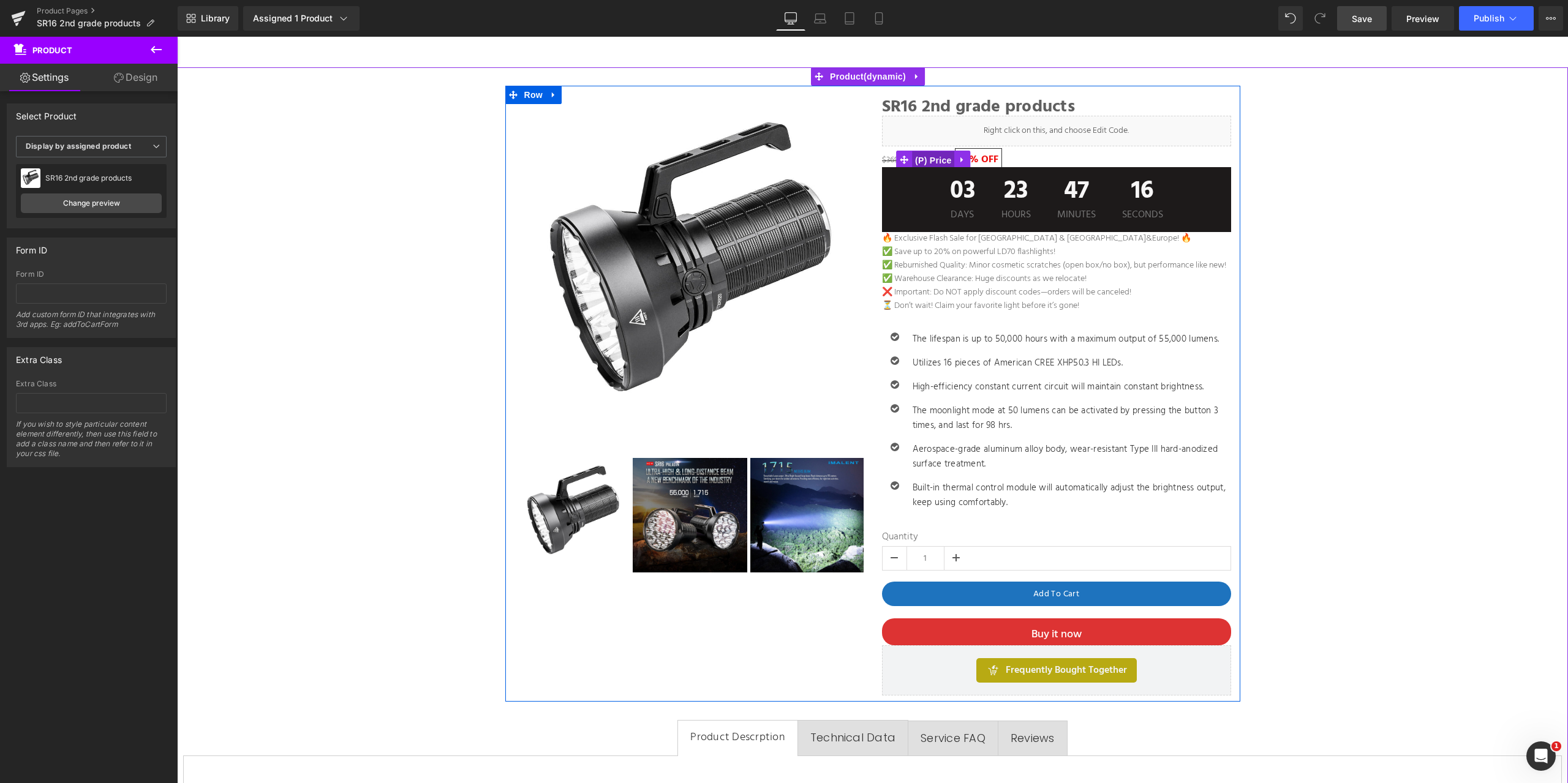
click at [920, 157] on span "(P) Price" at bounding box center [933, 160] width 43 height 18
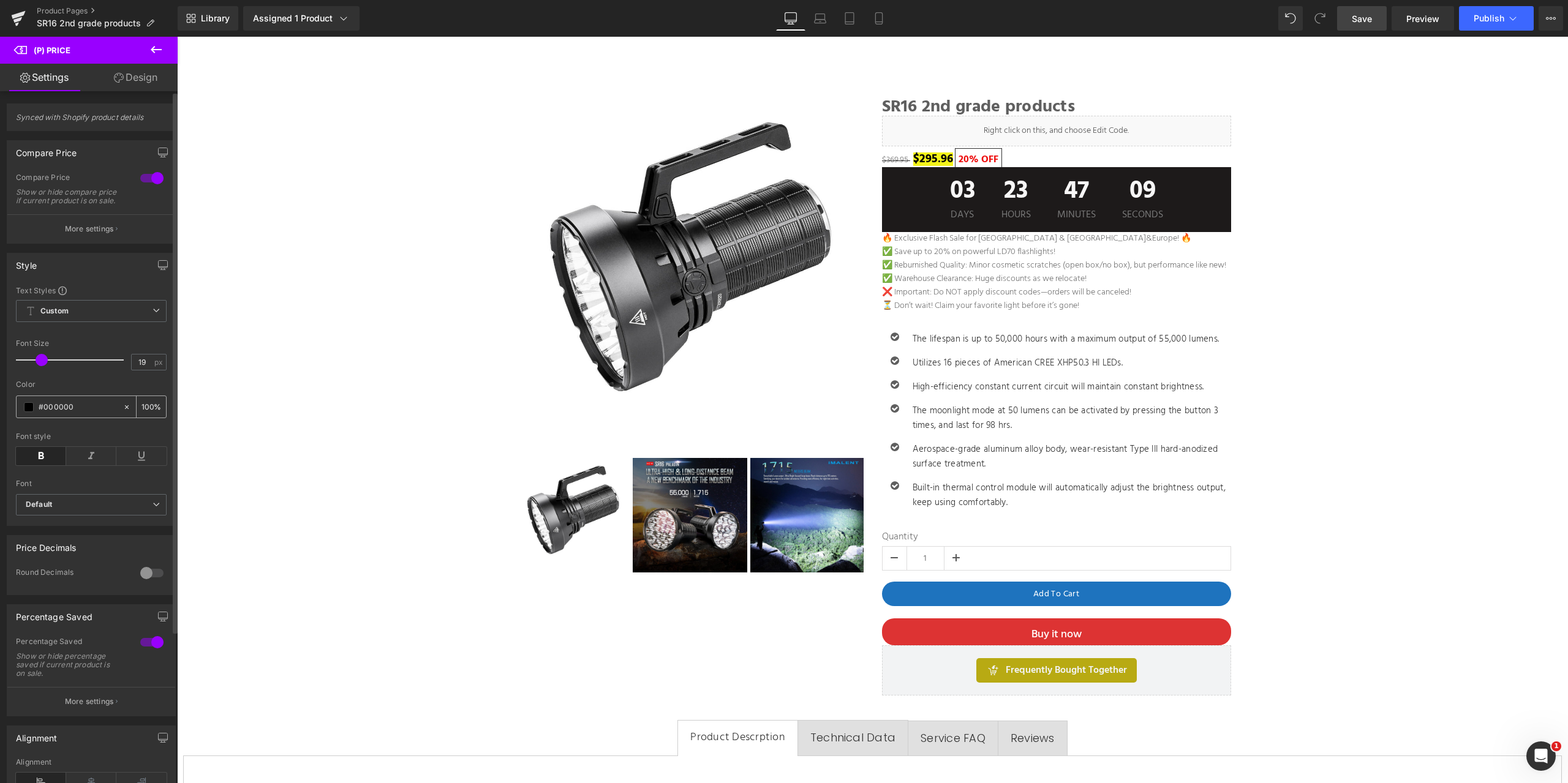
click at [28, 412] on span at bounding box center [29, 407] width 10 height 10
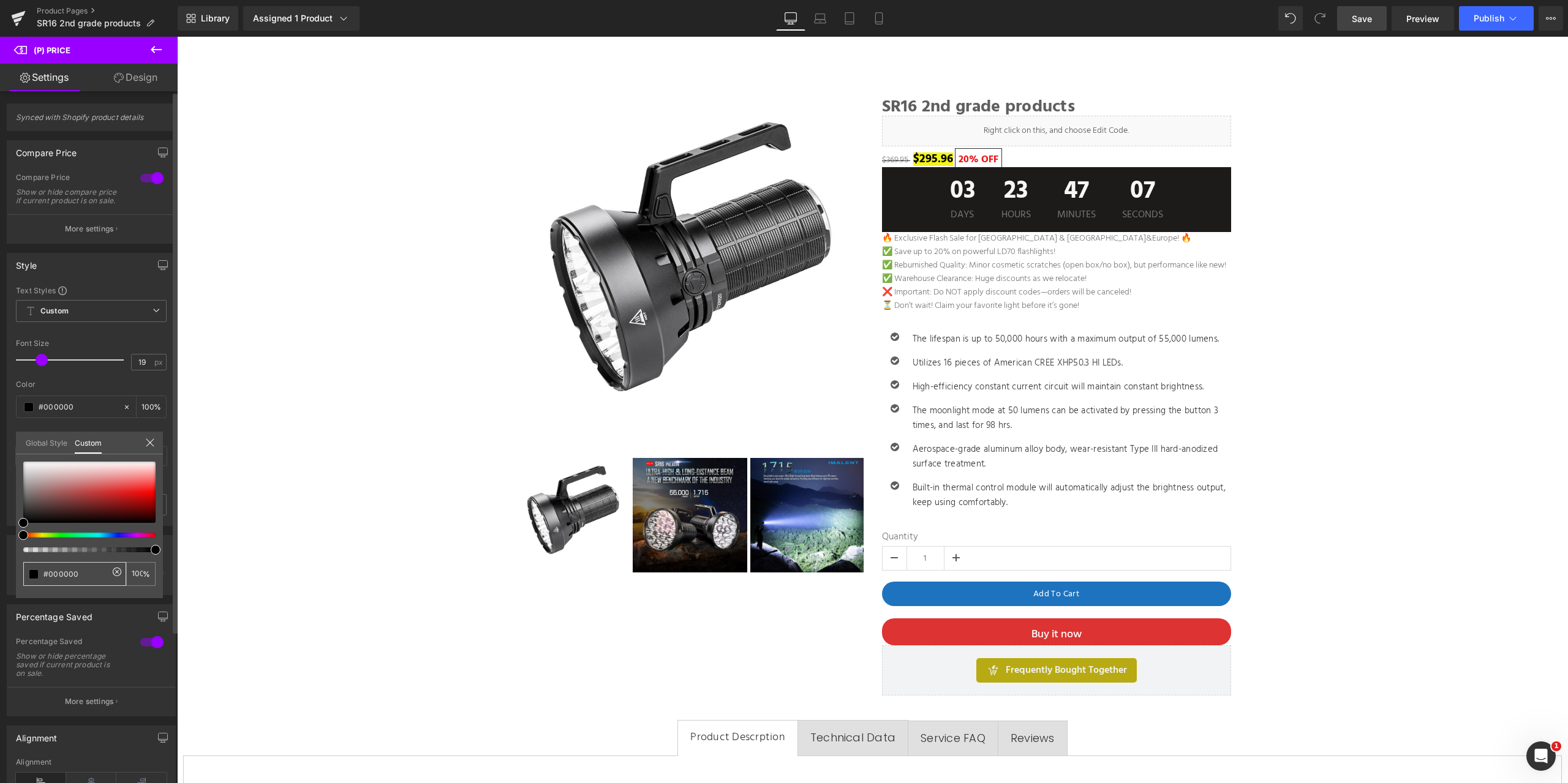
drag, startPoint x: 90, startPoint y: 570, endPoint x: 44, endPoint y: 564, distance: 46.4
click at [45, 567] on div "#000000" at bounding box center [74, 574] width 103 height 24
paste input "ee101"
type input "#ee1010"
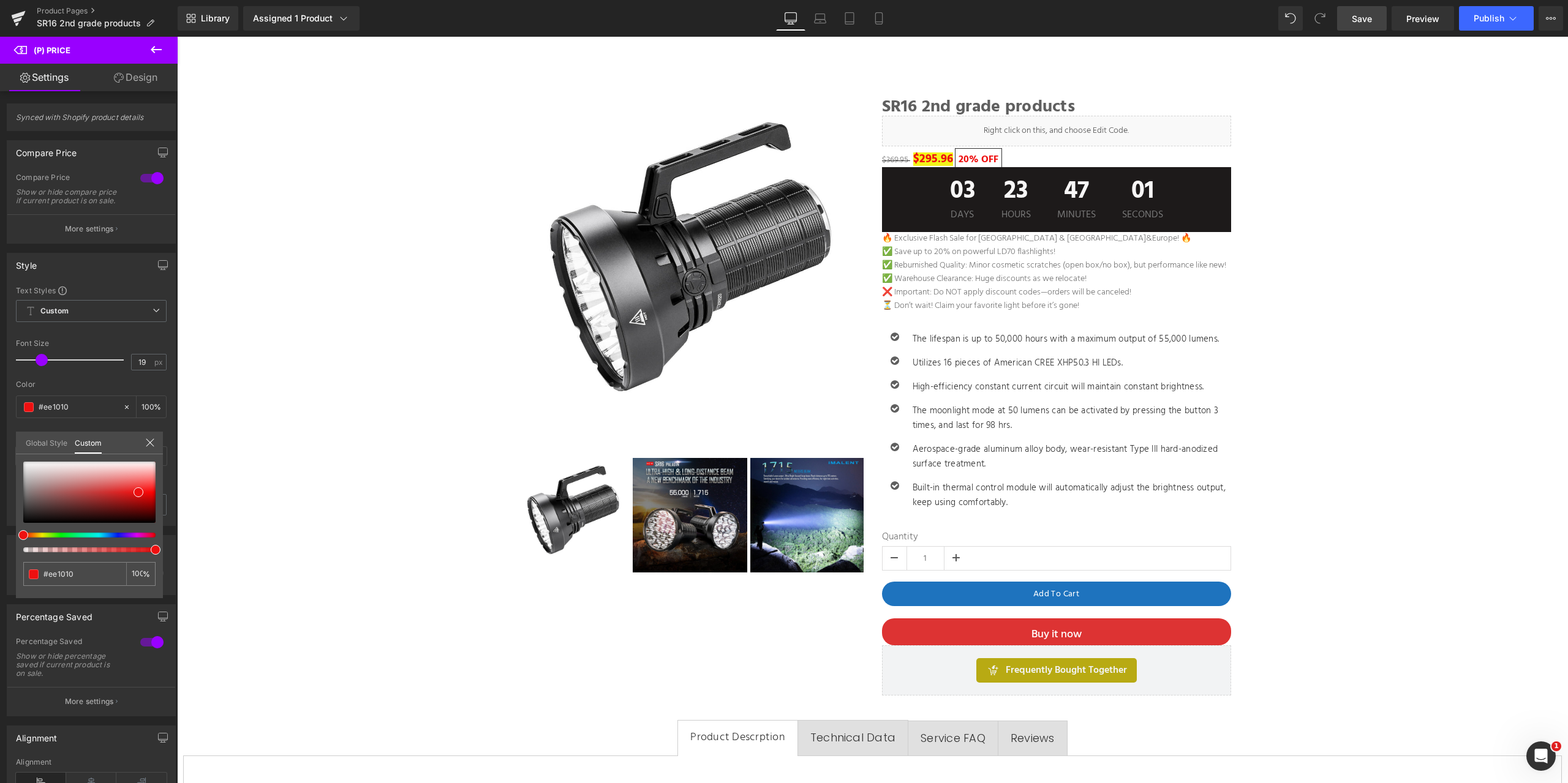
type input "#ee1010"
click at [1363, 16] on span "Save" at bounding box center [1362, 18] width 20 height 13
click at [1494, 20] on span "Publish" at bounding box center [1489, 18] width 31 height 10
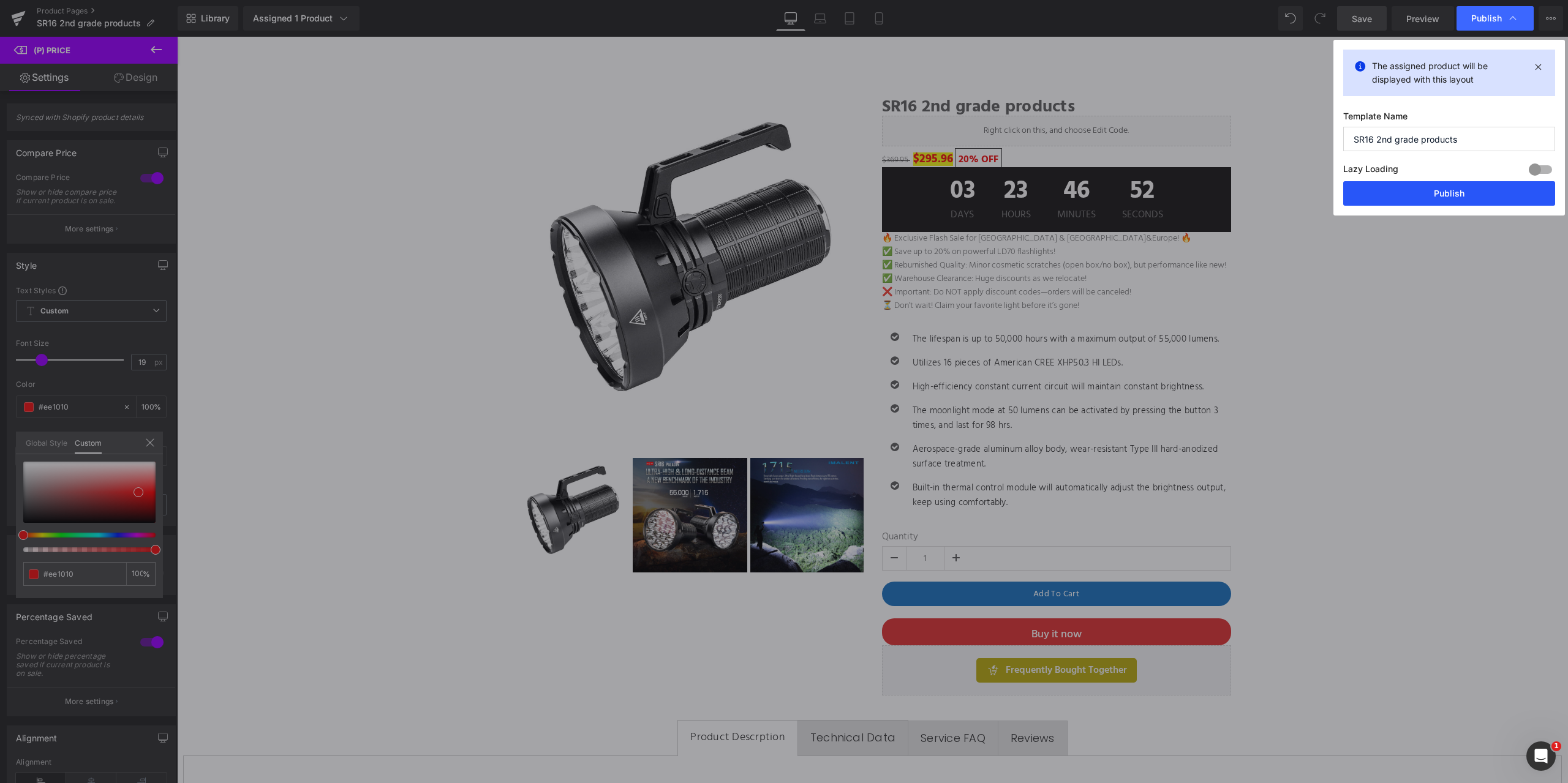
click at [0, 0] on button "Publish" at bounding box center [0, 0] width 0 height 0
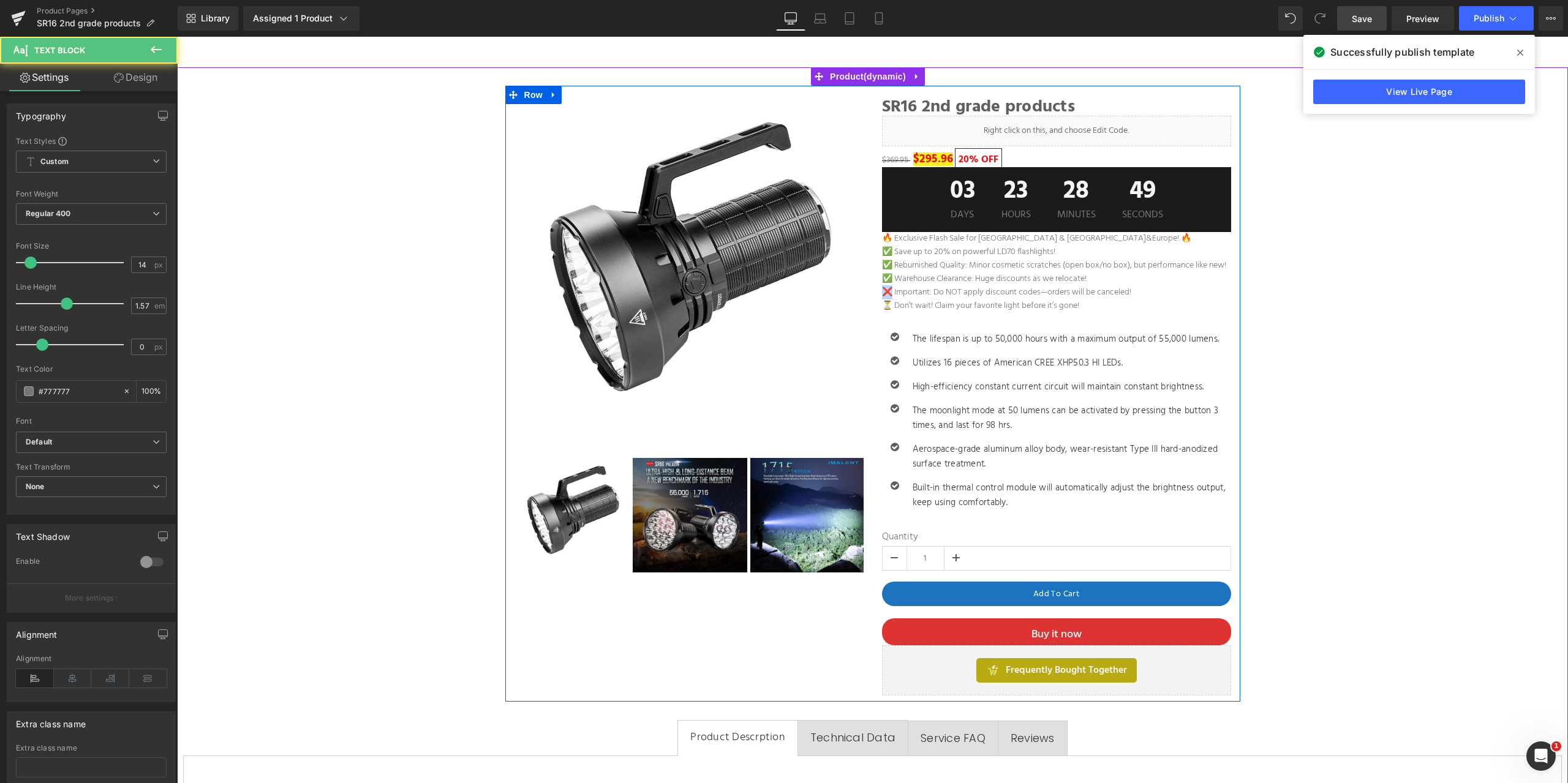
drag, startPoint x: 886, startPoint y: 304, endPoint x: 875, endPoint y: 302, distance: 11.2
click at [875, 302] on div "SR16 2nd grade products Heading Liquid $369.95 $295.96 20% OFF (P) Price 03 Day…" at bounding box center [1056, 397] width 367 height 597
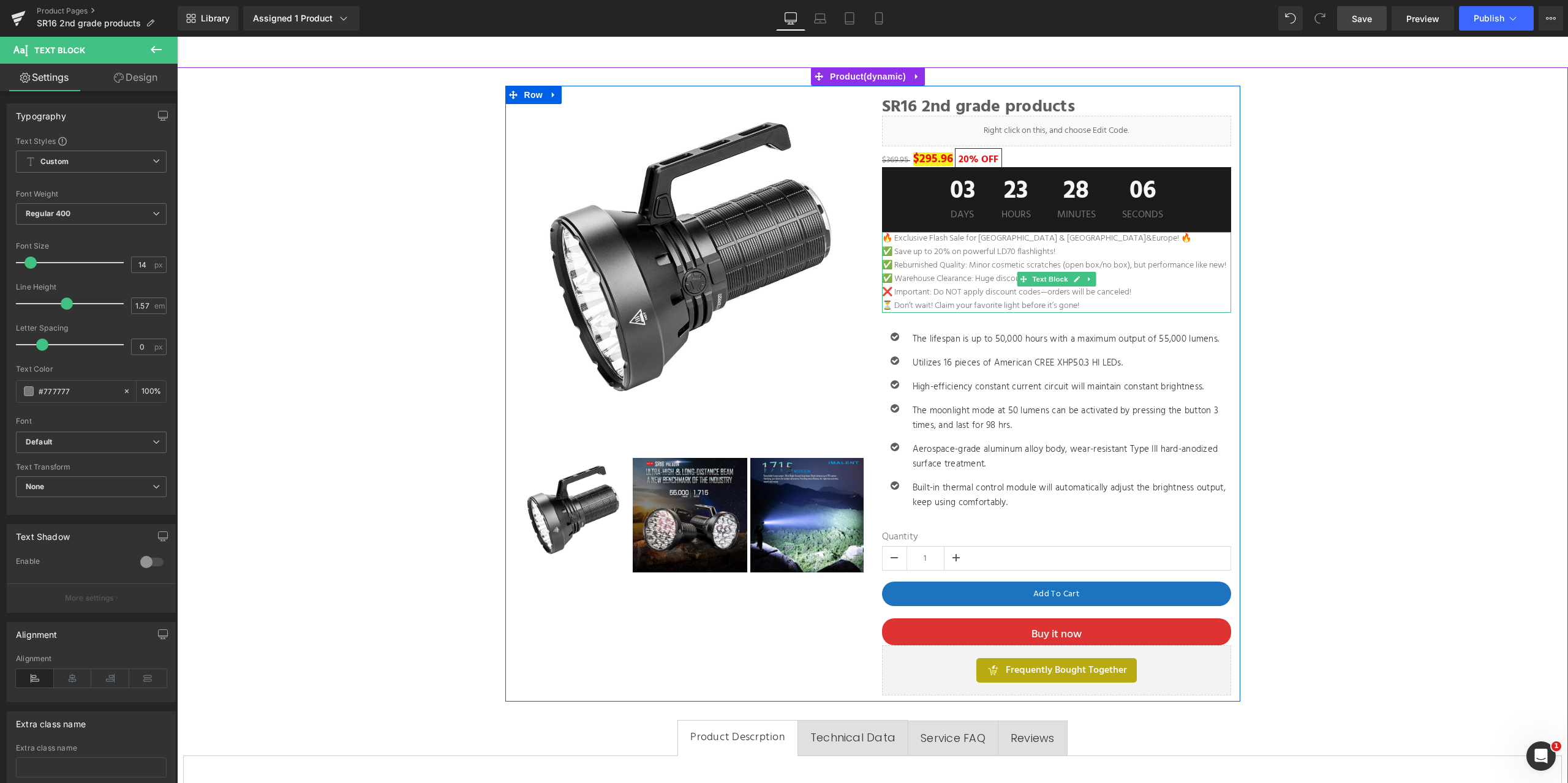
click at [888, 241] on p "🔥 Exclusive Flash Sale for [GEOGRAPHIC_DATA] & [GEOGRAPHIC_DATA] & [GEOGRAPHIC_…" at bounding box center [1057, 239] width 349 height 14
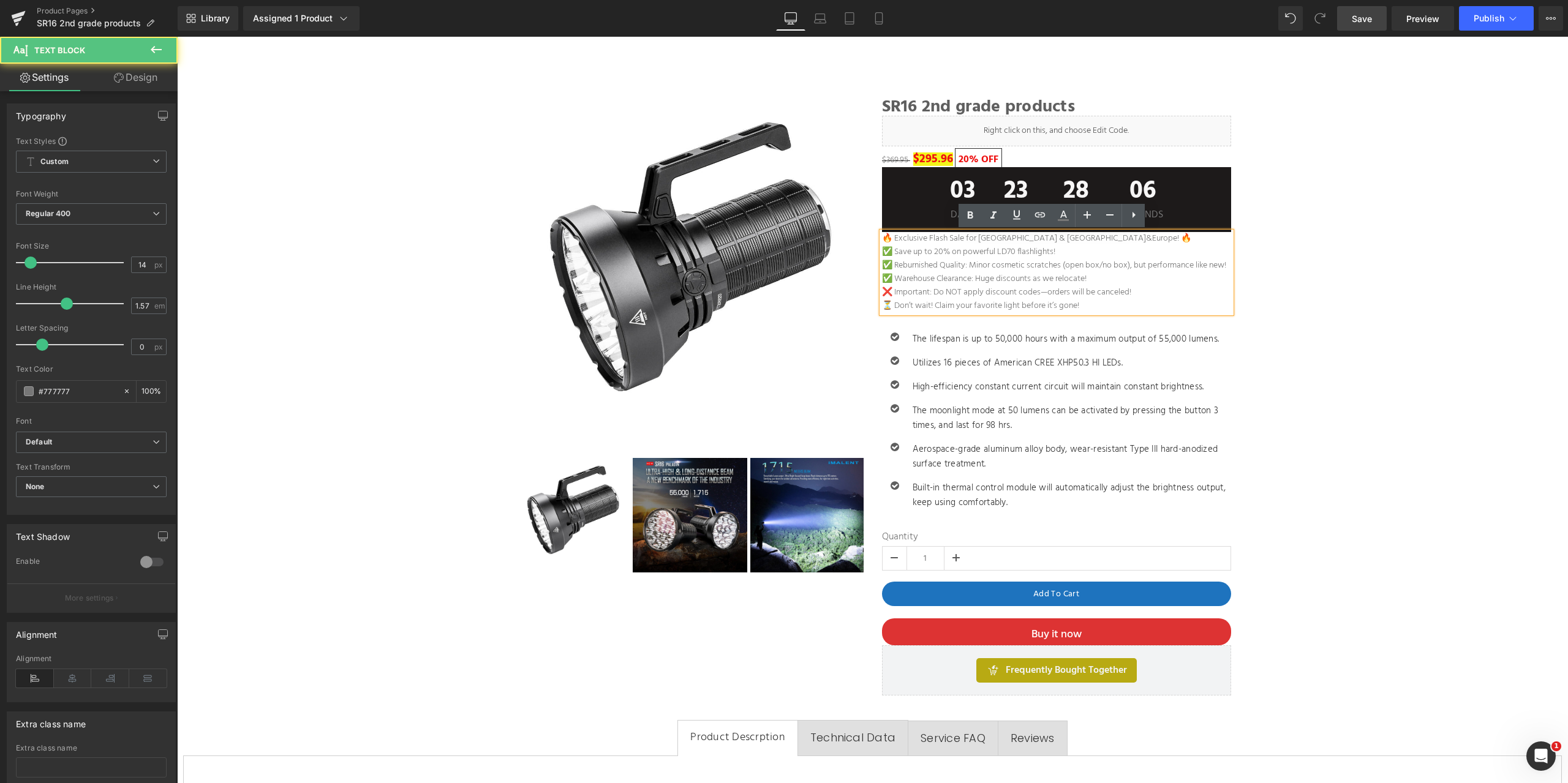
click at [888, 240] on p "🔥 Exclusive Flash Sale for [GEOGRAPHIC_DATA] & [GEOGRAPHIC_DATA] & [GEOGRAPHIC_…" at bounding box center [1057, 239] width 349 height 14
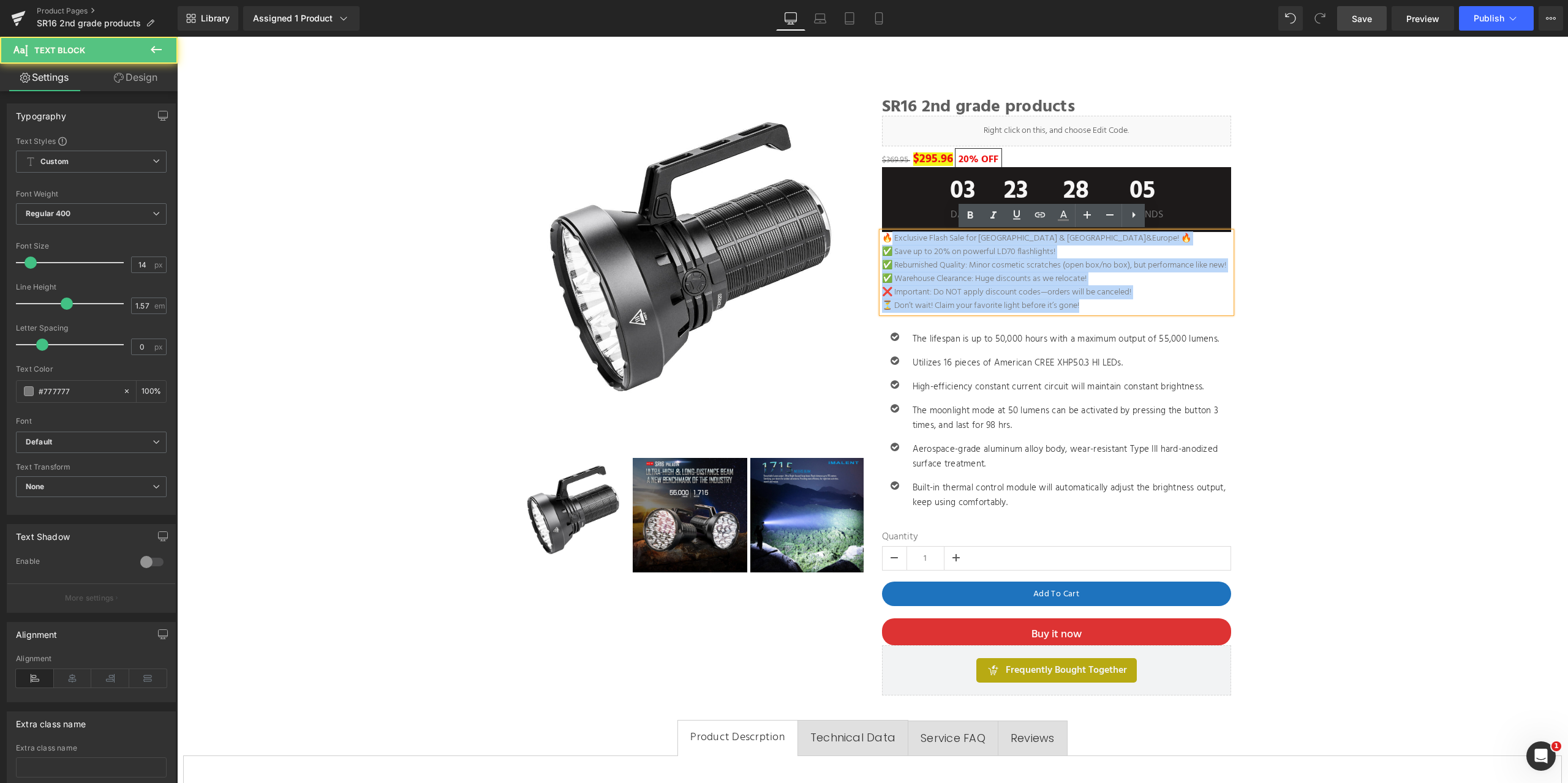
drag, startPoint x: 884, startPoint y: 239, endPoint x: 875, endPoint y: 237, distance: 9.2
click at [882, 237] on div "🔥 Exclusive Flash Sale for [GEOGRAPHIC_DATA] & [GEOGRAPHIC_DATA] & [GEOGRAPHIC_…" at bounding box center [1057, 272] width 349 height 81
click at [896, 240] on p "🔥 Exclusive Flash Sale for [GEOGRAPHIC_DATA] & [GEOGRAPHIC_DATA] & [GEOGRAPHIC_…" at bounding box center [1057, 239] width 349 height 14
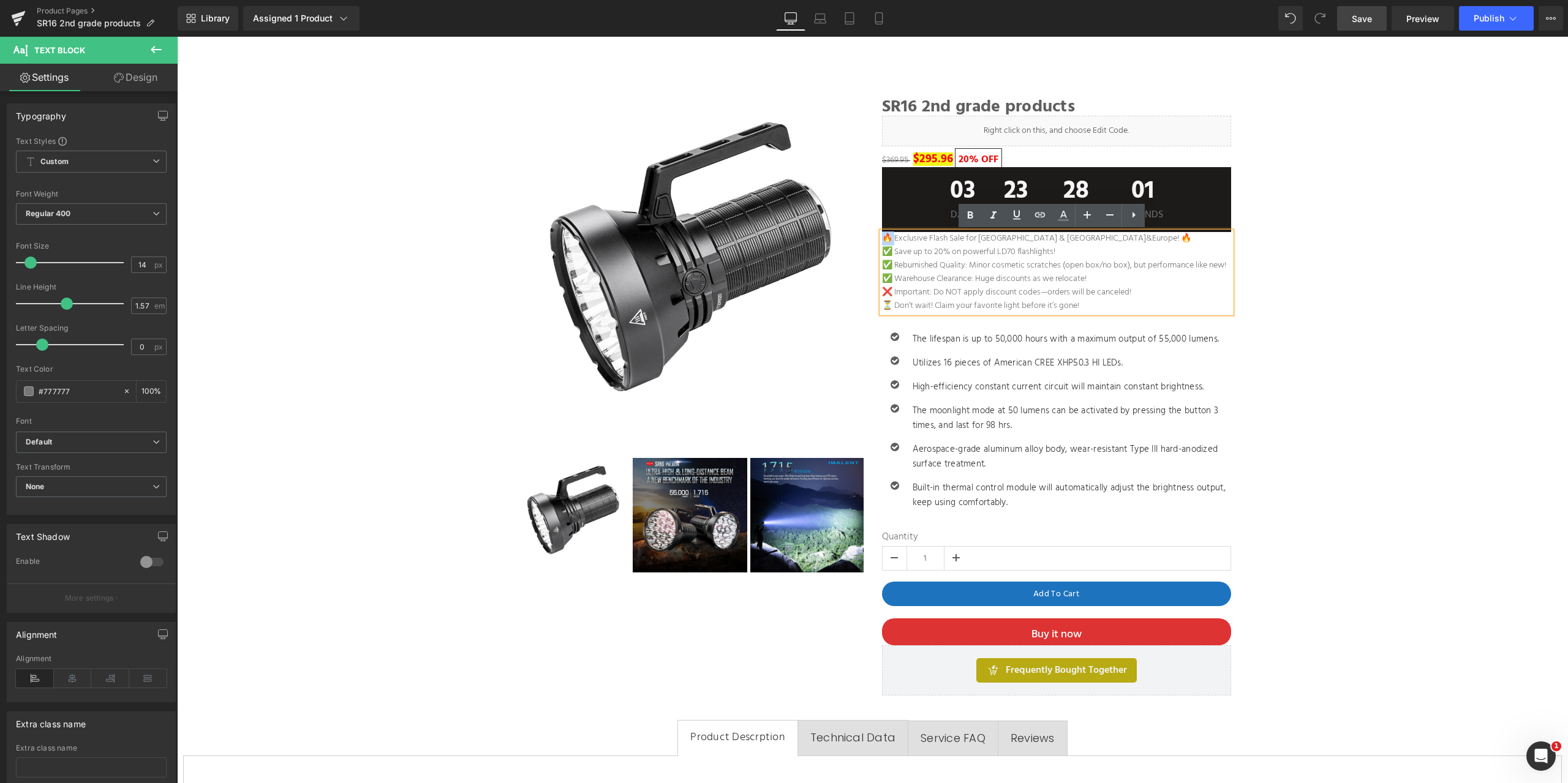
drag, startPoint x: 888, startPoint y: 238, endPoint x: 881, endPoint y: 238, distance: 7.0
click at [882, 238] on p "🔥 Exclusive Flash Sale for [GEOGRAPHIC_DATA] & [GEOGRAPHIC_DATA] & [GEOGRAPHIC_…" at bounding box center [1057, 239] width 349 height 14
copy p "🔥 E"
